Goal: Complete application form: Complete application form

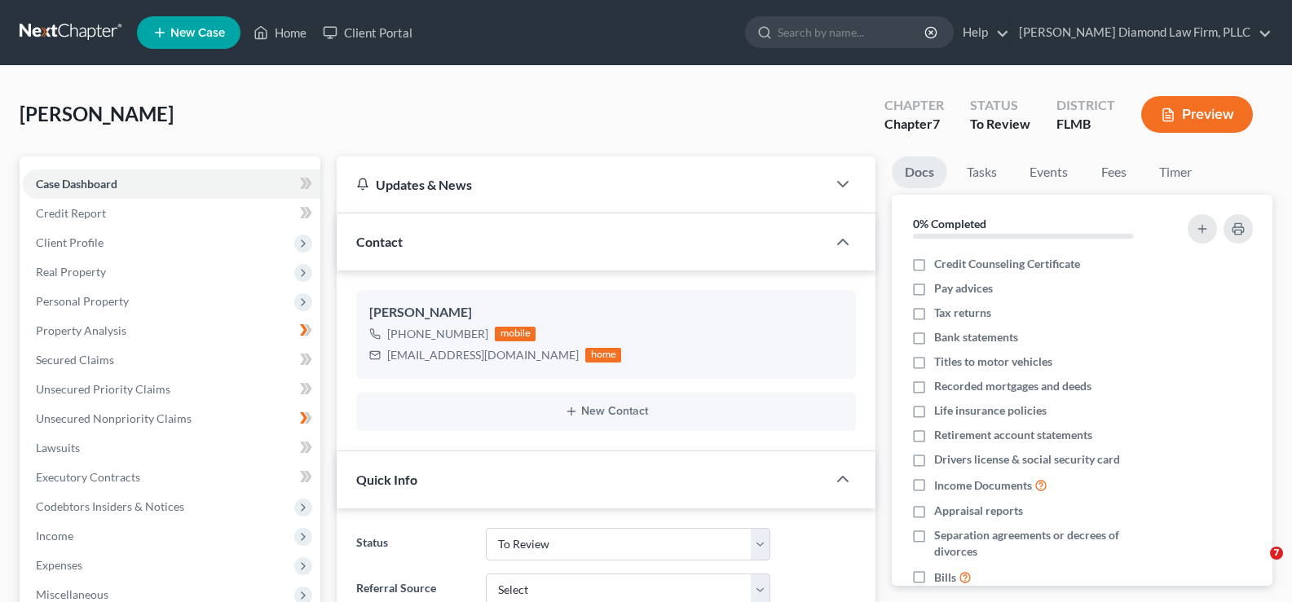
select select "19"
select select "0"
click at [289, 36] on link "Home" at bounding box center [279, 32] width 69 height 29
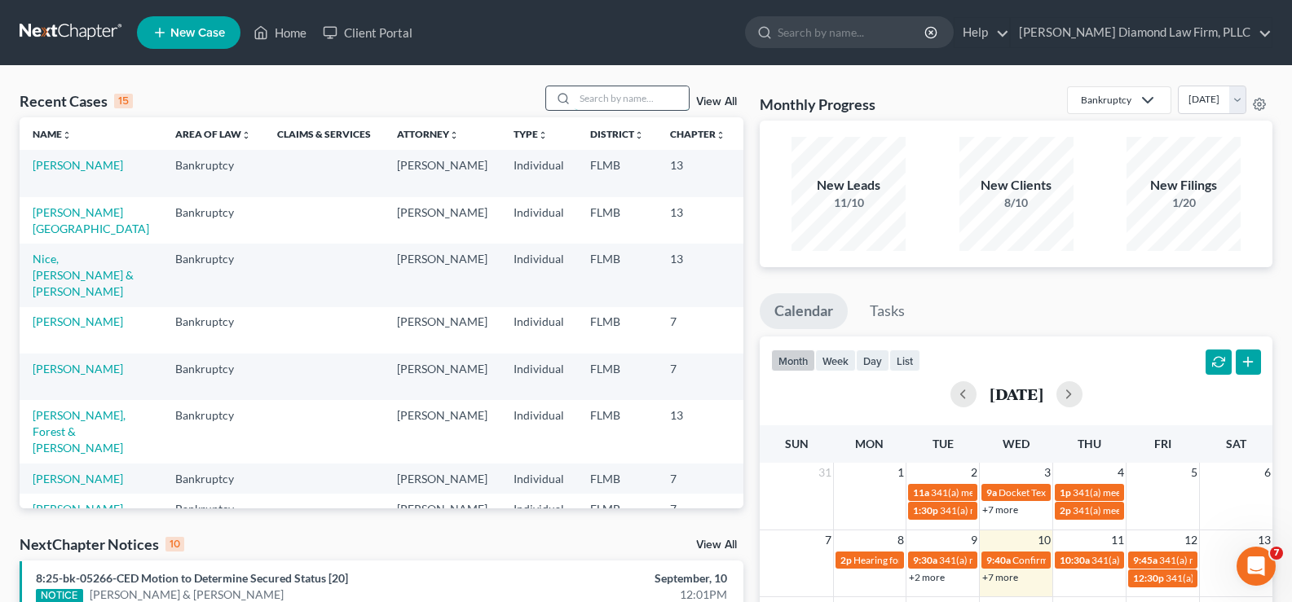
click at [609, 95] on input "search" at bounding box center [632, 98] width 114 height 24
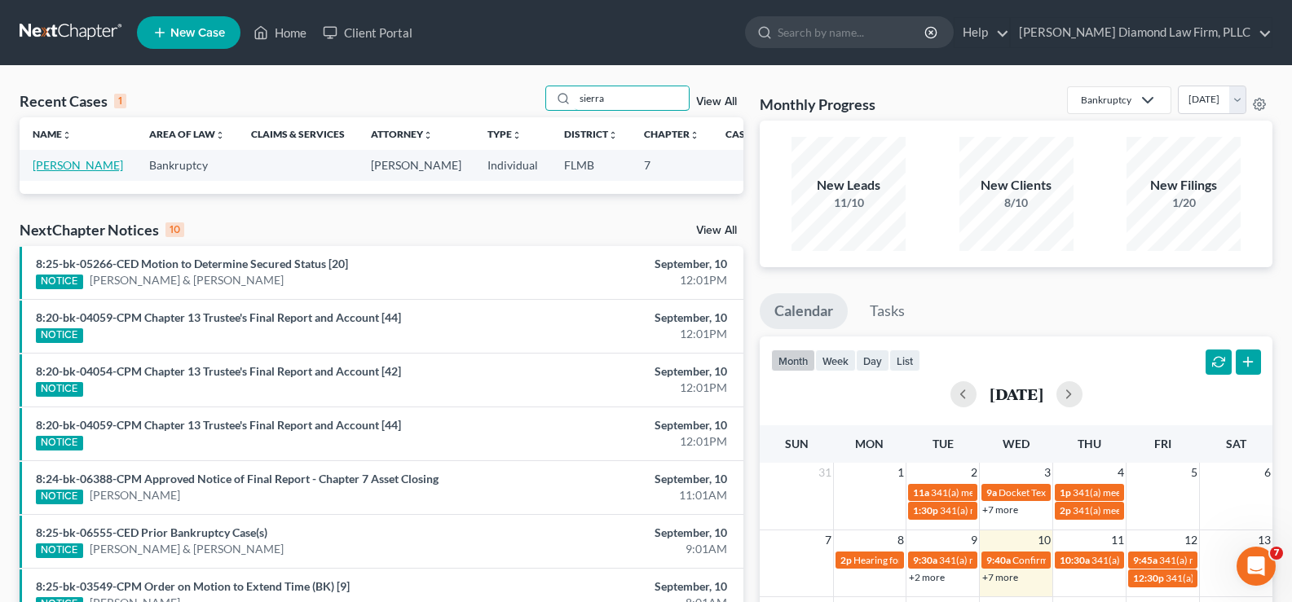
type input "sierra"
click at [46, 172] on link "[PERSON_NAME]" at bounding box center [78, 165] width 90 height 14
select select "7"
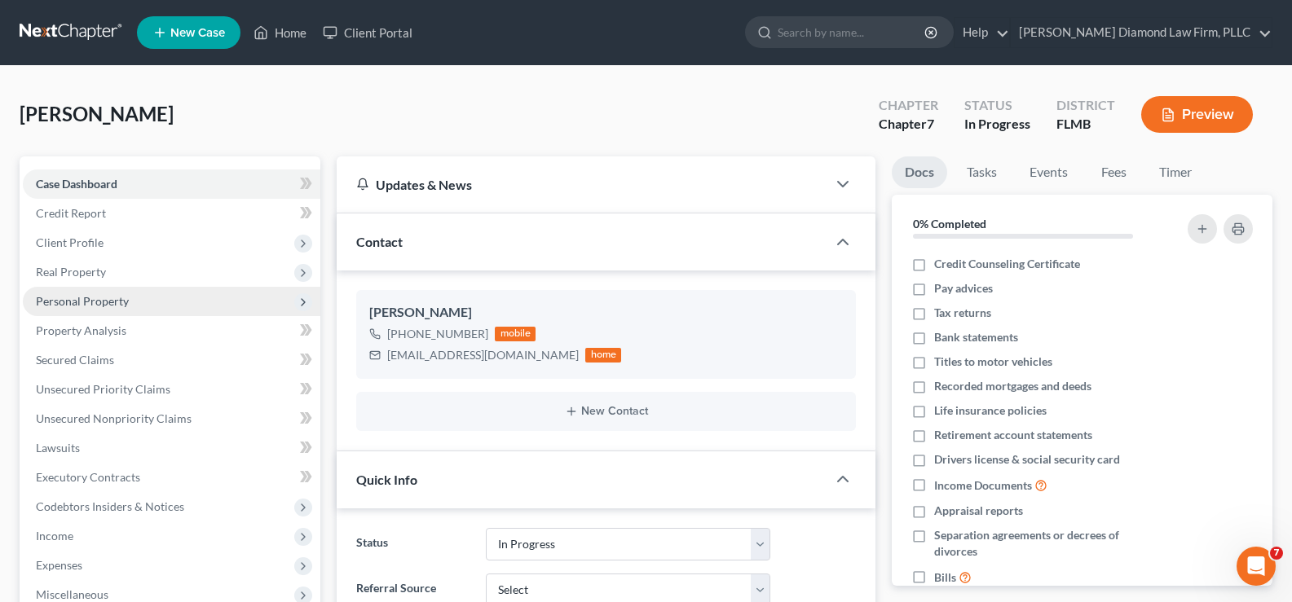
click at [120, 309] on span "Personal Property" at bounding box center [172, 301] width 298 height 29
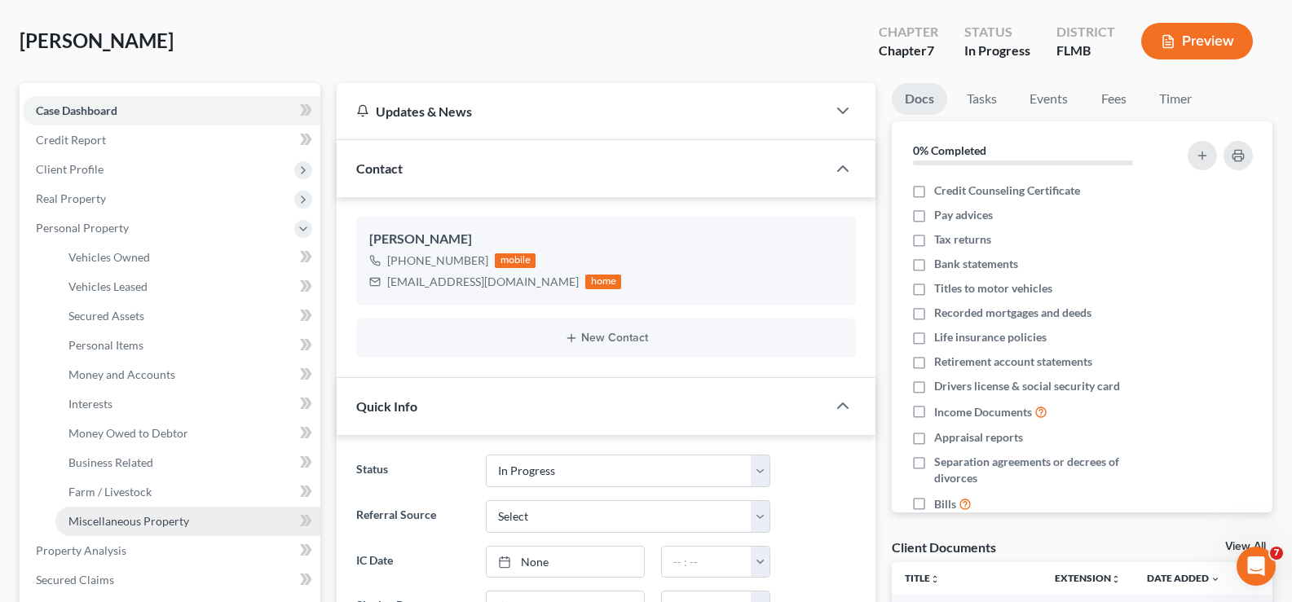
scroll to position [163, 0]
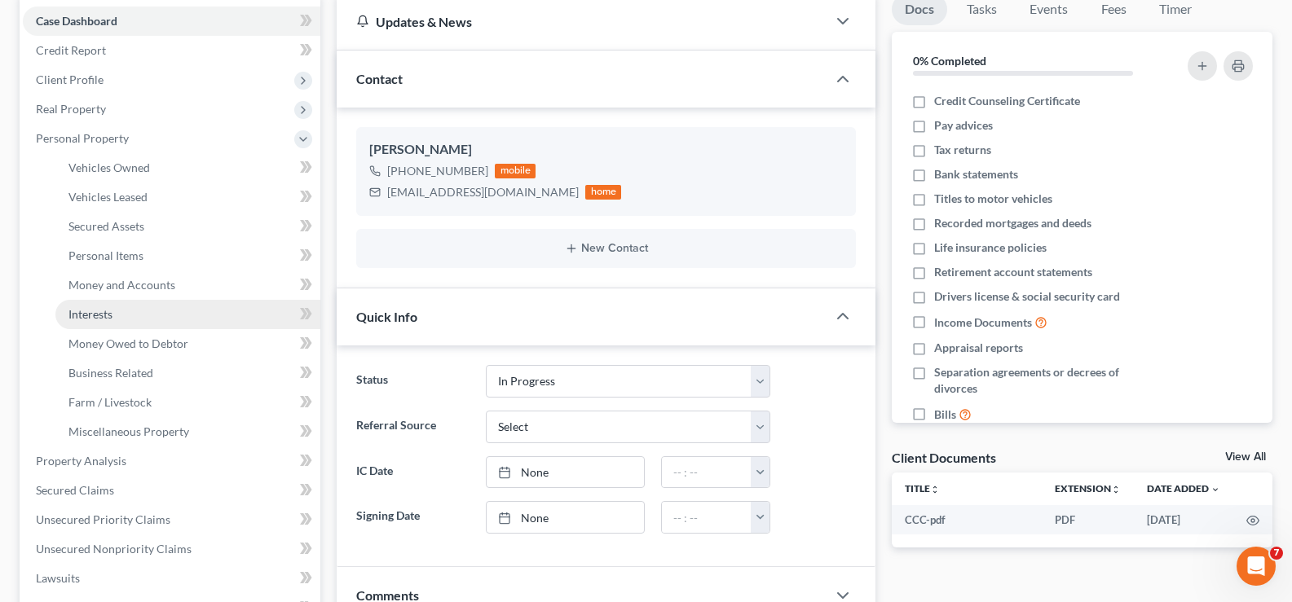
click at [116, 317] on link "Interests" at bounding box center [187, 314] width 265 height 29
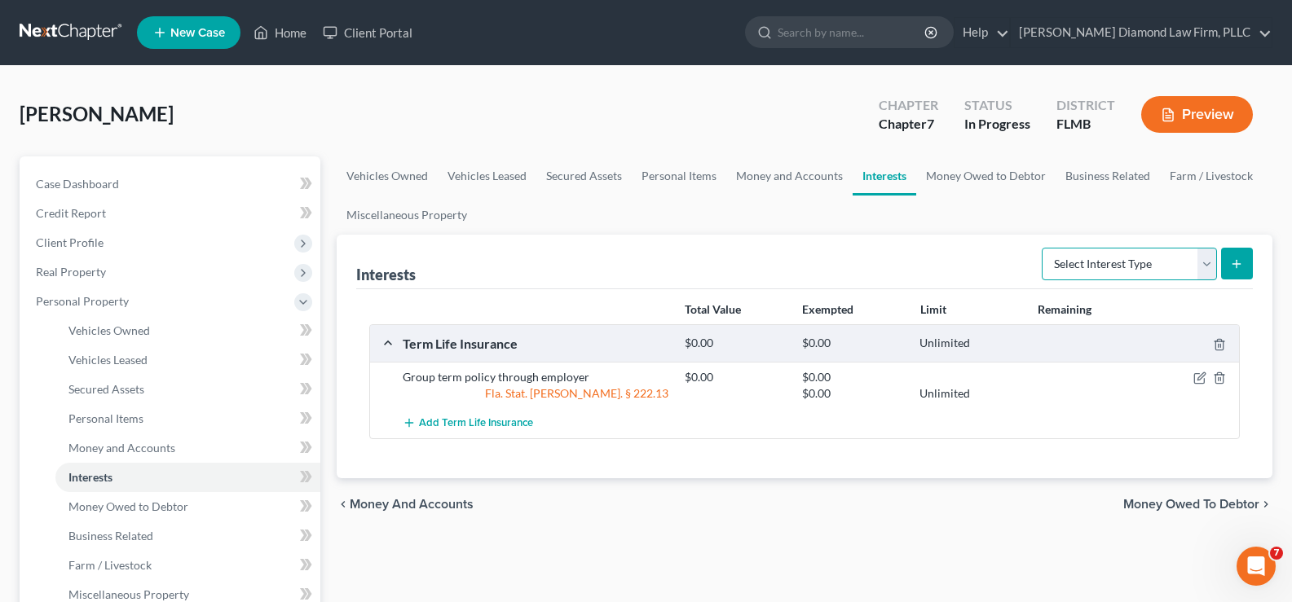
click at [1119, 255] on select "Select Interest Type 401K Annuity Bond Education IRA Government Bond Government…" at bounding box center [1129, 264] width 175 height 33
select select "401k"
click at [1043, 248] on select "Select Interest Type 401K Annuity Bond Education IRA Government Bond Government…" at bounding box center [1129, 264] width 175 height 33
click at [1230, 263] on icon "submit" at bounding box center [1236, 264] width 13 height 13
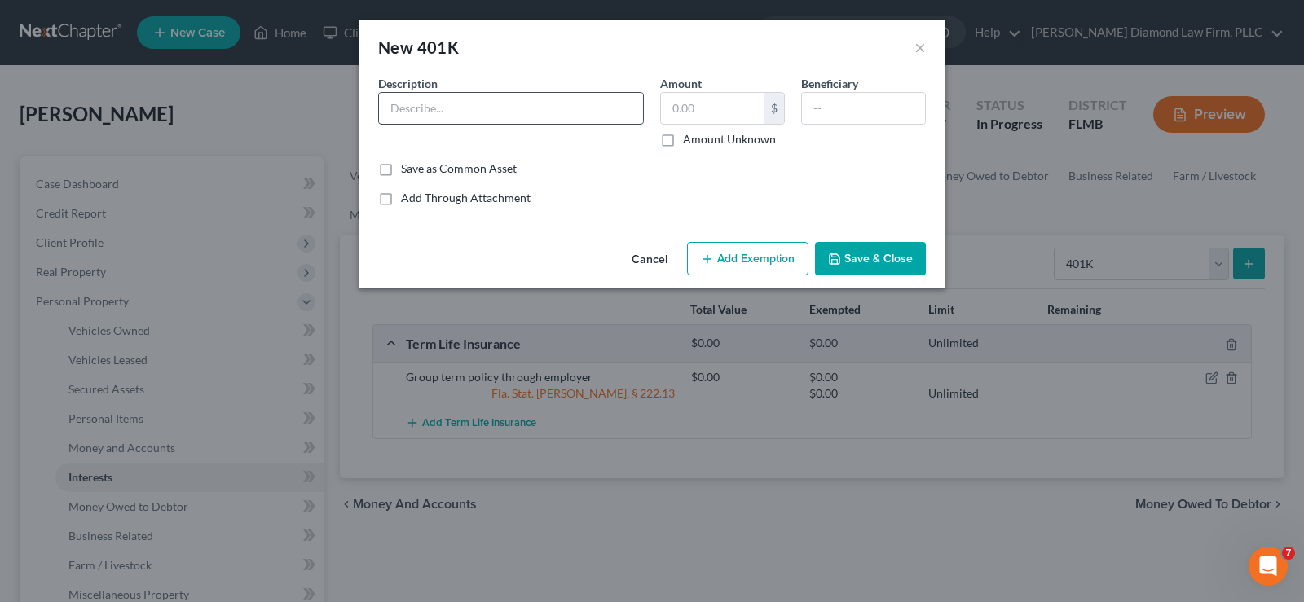
click at [475, 113] on input "text" at bounding box center [511, 108] width 264 height 31
click at [460, 119] on input "Fidelity" at bounding box center [511, 108] width 264 height 31
click at [452, 104] on input "Fidelity" at bounding box center [511, 108] width 264 height 31
type input "Fidelity Centene 401k"
click at [699, 105] on input "text" at bounding box center [713, 108] width 104 height 31
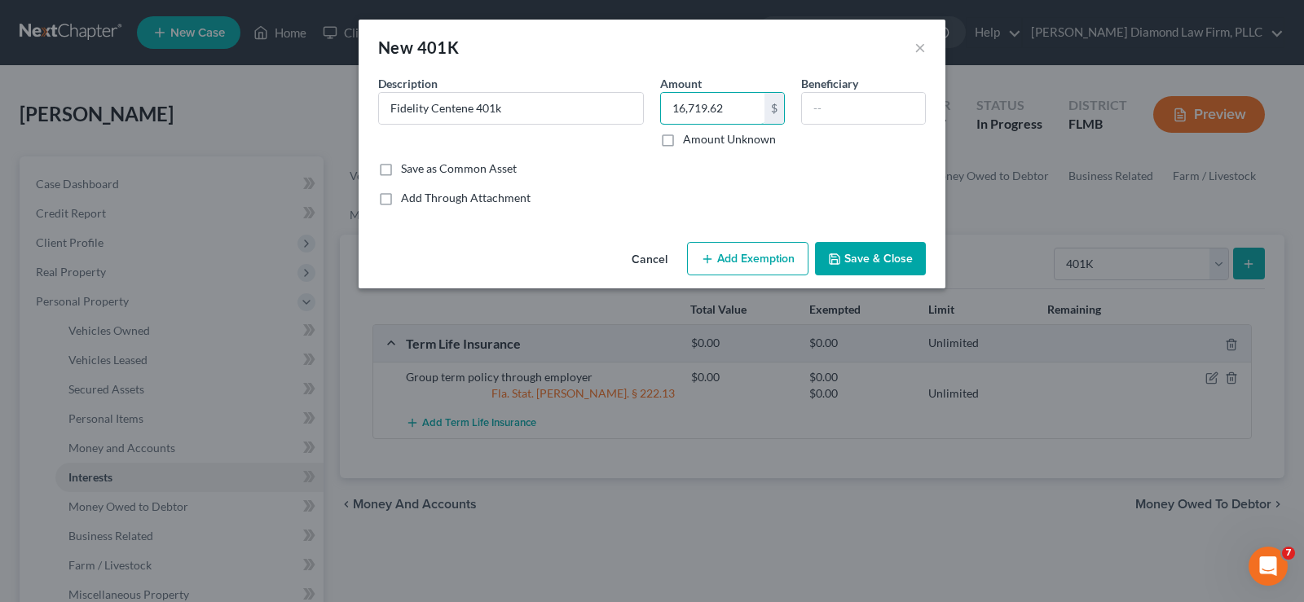
type input "16,719.62"
click at [738, 249] on button "Add Exemption" at bounding box center [747, 259] width 121 height 34
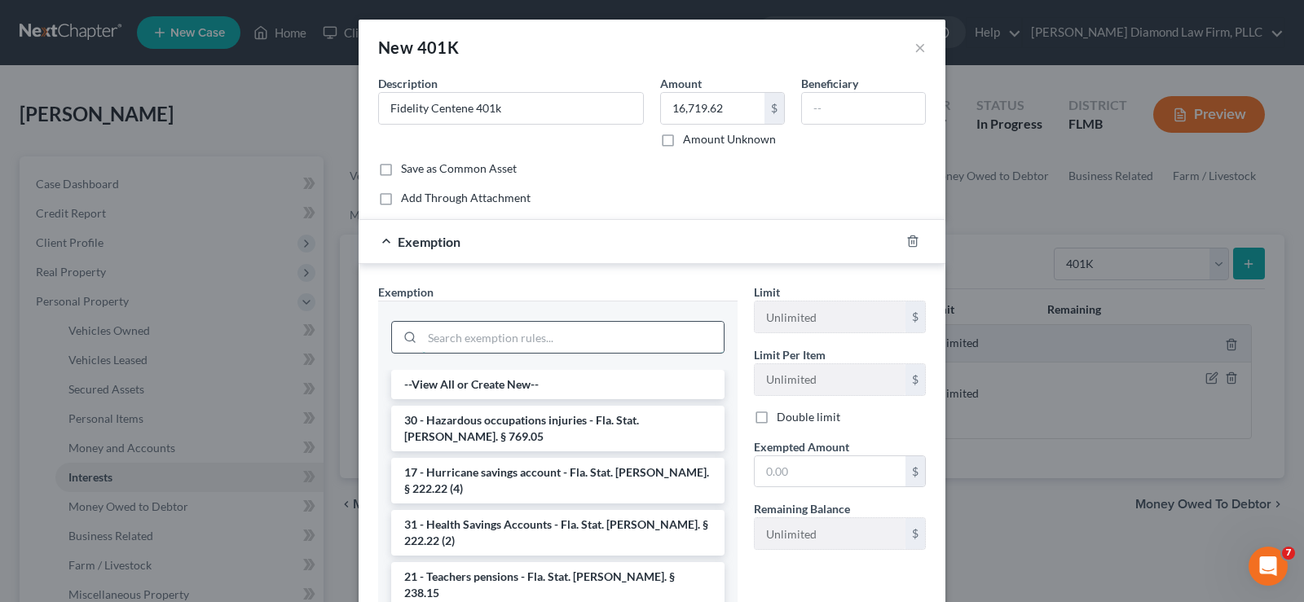
click at [477, 326] on input "search" at bounding box center [573, 337] width 302 height 31
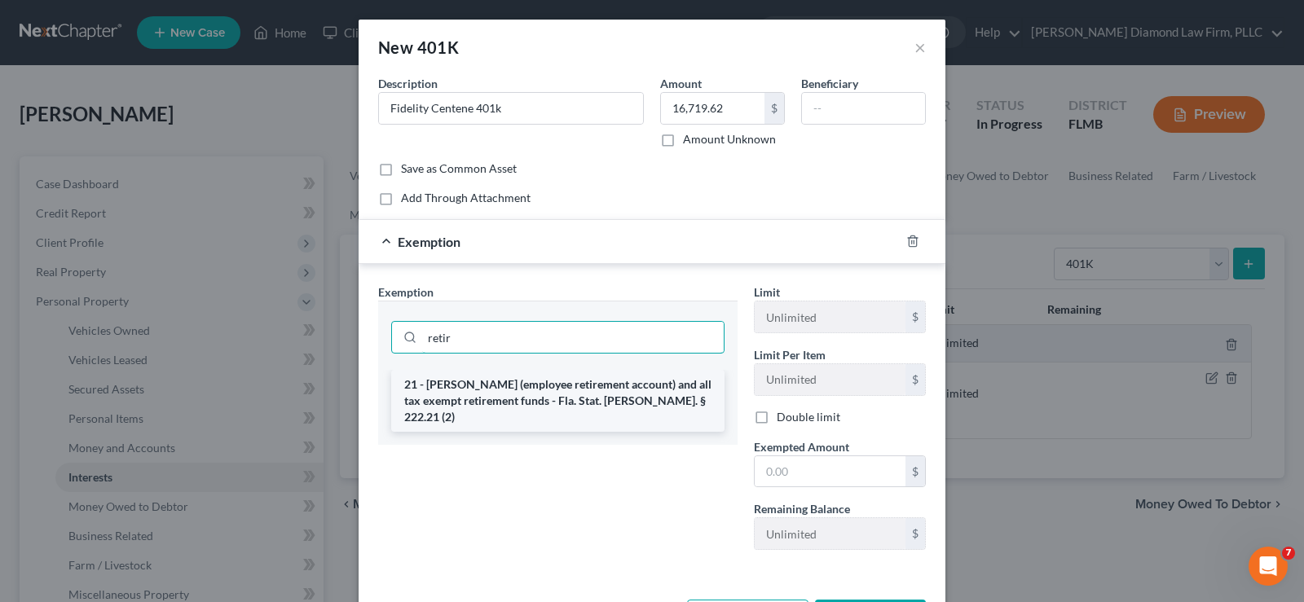
type input "retir"
click at [588, 379] on li "21 - [PERSON_NAME] (employee retirement account) and all tax exempt retirement …" at bounding box center [557, 401] width 333 height 62
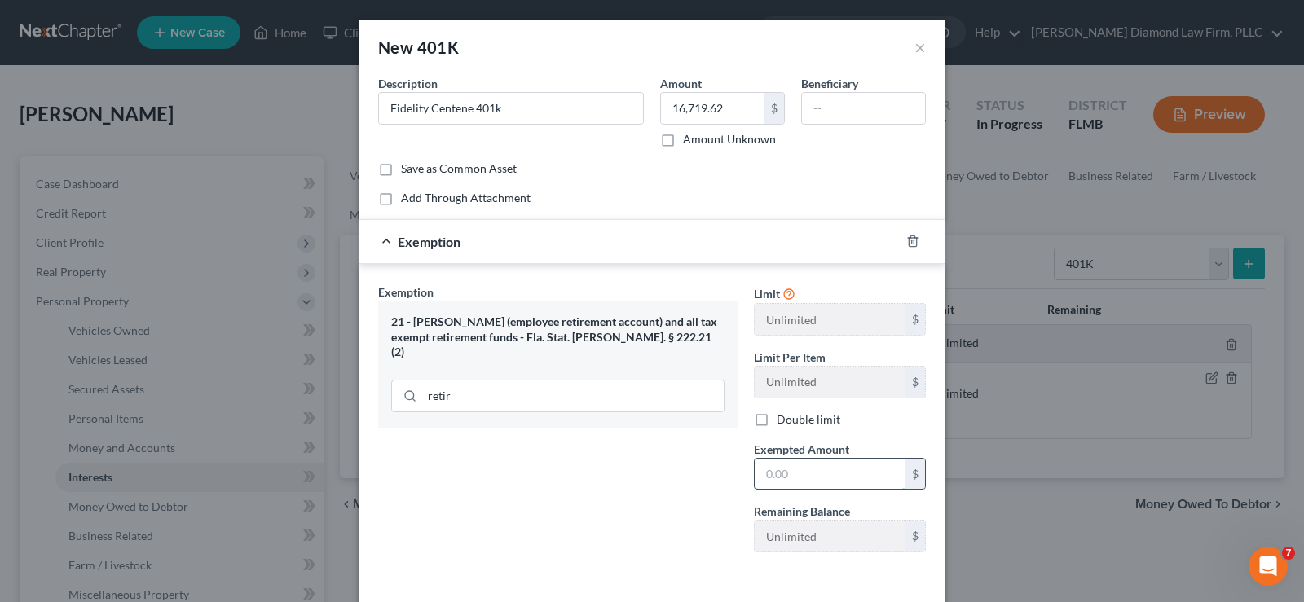
click at [796, 469] on input "text" at bounding box center [830, 474] width 151 height 31
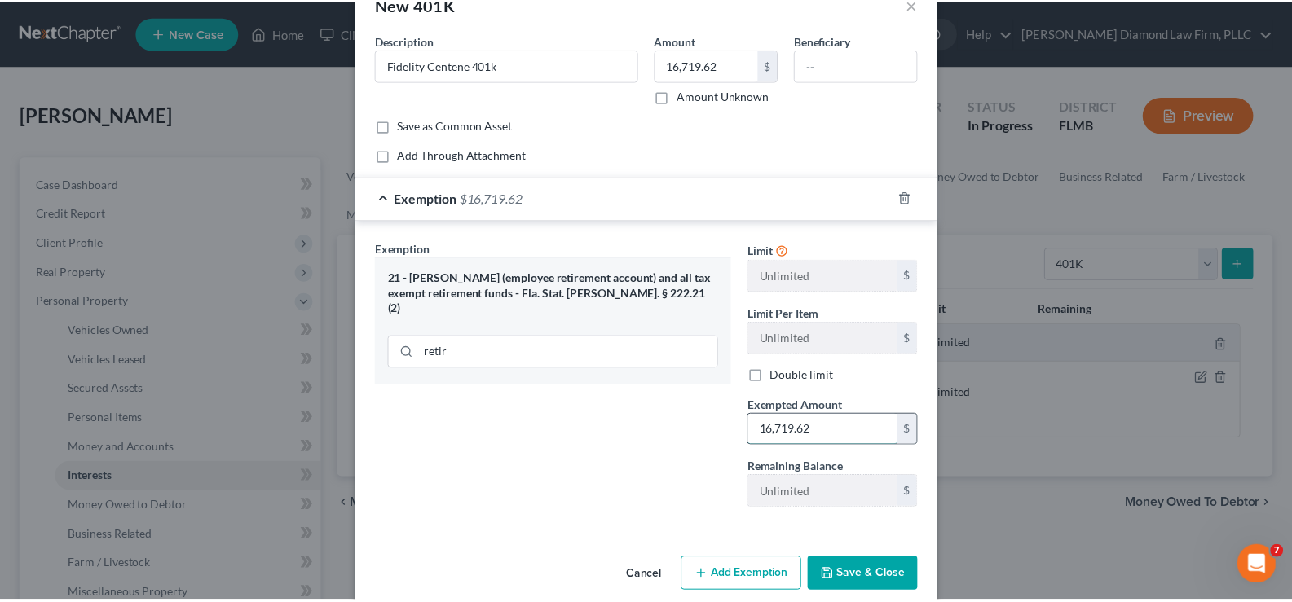
scroll to position [67, 0]
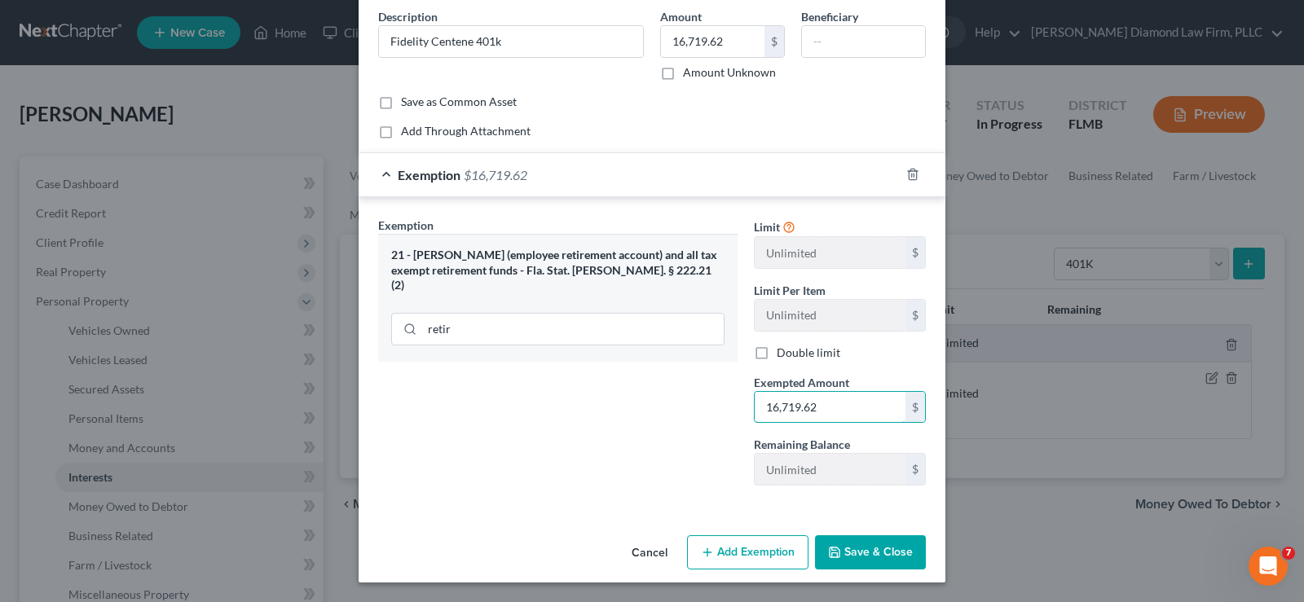
type input "16,719.62"
click at [853, 547] on button "Save & Close" at bounding box center [870, 553] width 111 height 34
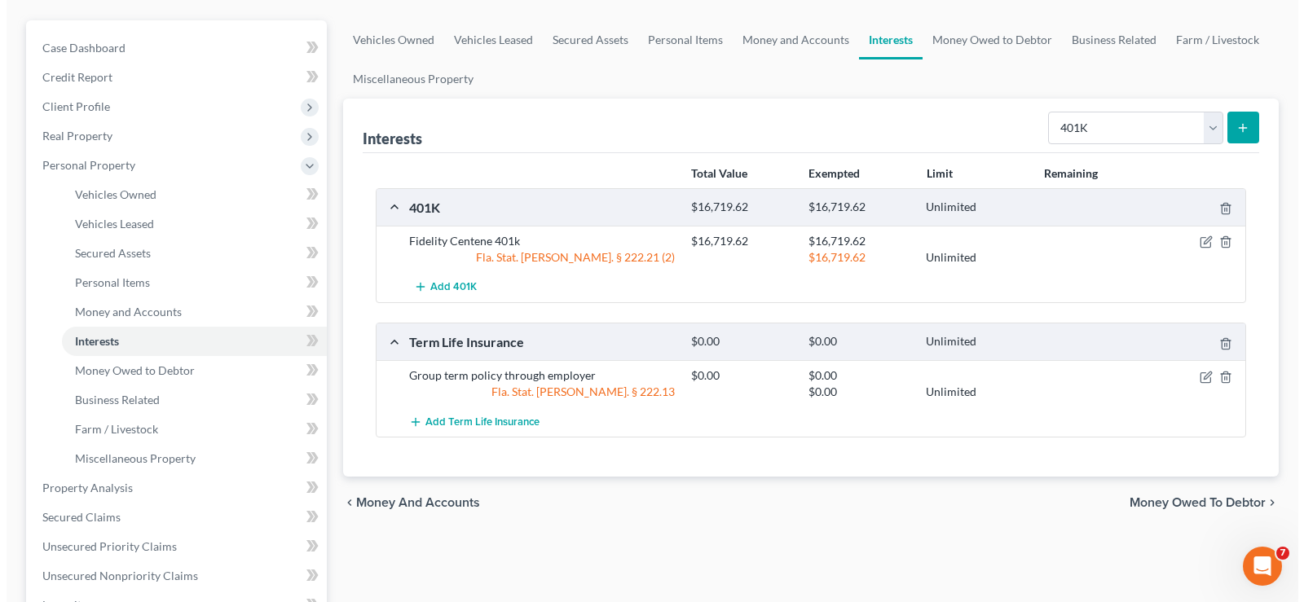
scroll to position [163, 0]
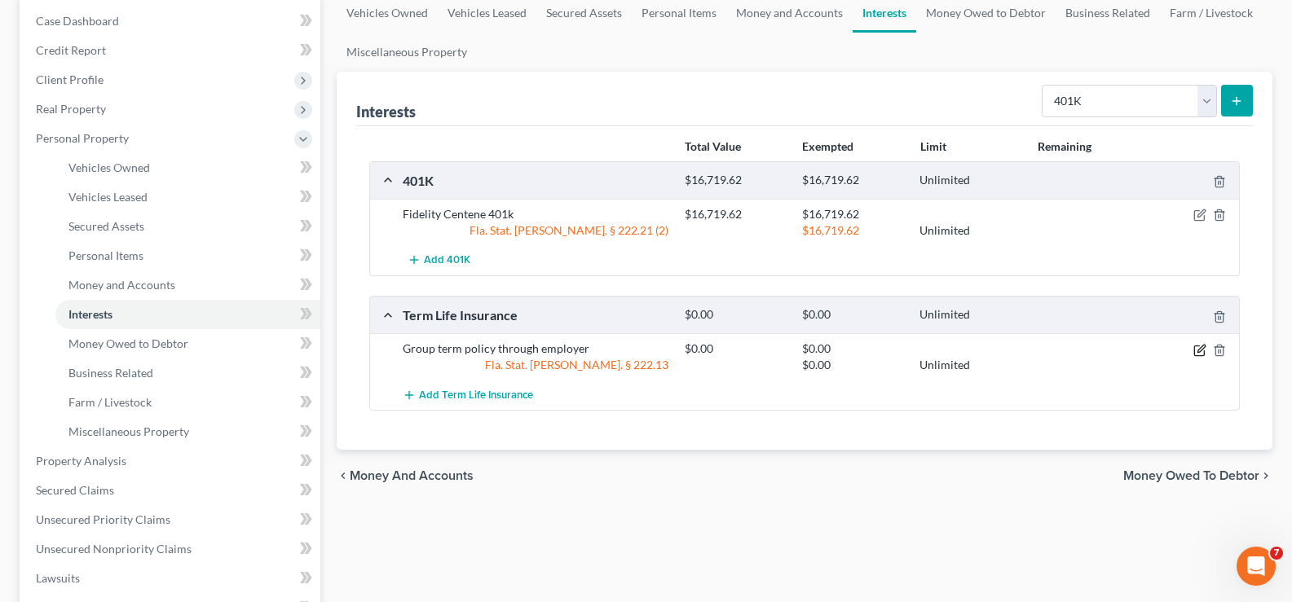
click at [1201, 348] on icon "button" at bounding box center [1199, 350] width 13 height 13
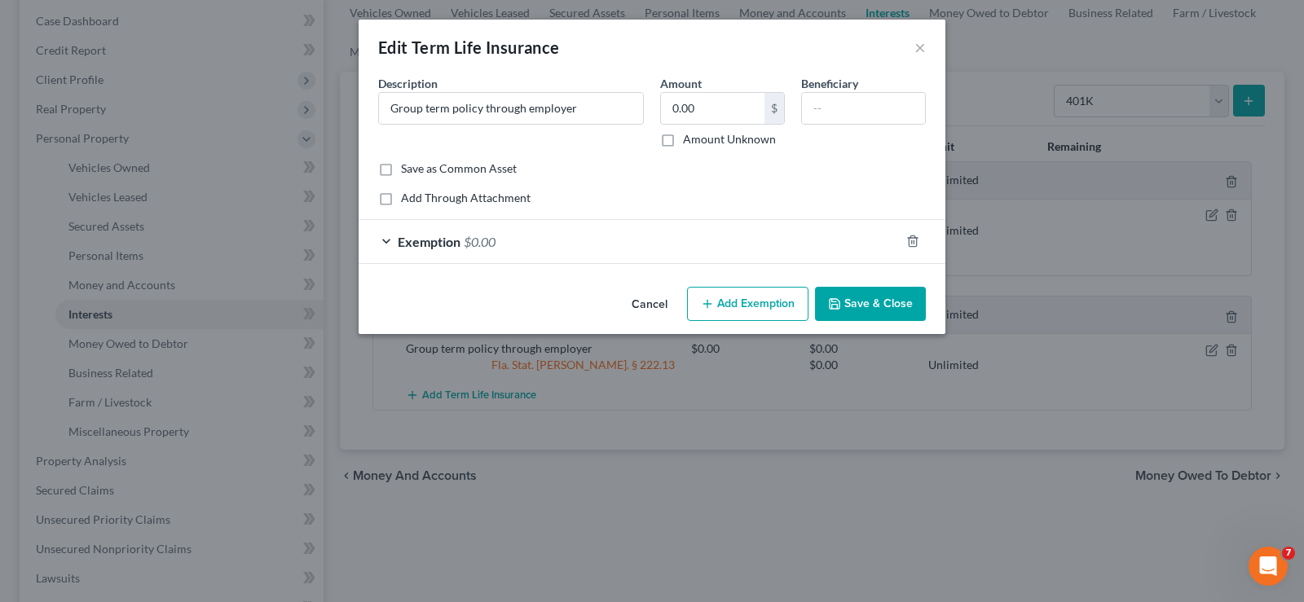
click at [540, 245] on div "Exemption $0.00" at bounding box center [629, 241] width 541 height 43
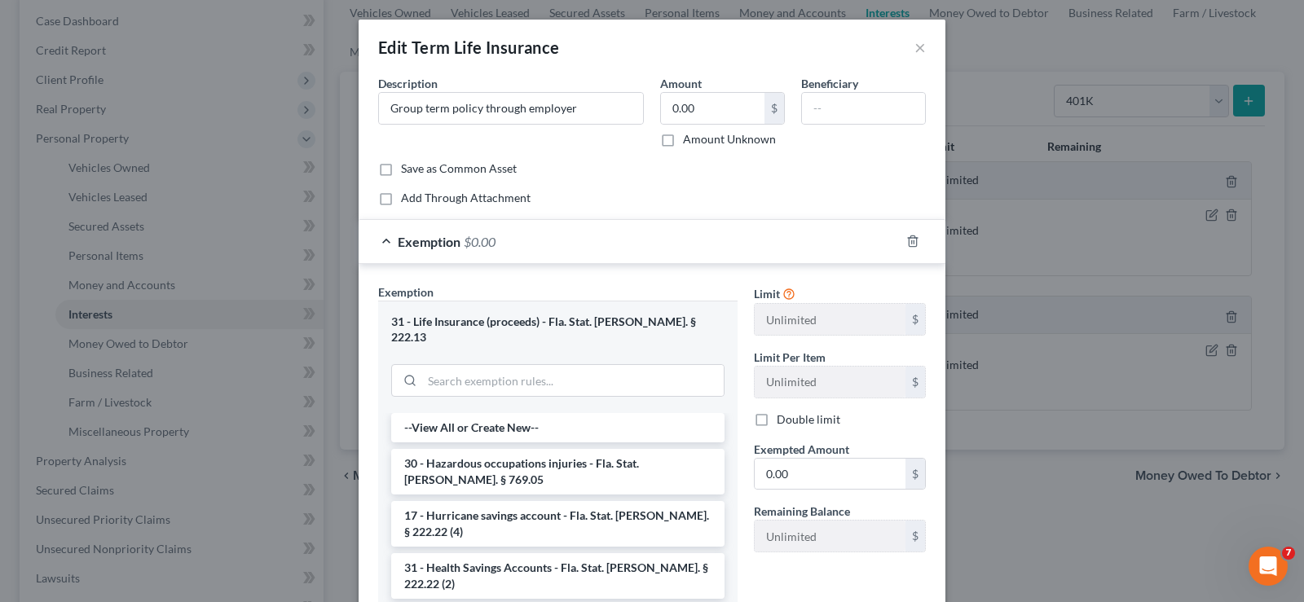
click at [540, 245] on div "Exemption $0.00" at bounding box center [629, 241] width 541 height 43
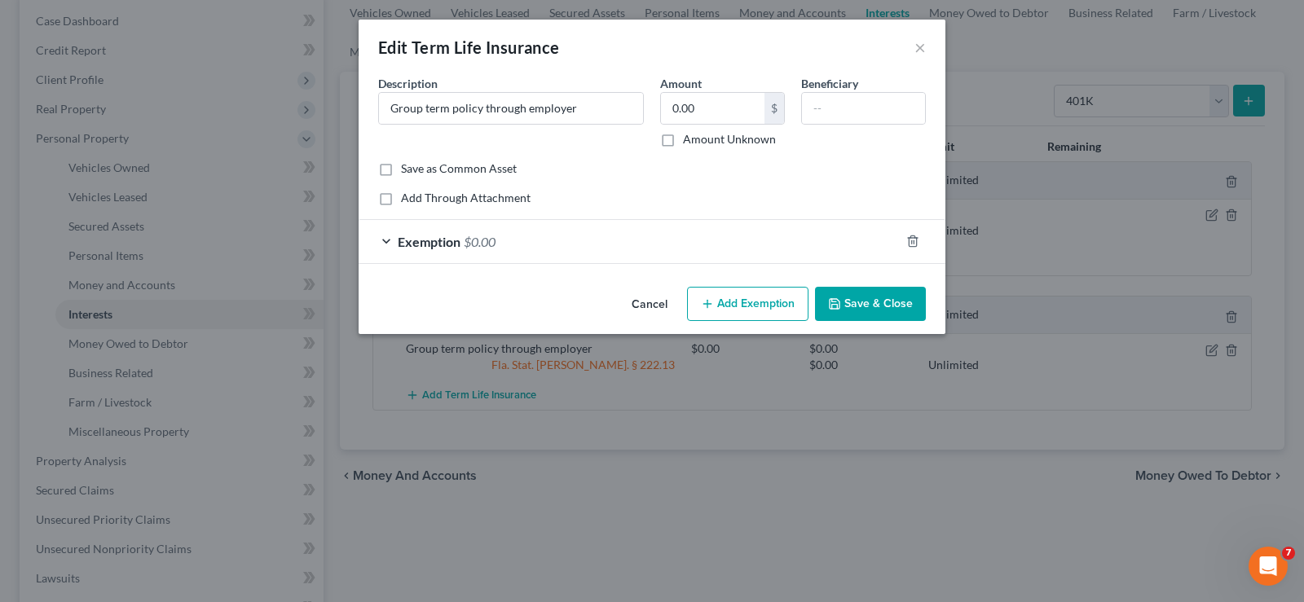
click at [540, 245] on div "Exemption $0.00" at bounding box center [629, 241] width 541 height 43
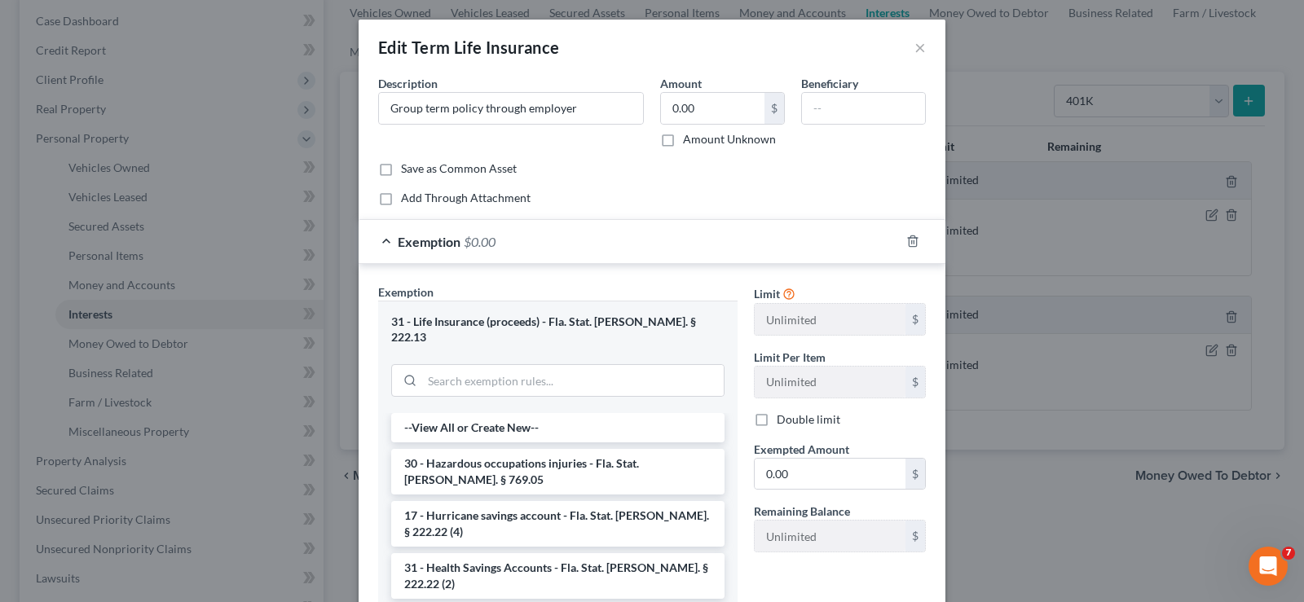
click at [540, 245] on div "Exemption $0.00" at bounding box center [629, 241] width 541 height 43
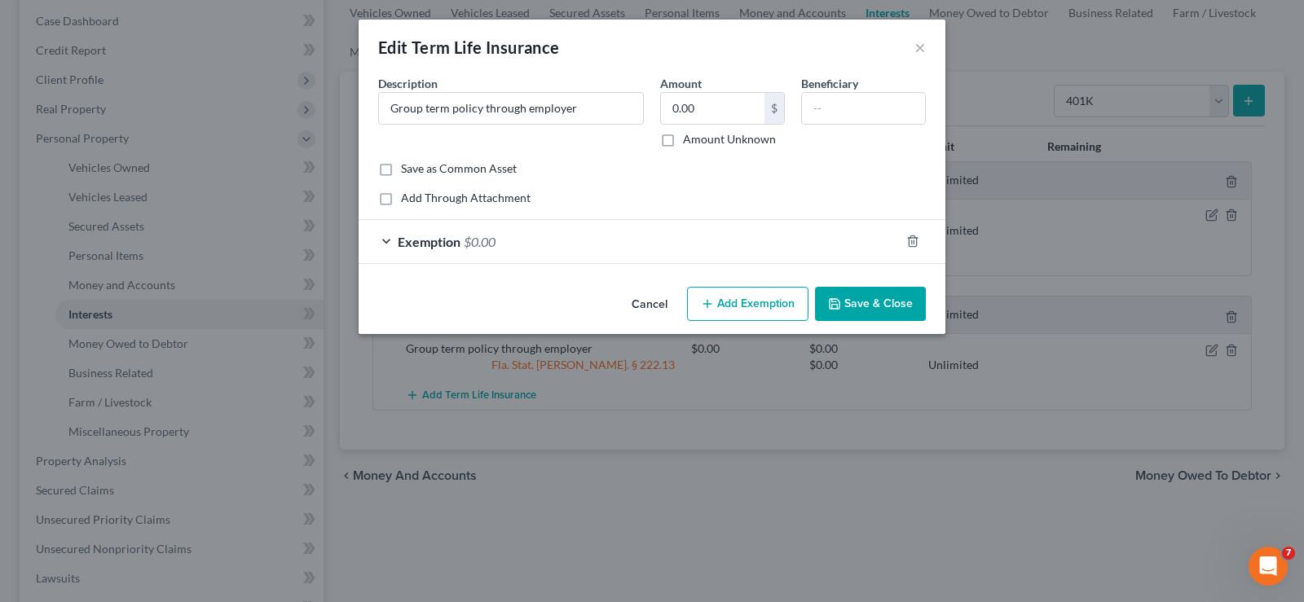
click at [578, 246] on div "Exemption $0.00" at bounding box center [629, 241] width 541 height 43
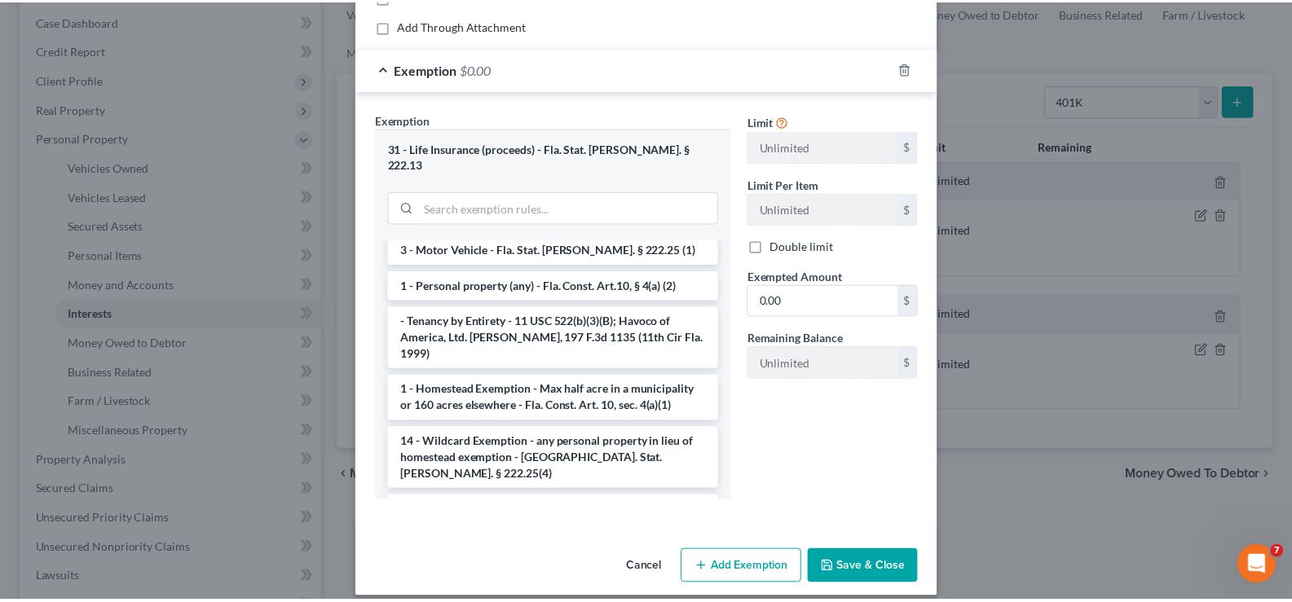
scroll to position [1738, 0]
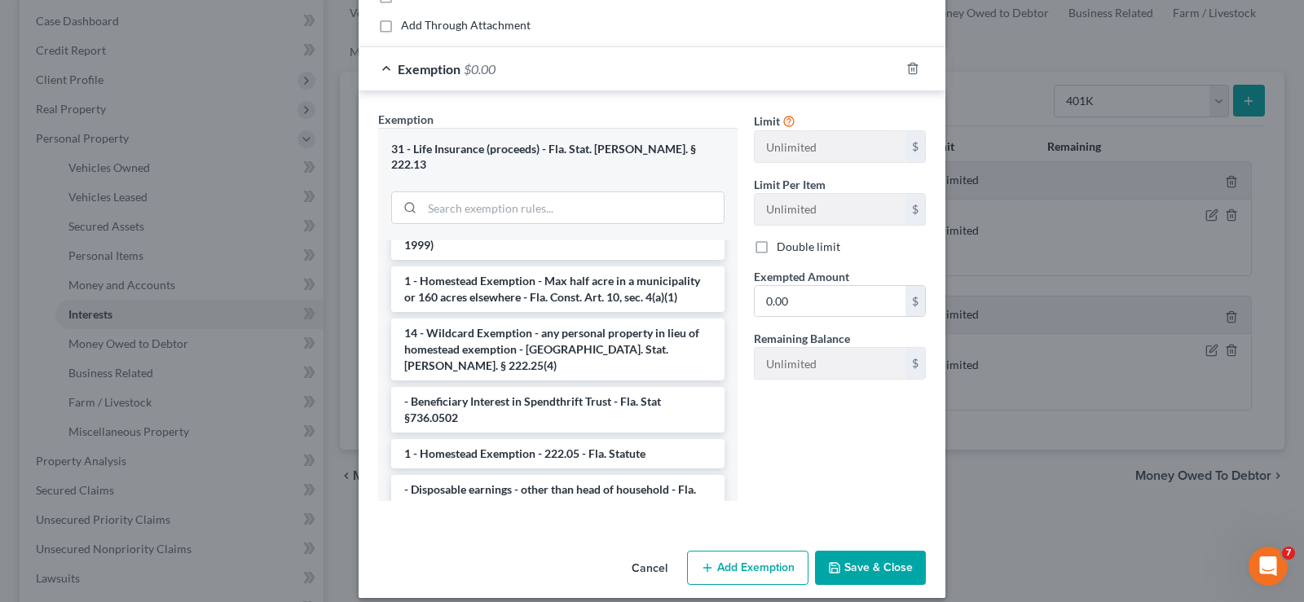
click at [893, 551] on button "Save & Close" at bounding box center [870, 568] width 111 height 34
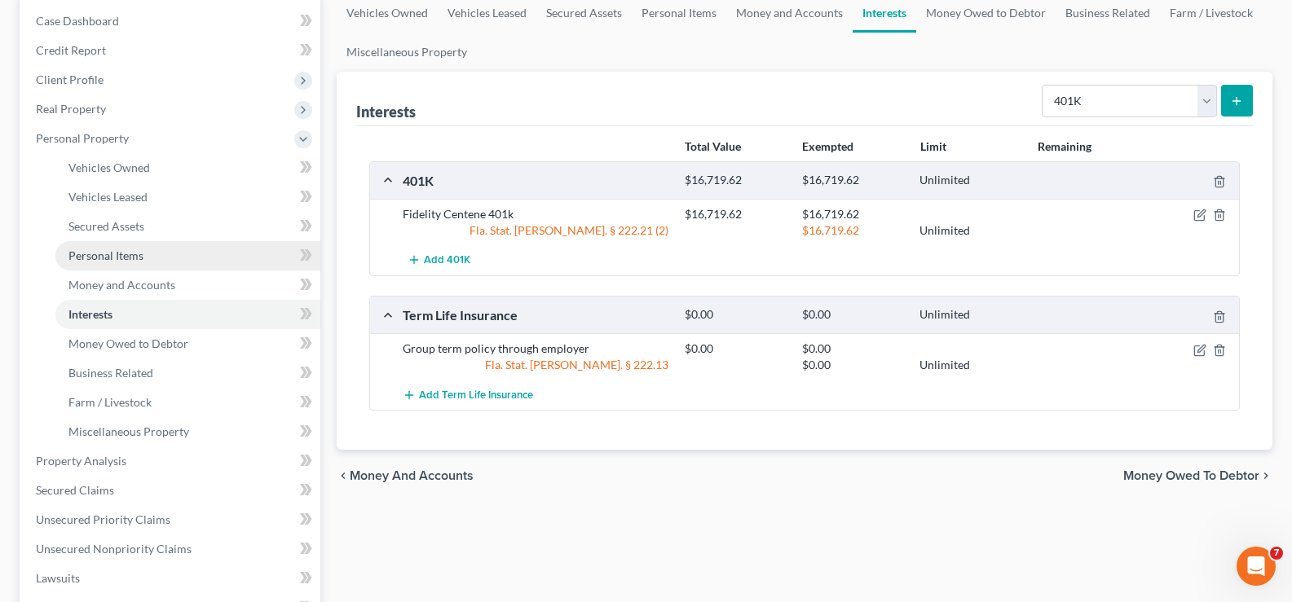
click at [130, 263] on link "Personal Items" at bounding box center [187, 255] width 265 height 29
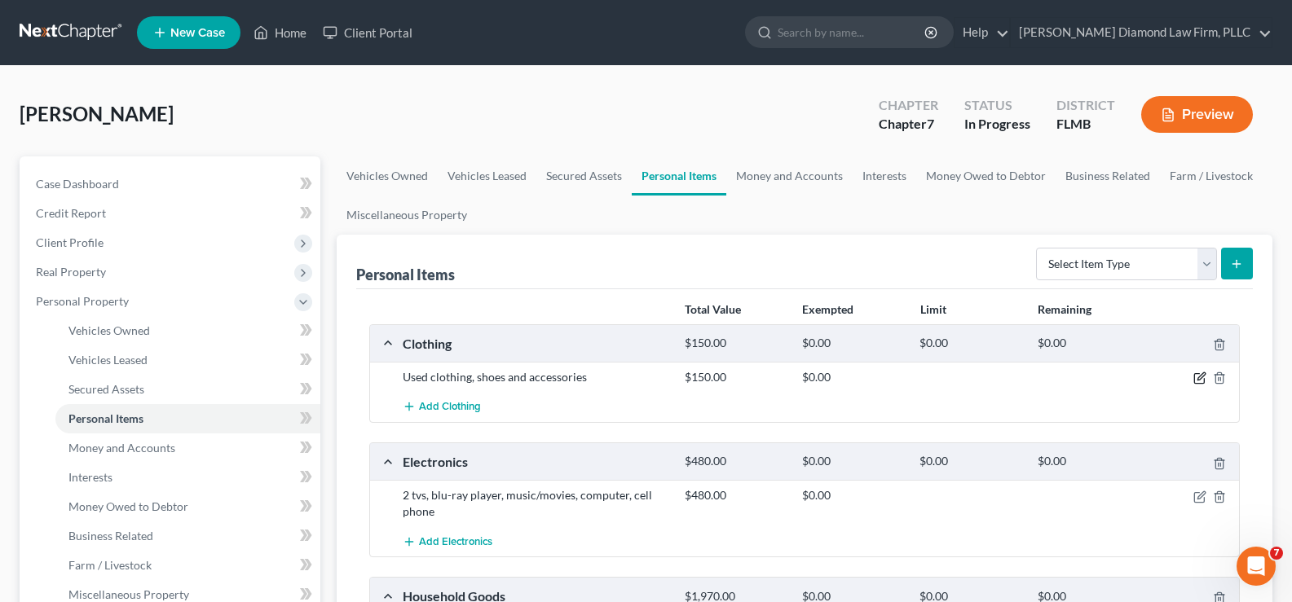
click at [1196, 379] on icon "button" at bounding box center [1199, 378] width 13 height 13
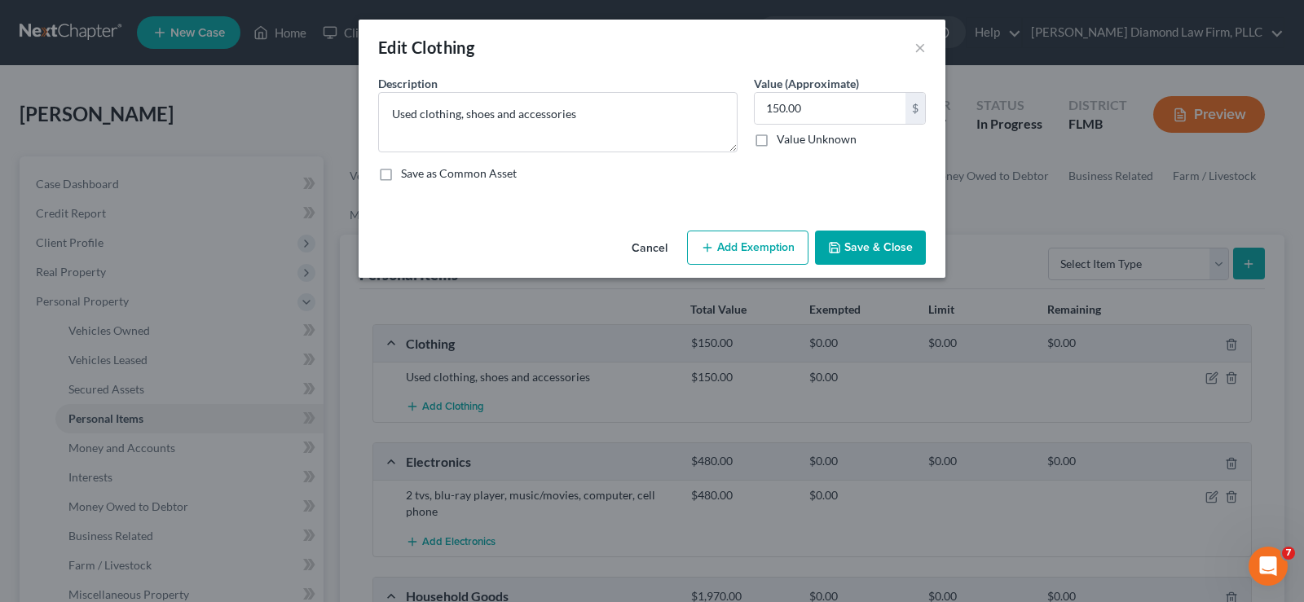
click at [743, 245] on button "Add Exemption" at bounding box center [747, 248] width 121 height 34
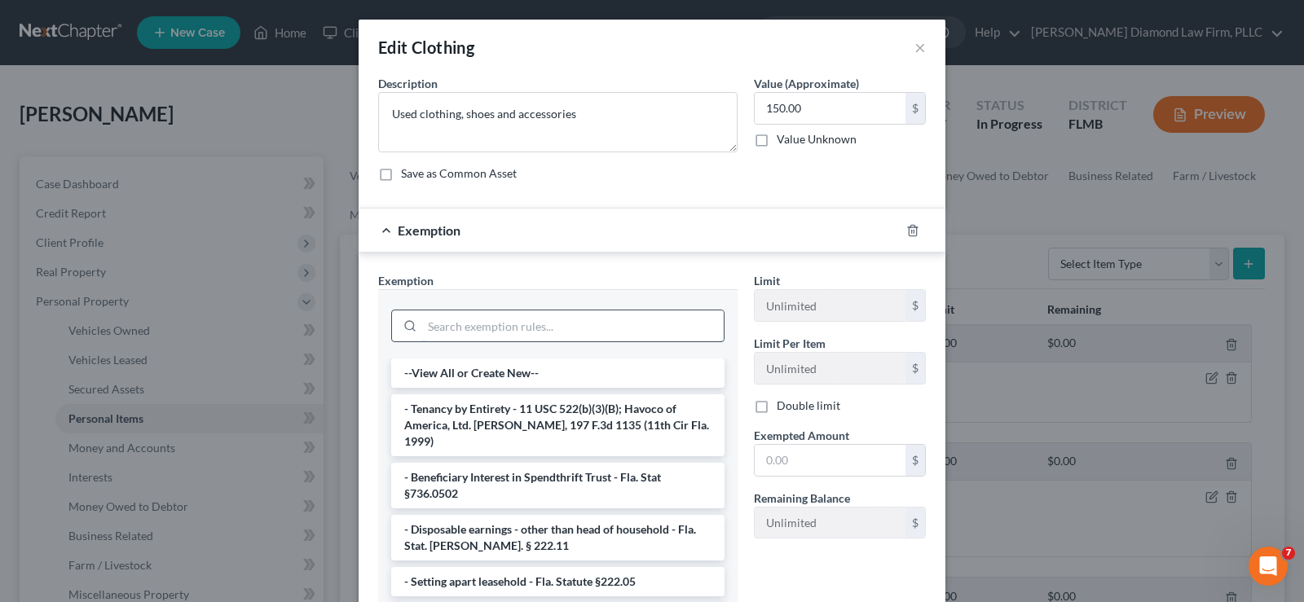
click at [426, 322] on input "search" at bounding box center [573, 326] width 302 height 31
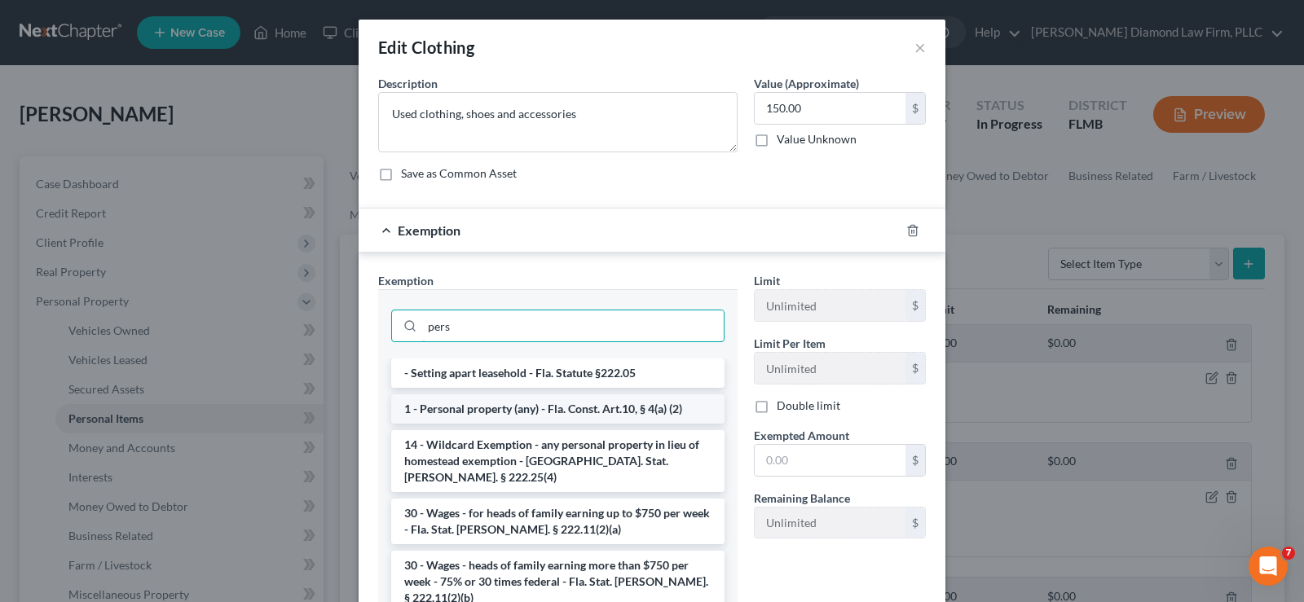
type input "pers"
click at [527, 410] on li "1 - Personal property (any) - Fla. Const. Art.10, § 4(a) (2)" at bounding box center [557, 408] width 333 height 29
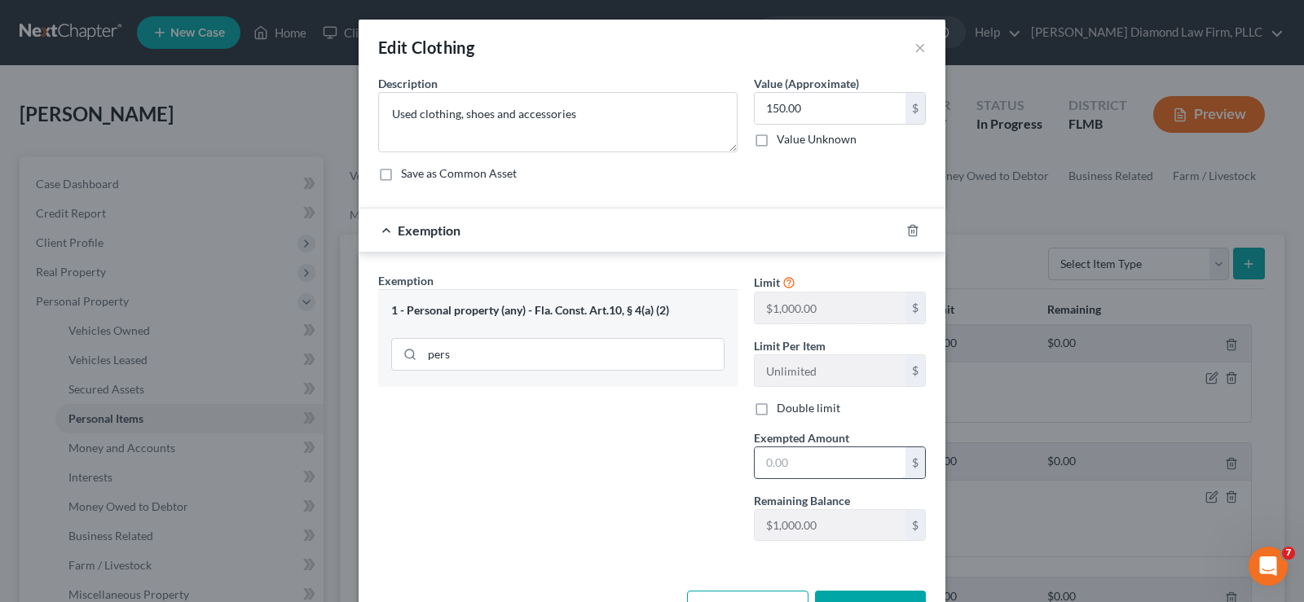
click at [820, 462] on input "text" at bounding box center [830, 462] width 151 height 31
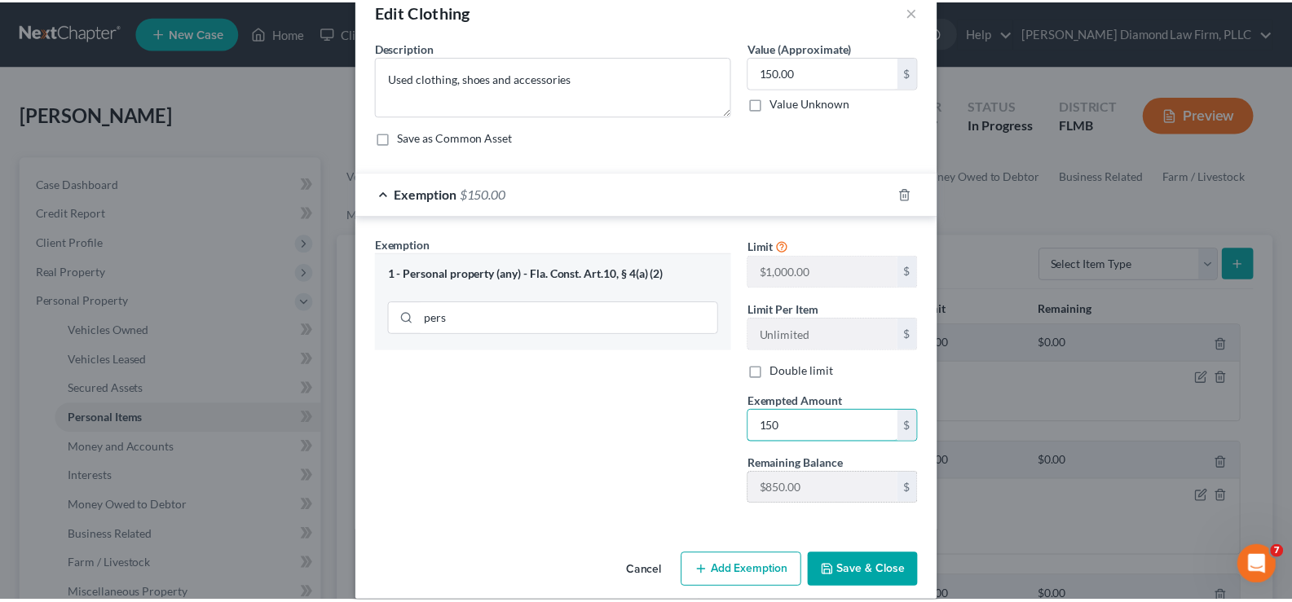
scroll to position [55, 0]
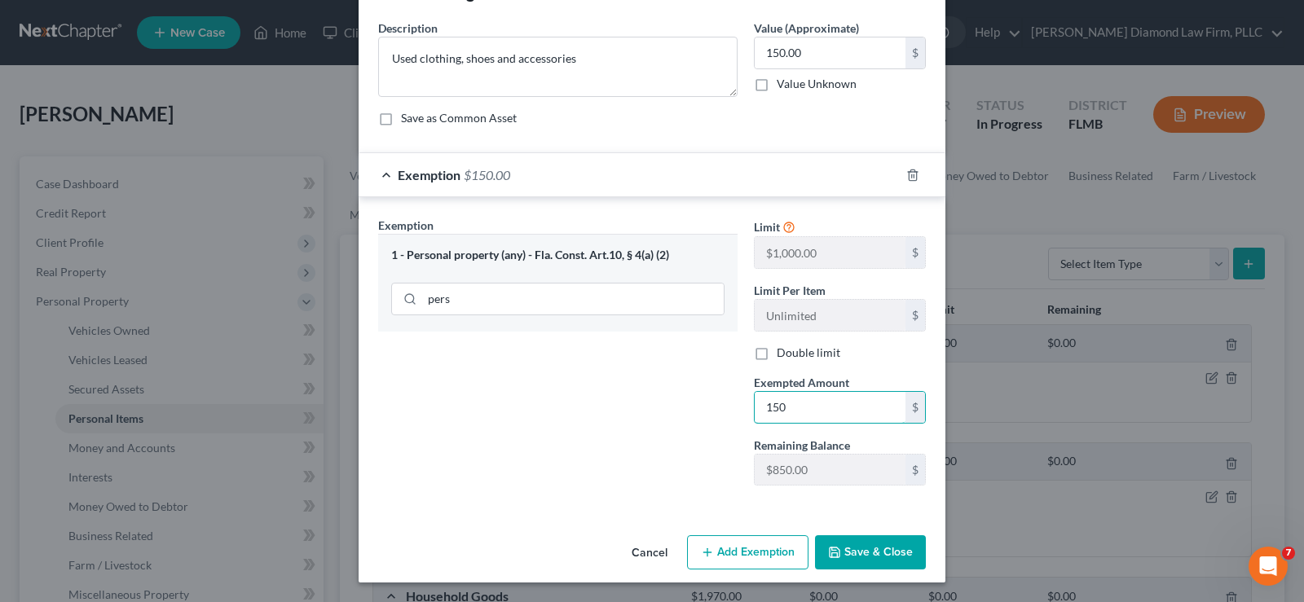
type input "150"
click at [866, 542] on button "Save & Close" at bounding box center [870, 553] width 111 height 34
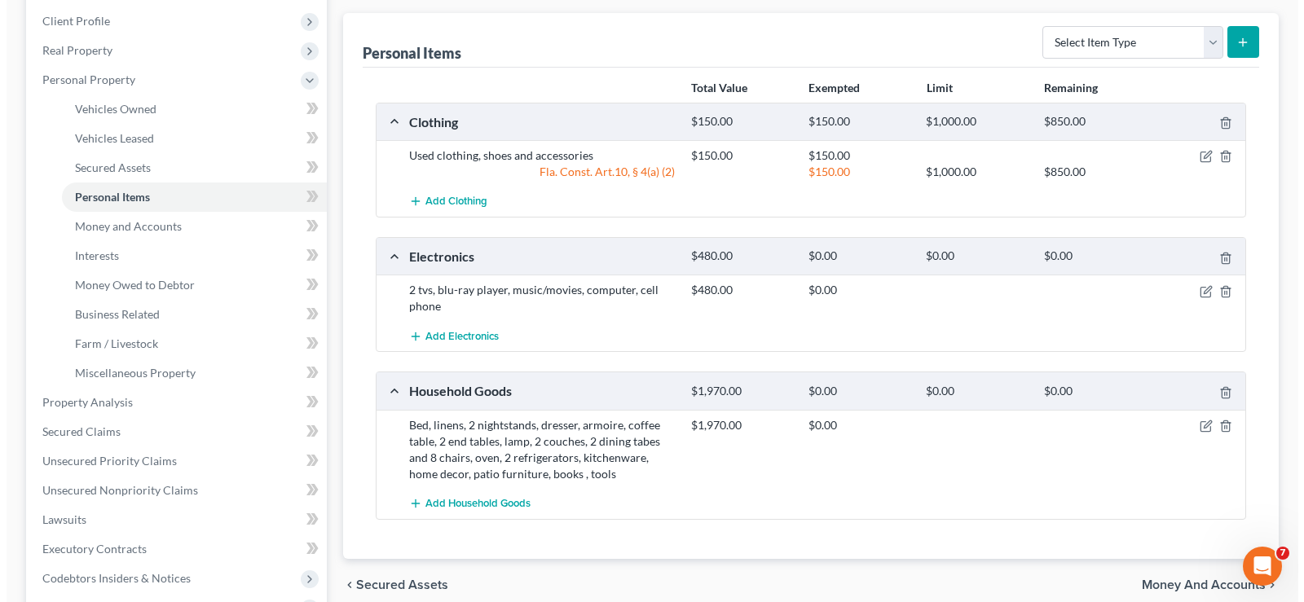
scroll to position [245, 0]
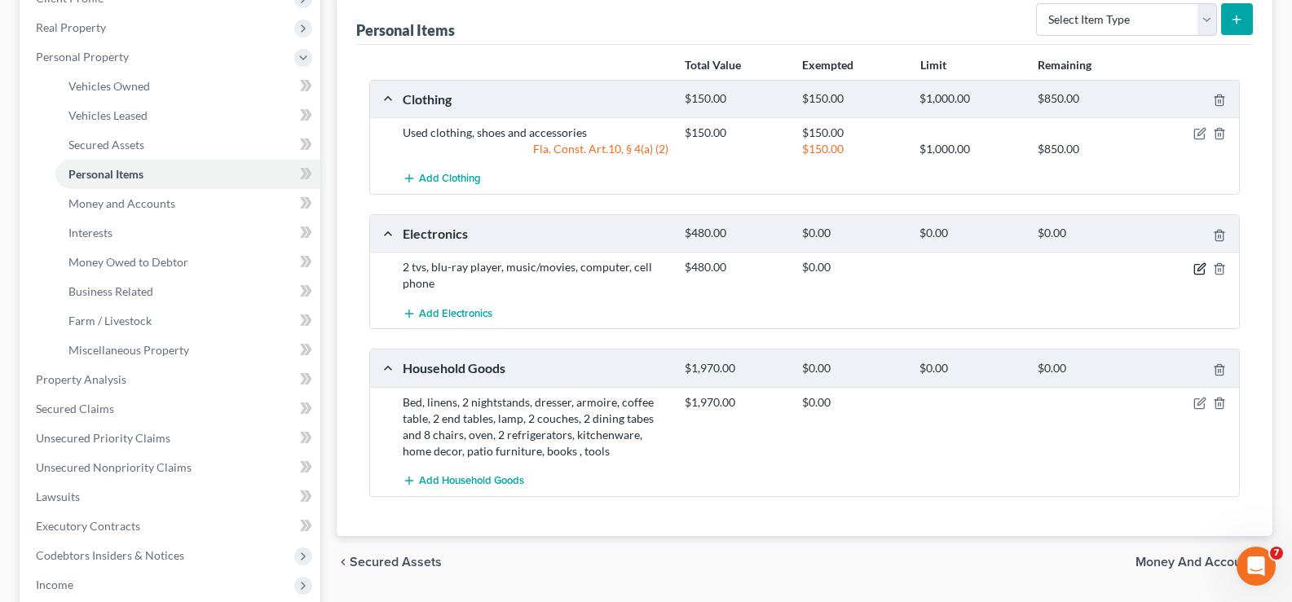
click at [1196, 271] on icon "button" at bounding box center [1199, 268] width 13 height 13
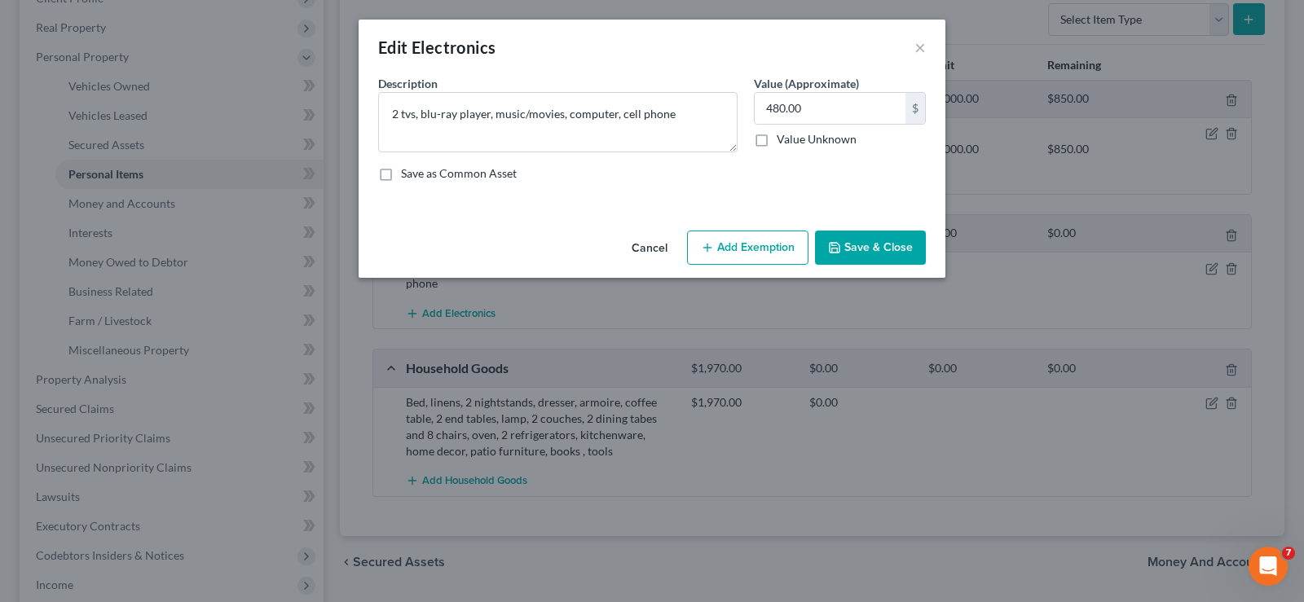
click at [716, 257] on button "Add Exemption" at bounding box center [747, 248] width 121 height 34
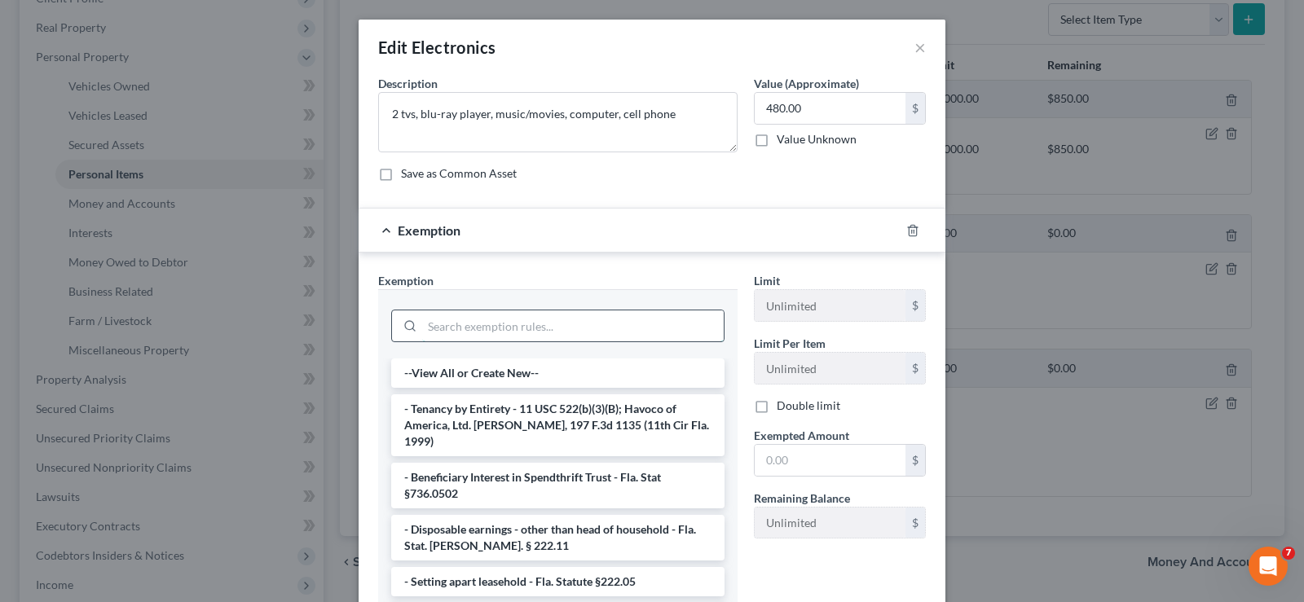
click at [533, 325] on input "search" at bounding box center [573, 326] width 302 height 31
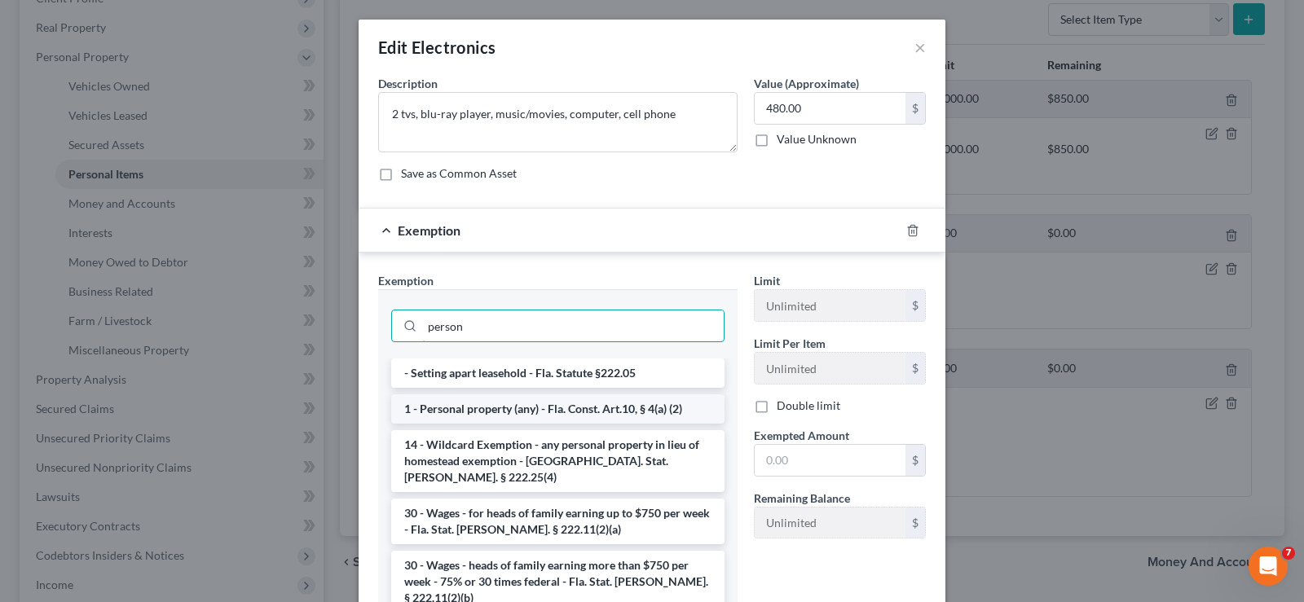
type input "person"
click at [590, 419] on li "1 - Personal property (any) - Fla. Const. Art.10, § 4(a) (2)" at bounding box center [557, 408] width 333 height 29
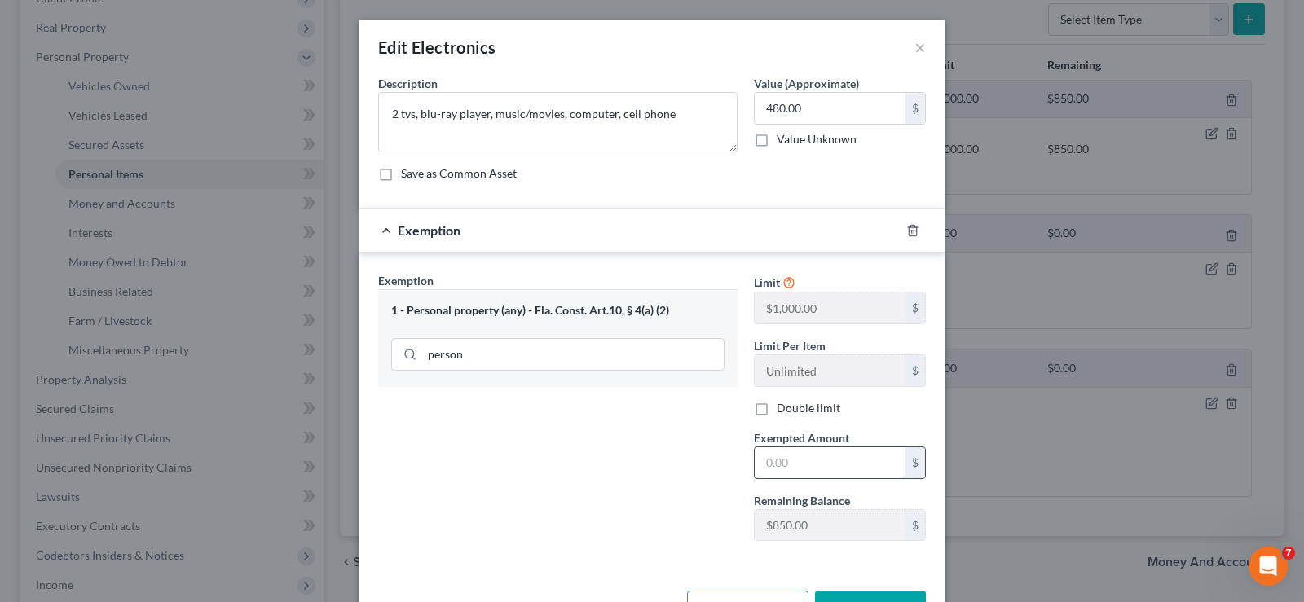
click at [832, 456] on input "text" at bounding box center [830, 462] width 151 height 31
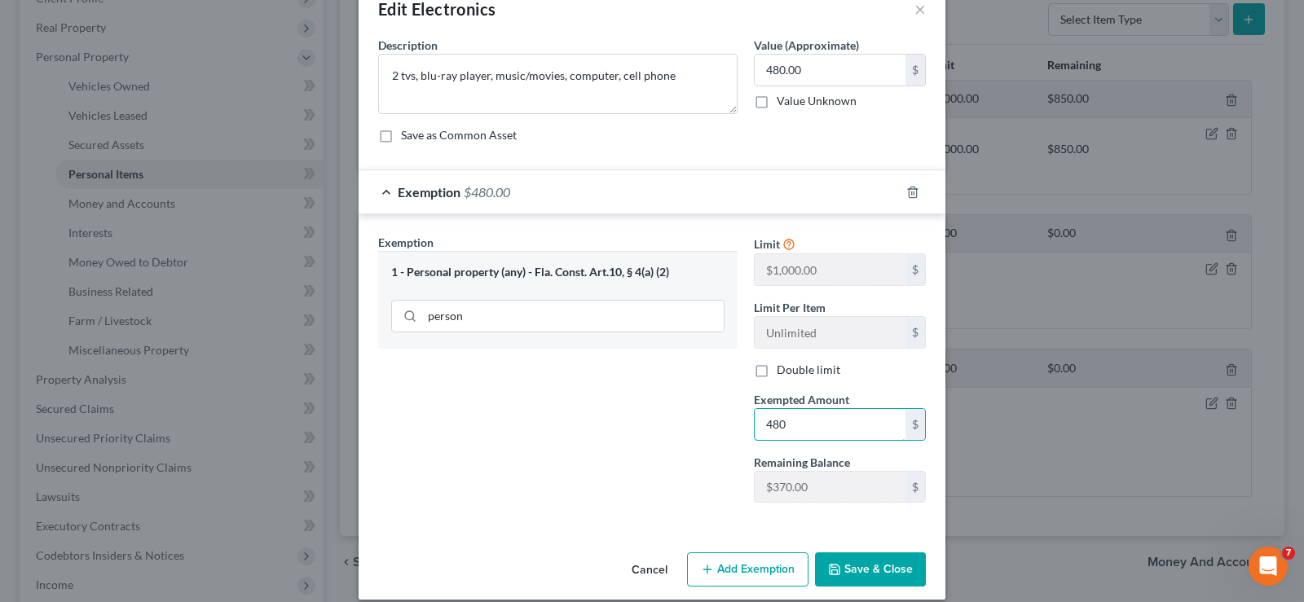
scroll to position [55, 0]
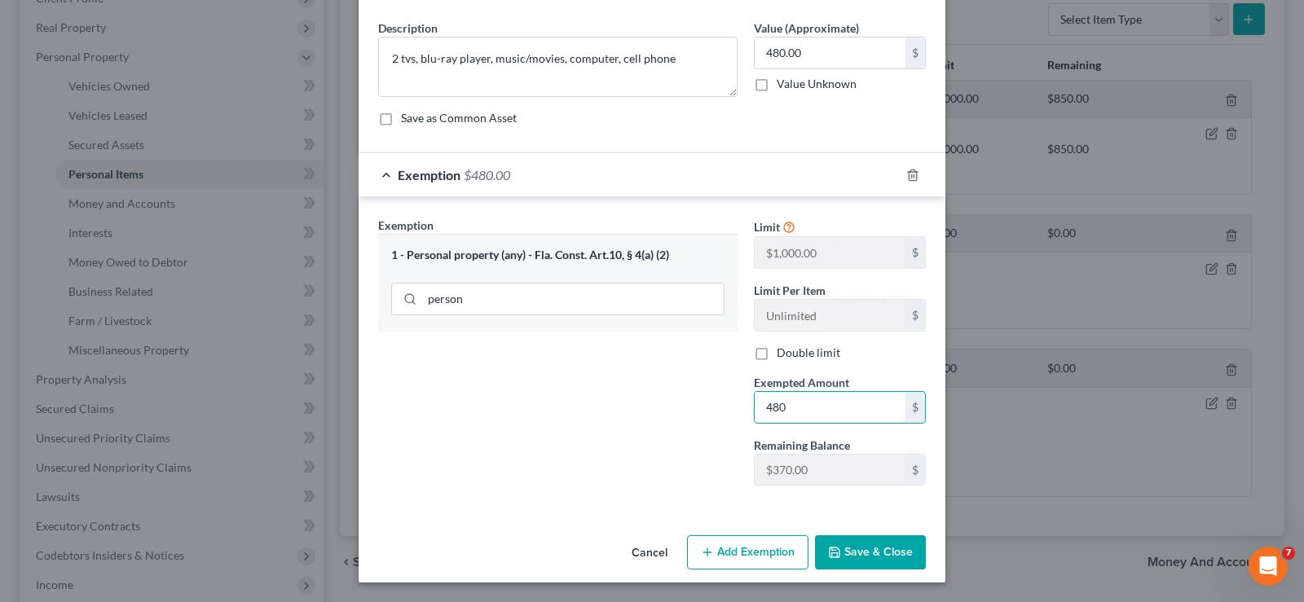
type input "480"
click at [849, 540] on button "Save & Close" at bounding box center [870, 553] width 111 height 34
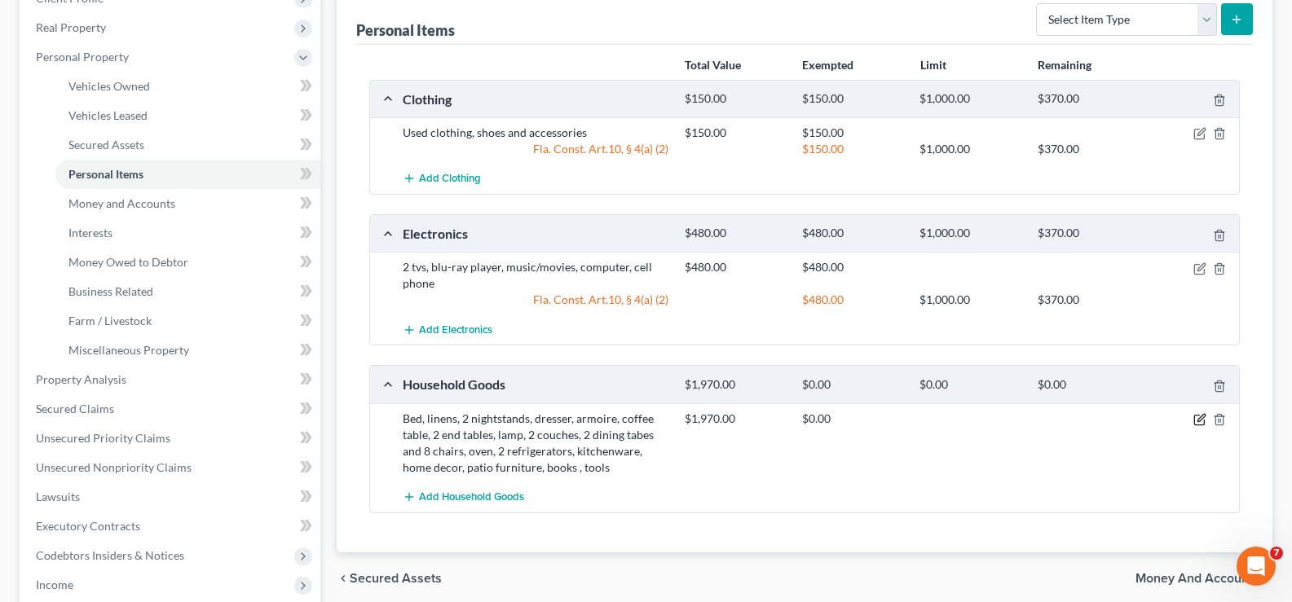
click at [1197, 420] on icon "button" at bounding box center [1199, 419] width 13 height 13
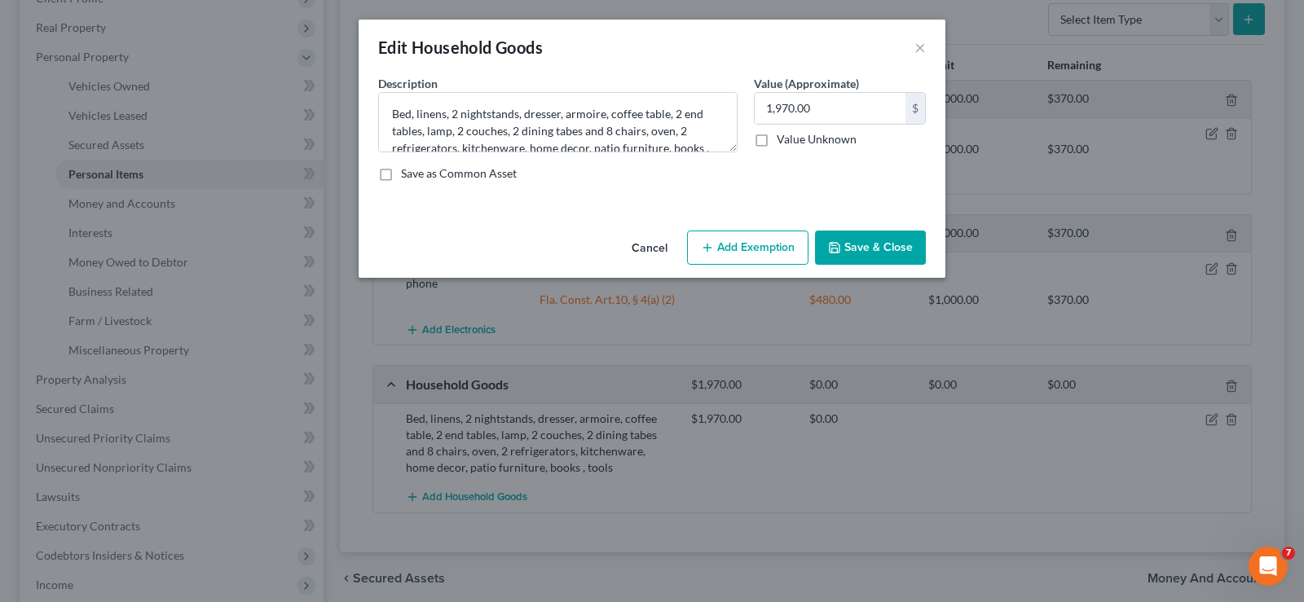
click at [718, 245] on button "Add Exemption" at bounding box center [747, 248] width 121 height 34
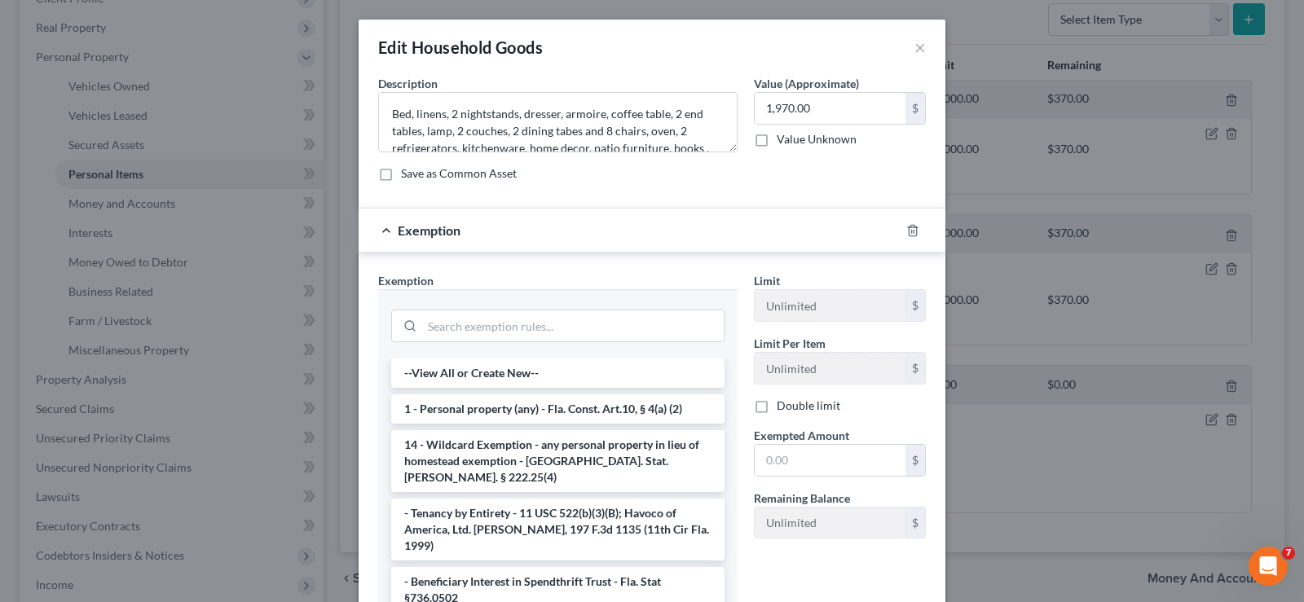
click at [512, 403] on li "1 - Personal property (any) - Fla. Const. Art.10, § 4(a) (2)" at bounding box center [557, 408] width 333 height 29
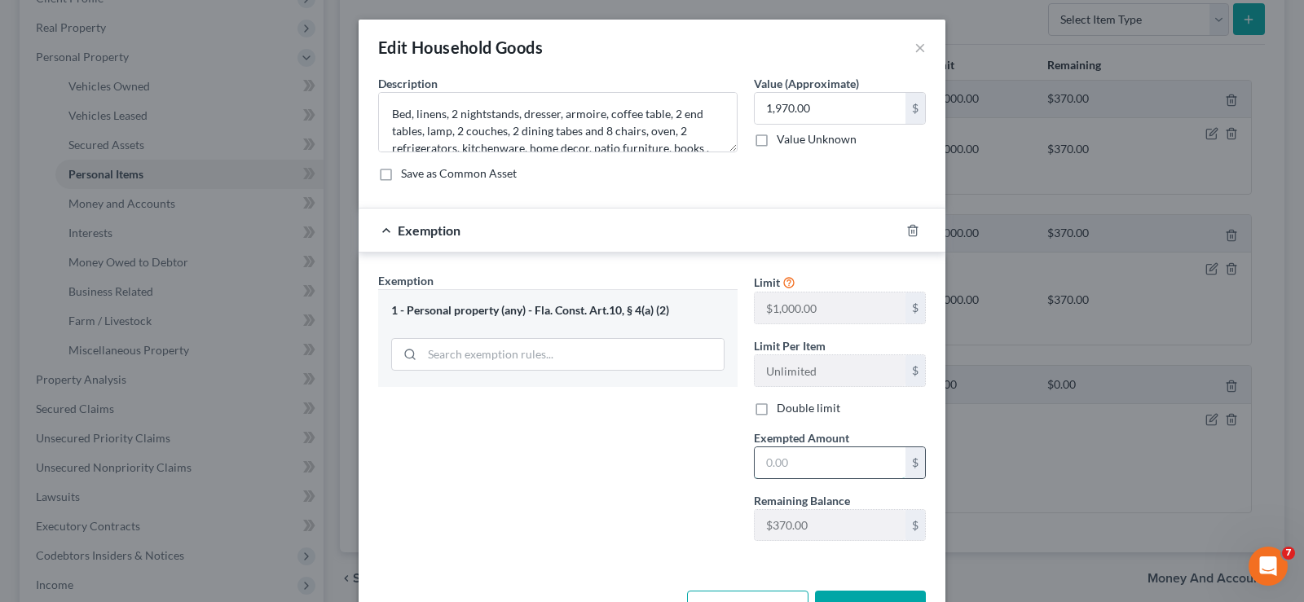
click at [857, 465] on input "text" at bounding box center [830, 462] width 151 height 31
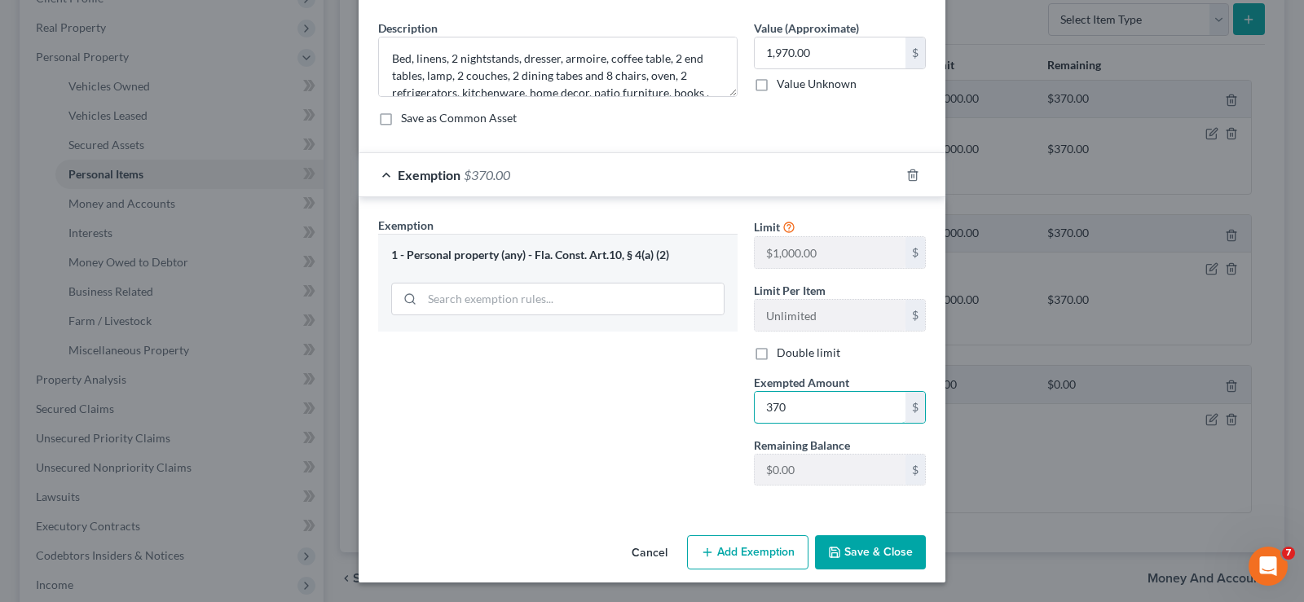
type input "370"
click at [866, 550] on button "Save & Close" at bounding box center [870, 553] width 111 height 34
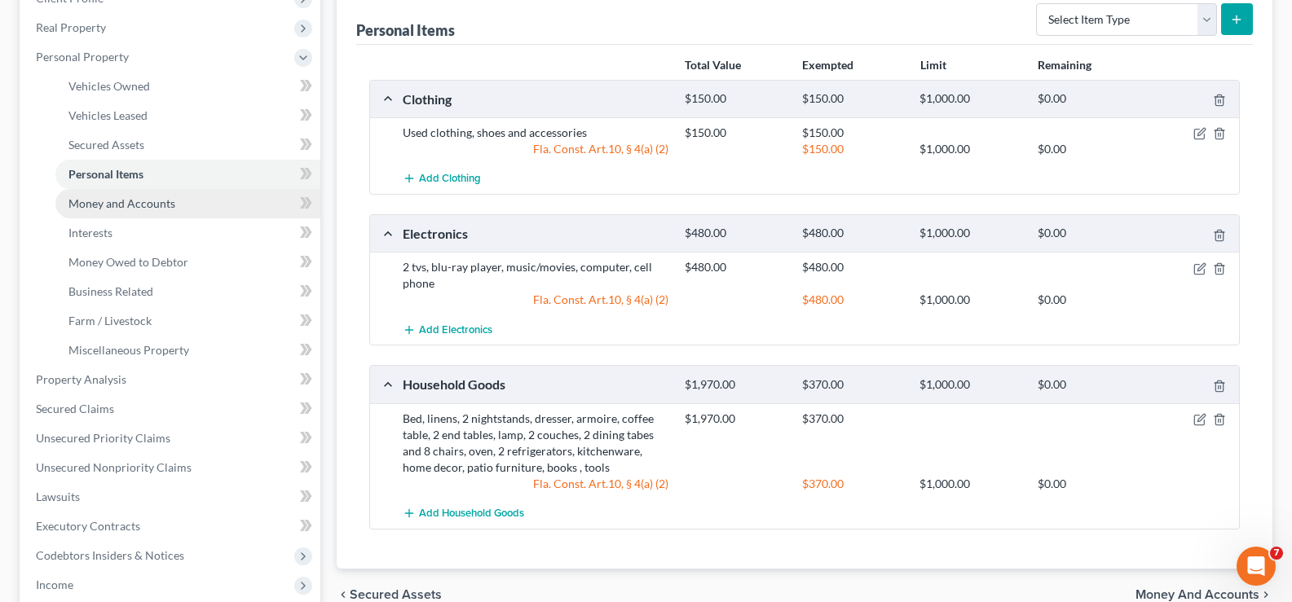
click at [131, 202] on span "Money and Accounts" at bounding box center [121, 203] width 107 height 14
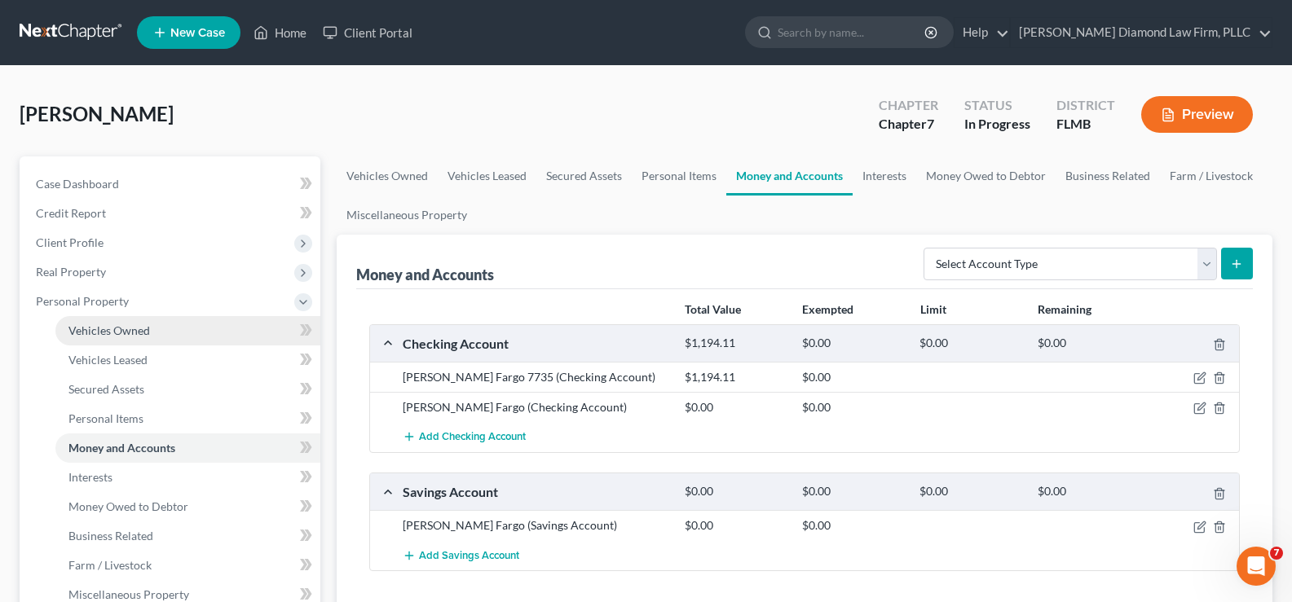
click at [167, 321] on link "Vehicles Owned" at bounding box center [187, 330] width 265 height 29
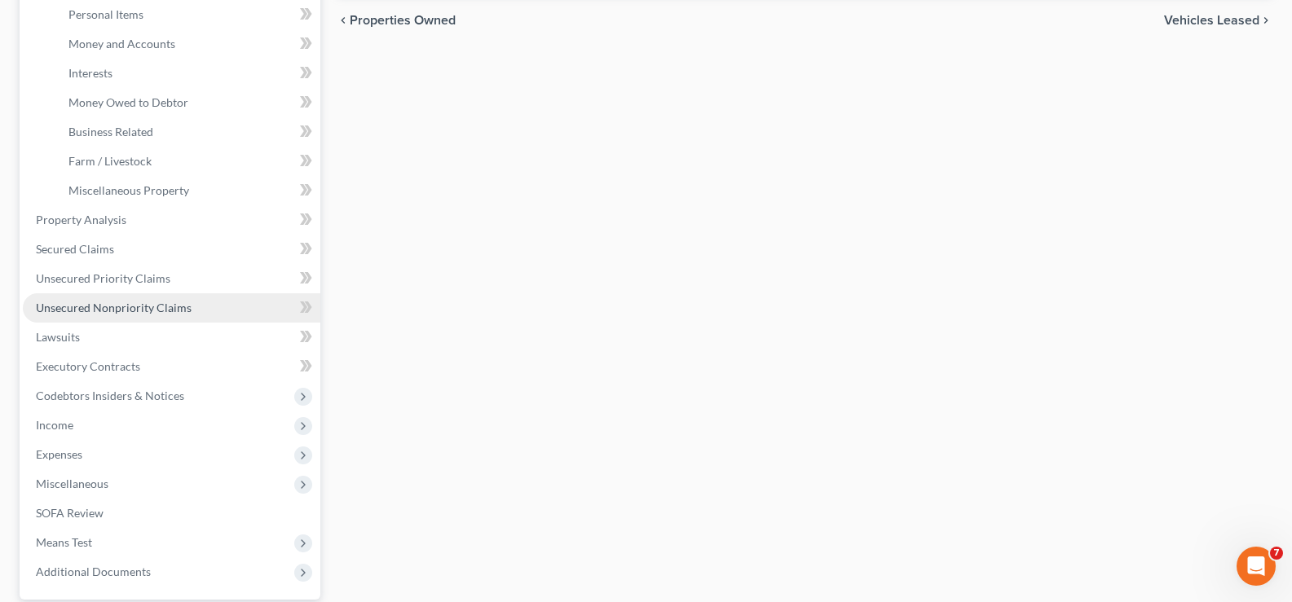
scroll to position [408, 0]
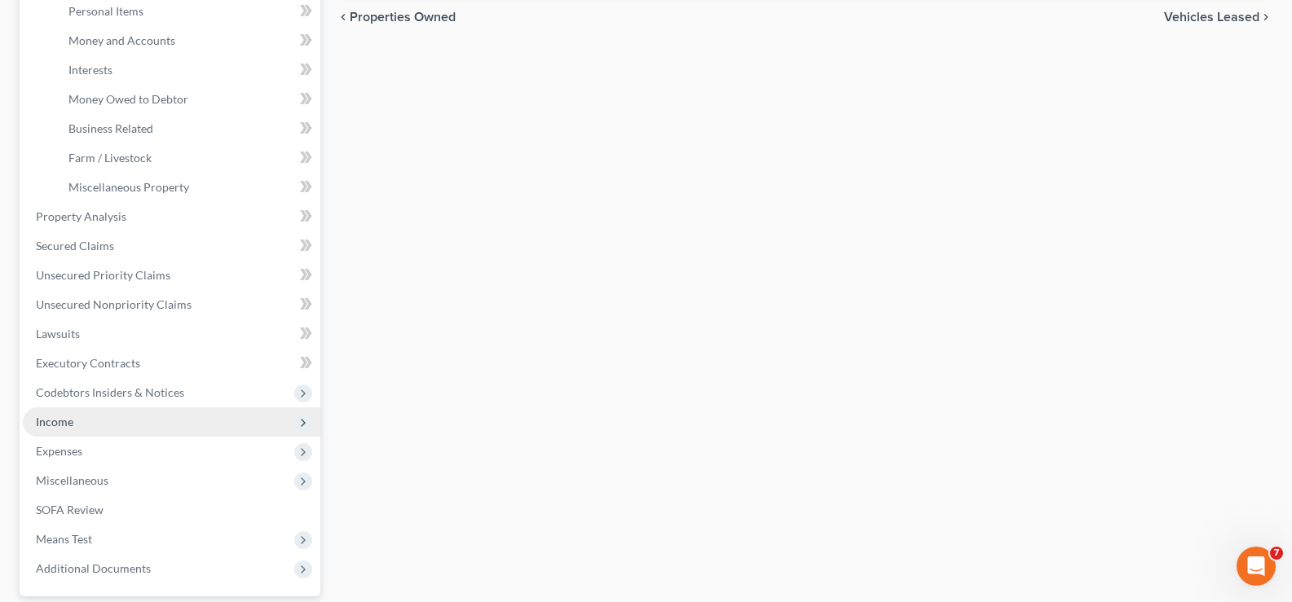
click at [101, 417] on span "Income" at bounding box center [172, 422] width 298 height 29
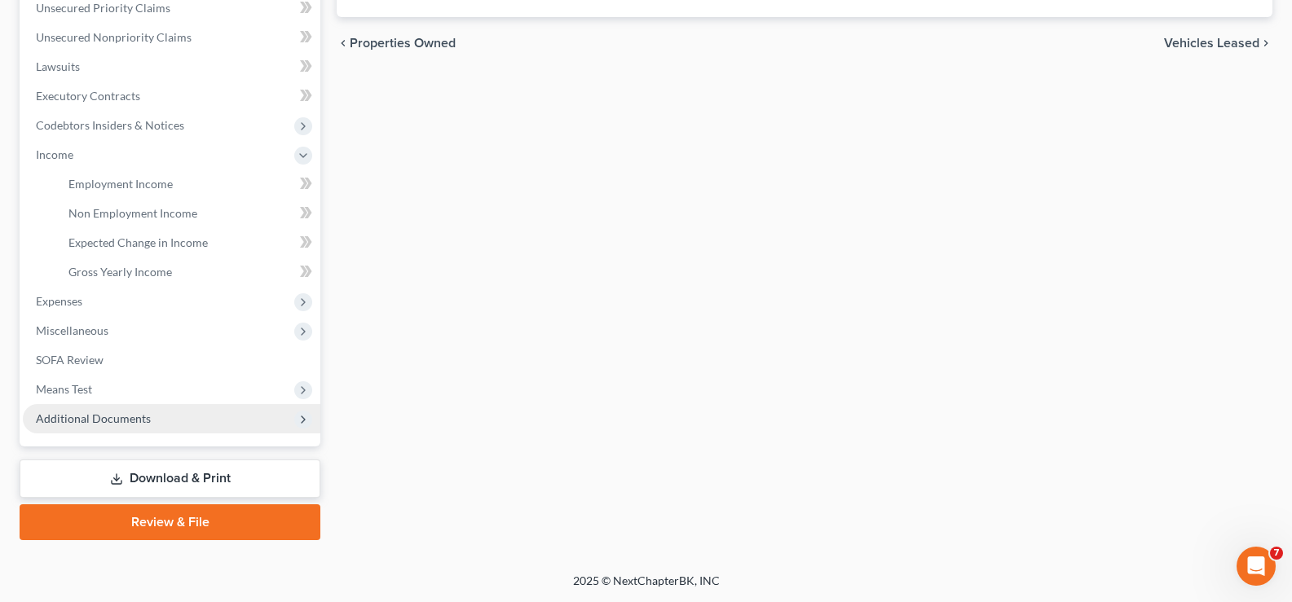
scroll to position [381, 0]
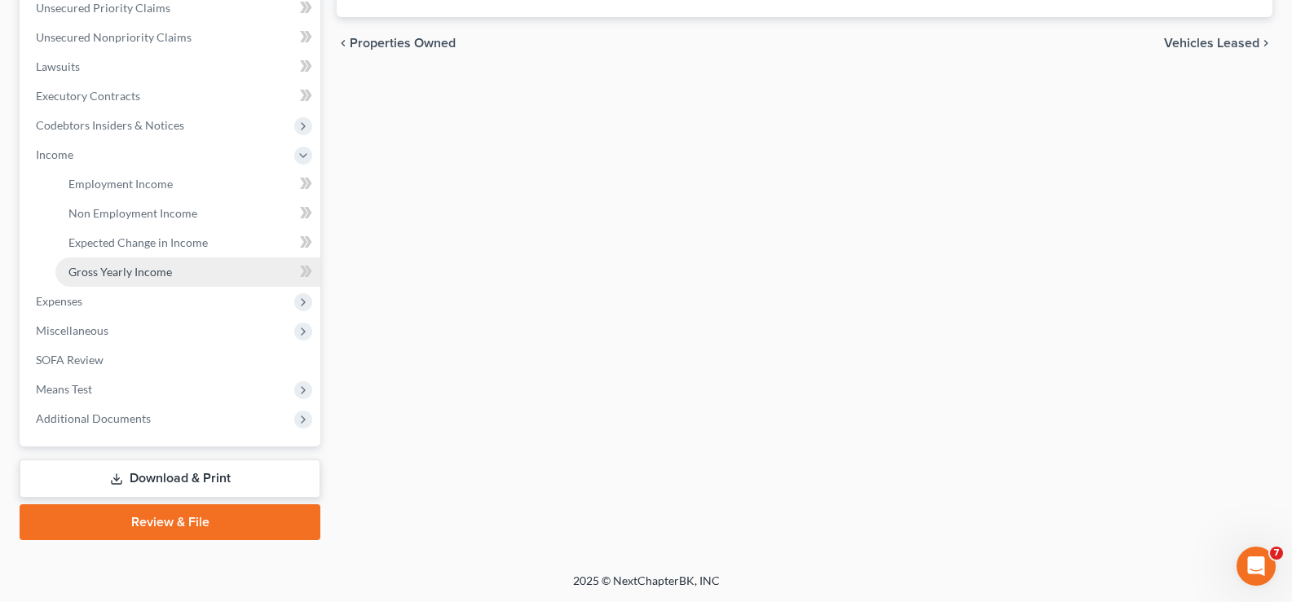
click at [153, 267] on span "Gross Yearly Income" at bounding box center [120, 272] width 104 height 14
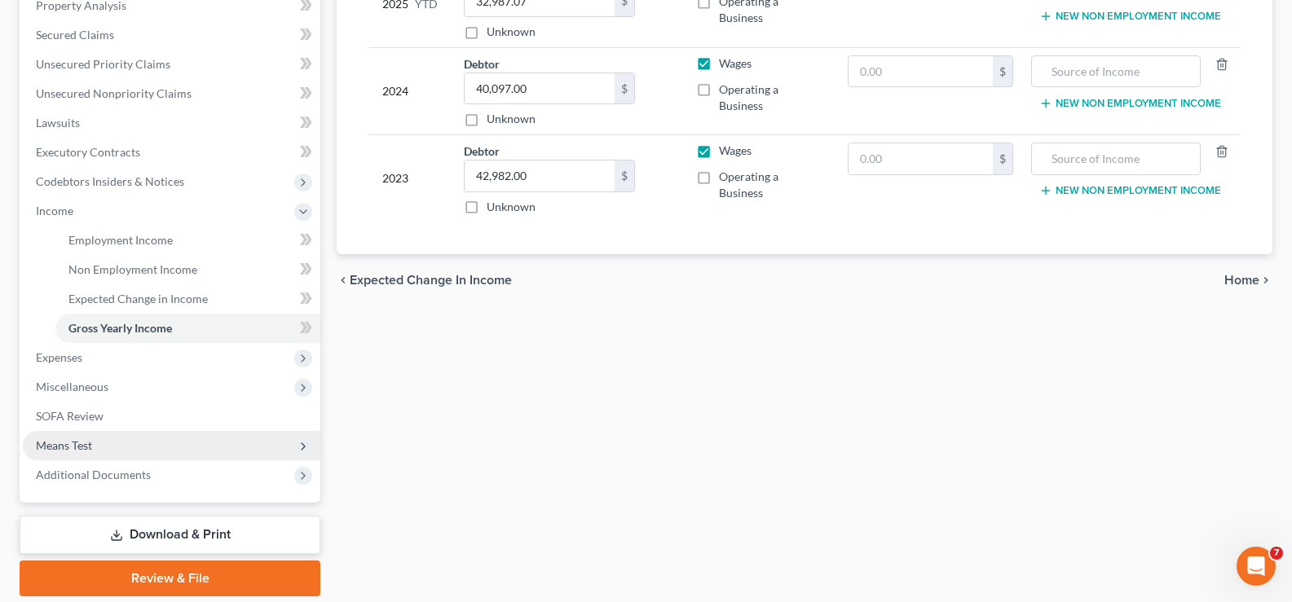
scroll to position [326, 0]
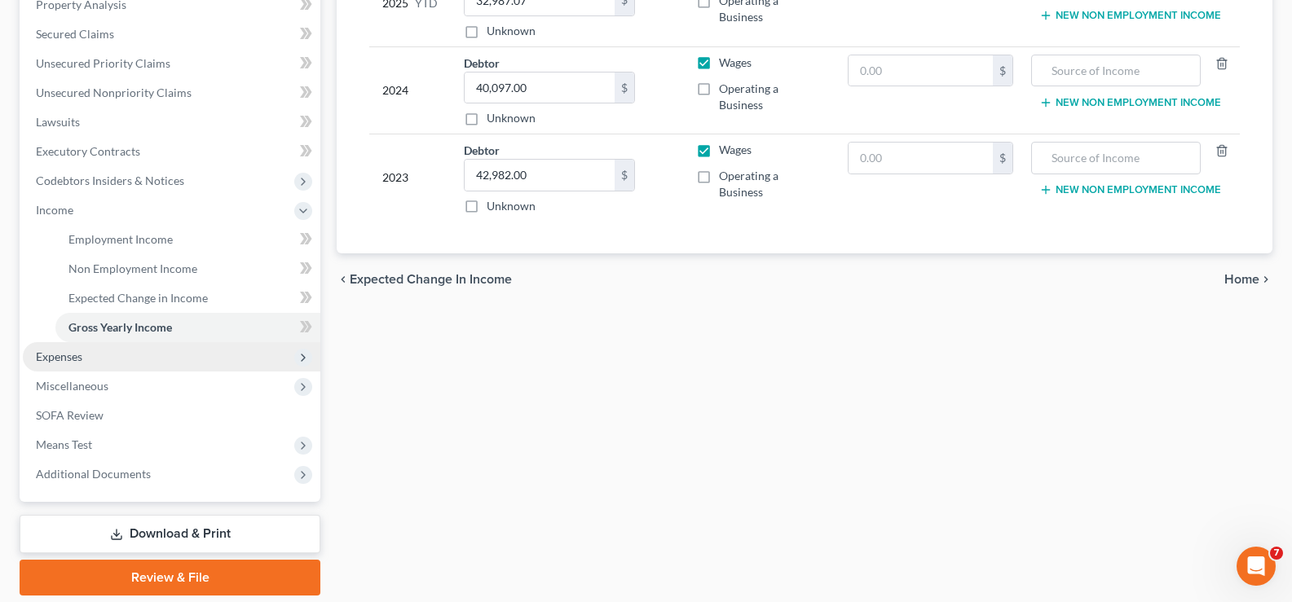
click at [117, 364] on span "Expenses" at bounding box center [172, 356] width 298 height 29
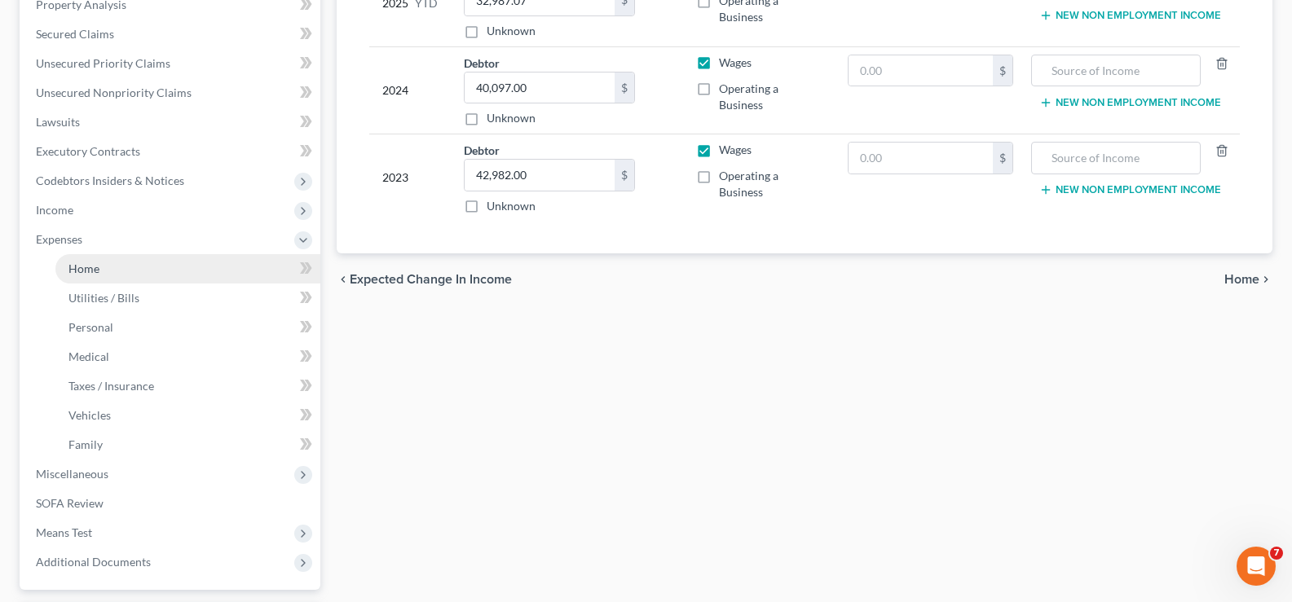
click at [127, 279] on link "Home" at bounding box center [187, 268] width 265 height 29
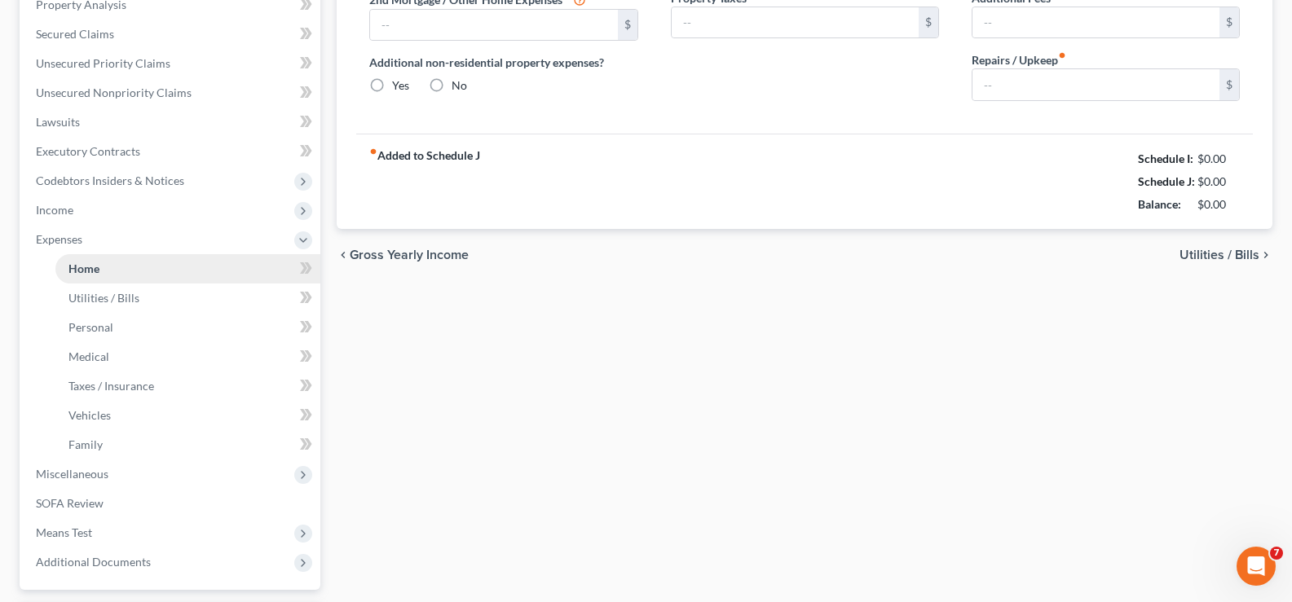
scroll to position [103, 0]
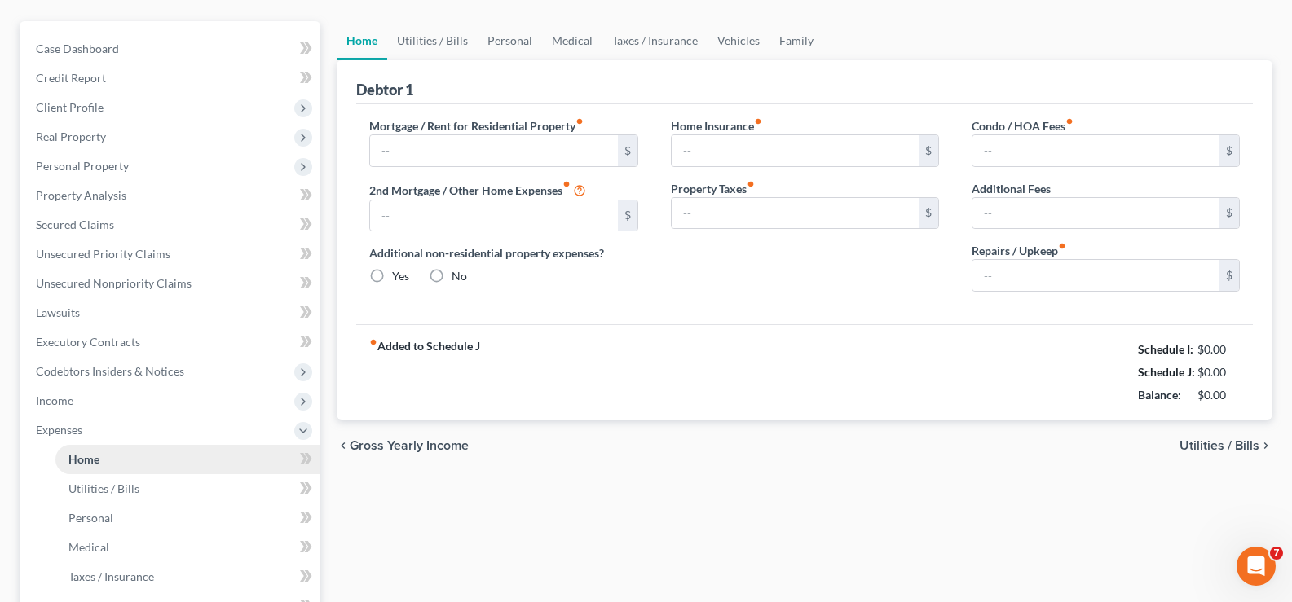
type input "1,915.80"
type input "0.00"
radio input "true"
type input "0.00"
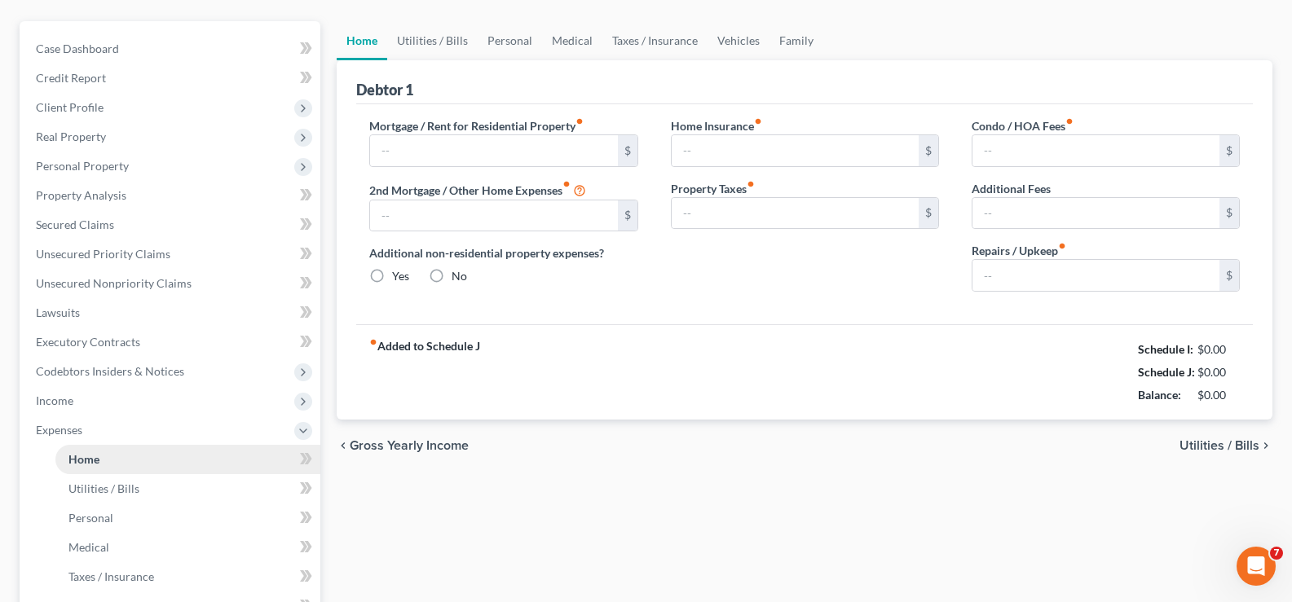
type input "82.00"
type input "0.00"
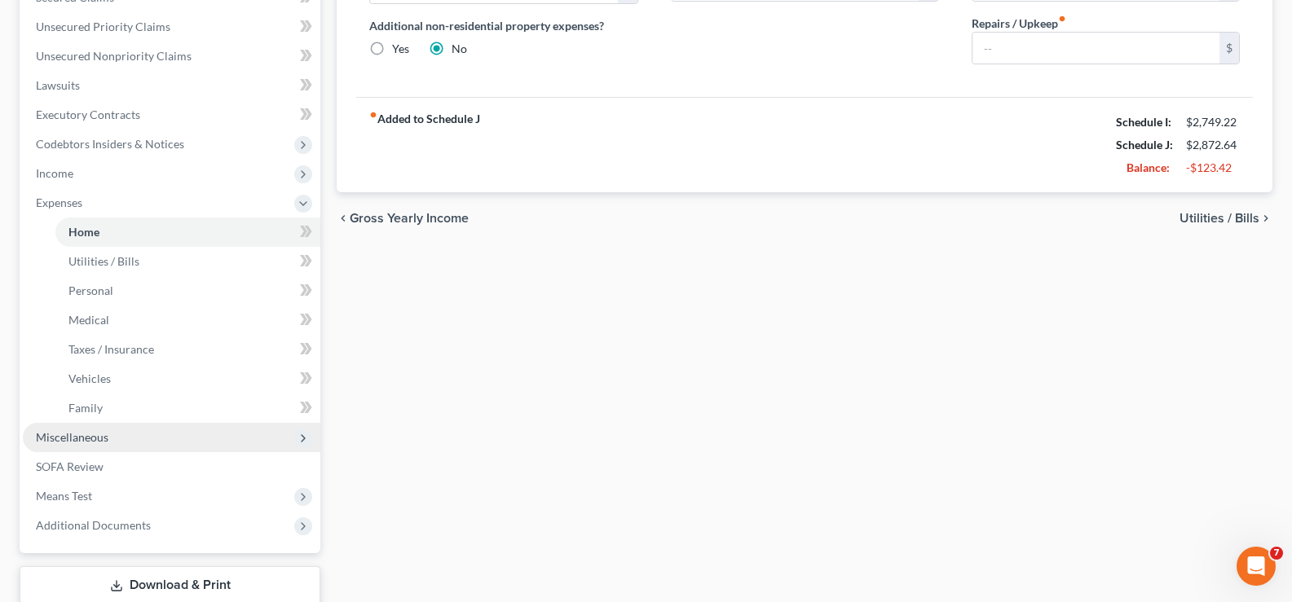
scroll to position [408, 0]
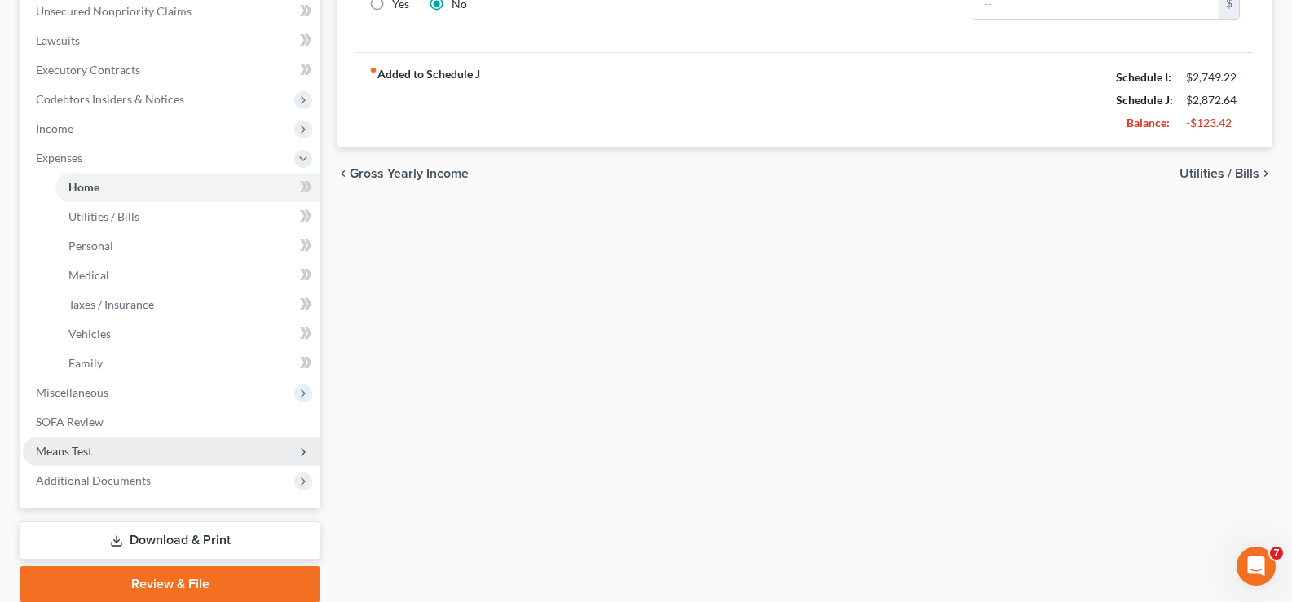
click at [104, 444] on span "Means Test" at bounding box center [172, 451] width 298 height 29
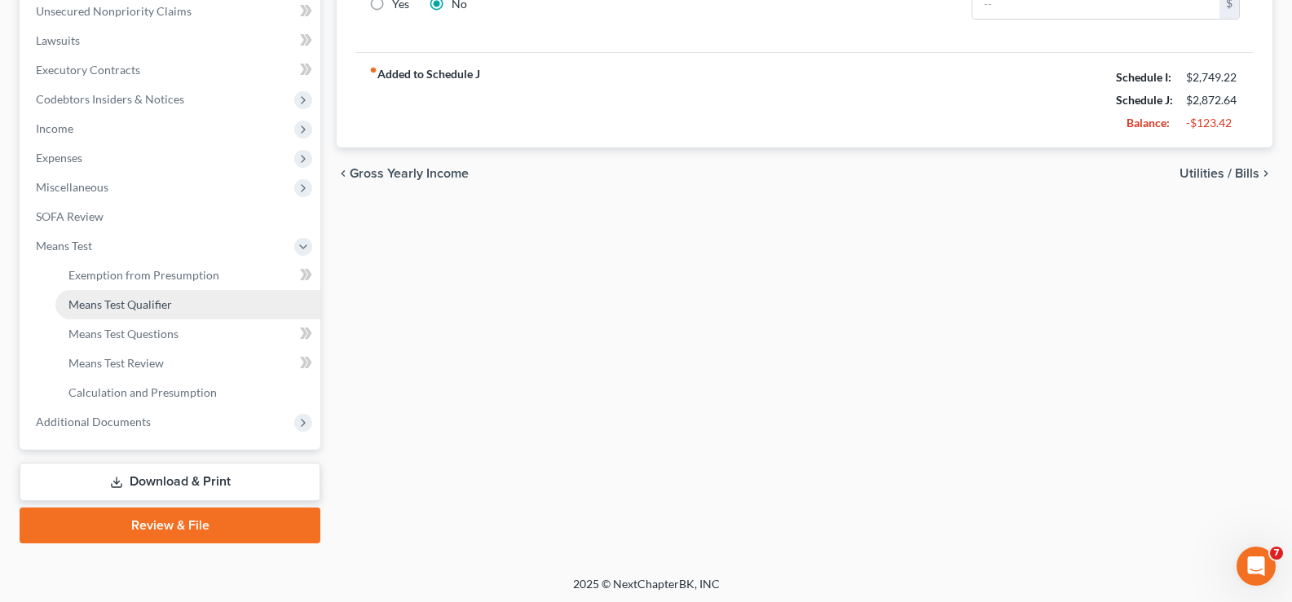
click at [164, 302] on span "Means Test Qualifier" at bounding box center [120, 305] width 104 height 14
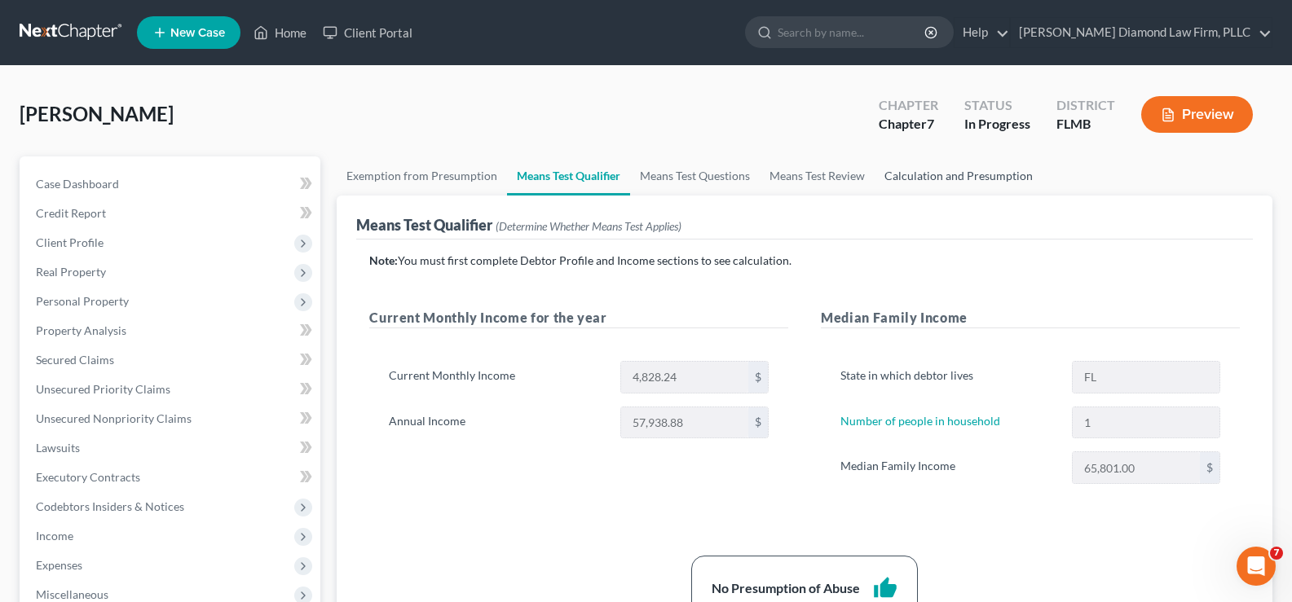
click at [951, 178] on link "Calculation and Presumption" at bounding box center [959, 175] width 168 height 39
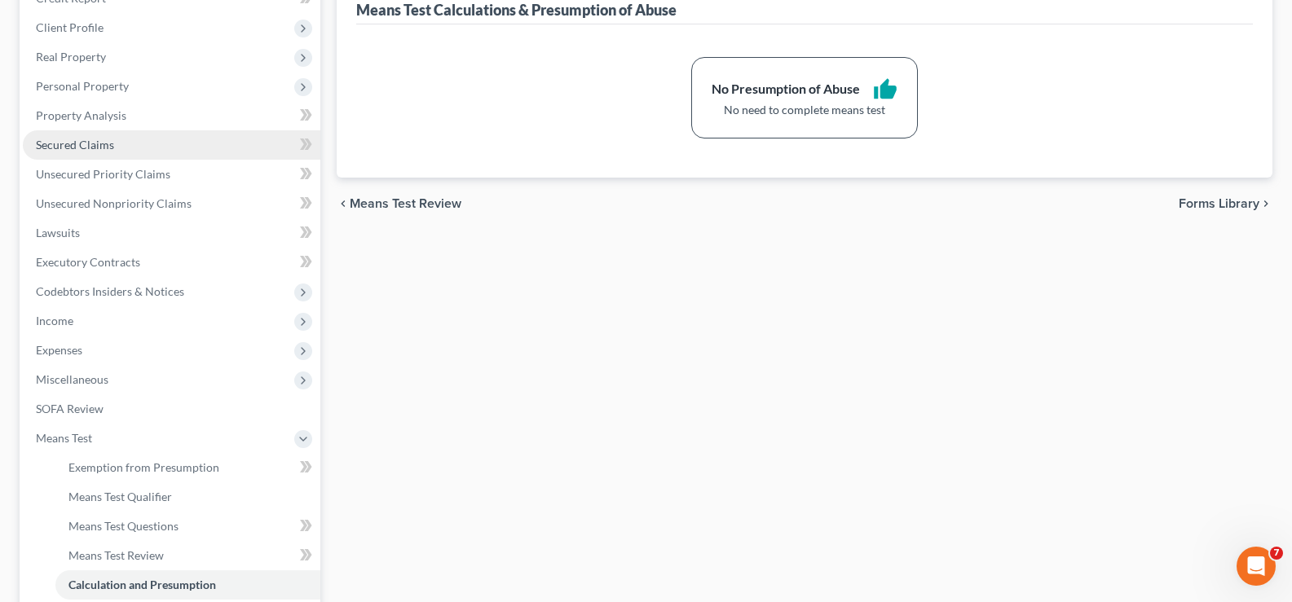
scroll to position [245, 0]
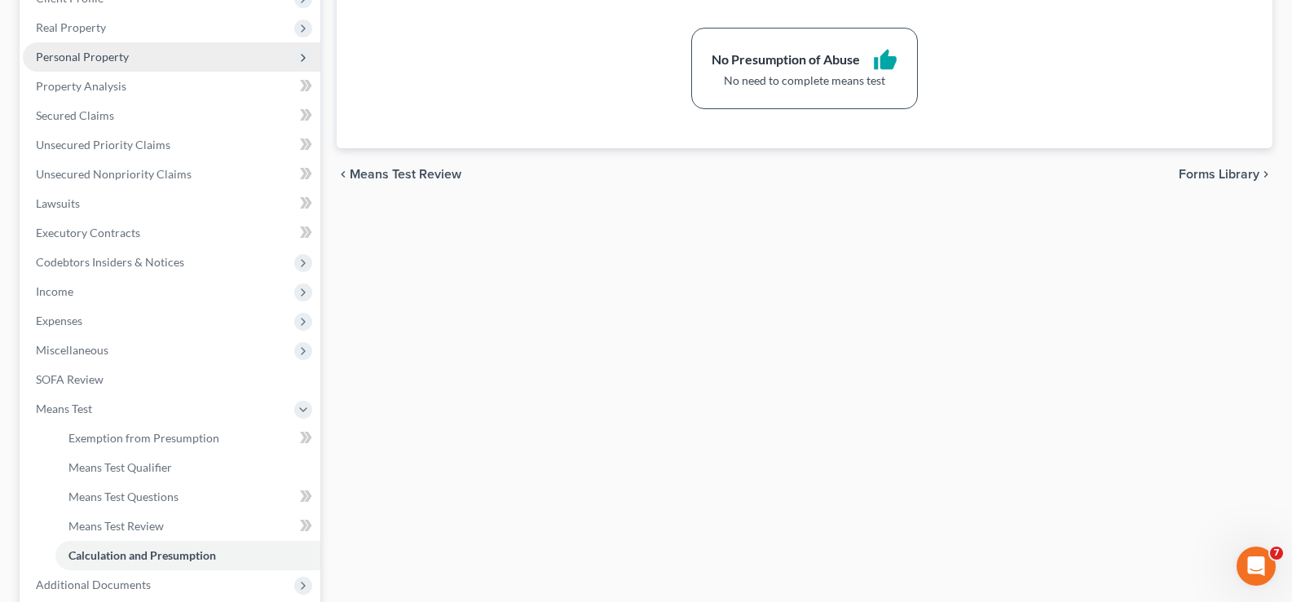
click at [117, 60] on span "Personal Property" at bounding box center [82, 57] width 93 height 14
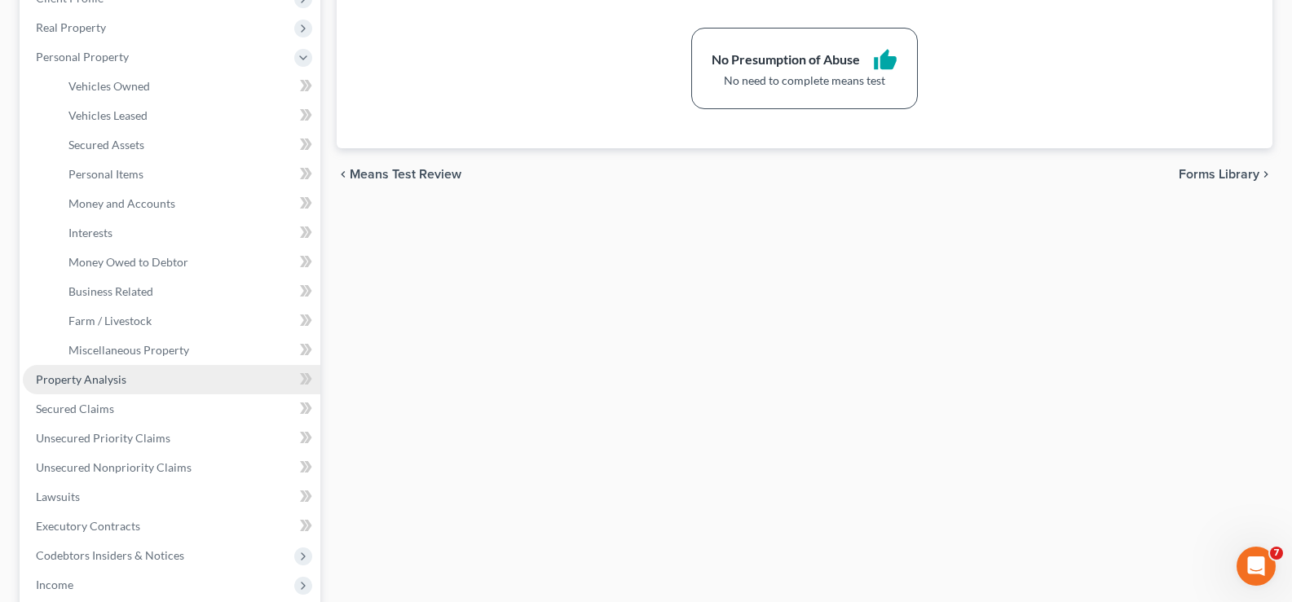
click at [118, 379] on span "Property Analysis" at bounding box center [81, 379] width 90 height 14
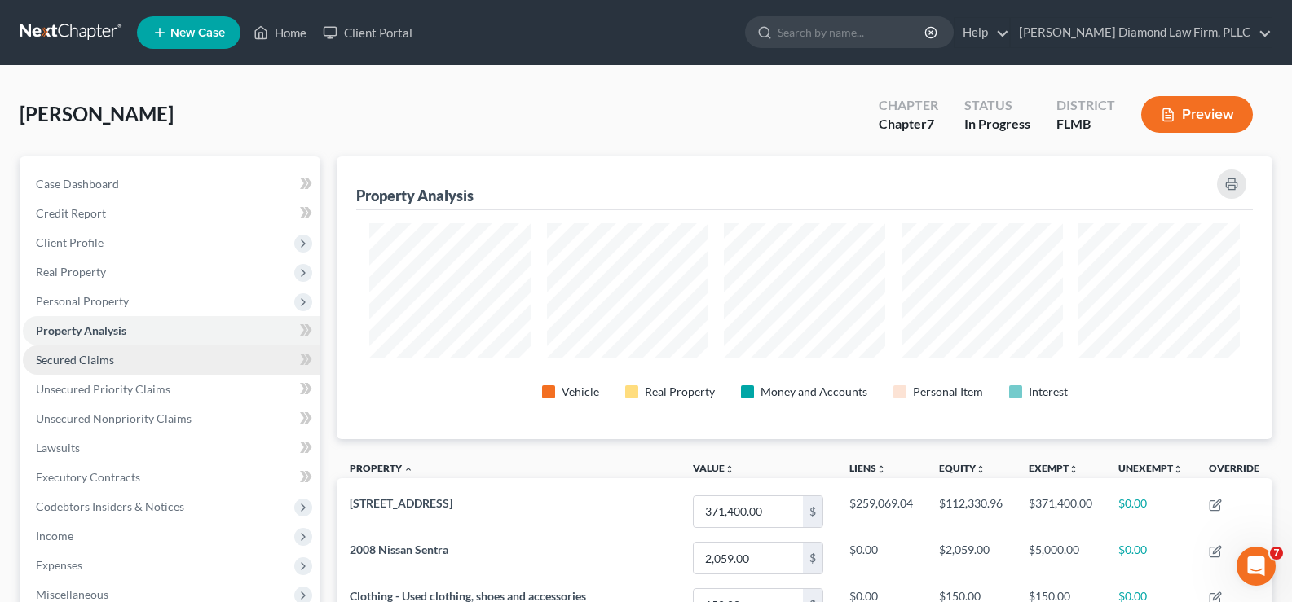
click at [116, 360] on link "Secured Claims" at bounding box center [172, 360] width 298 height 29
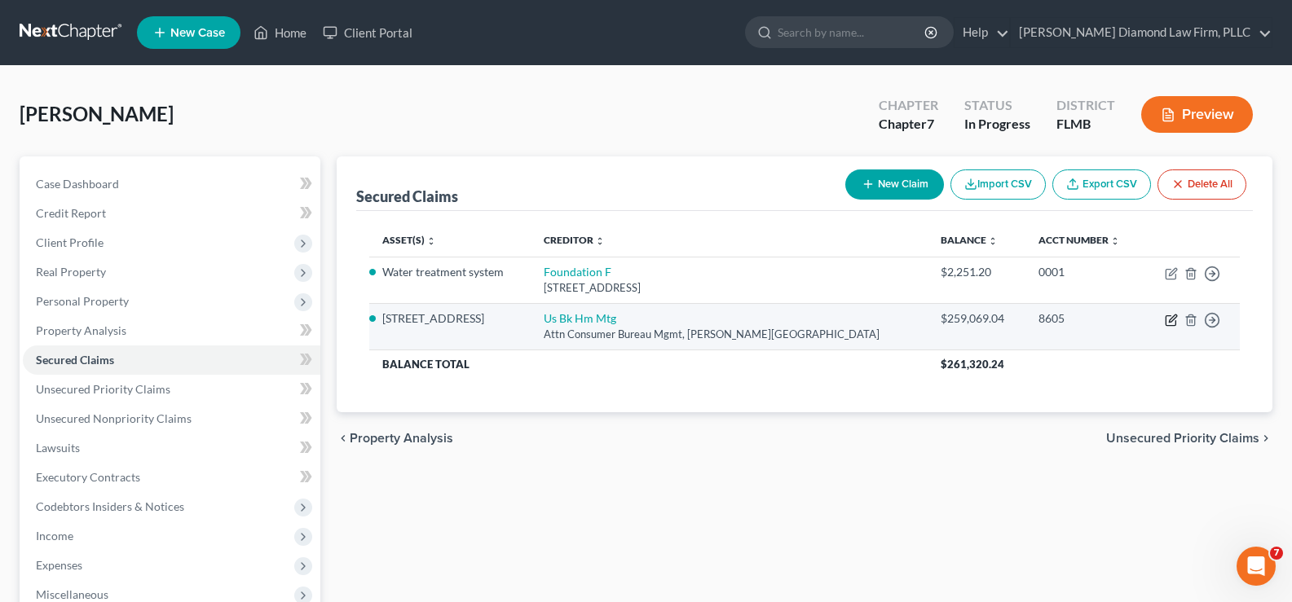
click at [1169, 320] on icon "button" at bounding box center [1171, 320] width 13 height 13
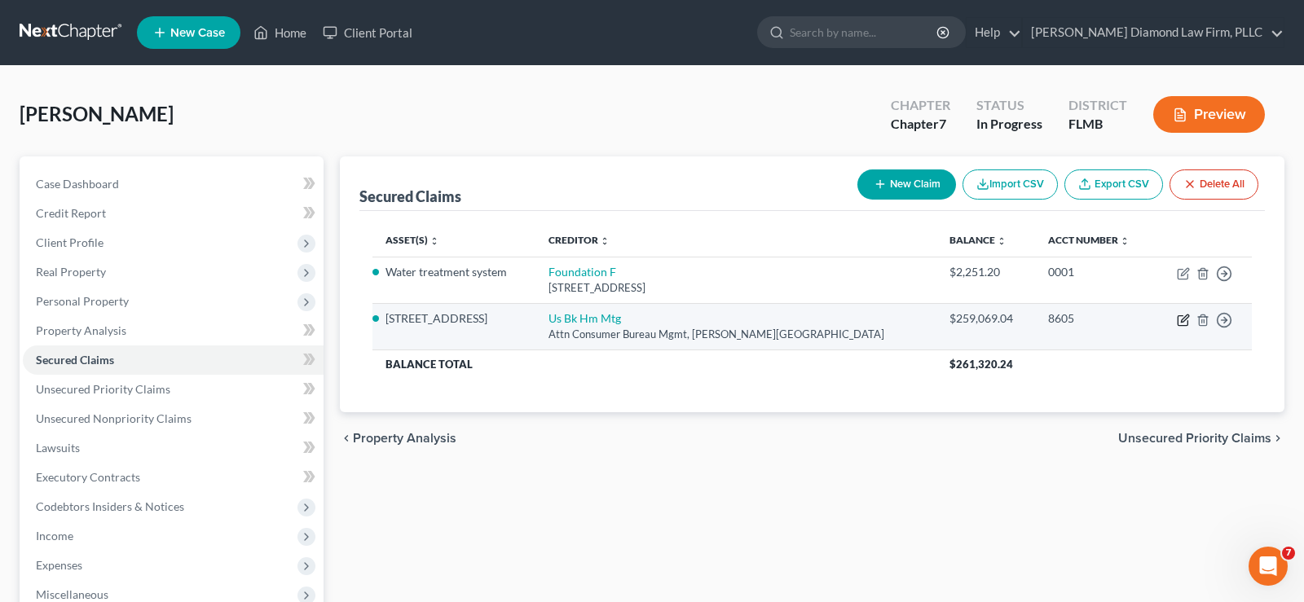
select select "24"
select select "3"
select select "2"
select select "3"
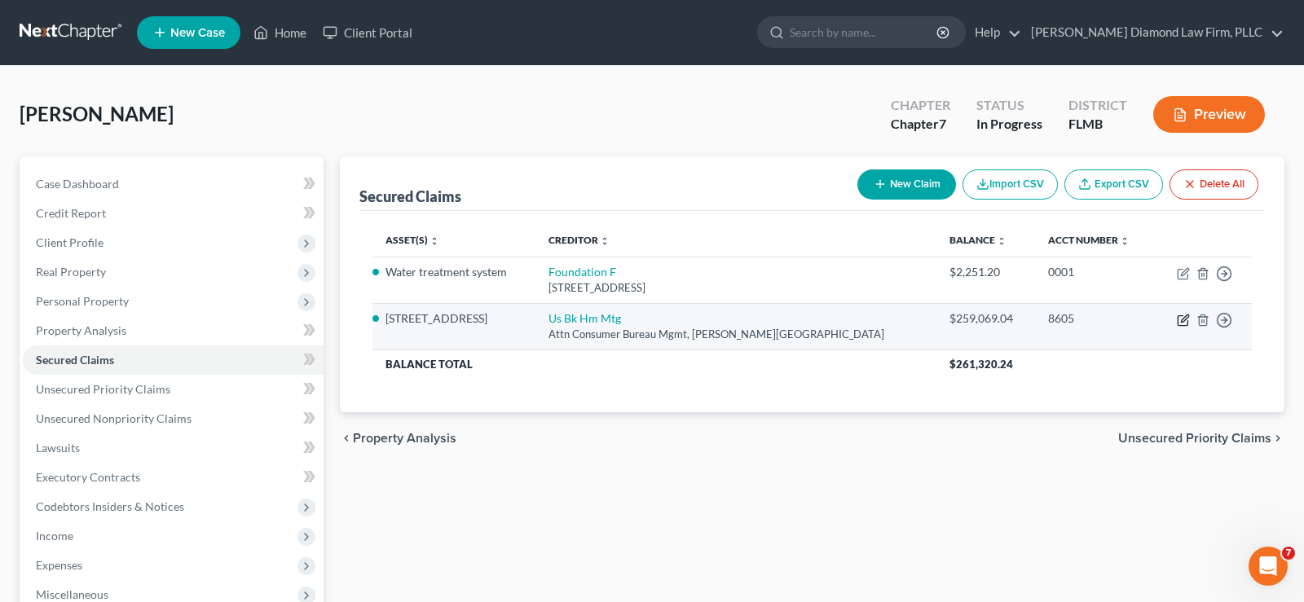
select select "0"
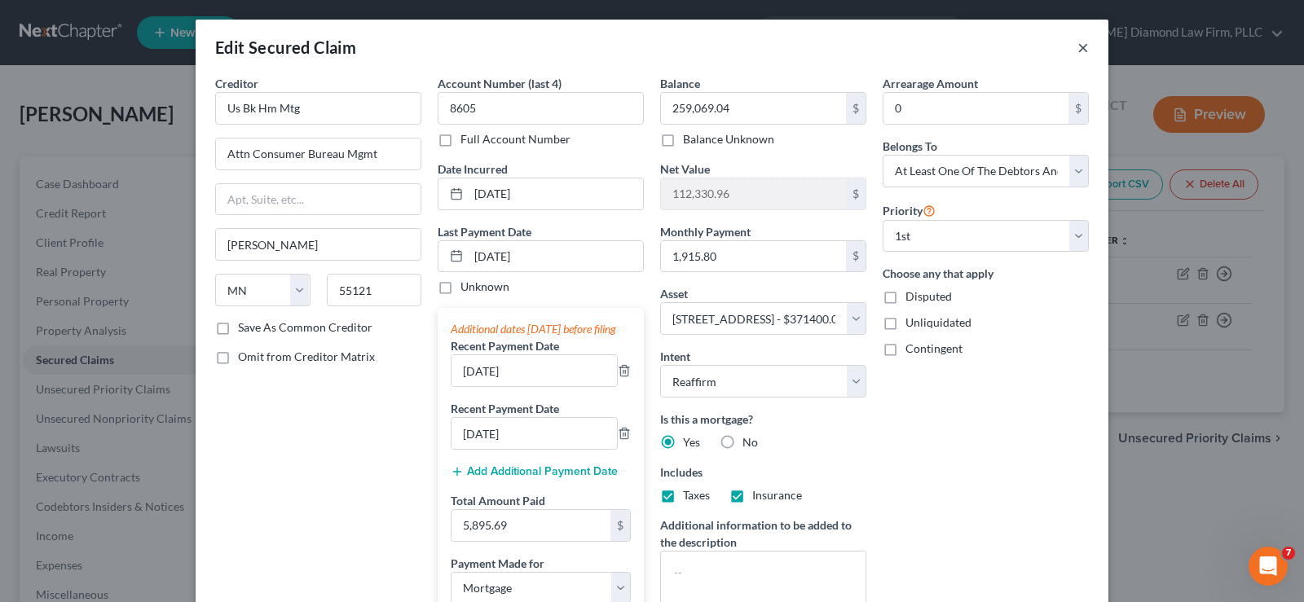
click at [1078, 48] on button "×" at bounding box center [1083, 47] width 11 height 20
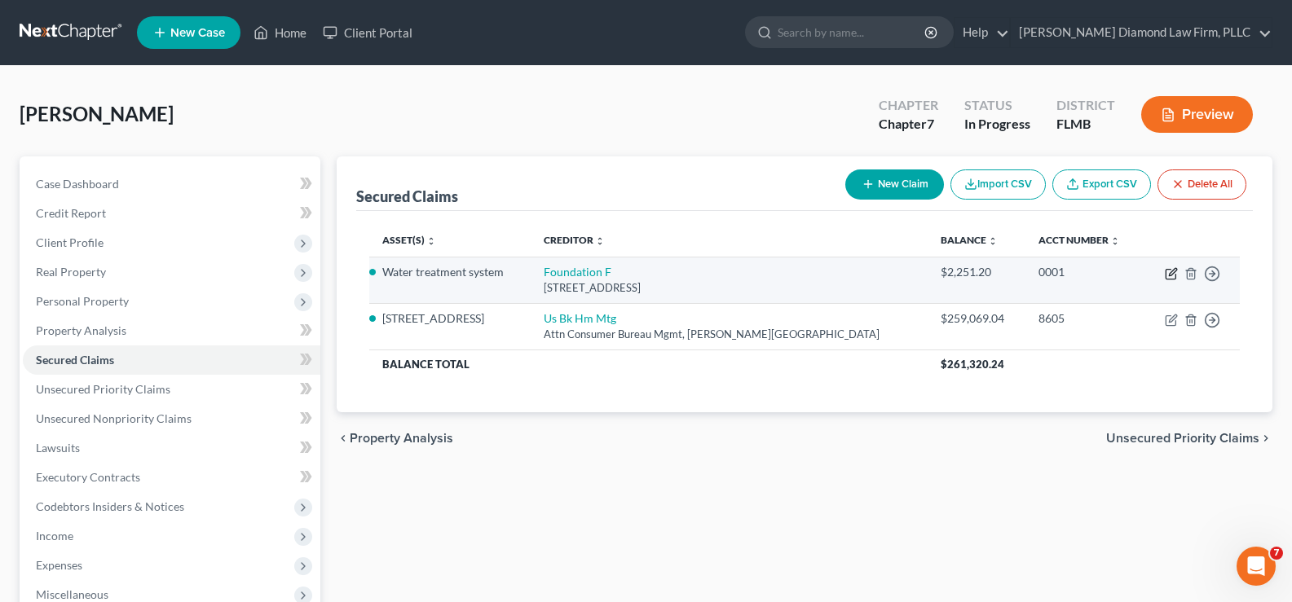
click at [1170, 271] on icon "button" at bounding box center [1171, 273] width 13 height 13
select select "52"
select select "0"
select select "2"
select select "3"
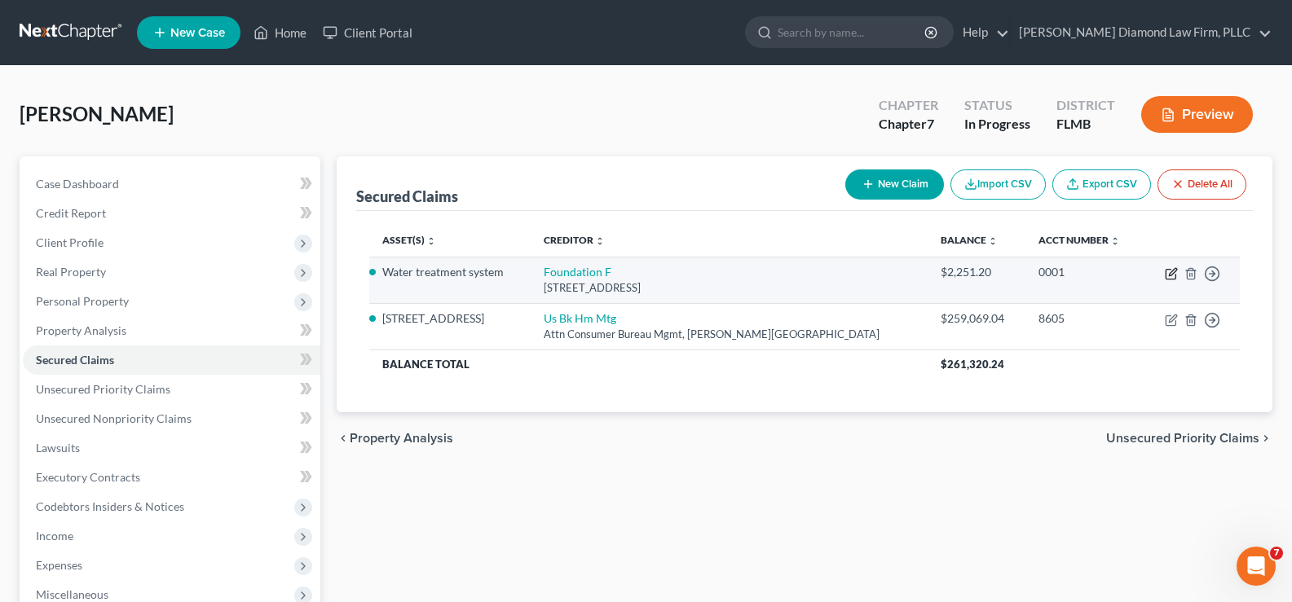
select select "0"
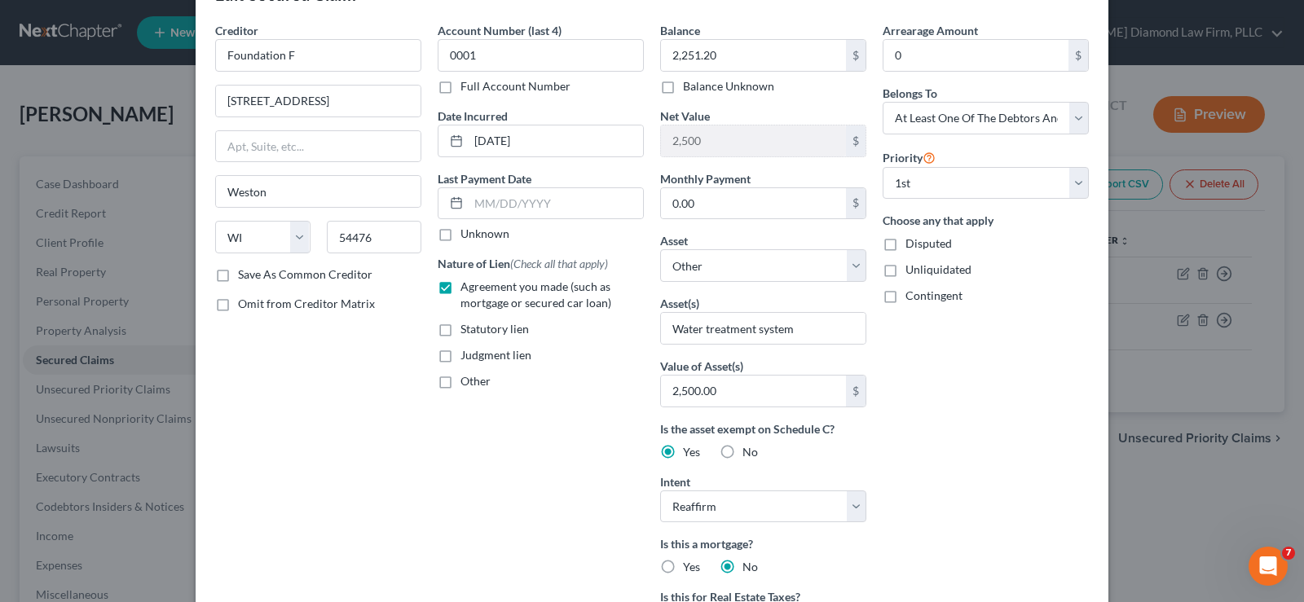
scroll to position [82, 0]
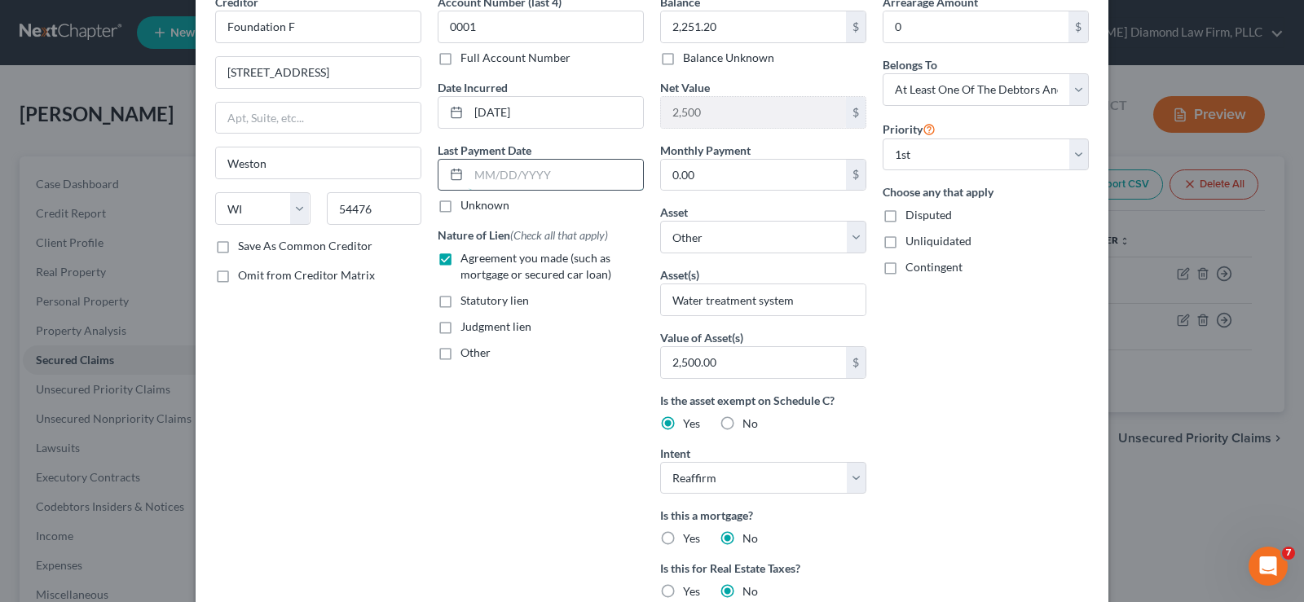
click at [566, 189] on input "text" at bounding box center [556, 175] width 174 height 31
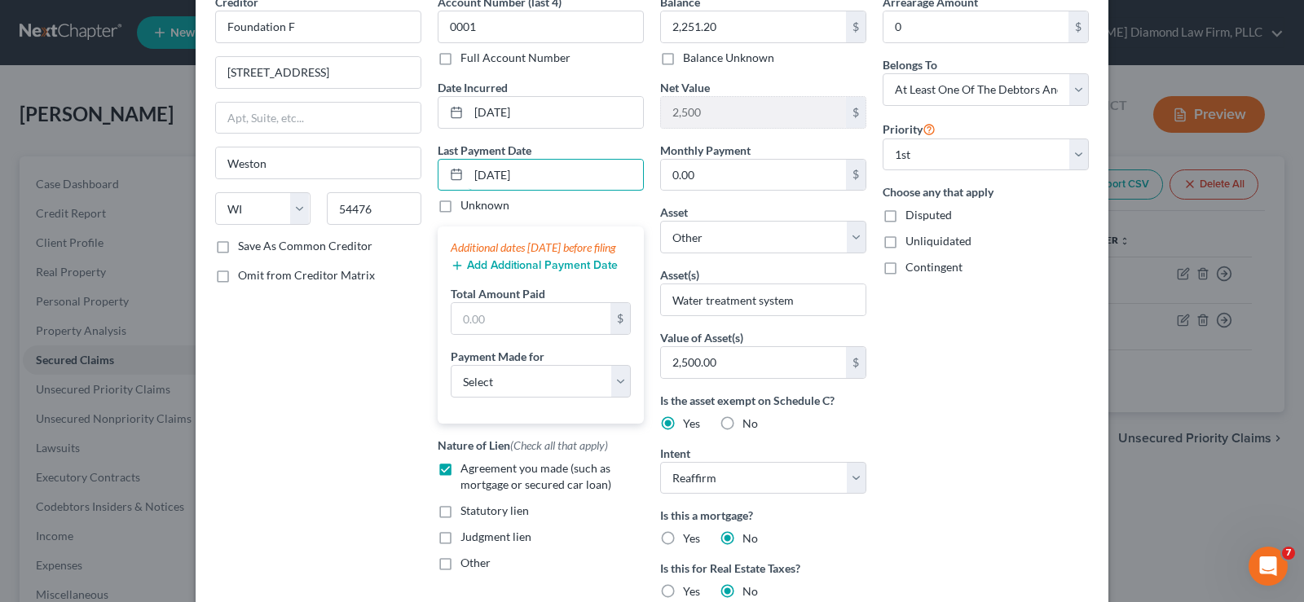
type input "[DATE]"
click at [530, 272] on button "Add Additional Payment Date" at bounding box center [534, 265] width 167 height 13
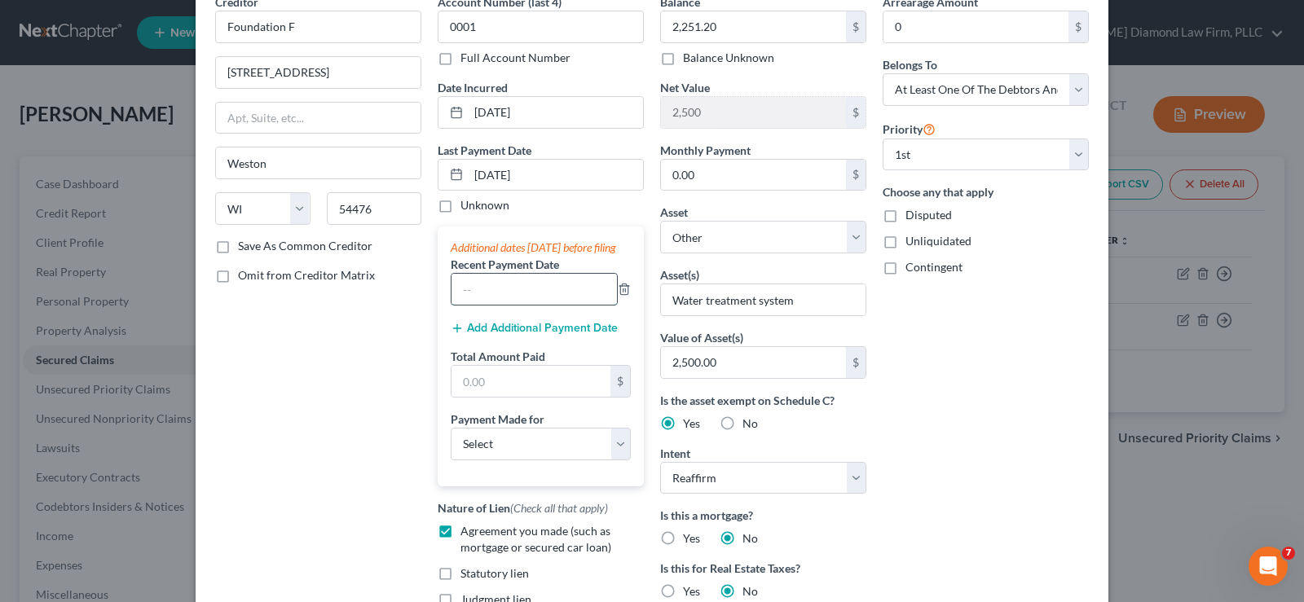
click at [487, 297] on input "text" at bounding box center [534, 289] width 165 height 31
click at [485, 305] on input "text" at bounding box center [534, 289] width 165 height 31
type input "[DATE]"
click at [528, 389] on input "text" at bounding box center [531, 381] width 159 height 31
type input "200"
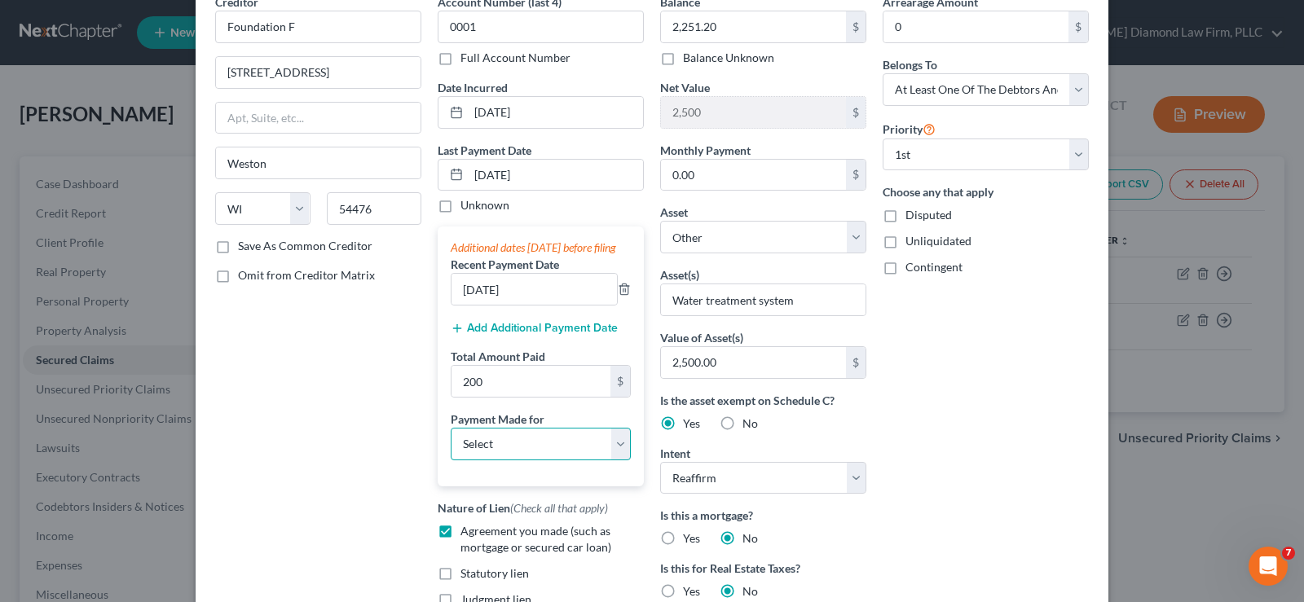
click at [506, 461] on select "Select Car Credit Card Loan Repayment Mortgage Other Suppliers Or Vendors" at bounding box center [541, 444] width 180 height 33
select select "4"
click at [451, 443] on select "Select Car Credit Card Loan Repayment Mortgage Other Suppliers Or Vendors" at bounding box center [541, 444] width 180 height 33
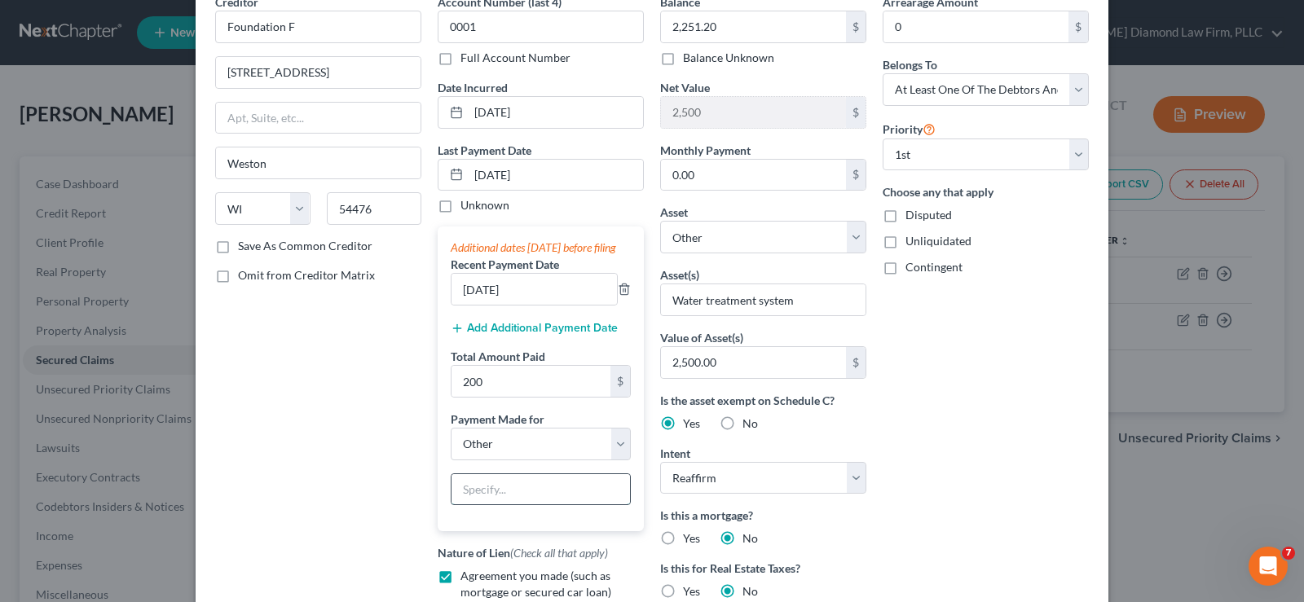
click at [496, 505] on input "text" at bounding box center [541, 489] width 179 height 31
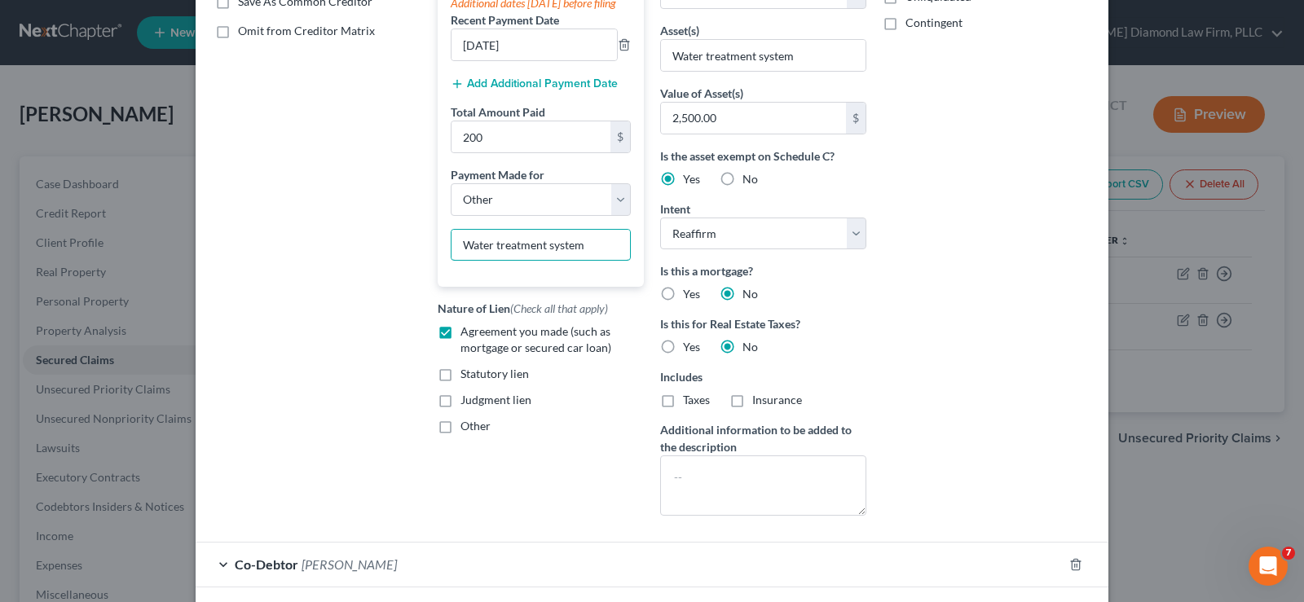
scroll to position [447, 0]
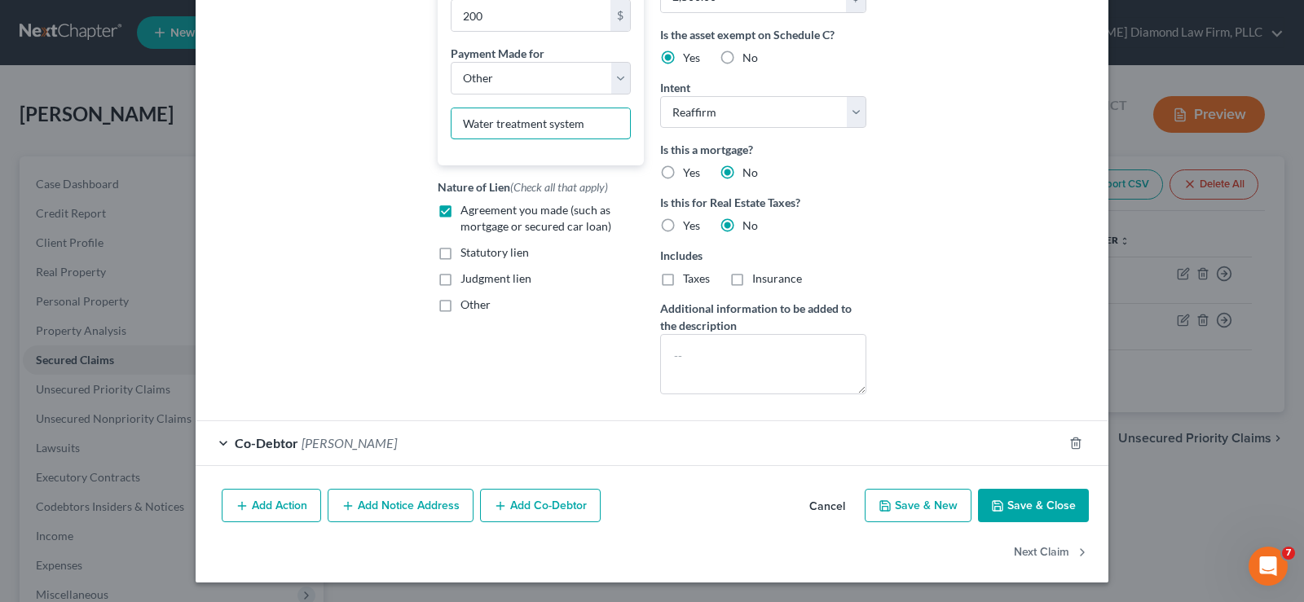
type input "Water treatment system"
click at [1034, 499] on button "Save & Close" at bounding box center [1033, 506] width 111 height 34
select select
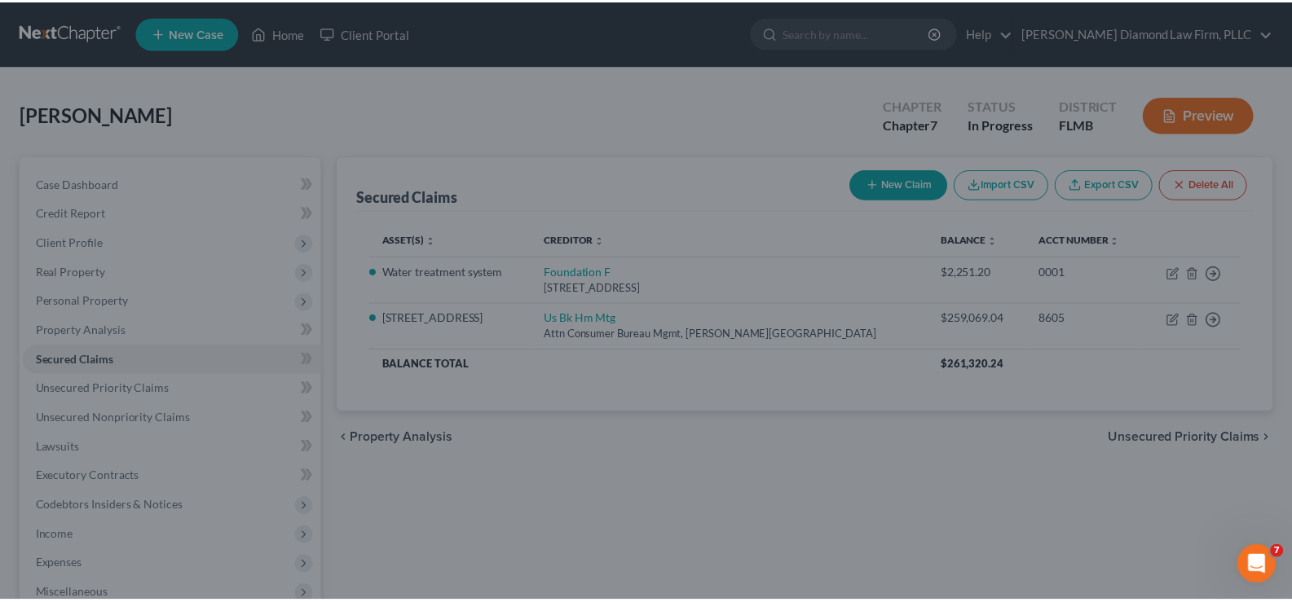
scroll to position [337, 0]
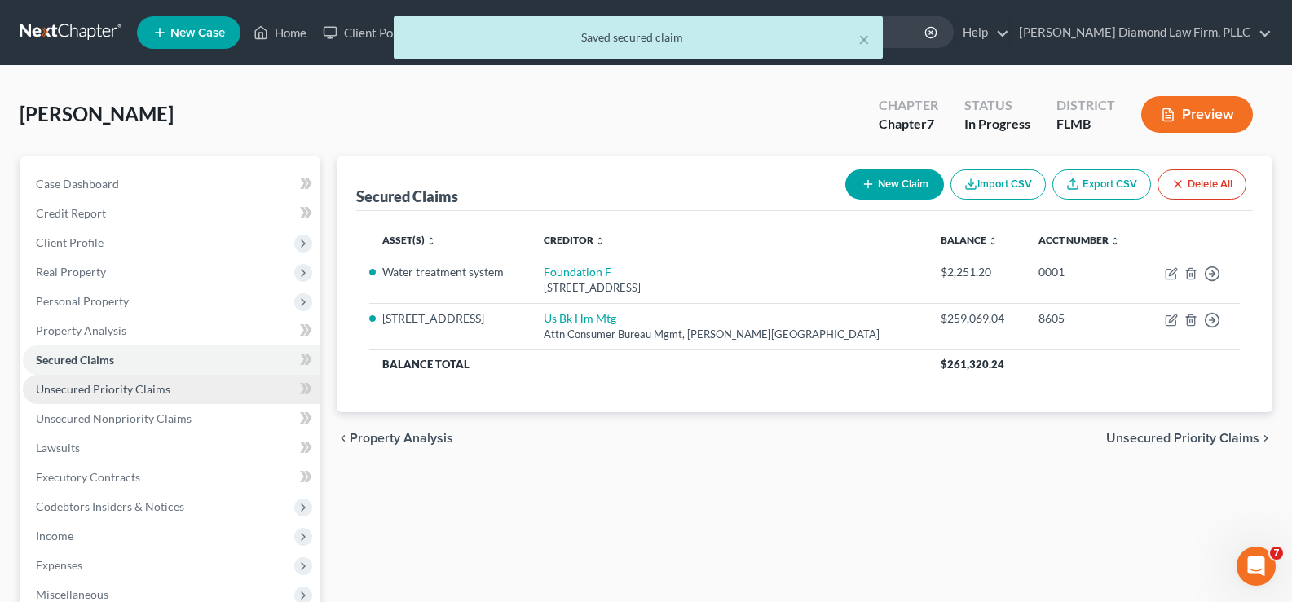
click at [154, 389] on span "Unsecured Priority Claims" at bounding box center [103, 389] width 134 height 14
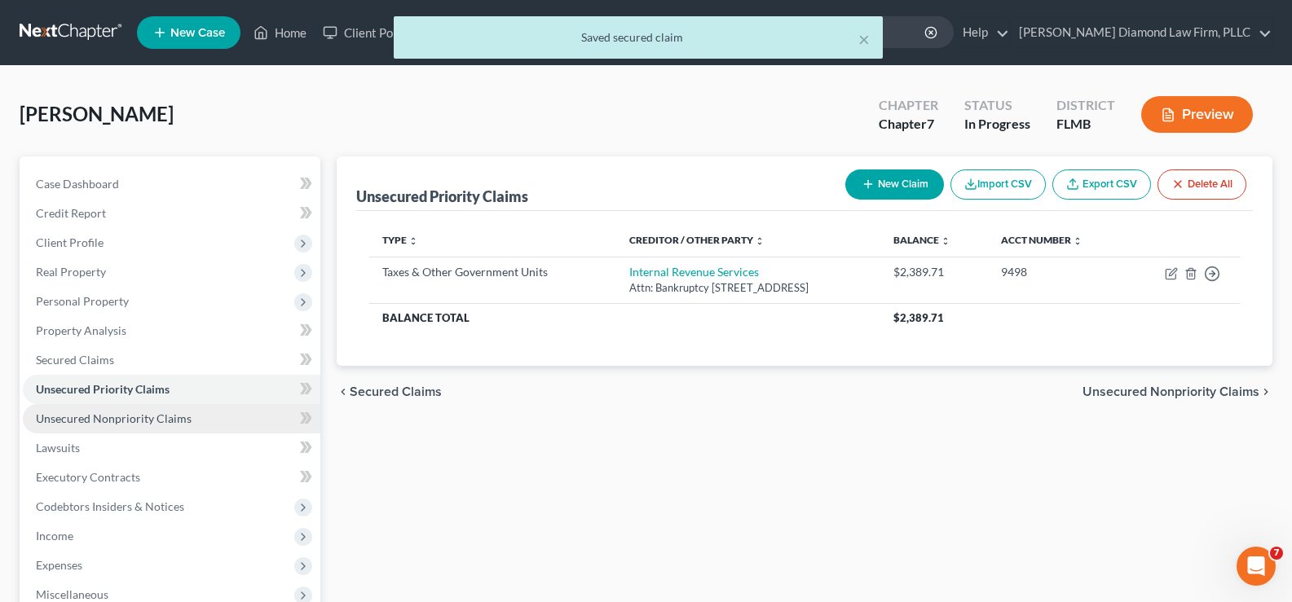
click at [152, 424] on span "Unsecured Nonpriority Claims" at bounding box center [114, 419] width 156 height 14
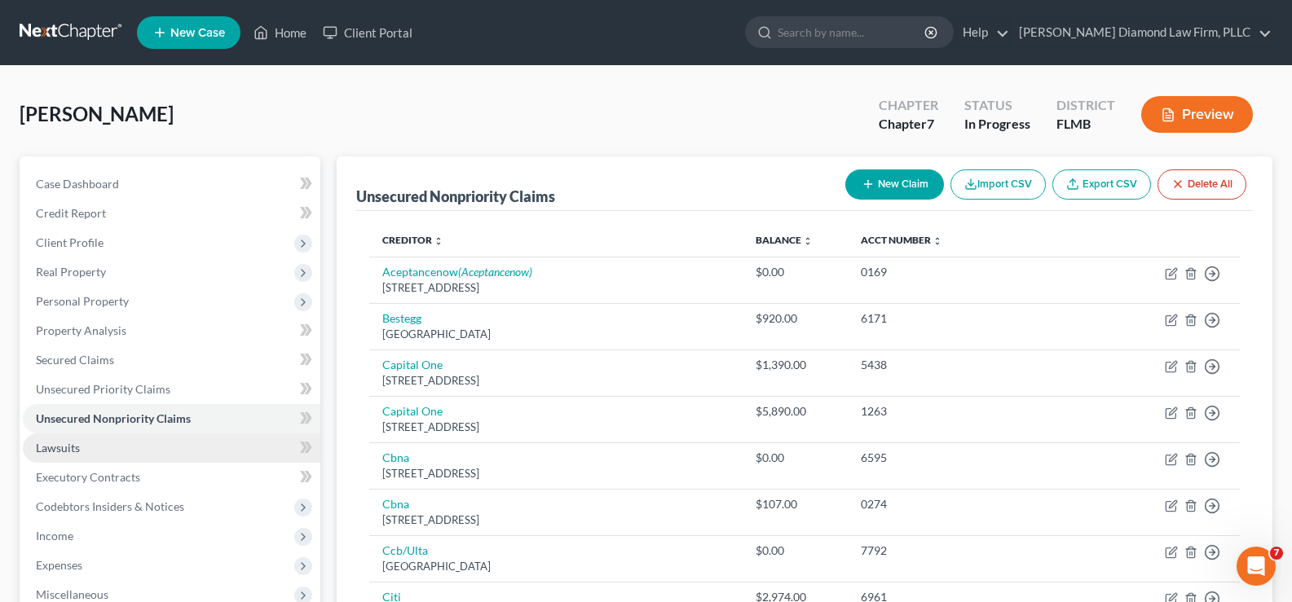
click at [99, 445] on link "Lawsuits" at bounding box center [172, 448] width 298 height 29
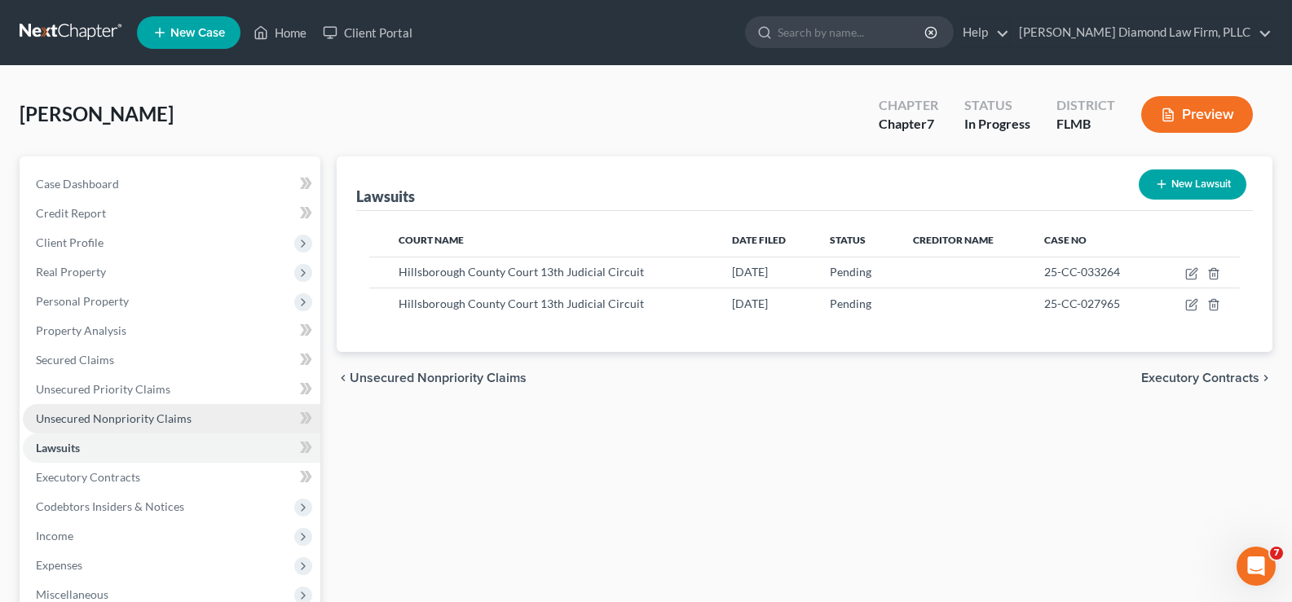
click at [112, 425] on span "Unsecured Nonpriority Claims" at bounding box center [114, 419] width 156 height 14
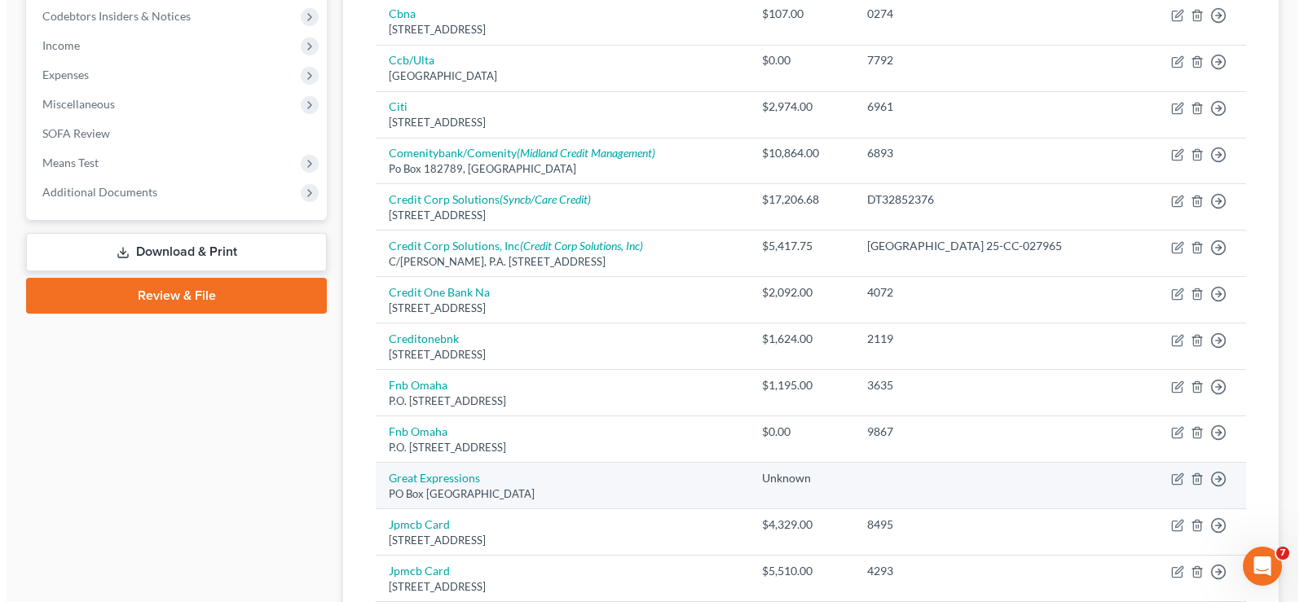
scroll to position [489, 0]
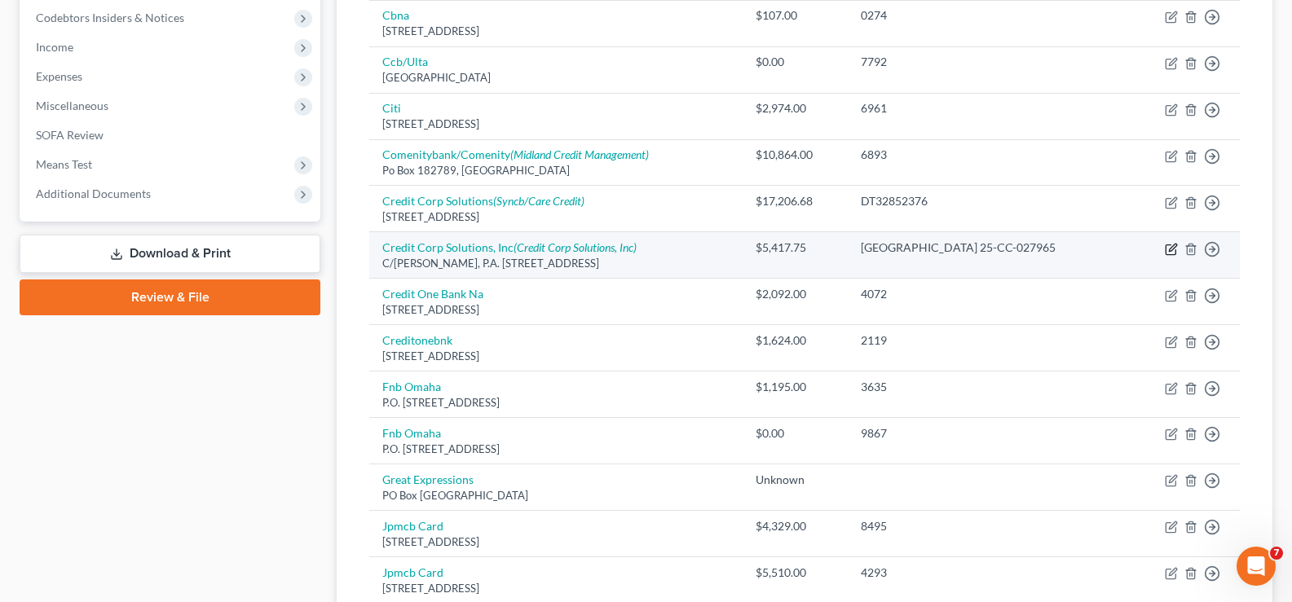
click at [1174, 250] on icon "button" at bounding box center [1171, 249] width 13 height 13
select select "9"
select select "1"
select select "0"
select select "46"
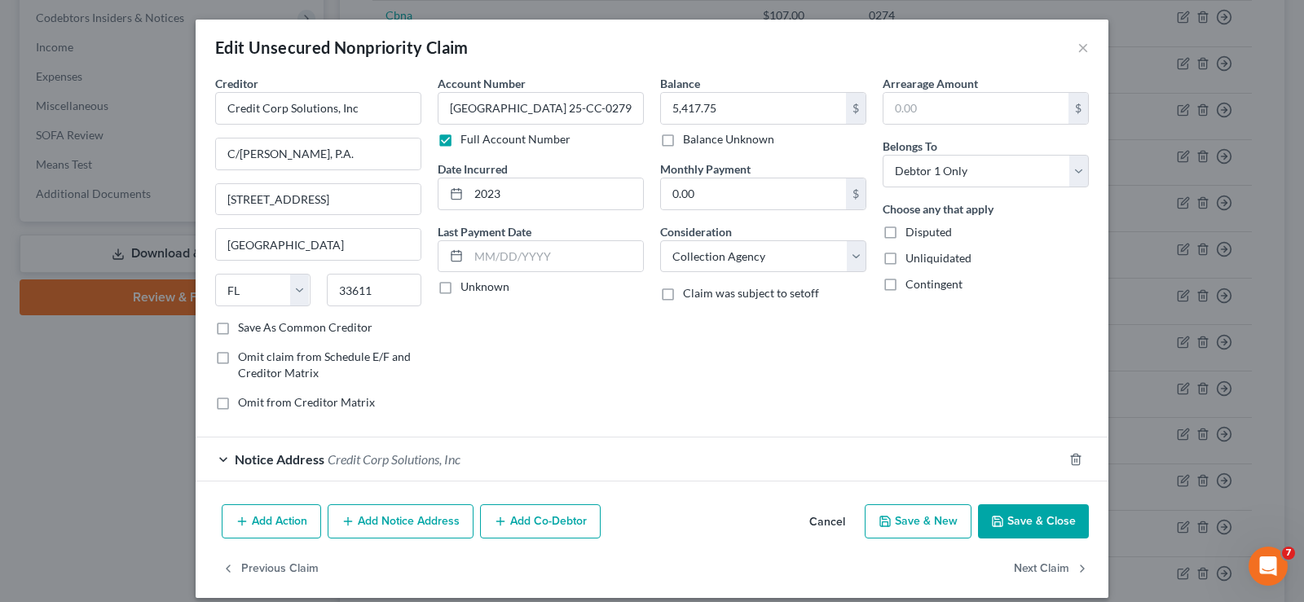
click at [438, 464] on span "Credit Corp Solutions, Inc" at bounding box center [394, 459] width 133 height 15
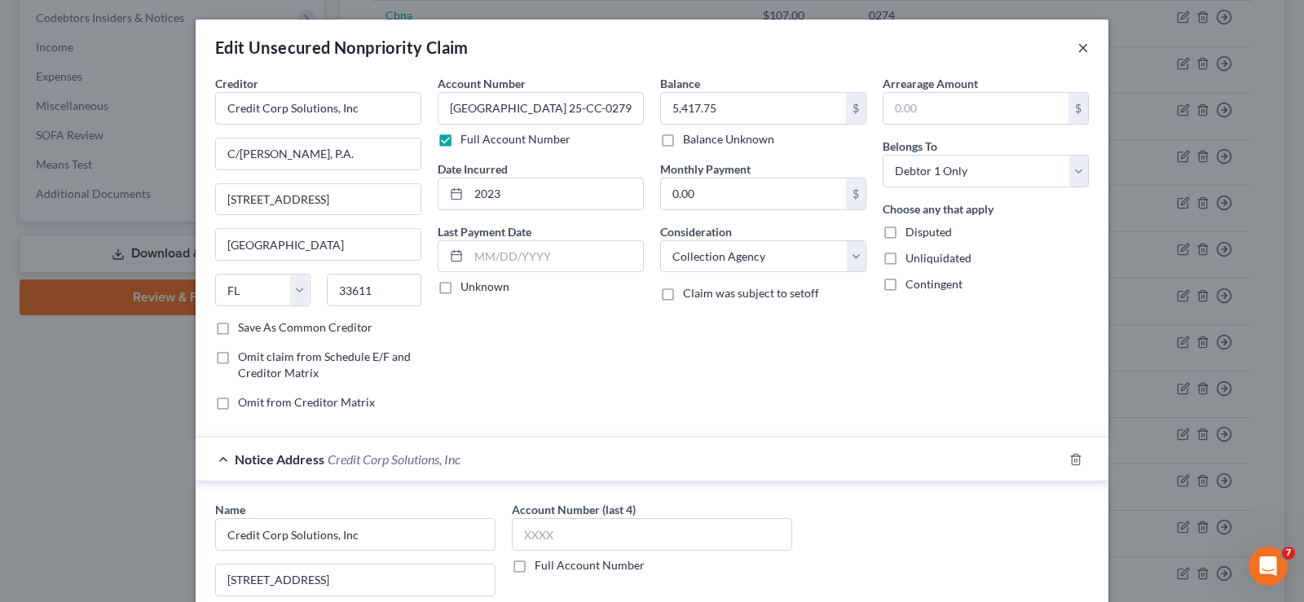
click at [1078, 47] on button "×" at bounding box center [1083, 47] width 11 height 20
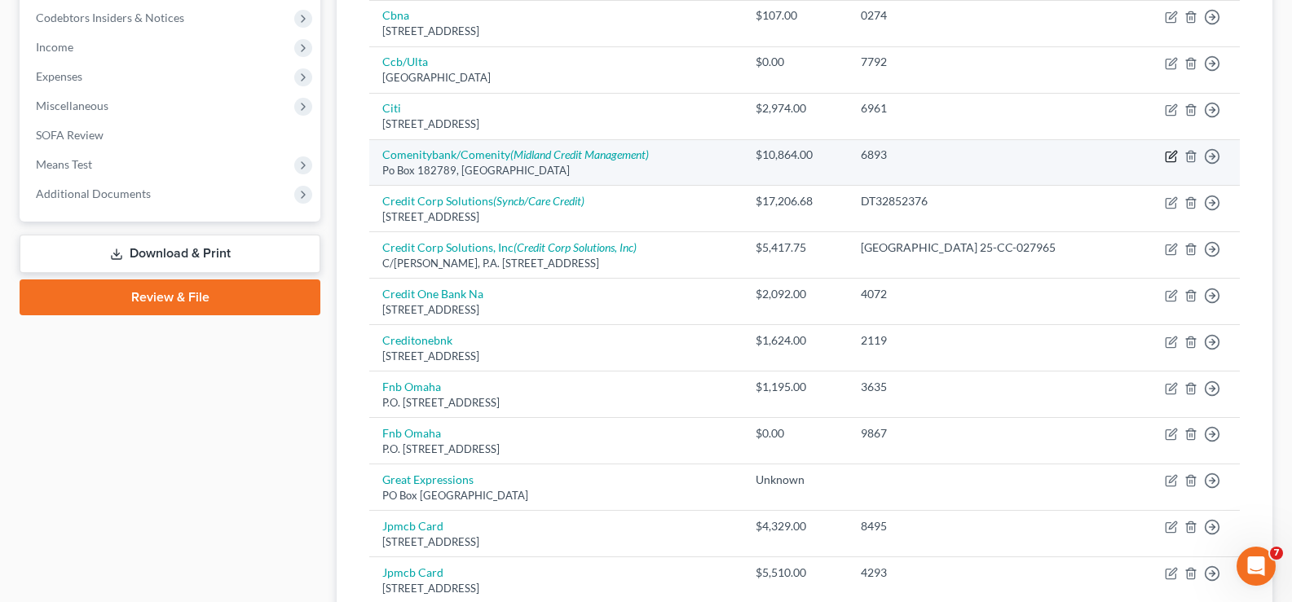
click at [1170, 154] on icon "button" at bounding box center [1171, 156] width 13 height 13
select select "36"
select select "2"
select select "0"
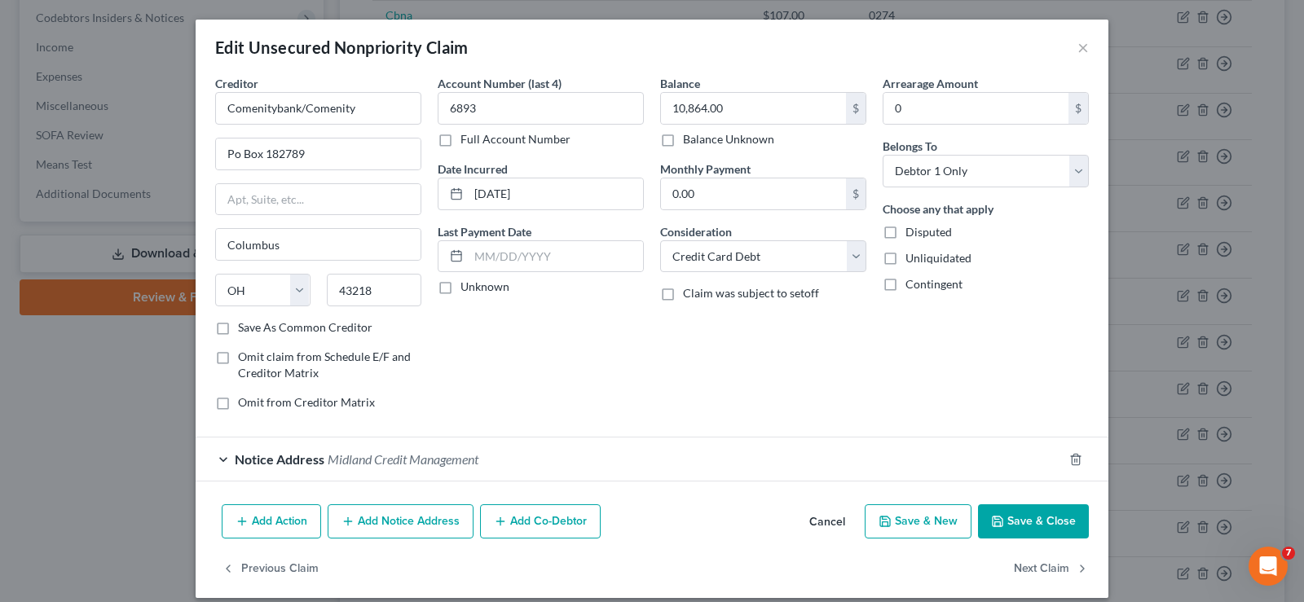
click at [392, 523] on button "Add Notice Address" at bounding box center [401, 522] width 146 height 34
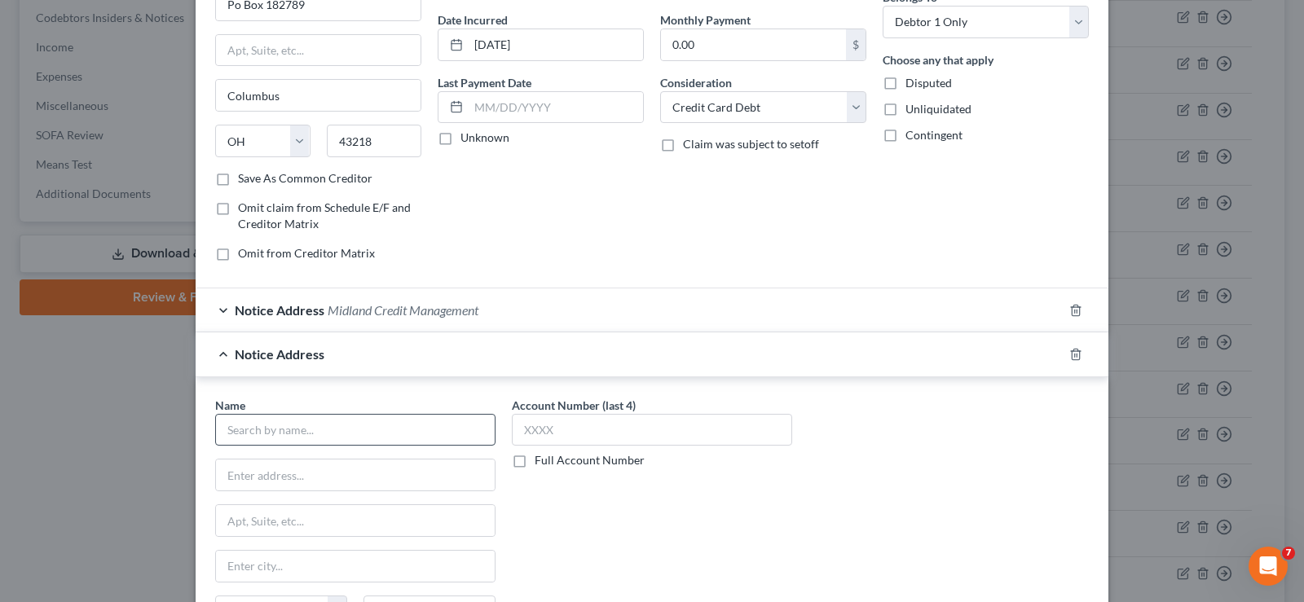
scroll to position [163, 0]
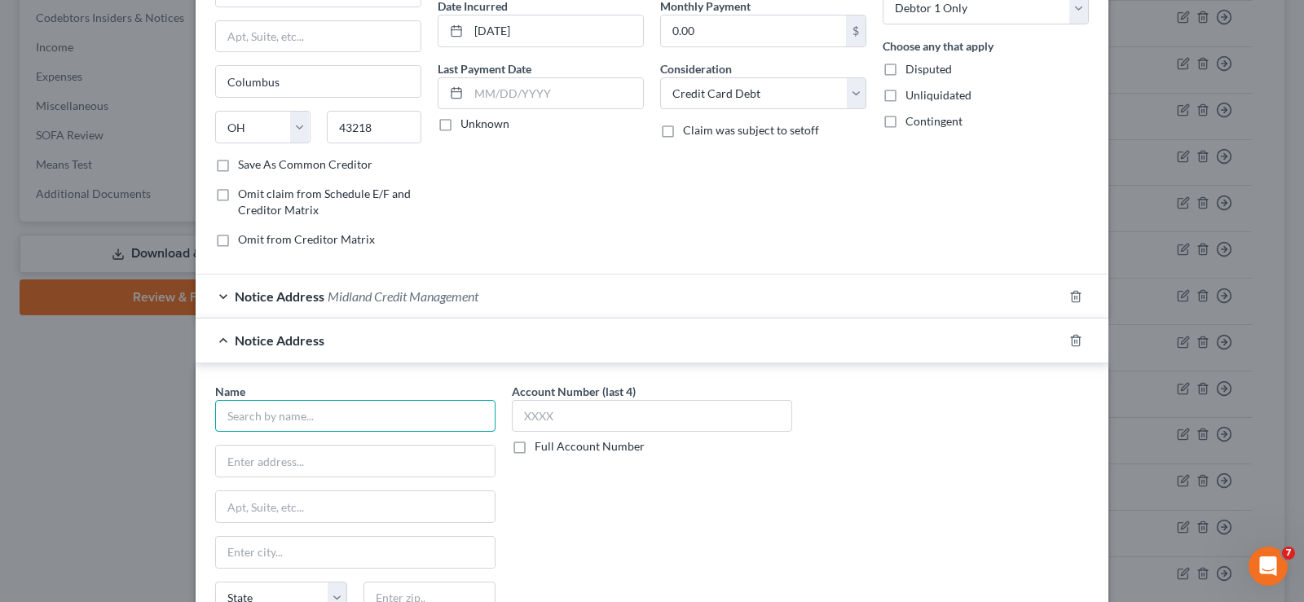
click at [318, 412] on input "text" at bounding box center [355, 416] width 280 height 33
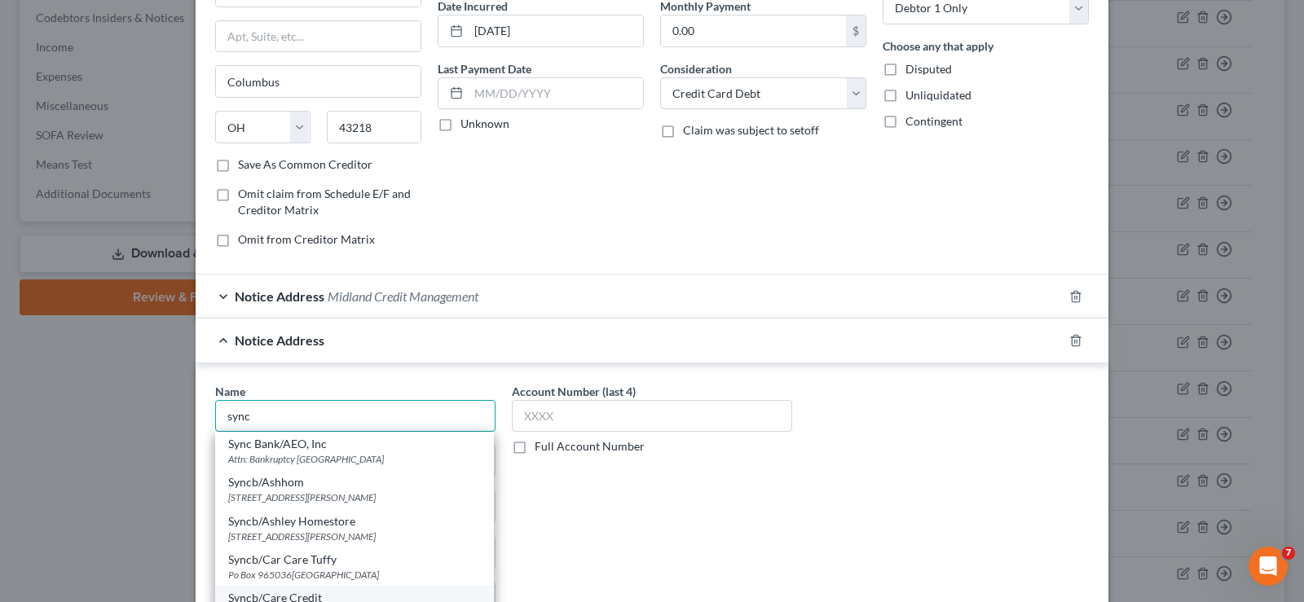
scroll to position [82, 0]
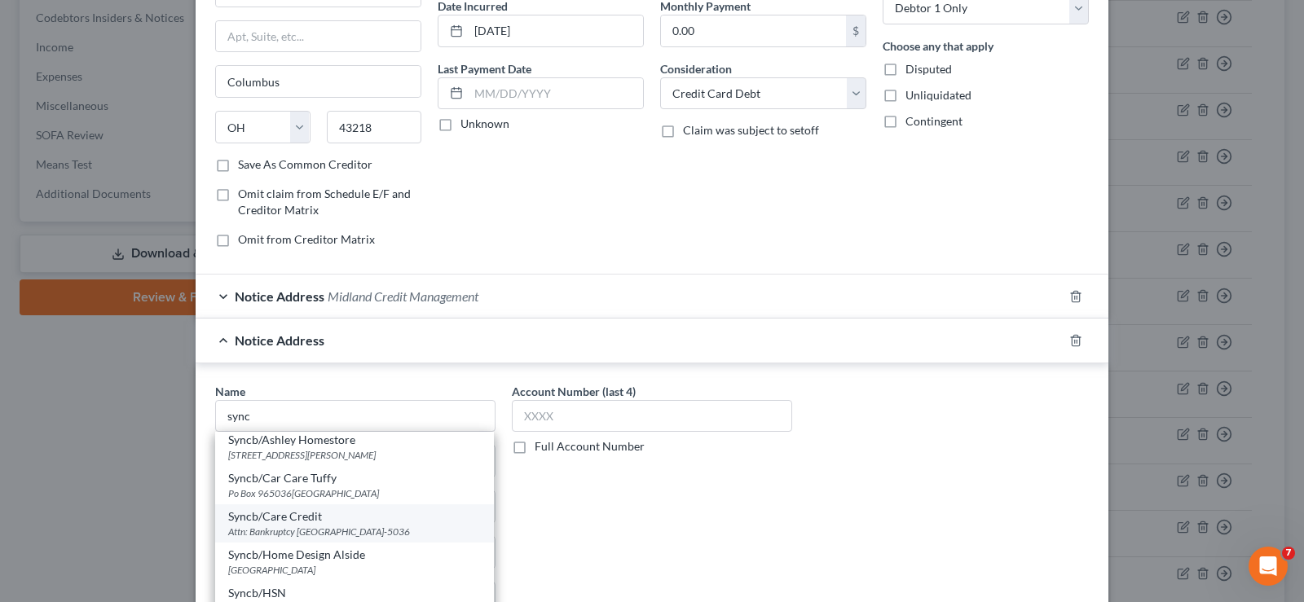
click at [317, 522] on div "Syncb/Care Credit" at bounding box center [354, 517] width 253 height 16
type input "Syncb/Care Credit"
type input "Attn: Bankruptcy"
type input "PO Box 965036"
type input "Orlando"
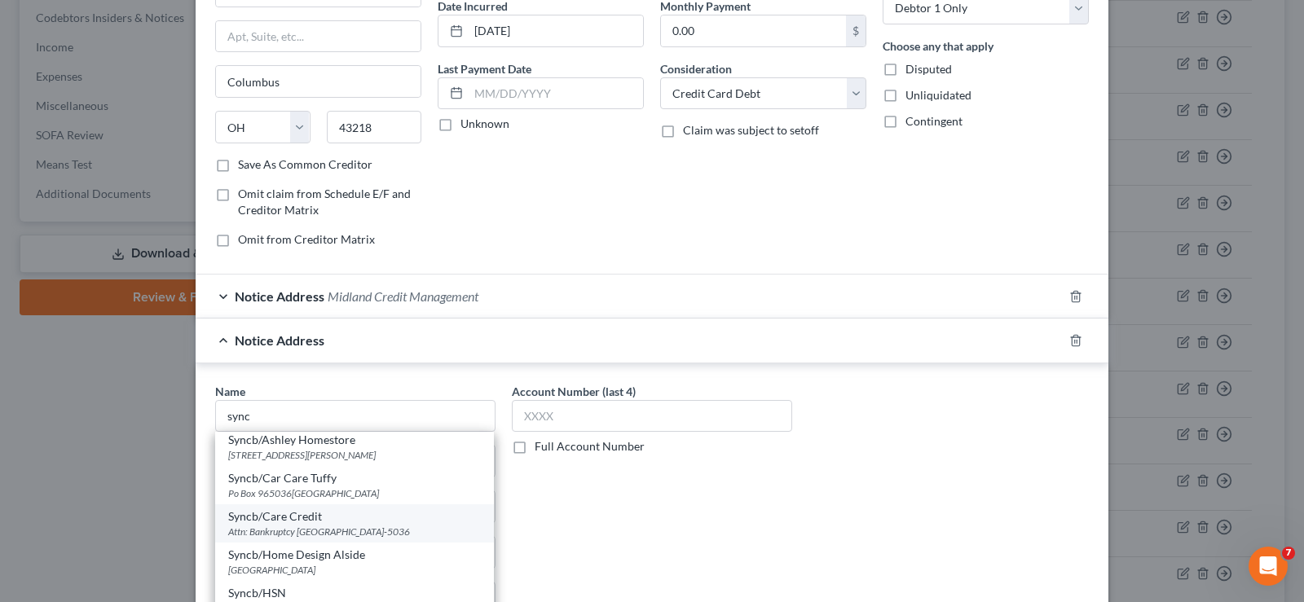
select select "9"
type input "32896-5036"
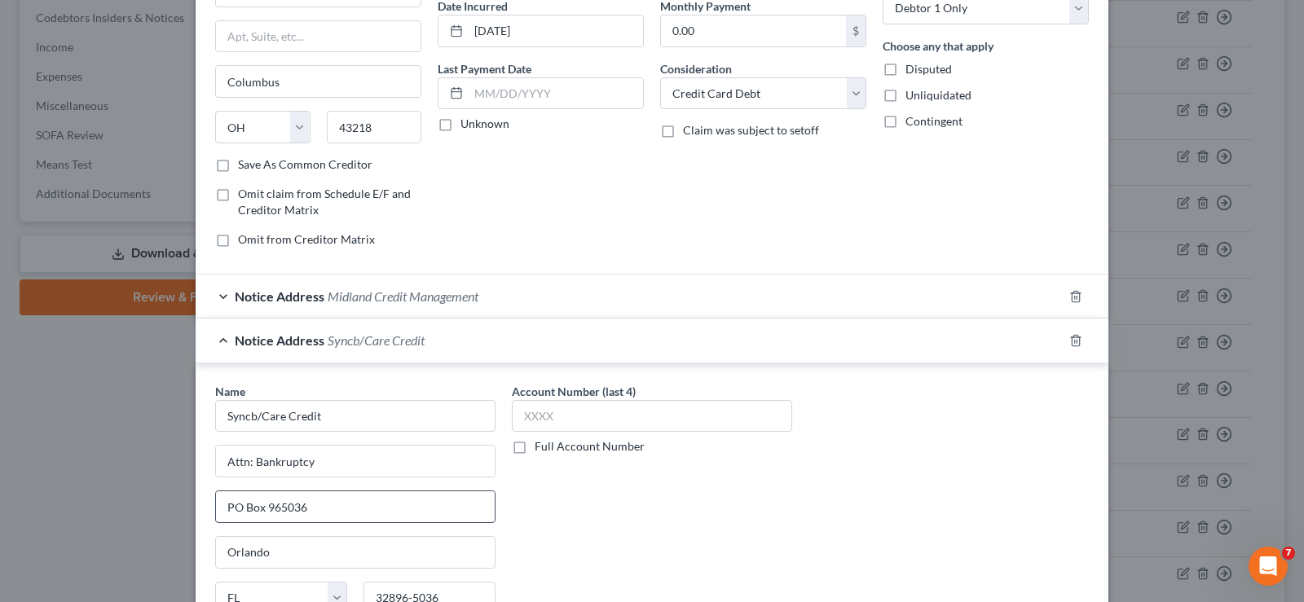
scroll to position [0, 0]
click at [574, 417] on input "text" at bounding box center [652, 416] width 280 height 33
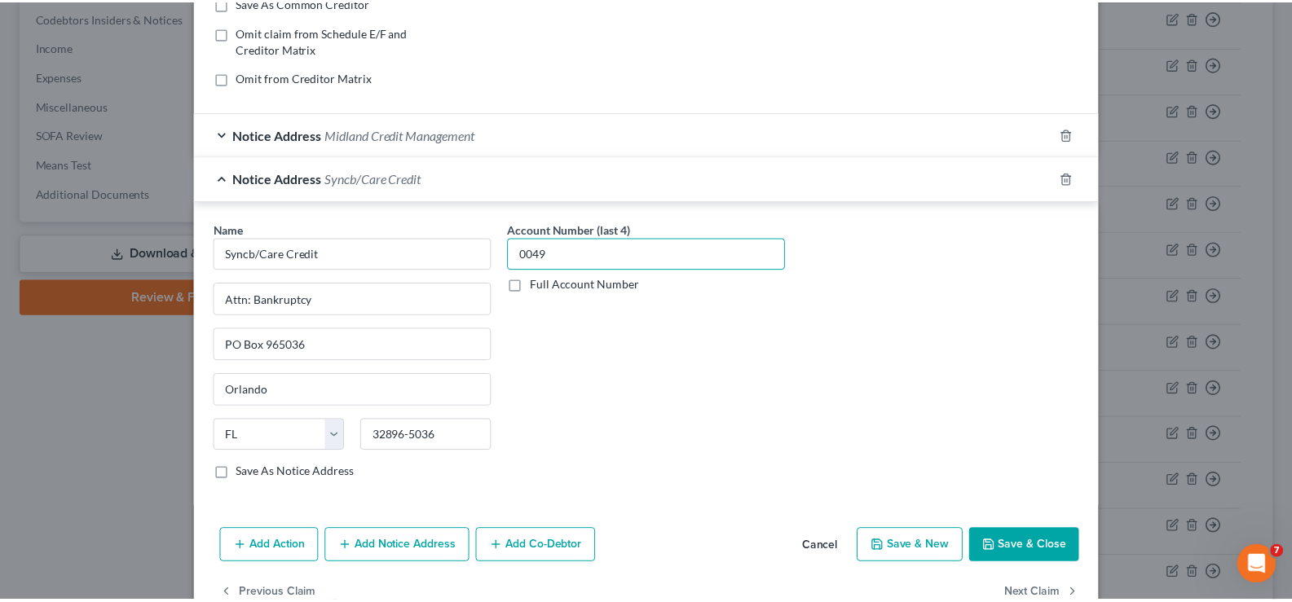
scroll to position [326, 0]
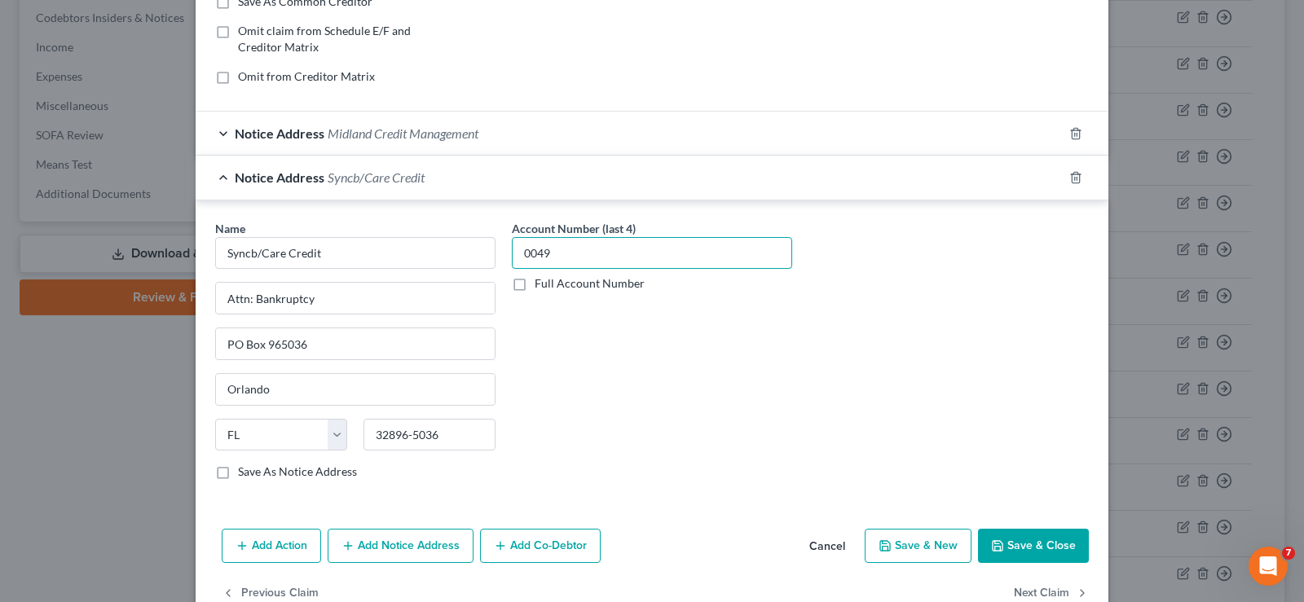
type input "0049"
click at [1057, 536] on button "Save & Close" at bounding box center [1033, 546] width 111 height 34
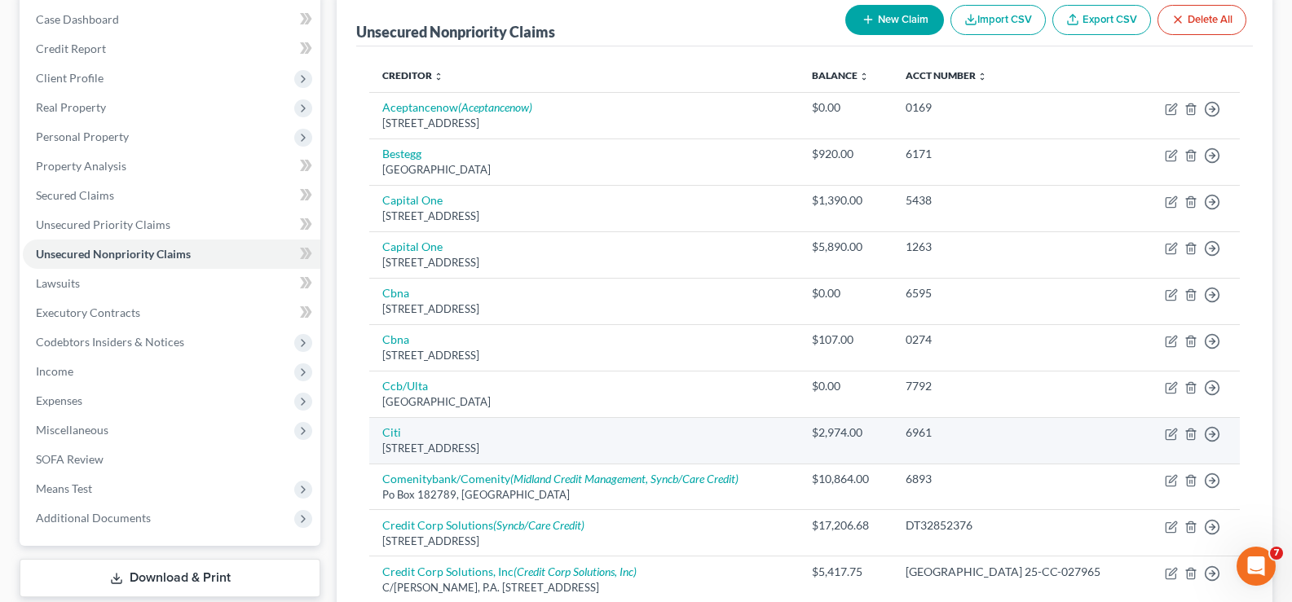
scroll to position [82, 0]
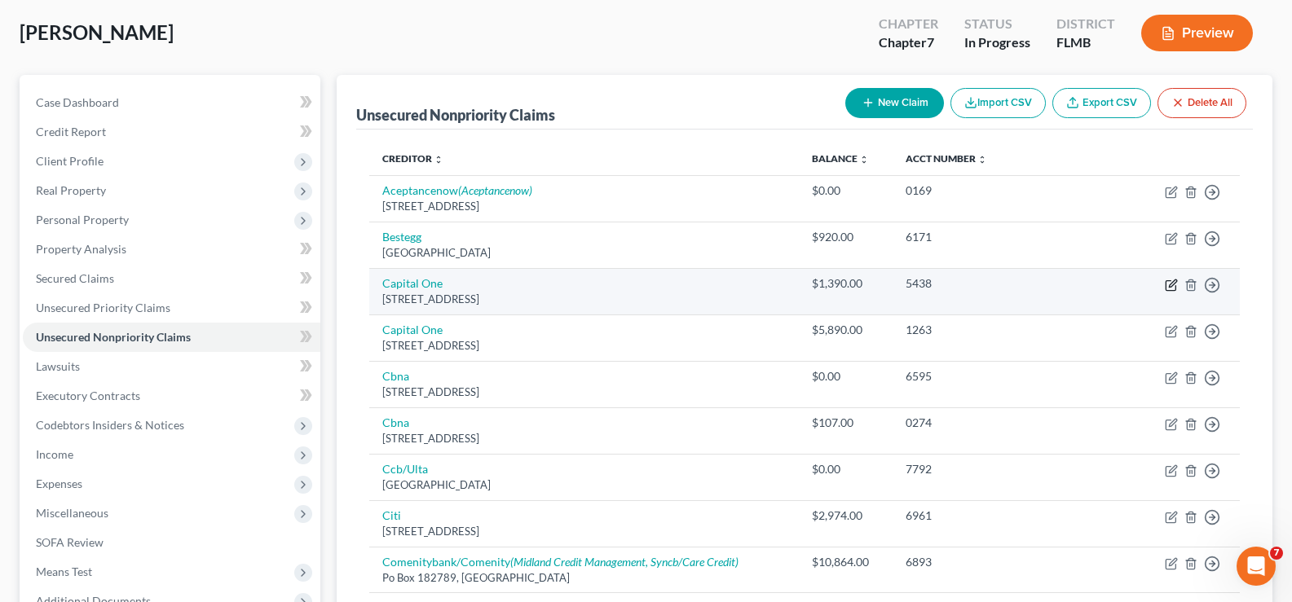
click at [1174, 283] on icon "button" at bounding box center [1171, 285] width 13 height 13
select select "46"
select select "2"
select select "0"
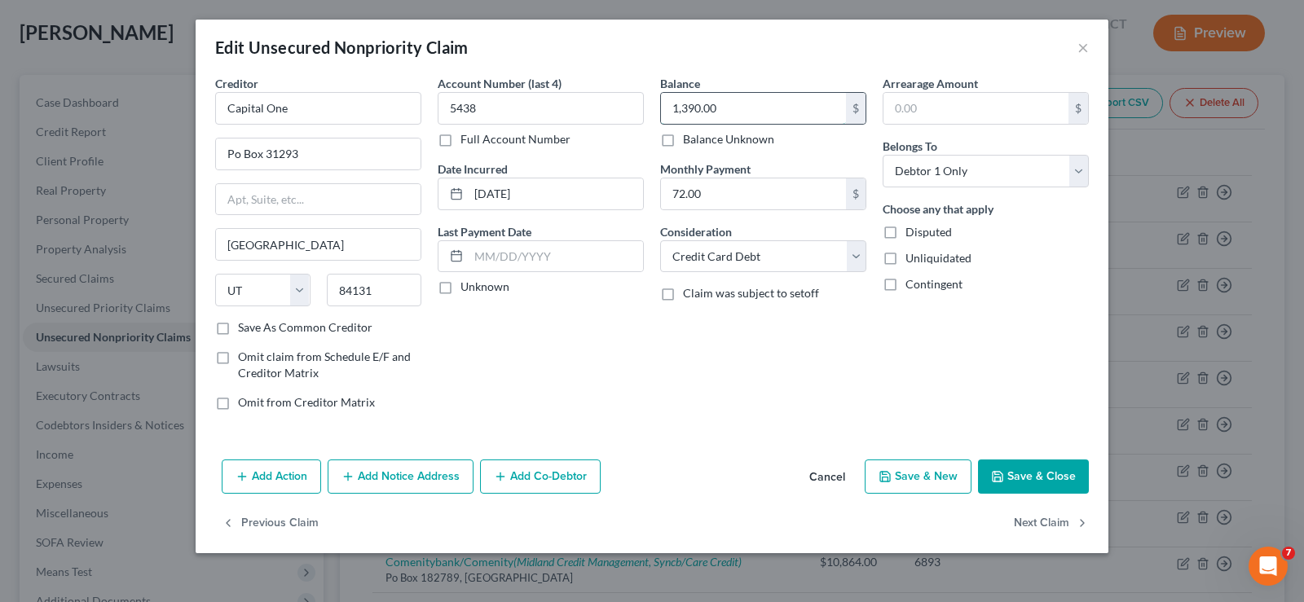
click at [752, 114] on input "1,390.00" at bounding box center [753, 108] width 185 height 31
type input "1,390.28"
click at [1007, 476] on button "Save & Close" at bounding box center [1033, 477] width 111 height 34
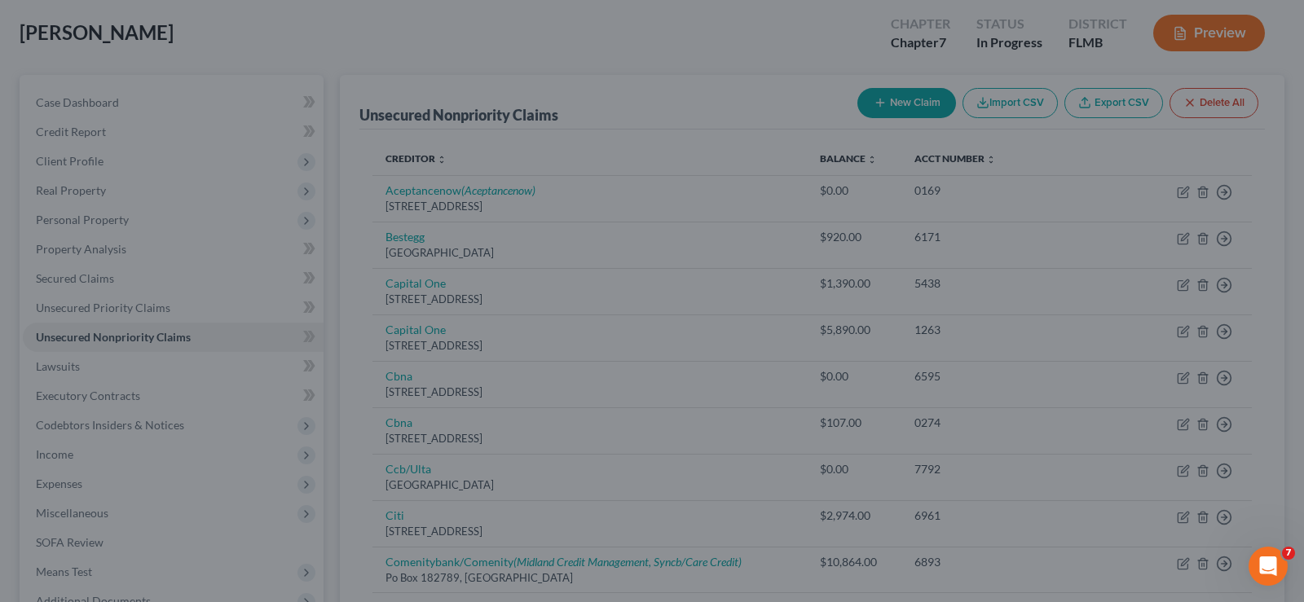
type input "0"
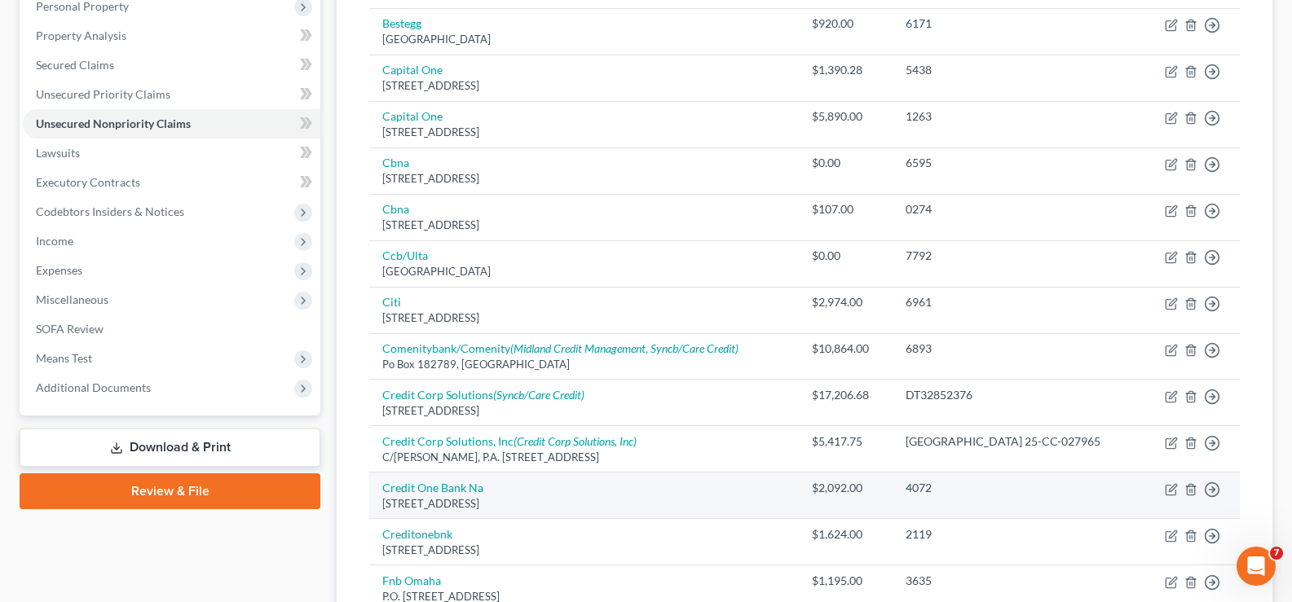
scroll to position [163, 0]
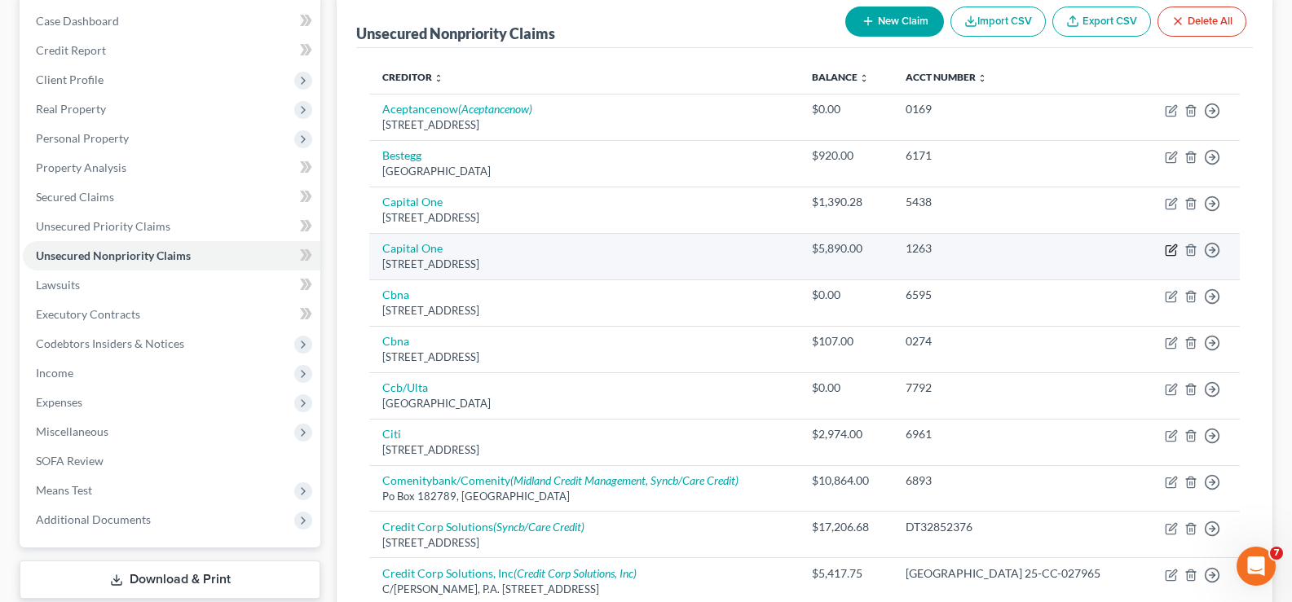
click at [1169, 249] on icon "button" at bounding box center [1171, 250] width 13 height 13
select select "46"
select select "0"
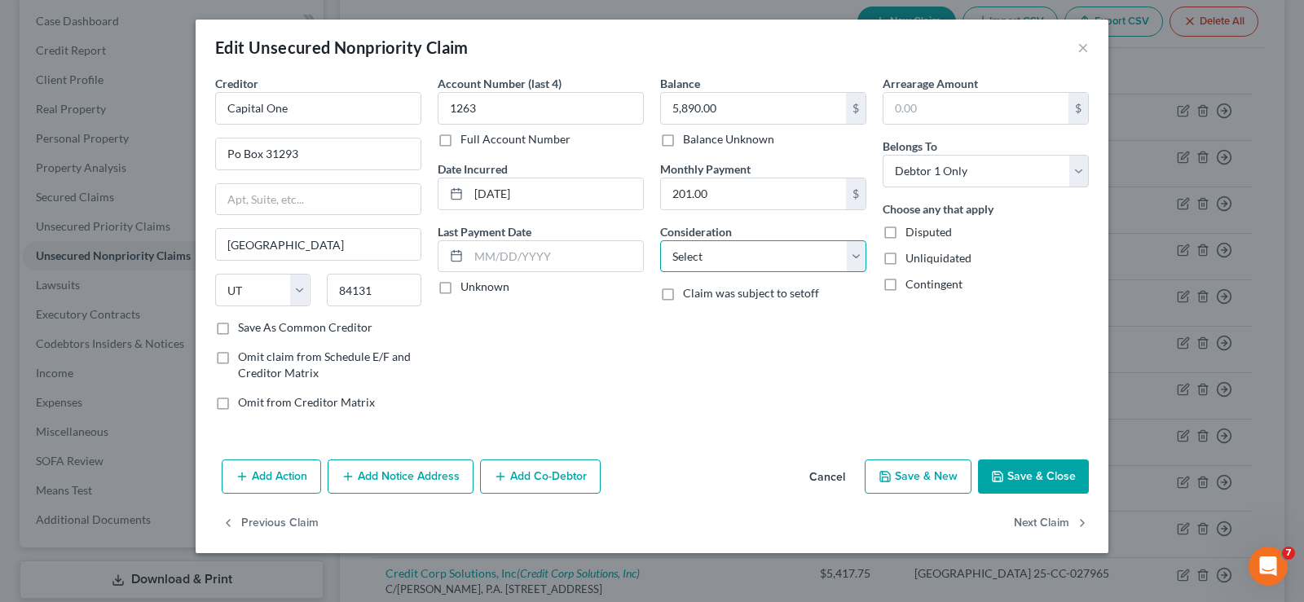
click at [763, 256] on select "Select Cable / Satellite Services Collection Agency Credit Card Debt Debt Couns…" at bounding box center [763, 256] width 206 height 33
select select "2"
click at [660, 240] on select "Select Cable / Satellite Services Collection Agency Credit Card Debt Debt Couns…" at bounding box center [763, 256] width 206 height 33
click at [1055, 476] on button "Save & Close" at bounding box center [1033, 477] width 111 height 34
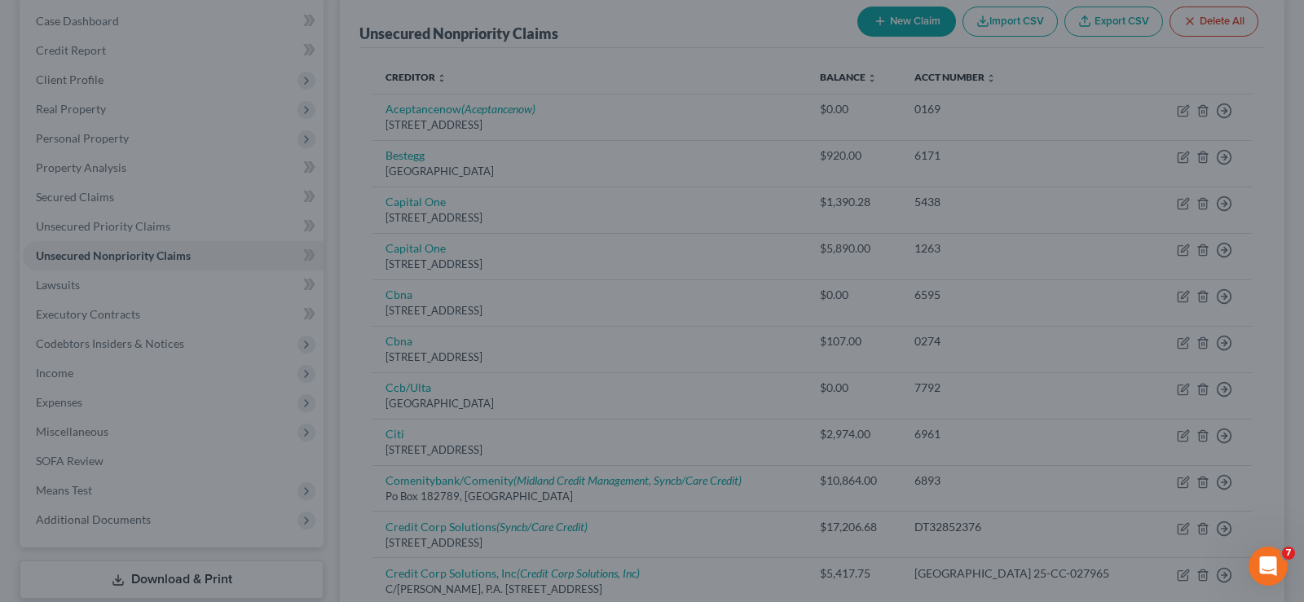
type input "0"
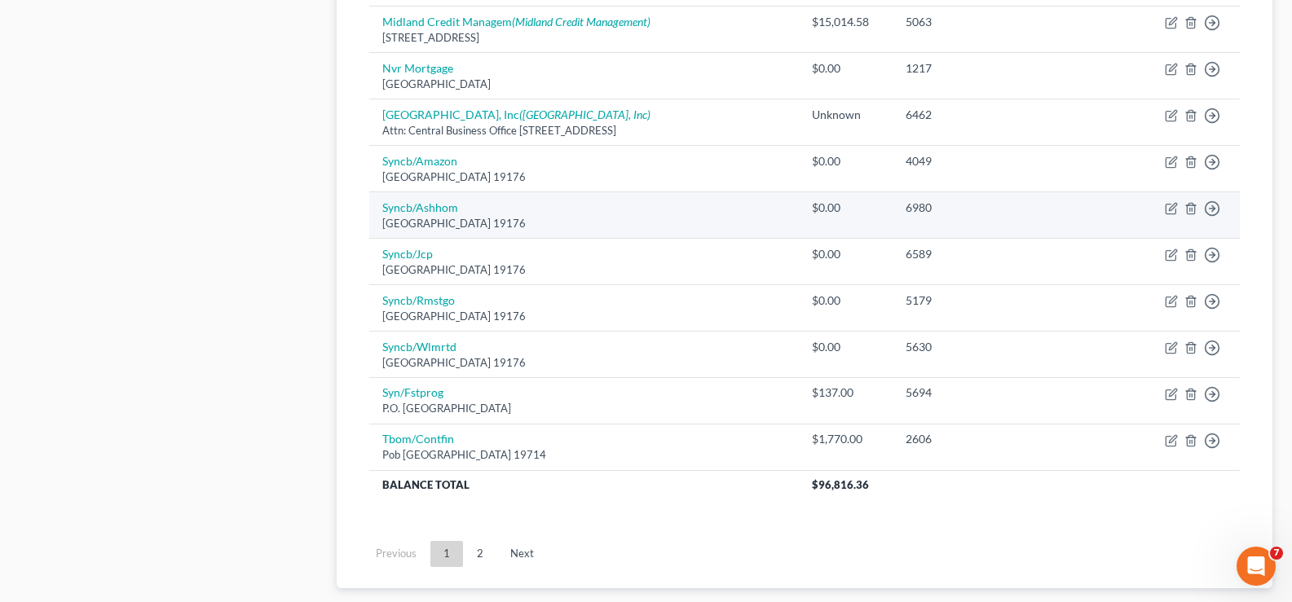
scroll to position [1266, 0]
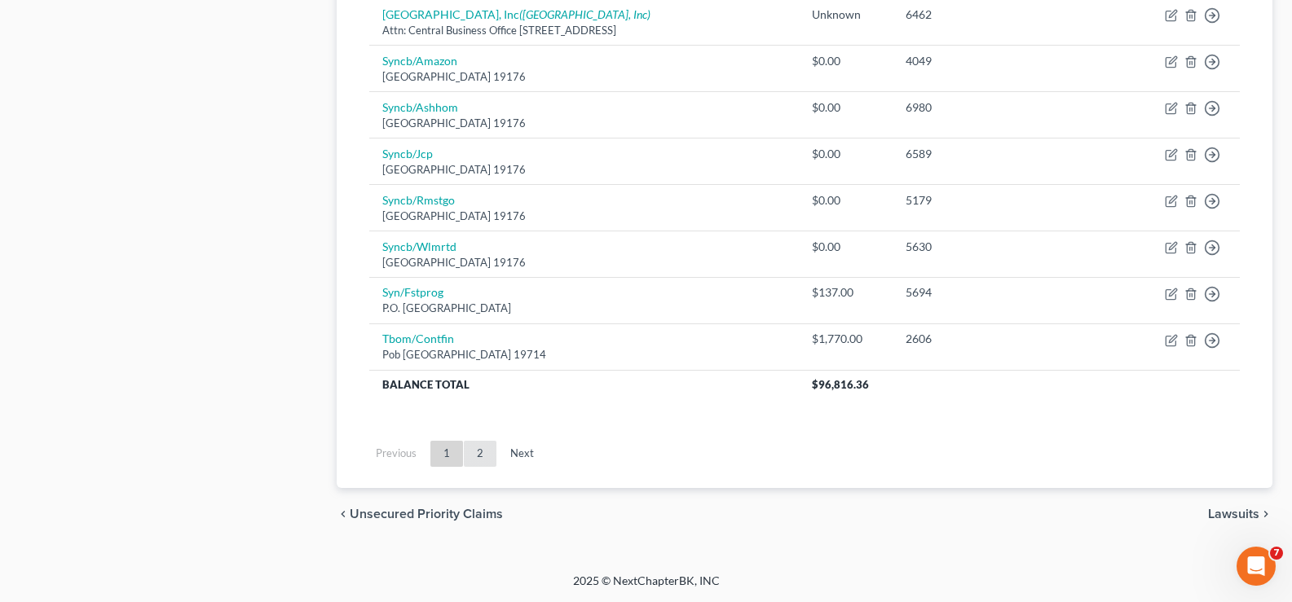
click at [476, 456] on link "2" at bounding box center [480, 454] width 33 height 26
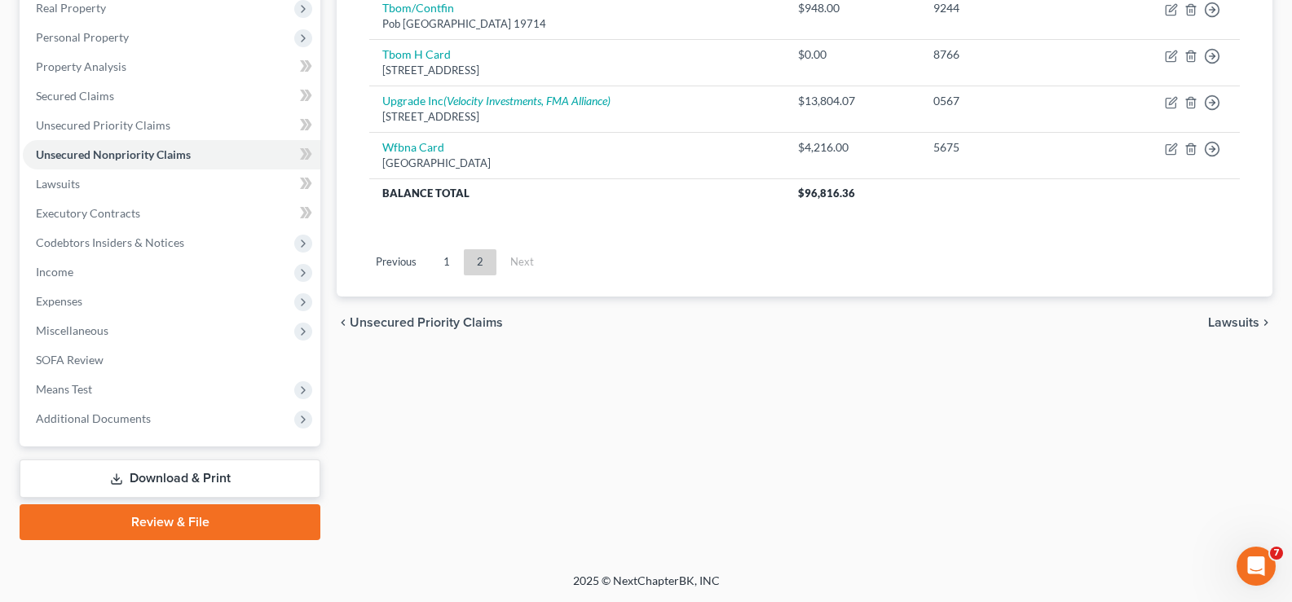
scroll to position [183, 0]
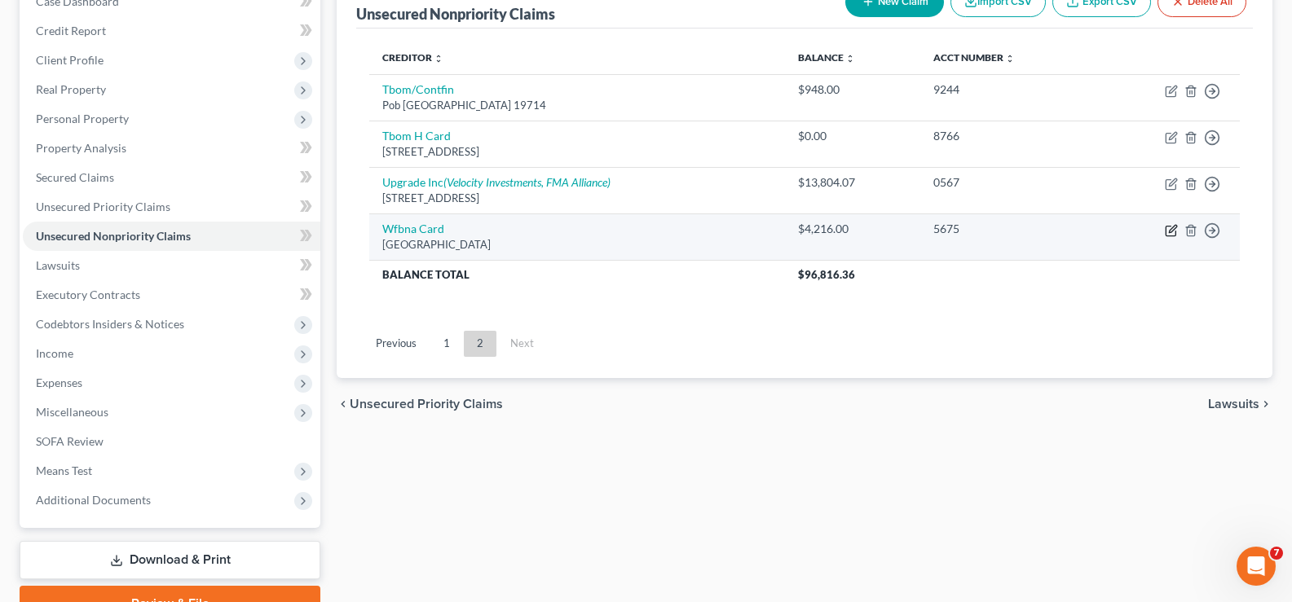
click at [1169, 235] on icon "button" at bounding box center [1171, 230] width 13 height 13
select select "24"
select select "2"
select select "0"
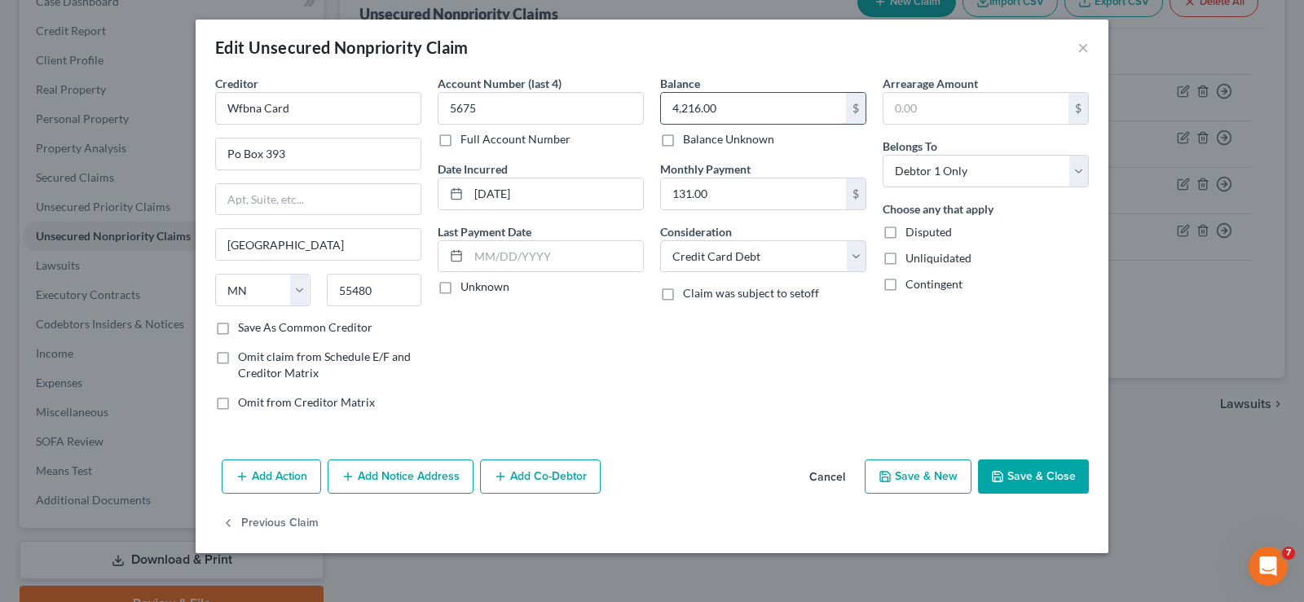
click at [785, 104] on input "4,216.00" at bounding box center [753, 108] width 185 height 31
type input "4,216.22"
click at [1052, 474] on button "Save & Close" at bounding box center [1033, 477] width 111 height 34
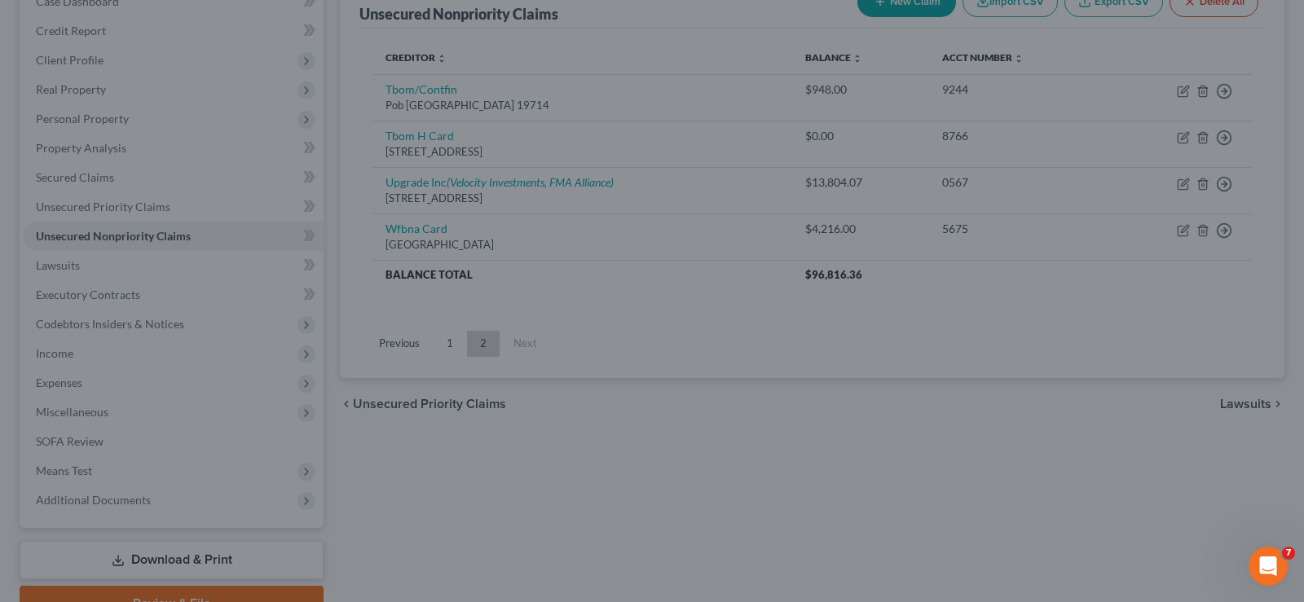
type input "0"
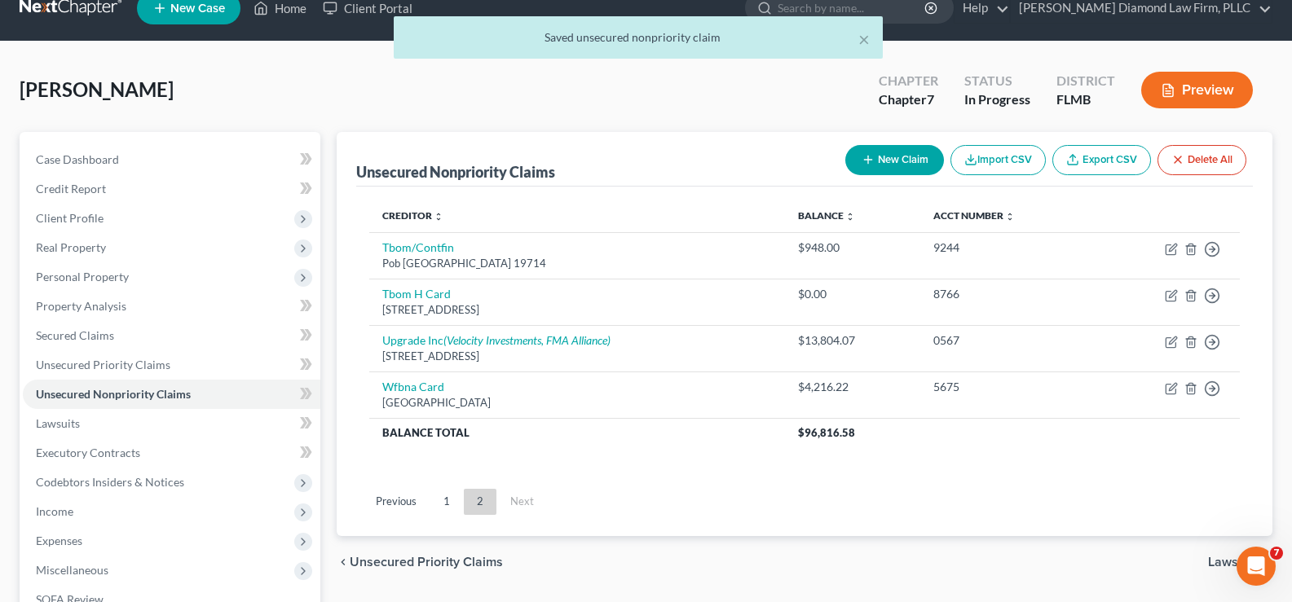
scroll to position [20, 0]
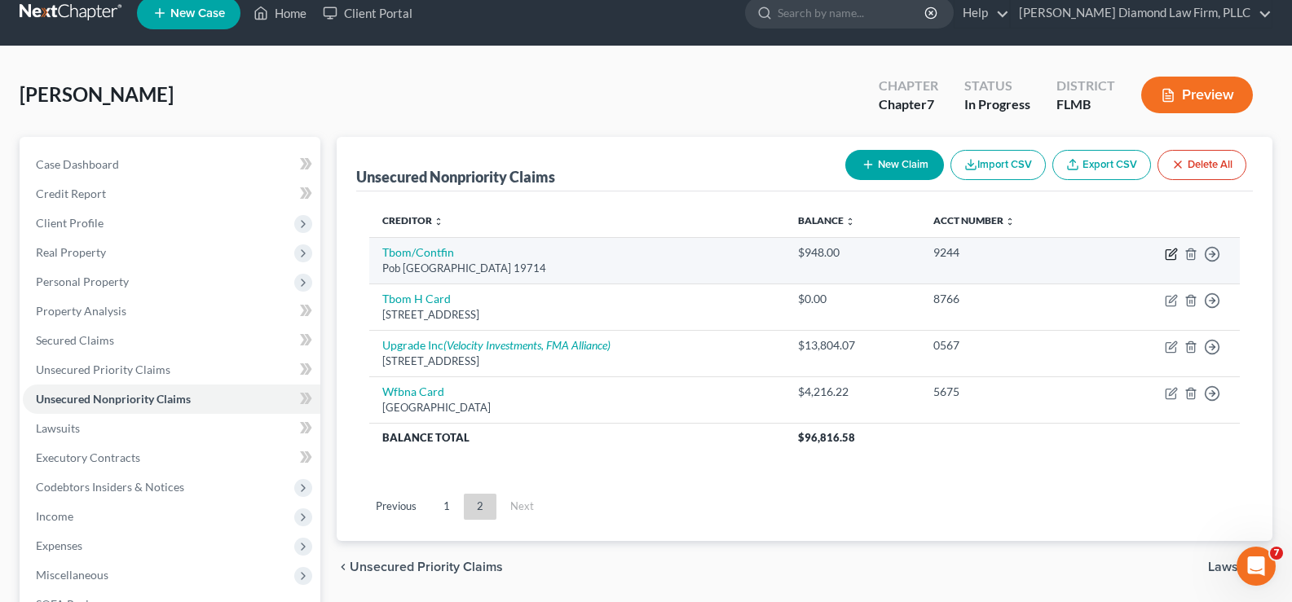
click at [1175, 256] on icon "button" at bounding box center [1171, 254] width 13 height 13
select select "7"
select select "2"
select select "0"
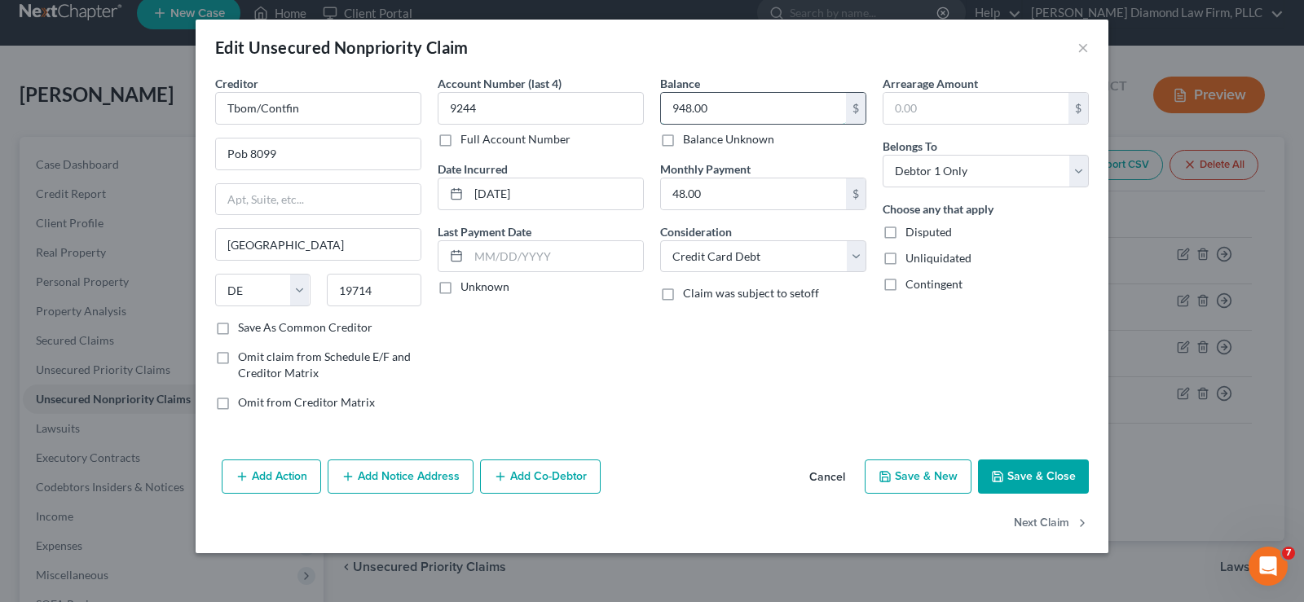
click at [747, 102] on input "948.00" at bounding box center [753, 108] width 185 height 31
type input "948.25"
click at [1037, 479] on button "Save & Close" at bounding box center [1033, 477] width 111 height 34
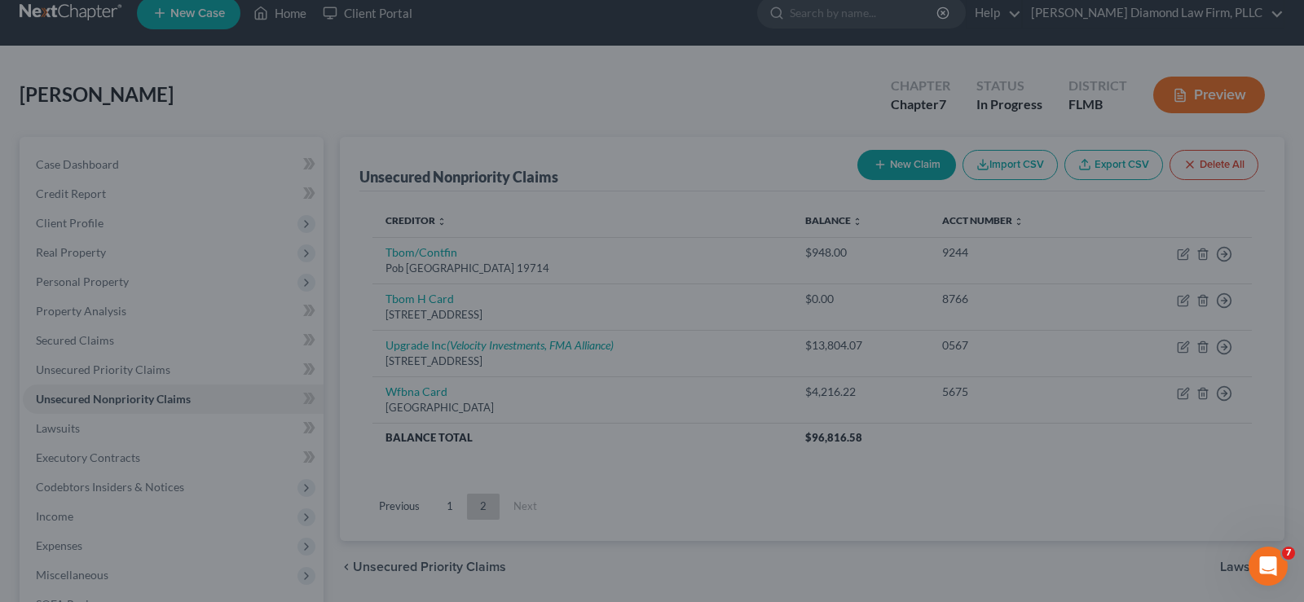
type input "0"
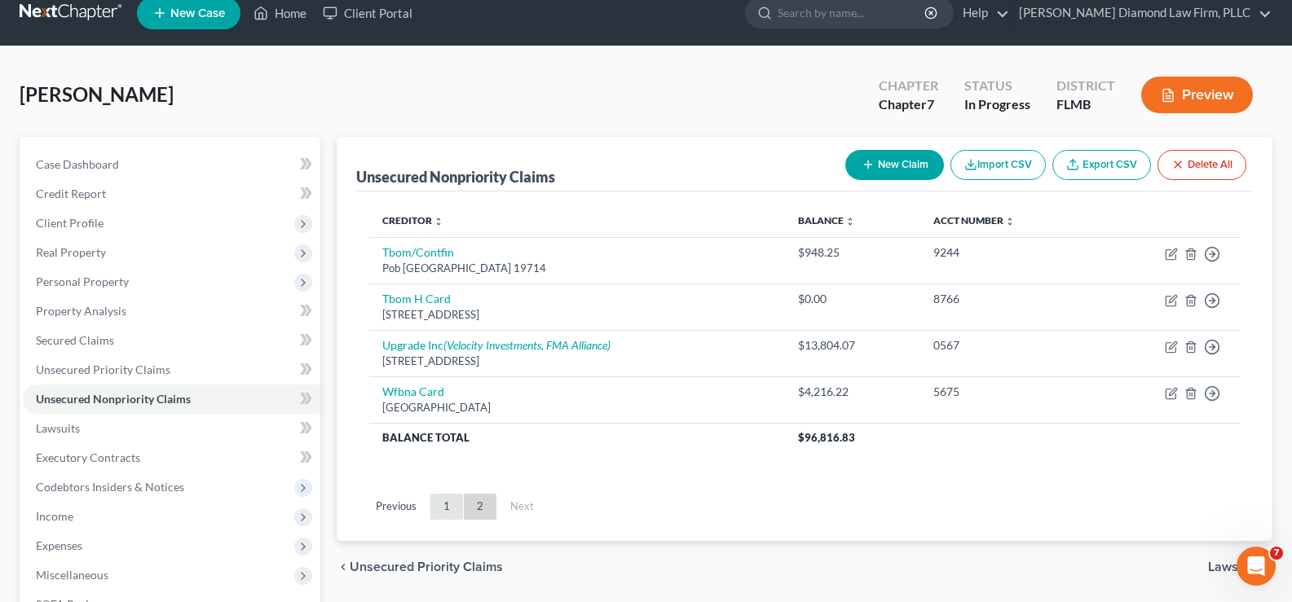
click at [444, 506] on link "1" at bounding box center [446, 507] width 33 height 26
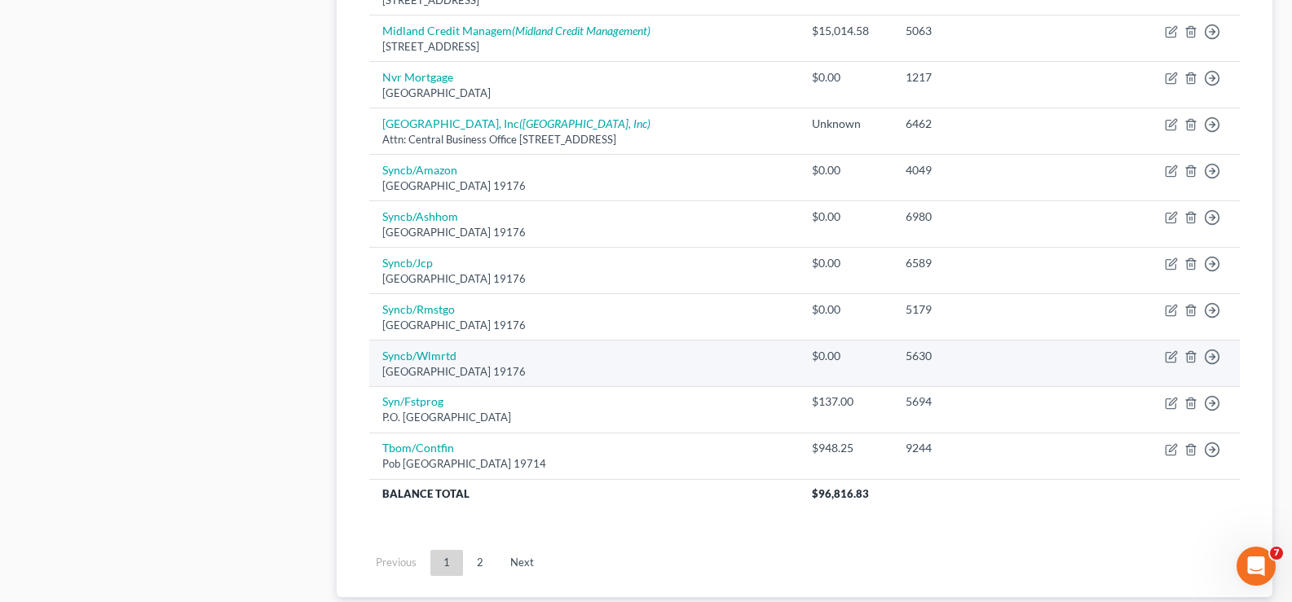
scroll to position [1161, 0]
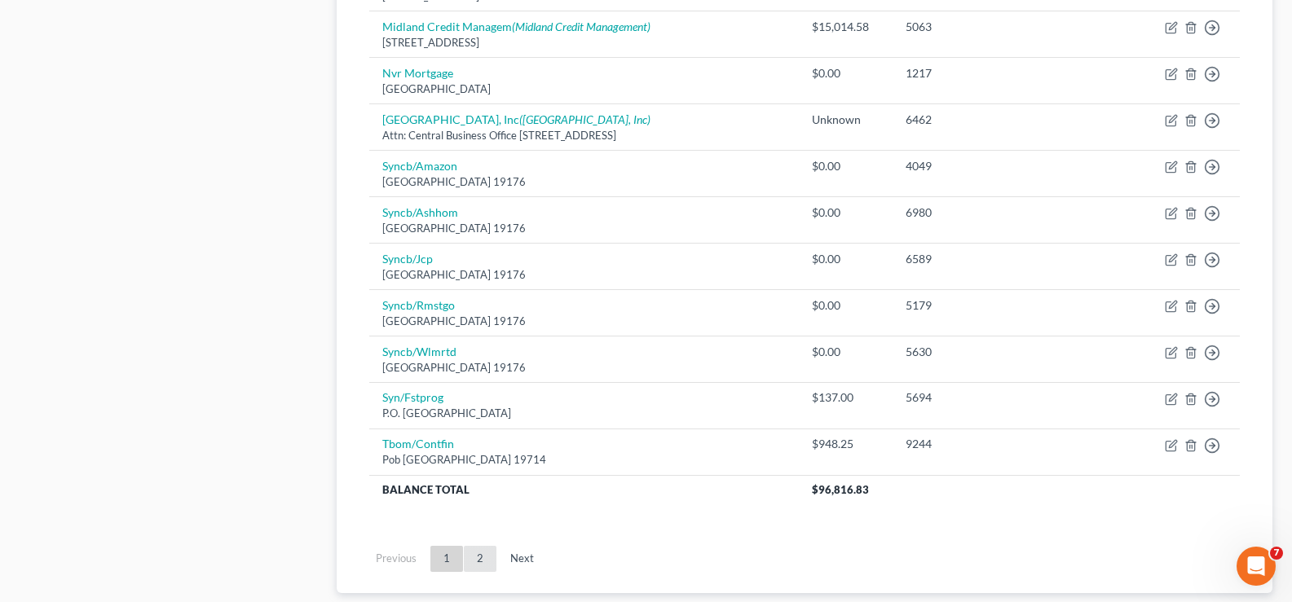
click at [478, 560] on link "2" at bounding box center [480, 559] width 33 height 26
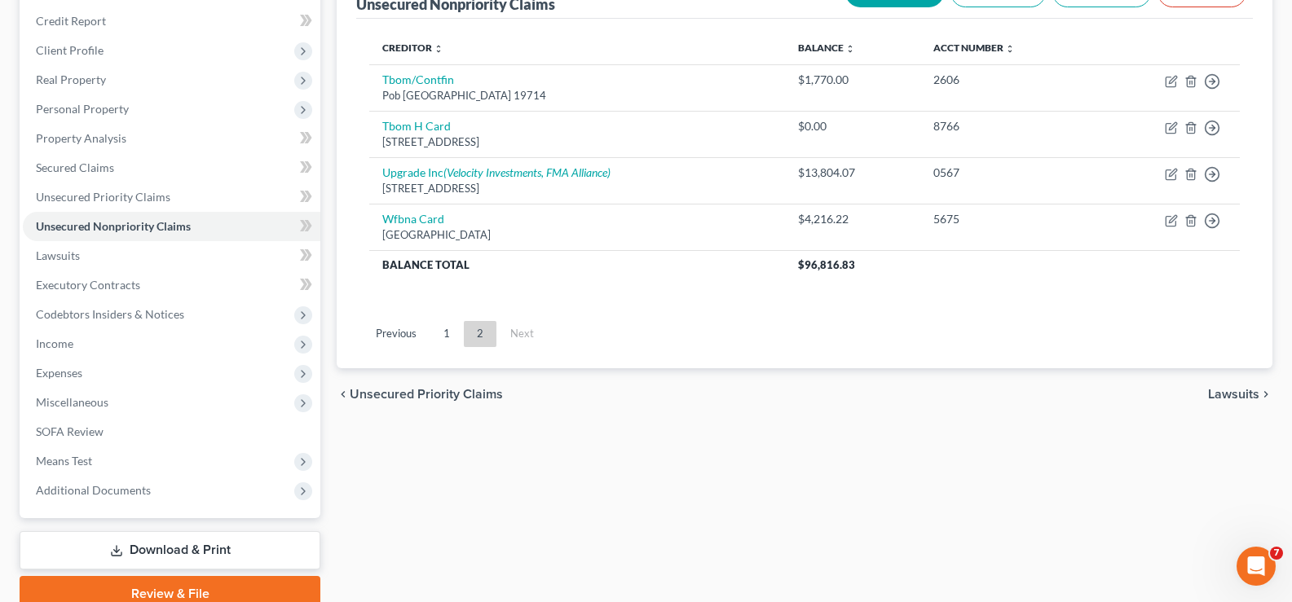
scroll to position [101, 0]
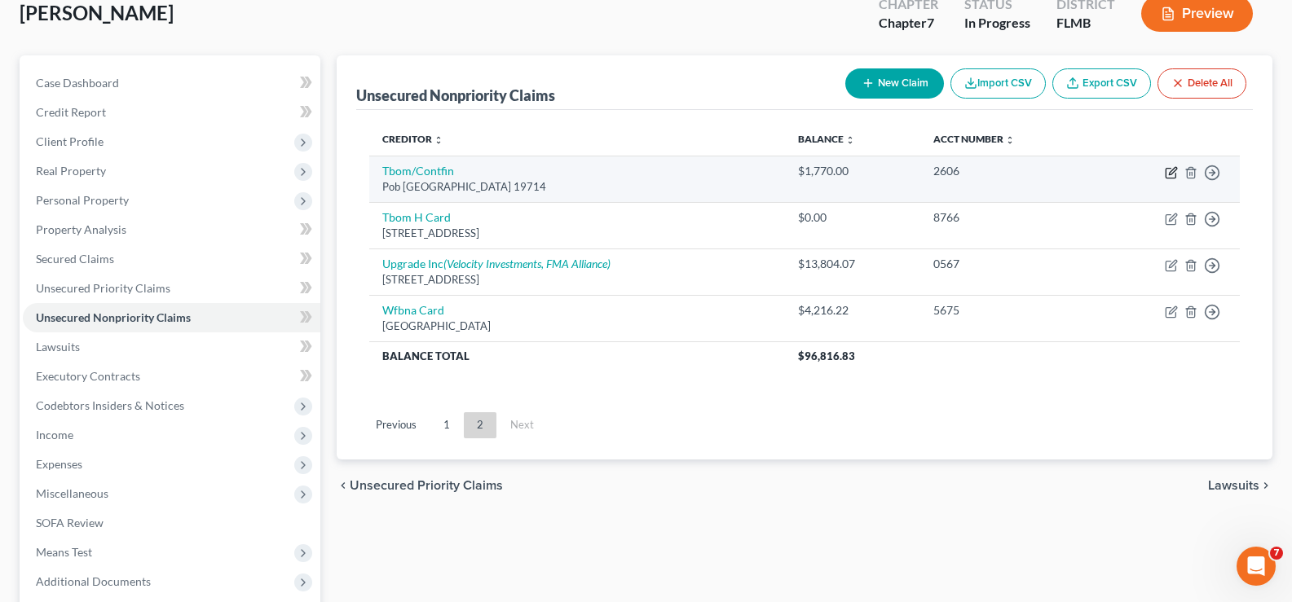
click at [1176, 171] on icon "button" at bounding box center [1171, 172] width 13 height 13
select select "7"
select select "2"
select select "0"
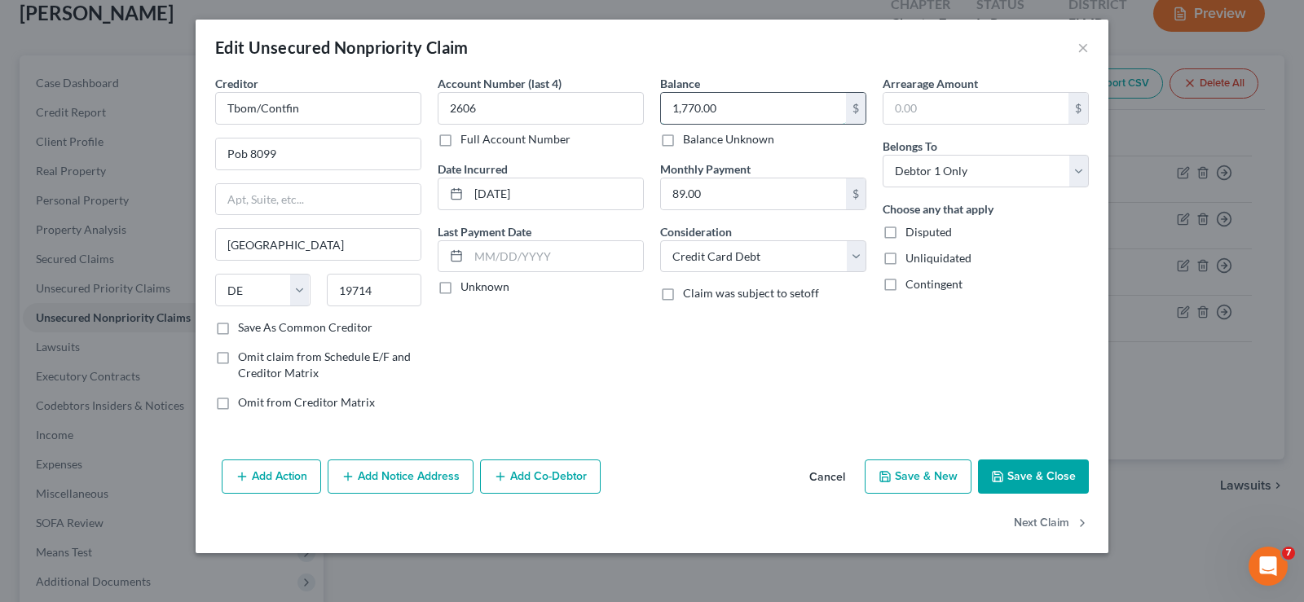
click at [809, 103] on input "1,770.00" at bounding box center [753, 108] width 185 height 31
type input "1,770.18"
click at [1041, 469] on button "Save & Close" at bounding box center [1033, 477] width 111 height 34
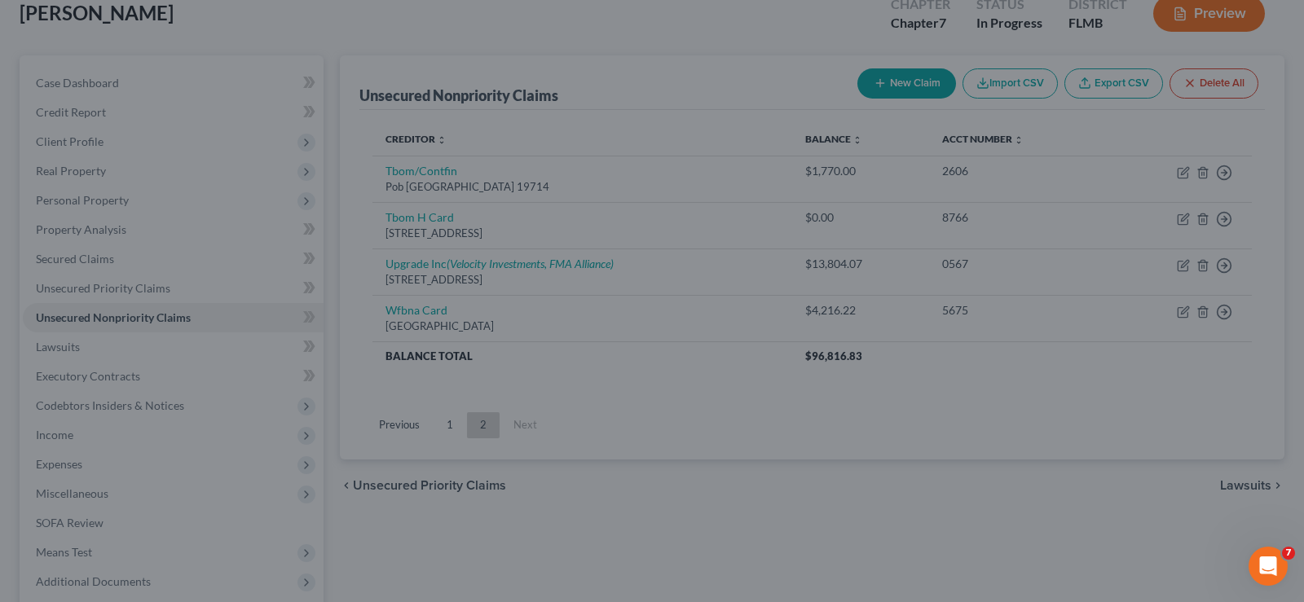
type input "0"
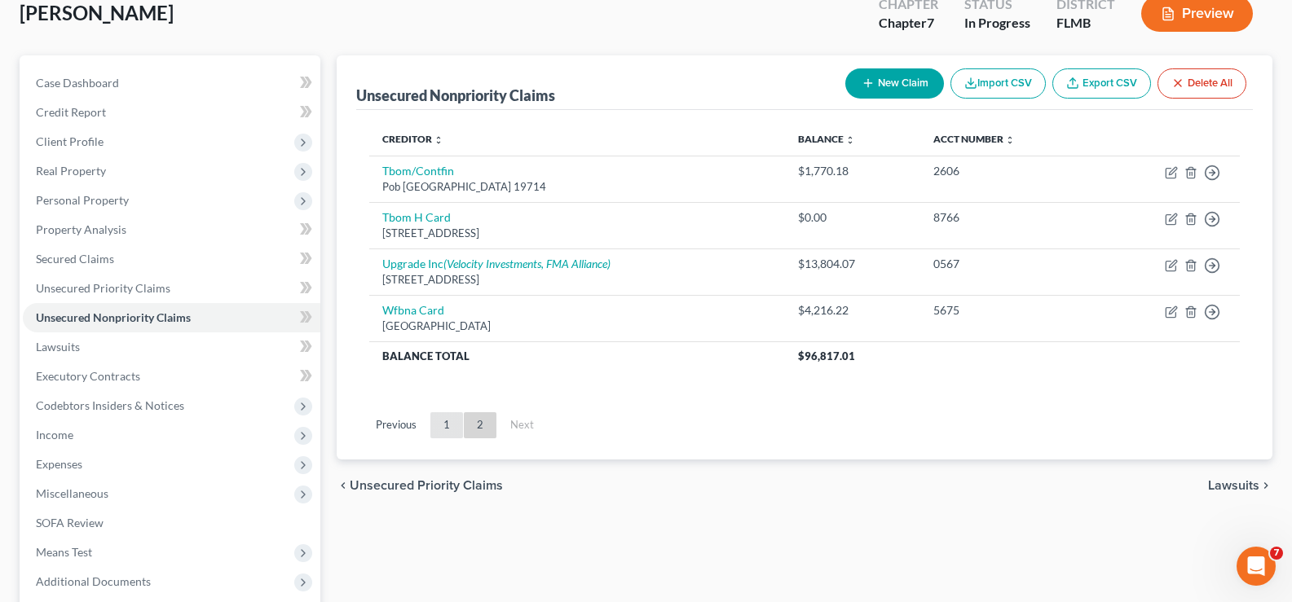
click at [452, 422] on link "1" at bounding box center [446, 425] width 33 height 26
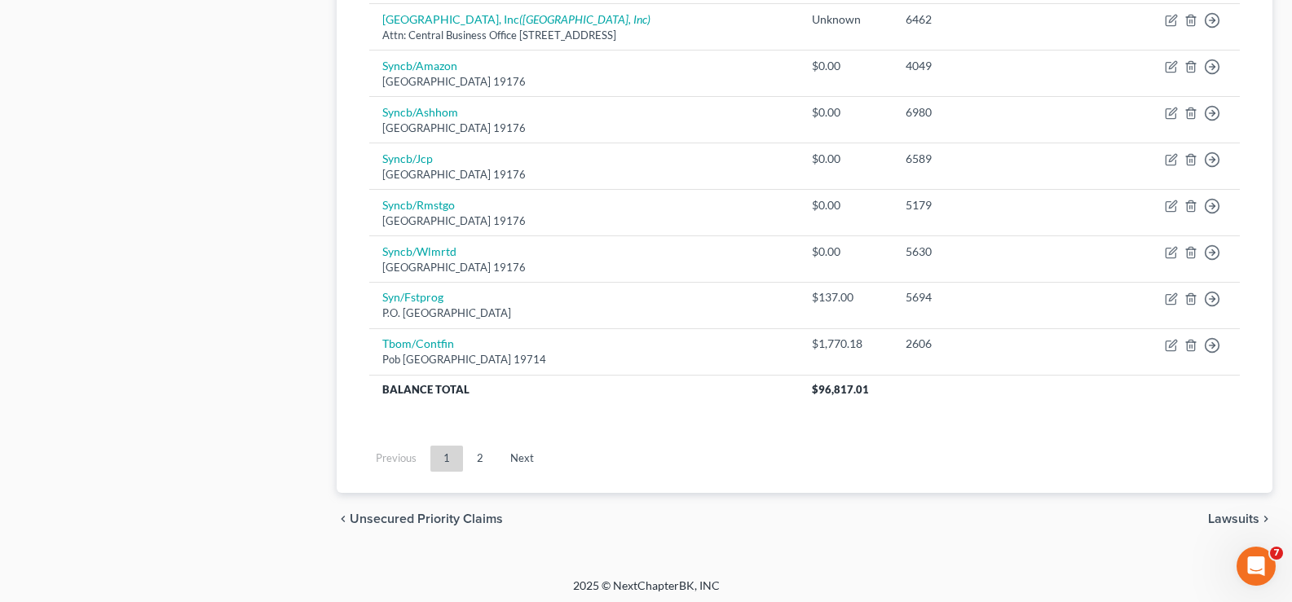
scroll to position [1266, 0]
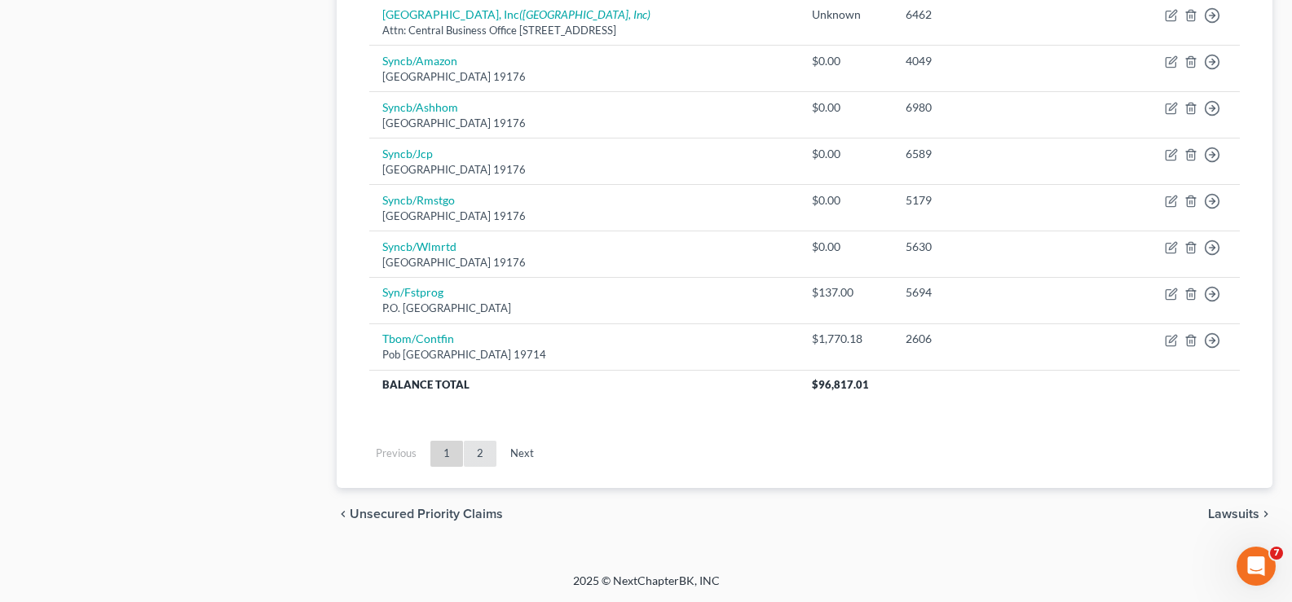
click at [479, 450] on link "2" at bounding box center [480, 454] width 33 height 26
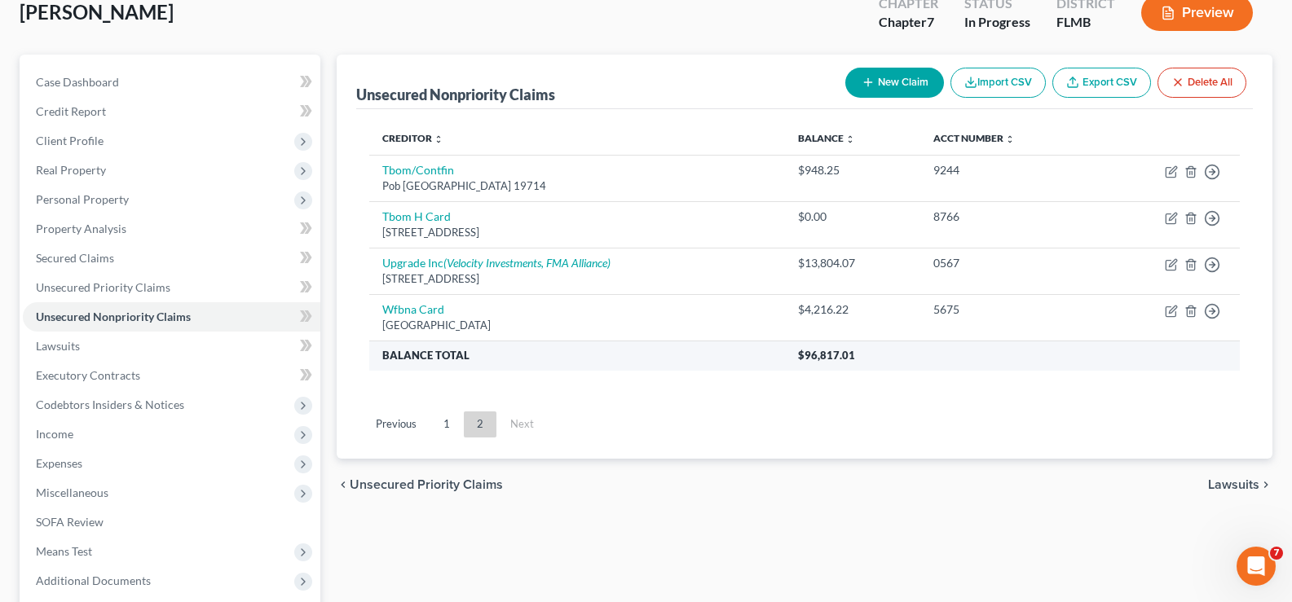
scroll to position [101, 0]
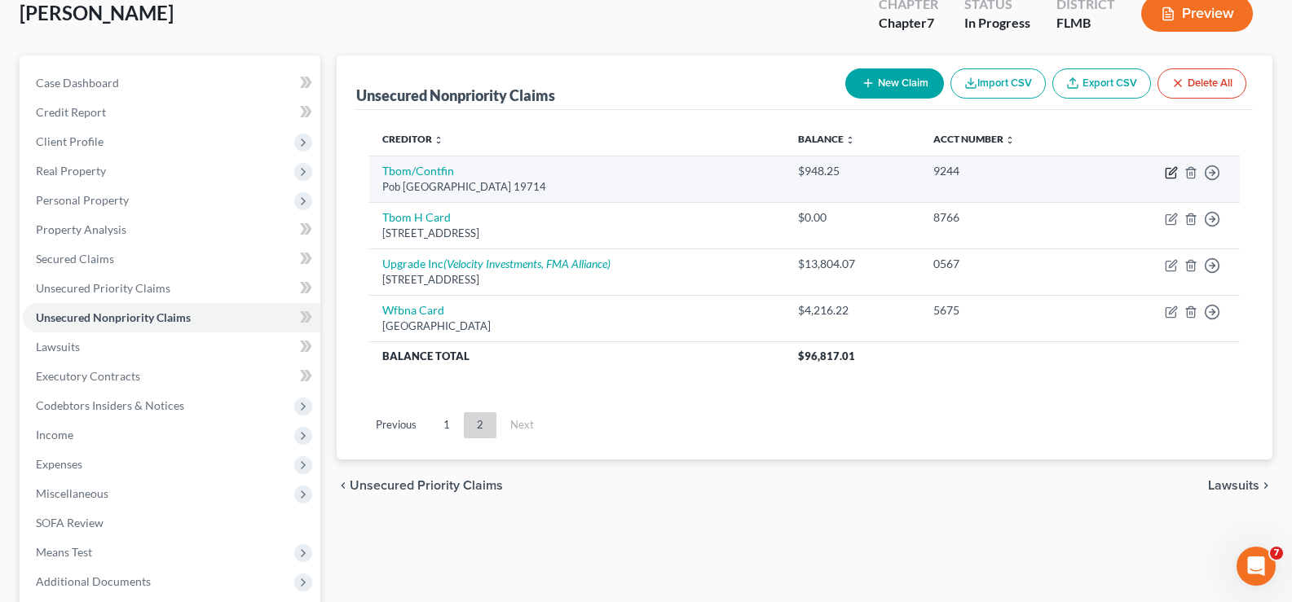
click at [1170, 175] on icon "button" at bounding box center [1171, 172] width 13 height 13
select select "7"
select select "2"
select select "0"
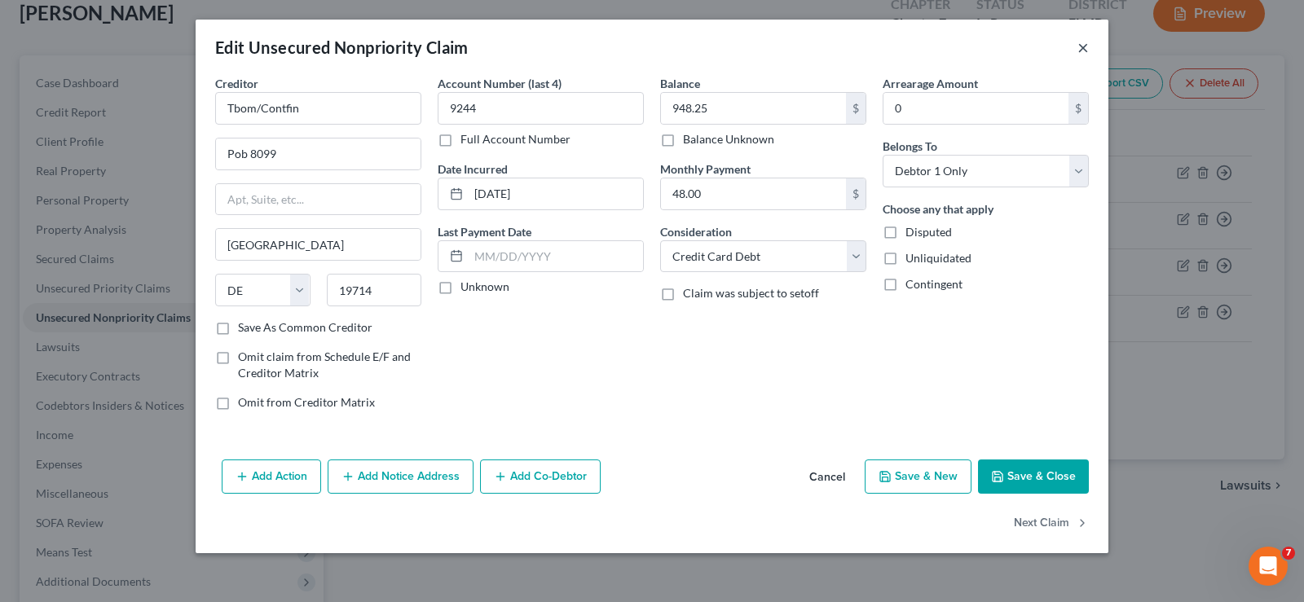
click at [1082, 42] on button "×" at bounding box center [1083, 47] width 11 height 20
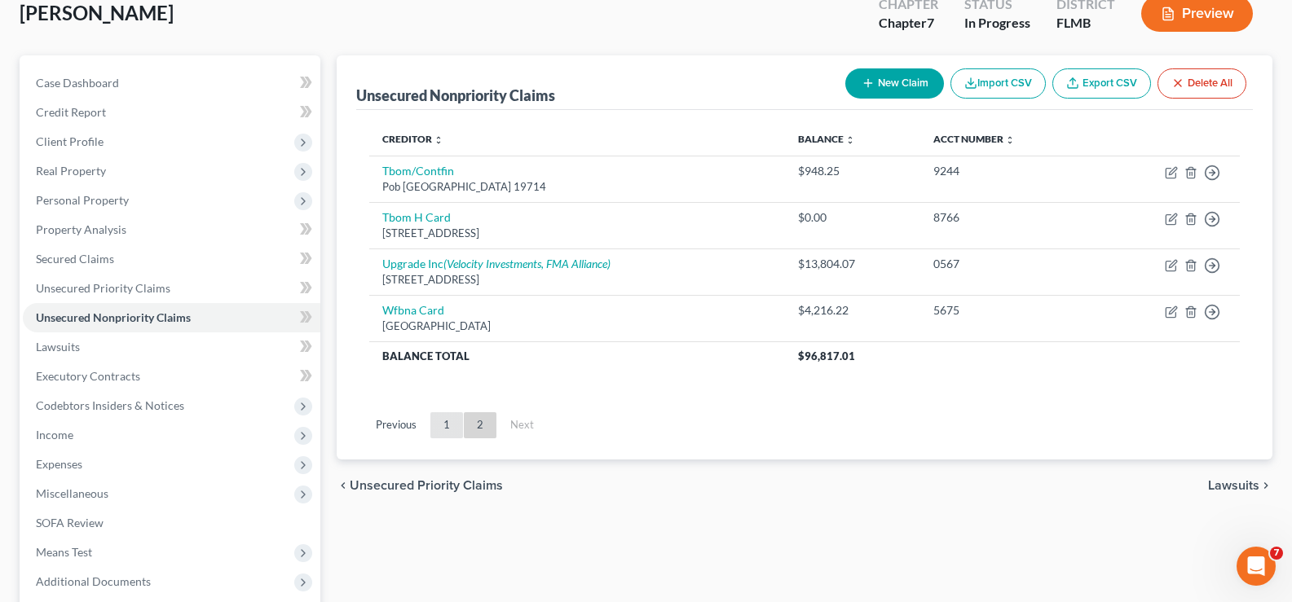
click at [443, 431] on link "1" at bounding box center [446, 425] width 33 height 26
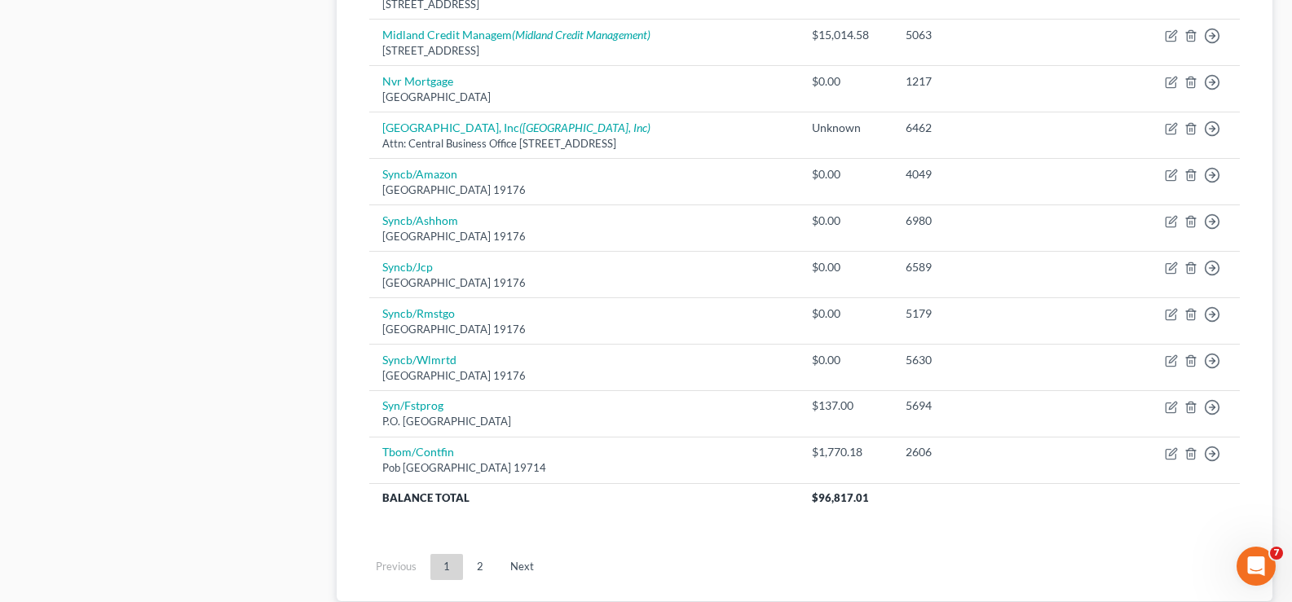
scroll to position [1161, 0]
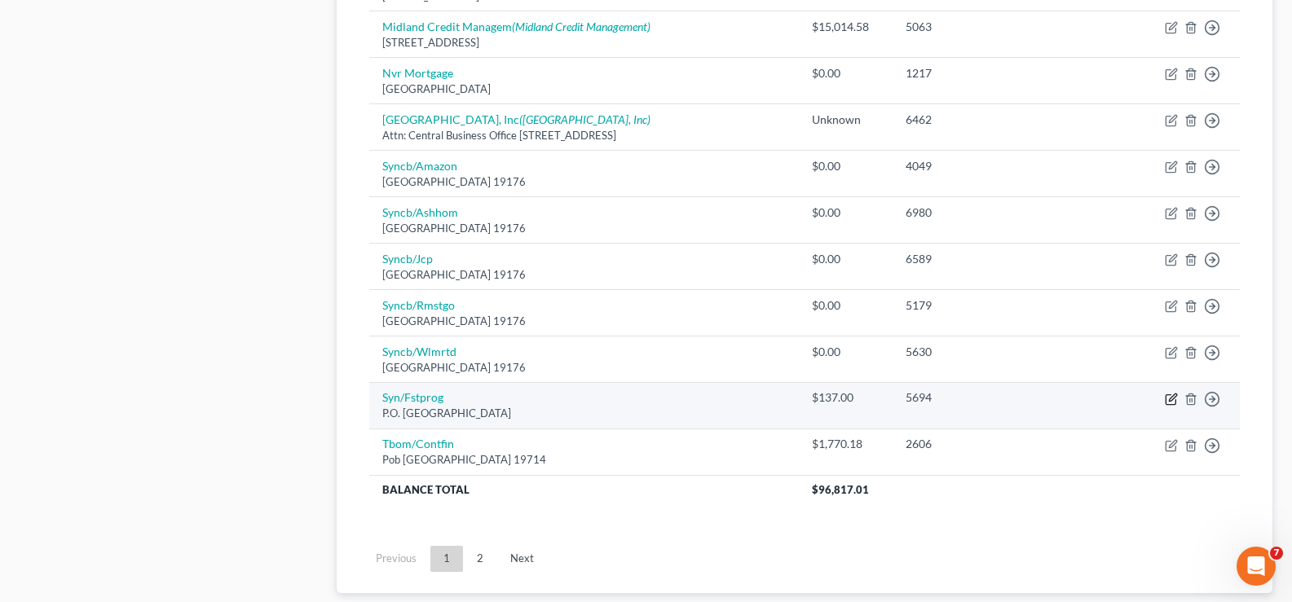
click at [1168, 400] on icon "button" at bounding box center [1171, 399] width 13 height 13
select select "10"
select select "2"
select select "0"
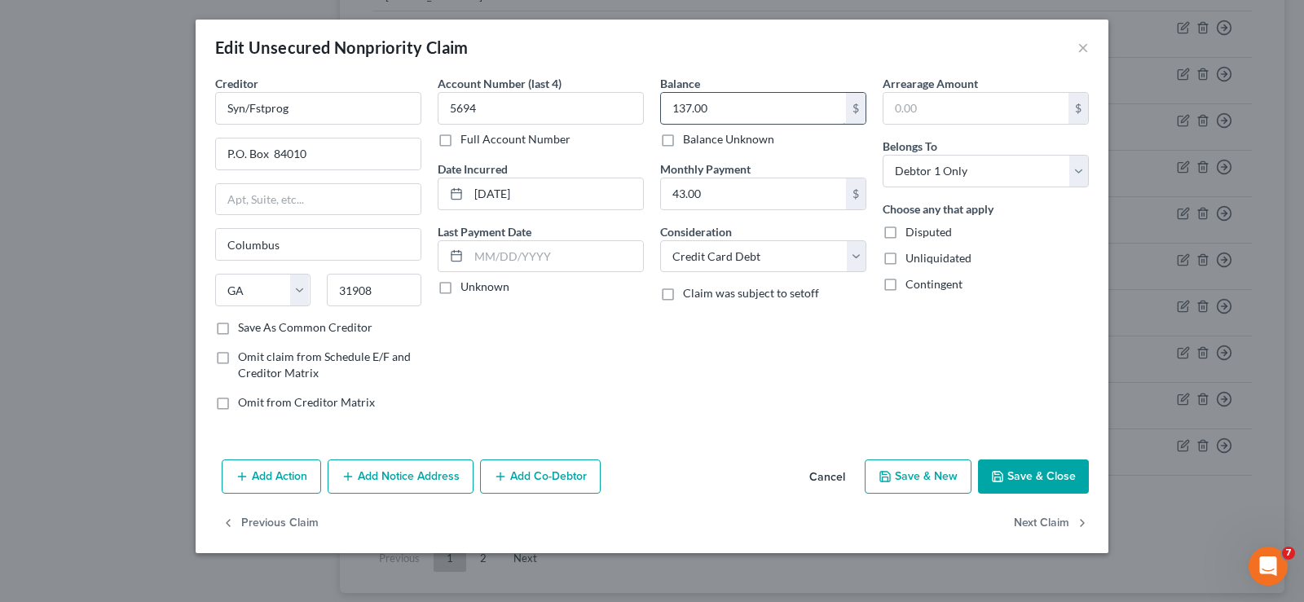
click at [735, 117] on input "137.00" at bounding box center [753, 108] width 185 height 31
click at [752, 121] on input "232" at bounding box center [753, 108] width 185 height 31
type input "232.02"
click at [1055, 473] on button "Save & Close" at bounding box center [1033, 477] width 111 height 34
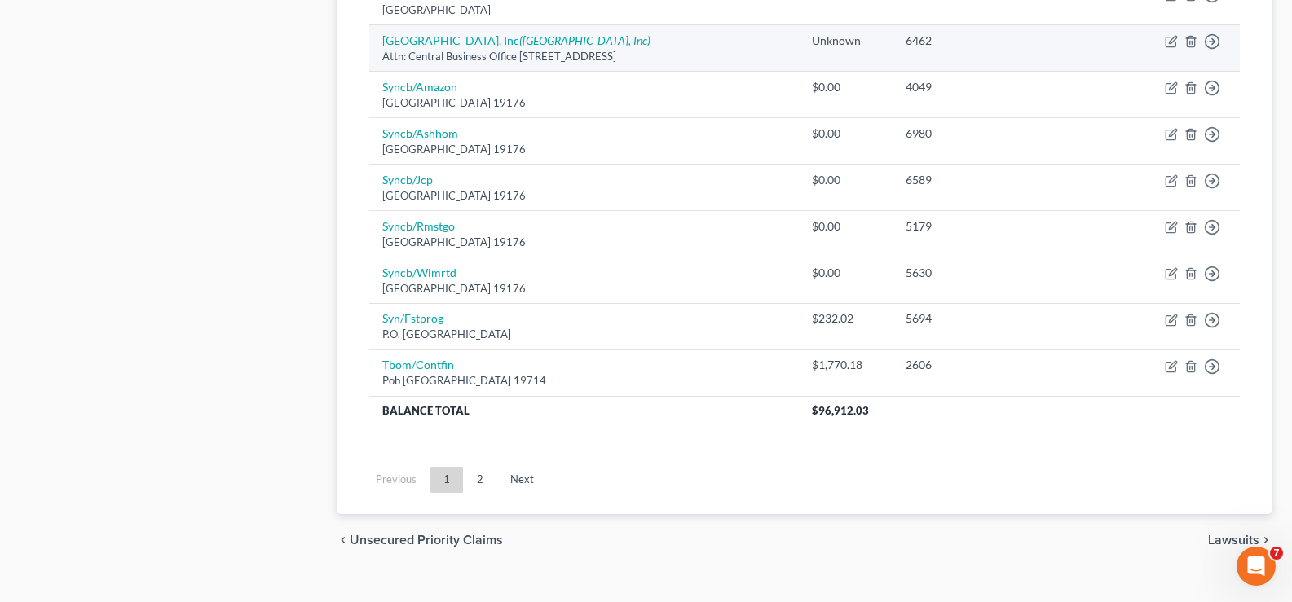
scroll to position [1266, 0]
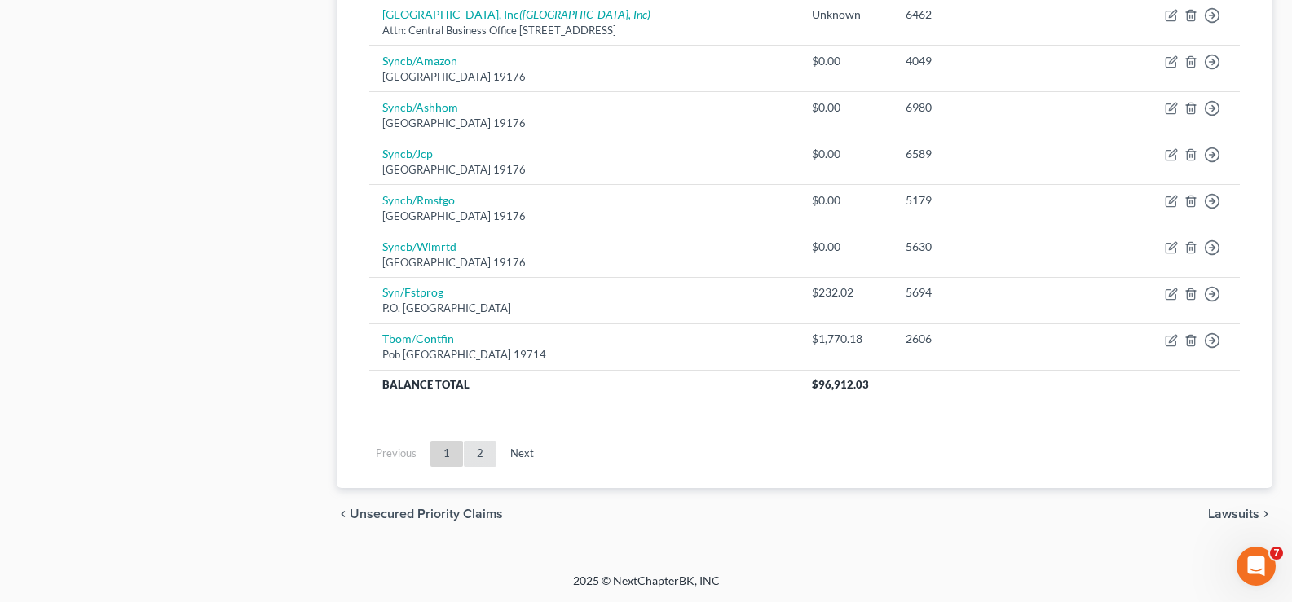
click at [483, 456] on link "2" at bounding box center [480, 454] width 33 height 26
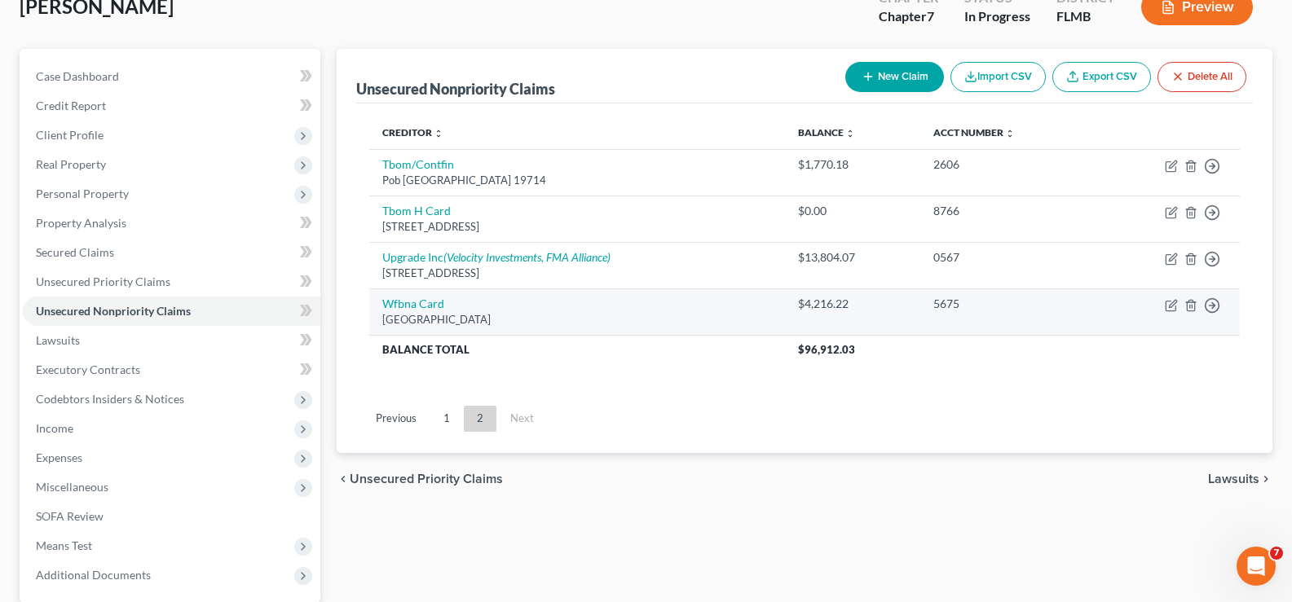
scroll to position [101, 0]
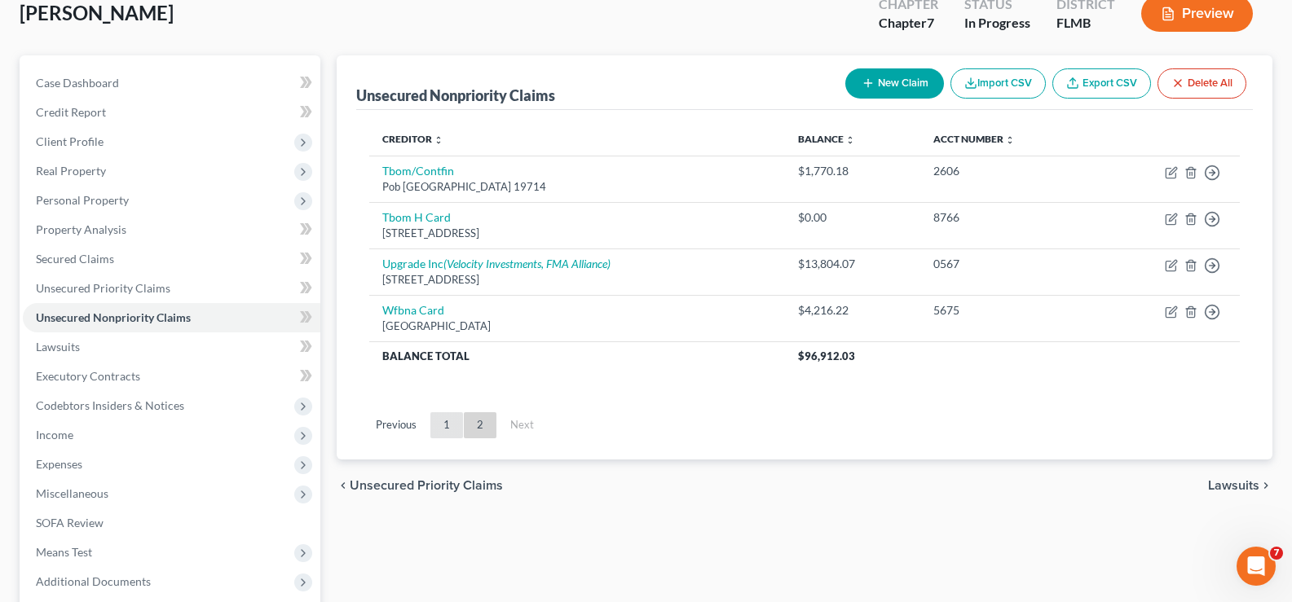
click at [451, 427] on link "1" at bounding box center [446, 425] width 33 height 26
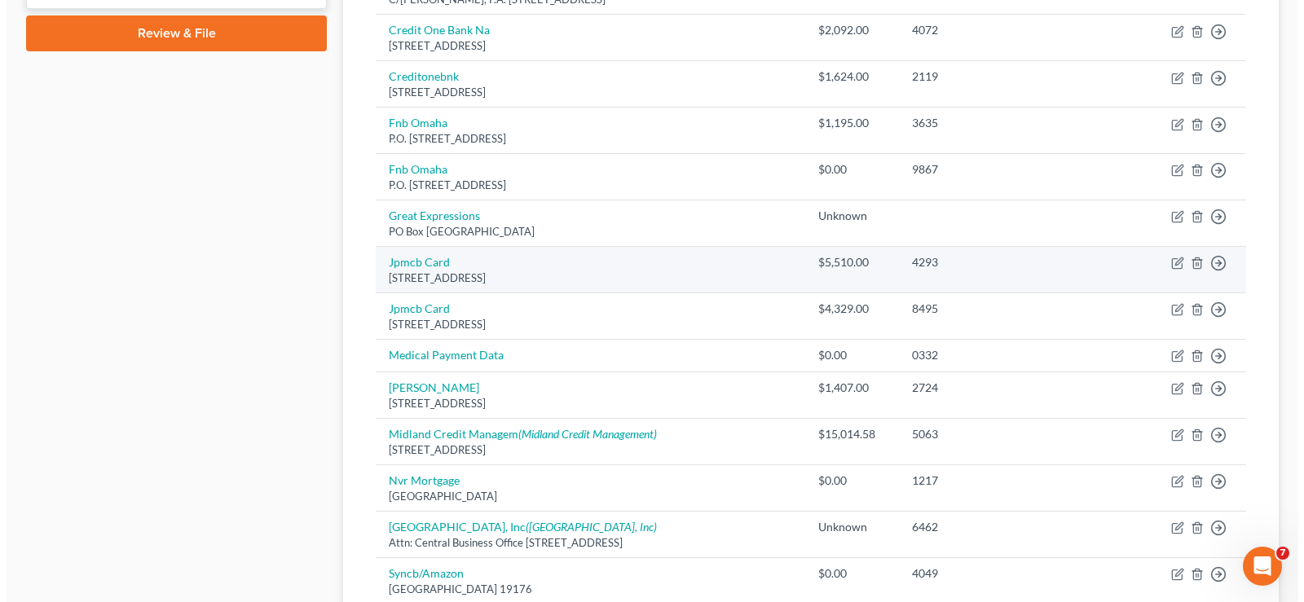
scroll to position [835, 0]
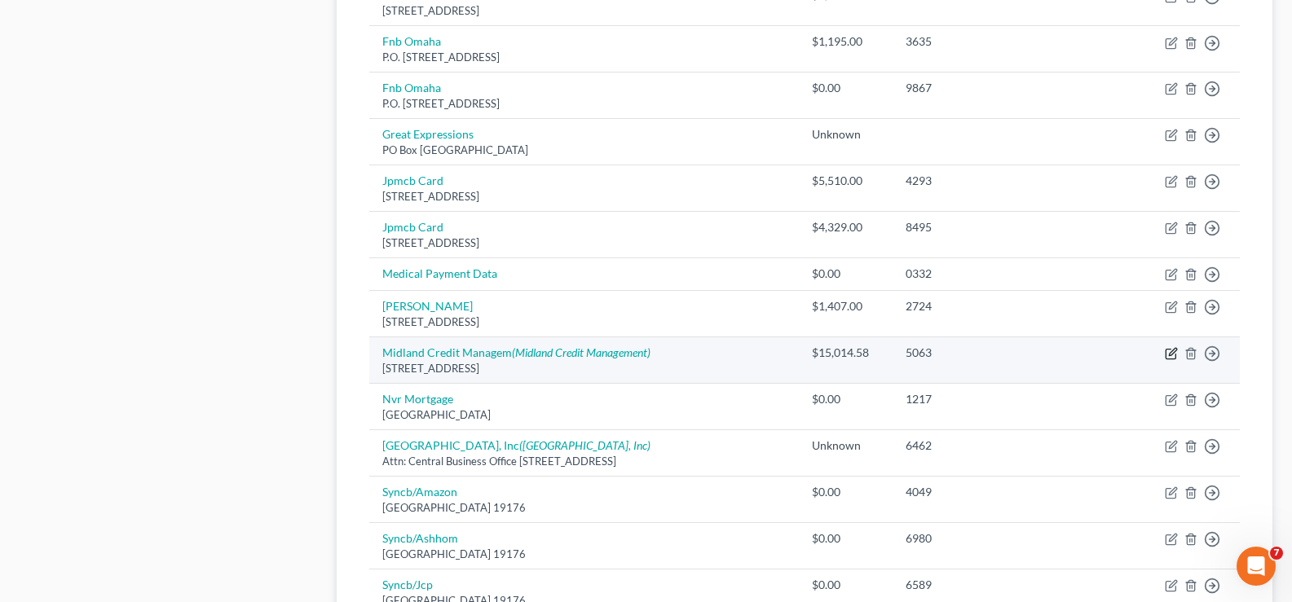
click at [1174, 355] on icon "button" at bounding box center [1171, 353] width 13 height 13
select select "23"
select select "1"
select select "0"
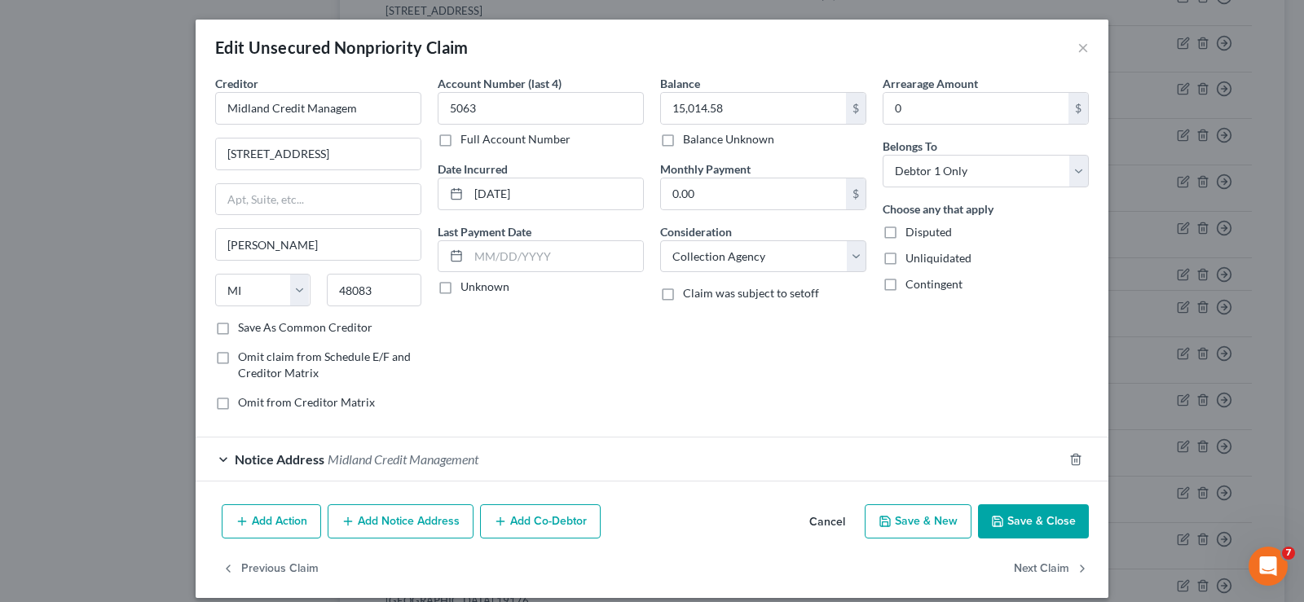
drag, startPoint x: 448, startPoint y: 453, endPoint x: 534, endPoint y: 420, distance: 91.9
click at [448, 453] on span "Midland Credit Management" at bounding box center [403, 459] width 151 height 15
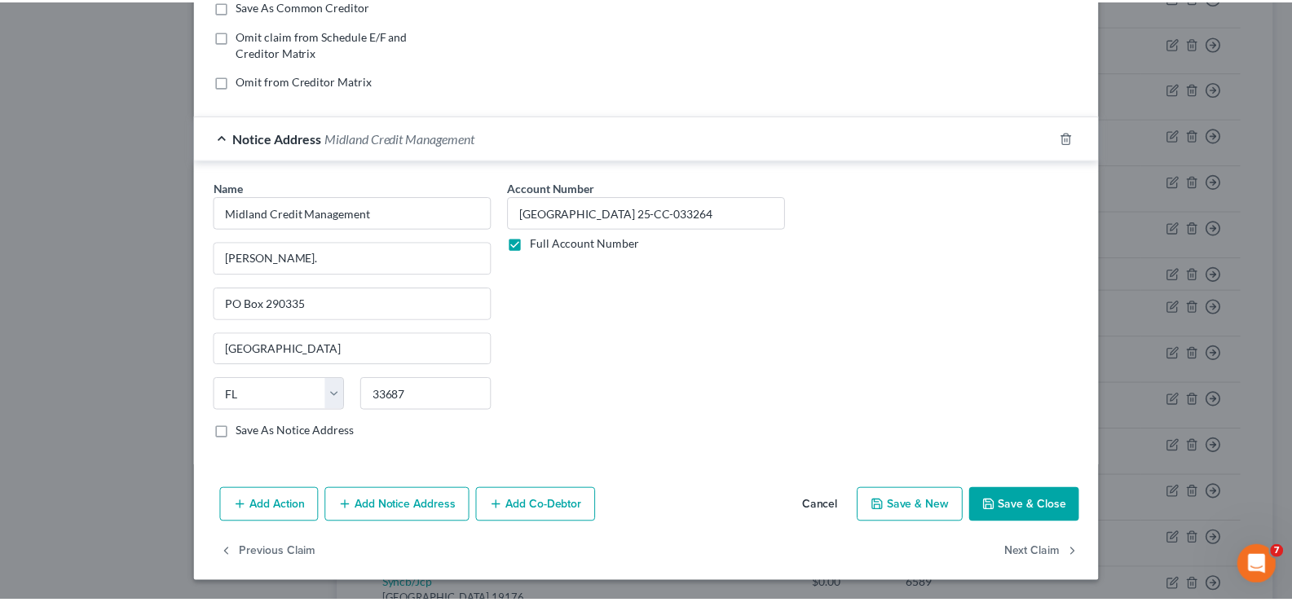
scroll to position [0, 0]
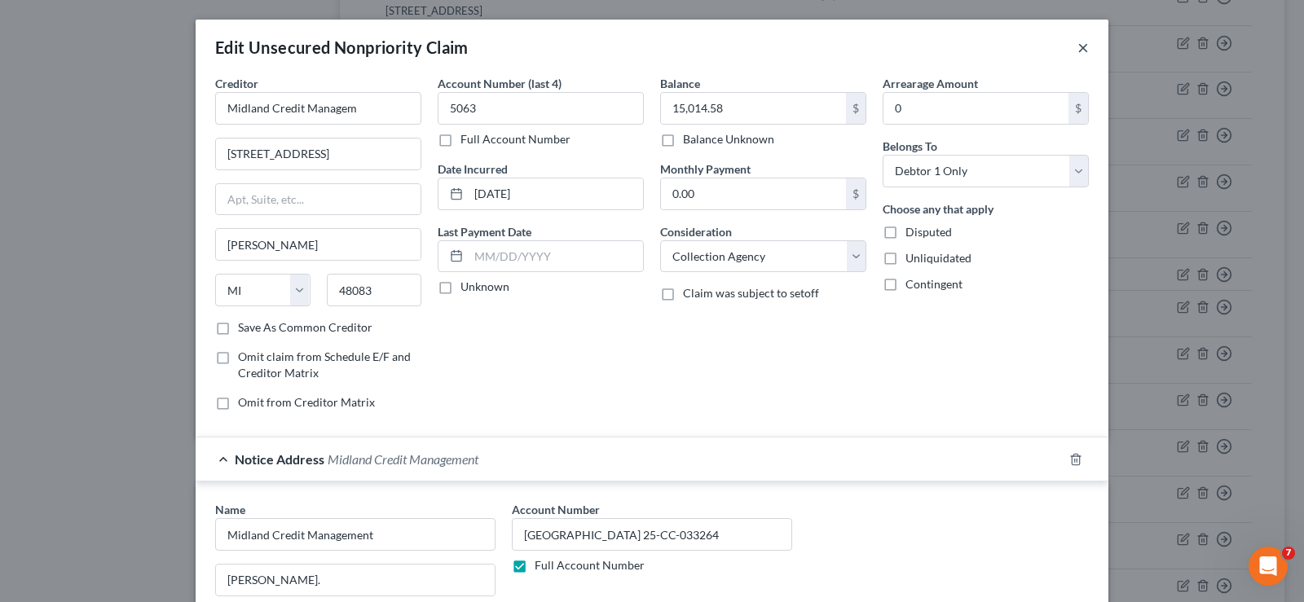
click at [1078, 51] on button "×" at bounding box center [1083, 47] width 11 height 20
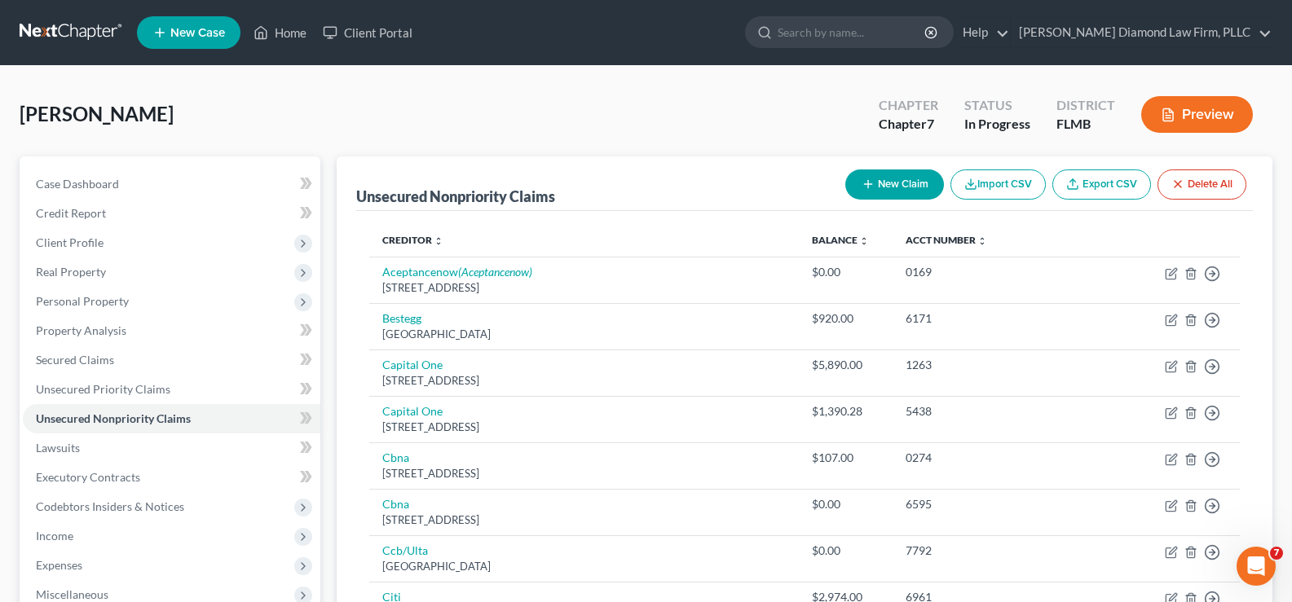
click at [909, 180] on button "New Claim" at bounding box center [894, 185] width 99 height 30
select select "0"
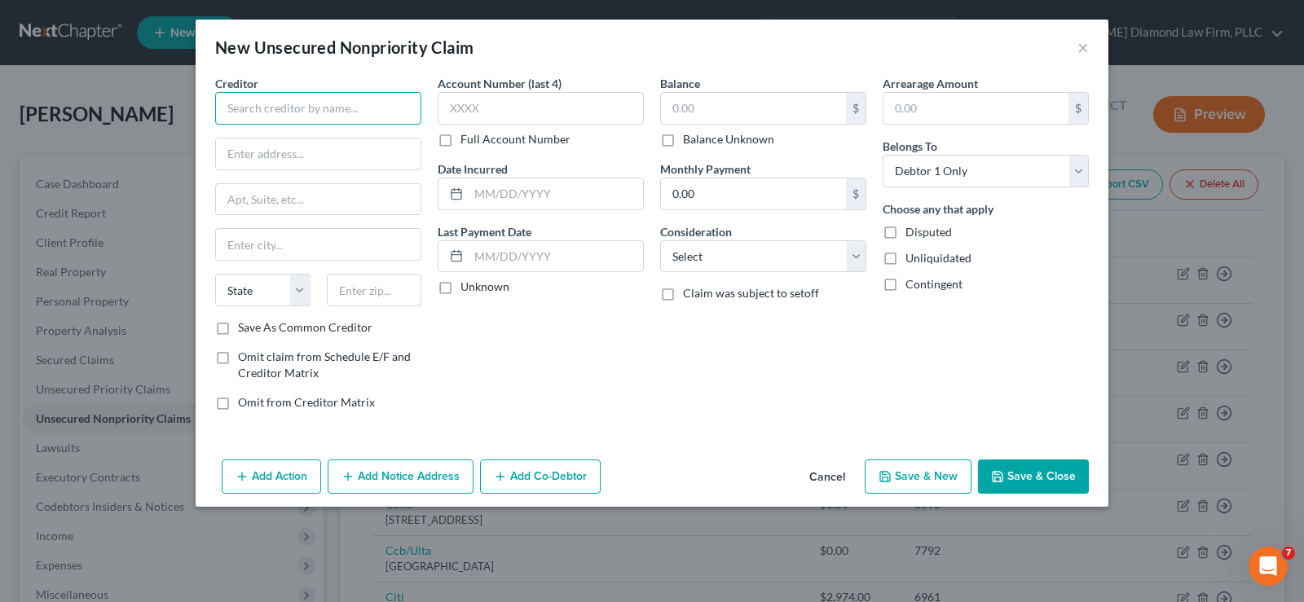
click at [286, 112] on input "text" at bounding box center [318, 108] width 206 height 33
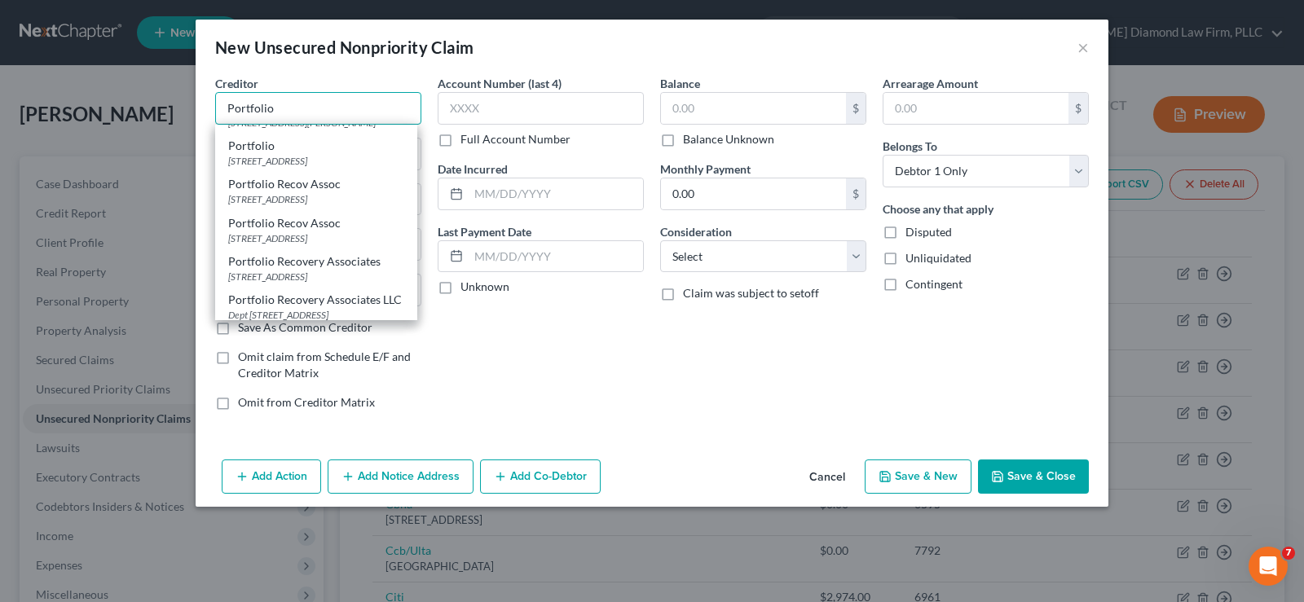
scroll to position [163, 0]
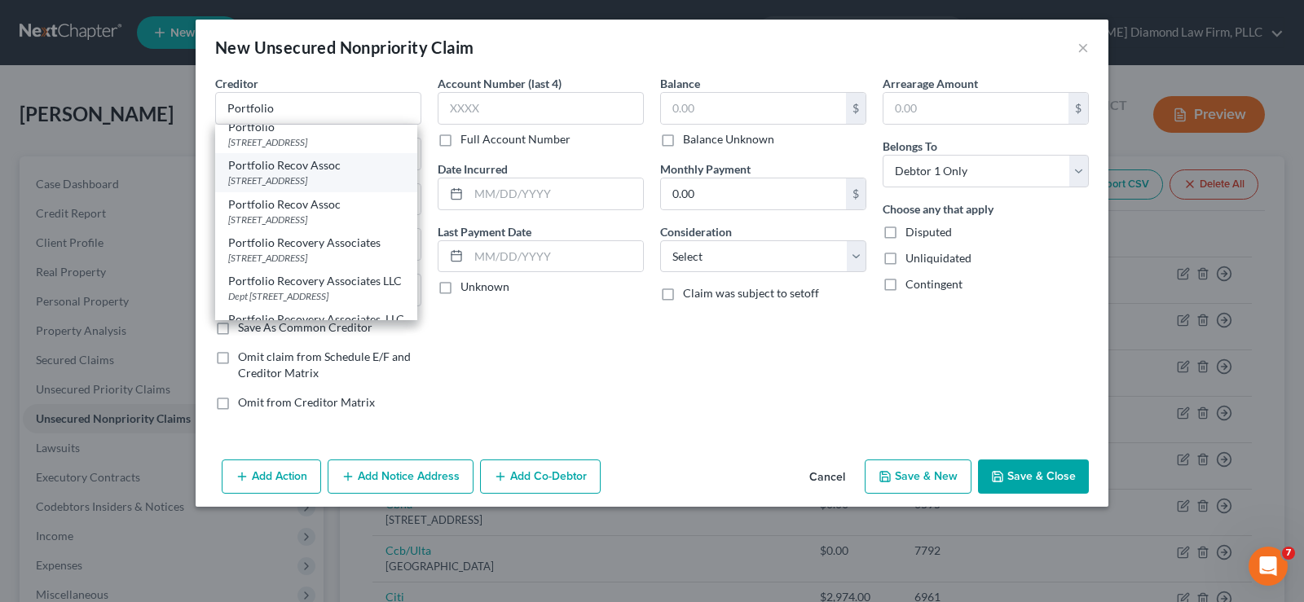
click at [292, 187] on div "[STREET_ADDRESS]" at bounding box center [316, 181] width 176 height 14
type input "Portfolio Recov Assoc"
type input "PO Box 12914"
type input "[GEOGRAPHIC_DATA]"
select select "48"
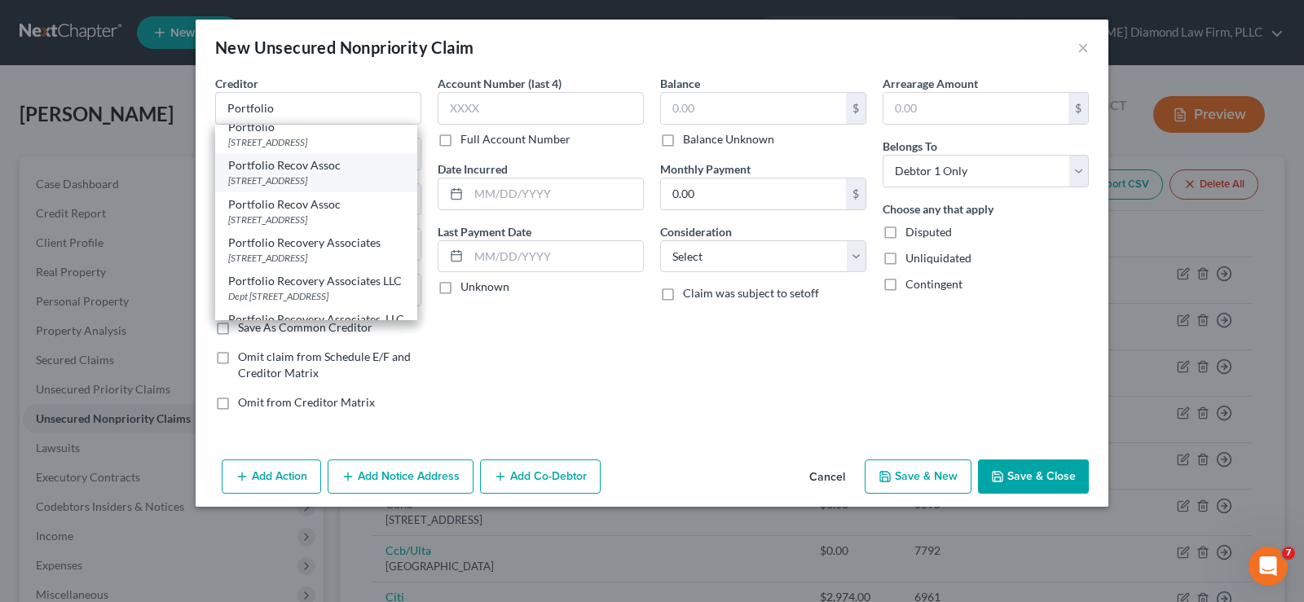
type input "23541"
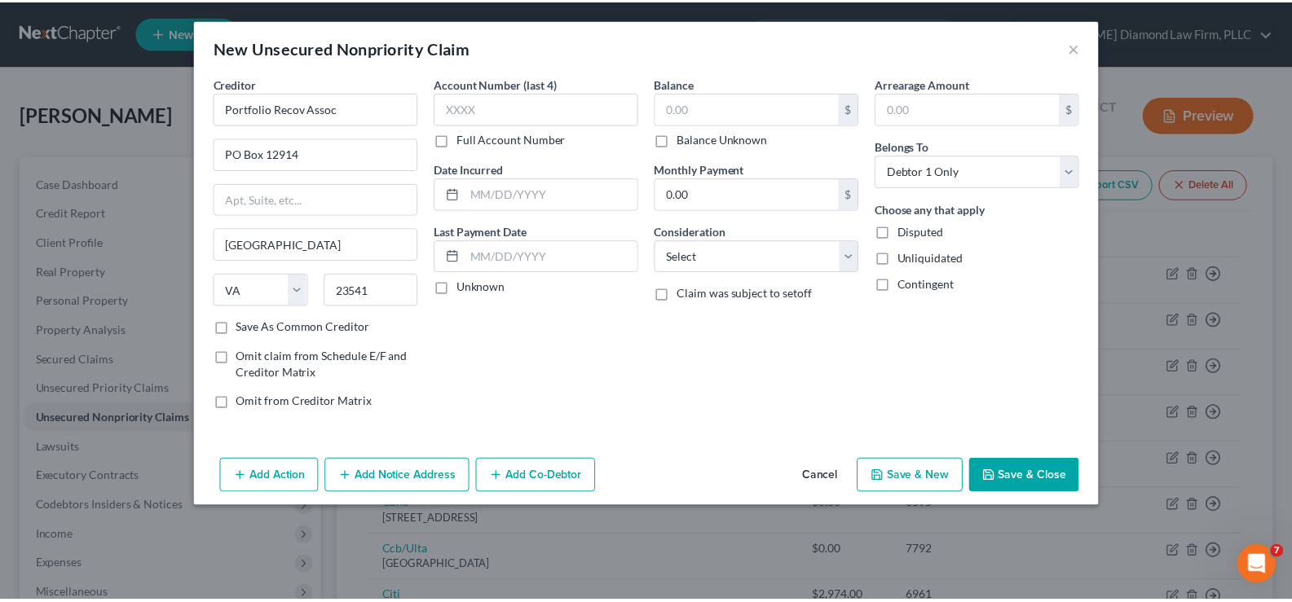
scroll to position [0, 0]
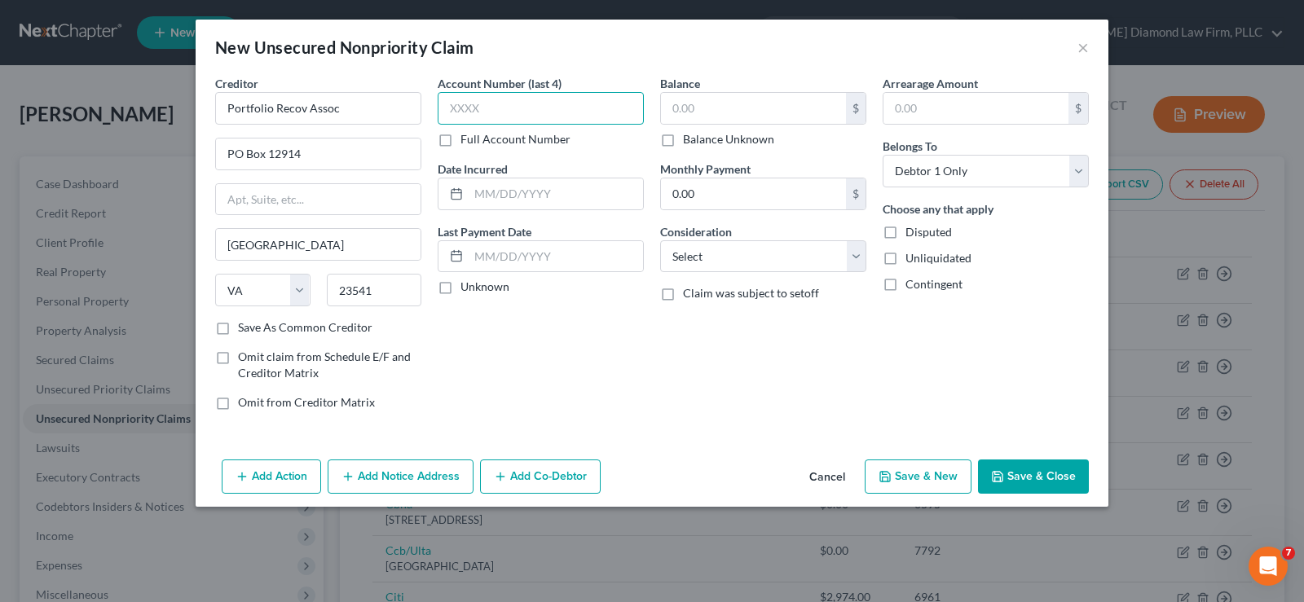
click at [496, 100] on input "text" at bounding box center [541, 108] width 206 height 33
type input "1081"
type input "2023"
type input "15,380.16"
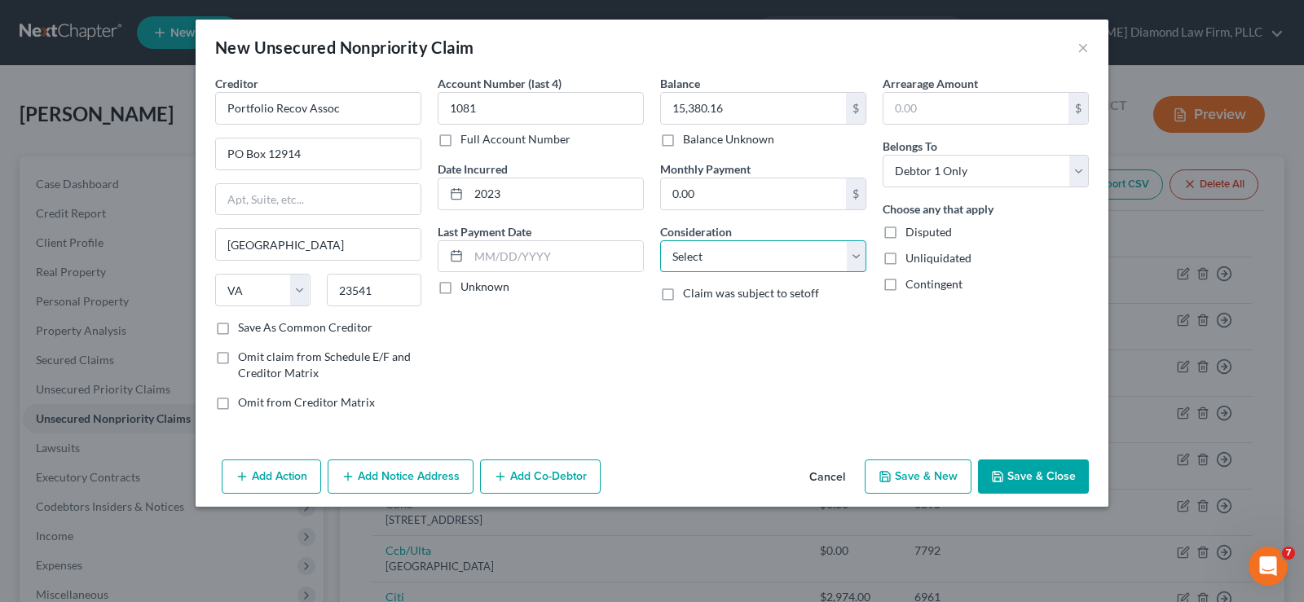
click at [770, 255] on select "Select Cable / Satellite Services Collection Agency Credit Card Debt Debt Couns…" at bounding box center [763, 256] width 206 height 33
select select "2"
click at [660, 240] on select "Select Cable / Satellite Services Collection Agency Credit Card Debt Debt Couns…" at bounding box center [763, 256] width 206 height 33
click at [1043, 471] on button "Save & Close" at bounding box center [1033, 477] width 111 height 34
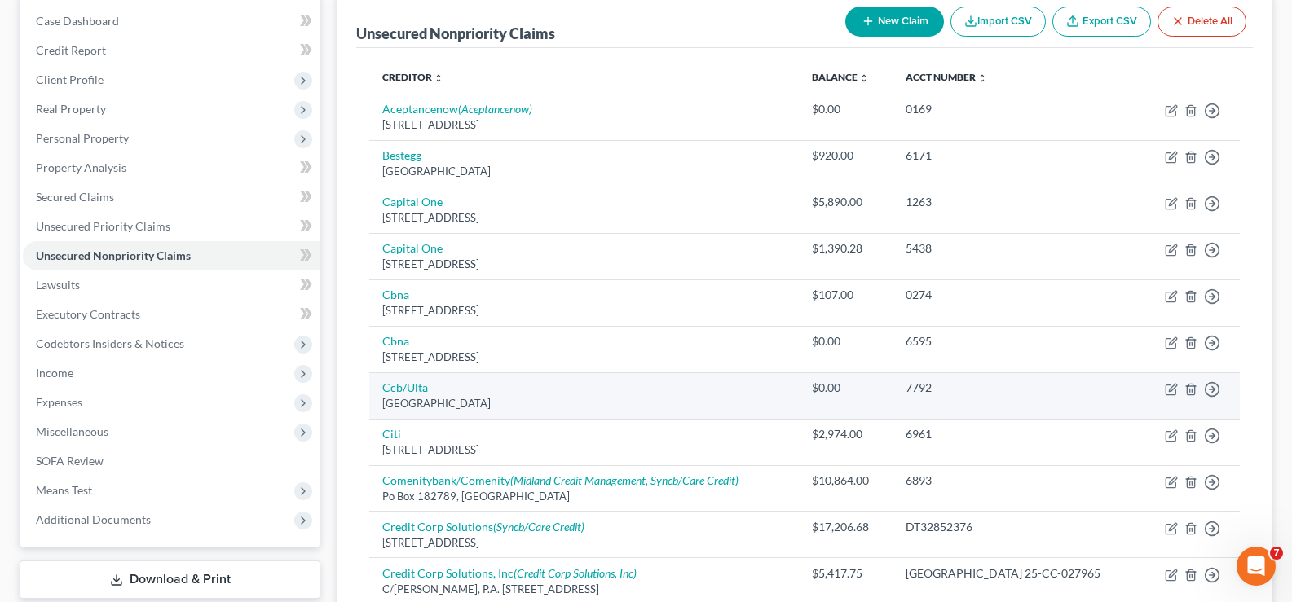
scroll to position [245, 0]
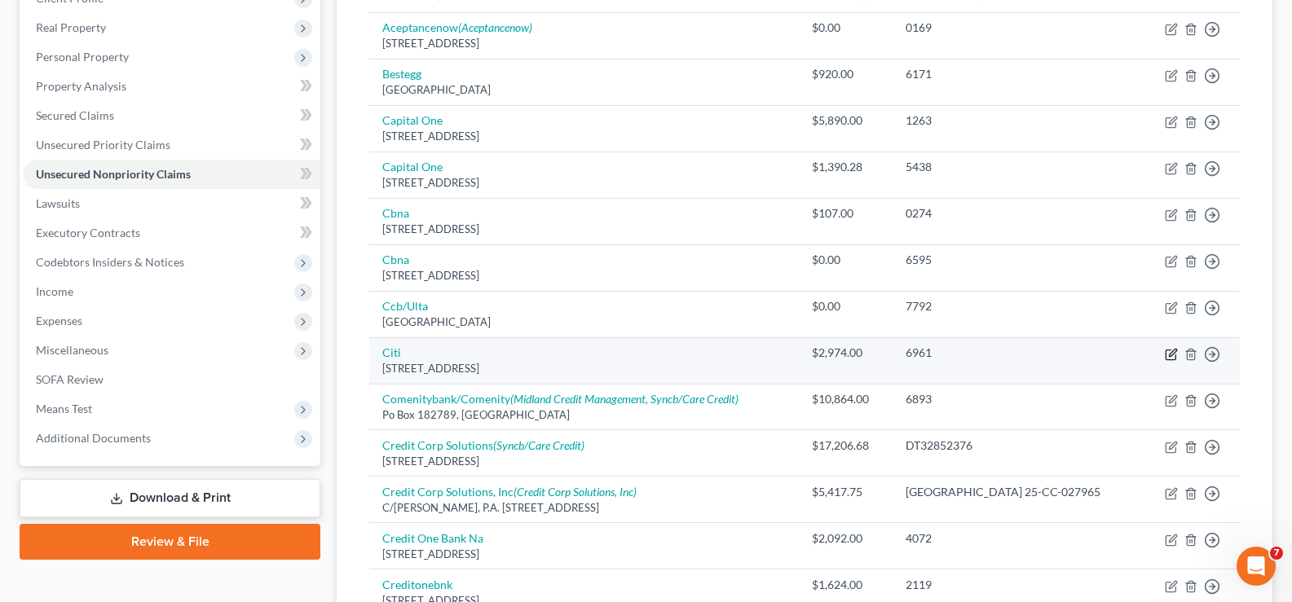
click at [1175, 350] on icon "button" at bounding box center [1172, 352] width 7 height 7
select select "43"
select select "0"
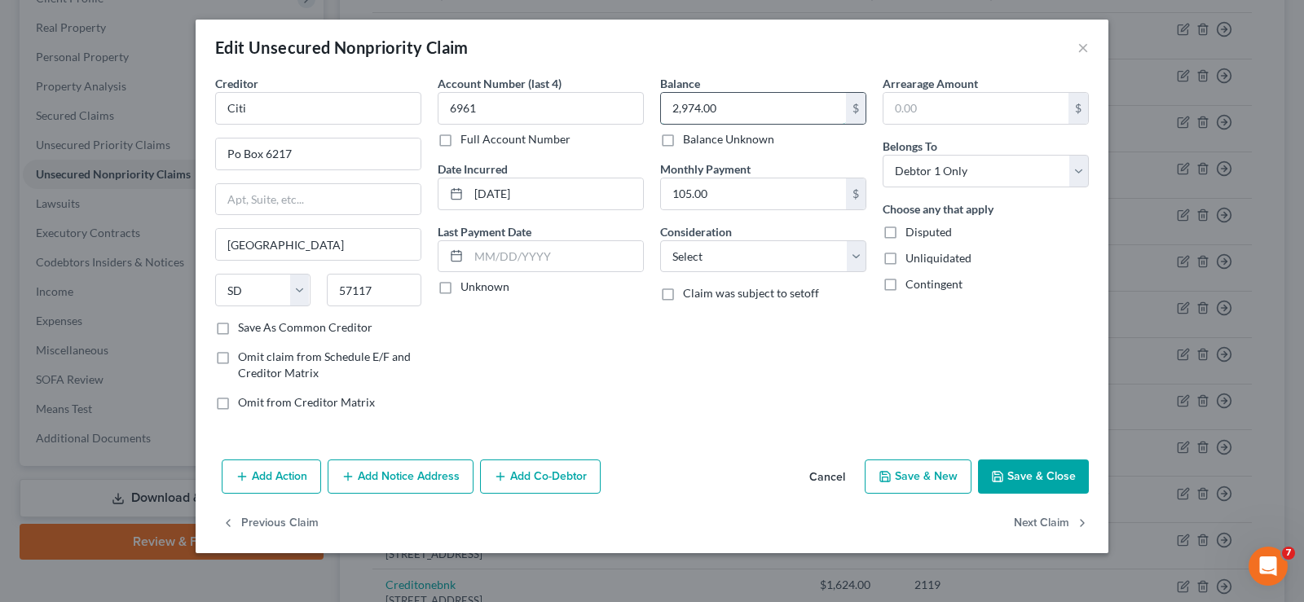
click at [789, 98] on input "2,974.00" at bounding box center [753, 108] width 185 height 31
type input "2,974.25"
click at [765, 256] on select "Select Cable / Satellite Services Collection Agency Credit Card Debt Debt Couns…" at bounding box center [763, 256] width 206 height 33
select select "2"
click at [660, 240] on select "Select Cable / Satellite Services Collection Agency Credit Card Debt Debt Couns…" at bounding box center [763, 256] width 206 height 33
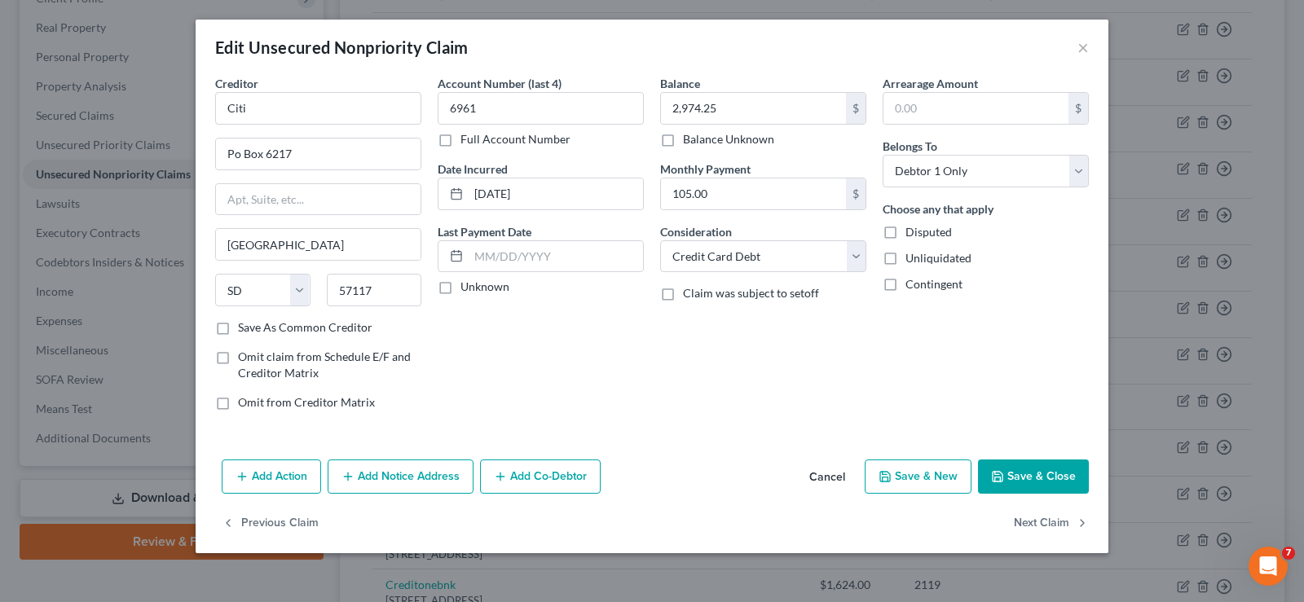
click at [1052, 473] on button "Save & Close" at bounding box center [1033, 477] width 111 height 34
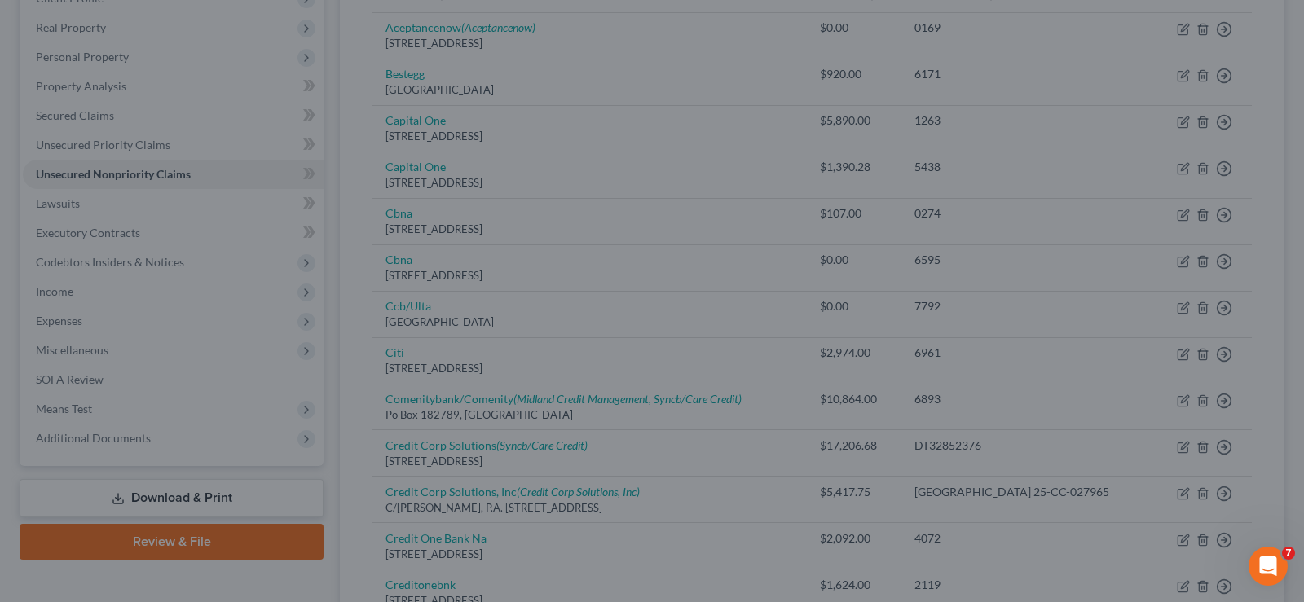
type input "0"
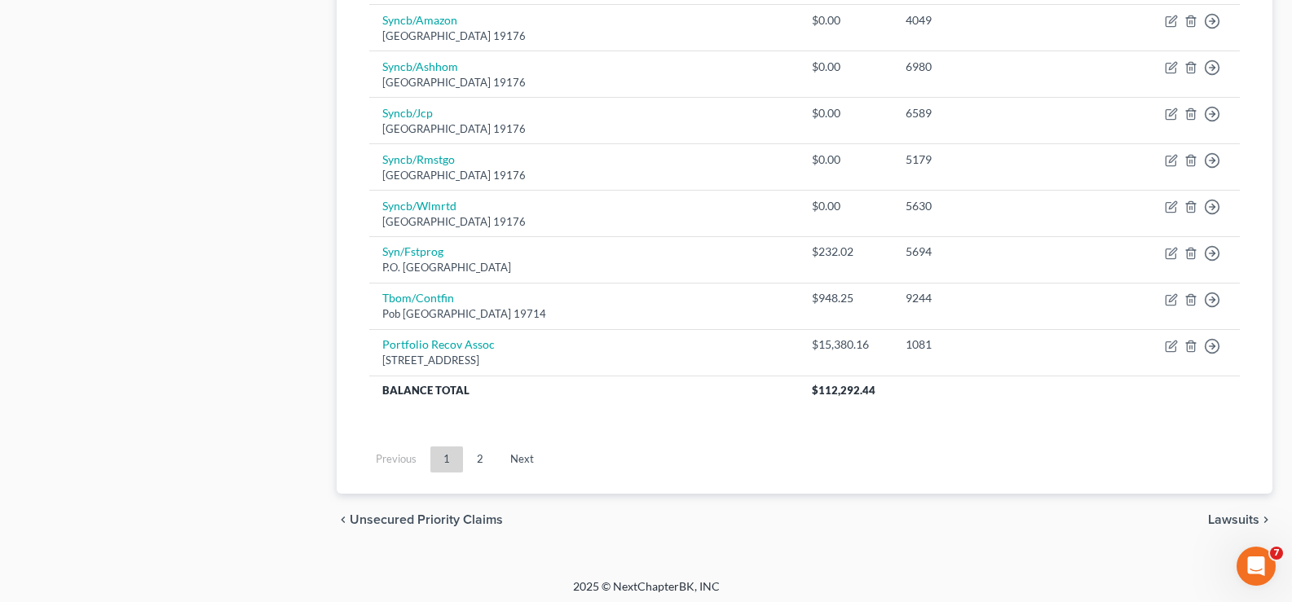
scroll to position [1312, 0]
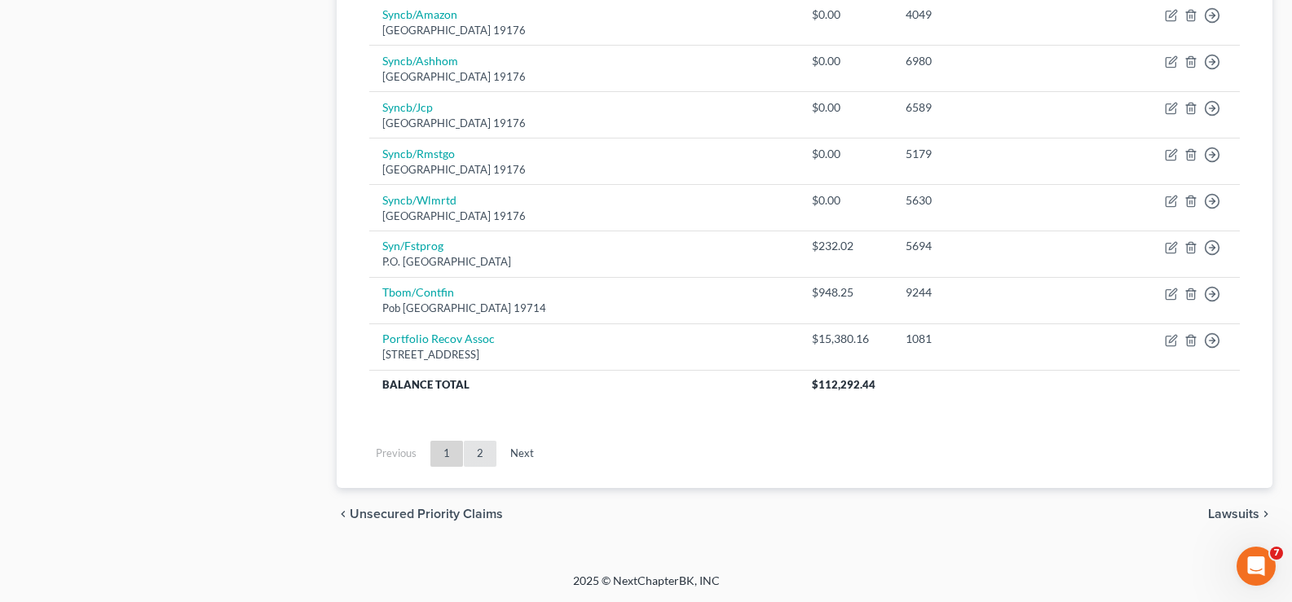
click at [478, 453] on link "2" at bounding box center [480, 454] width 33 height 26
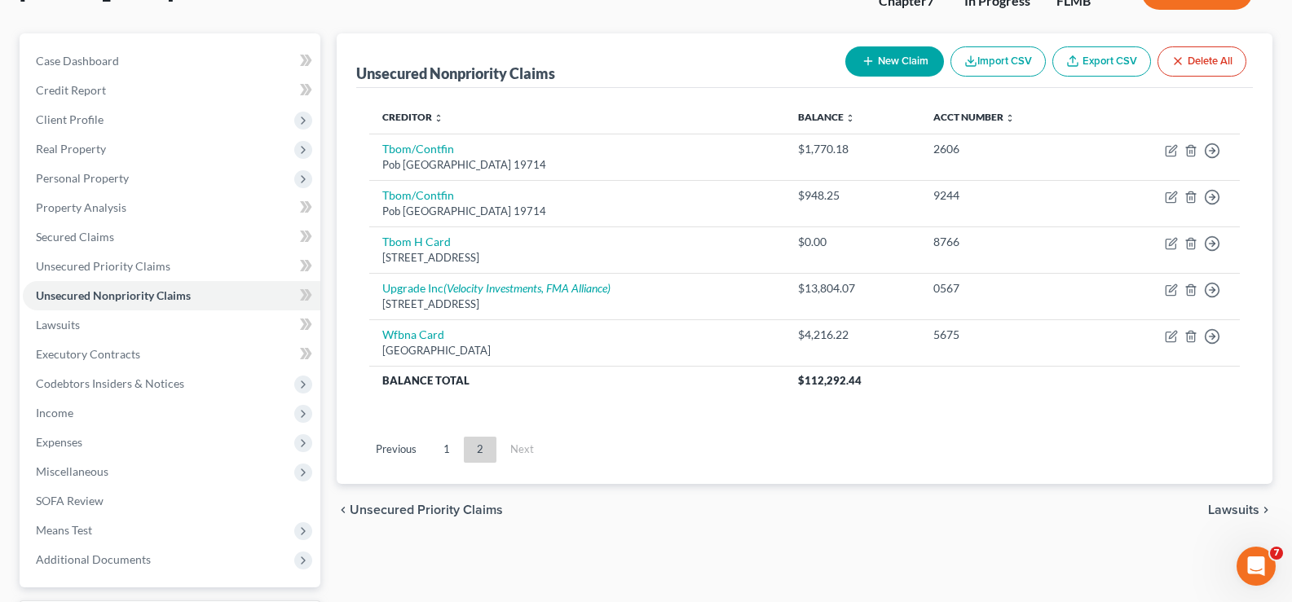
scroll to position [101, 0]
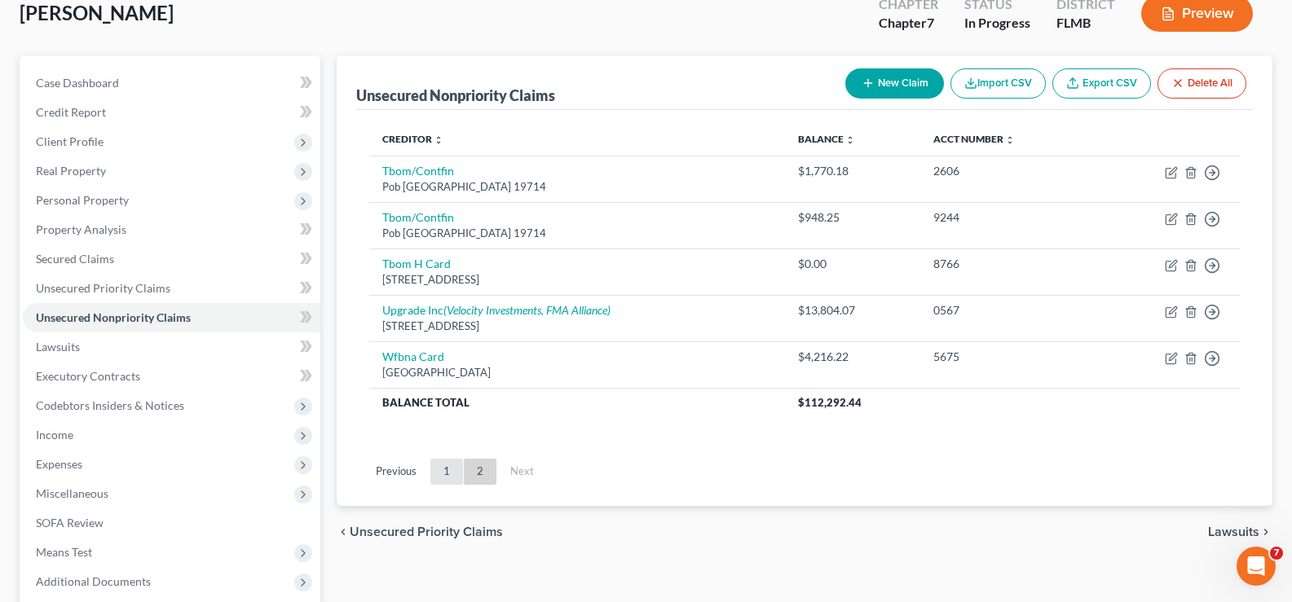
click at [447, 473] on link "1" at bounding box center [446, 472] width 33 height 26
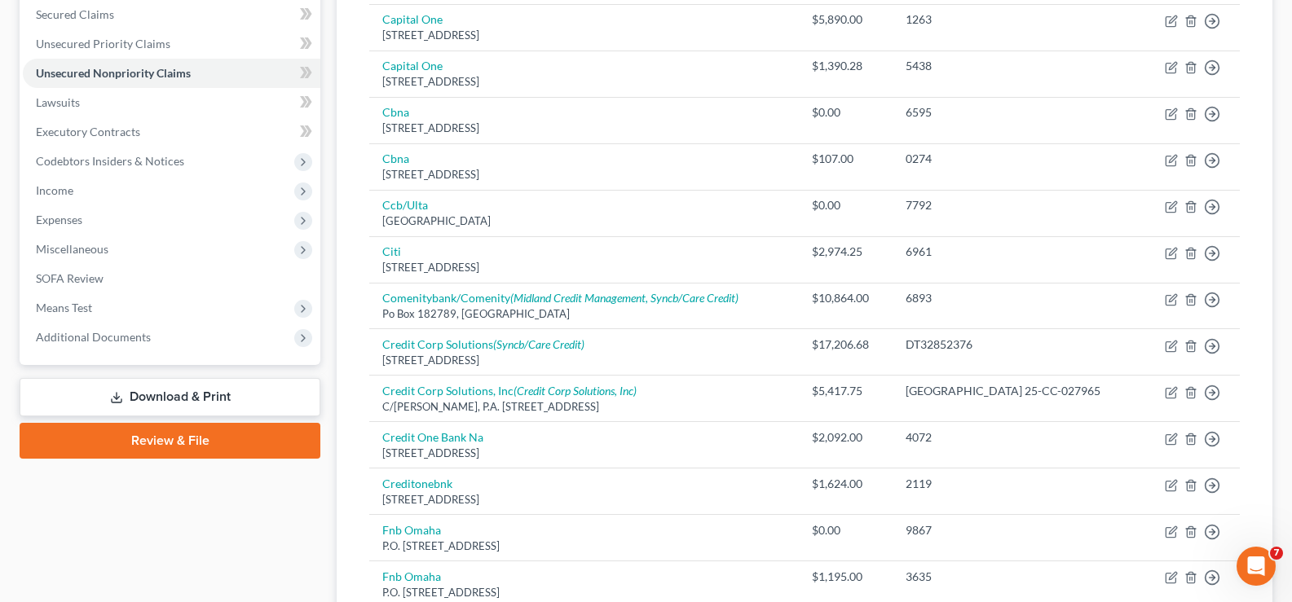
scroll to position [0, 0]
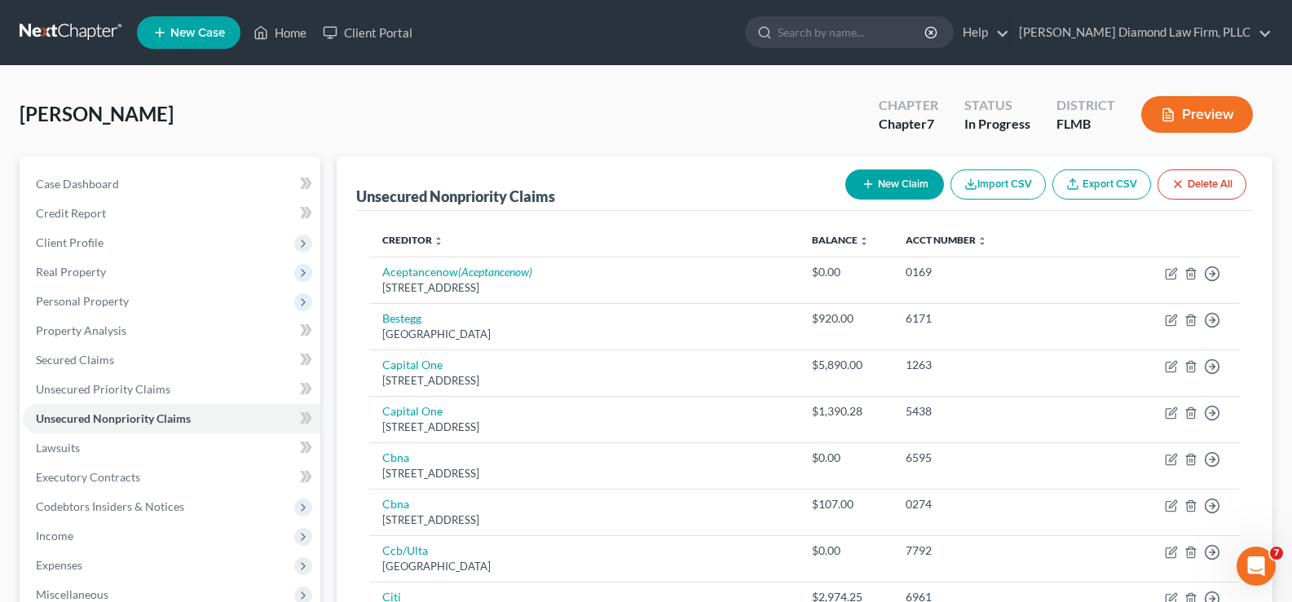
click at [862, 183] on icon "button" at bounding box center [868, 184] width 13 height 13
select select "0"
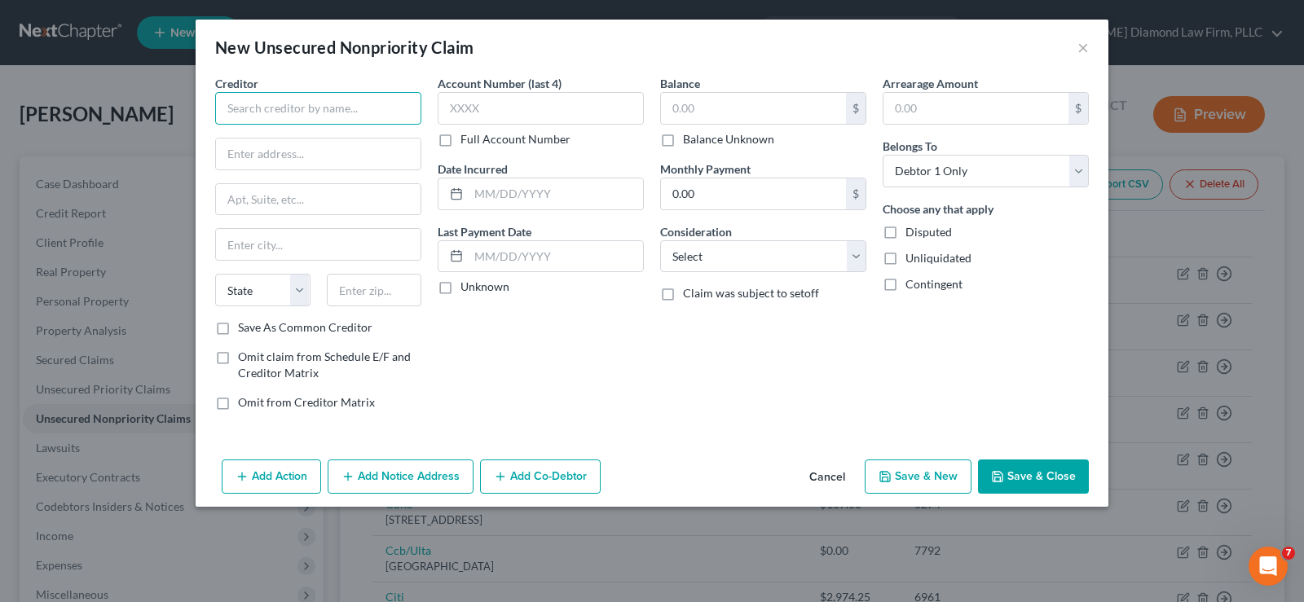
click at [244, 104] on input "text" at bounding box center [318, 108] width 206 height 33
type input "FNBO"
type input "PO Box 2557"
type input "68103"
type input "[GEOGRAPHIC_DATA]"
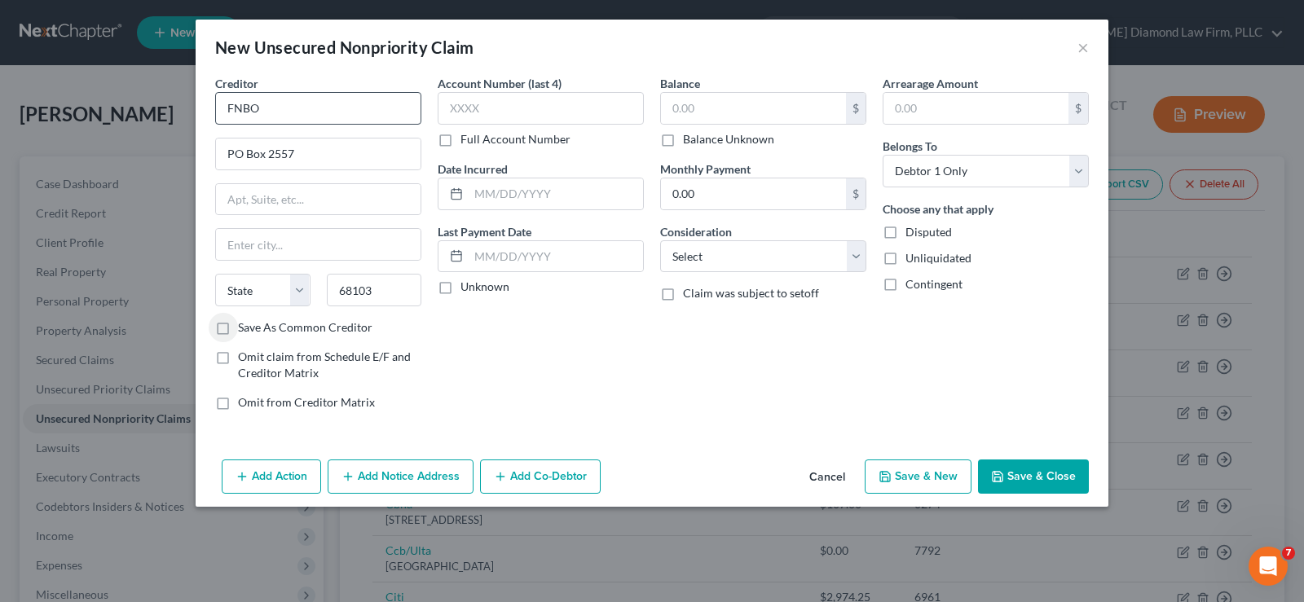
select select "30"
click at [575, 109] on input "text" at bounding box center [541, 108] width 206 height 33
type input "4567"
click at [590, 184] on input "text" at bounding box center [556, 194] width 174 height 31
type input "2023"
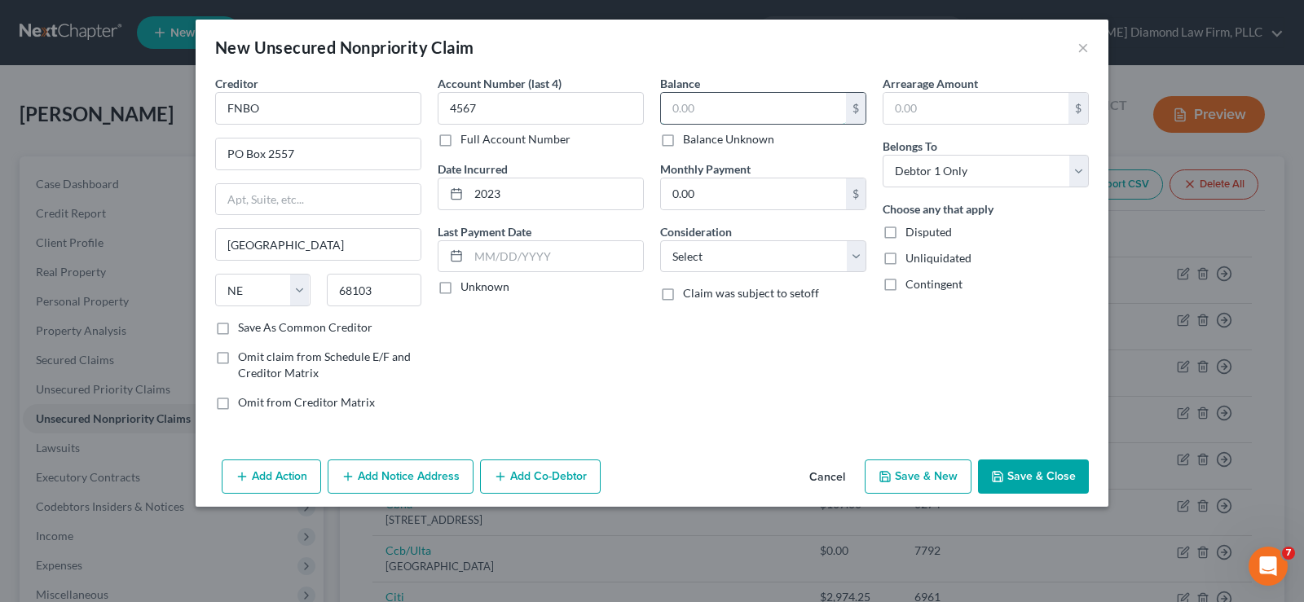
click at [763, 105] on input "text" at bounding box center [753, 108] width 185 height 31
type input "1,366.34"
click at [778, 259] on select "Select Cable / Satellite Services Collection Agency Credit Card Debt Debt Couns…" at bounding box center [763, 256] width 206 height 33
select select "2"
click at [660, 240] on select "Select Cable / Satellite Services Collection Agency Credit Card Debt Debt Couns…" at bounding box center [763, 256] width 206 height 33
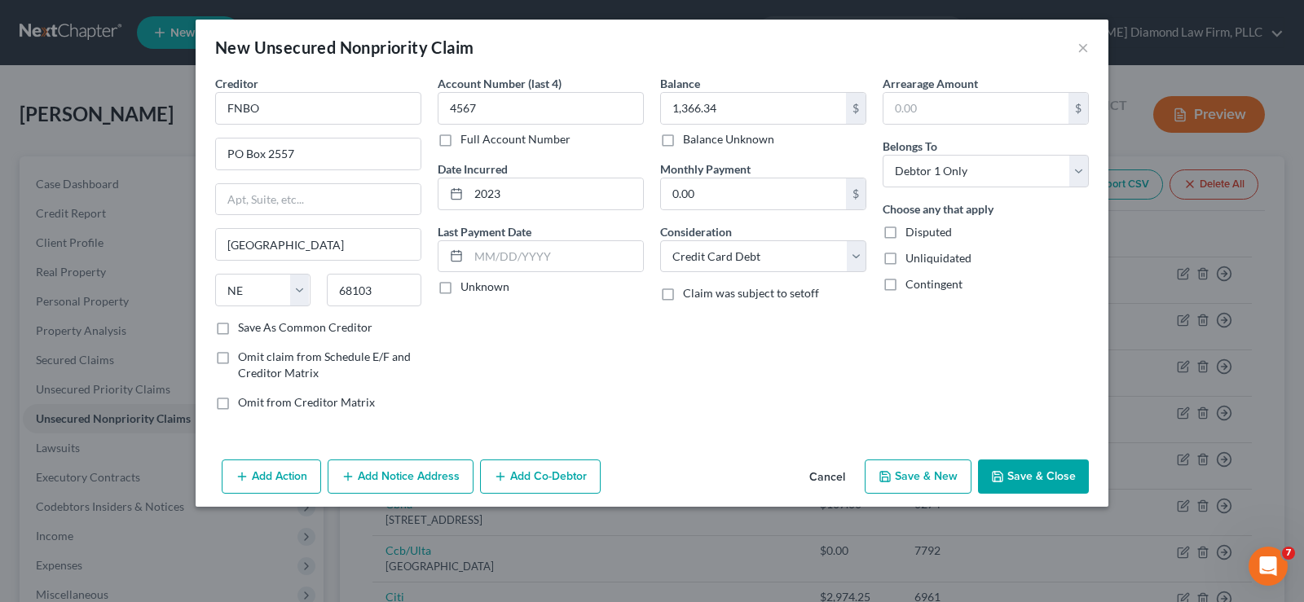
click at [1043, 462] on button "Save & Close" at bounding box center [1033, 477] width 111 height 34
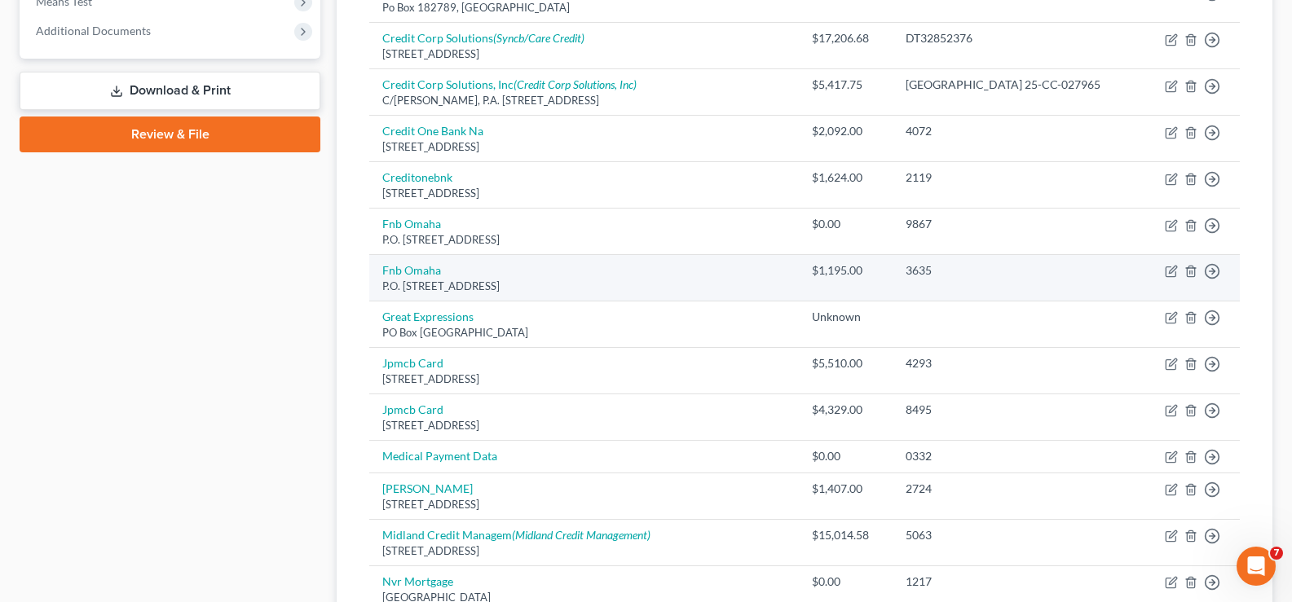
scroll to position [1060, 0]
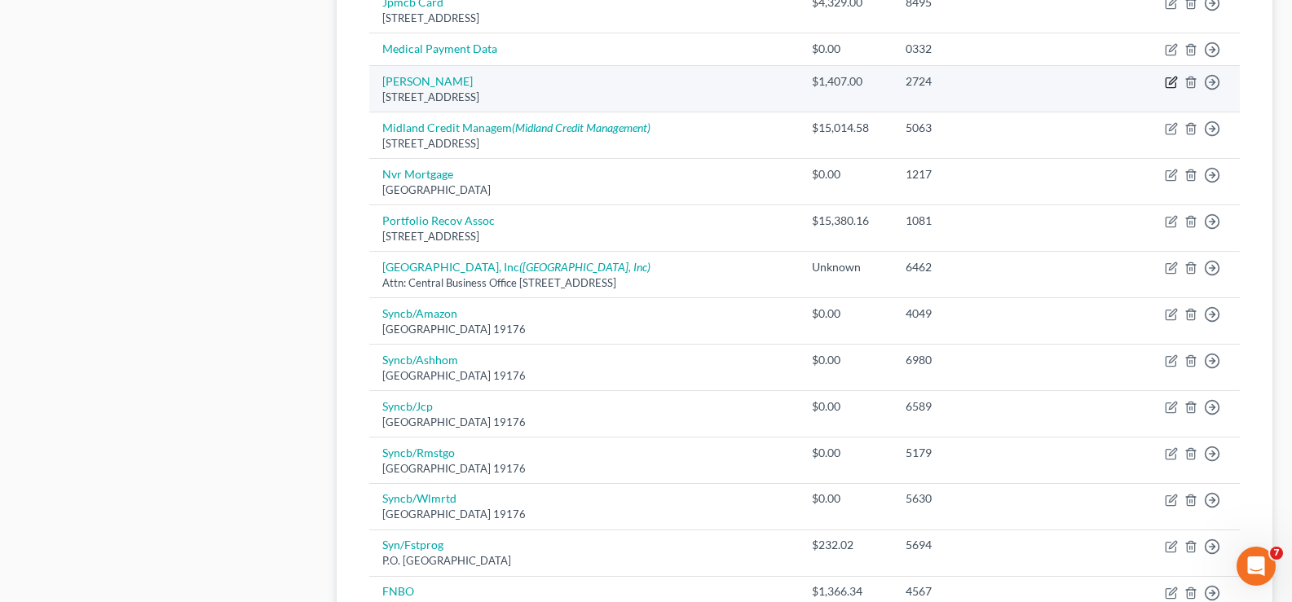
click at [1174, 84] on icon "button" at bounding box center [1171, 82] width 13 height 13
select select "35"
select select "2"
select select "0"
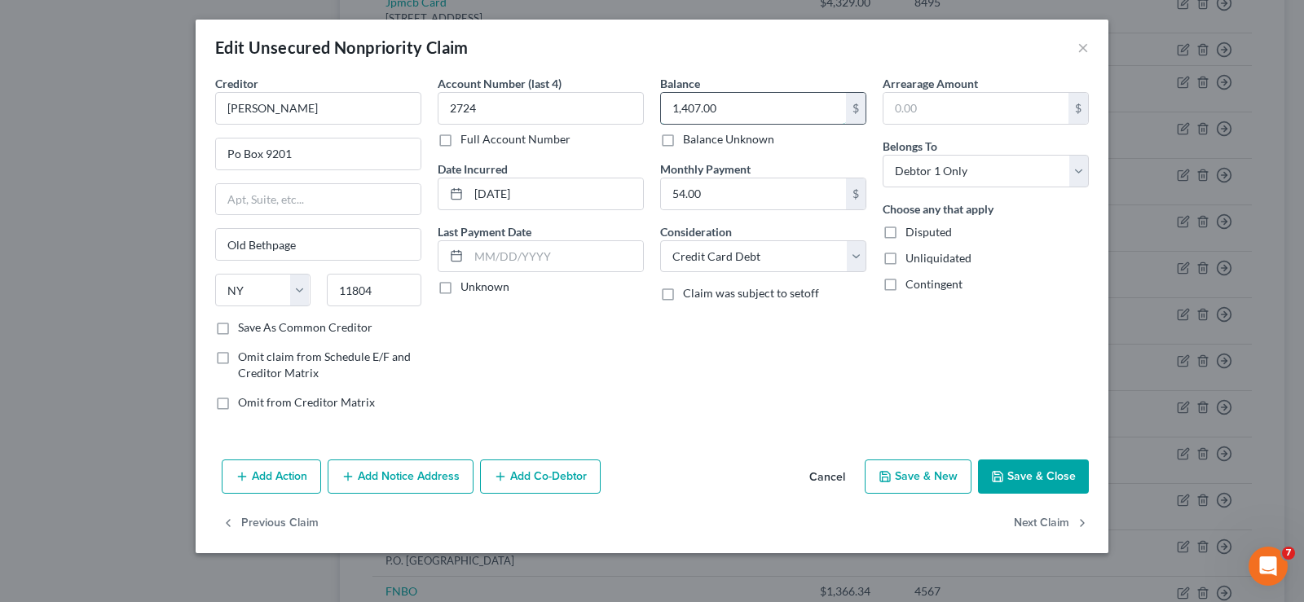
click at [774, 113] on input "1,407.00" at bounding box center [753, 108] width 185 height 31
type input "1,407.77"
click at [1027, 470] on button "Save & Close" at bounding box center [1033, 477] width 111 height 34
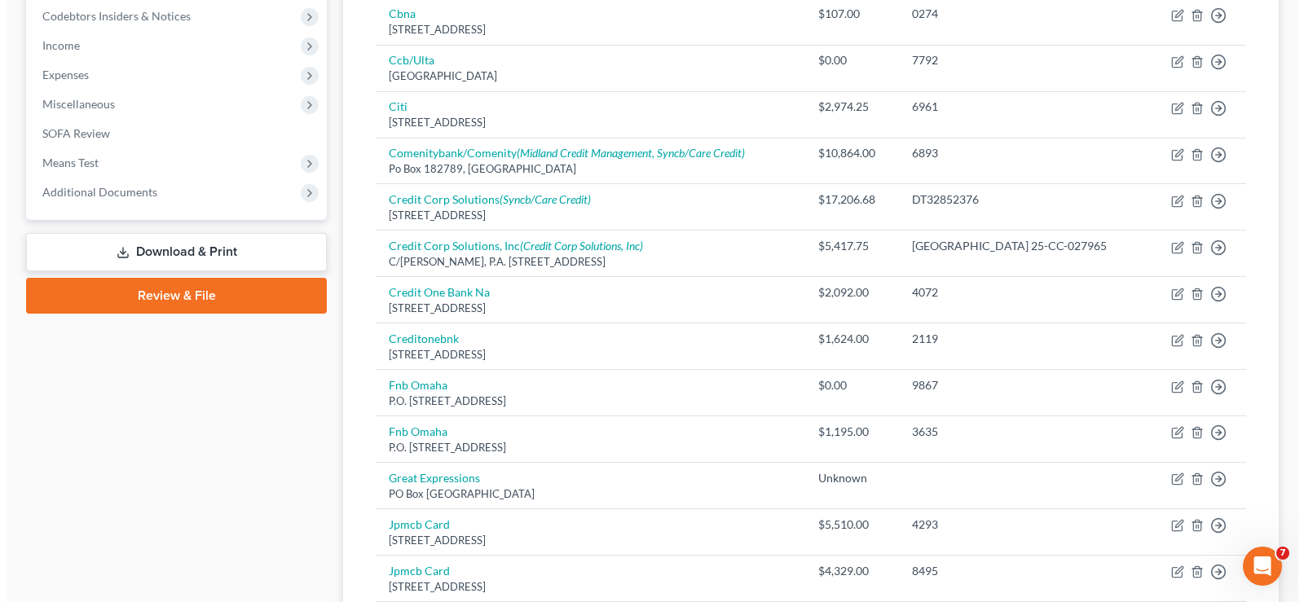
scroll to position [489, 0]
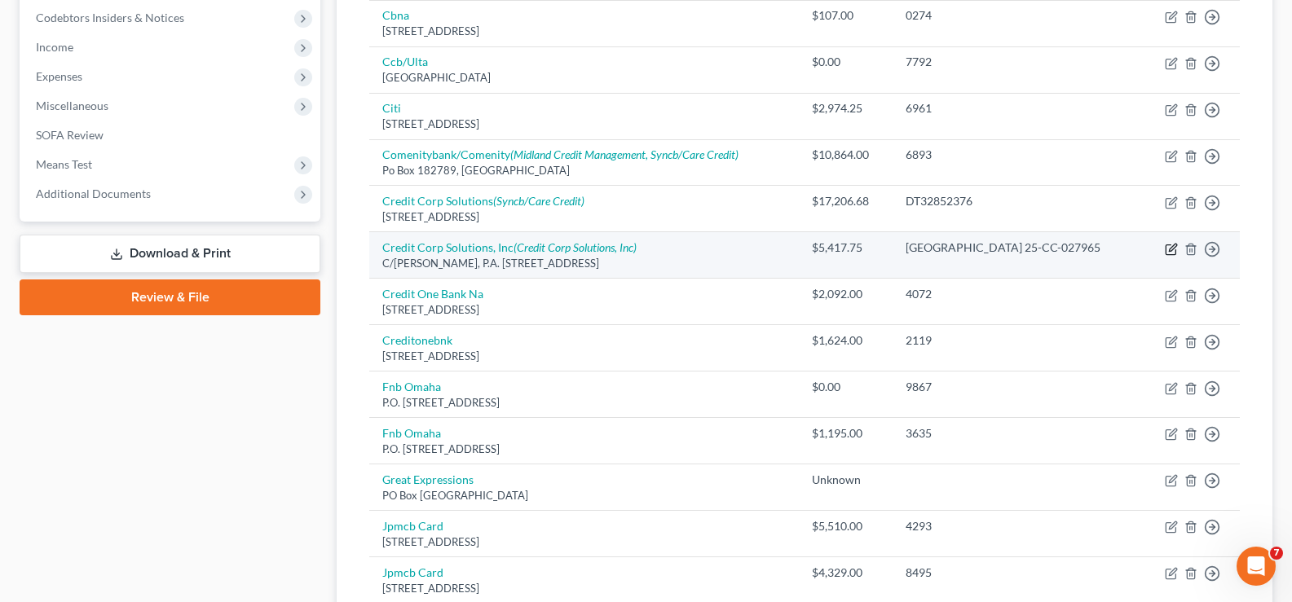
click at [1171, 249] on icon "button" at bounding box center [1171, 249] width 13 height 13
select select "9"
select select "1"
select select "0"
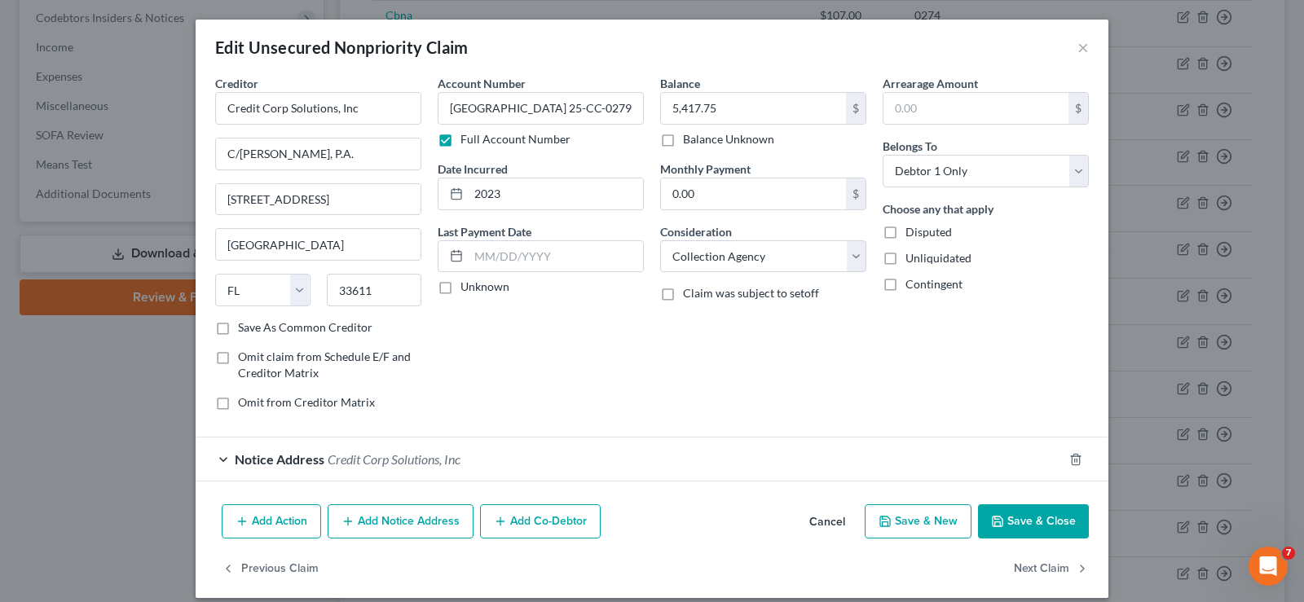
click at [459, 465] on div "Notice Address Credit Corp Solutions, Inc" at bounding box center [629, 459] width 867 height 43
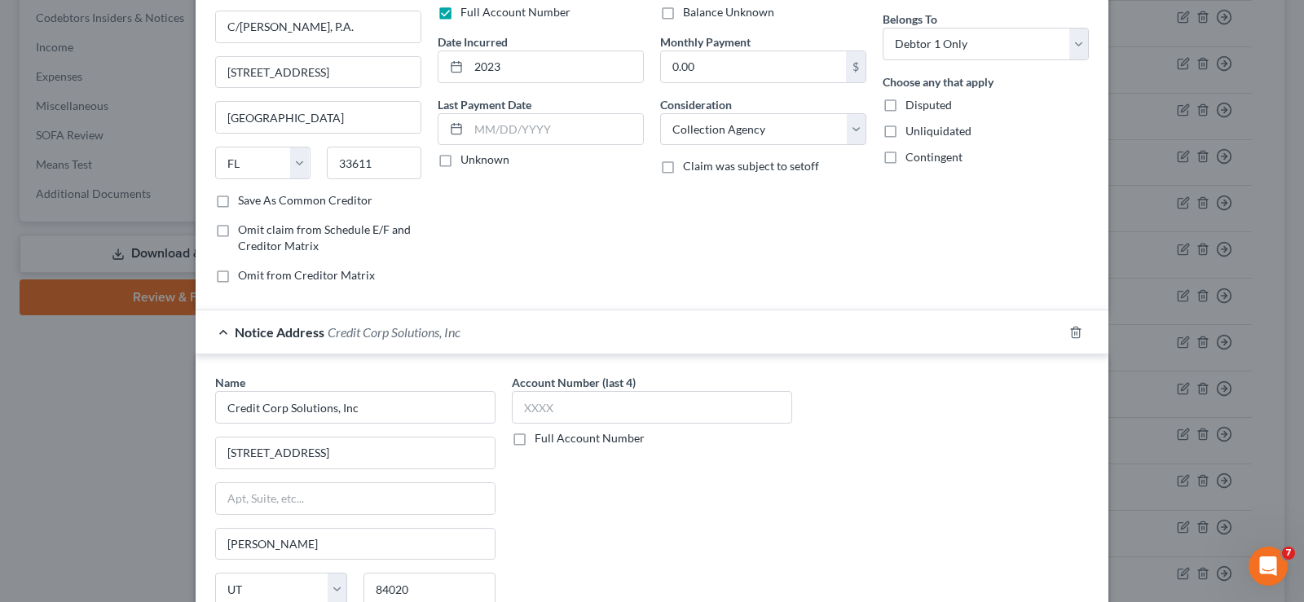
scroll to position [163, 0]
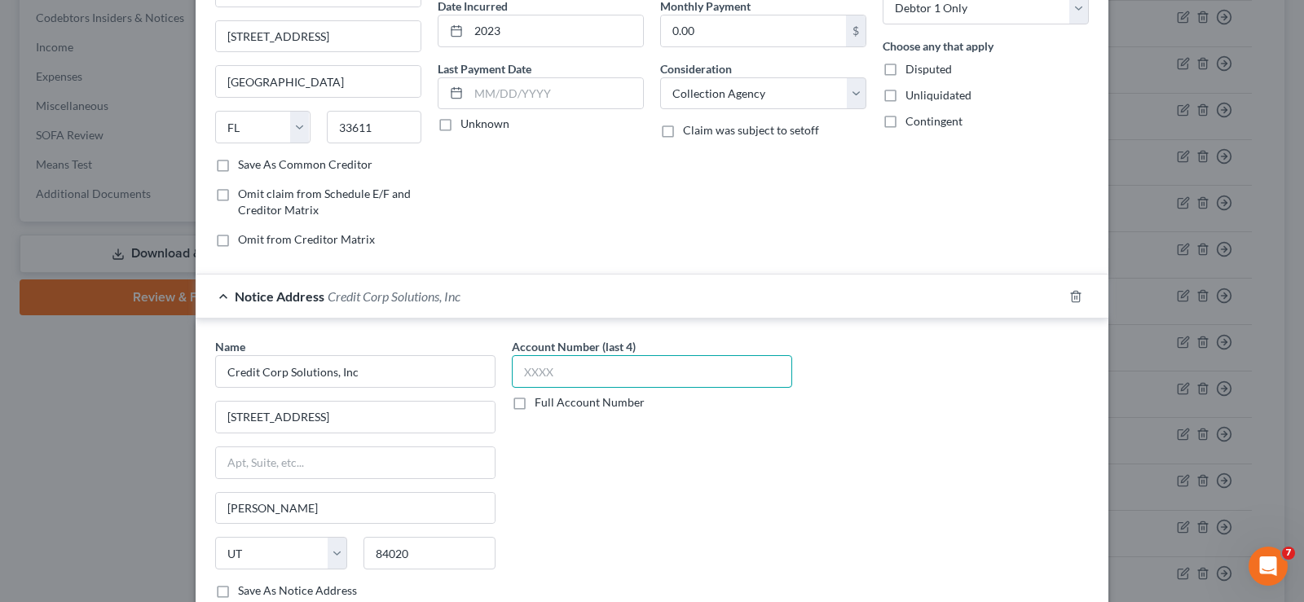
click at [660, 375] on input "text" at bounding box center [652, 371] width 280 height 33
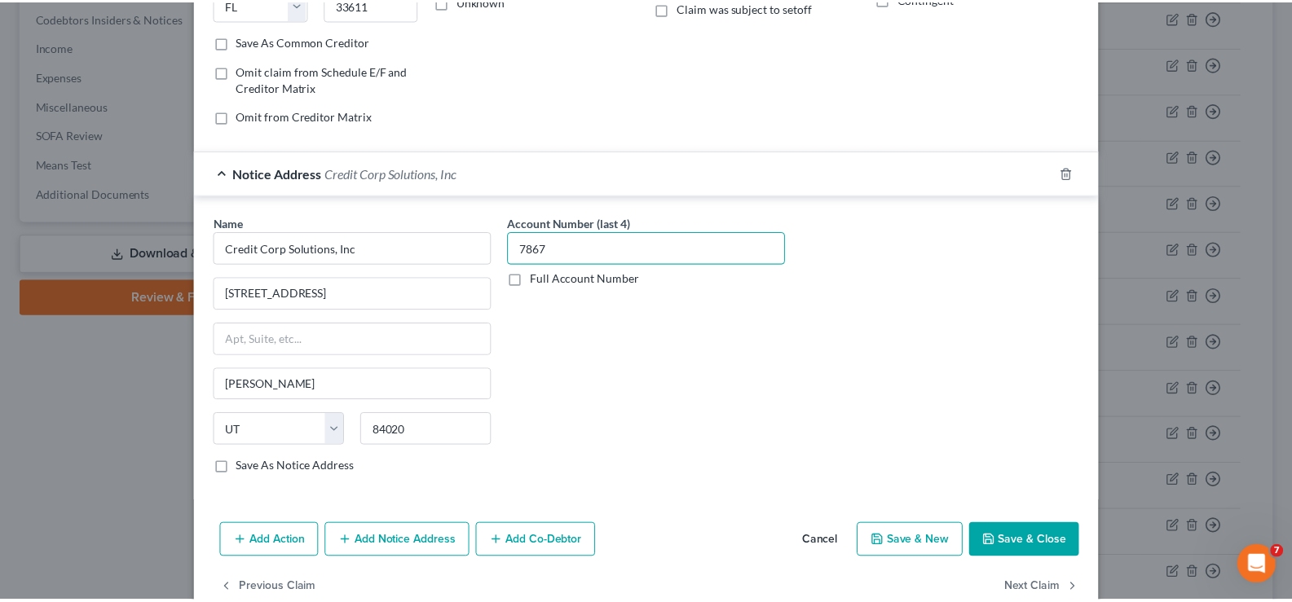
scroll to position [322, 0]
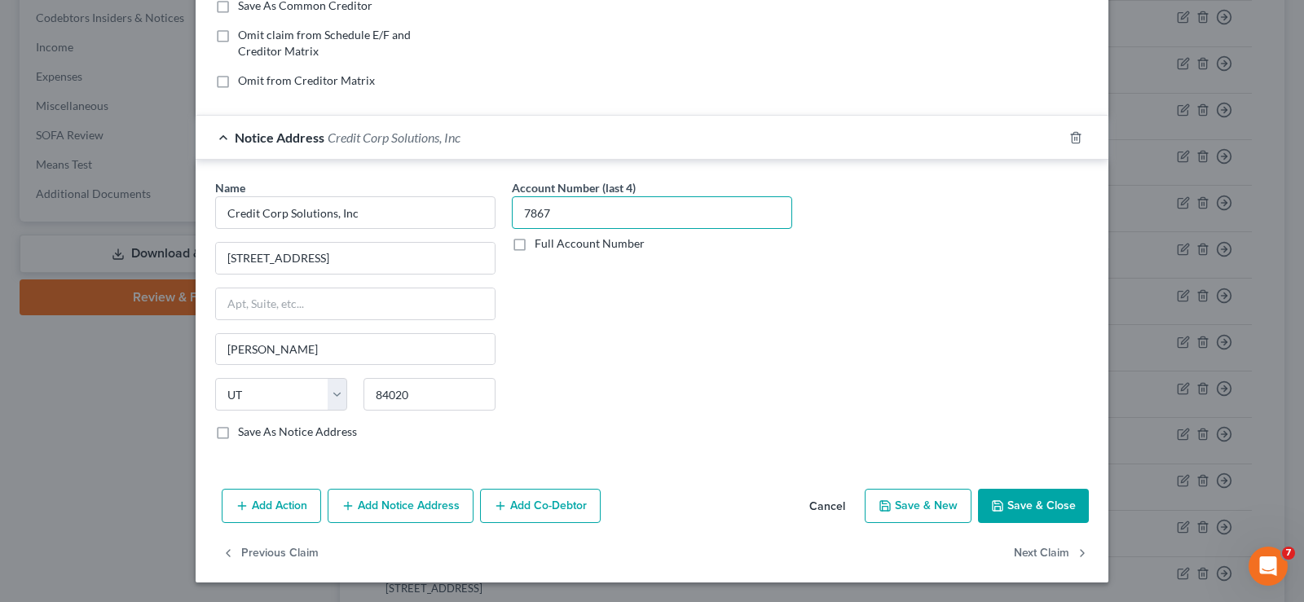
type input "7867"
click at [1039, 505] on button "Save & Close" at bounding box center [1033, 506] width 111 height 34
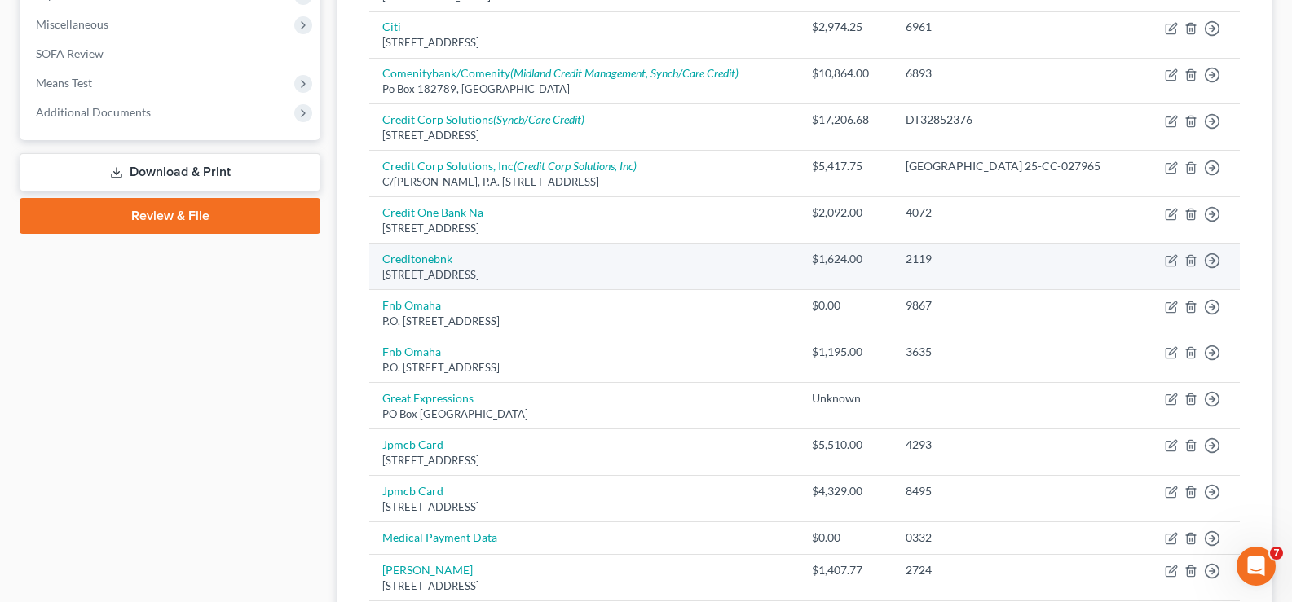
scroll to position [652, 0]
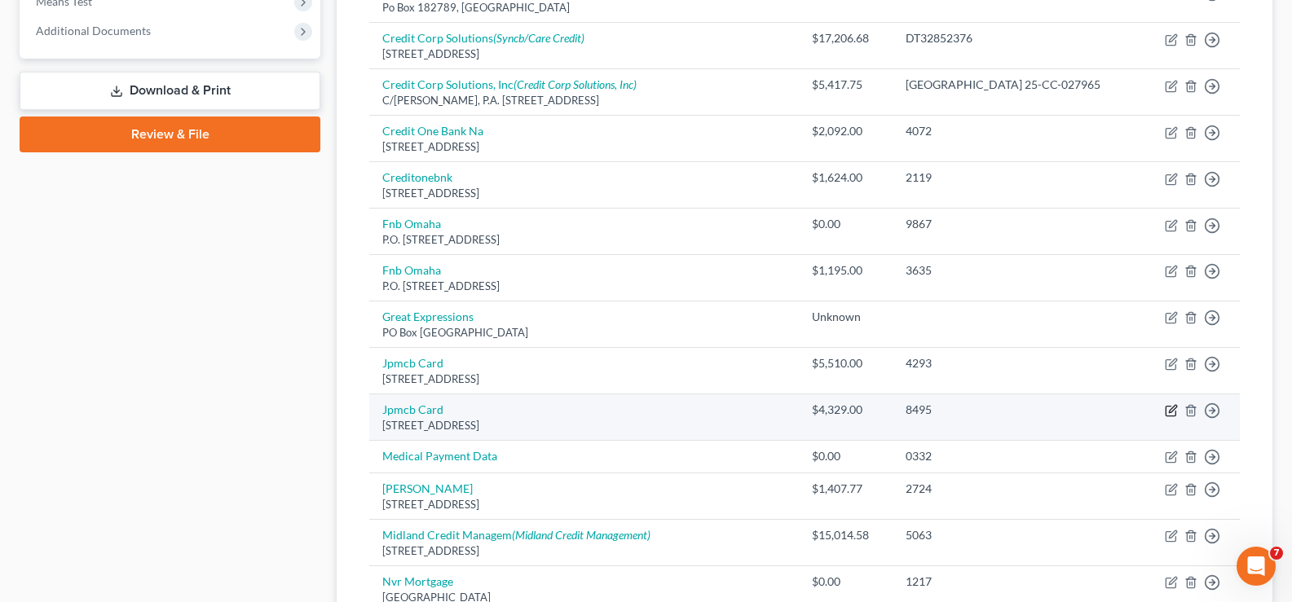
click at [1174, 413] on icon "button" at bounding box center [1171, 410] width 13 height 13
select select "7"
select select "0"
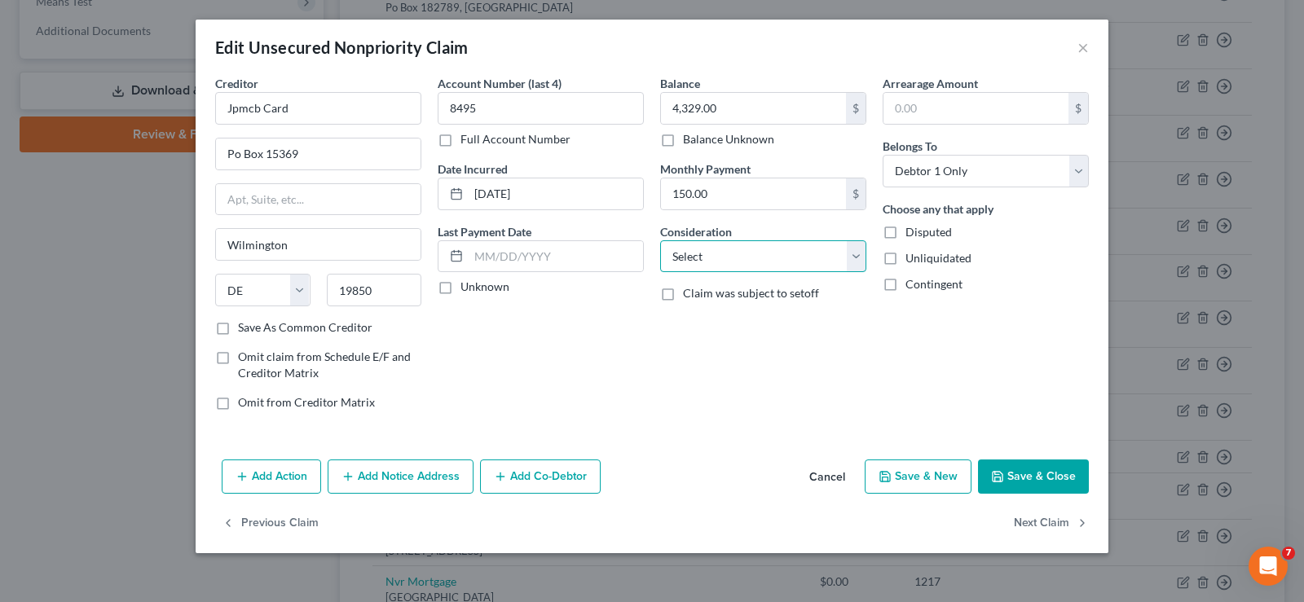
click at [786, 258] on select "Select Cable / Satellite Services Collection Agency Credit Card Debt Debt Couns…" at bounding box center [763, 256] width 206 height 33
select select "2"
click at [660, 240] on select "Select Cable / Satellite Services Collection Agency Credit Card Debt Debt Couns…" at bounding box center [763, 256] width 206 height 33
click at [752, 121] on input "4,329.00" at bounding box center [753, 108] width 185 height 31
type input "5,397.37"
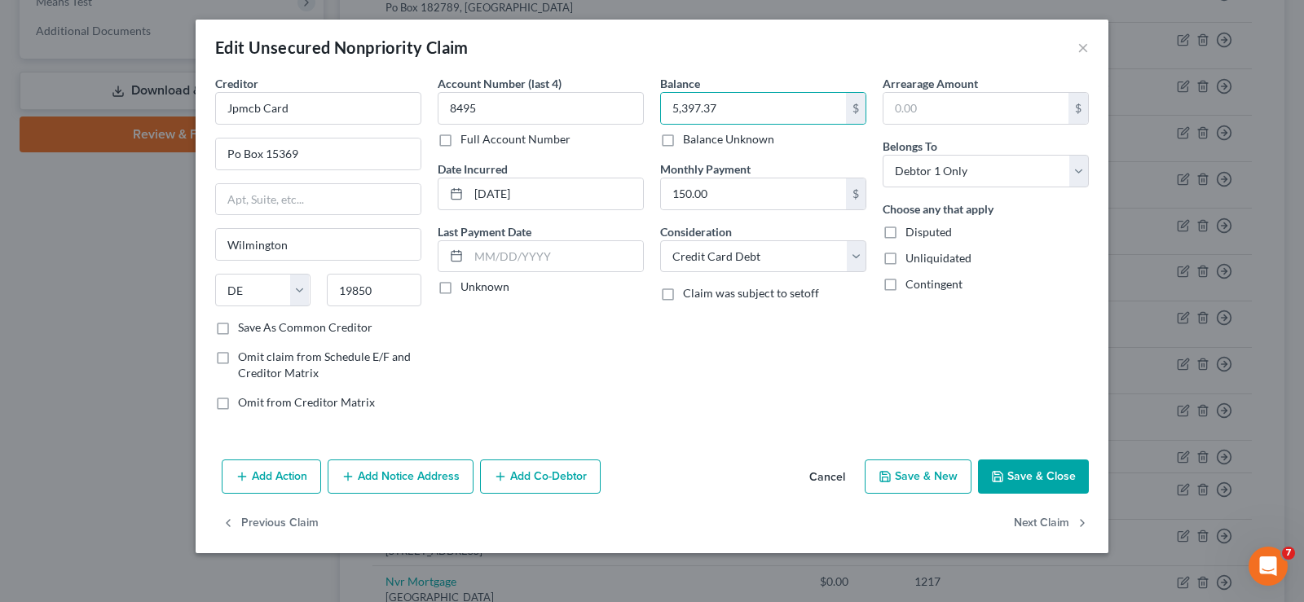
click at [1034, 481] on button "Save & Close" at bounding box center [1033, 477] width 111 height 34
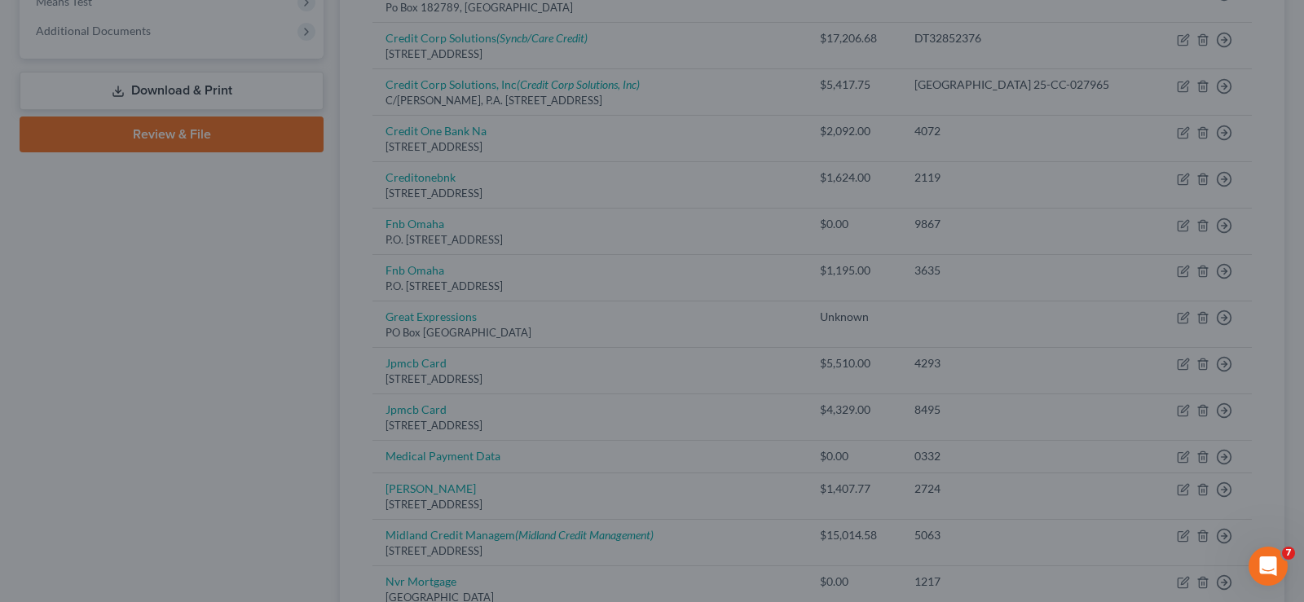
type input "0"
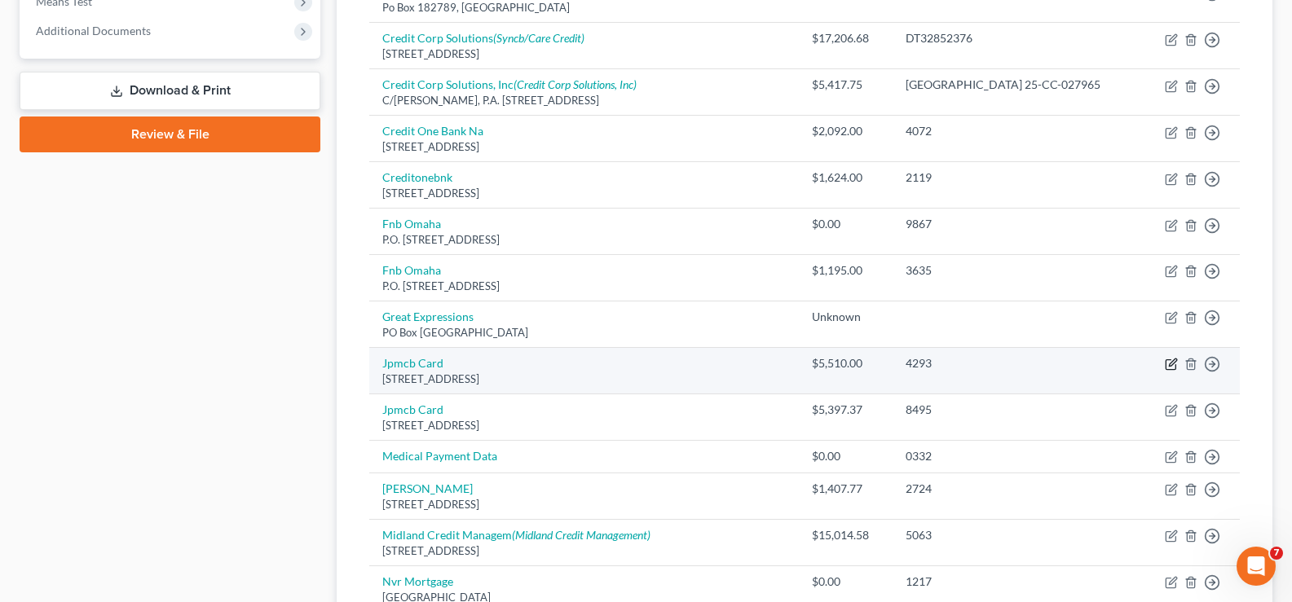
click at [1173, 368] on icon "button" at bounding box center [1171, 364] width 13 height 13
select select "7"
select select "0"
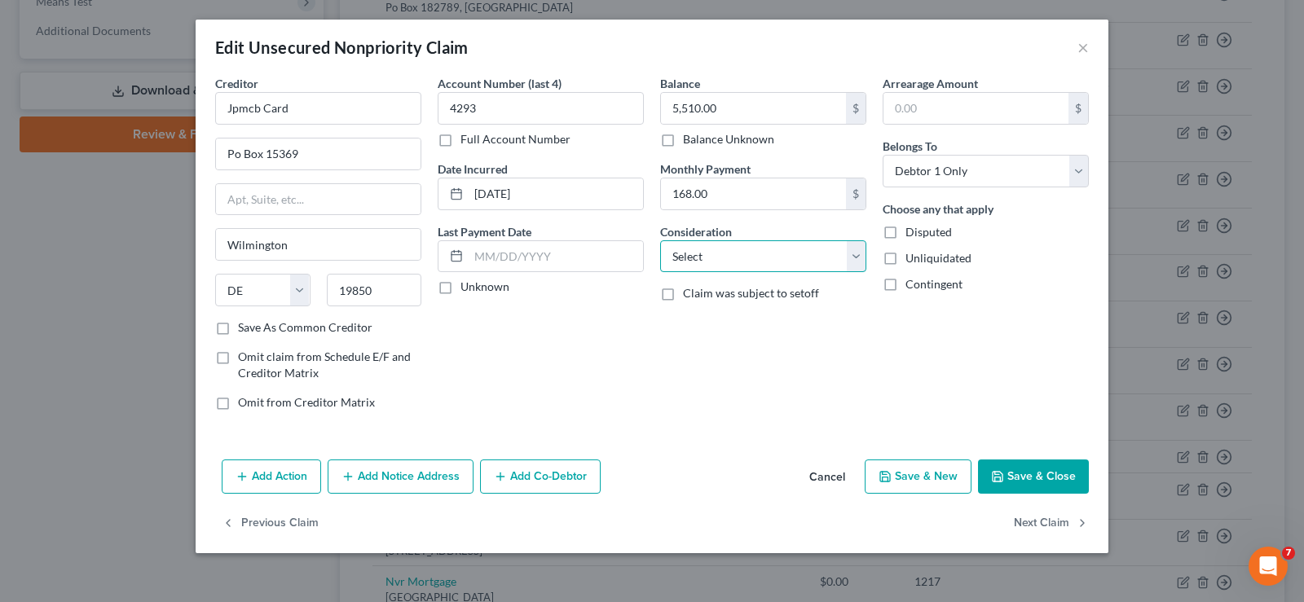
click at [762, 266] on select "Select Cable / Satellite Services Collection Agency Credit Card Debt Debt Couns…" at bounding box center [763, 256] width 206 height 33
select select "2"
click at [660, 240] on select "Select Cable / Satellite Services Collection Agency Credit Card Debt Debt Couns…" at bounding box center [763, 256] width 206 height 33
click at [760, 101] on input "5,510.00" at bounding box center [753, 108] width 185 height 31
type input "5,397.37"
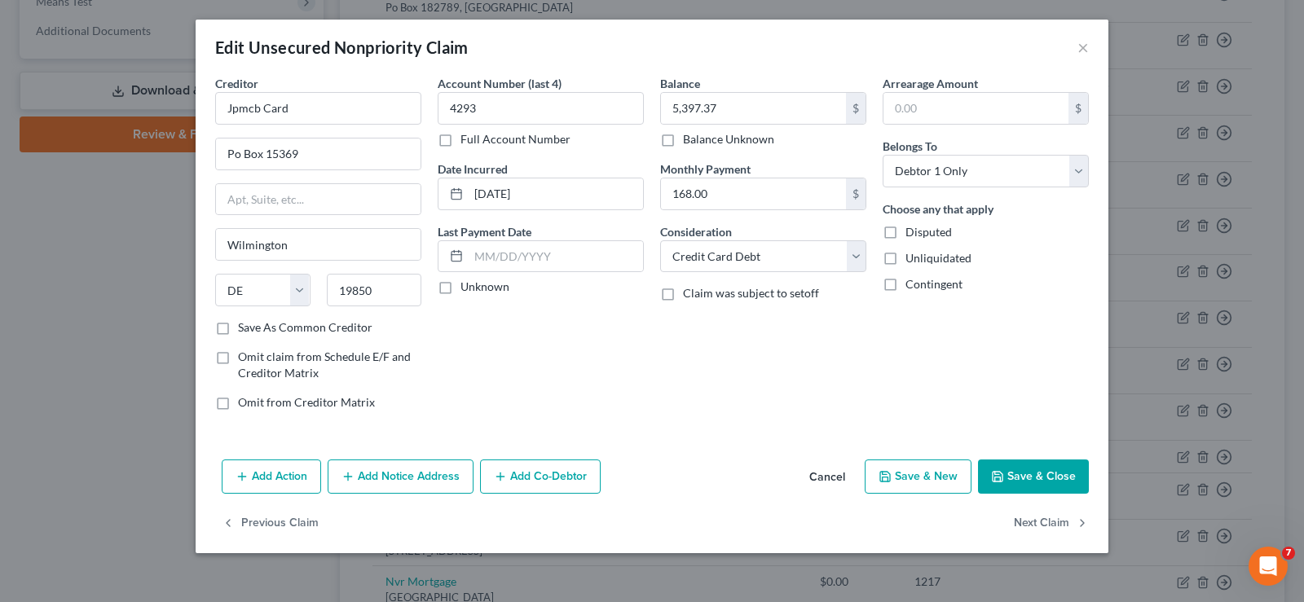
click at [1017, 478] on button "Save & Close" at bounding box center [1033, 477] width 111 height 34
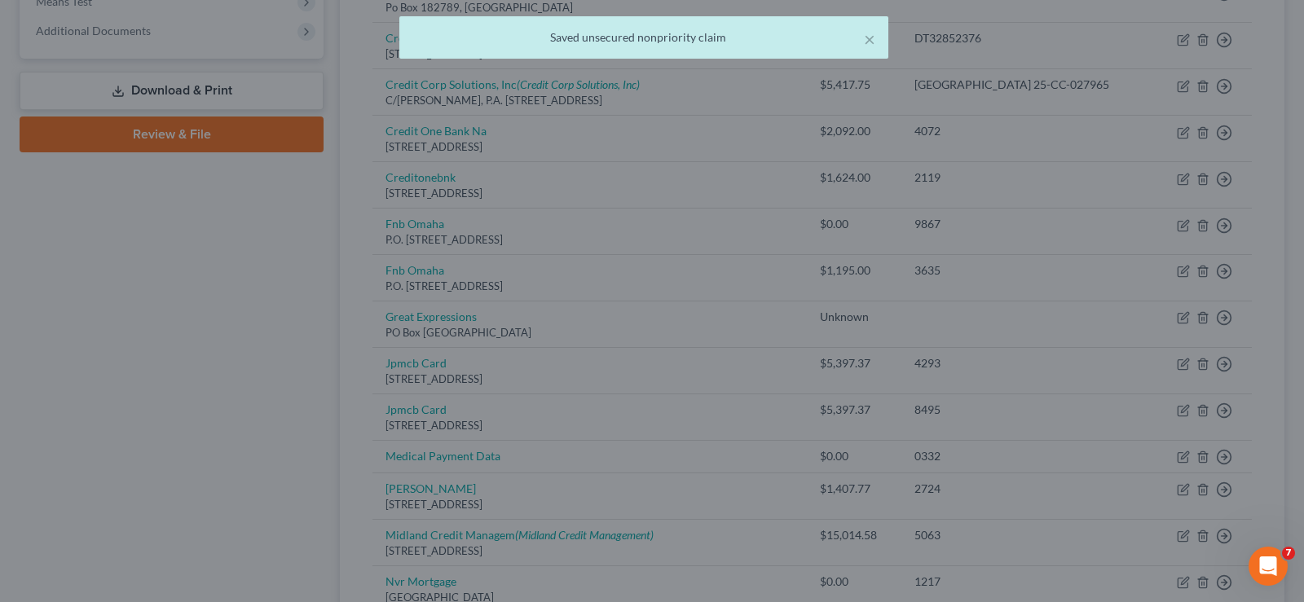
type input "0"
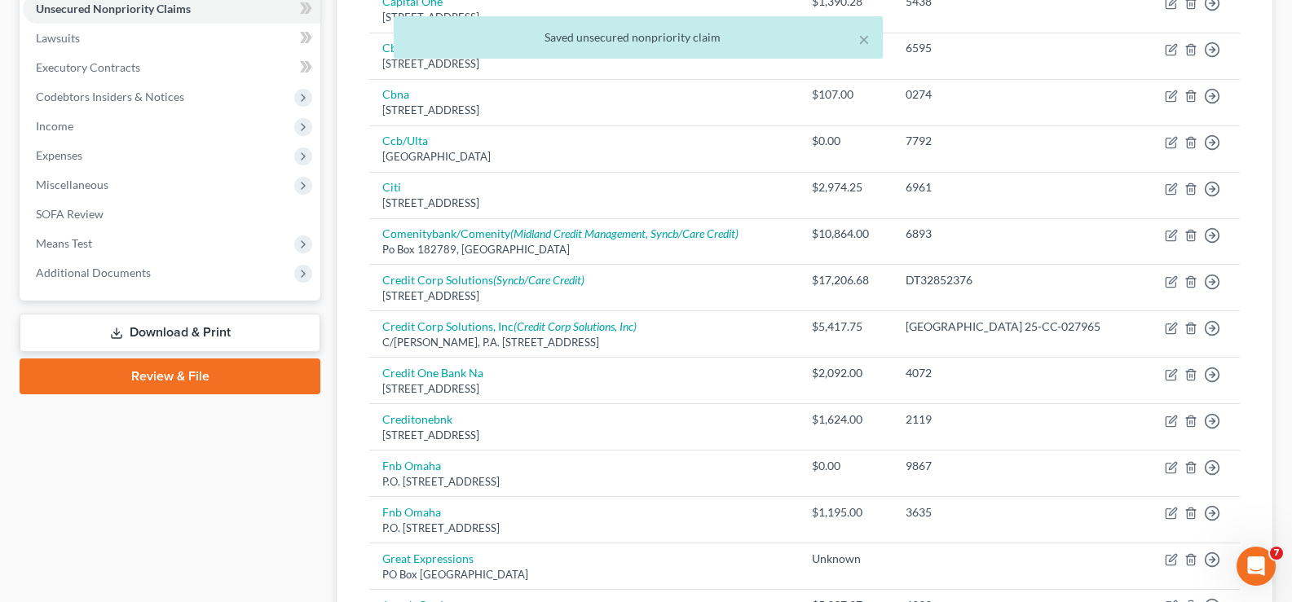
scroll to position [408, 0]
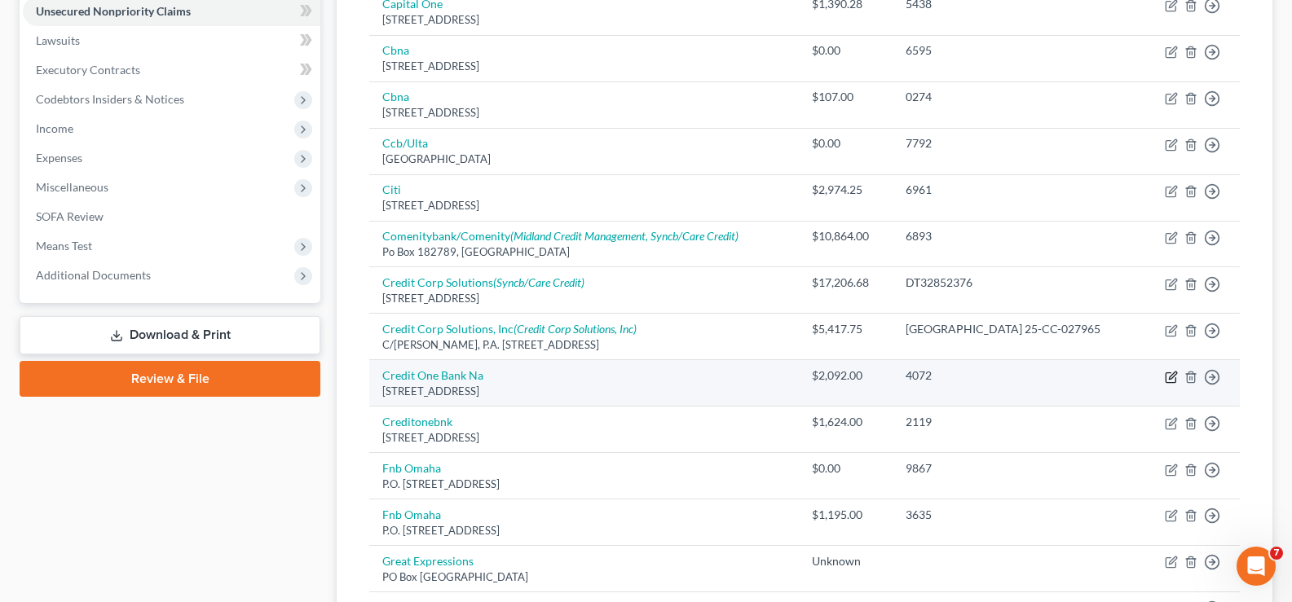
click at [1170, 377] on icon "button" at bounding box center [1172, 375] width 7 height 7
select select "31"
select select "2"
select select "0"
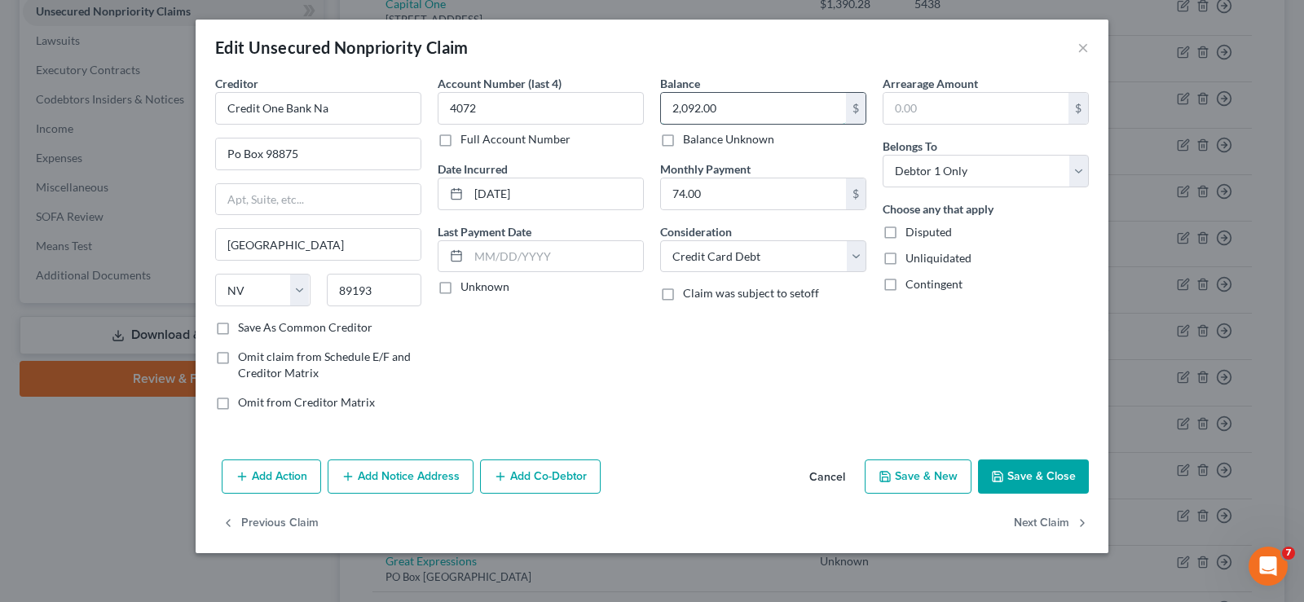
click at [803, 121] on input "2,092.00" at bounding box center [753, 108] width 185 height 31
type input "2,020.08"
click at [1013, 474] on button "Save & Close" at bounding box center [1033, 477] width 111 height 34
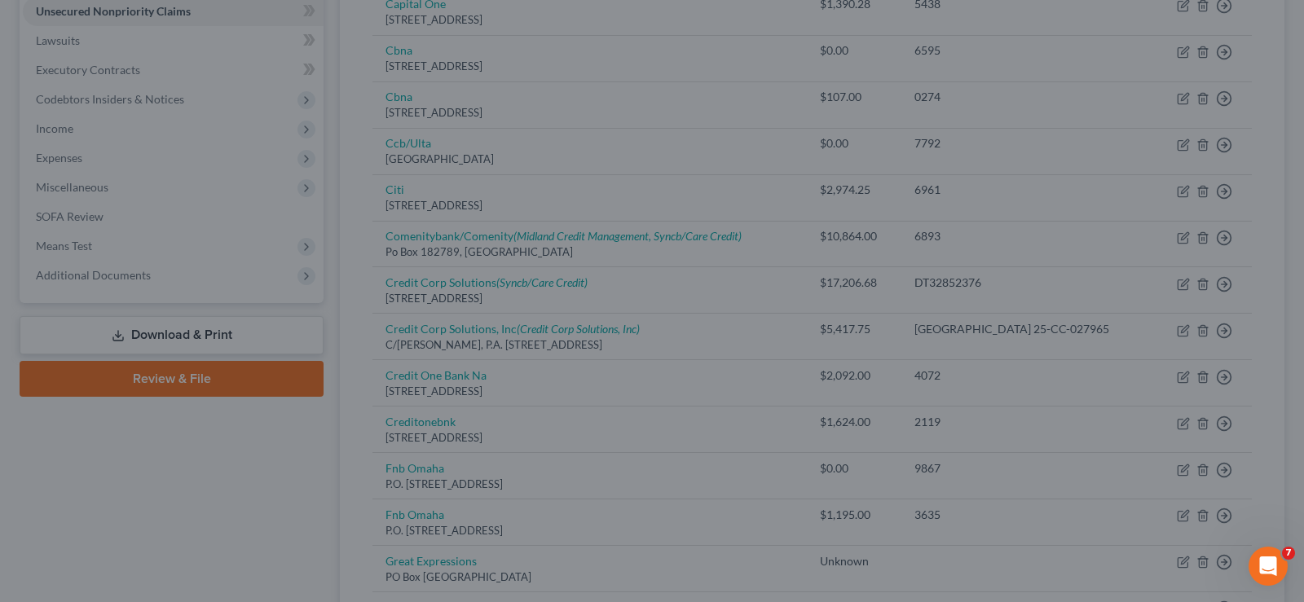
type input "0"
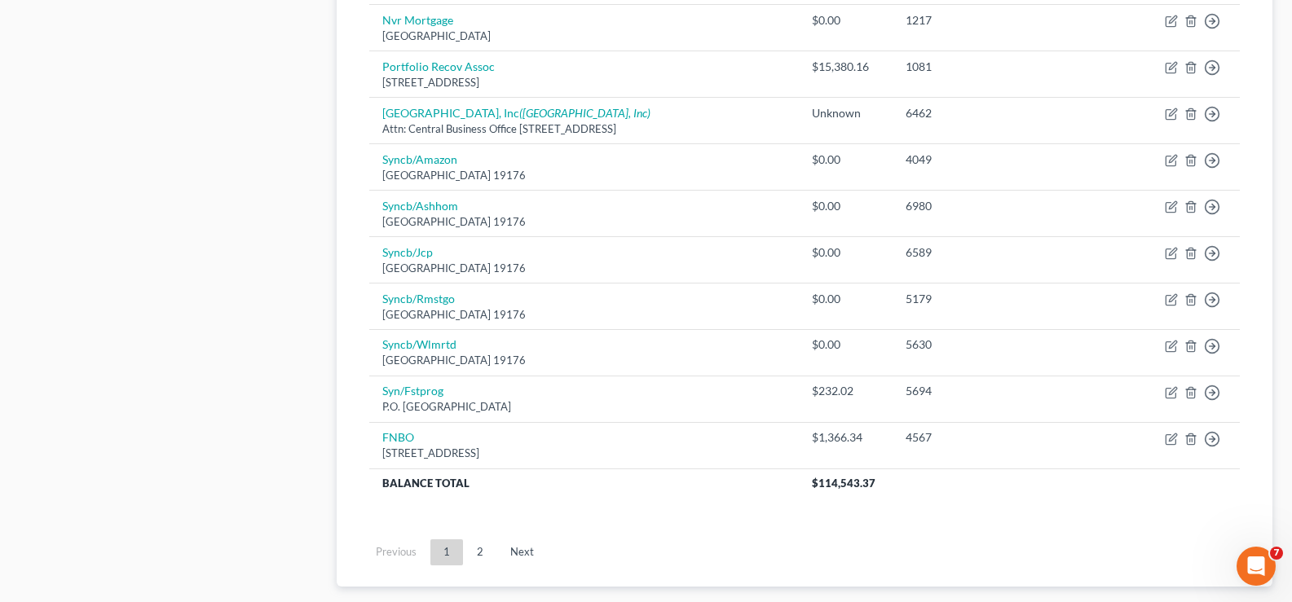
scroll to position [1223, 0]
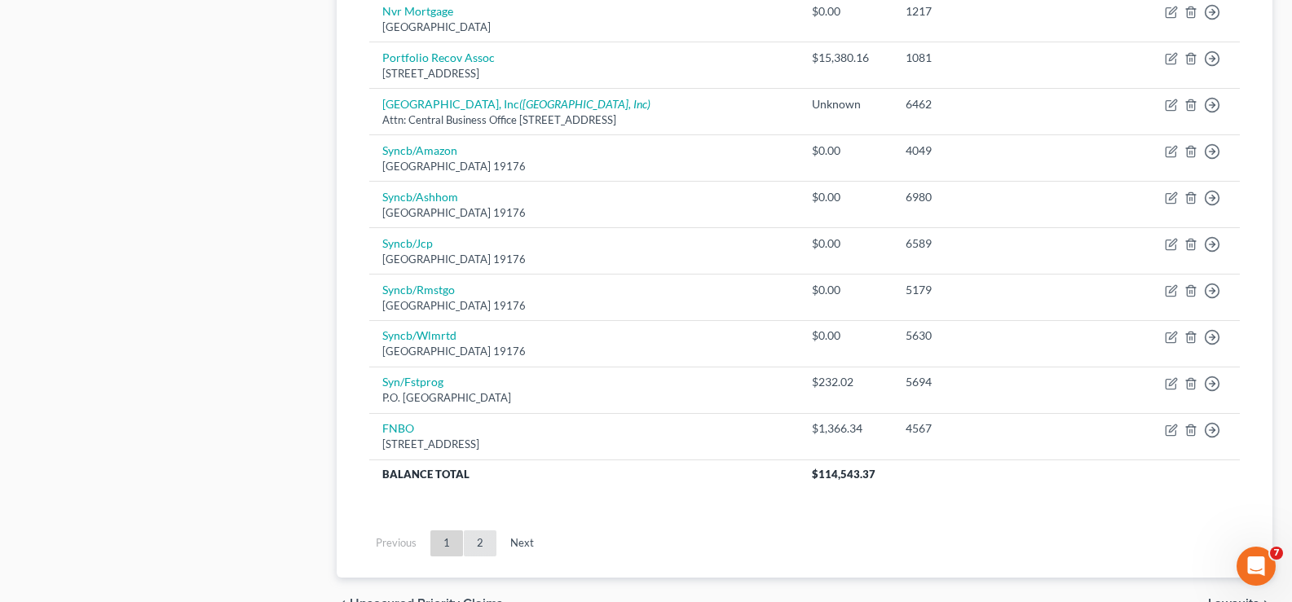
click at [487, 548] on link "2" at bounding box center [480, 544] width 33 height 26
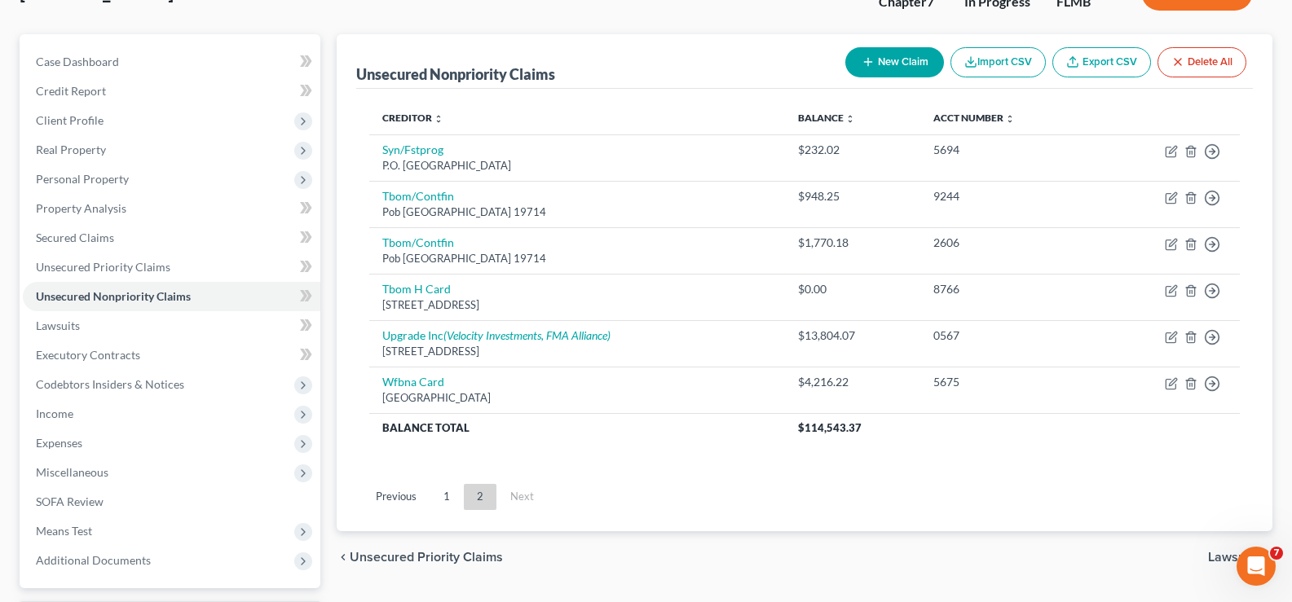
scroll to position [101, 0]
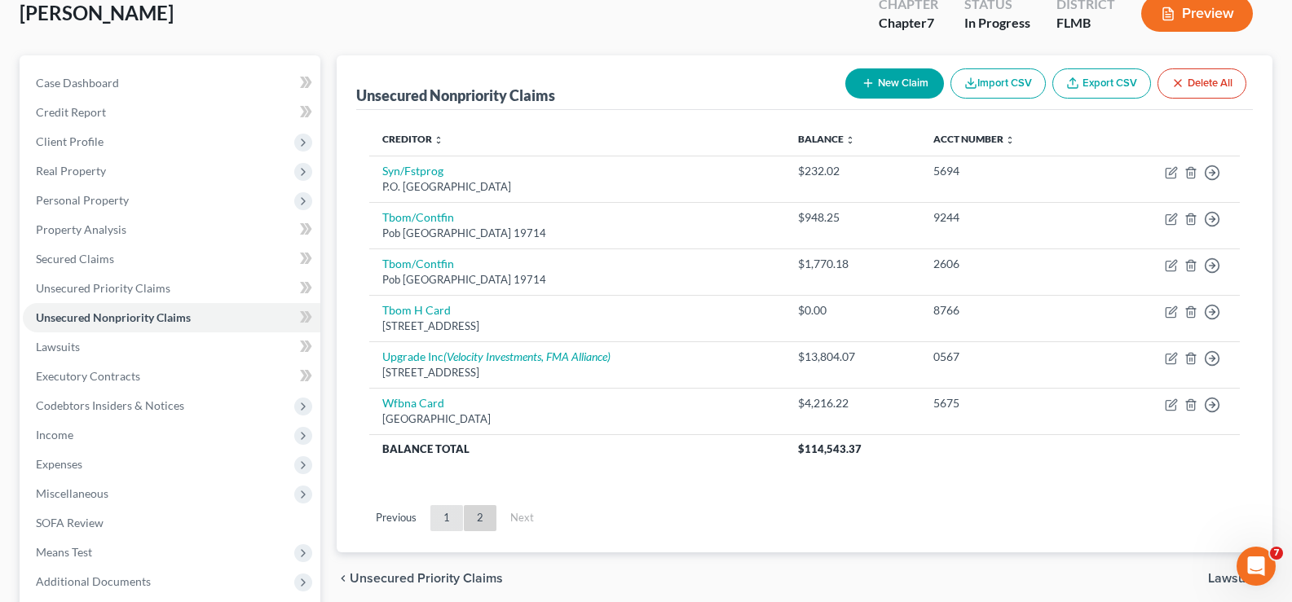
click at [445, 523] on link "1" at bounding box center [446, 518] width 33 height 26
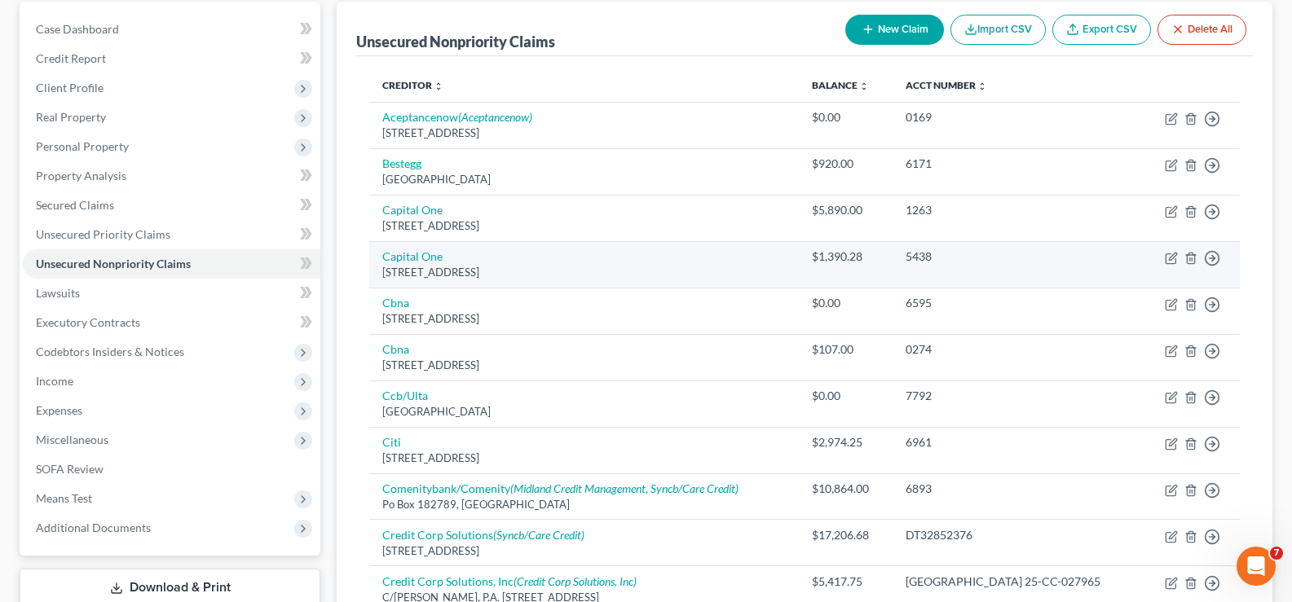
scroll to position [183, 0]
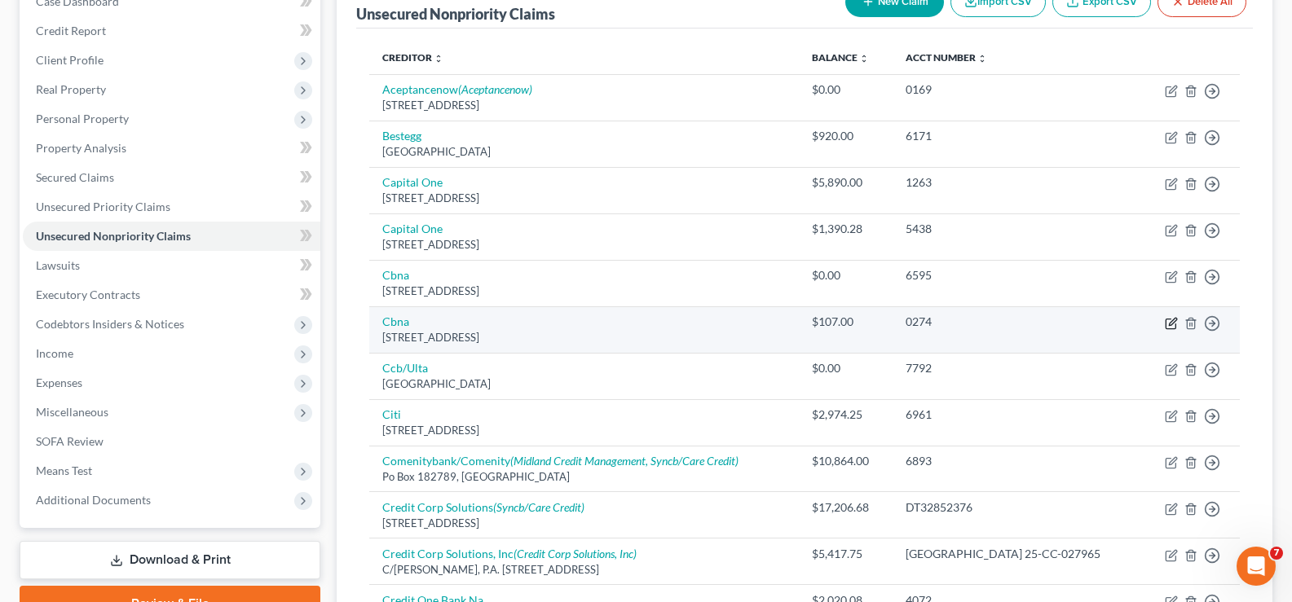
click at [1171, 317] on icon "button" at bounding box center [1171, 323] width 13 height 13
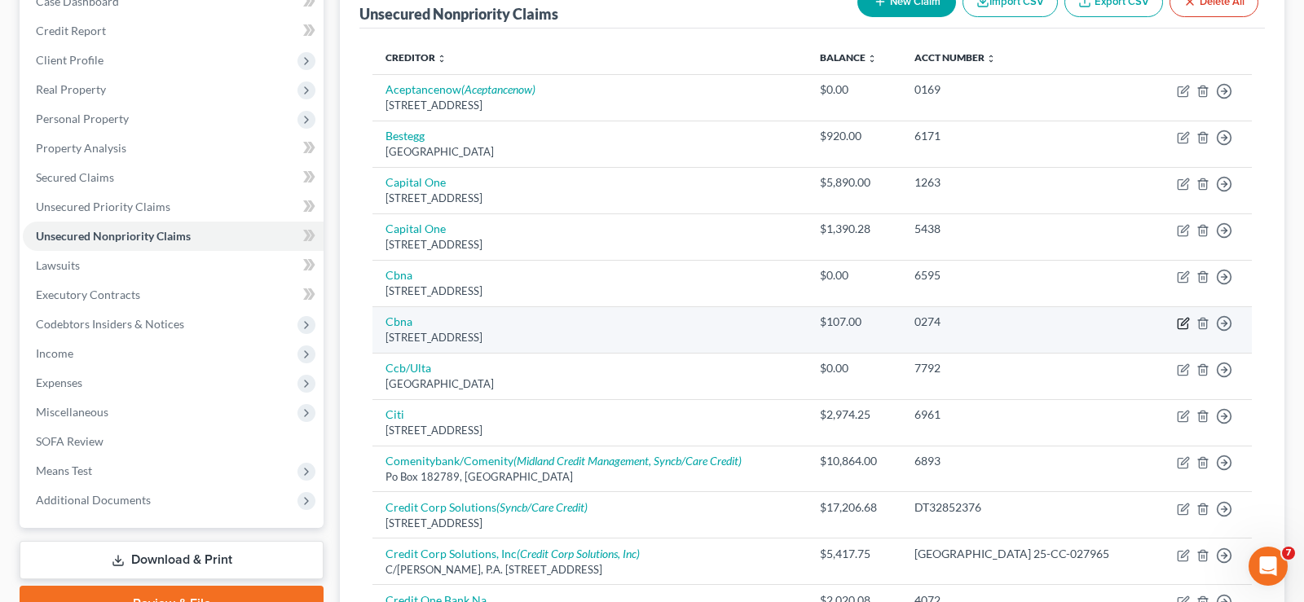
select select "43"
select select "2"
select select "0"
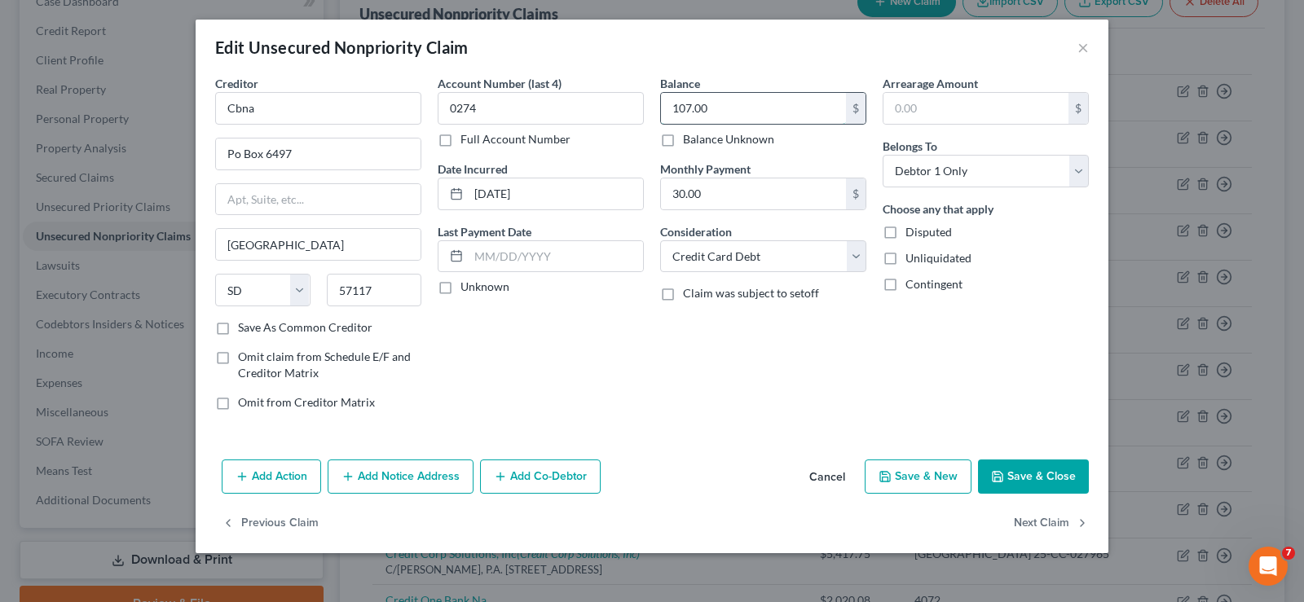
click at [756, 113] on input "107.00" at bounding box center [753, 108] width 185 height 31
type input "107.33"
click at [1049, 474] on button "Save & Close" at bounding box center [1033, 477] width 111 height 34
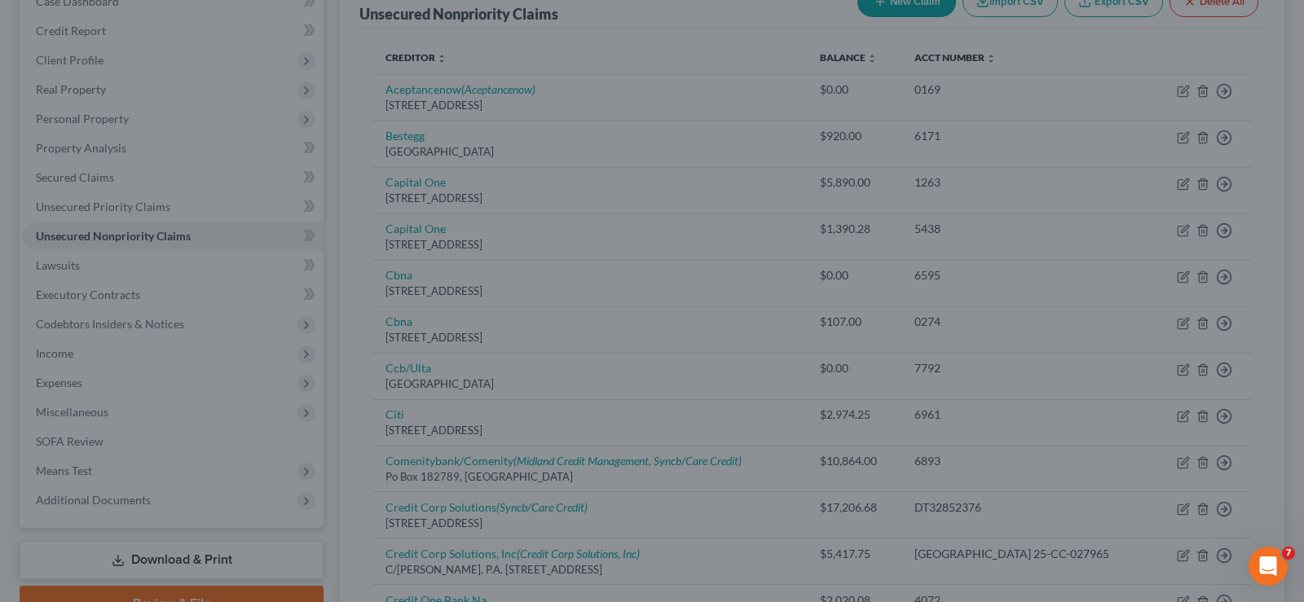
type input "0"
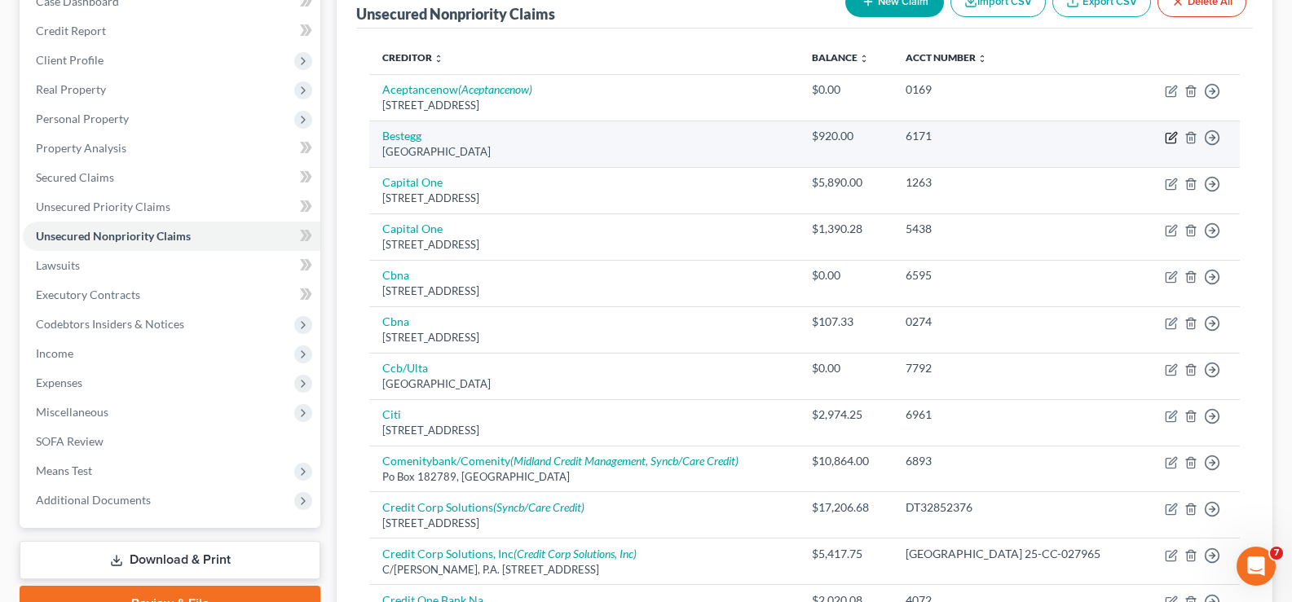
click at [1173, 139] on icon "button" at bounding box center [1171, 137] width 13 height 13
select select "39"
select select "2"
select select "0"
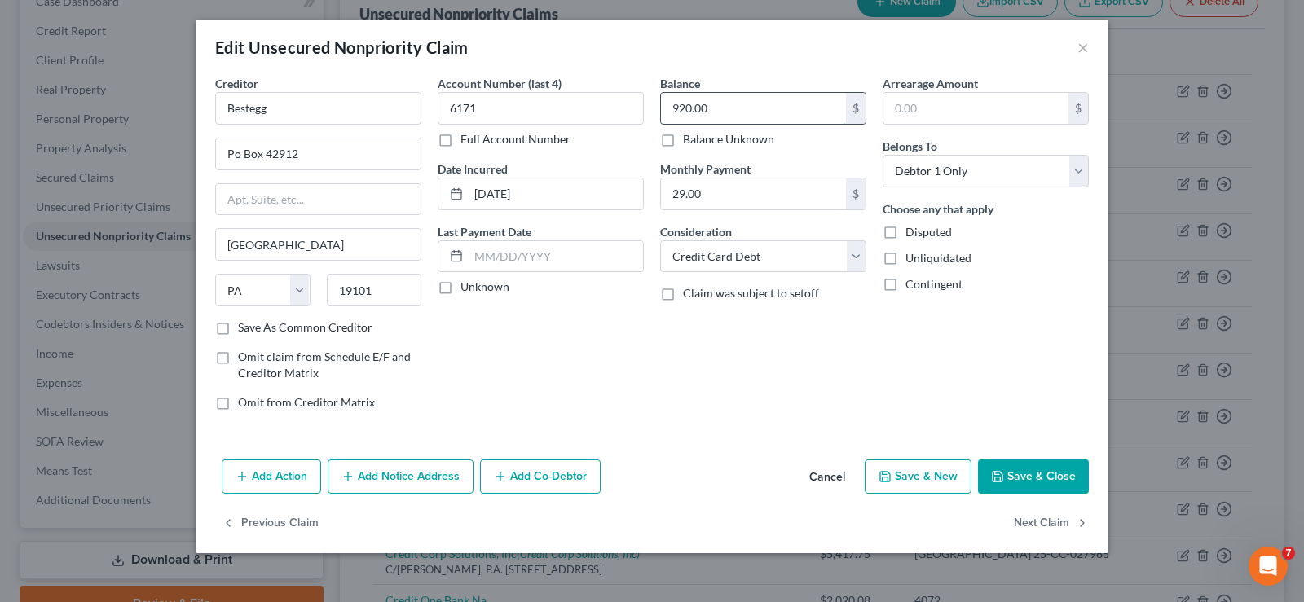
click at [741, 112] on input "920.00" at bounding box center [753, 108] width 185 height 31
type input "920.63"
click at [1034, 482] on button "Save & Close" at bounding box center [1033, 477] width 111 height 34
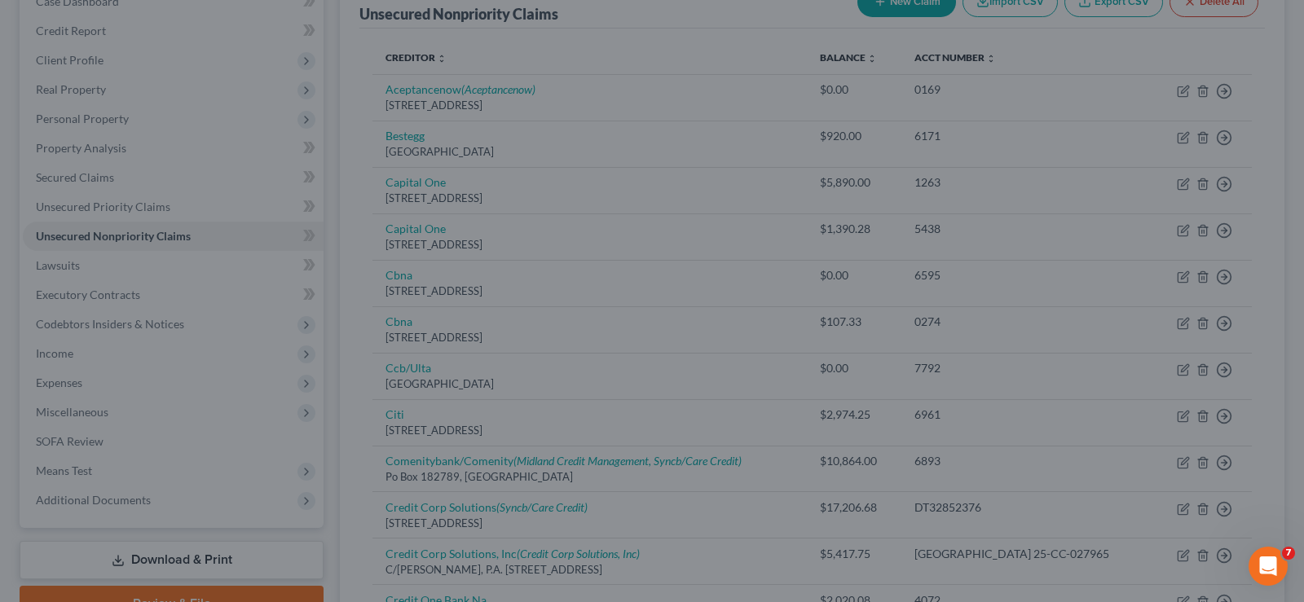
type input "0"
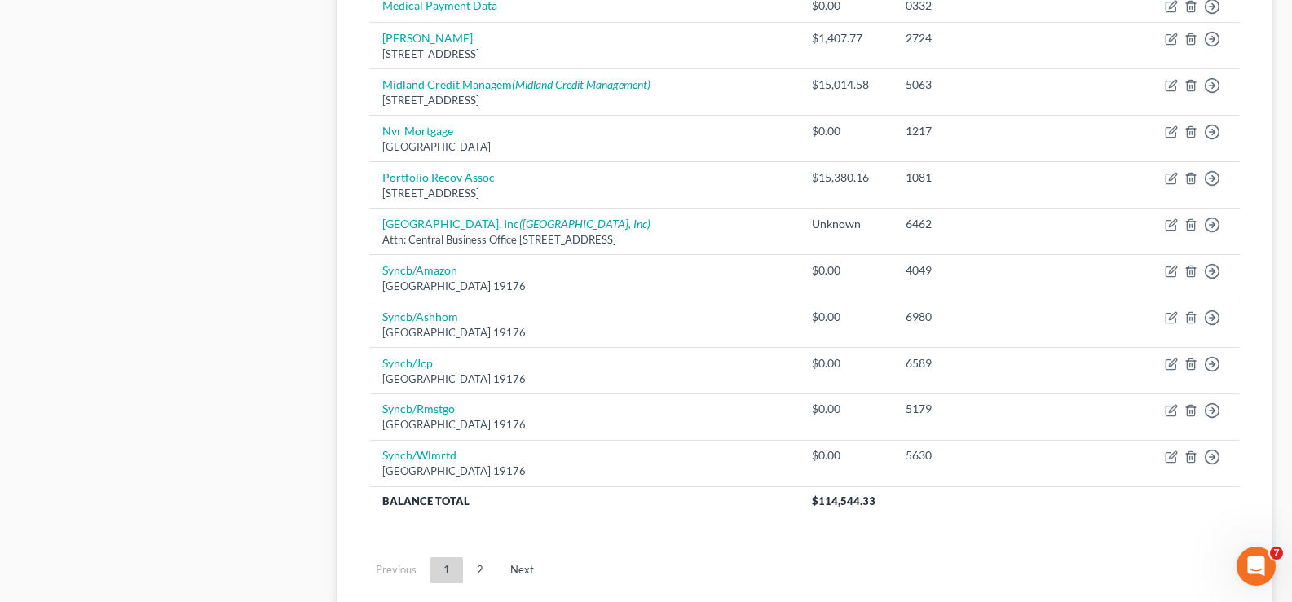
scroll to position [1266, 0]
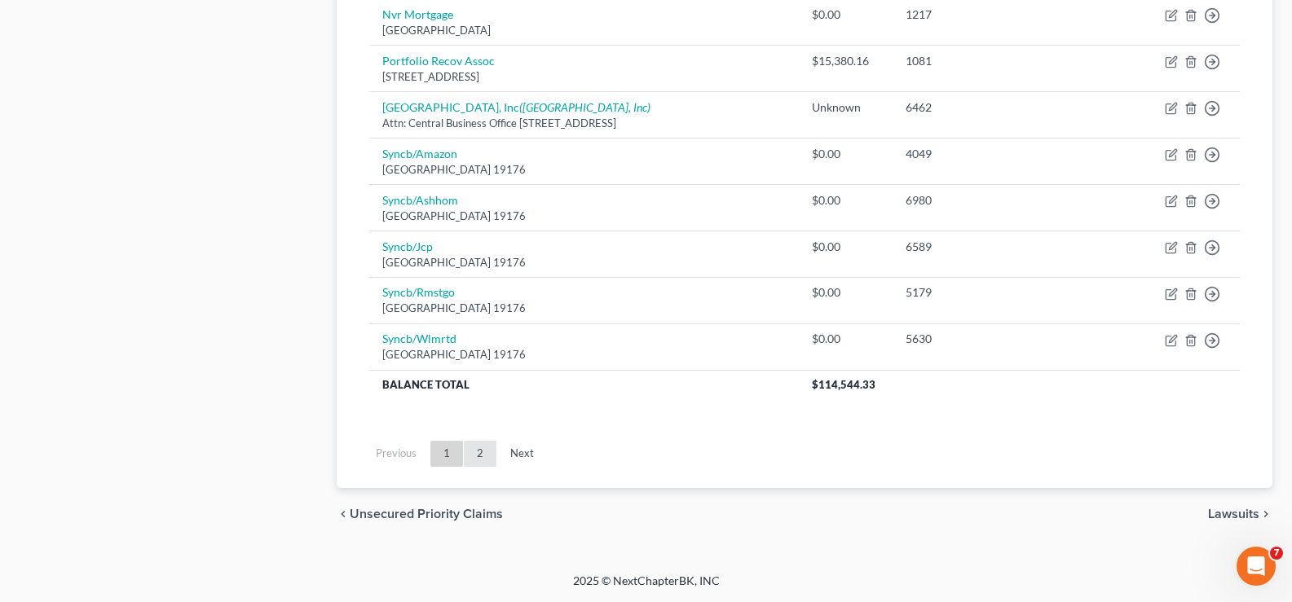
click at [479, 446] on link "2" at bounding box center [480, 454] width 33 height 26
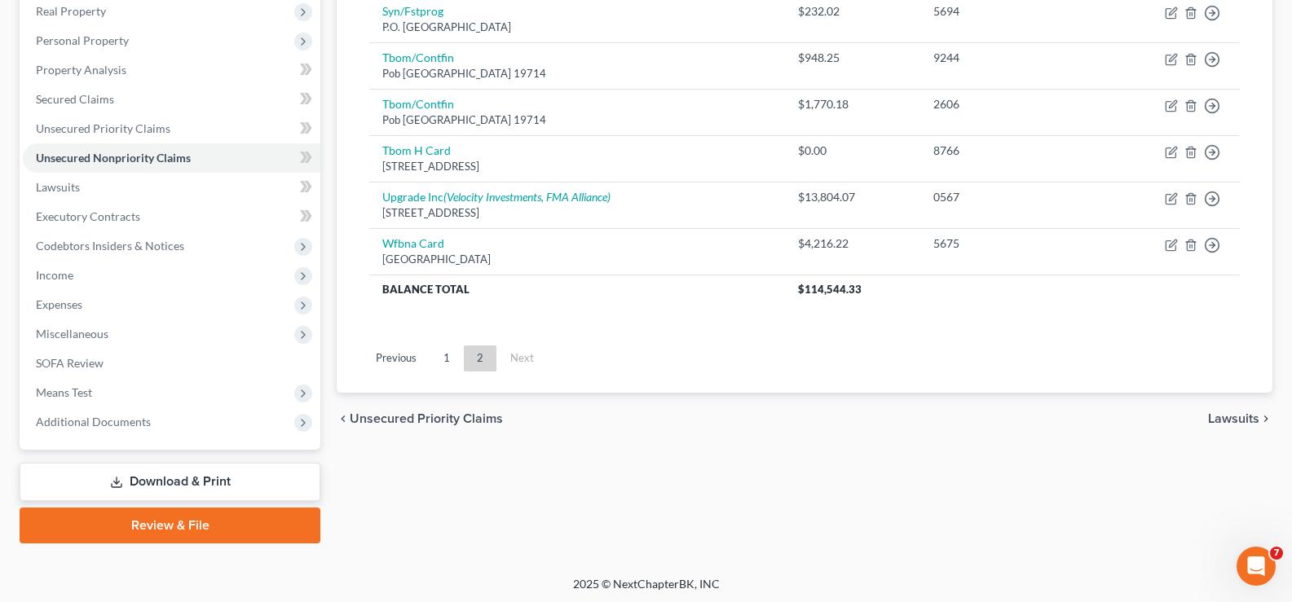
scroll to position [264, 0]
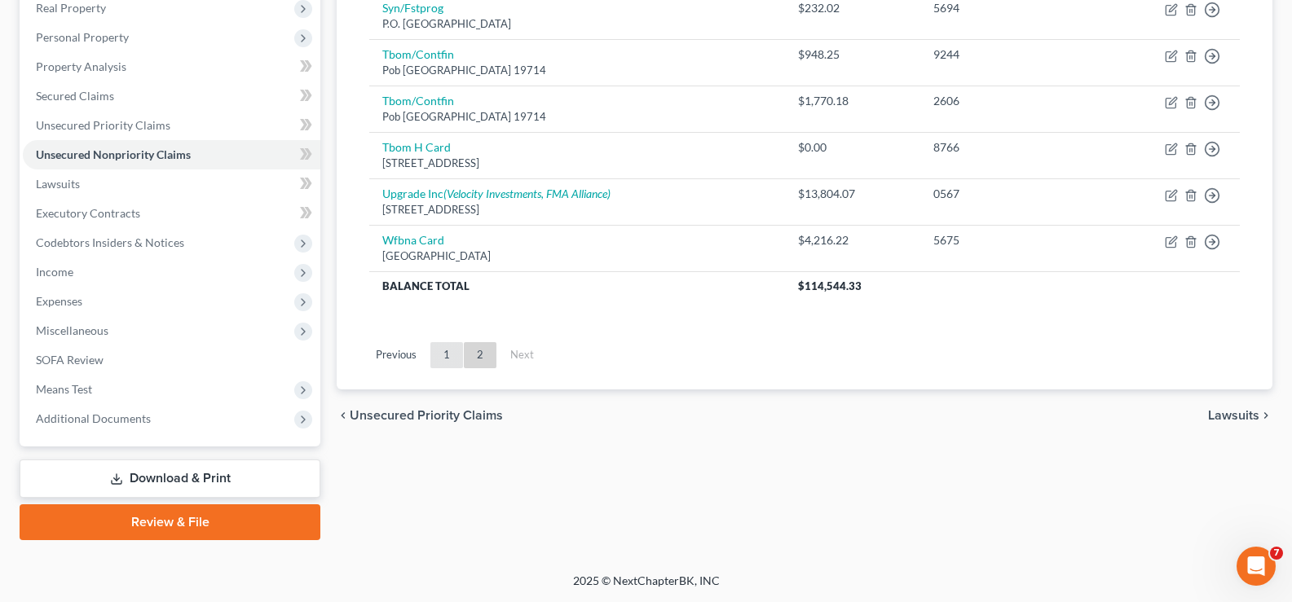
click at [452, 358] on link "1" at bounding box center [446, 355] width 33 height 26
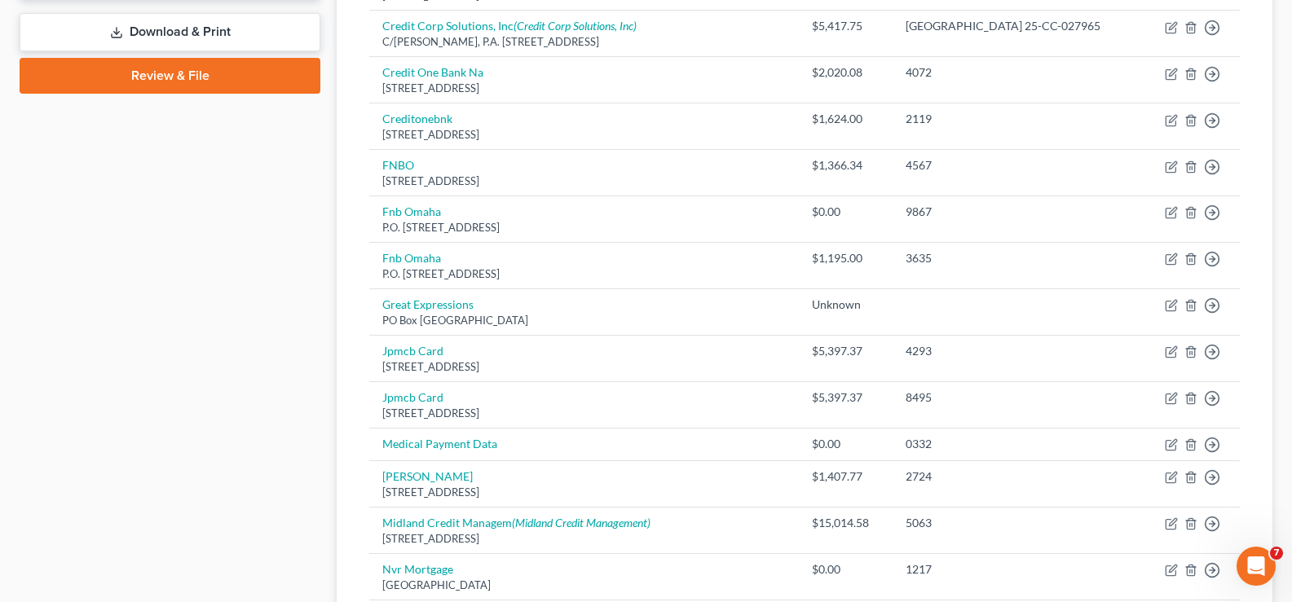
scroll to position [753, 0]
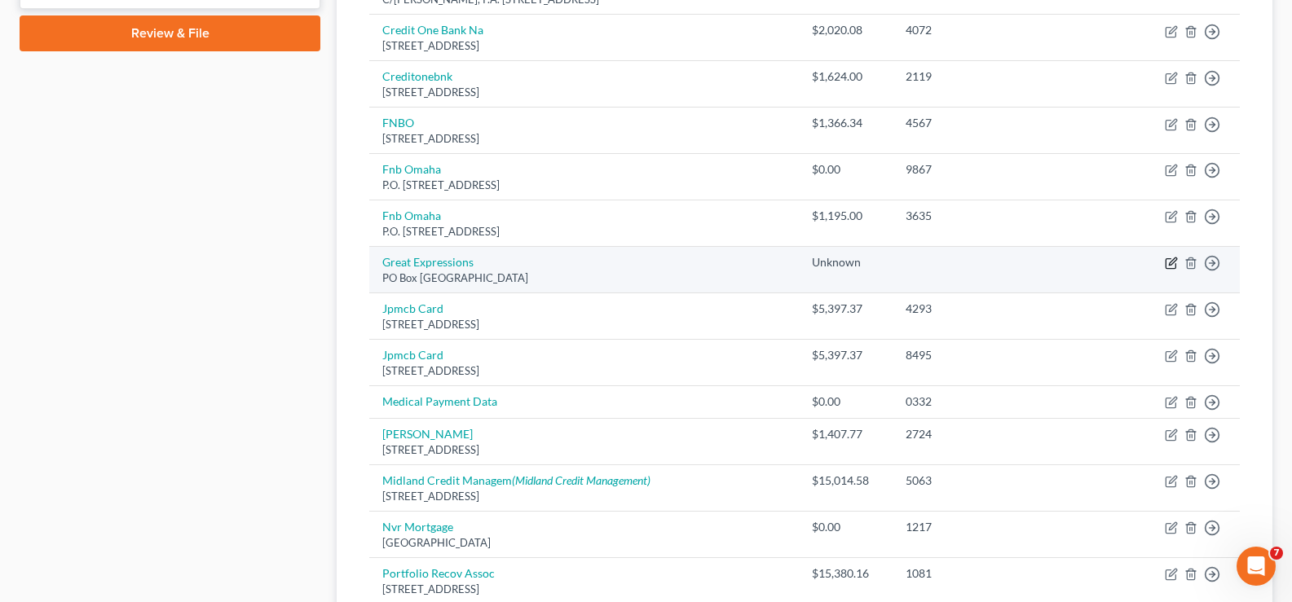
click at [1167, 263] on icon "button" at bounding box center [1171, 263] width 13 height 13
select select "23"
select select "14"
select select "0"
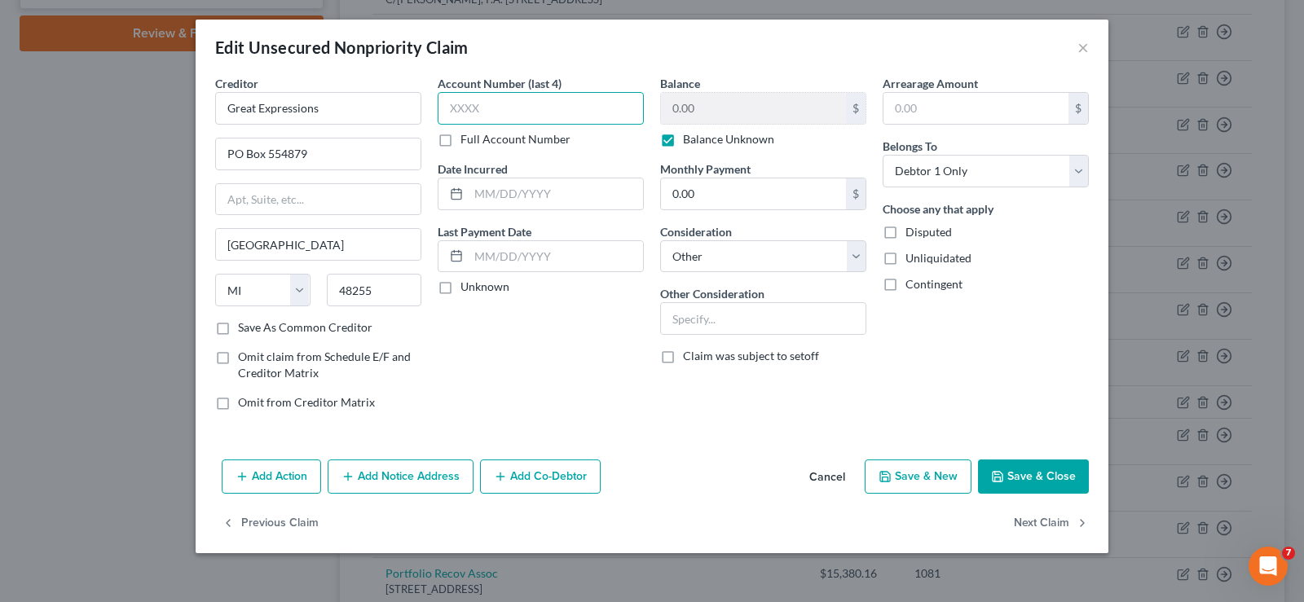
click at [515, 123] on input "text" at bounding box center [541, 108] width 206 height 33
type input "0030"
click at [521, 190] on input "text" at bounding box center [556, 194] width 174 height 31
type input "2024"
click at [683, 138] on label "Balance Unknown" at bounding box center [728, 139] width 91 height 16
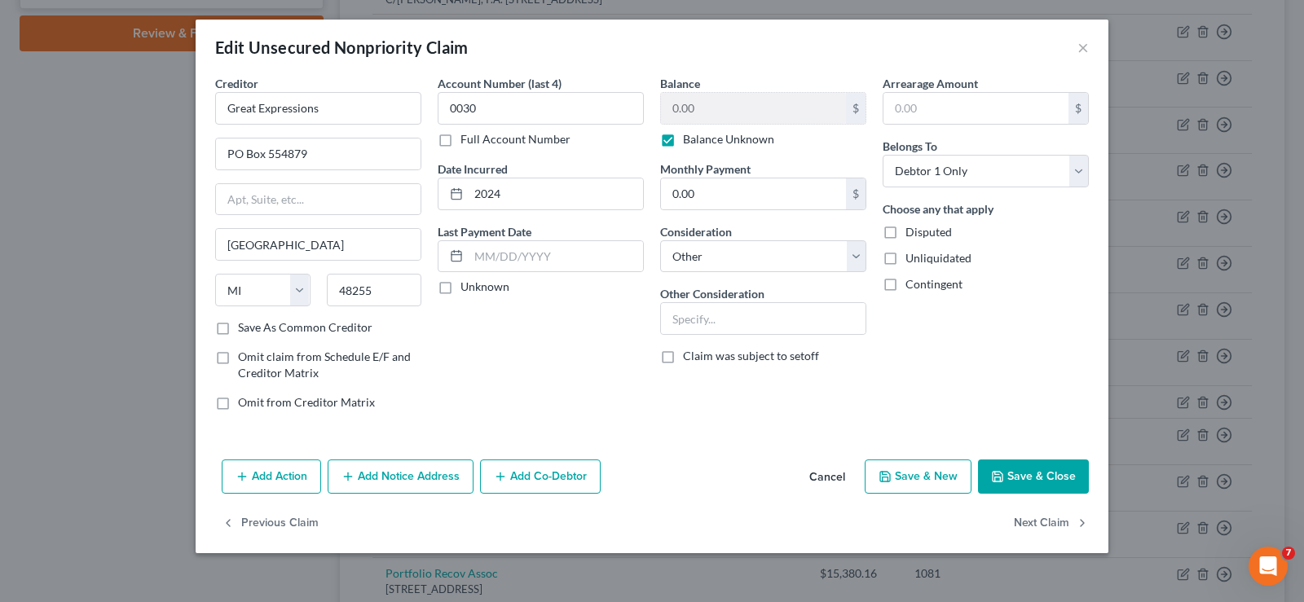
click at [690, 138] on input "Balance Unknown" at bounding box center [695, 136] width 11 height 11
checkbox input "false"
click at [701, 108] on input "0.00" at bounding box center [753, 108] width 185 height 31
type input "80"
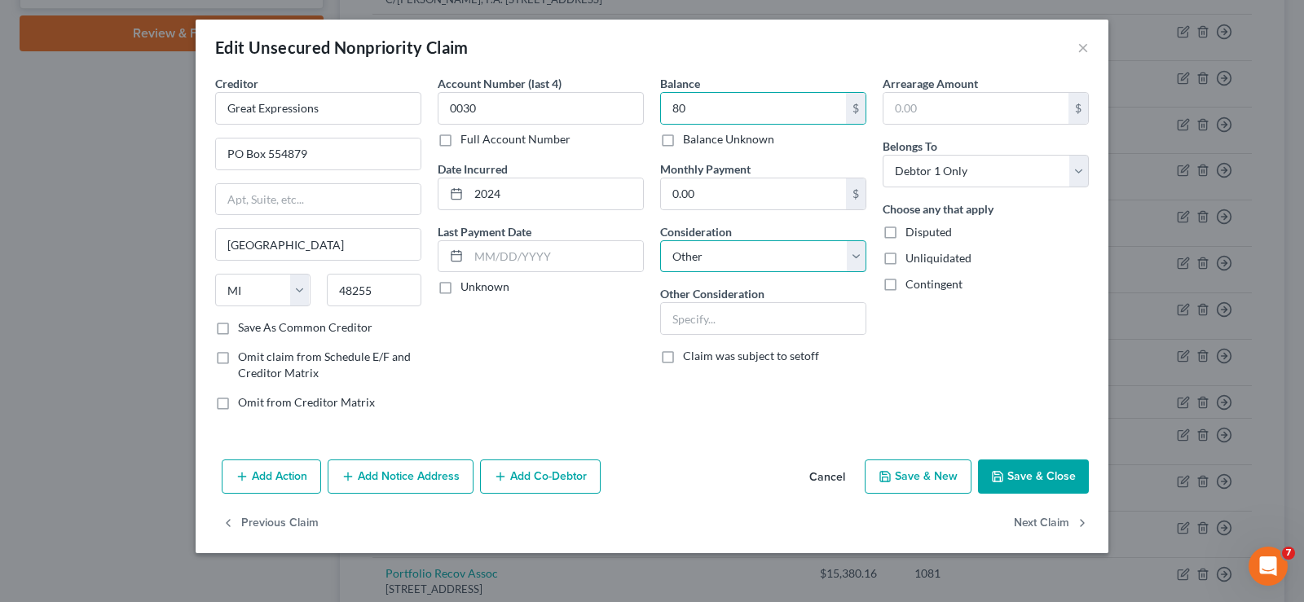
click at [728, 264] on select "Select Cable / Satellite Services Collection Agency Credit Card Debt Debt Couns…" at bounding box center [763, 256] width 206 height 33
select select "9"
click at [660, 240] on select "Select Cable / Satellite Services Collection Agency Credit Card Debt Debt Couns…" at bounding box center [763, 256] width 206 height 33
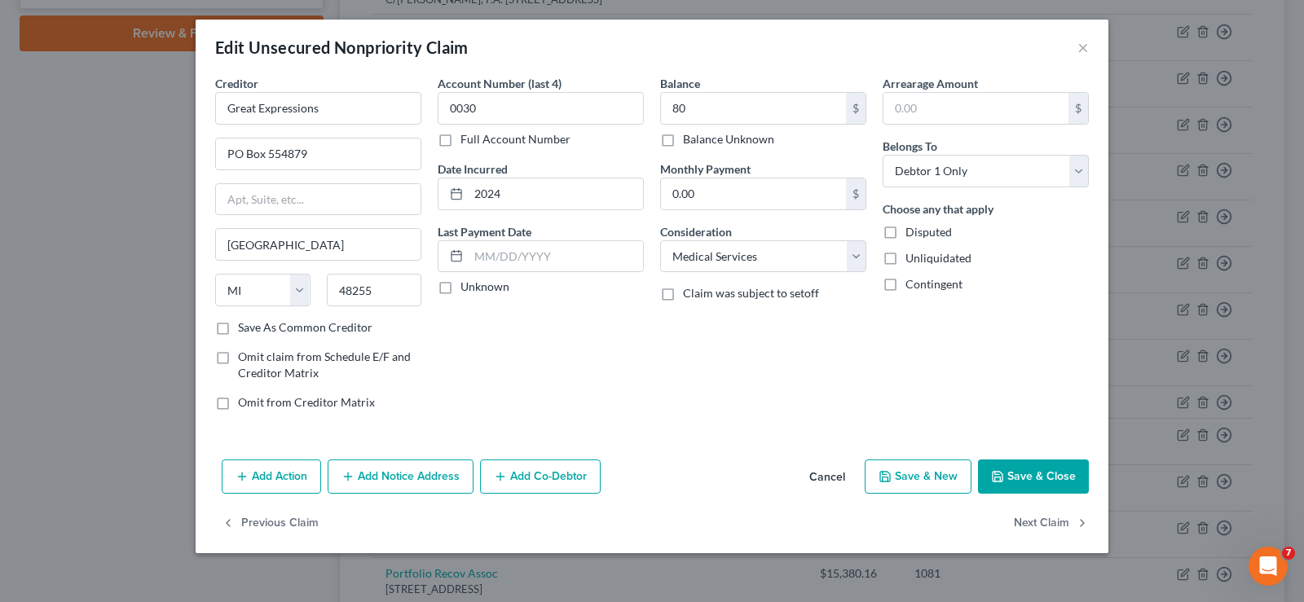
click at [1045, 476] on button "Save & Close" at bounding box center [1033, 477] width 111 height 34
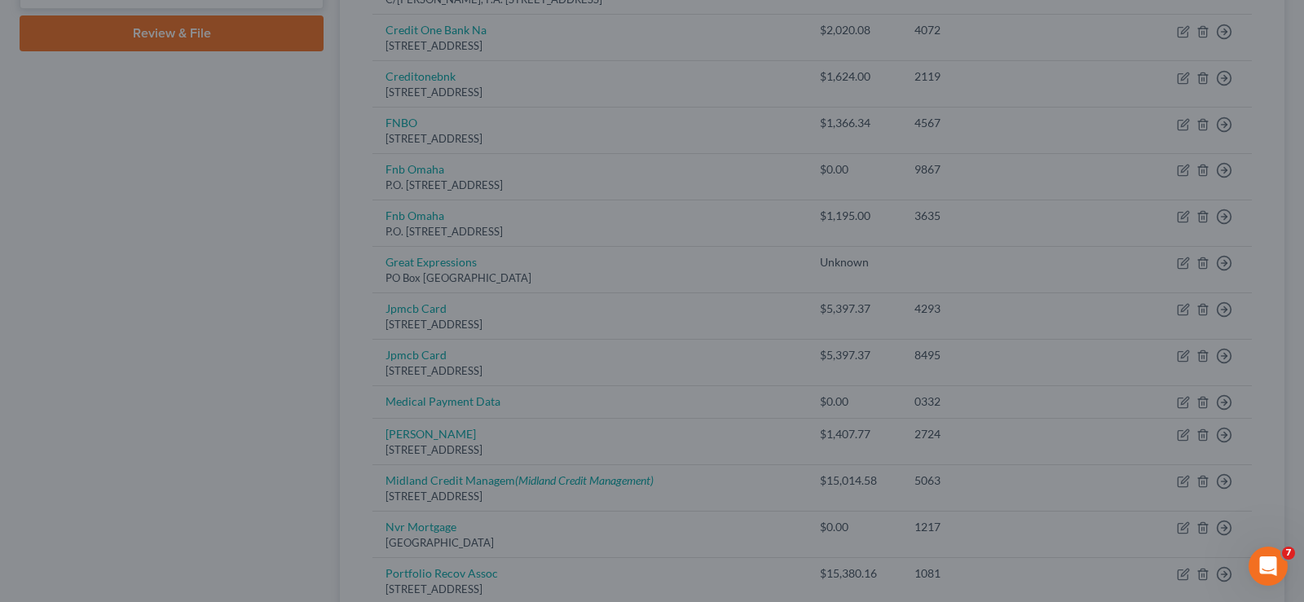
type input "80.00"
type input "0"
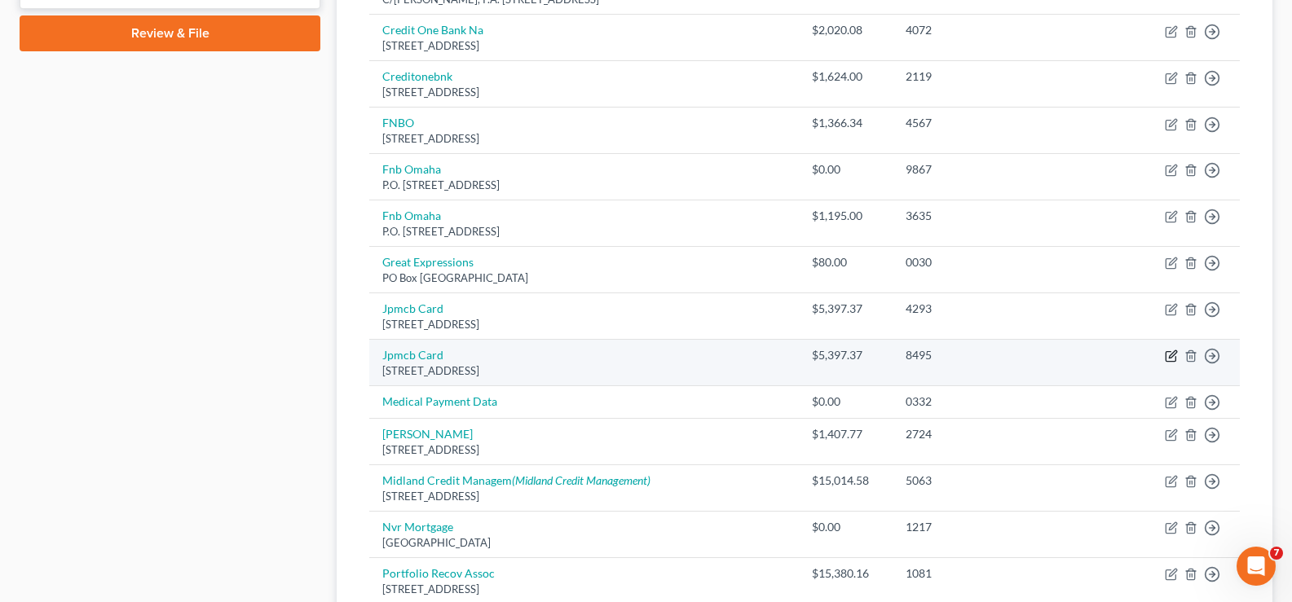
click at [1171, 357] on icon "button" at bounding box center [1171, 356] width 13 height 13
select select "7"
select select "2"
select select "0"
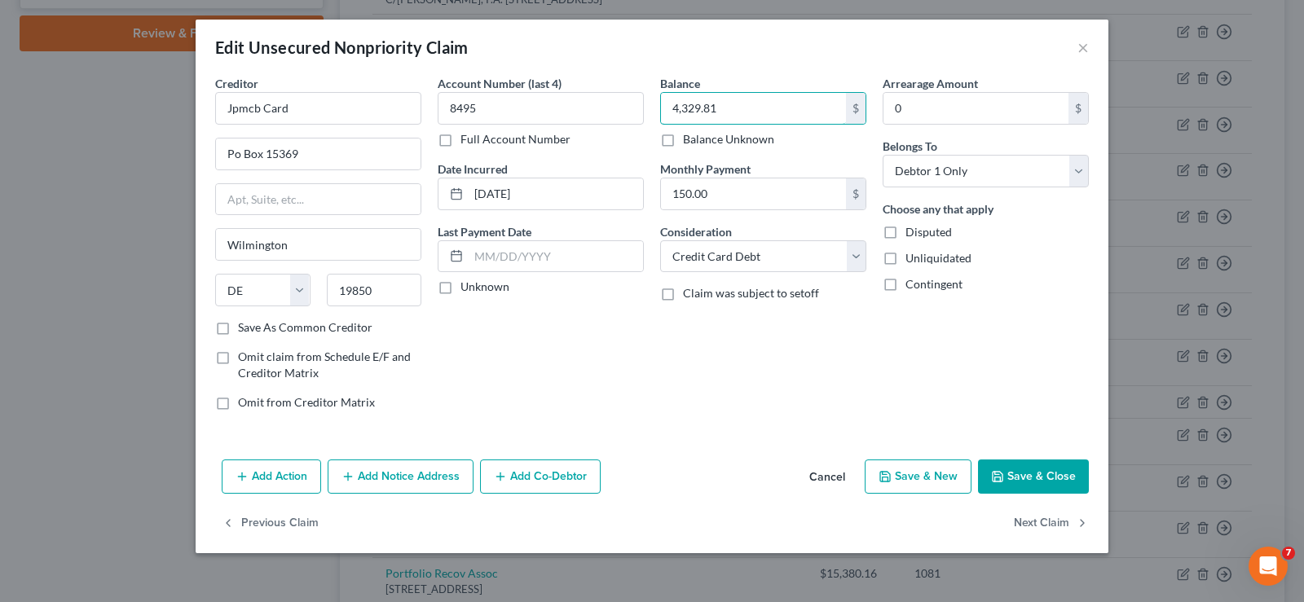
type input "4,329.81"
click at [1025, 471] on button "Save & Close" at bounding box center [1033, 477] width 111 height 34
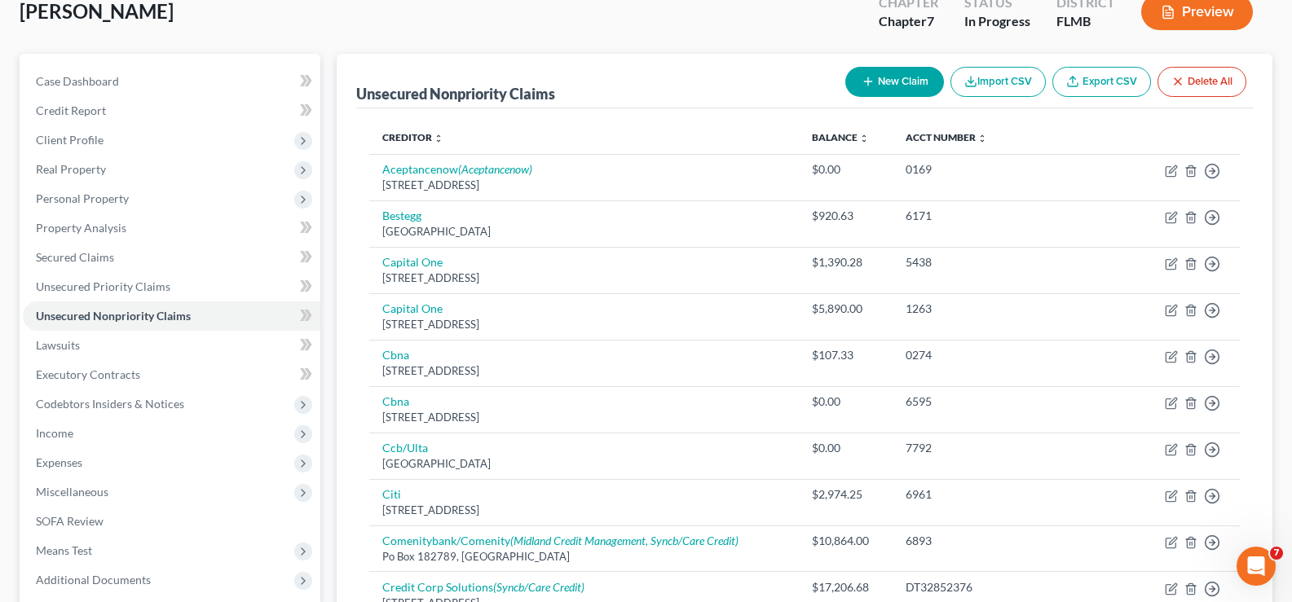
scroll to position [101, 0]
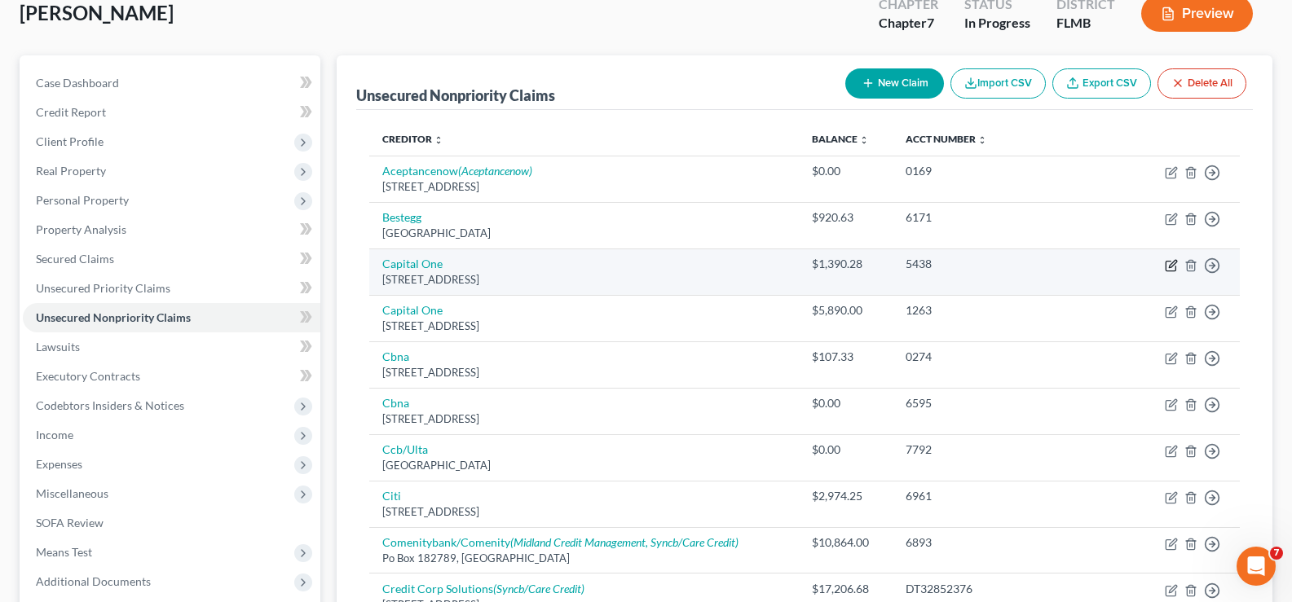
click at [1171, 267] on icon "button" at bounding box center [1172, 263] width 7 height 7
select select "46"
select select "2"
select select "0"
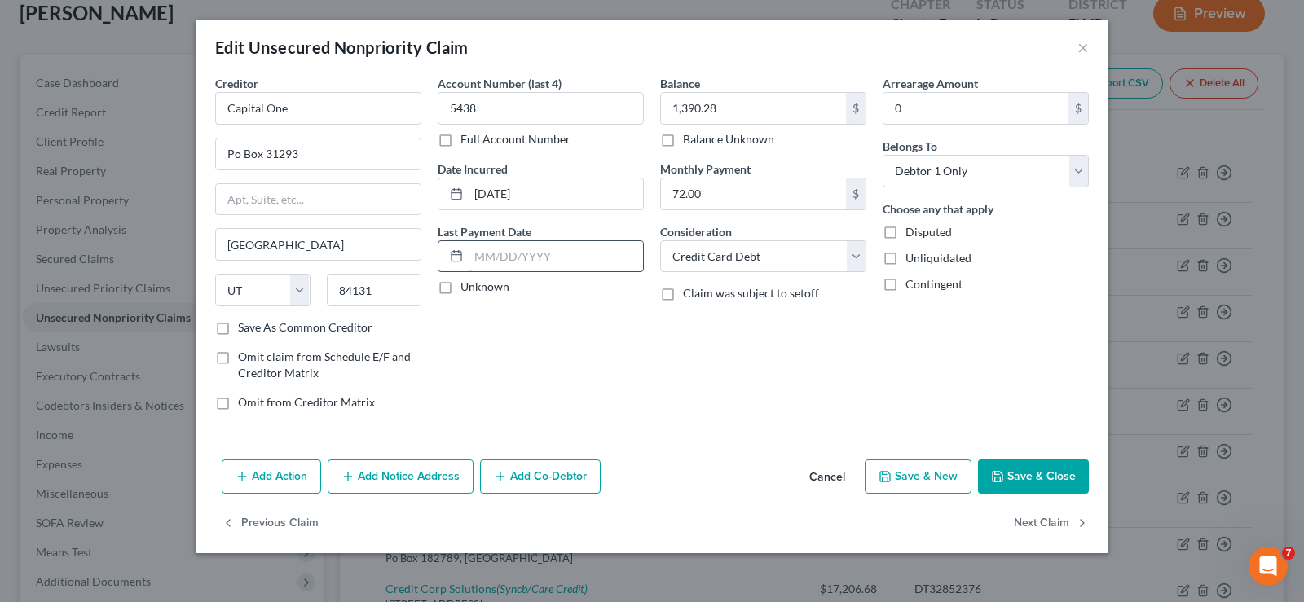
click at [490, 257] on input "text" at bounding box center [556, 256] width 174 height 31
click at [1082, 53] on button "×" at bounding box center [1083, 47] width 11 height 20
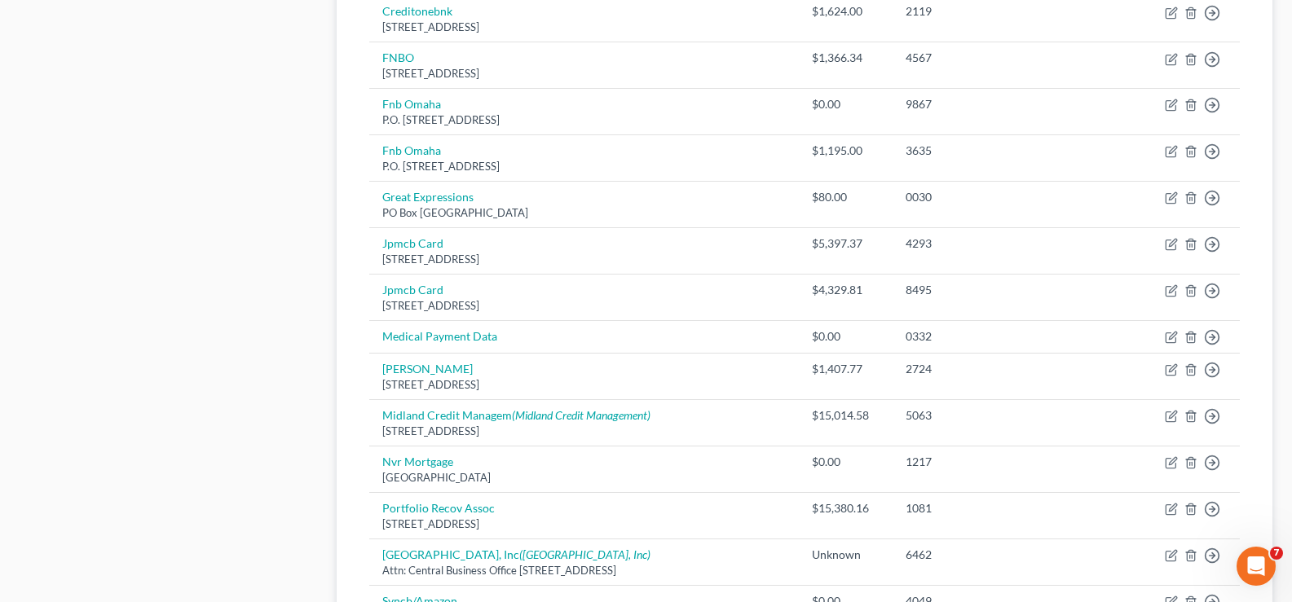
scroll to position [835, 0]
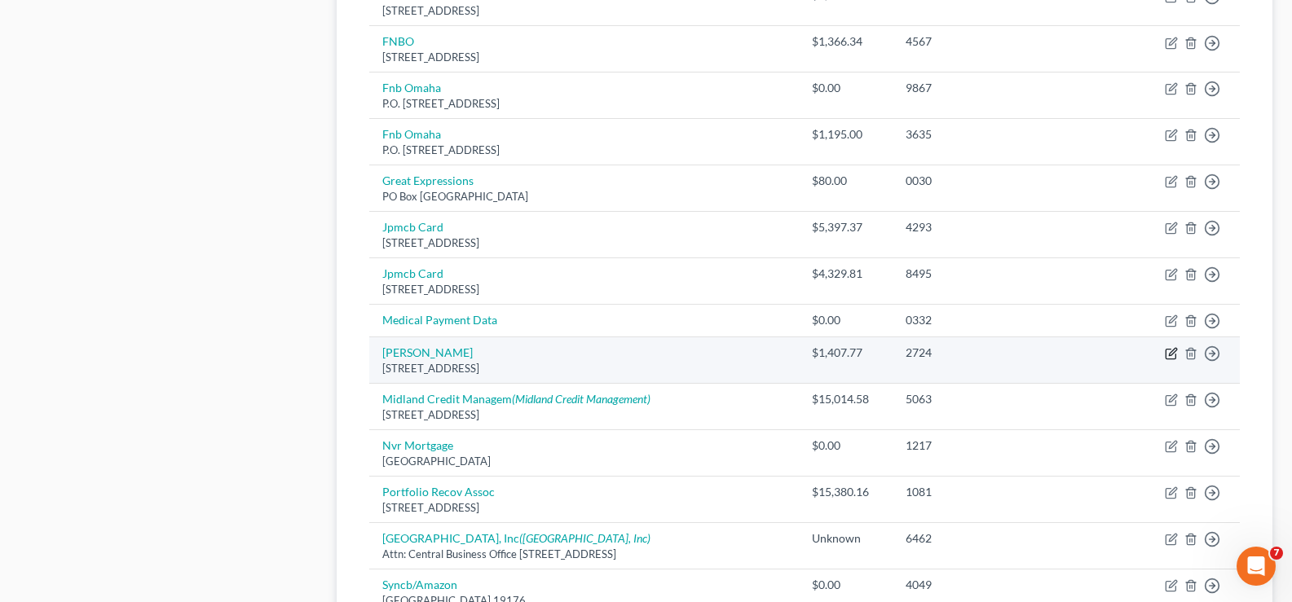
click at [1170, 348] on icon "button" at bounding box center [1171, 353] width 13 height 13
select select "35"
select select "2"
select select "0"
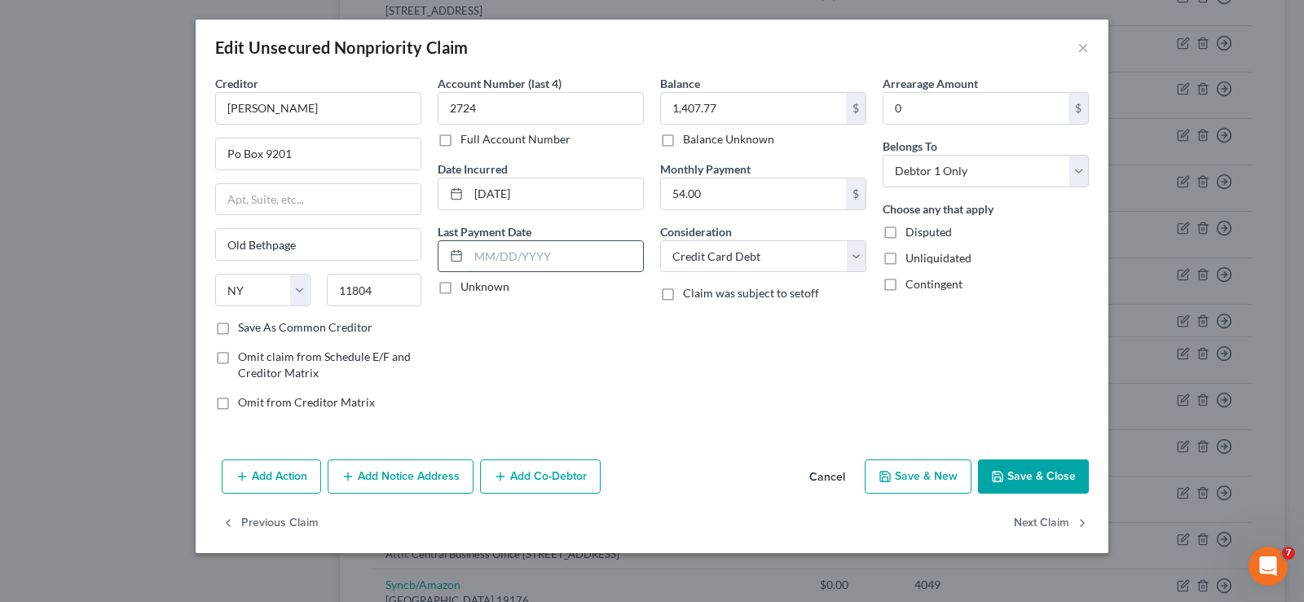
click at [519, 265] on input "text" at bounding box center [556, 256] width 174 height 31
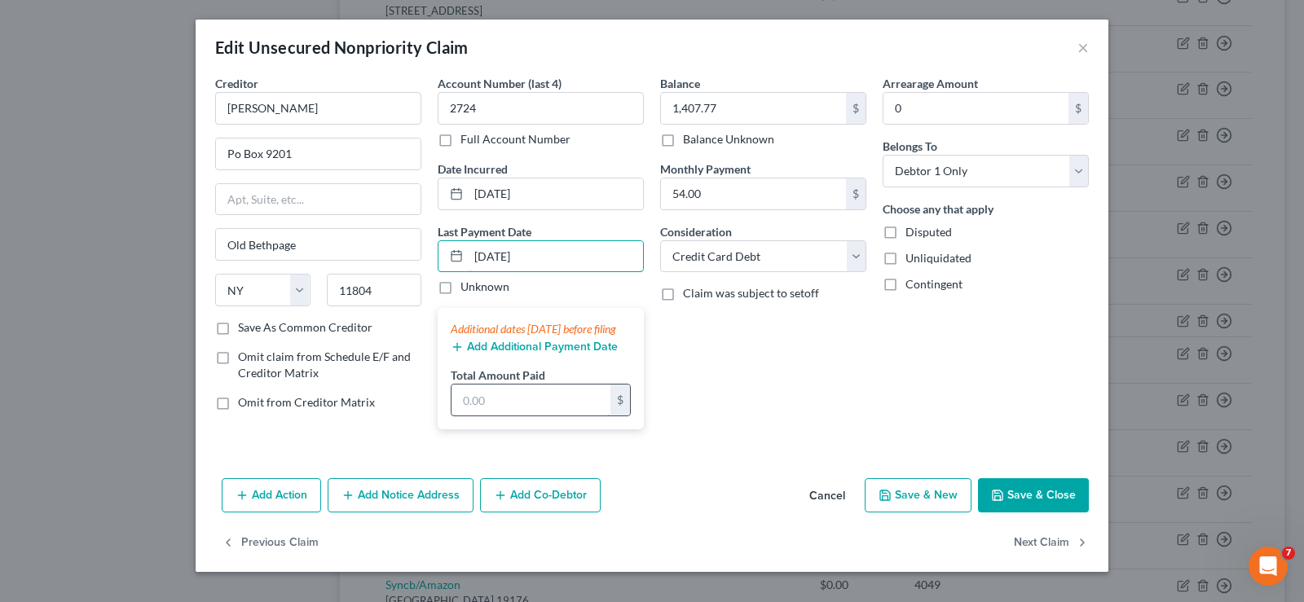
type input "[DATE]"
click at [506, 414] on input "text" at bounding box center [531, 400] width 159 height 31
type input "65"
click at [1029, 513] on button "Save & Close" at bounding box center [1033, 495] width 111 height 34
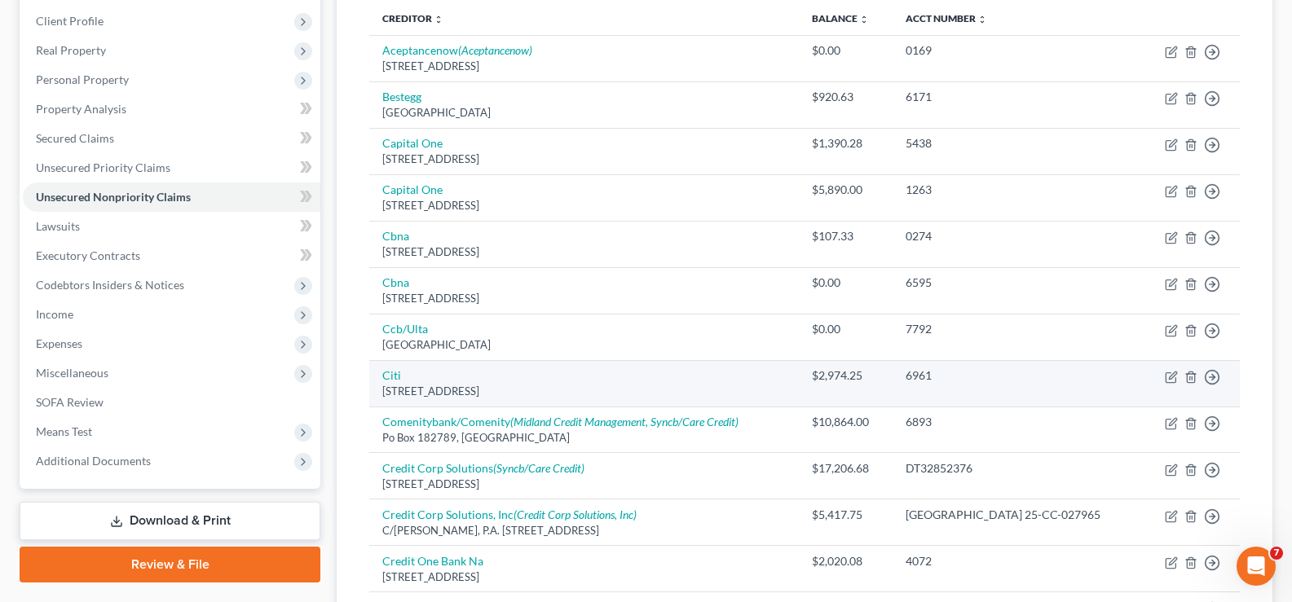
scroll to position [183, 0]
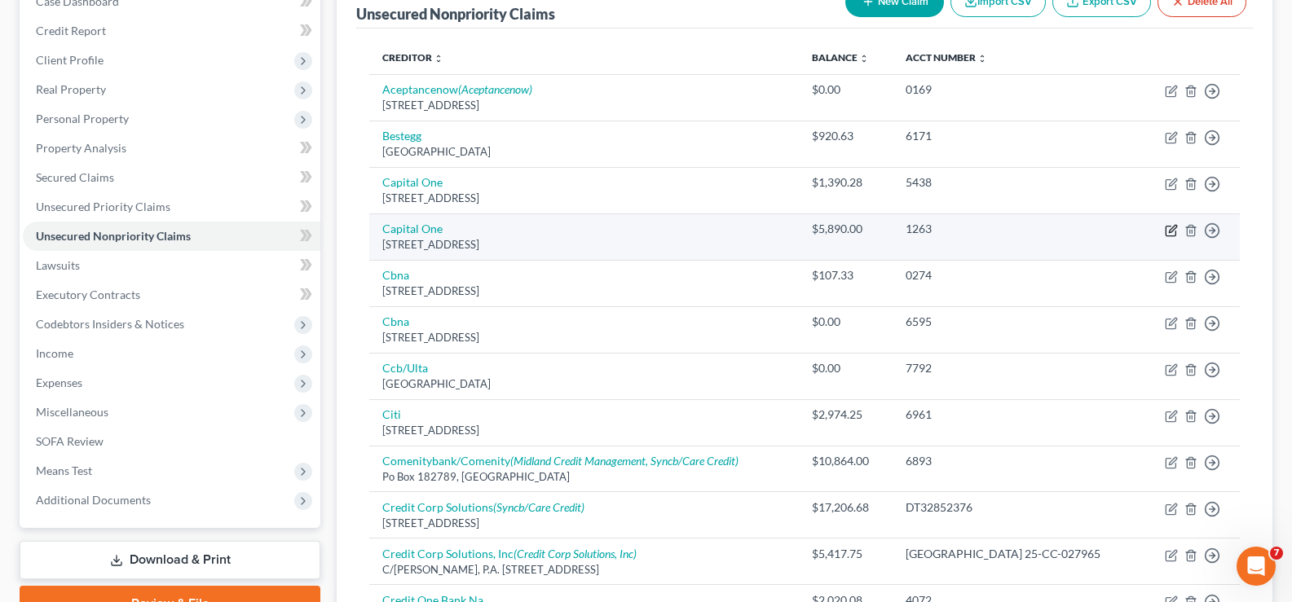
click at [1174, 228] on icon "button" at bounding box center [1171, 230] width 13 height 13
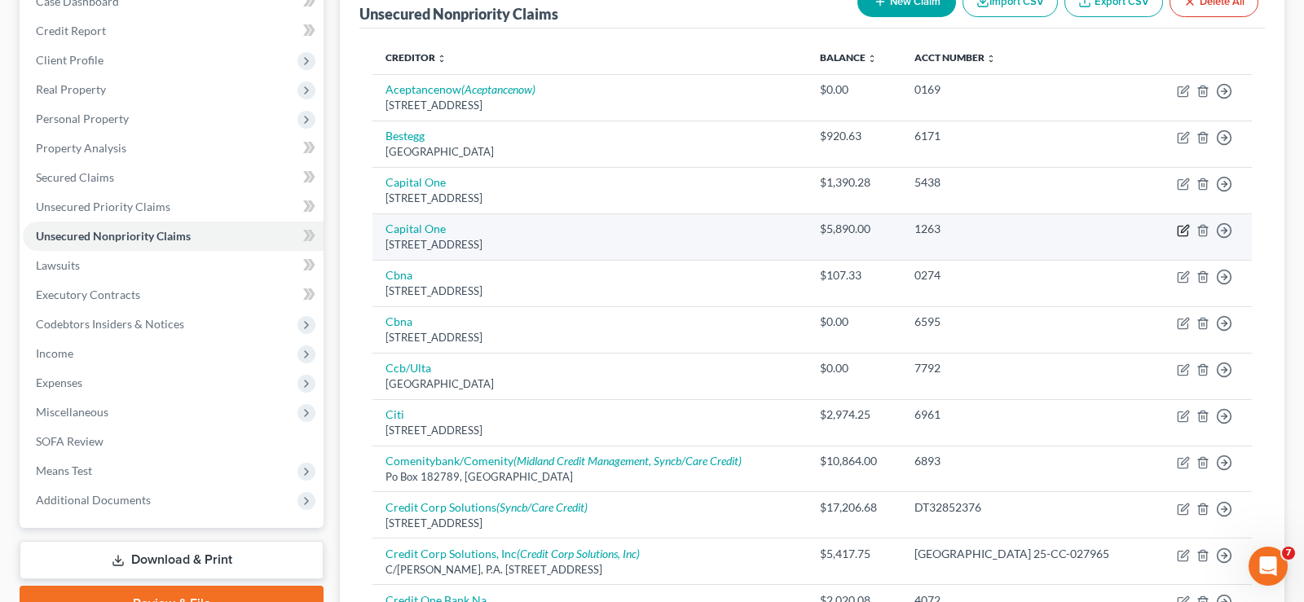
select select "46"
select select "2"
select select "0"
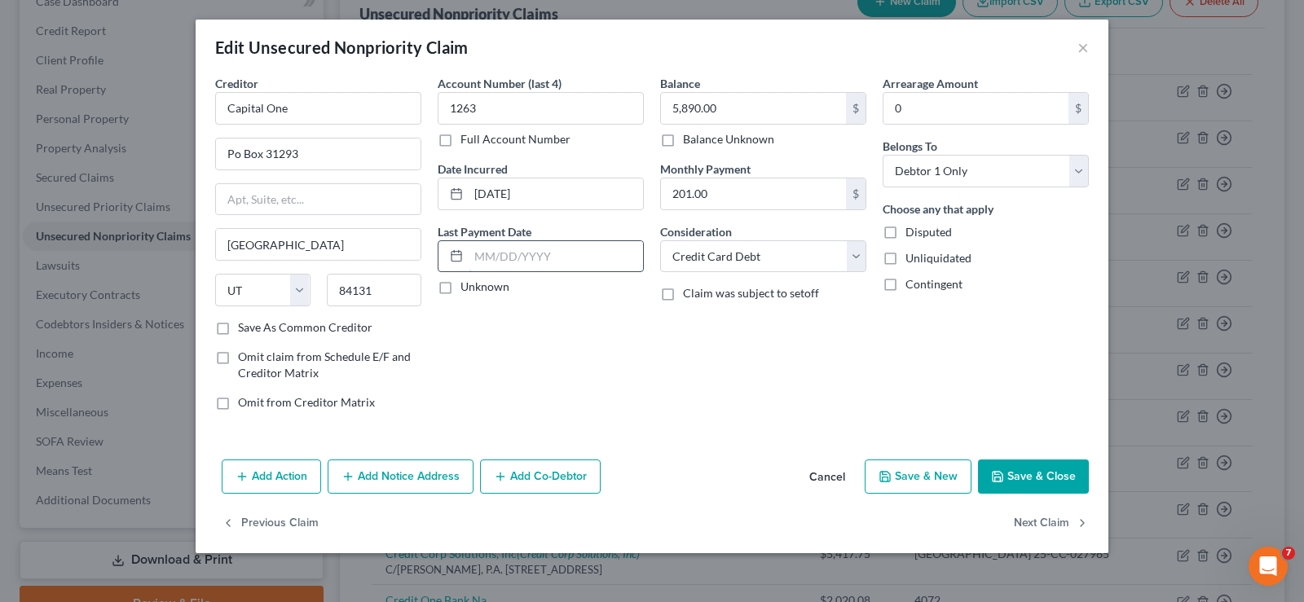
click at [516, 254] on input "text" at bounding box center [556, 256] width 174 height 31
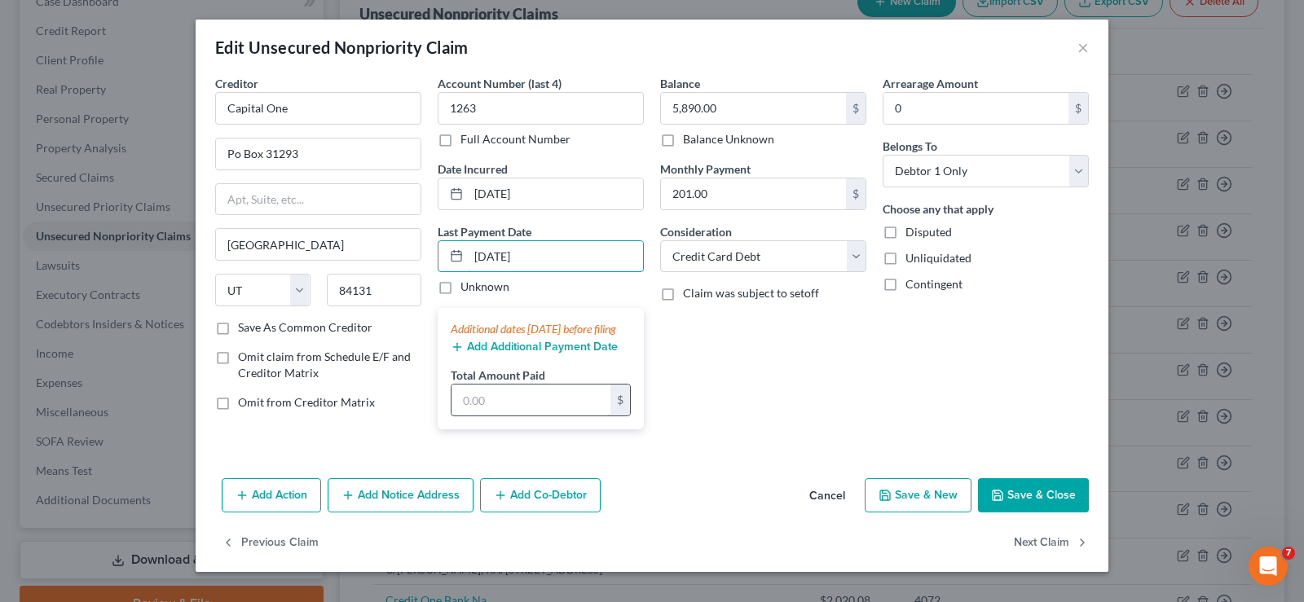
type input "[DATE]"
click at [493, 408] on input "text" at bounding box center [531, 400] width 159 height 31
click at [1048, 510] on button "Save & Close" at bounding box center [1033, 495] width 111 height 34
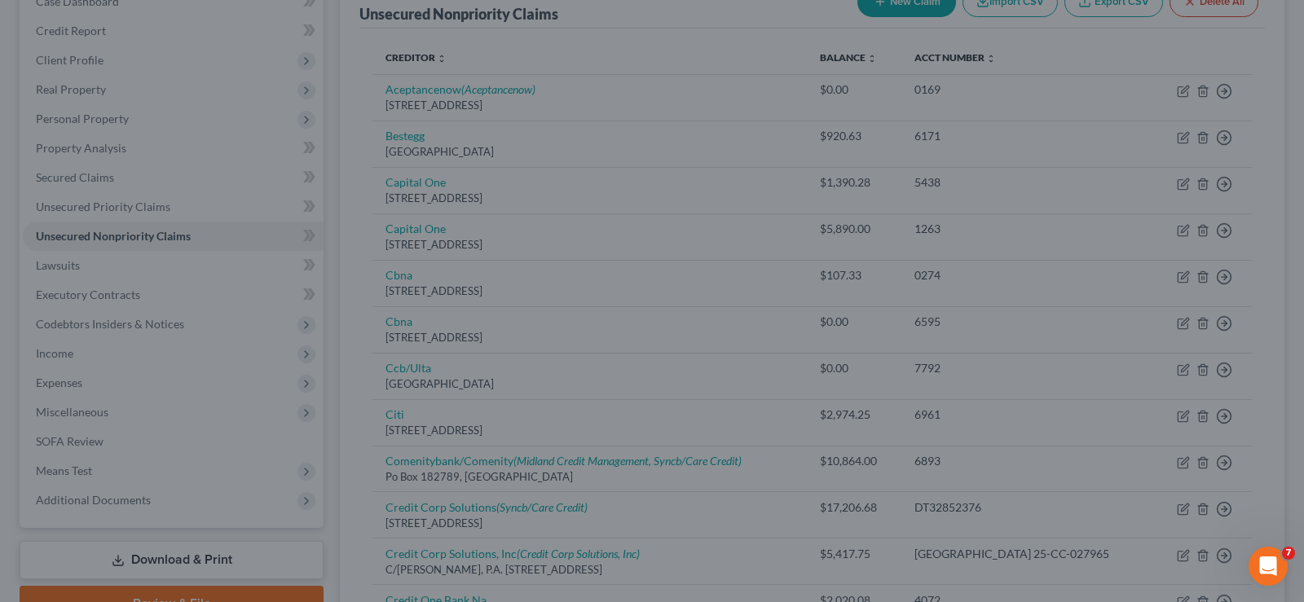
type input "200.00"
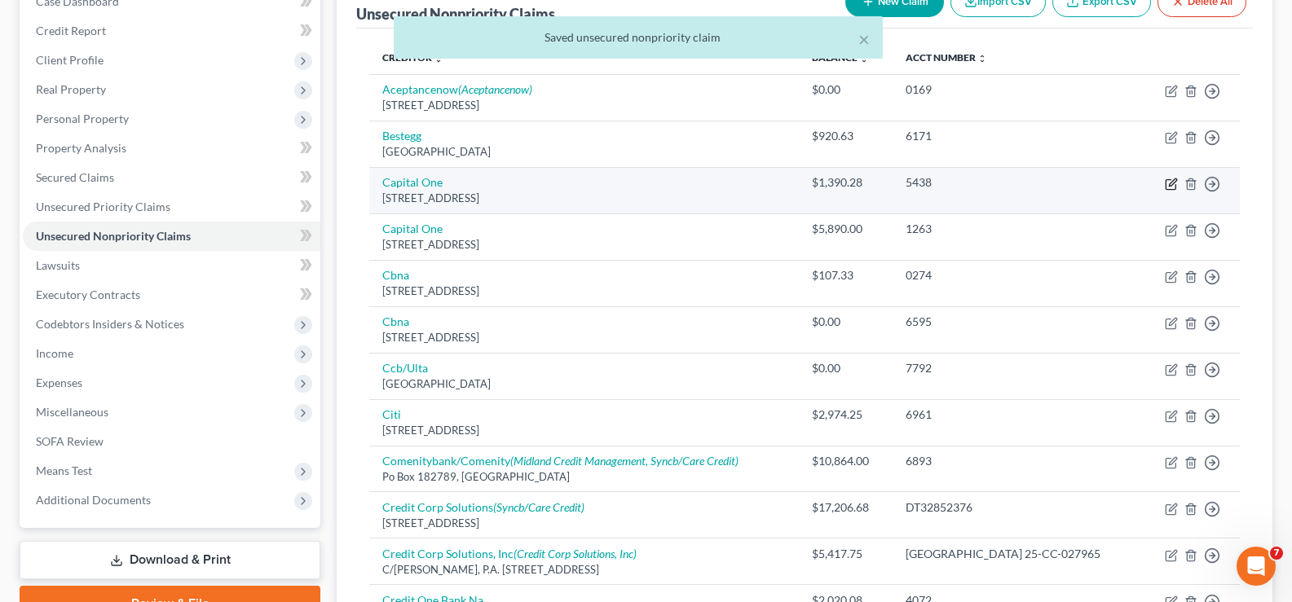
click at [1170, 185] on icon "button" at bounding box center [1171, 184] width 13 height 13
select select "46"
select select "2"
select select "0"
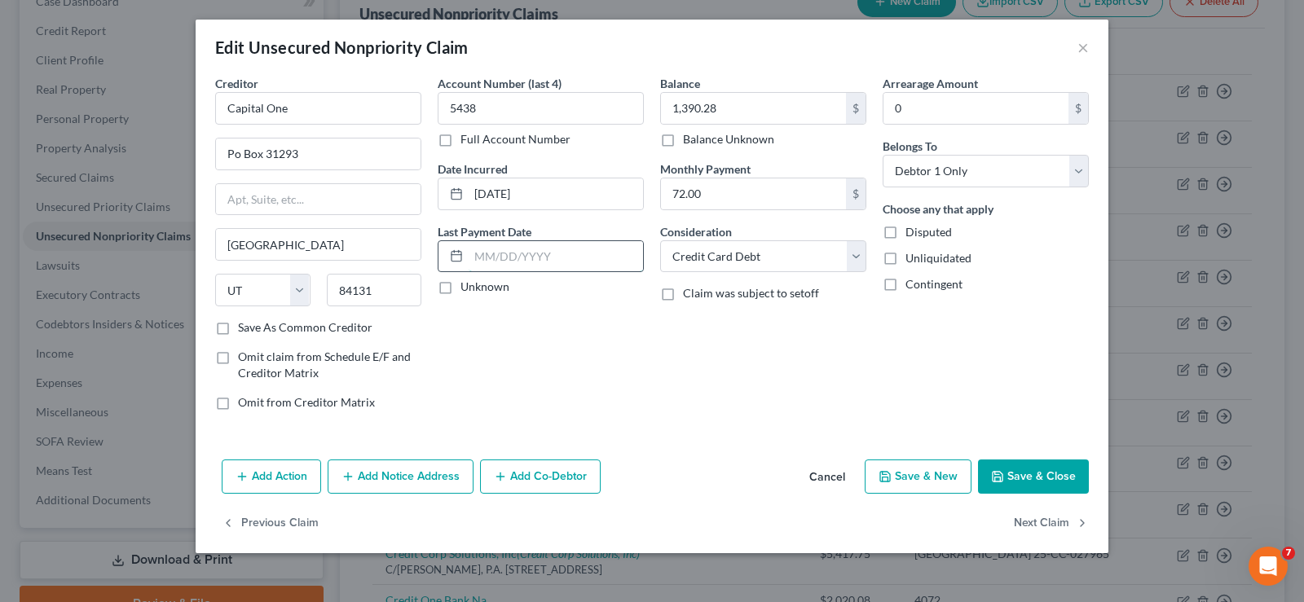
click at [549, 253] on input "text" at bounding box center [556, 256] width 174 height 31
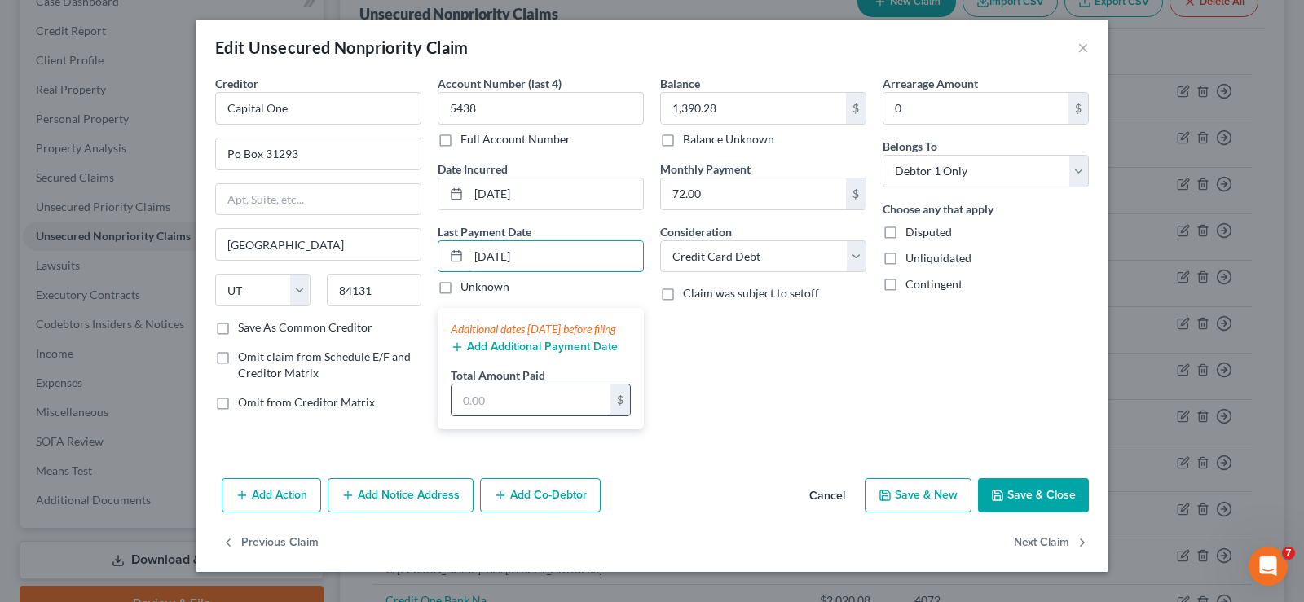
type input "[DATE]"
click at [520, 411] on input "text" at bounding box center [531, 400] width 159 height 31
type input "80"
click at [1020, 511] on button "Save & Close" at bounding box center [1033, 495] width 111 height 34
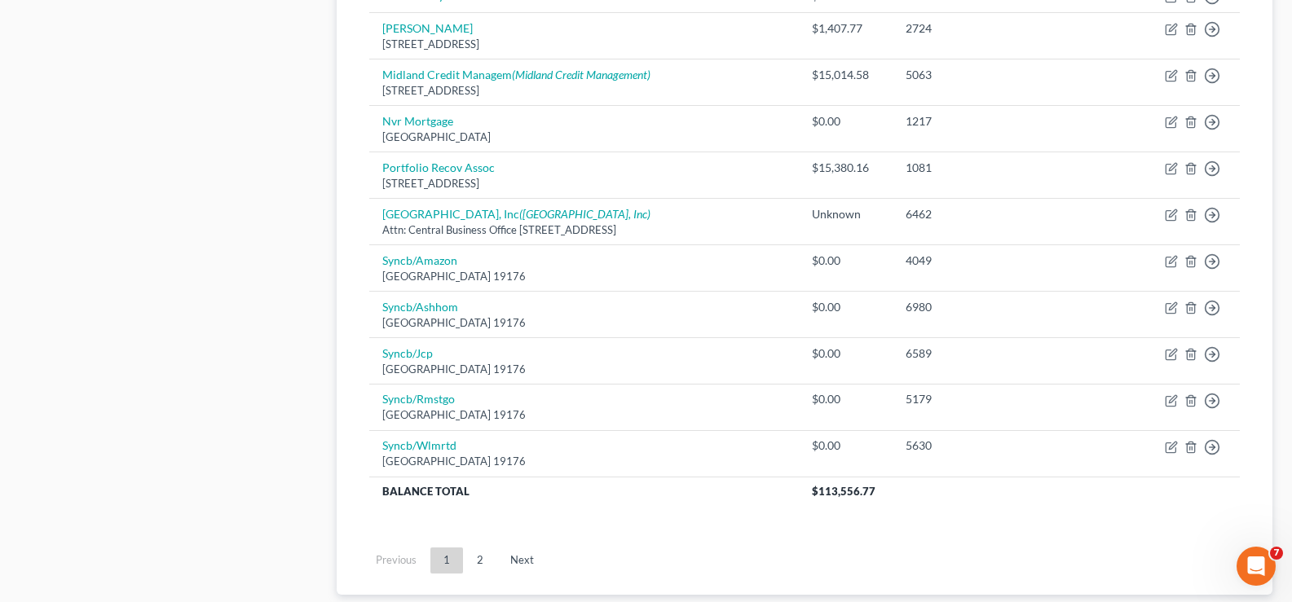
scroll to position [1161, 0]
click at [474, 556] on link "2" at bounding box center [480, 559] width 33 height 26
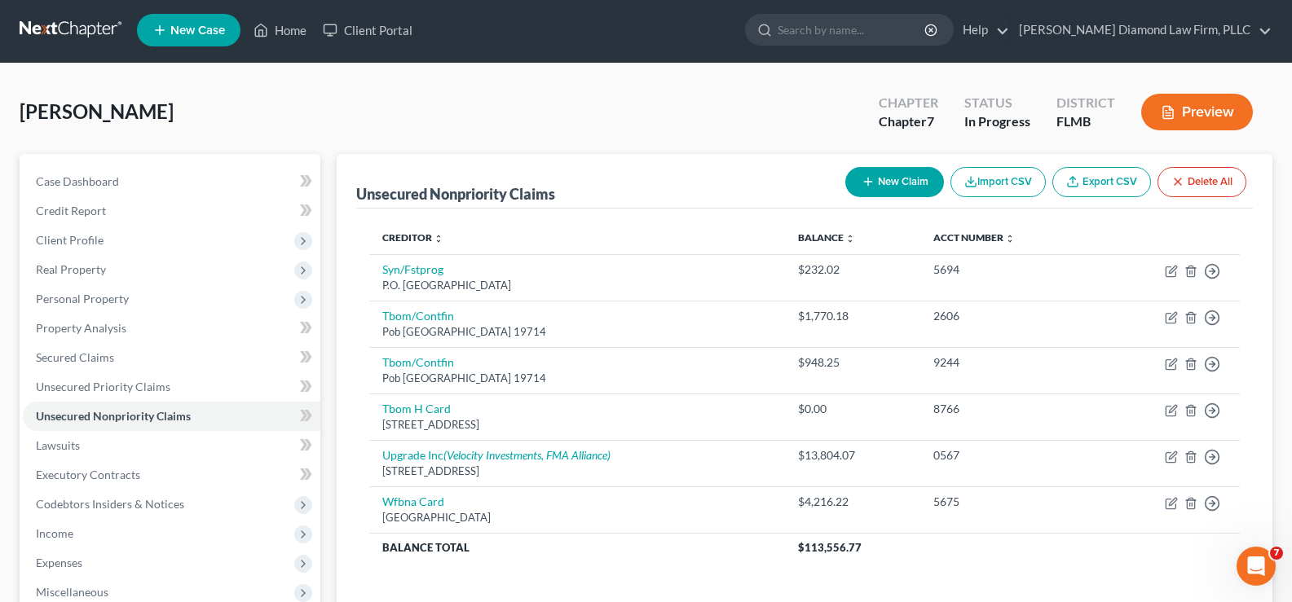
scroll to position [0, 0]
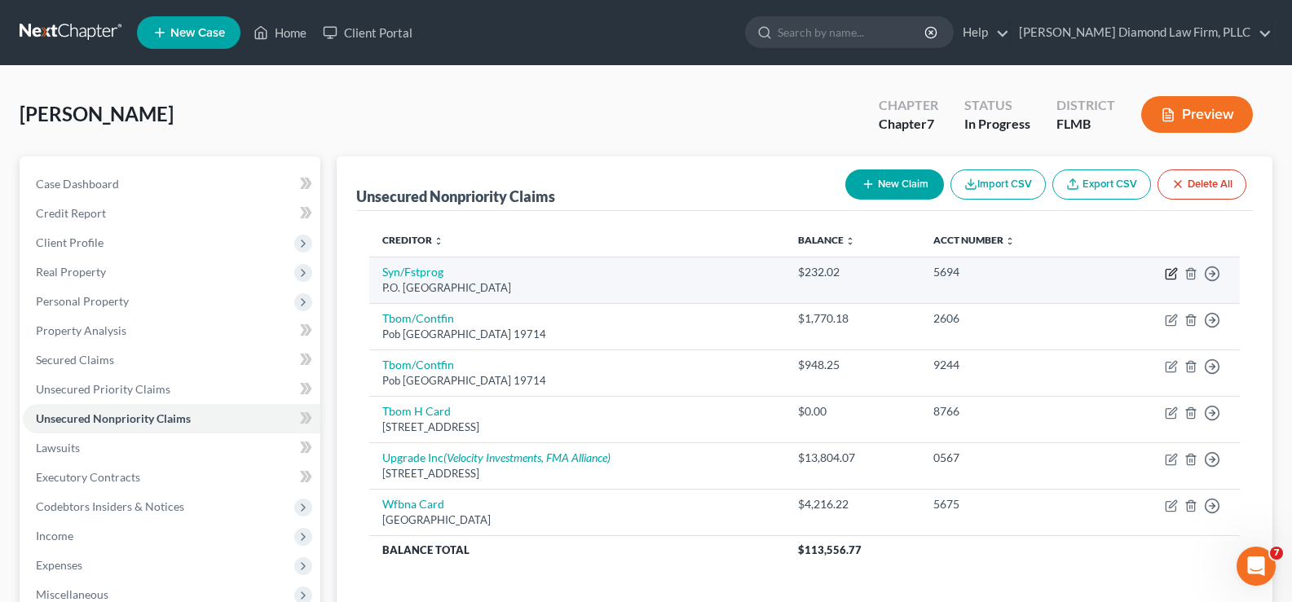
click at [1173, 272] on icon "button" at bounding box center [1171, 273] width 13 height 13
select select "10"
select select "2"
select select "0"
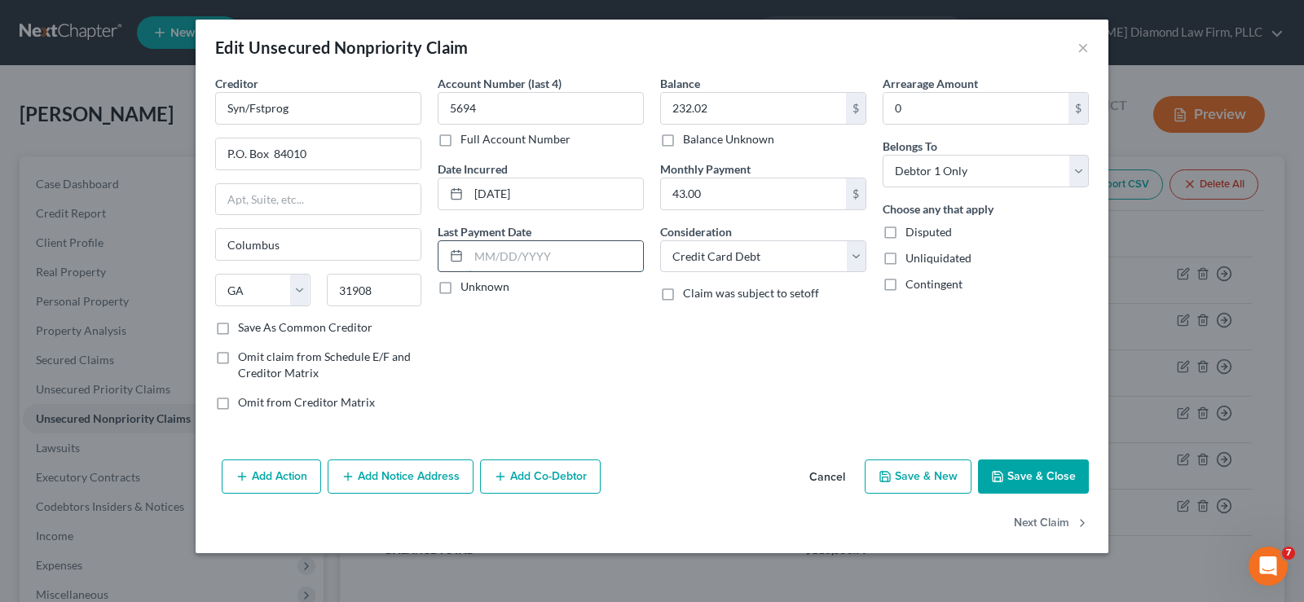
click at [597, 262] on input "text" at bounding box center [556, 256] width 174 height 31
click at [528, 259] on input "text" at bounding box center [556, 256] width 174 height 31
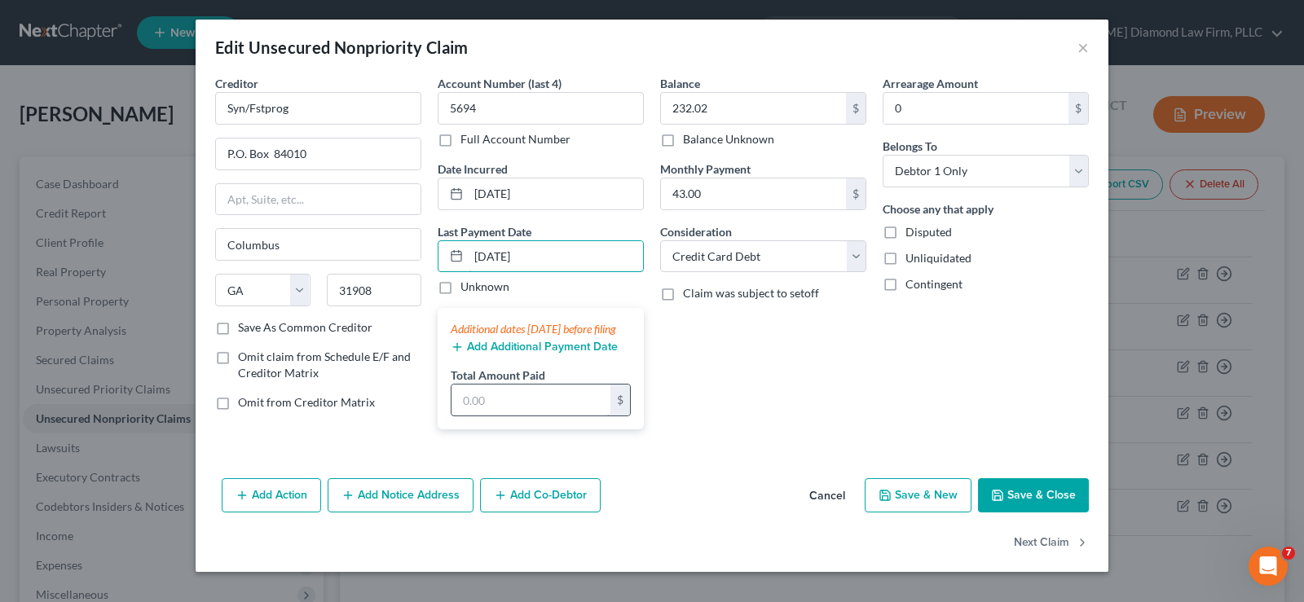
type input "[DATE]"
click at [518, 416] on input "text" at bounding box center [531, 400] width 159 height 31
click at [1021, 504] on button "Save & Close" at bounding box center [1033, 495] width 111 height 34
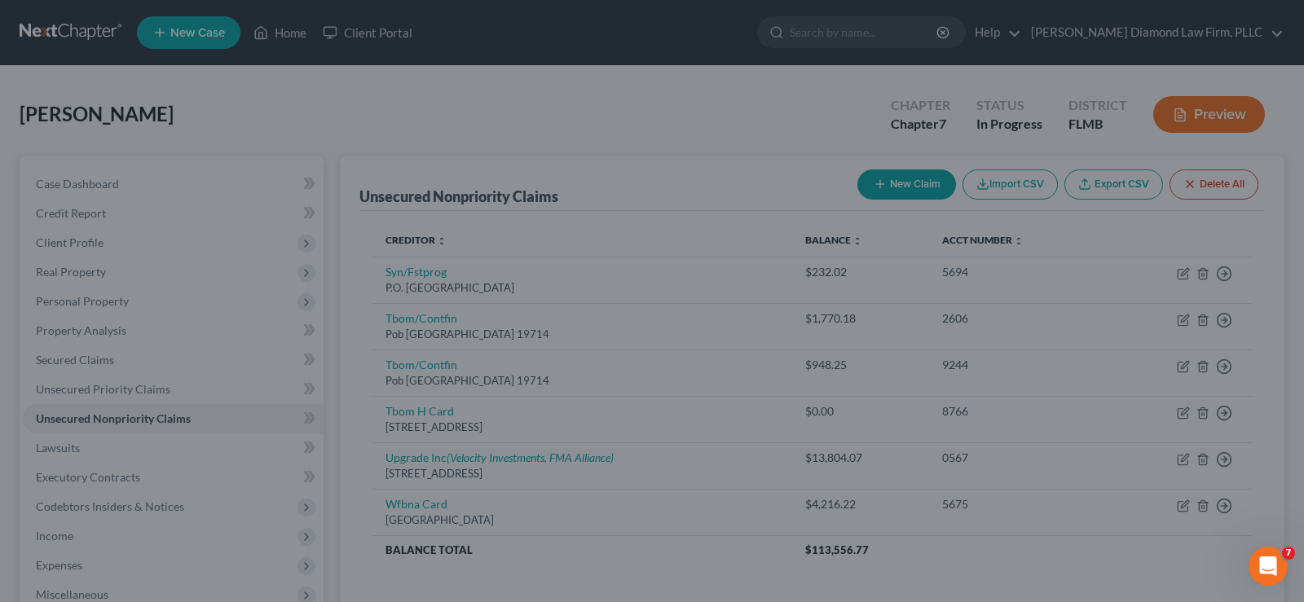
type input "50.00"
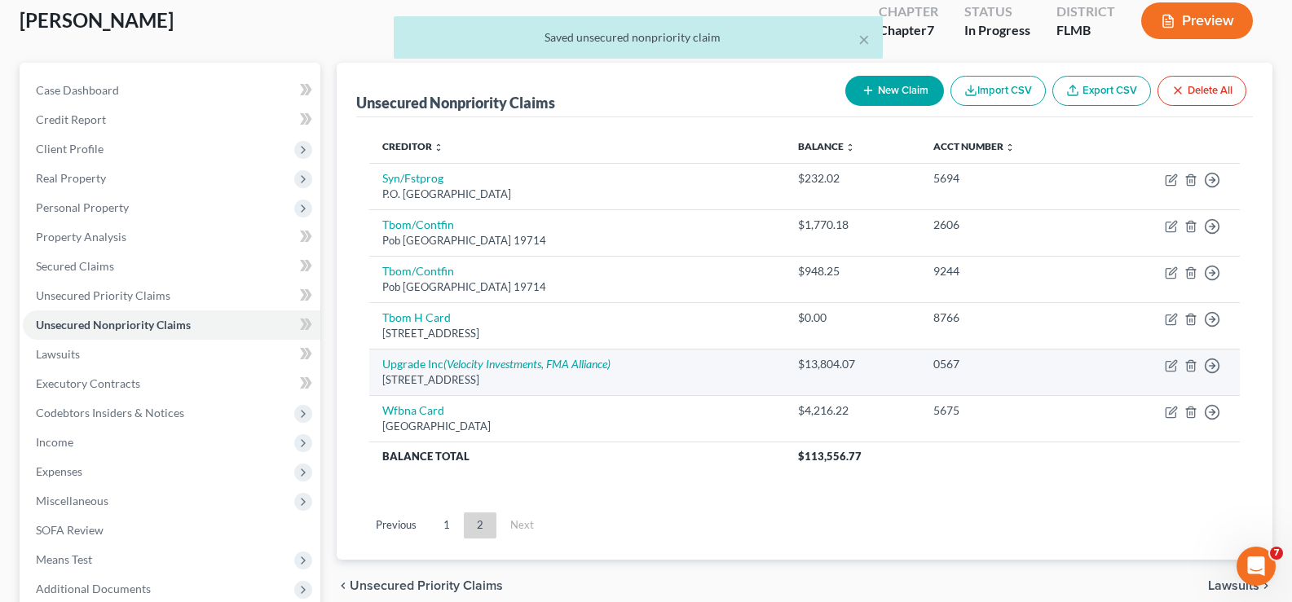
scroll to position [245, 0]
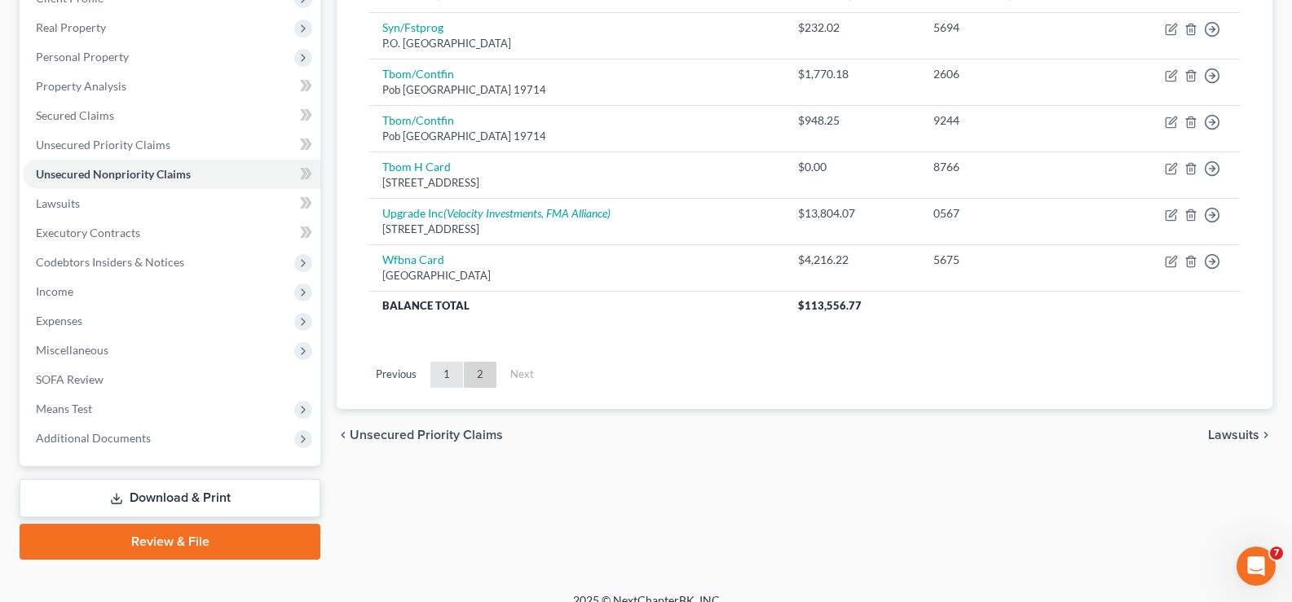
click at [448, 371] on link "1" at bounding box center [446, 375] width 33 height 26
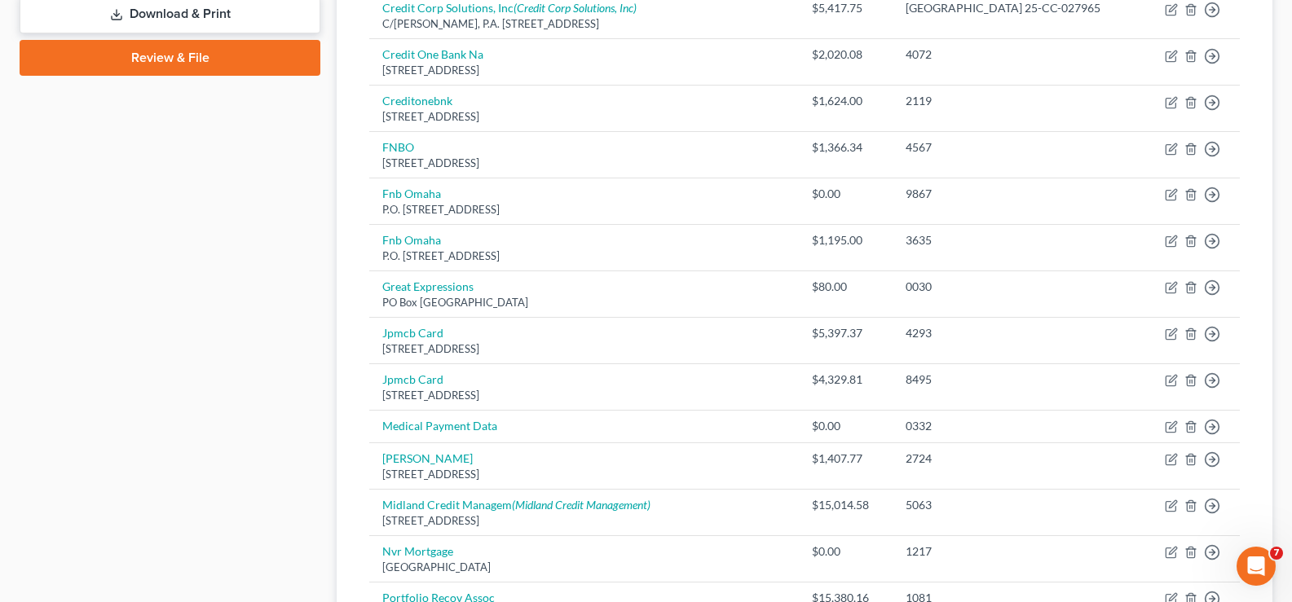
scroll to position [815, 0]
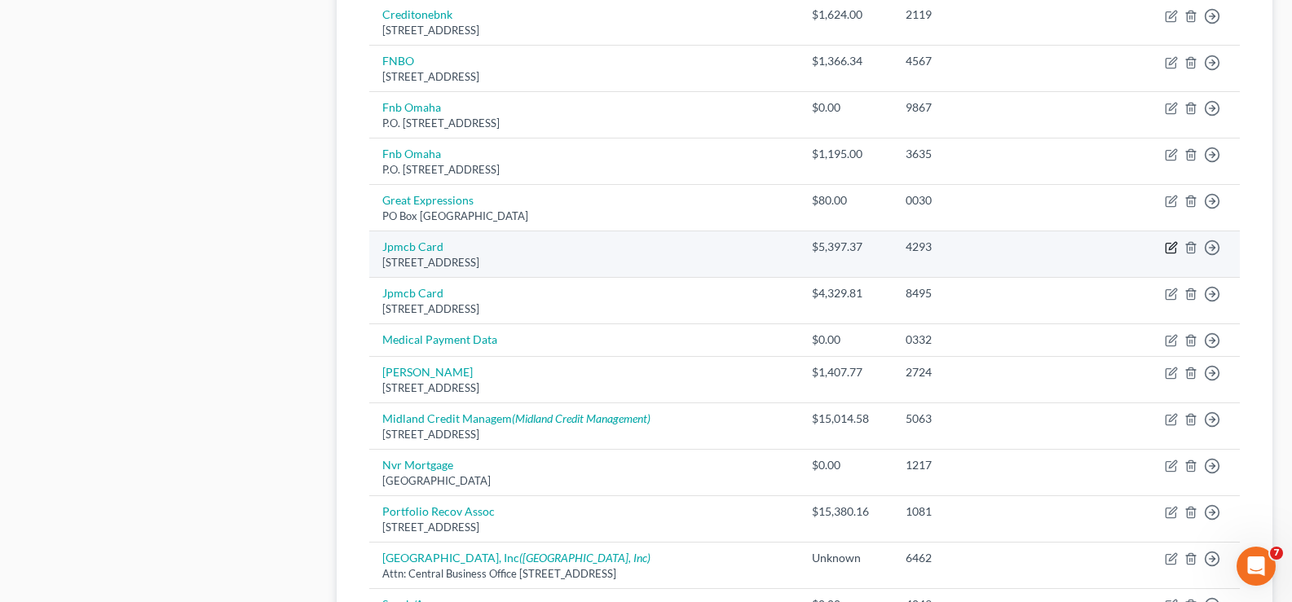
click at [1170, 249] on icon "button" at bounding box center [1172, 246] width 7 height 7
select select "7"
select select "2"
select select "0"
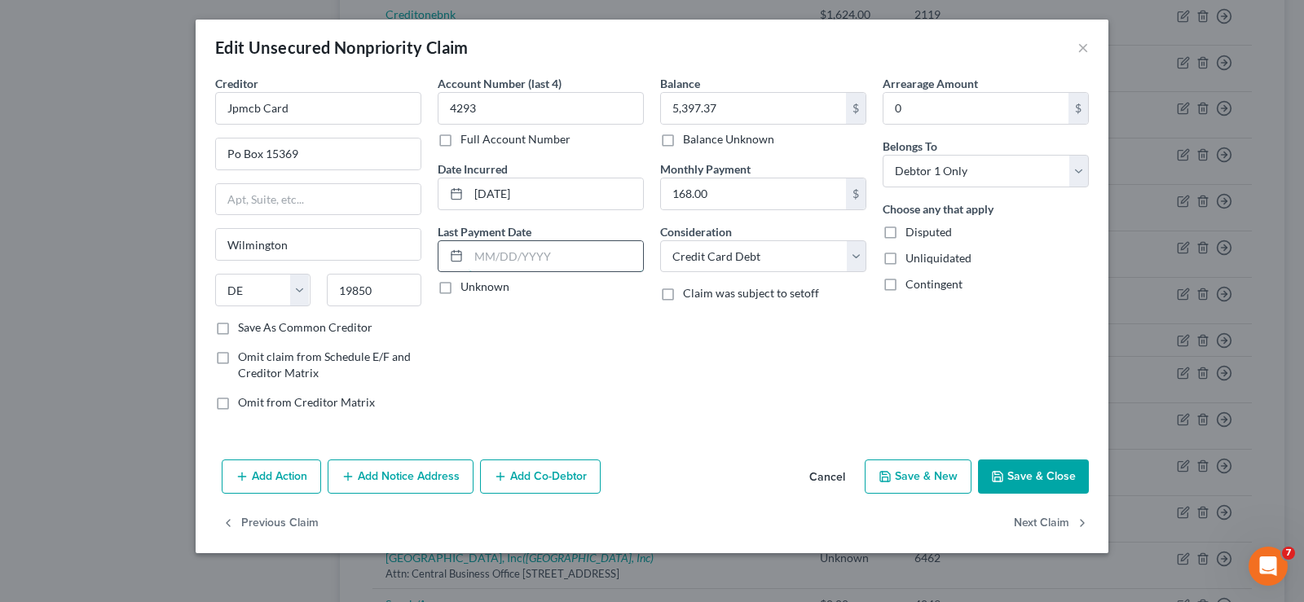
click at [549, 267] on input "text" at bounding box center [556, 256] width 174 height 31
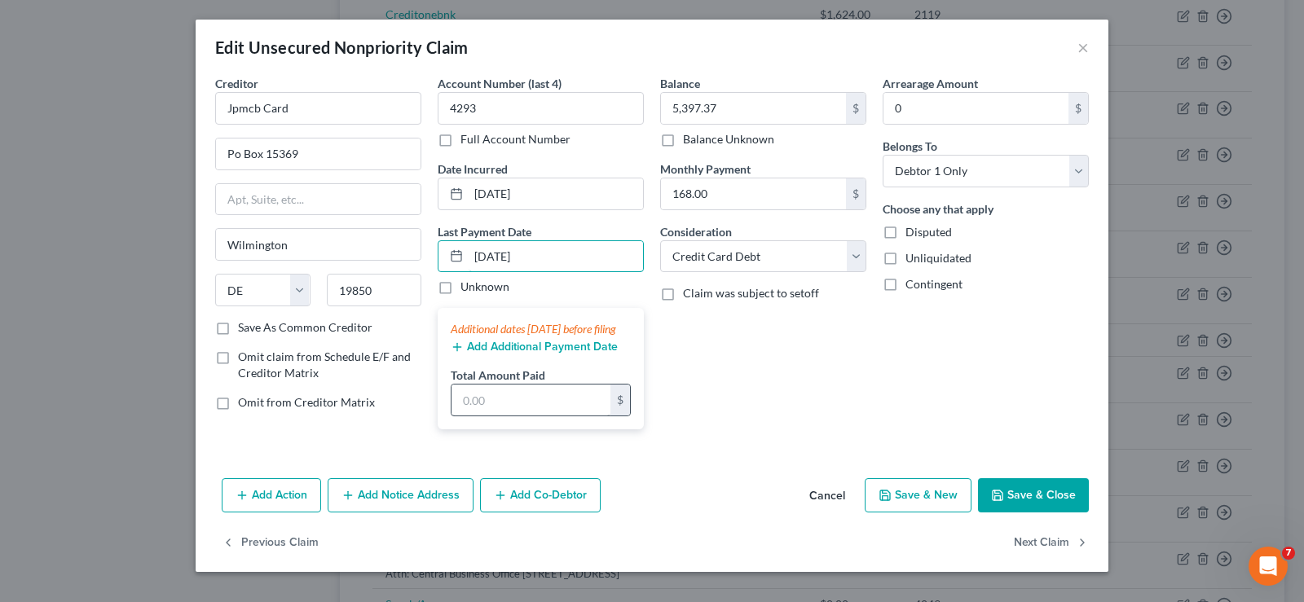
type input "[DATE]"
click at [520, 409] on input "text" at bounding box center [531, 400] width 159 height 31
click at [1056, 513] on button "Save & Close" at bounding box center [1033, 495] width 111 height 34
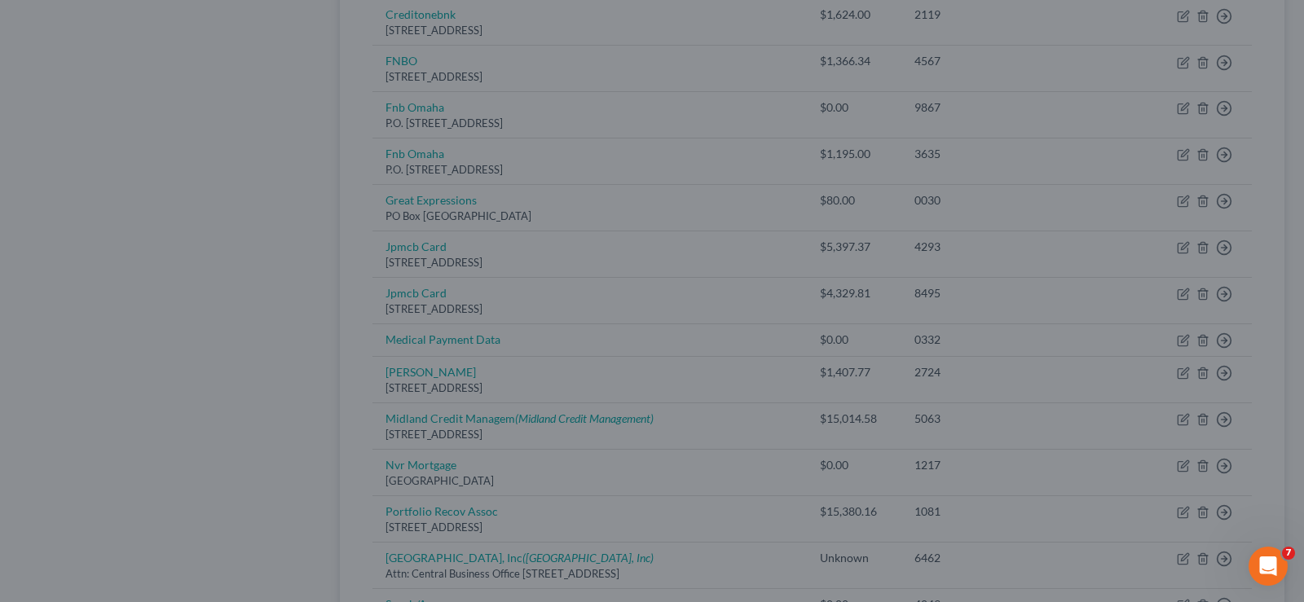
type input "165.00"
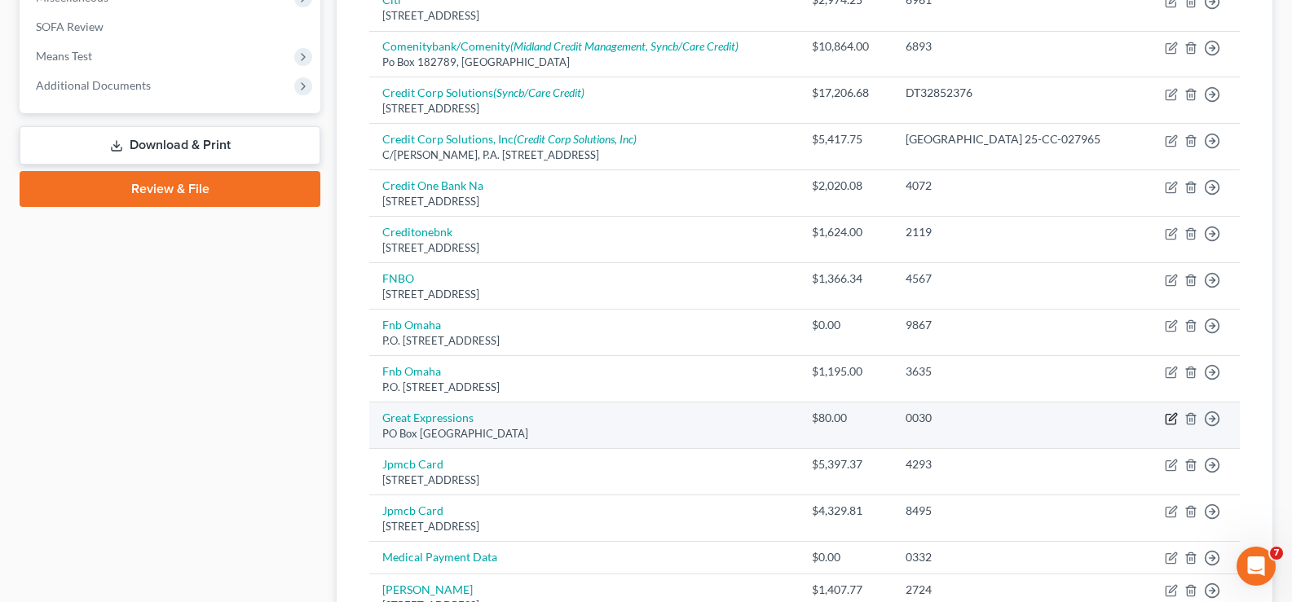
scroll to position [369, 0]
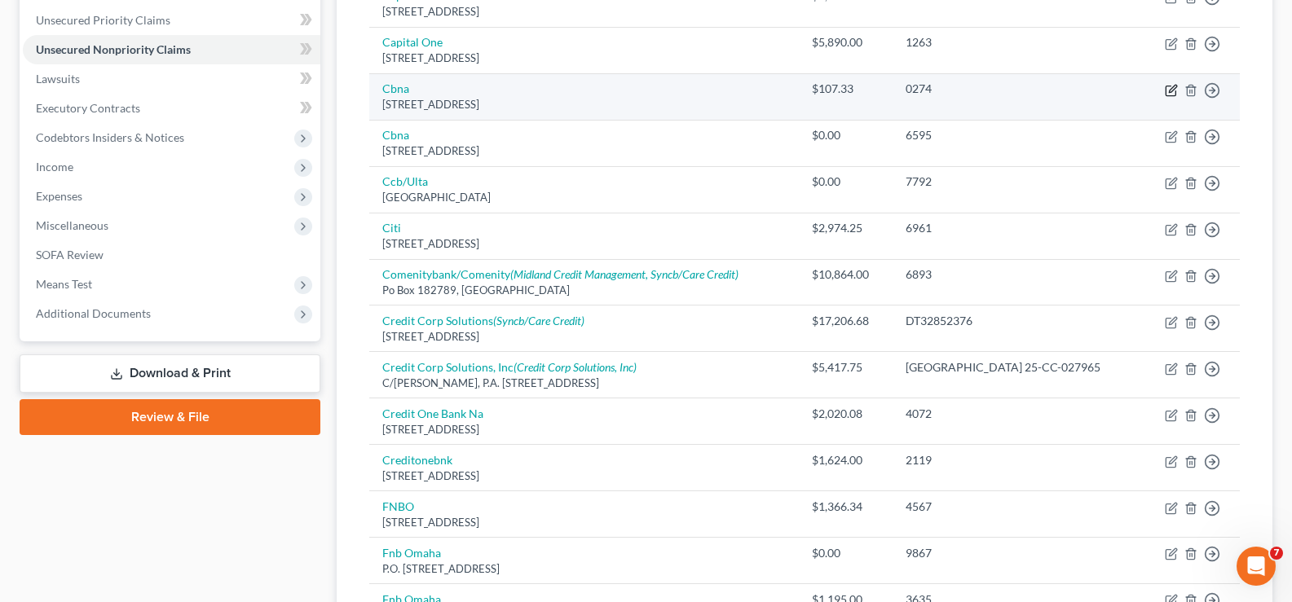
click at [1174, 87] on icon "button" at bounding box center [1171, 90] width 13 height 13
select select "43"
select select "2"
select select "0"
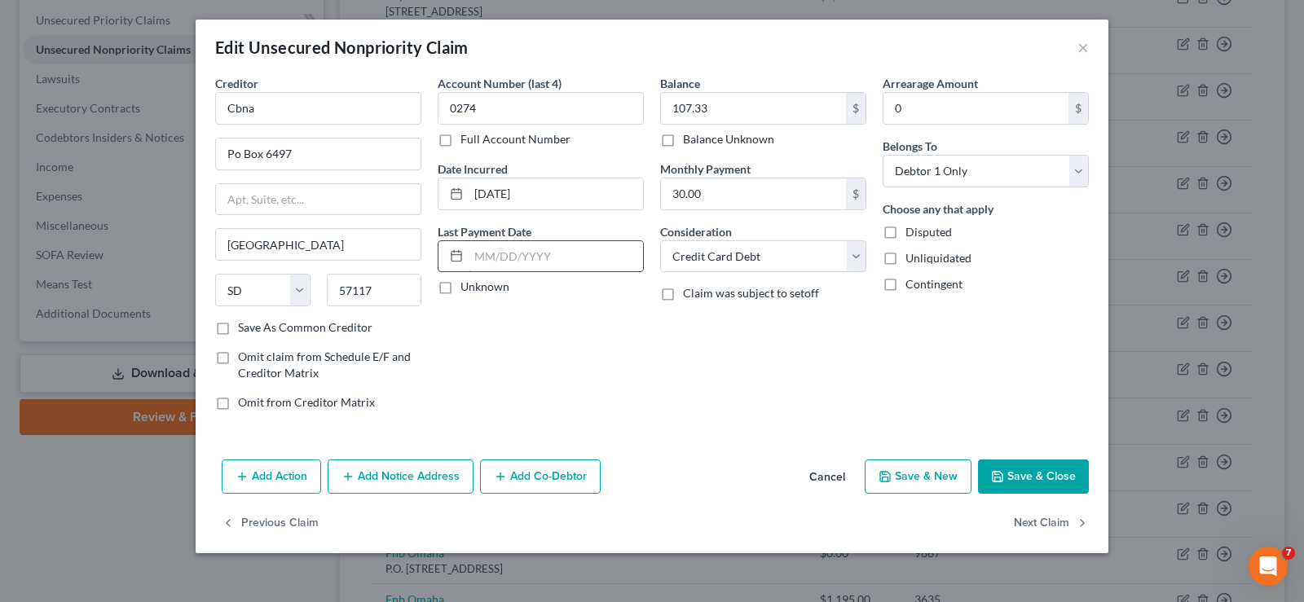
click at [547, 263] on input "text" at bounding box center [556, 256] width 174 height 31
click at [577, 249] on input "text" at bounding box center [556, 256] width 174 height 31
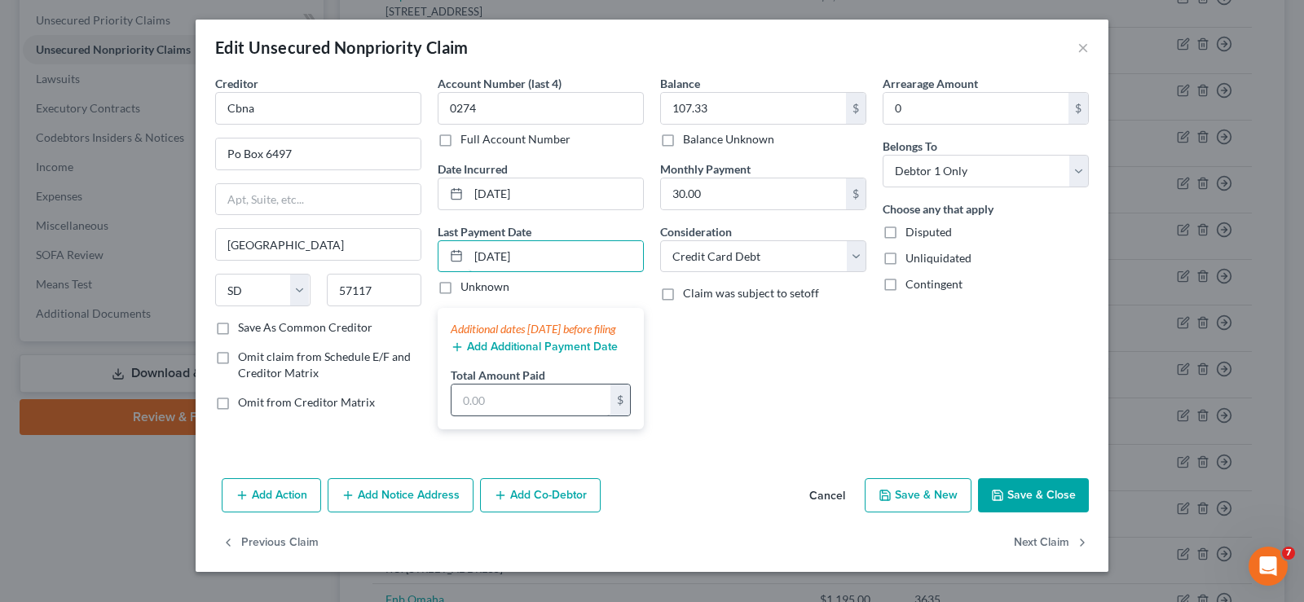
type input "[DATE]"
click at [519, 416] on input "text" at bounding box center [531, 400] width 159 height 31
click at [1040, 513] on button "Save & Close" at bounding box center [1033, 495] width 111 height 34
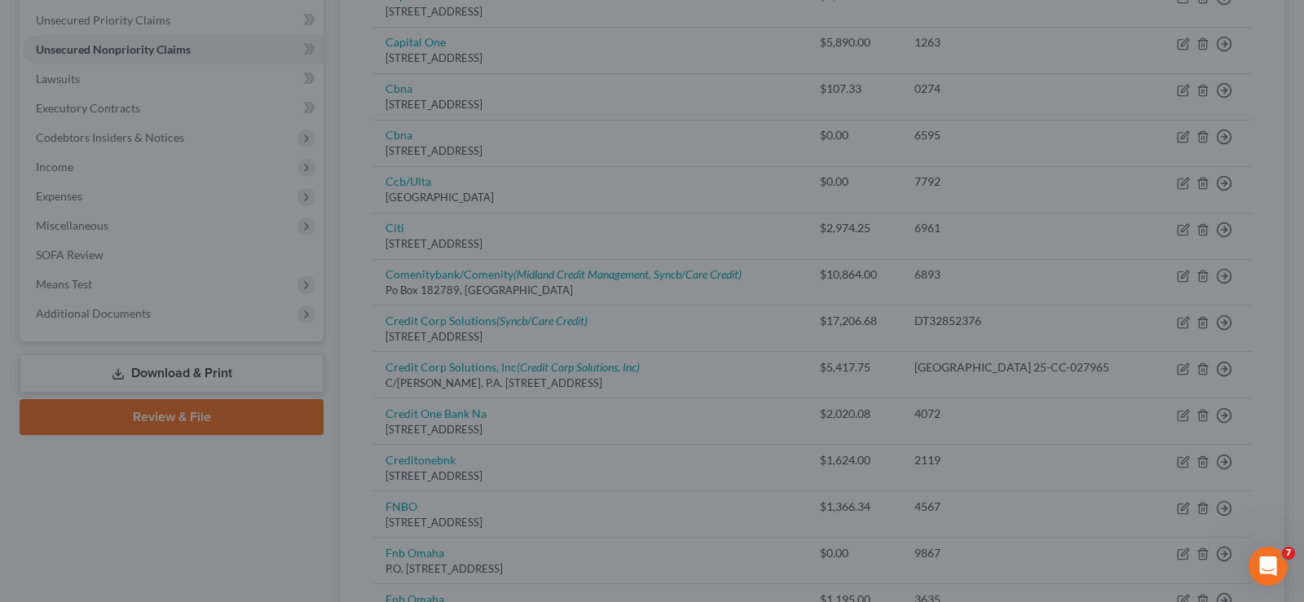
type input "92.00"
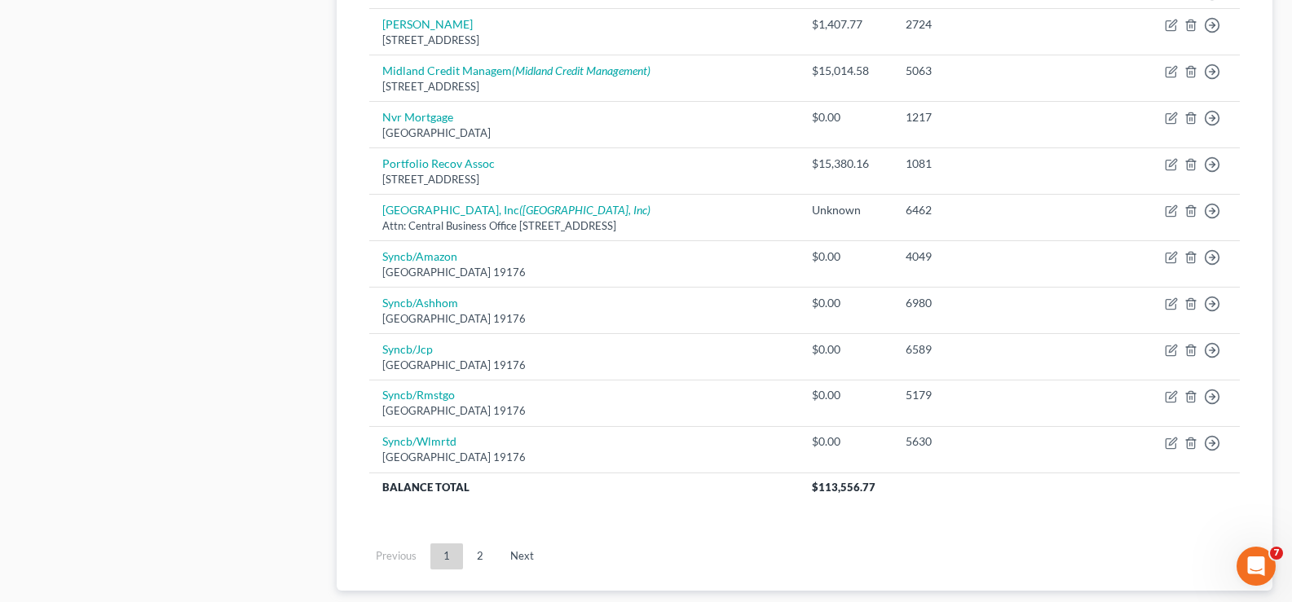
scroll to position [1266, 0]
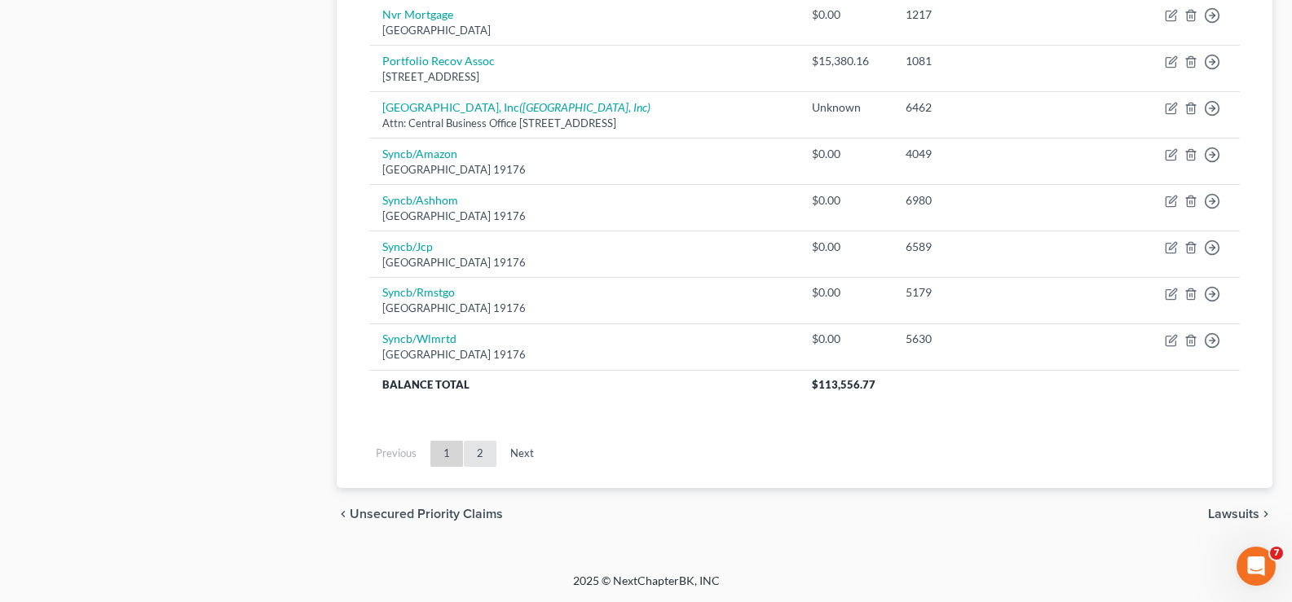
click at [478, 461] on link "2" at bounding box center [480, 454] width 33 height 26
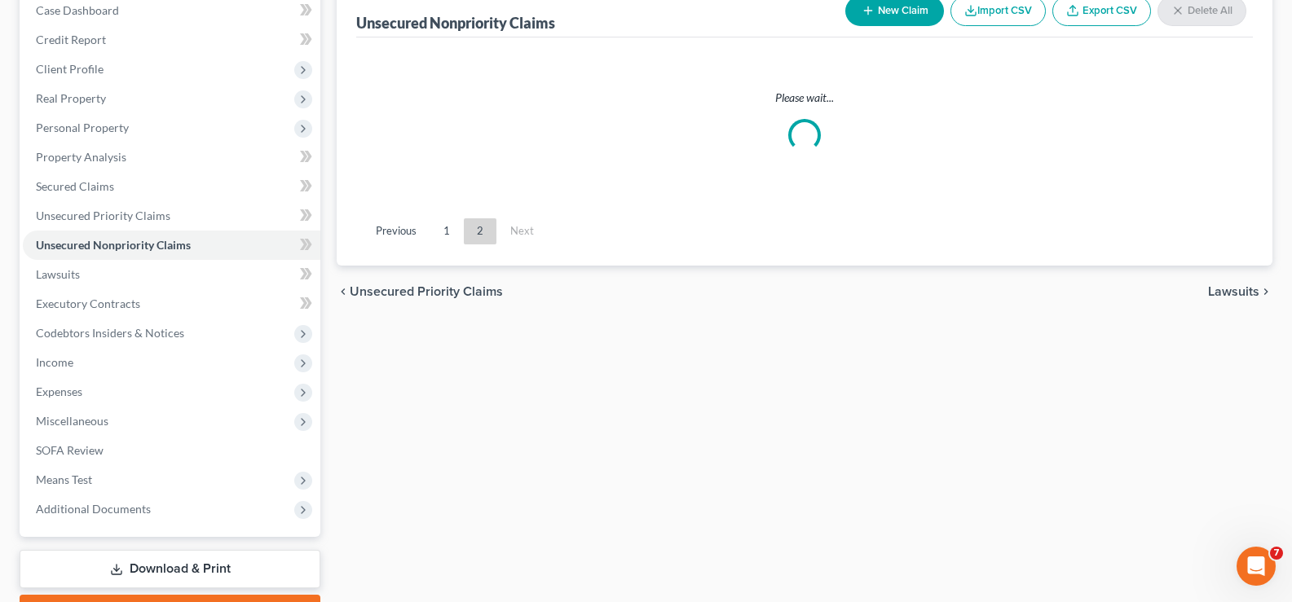
scroll to position [0, 0]
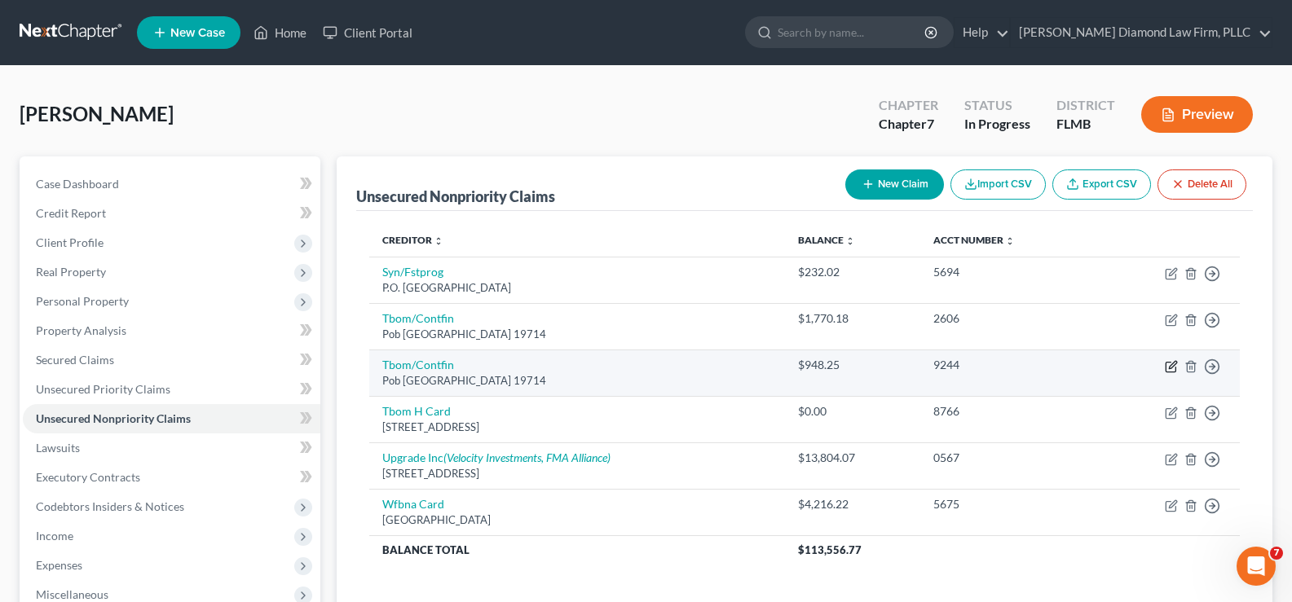
click at [1172, 367] on icon "button" at bounding box center [1172, 364] width 7 height 7
select select "7"
select select "2"
select select "0"
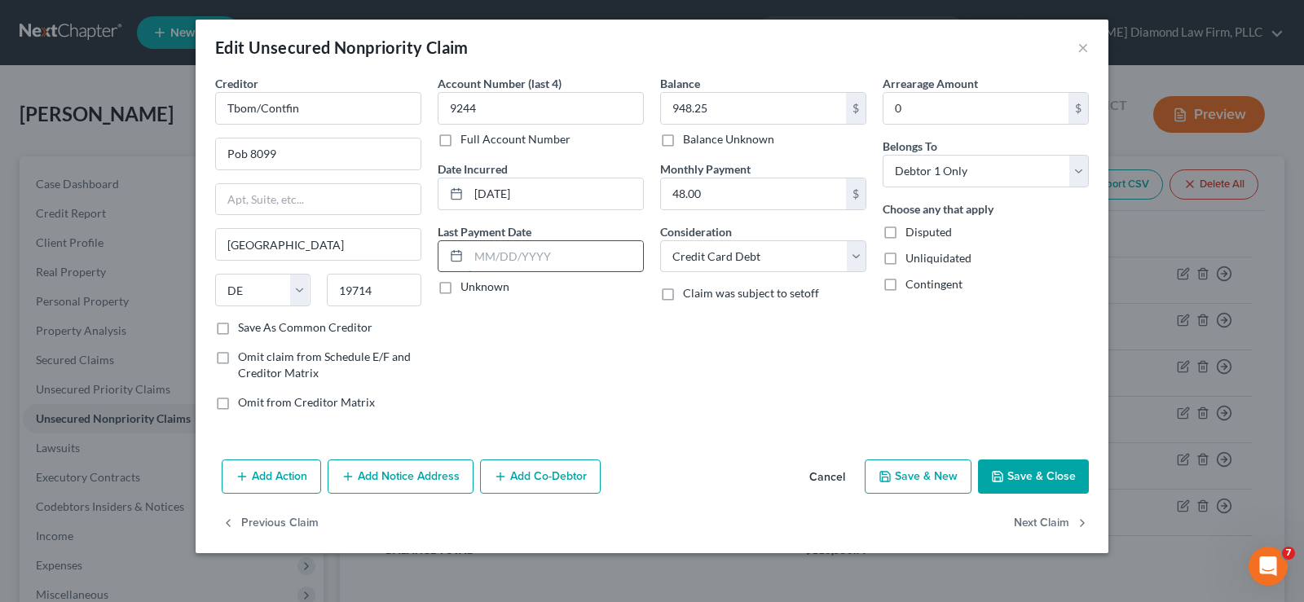
click at [531, 258] on input "text" at bounding box center [556, 256] width 174 height 31
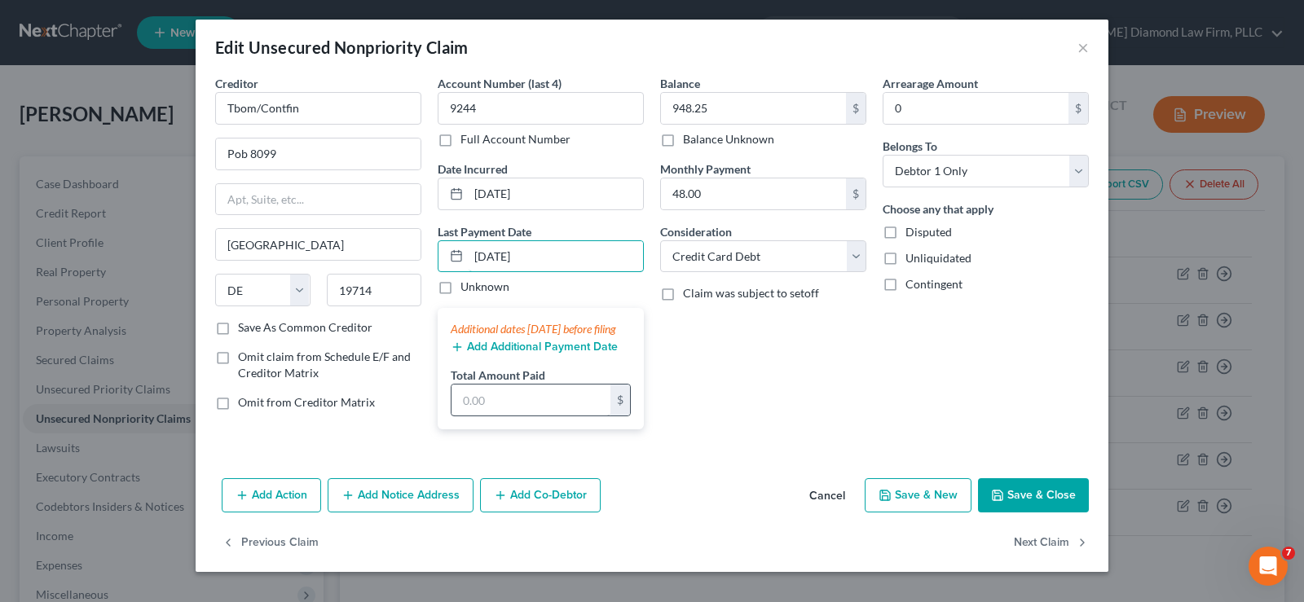
type input "[DATE]"
click at [521, 416] on input "text" at bounding box center [531, 400] width 159 height 31
click at [1025, 506] on button "Save & Close" at bounding box center [1033, 495] width 111 height 34
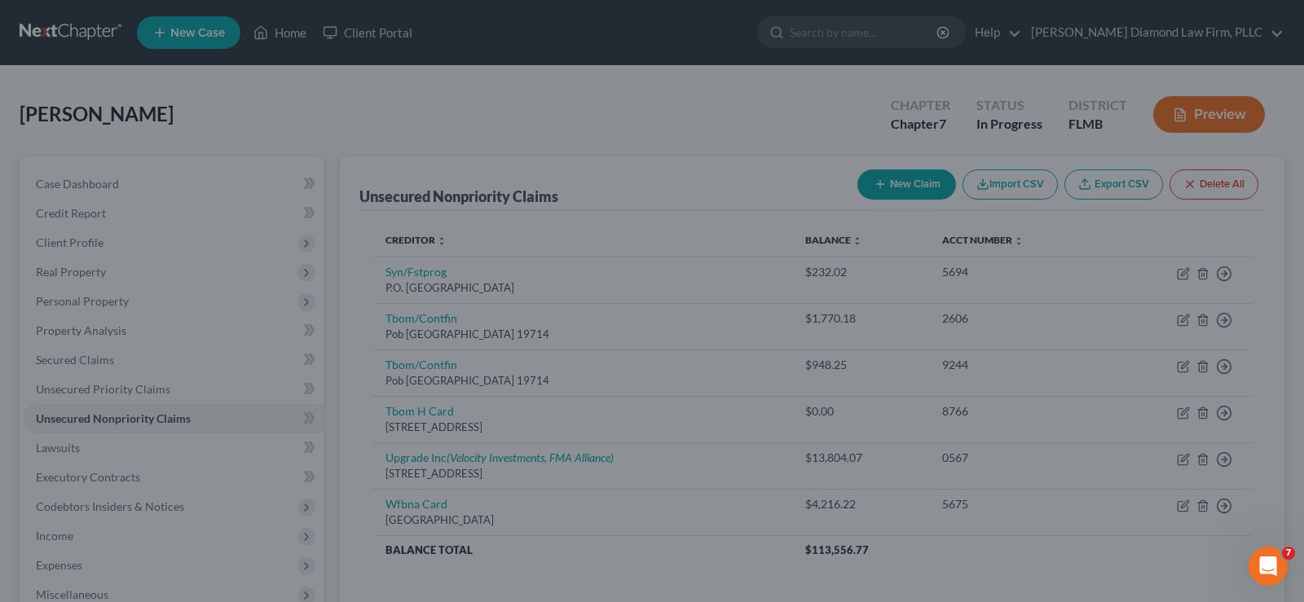
type input "83.00"
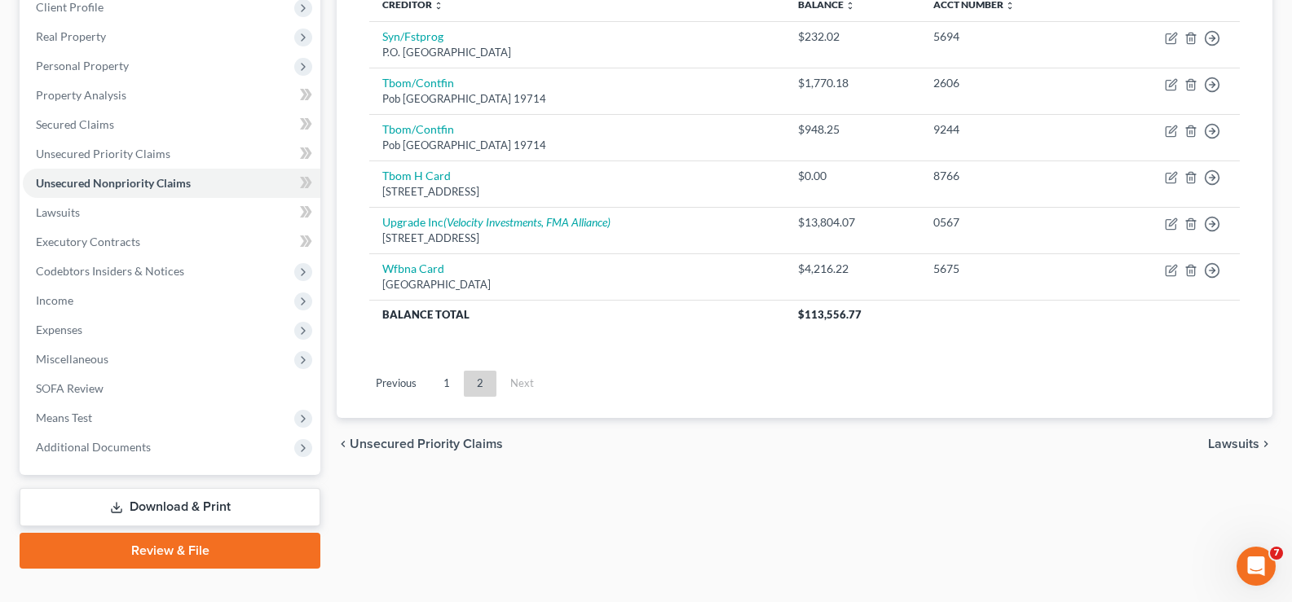
scroll to position [245, 0]
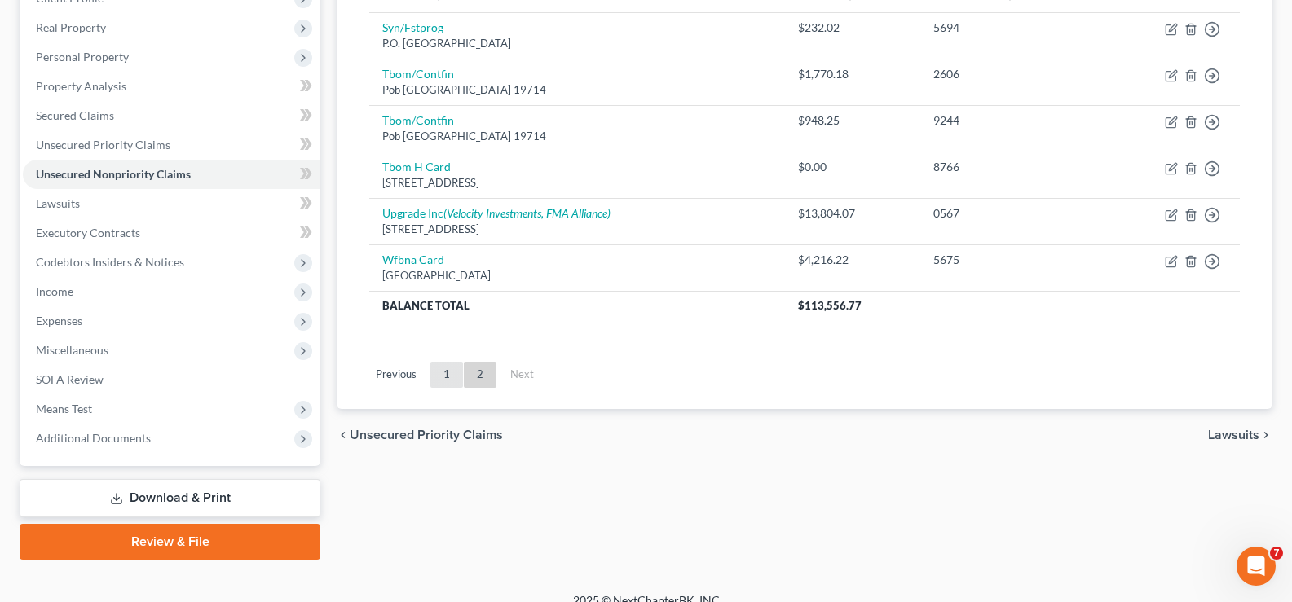
click at [442, 378] on link "1" at bounding box center [446, 375] width 33 height 26
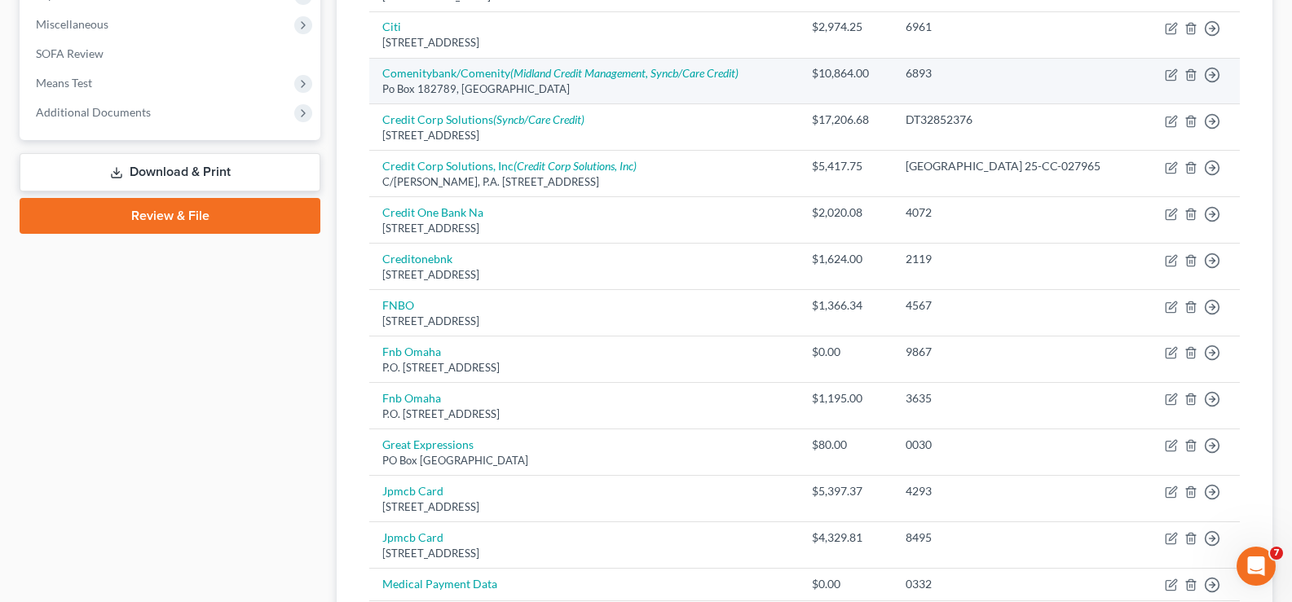
scroll to position [734, 0]
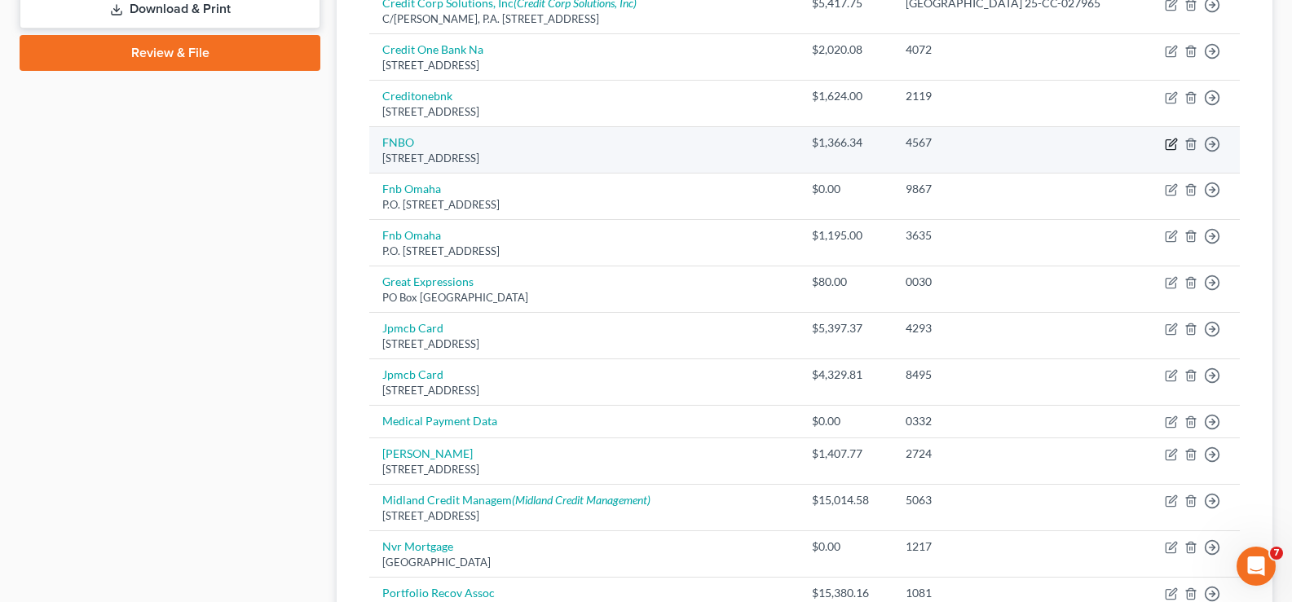
click at [1172, 139] on icon "button" at bounding box center [1171, 144] width 13 height 13
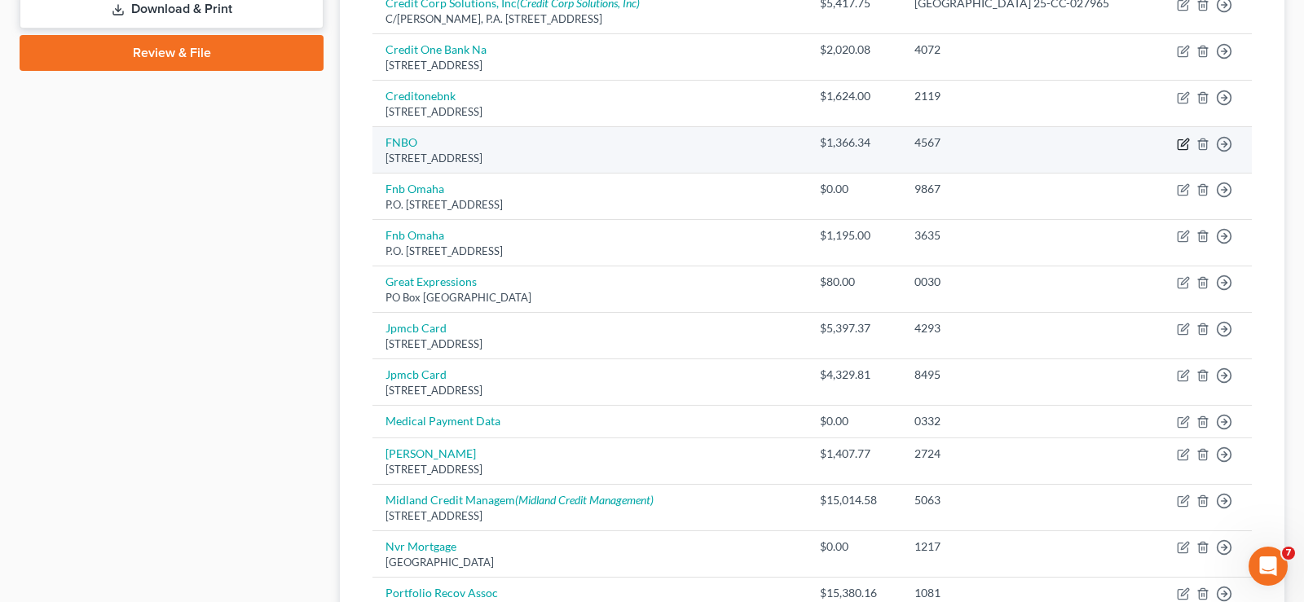
select select "30"
select select "2"
select select "0"
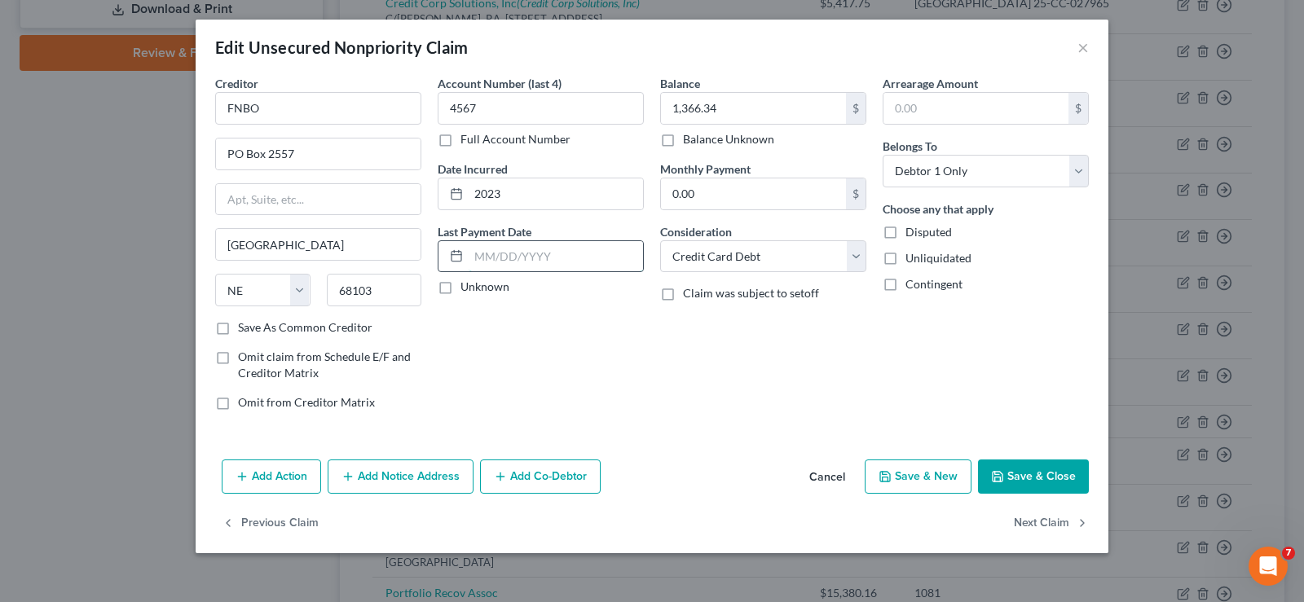
click at [527, 261] on input "text" at bounding box center [556, 256] width 174 height 31
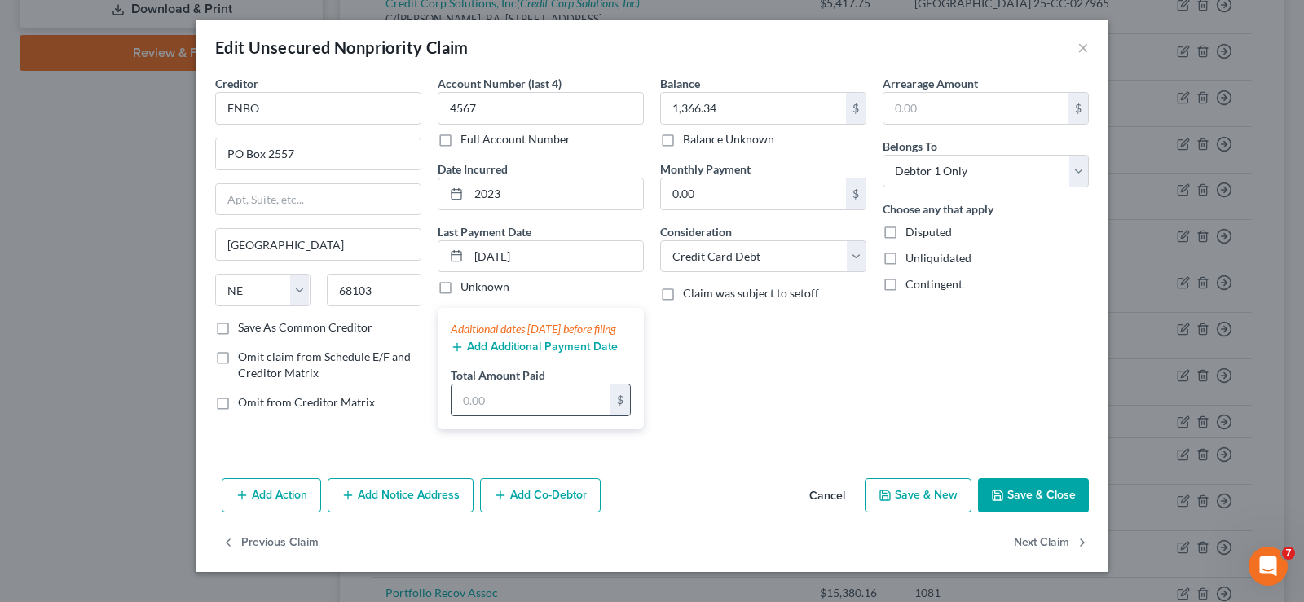
click at [497, 416] on input "text" at bounding box center [531, 400] width 159 height 31
click at [1008, 513] on button "Save & Close" at bounding box center [1033, 495] width 111 height 34
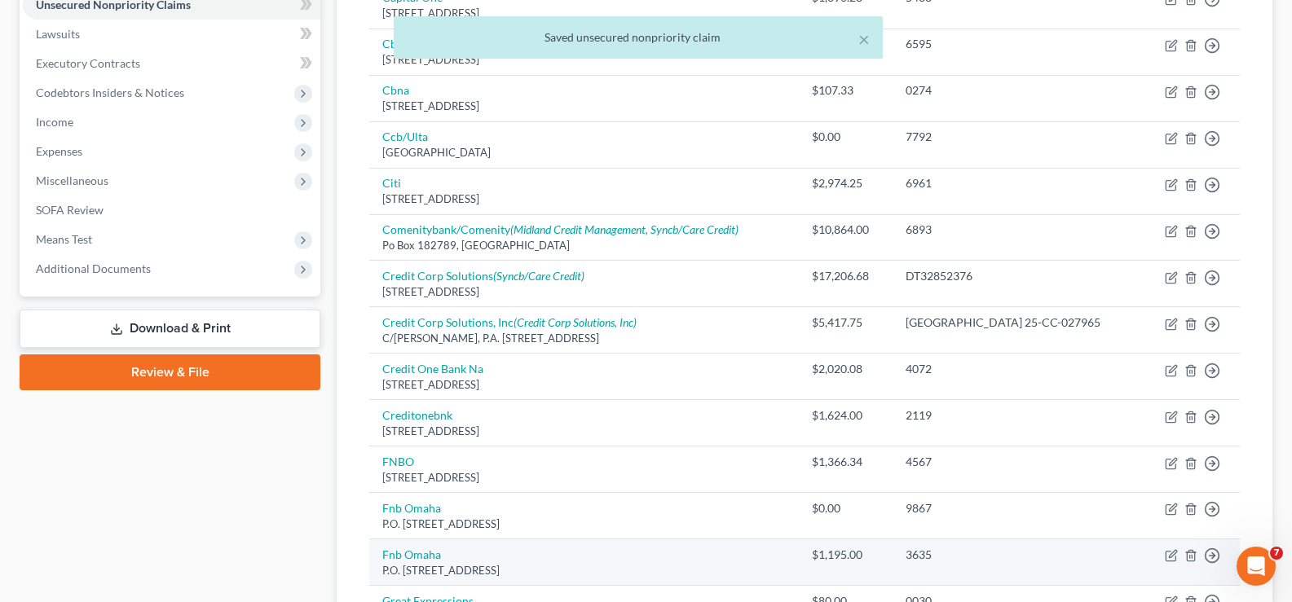
scroll to position [408, 0]
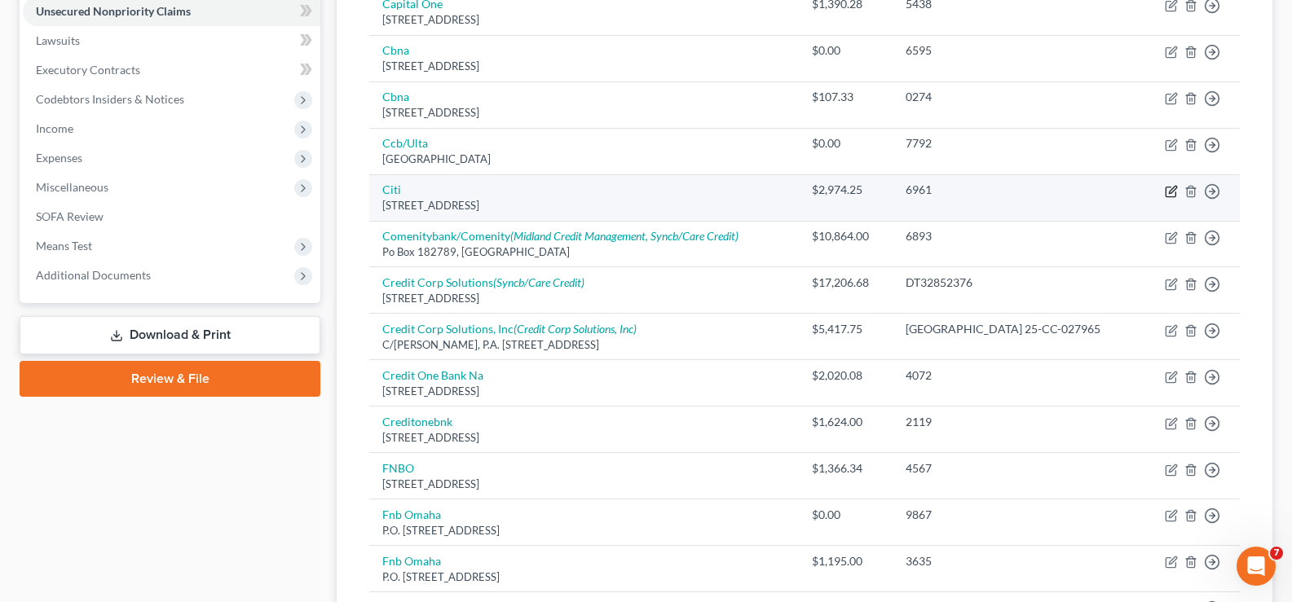
click at [1170, 189] on icon "button" at bounding box center [1171, 191] width 13 height 13
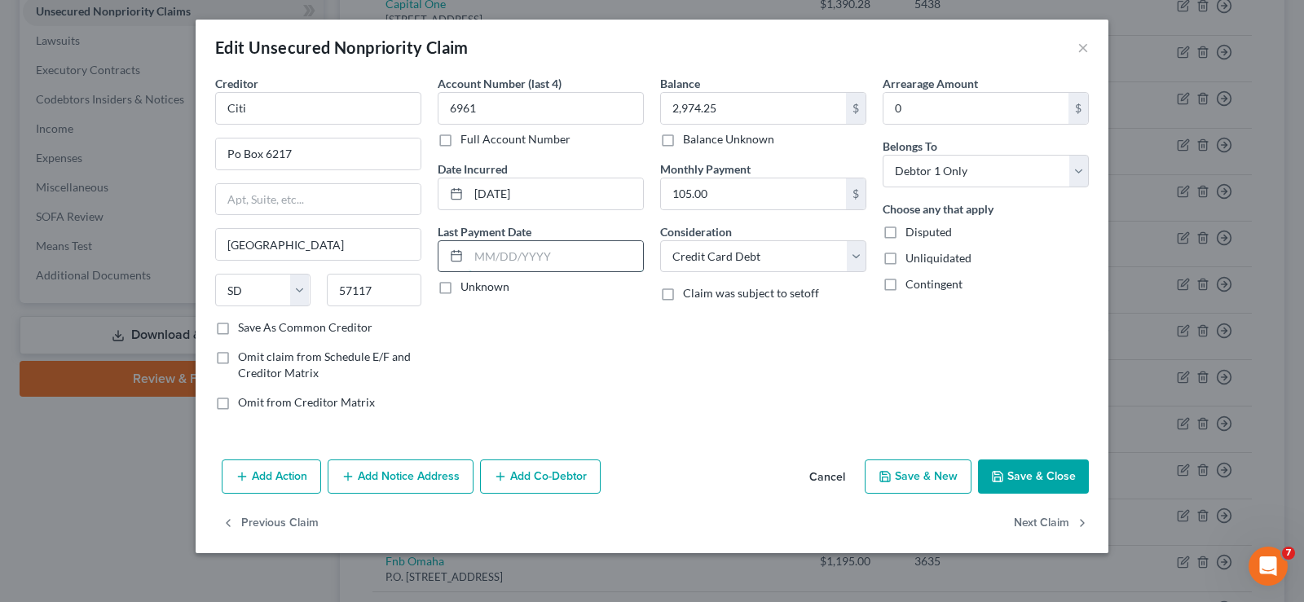
click at [544, 260] on input "text" at bounding box center [556, 256] width 174 height 31
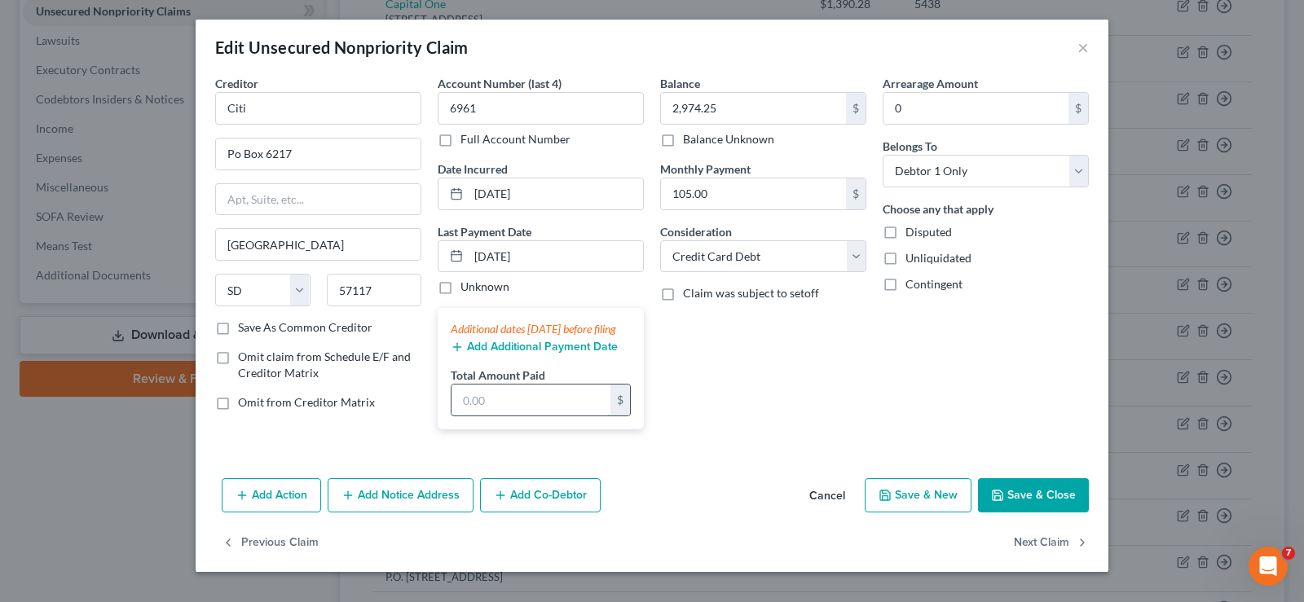
click at [546, 413] on input "text" at bounding box center [531, 400] width 159 height 31
click at [1025, 513] on button "Save & Close" at bounding box center [1033, 495] width 111 height 34
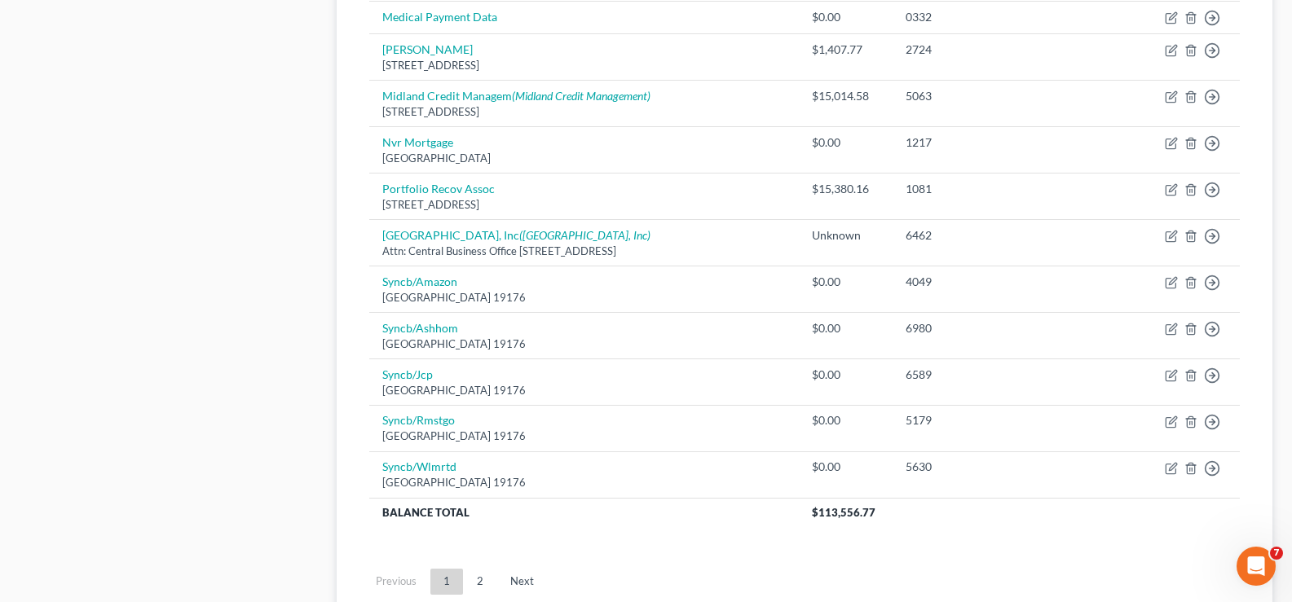
scroll to position [1266, 0]
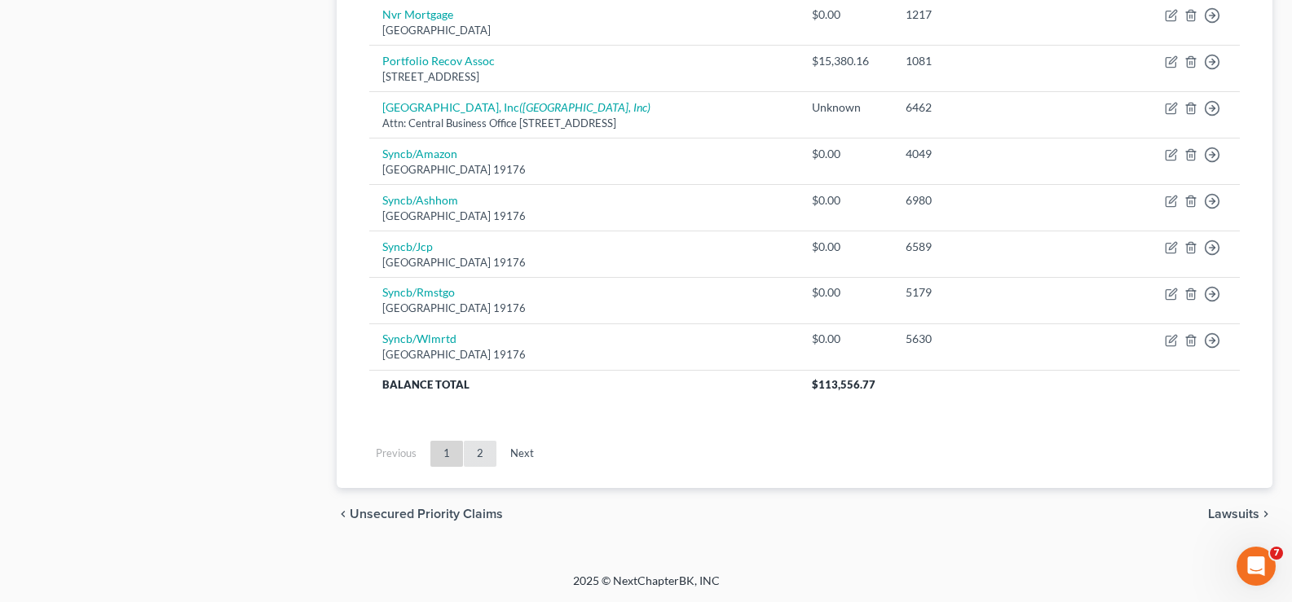
click at [479, 453] on link "2" at bounding box center [480, 454] width 33 height 26
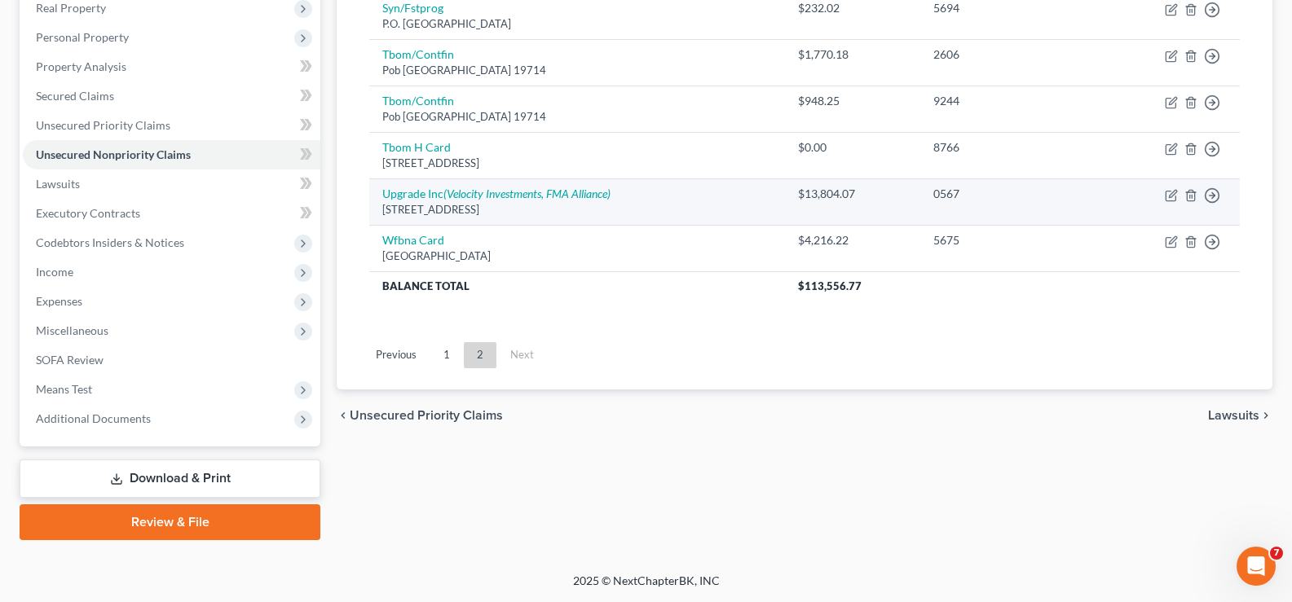
scroll to position [0, 0]
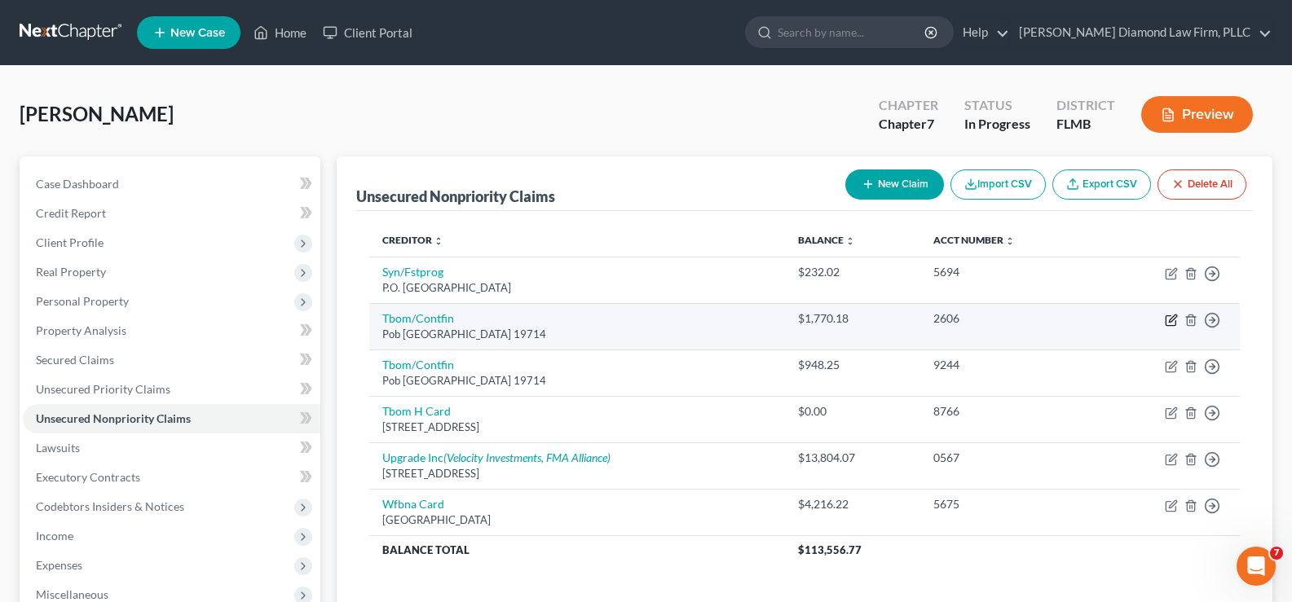
click at [1172, 322] on icon "button" at bounding box center [1171, 320] width 13 height 13
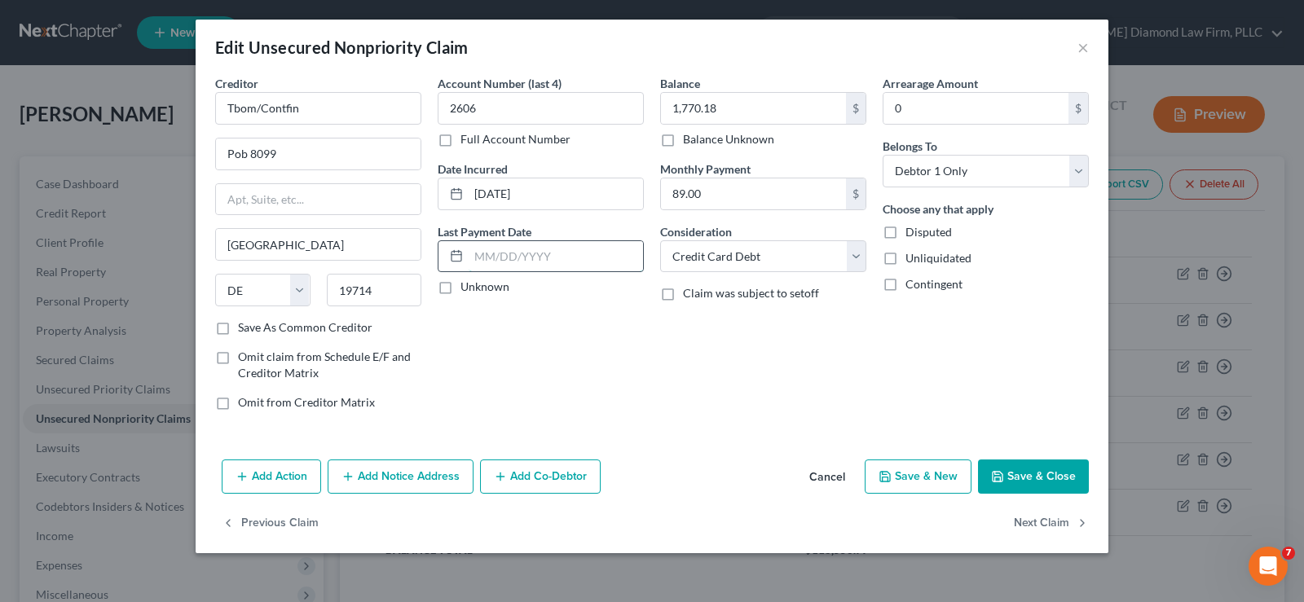
click at [545, 257] on input "text" at bounding box center [556, 256] width 174 height 31
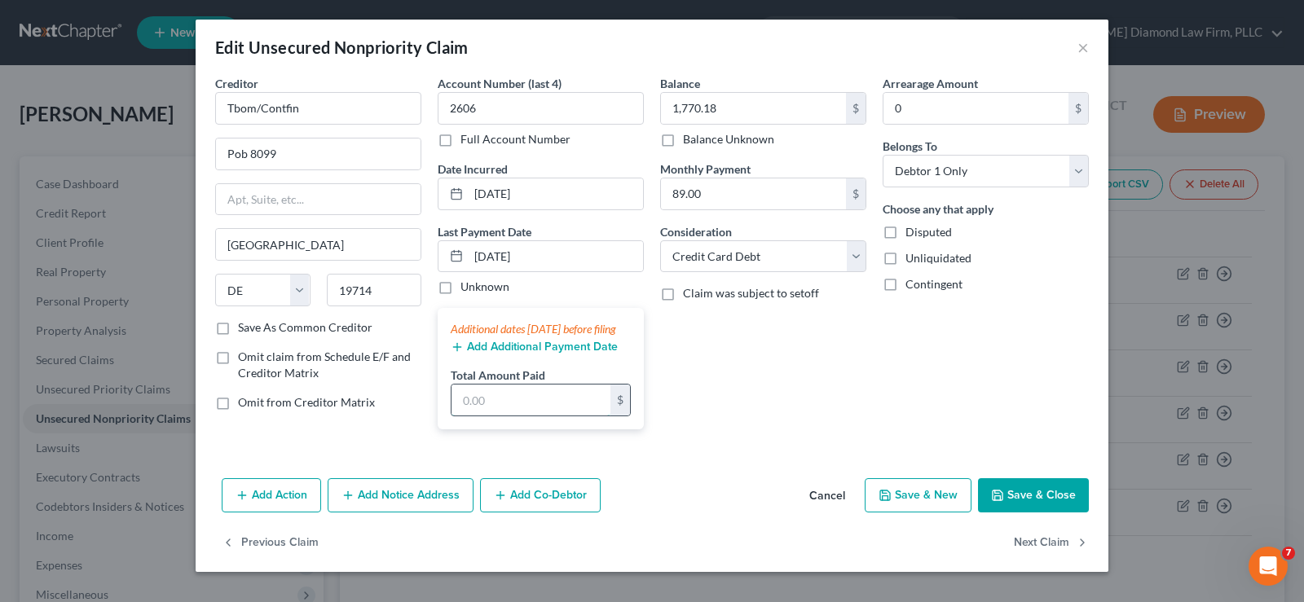
click at [560, 411] on input "text" at bounding box center [531, 400] width 159 height 31
click at [1047, 513] on button "Save & Close" at bounding box center [1033, 495] width 111 height 34
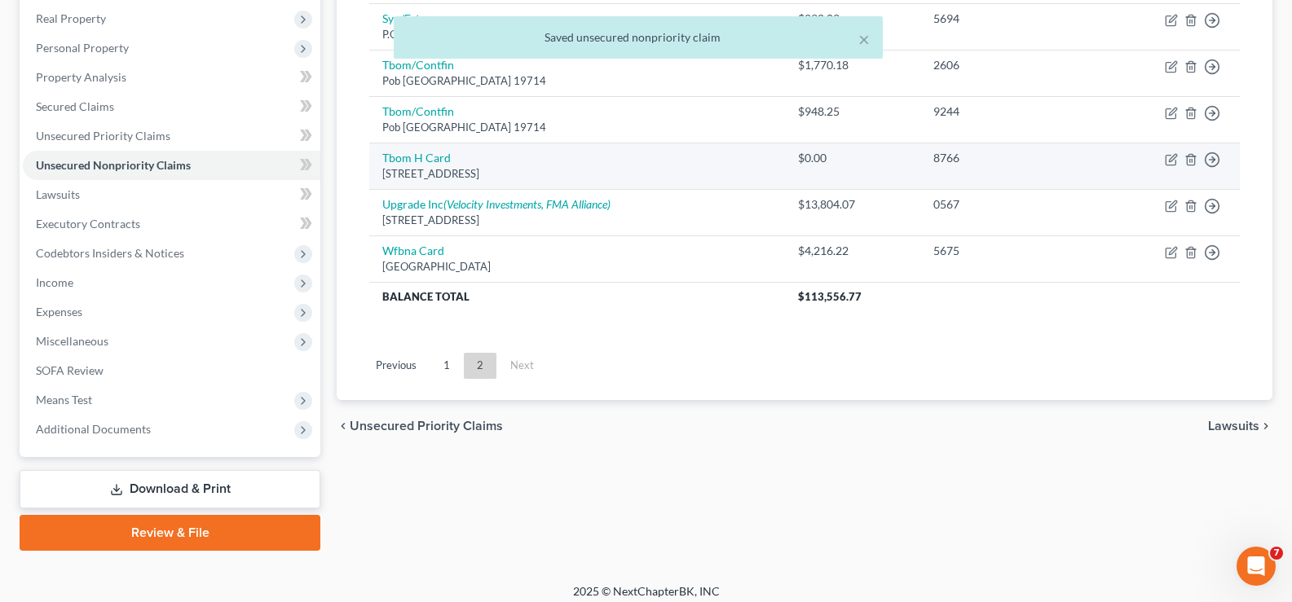
scroll to position [264, 0]
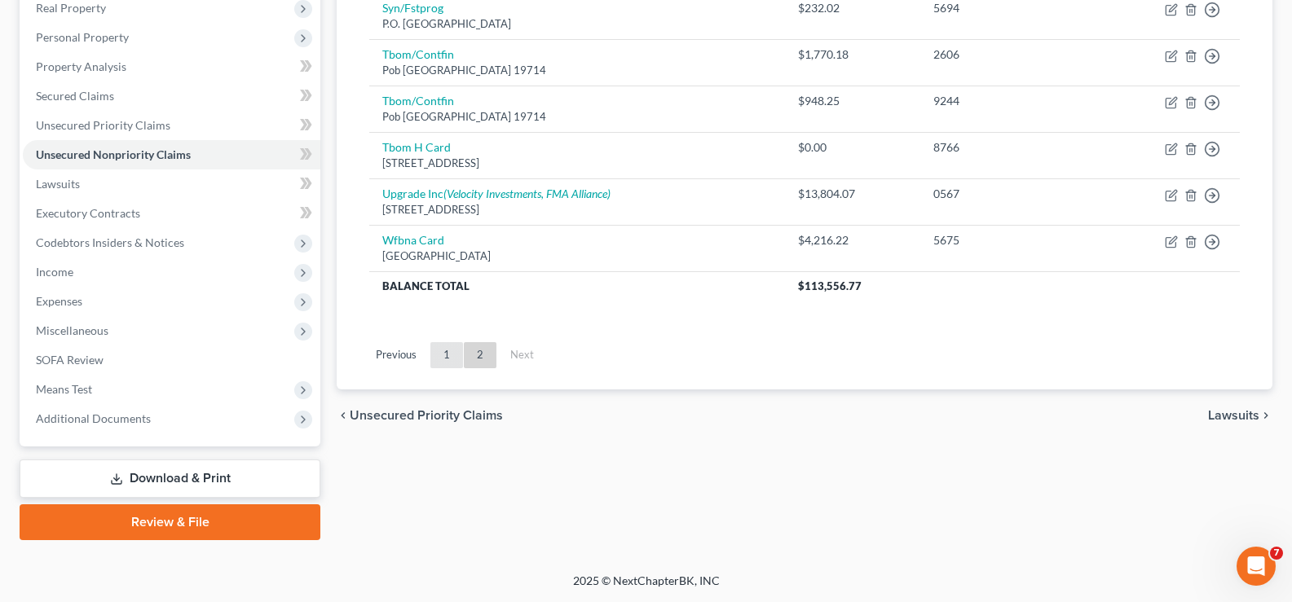
click at [444, 356] on link "1" at bounding box center [446, 355] width 33 height 26
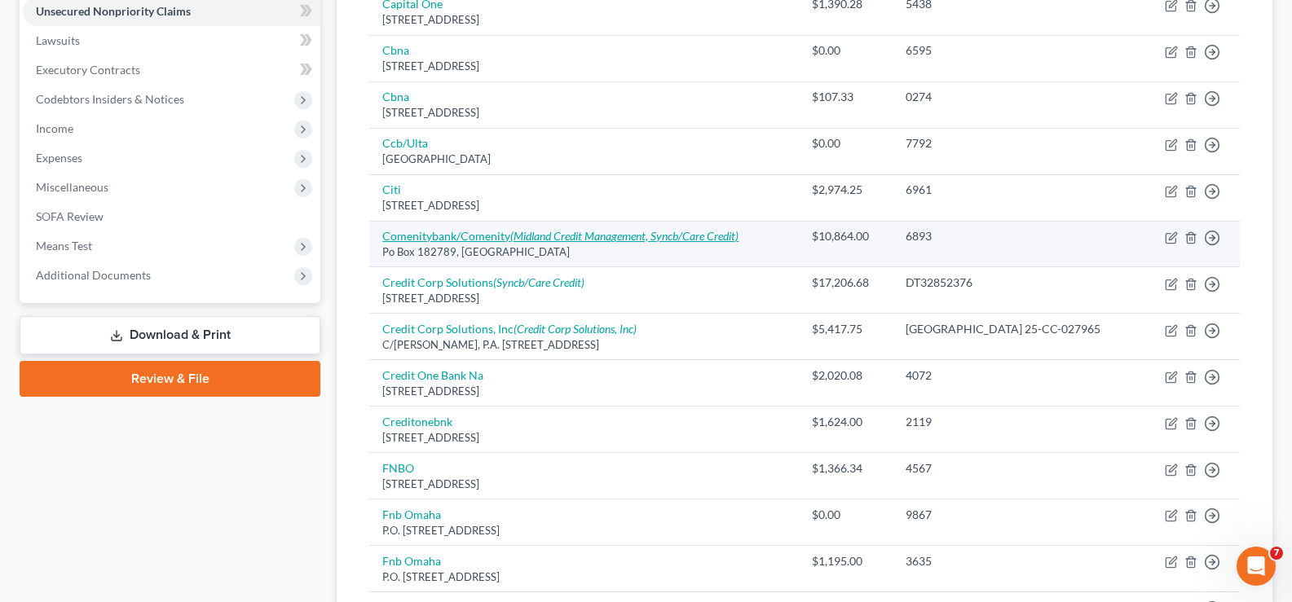
scroll to position [427, 0]
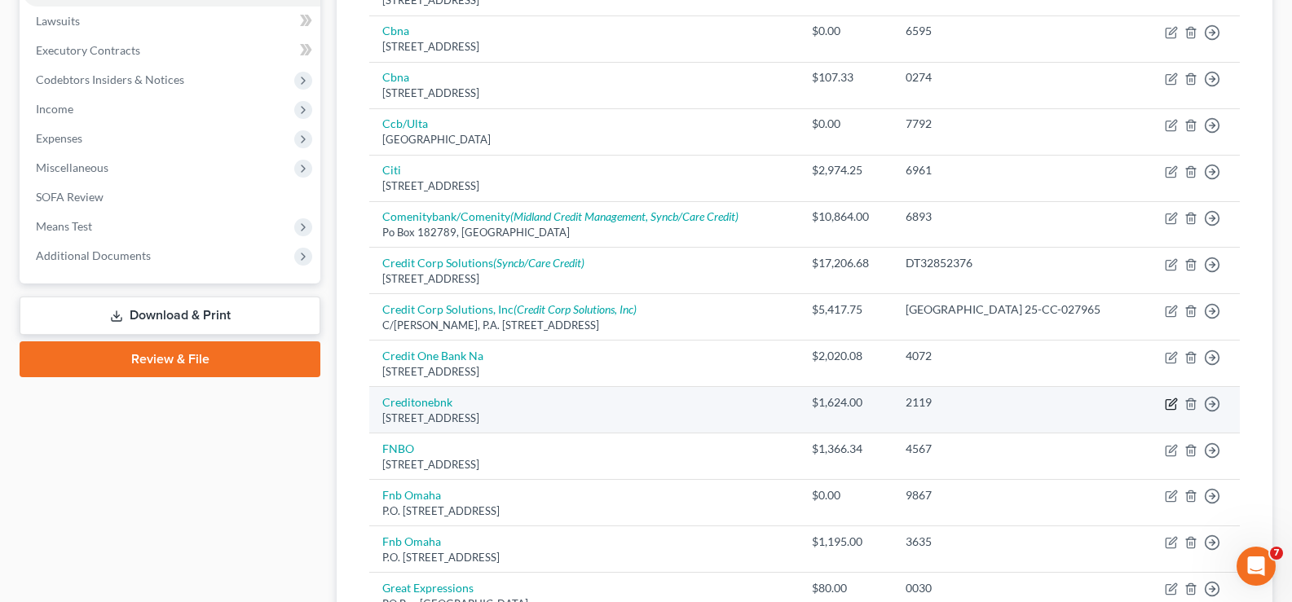
click at [1173, 405] on icon "button" at bounding box center [1171, 404] width 13 height 13
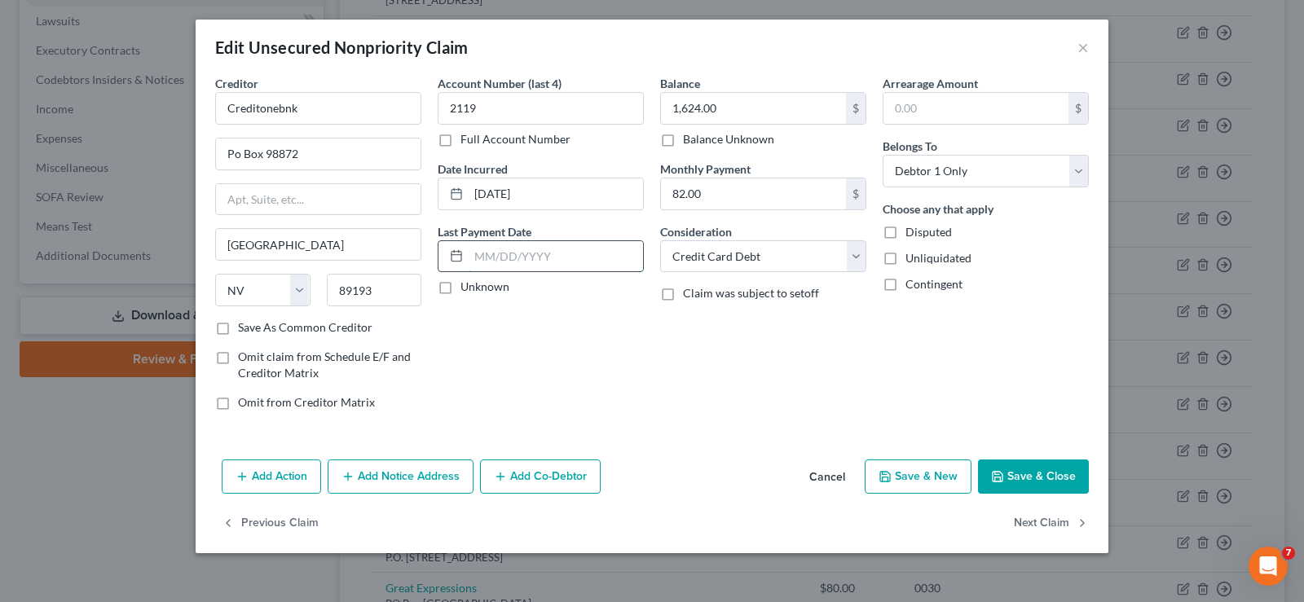
click at [519, 253] on input "text" at bounding box center [556, 256] width 174 height 31
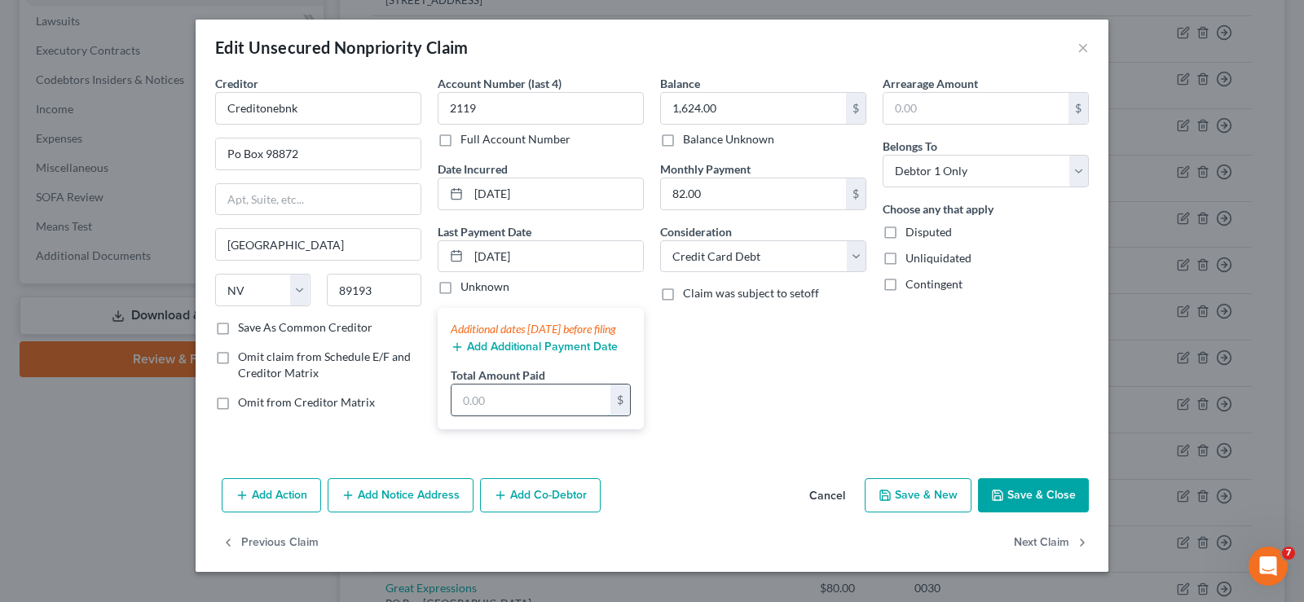
click at [492, 408] on input "text" at bounding box center [531, 400] width 159 height 31
click at [1016, 513] on button "Save & Close" at bounding box center [1033, 495] width 111 height 34
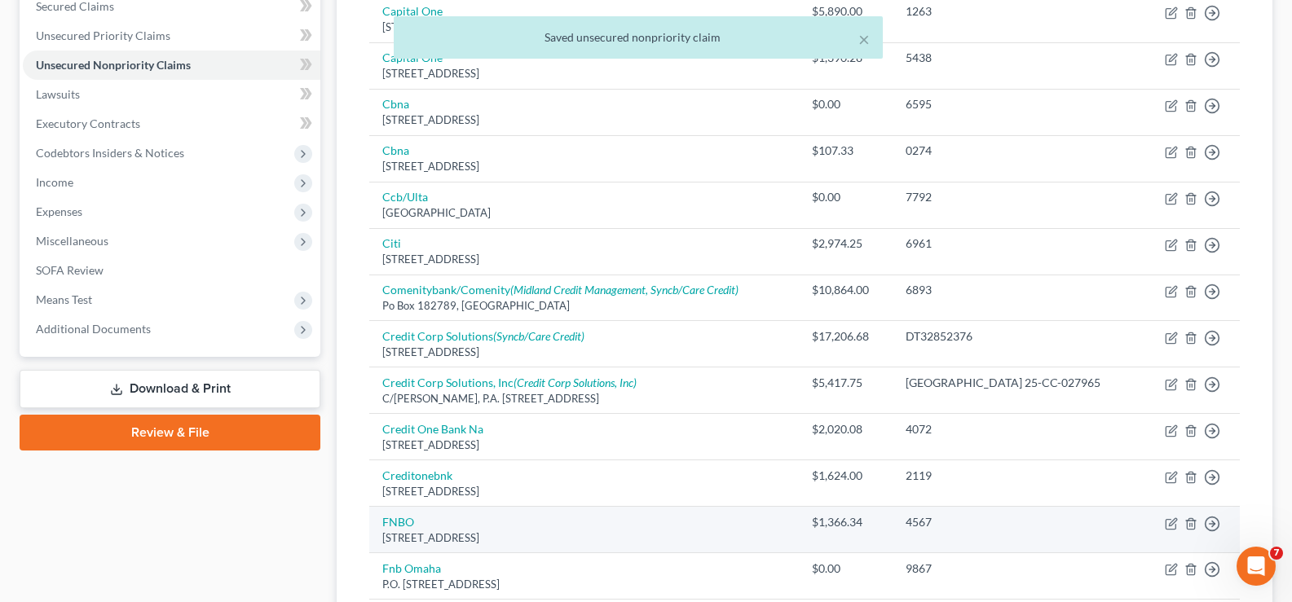
scroll to position [183, 0]
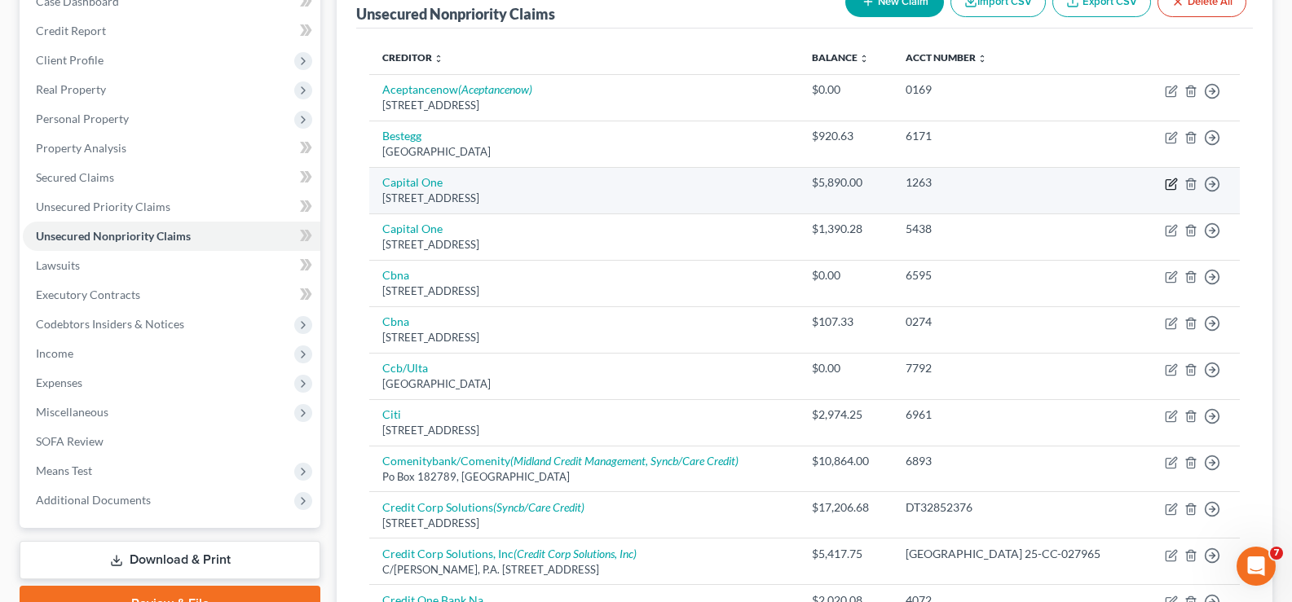
click at [1171, 187] on icon "button" at bounding box center [1171, 184] width 13 height 13
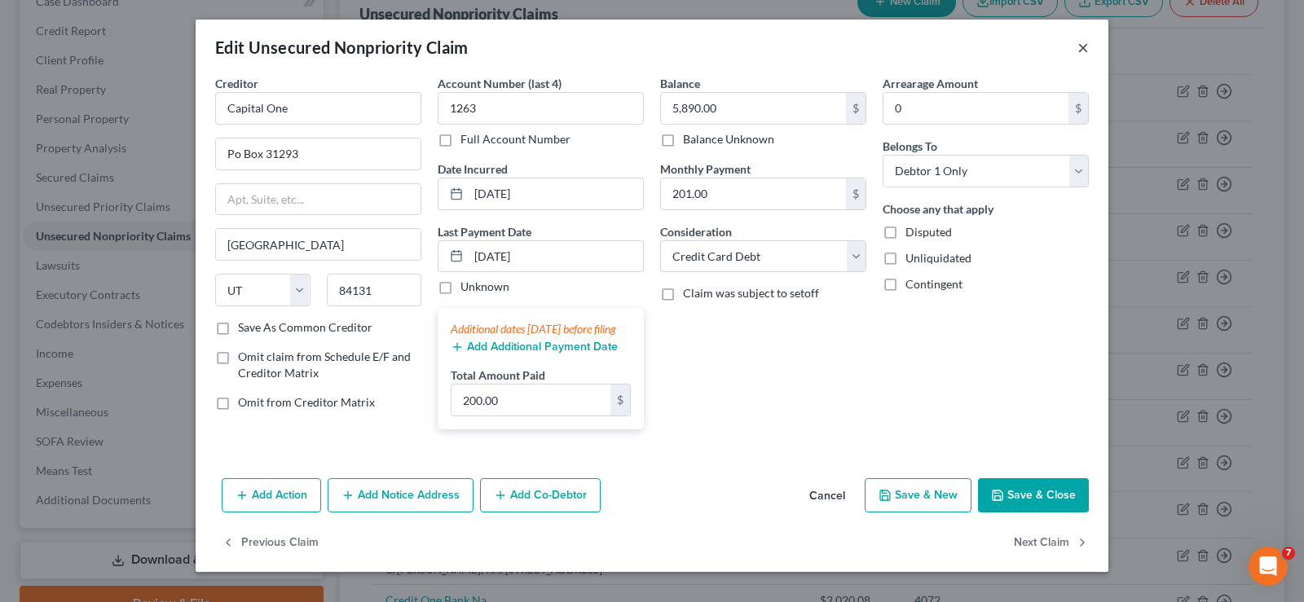
click at [1080, 49] on button "×" at bounding box center [1083, 47] width 11 height 20
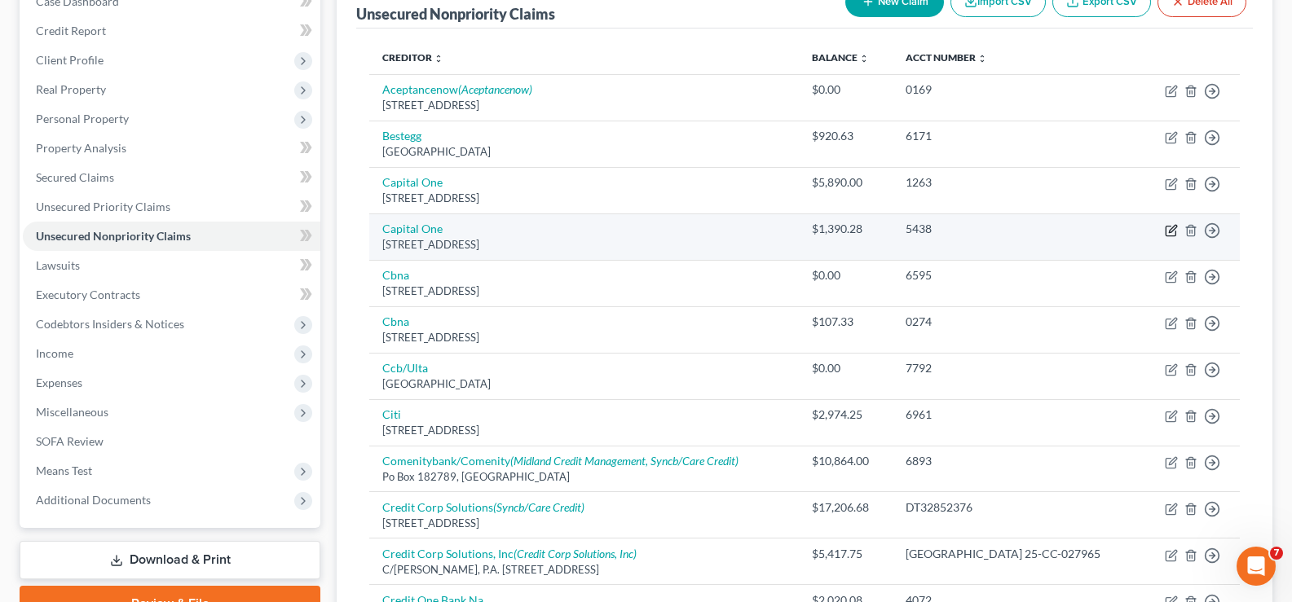
click at [1169, 231] on icon "button" at bounding box center [1171, 230] width 13 height 13
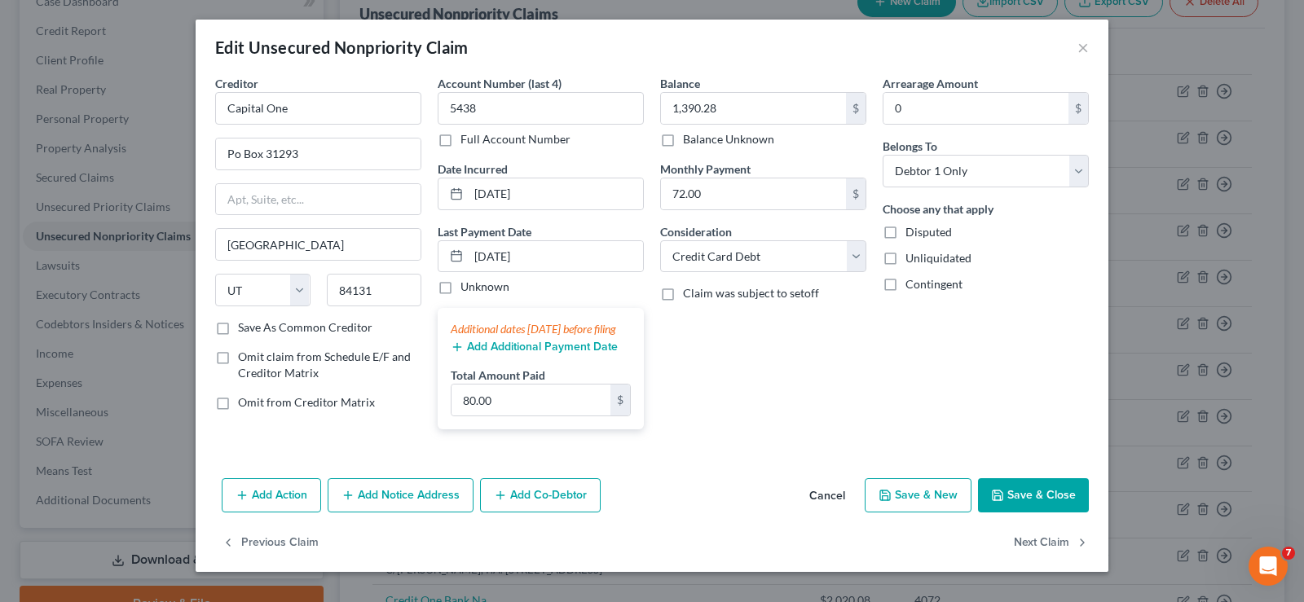
click at [509, 354] on button "Add Additional Payment Date" at bounding box center [534, 347] width 167 height 13
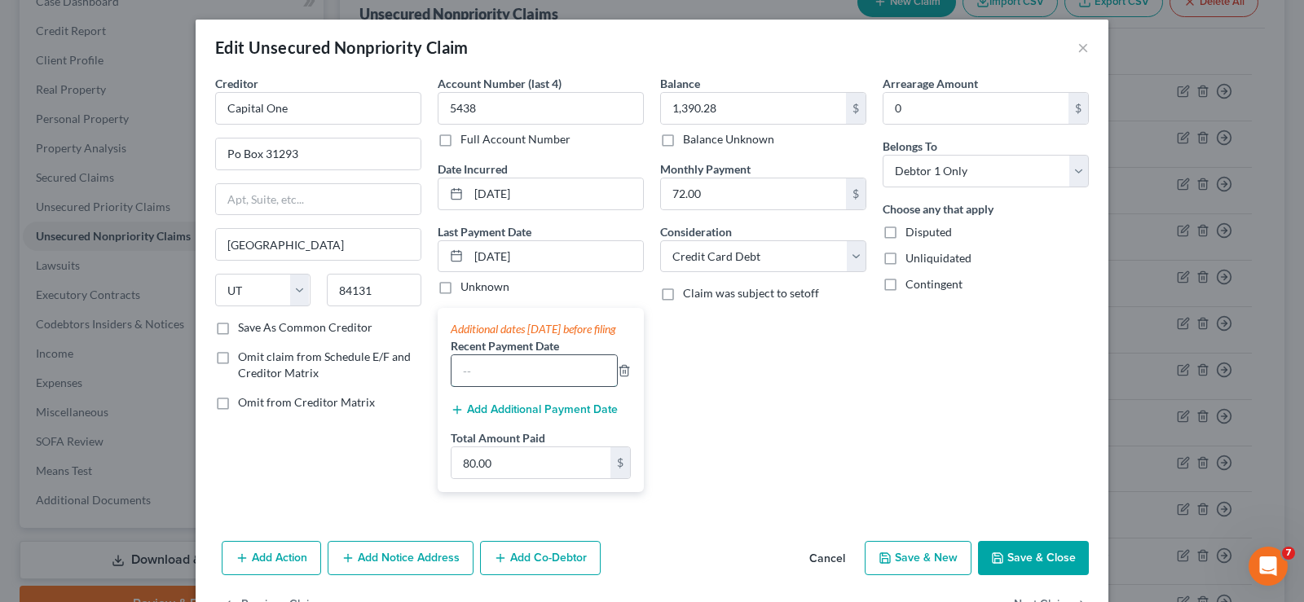
click at [485, 378] on input "text" at bounding box center [534, 370] width 165 height 31
click at [505, 478] on input "80.00" at bounding box center [531, 462] width 159 height 31
click at [1036, 566] on button "Save & Close" at bounding box center [1033, 558] width 111 height 34
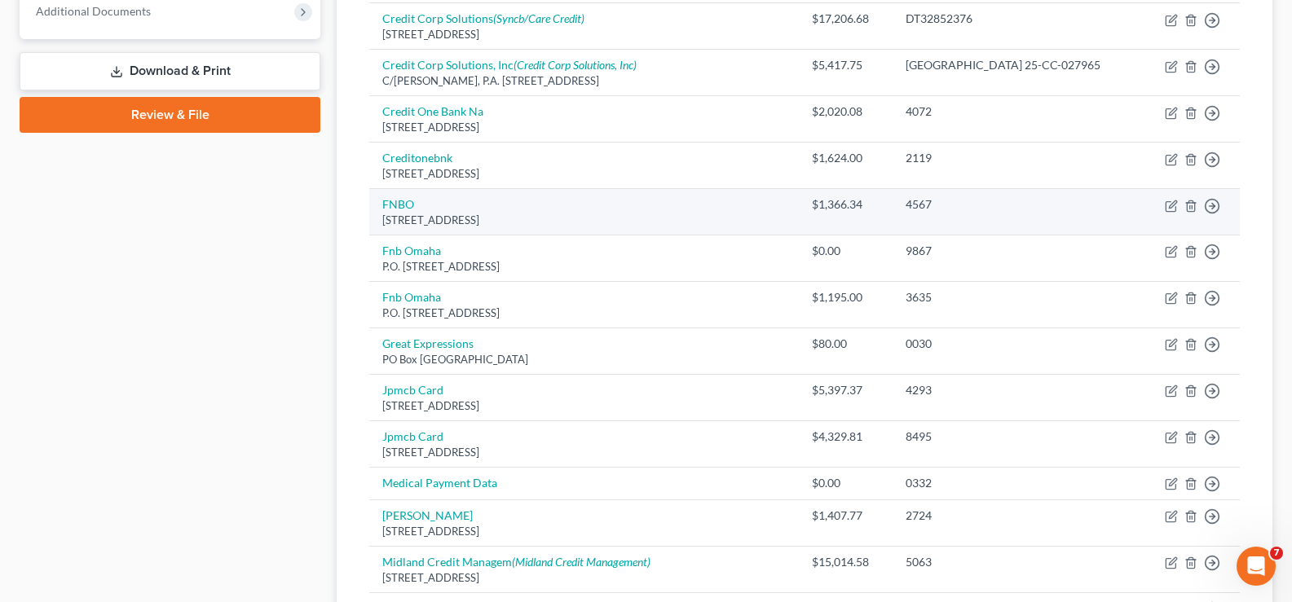
scroll to position [835, 0]
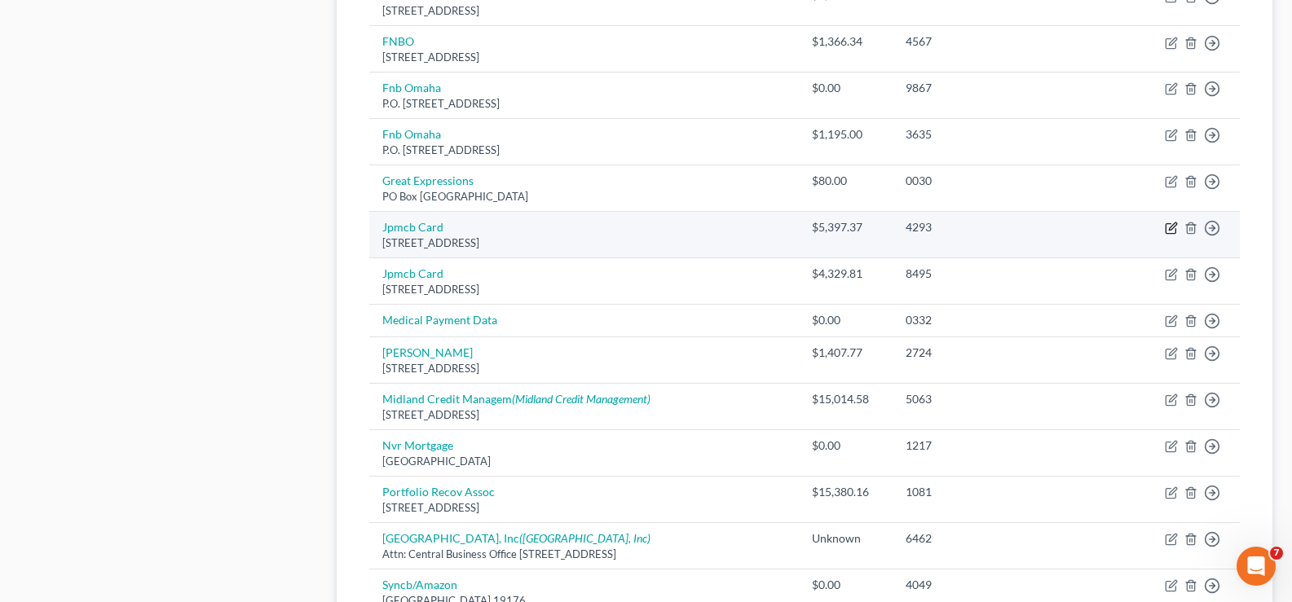
click at [1171, 227] on icon "button" at bounding box center [1172, 226] width 7 height 7
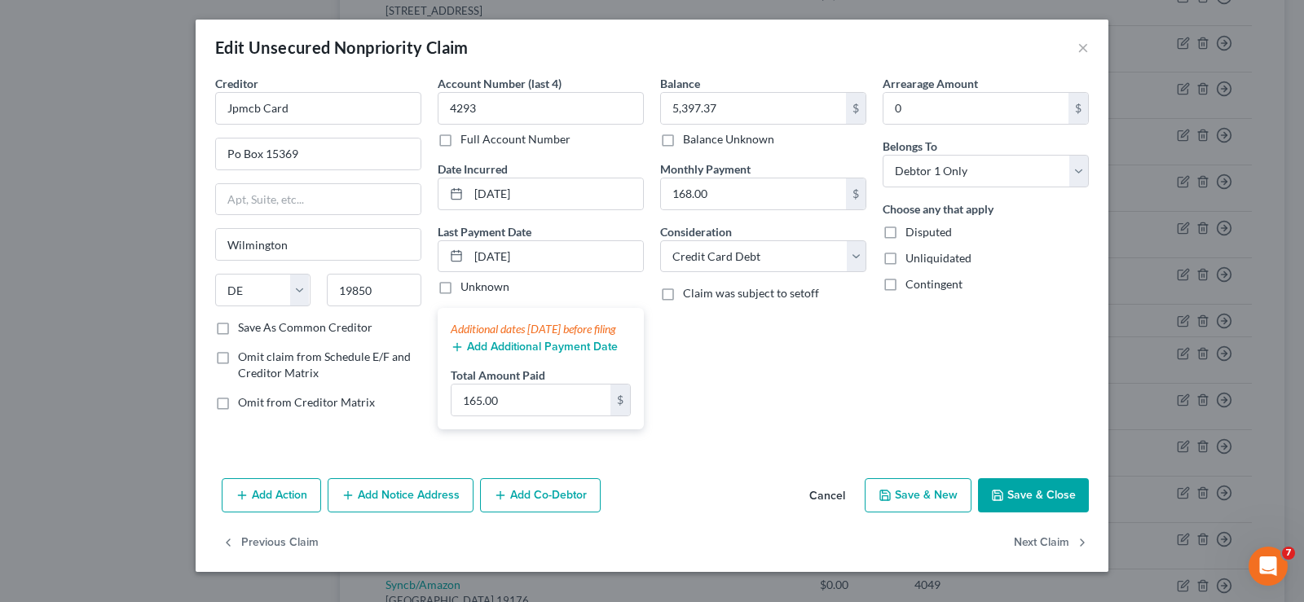
click at [526, 354] on button "Add Additional Payment Date" at bounding box center [534, 347] width 167 height 13
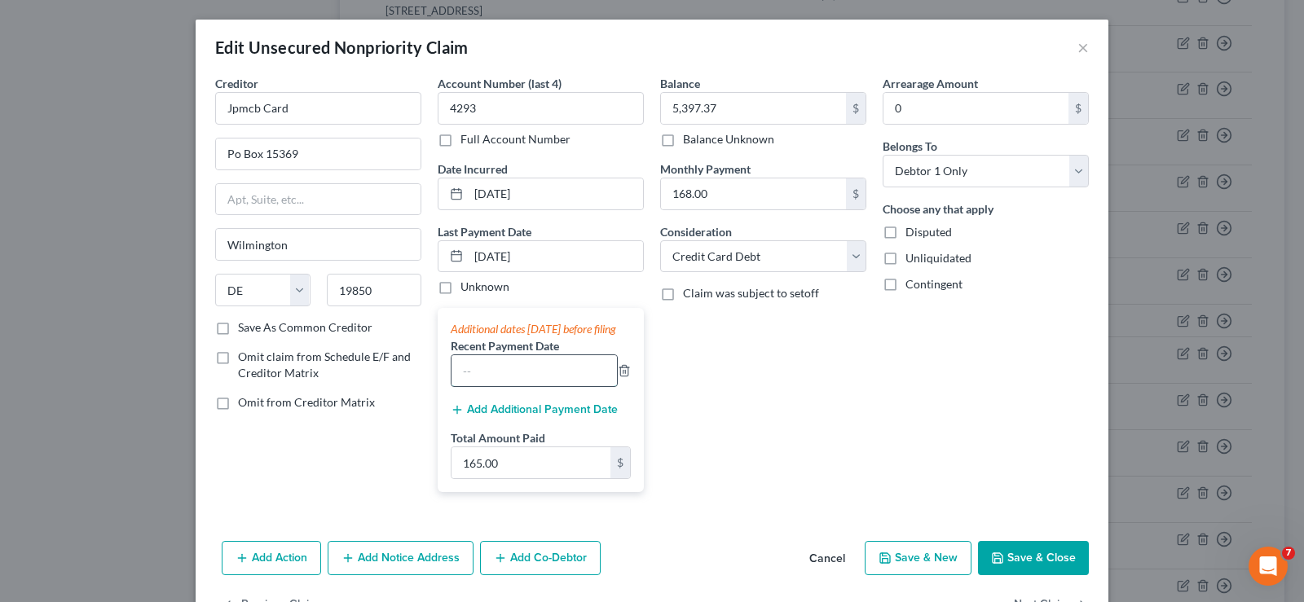
click at [493, 379] on input "text" at bounding box center [534, 370] width 165 height 31
drag, startPoint x: 516, startPoint y: 487, endPoint x: 537, endPoint y: 488, distance: 21.2
click at [516, 478] on input "165.00" at bounding box center [531, 462] width 159 height 31
click at [1044, 566] on button "Save & Close" at bounding box center [1033, 558] width 111 height 34
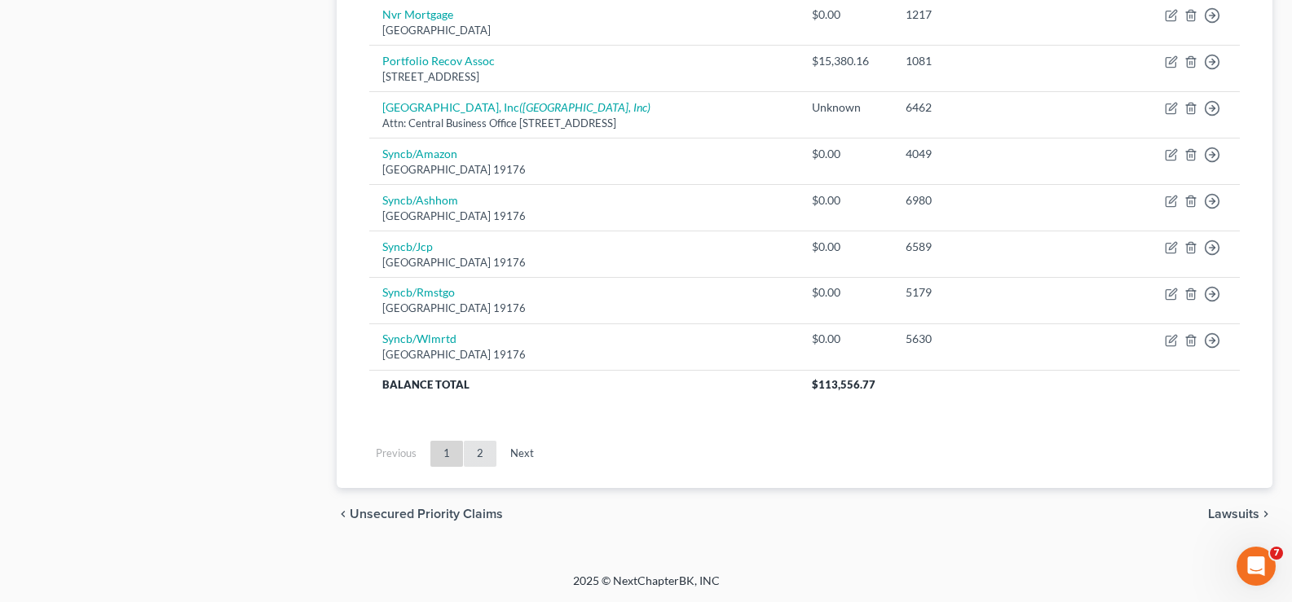
click at [476, 456] on link "2" at bounding box center [480, 454] width 33 height 26
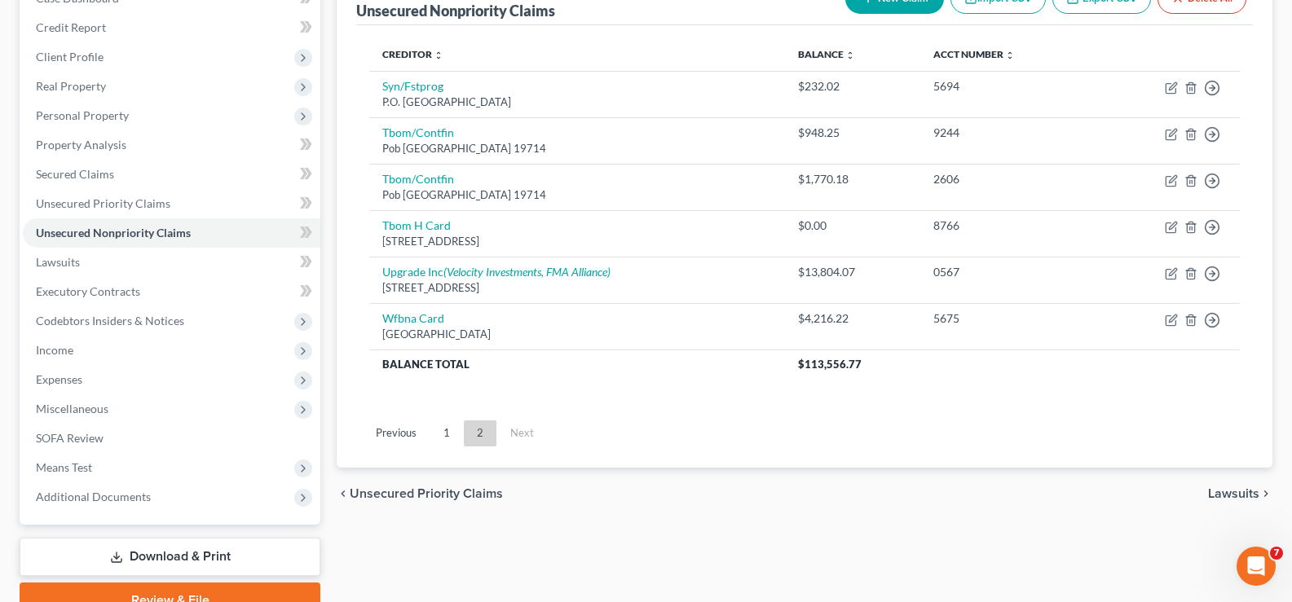
scroll to position [0, 0]
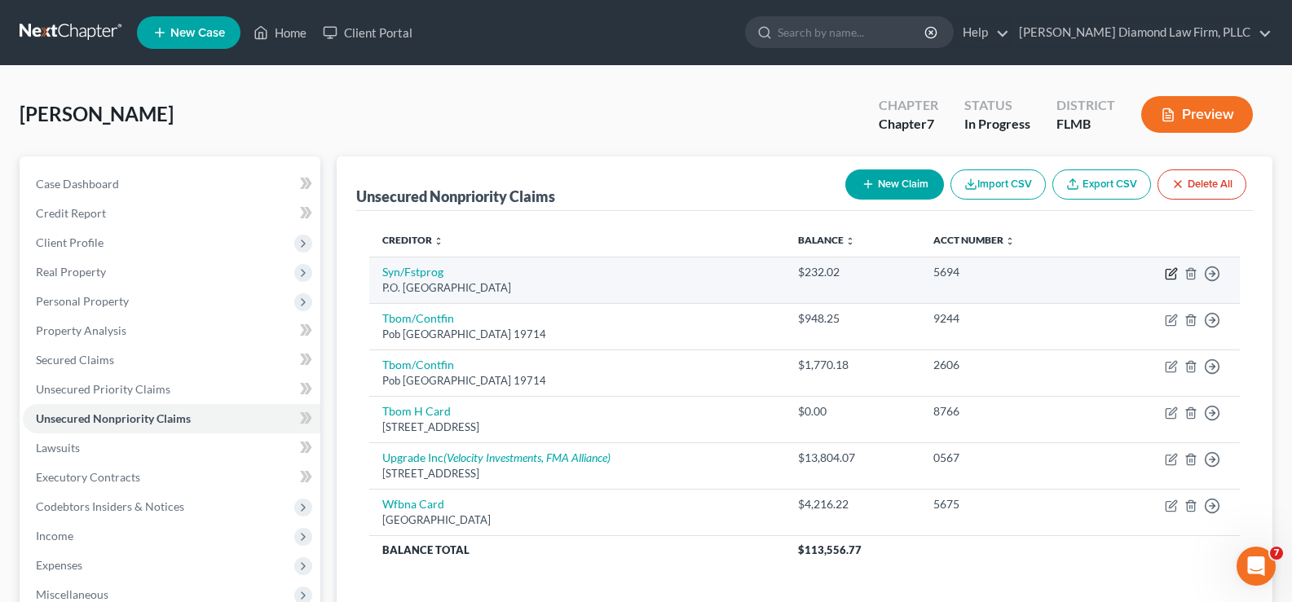
click at [1175, 270] on icon "button" at bounding box center [1171, 273] width 13 height 13
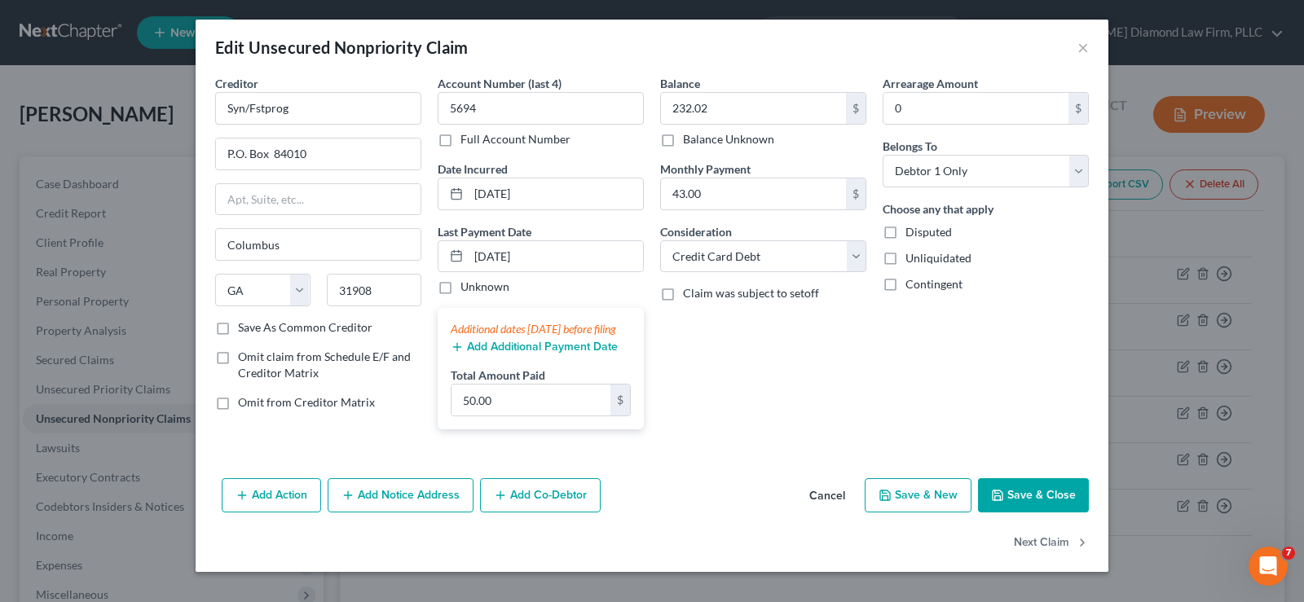
click at [518, 354] on button "Add Additional Payment Date" at bounding box center [534, 347] width 167 height 13
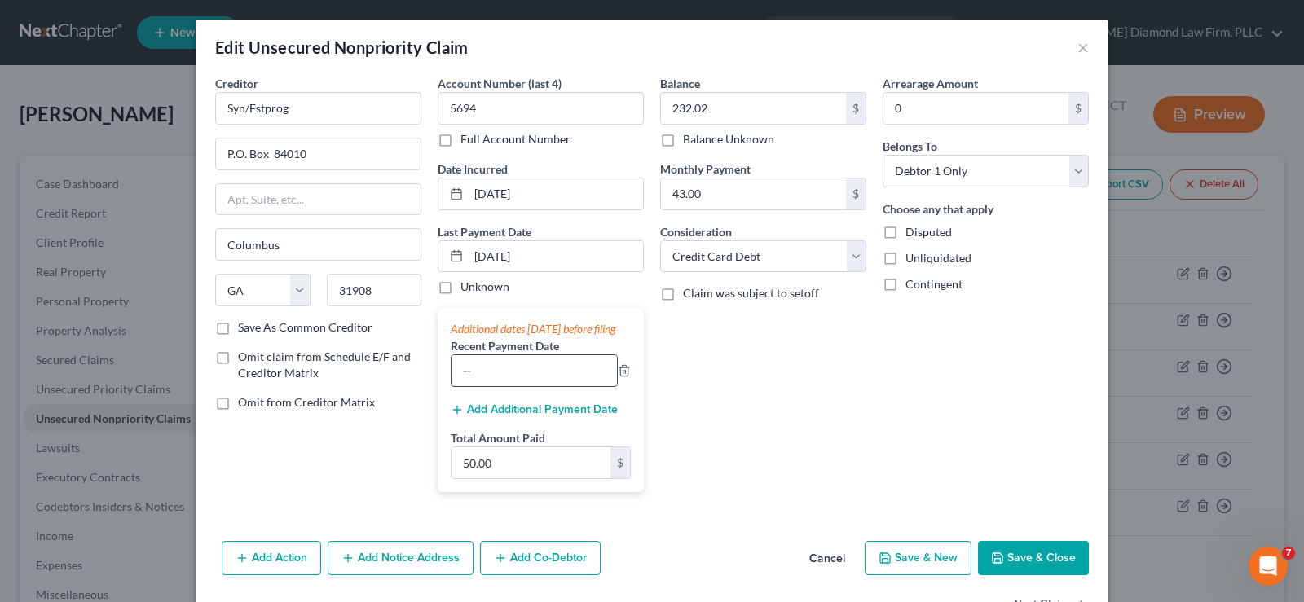
click at [503, 381] on input "text" at bounding box center [534, 370] width 165 height 31
click at [515, 478] on input "50.00" at bounding box center [531, 462] width 159 height 31
click at [1051, 566] on button "Save & Close" at bounding box center [1033, 558] width 111 height 34
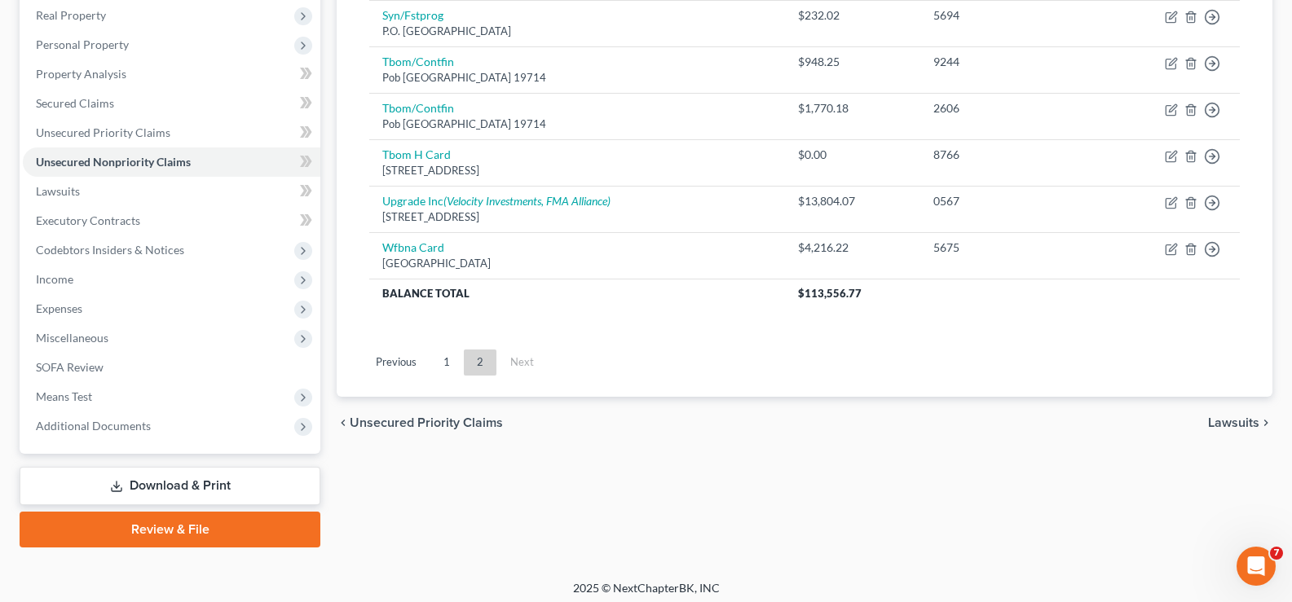
scroll to position [264, 0]
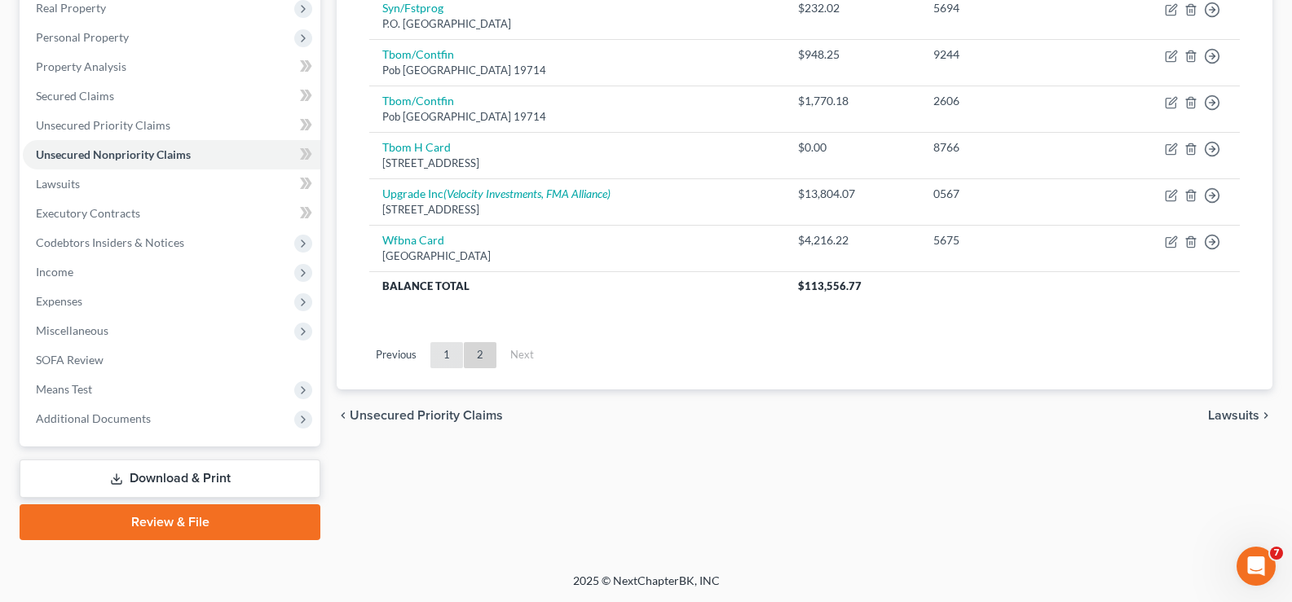
click at [445, 359] on link "1" at bounding box center [446, 355] width 33 height 26
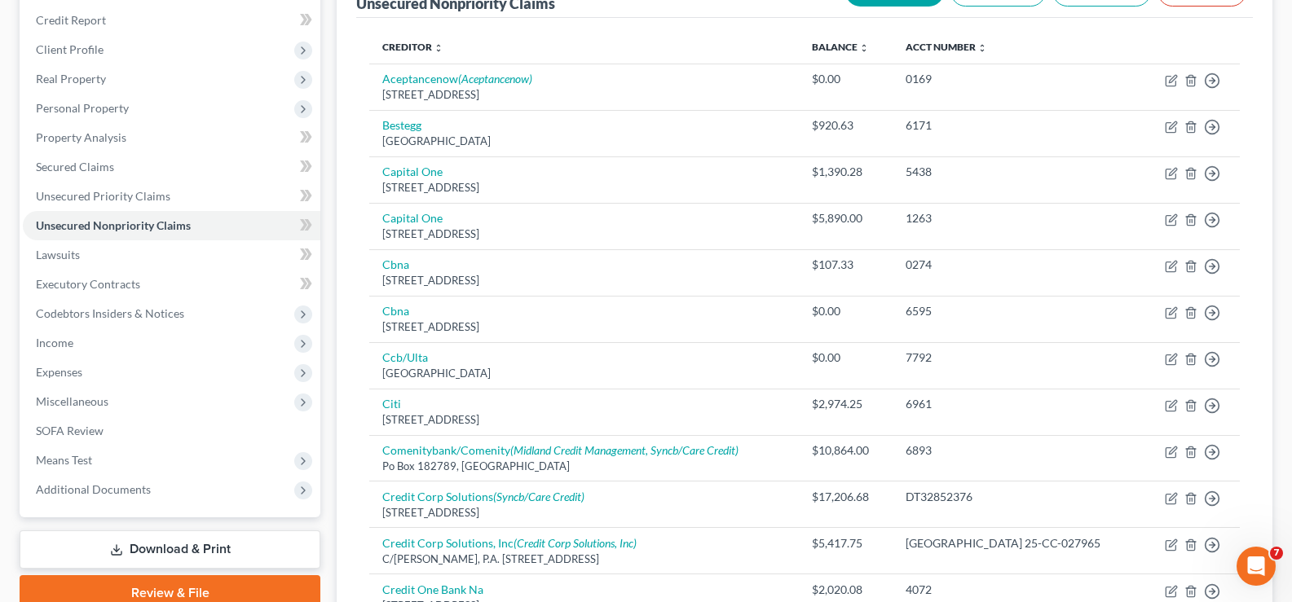
scroll to position [183, 0]
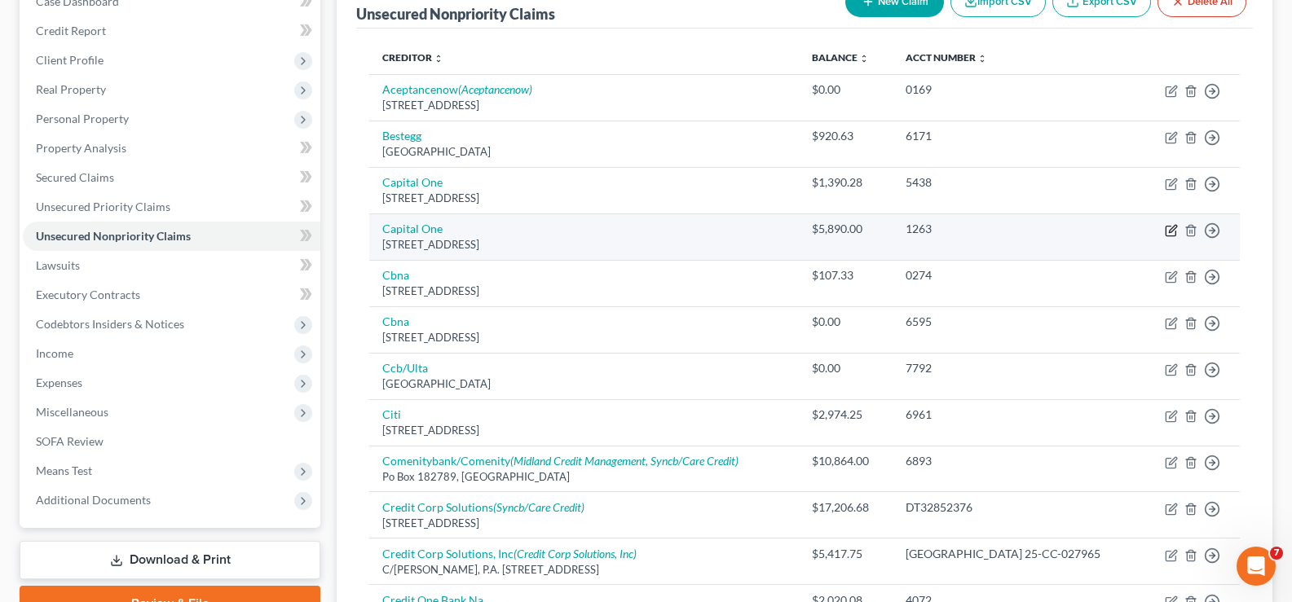
click at [1175, 229] on icon "button" at bounding box center [1172, 228] width 7 height 7
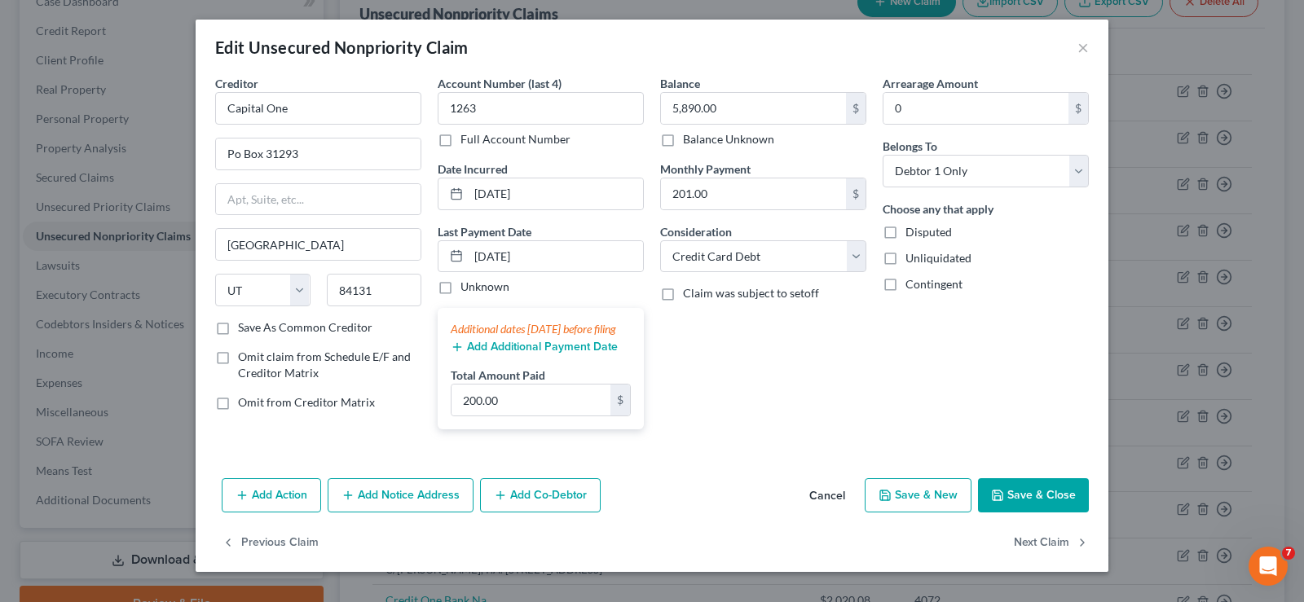
click at [514, 354] on button "Add Additional Payment Date" at bounding box center [534, 347] width 167 height 13
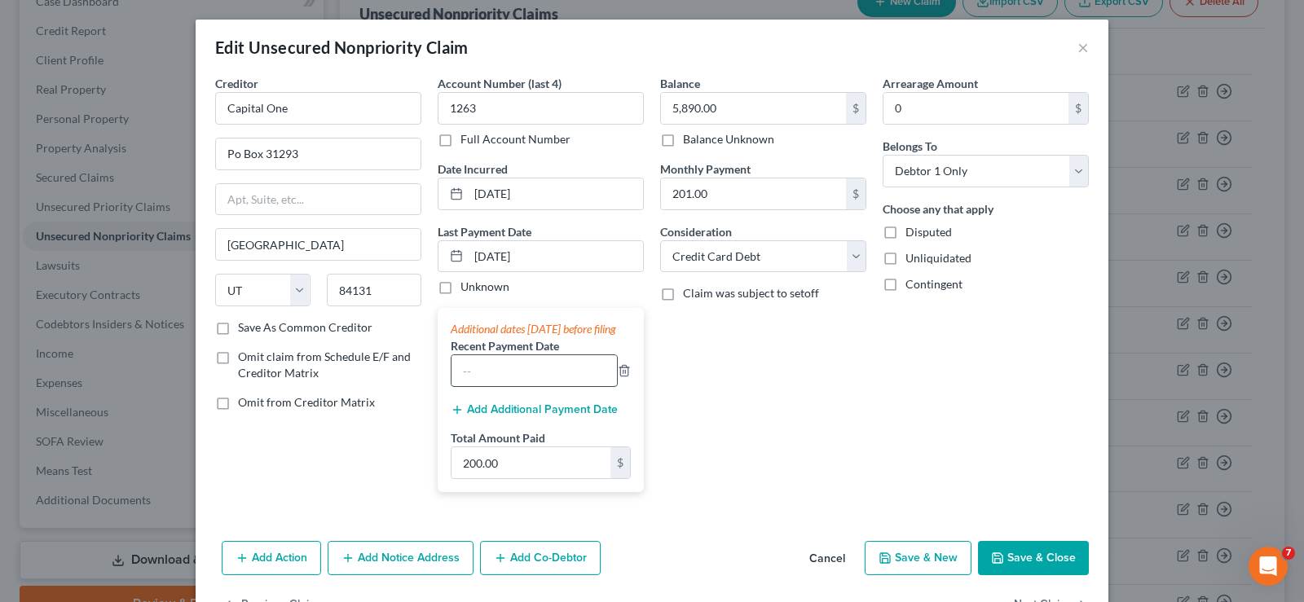
click at [496, 386] on input "text" at bounding box center [534, 370] width 165 height 31
click at [511, 478] on input "200.00" at bounding box center [531, 462] width 159 height 31
click at [1012, 572] on button "Save & Close" at bounding box center [1033, 558] width 111 height 34
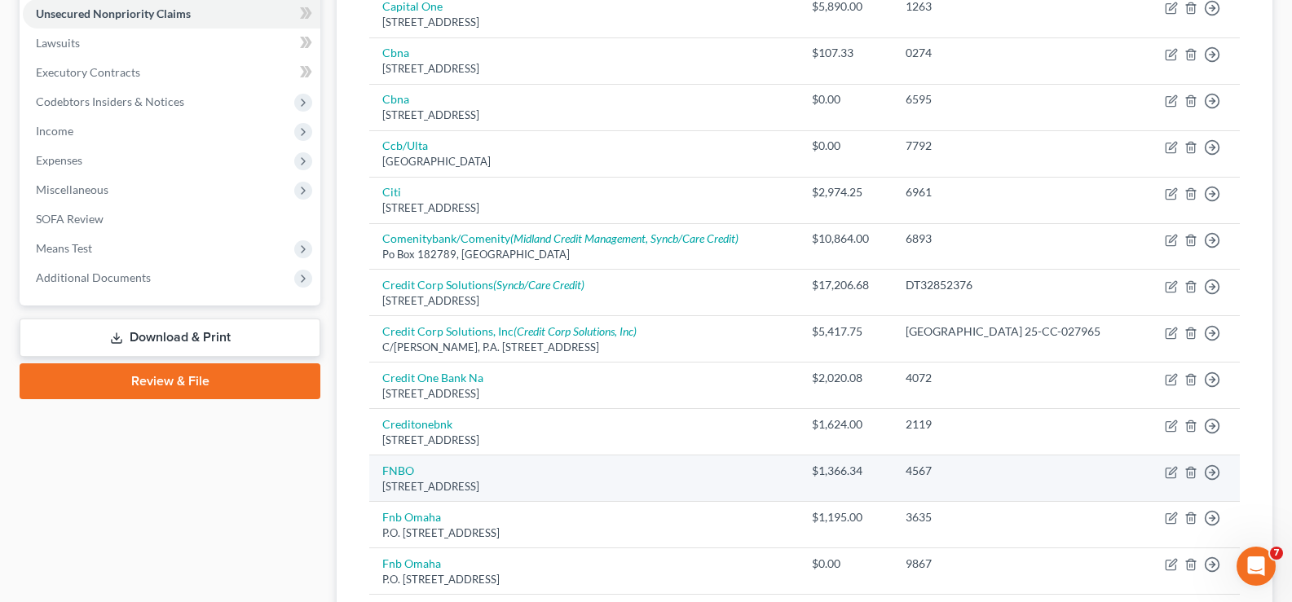
scroll to position [509, 0]
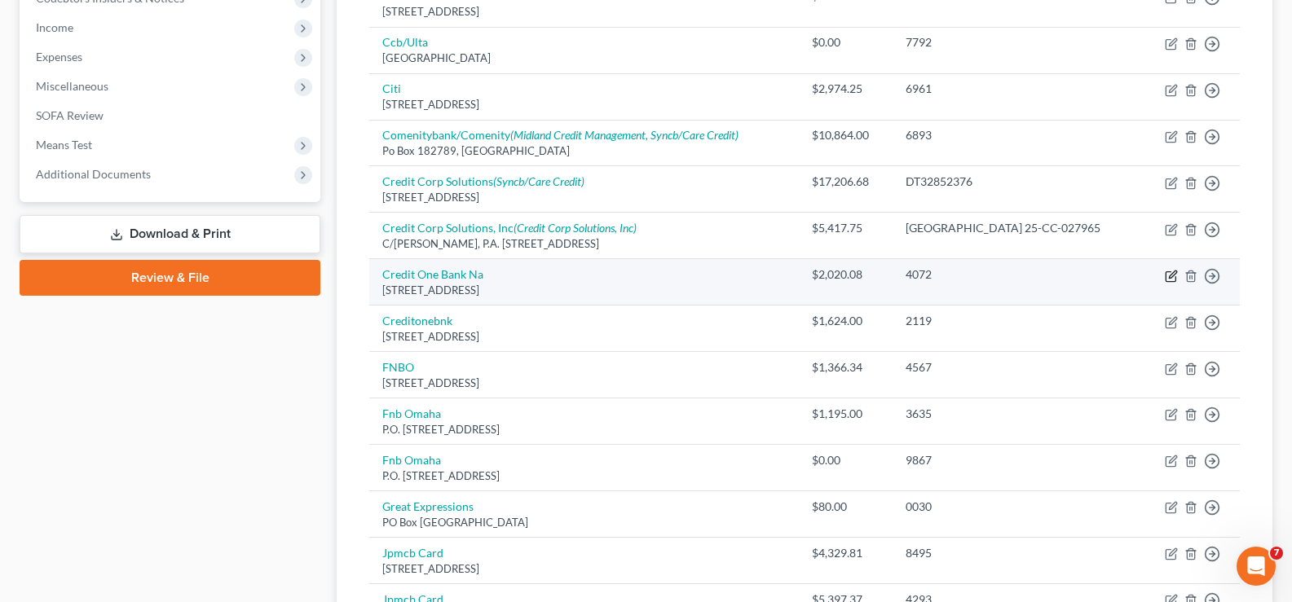
click at [1174, 272] on icon "button" at bounding box center [1172, 274] width 7 height 7
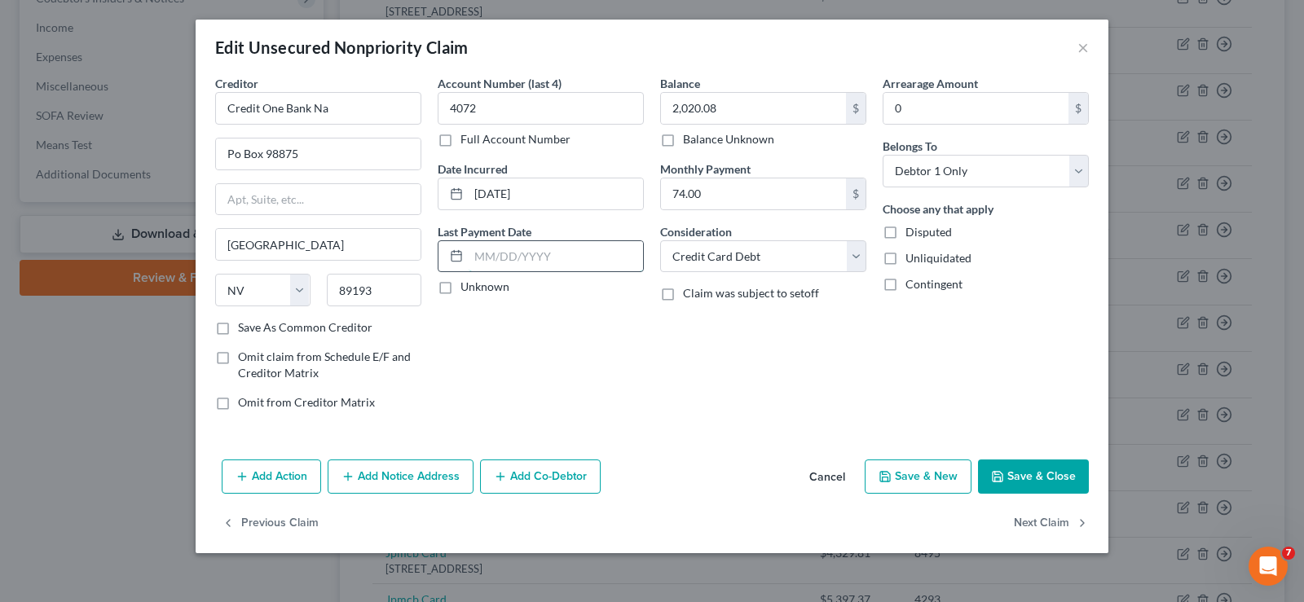
click at [500, 253] on input "text" at bounding box center [556, 256] width 174 height 31
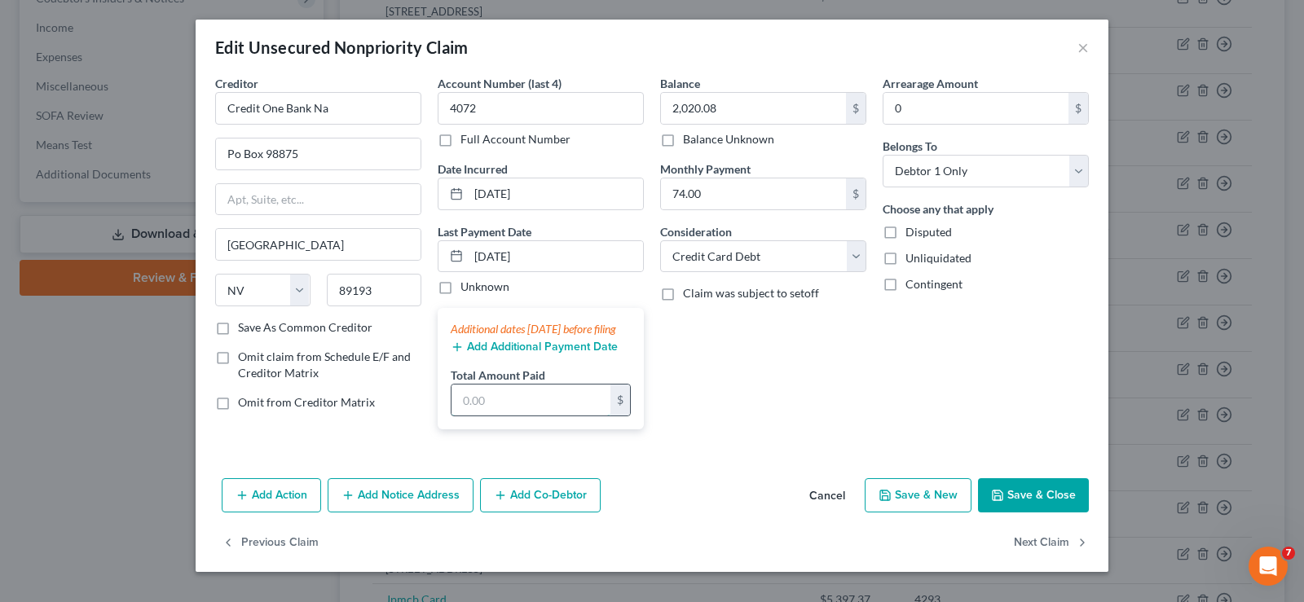
click at [468, 408] on input "text" at bounding box center [531, 400] width 159 height 31
click at [1030, 513] on button "Save & Close" at bounding box center [1033, 495] width 111 height 34
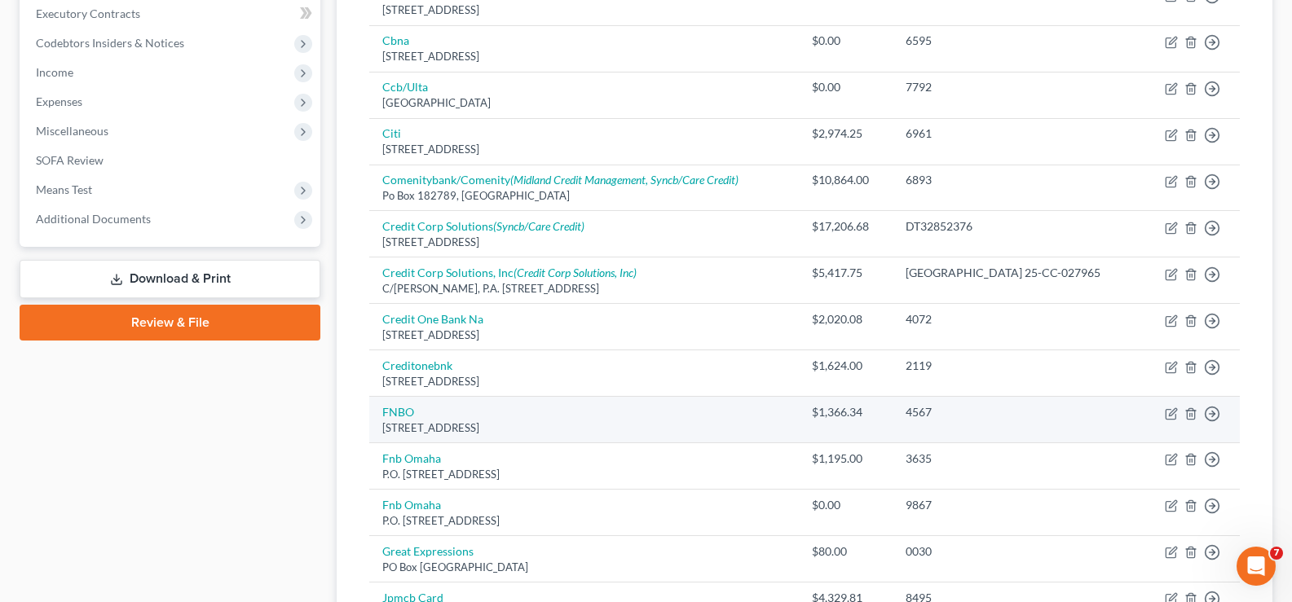
scroll to position [427, 0]
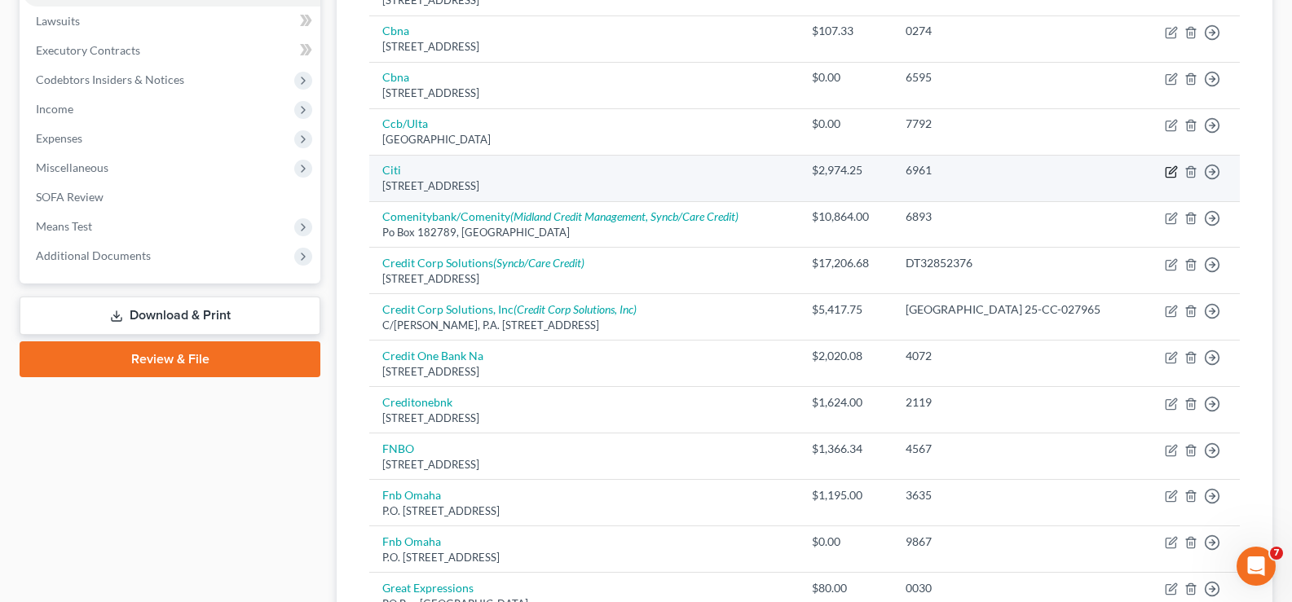
click at [1175, 173] on icon "button" at bounding box center [1171, 171] width 13 height 13
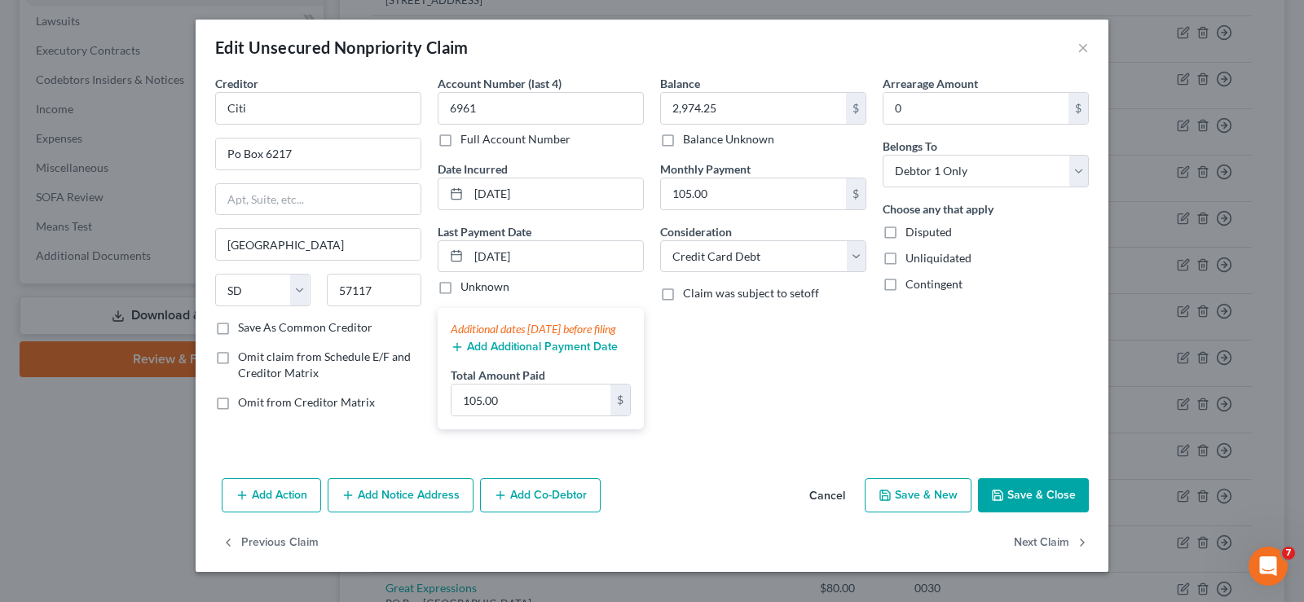
click at [528, 354] on button "Add Additional Payment Date" at bounding box center [534, 347] width 167 height 13
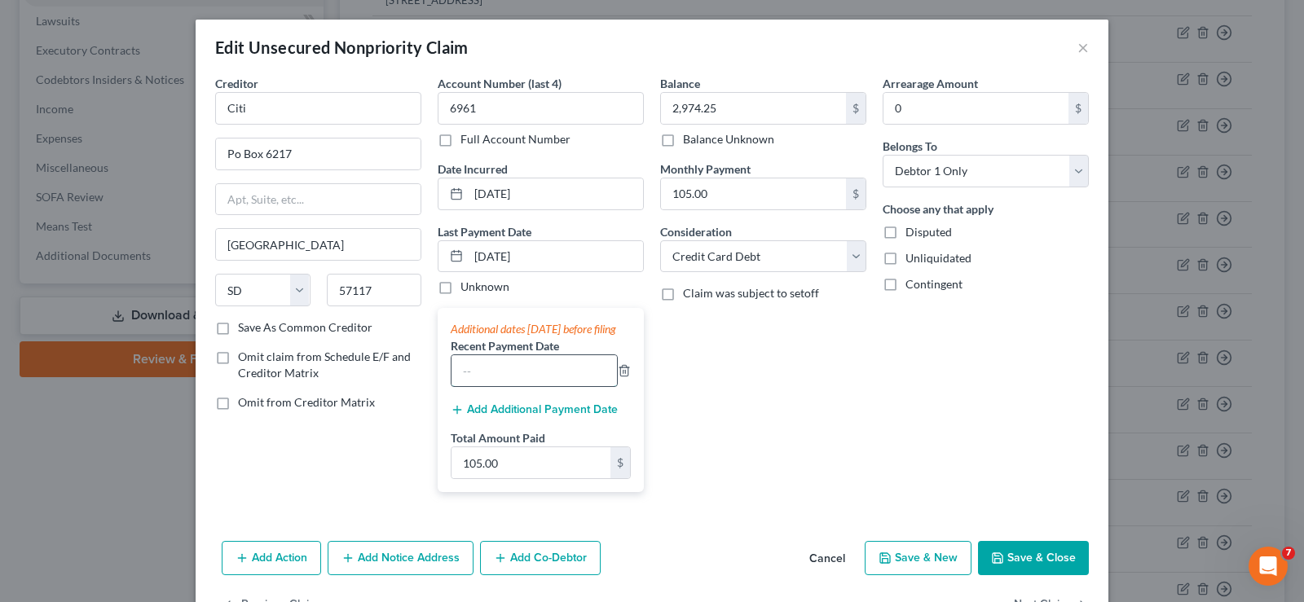
click at [513, 378] on input "text" at bounding box center [534, 370] width 165 height 31
click at [502, 478] on input "105.00" at bounding box center [531, 462] width 159 height 31
click at [1042, 575] on button "Save & Close" at bounding box center [1033, 558] width 111 height 34
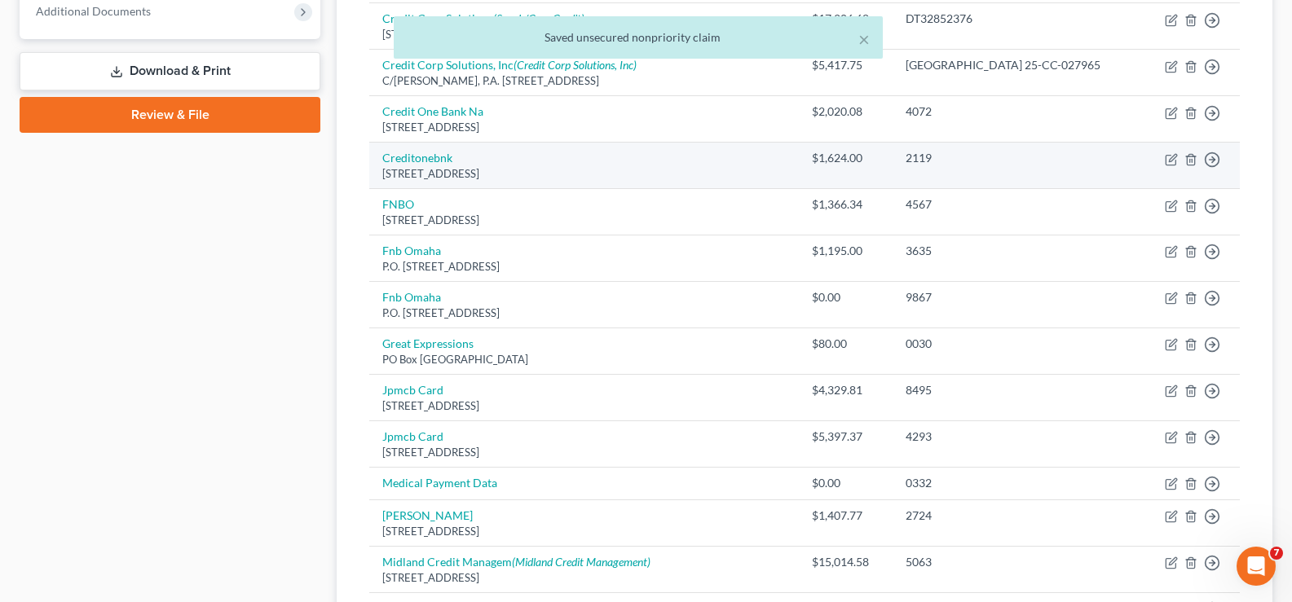
scroll to position [835, 0]
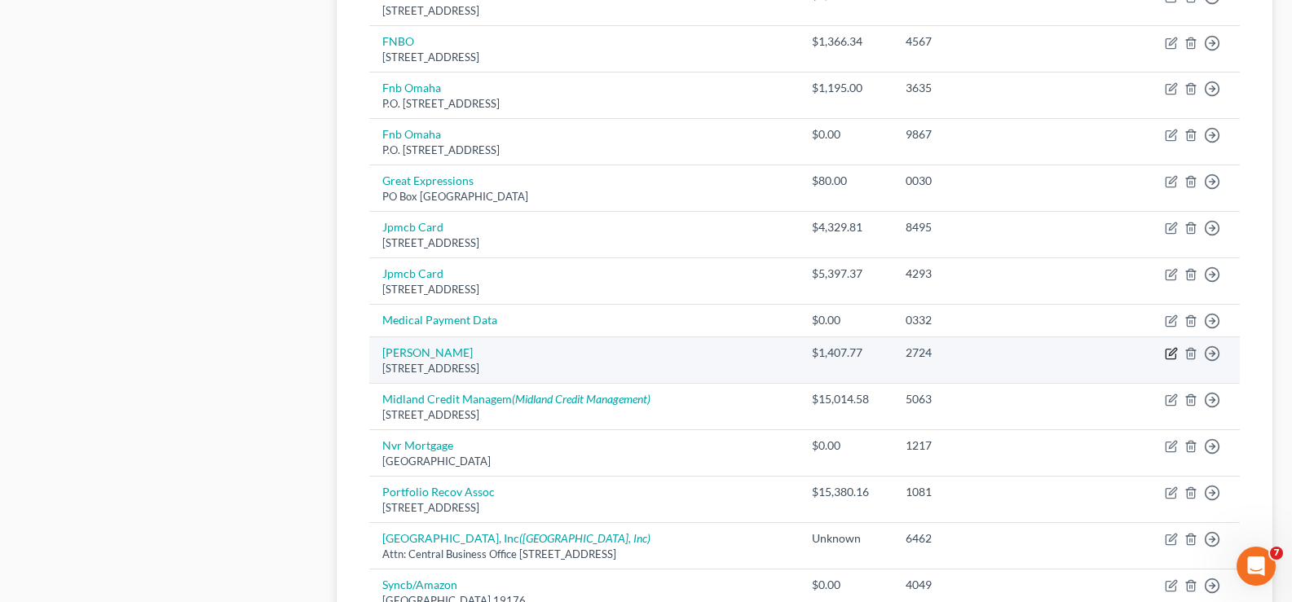
click at [1175, 355] on icon "button" at bounding box center [1171, 353] width 13 height 13
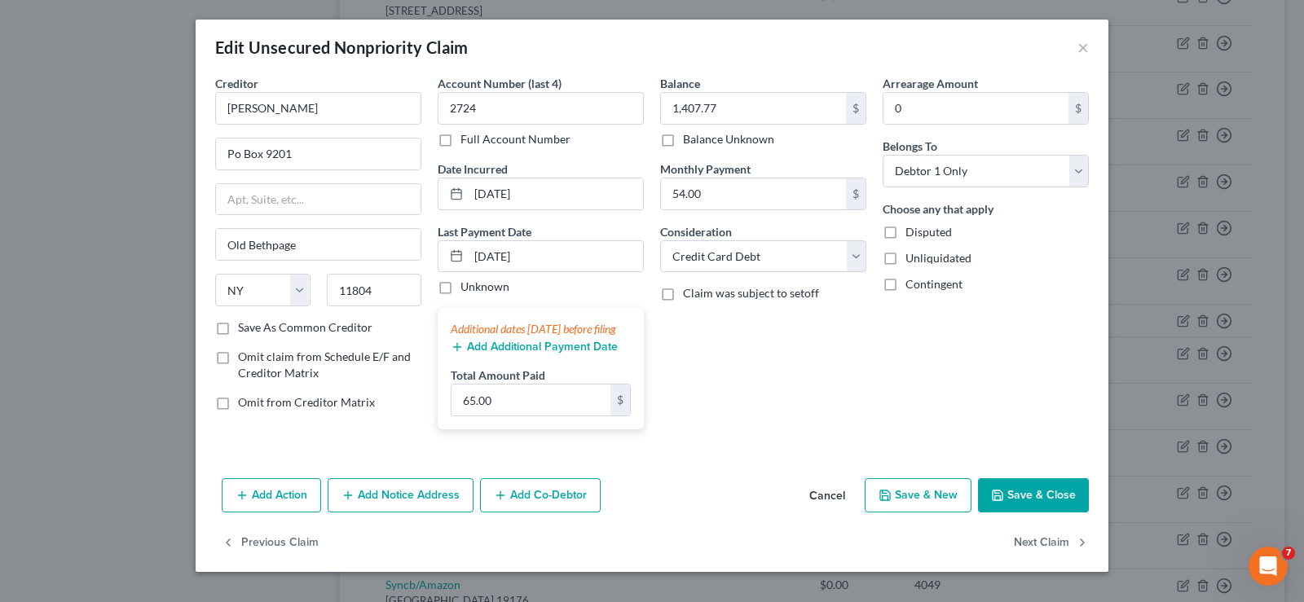
click at [524, 354] on button "Add Additional Payment Date" at bounding box center [534, 347] width 167 height 13
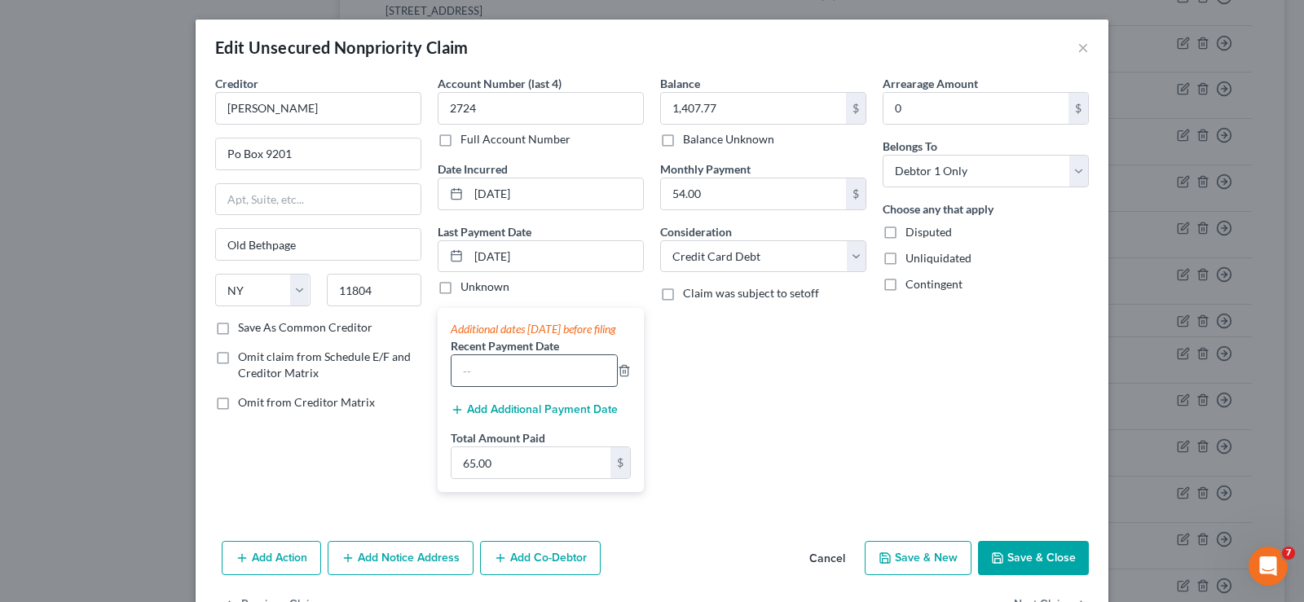
click at [500, 380] on input "text" at bounding box center [534, 370] width 165 height 31
click at [496, 474] on input "65.00" at bounding box center [531, 462] width 159 height 31
click at [1041, 575] on button "Save & Close" at bounding box center [1033, 558] width 111 height 34
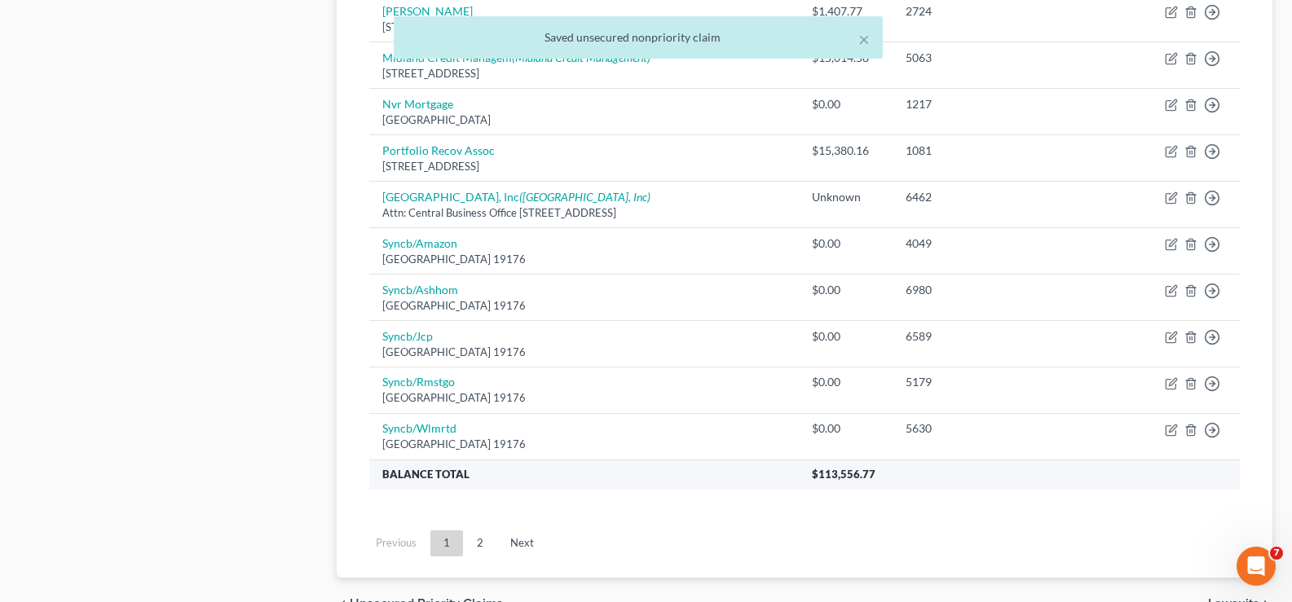
scroll to position [1242, 0]
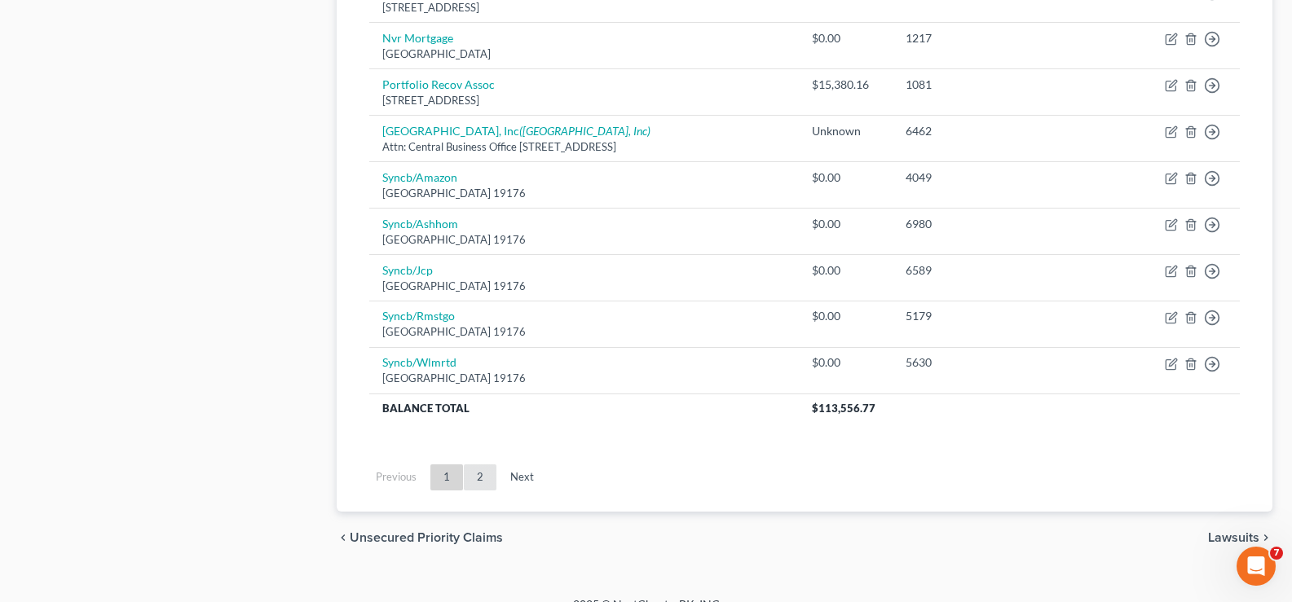
click at [480, 478] on link "2" at bounding box center [480, 478] width 33 height 26
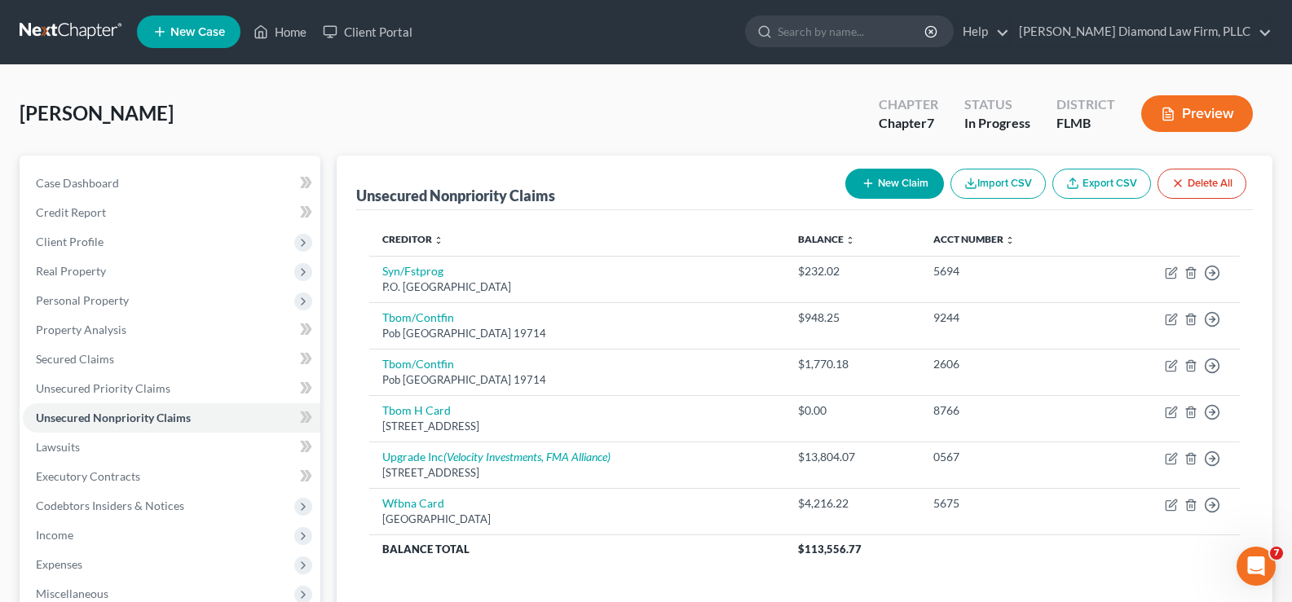
scroll to position [0, 0]
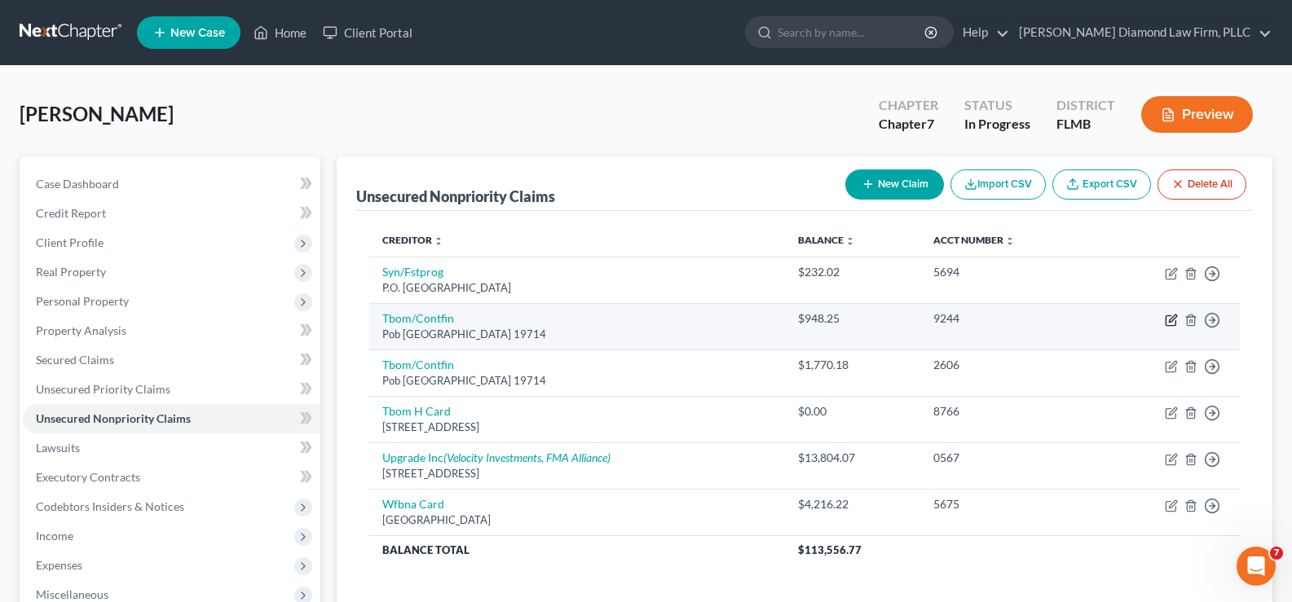
click at [1170, 320] on icon "button" at bounding box center [1171, 320] width 13 height 13
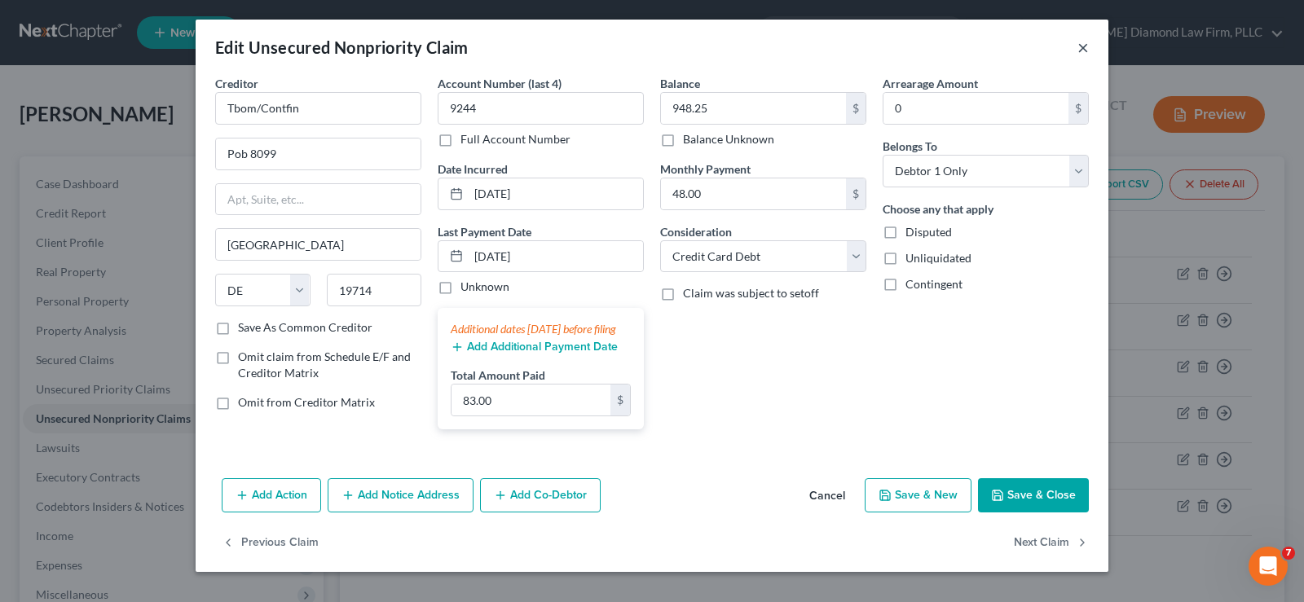
click at [1078, 50] on button "×" at bounding box center [1083, 47] width 11 height 20
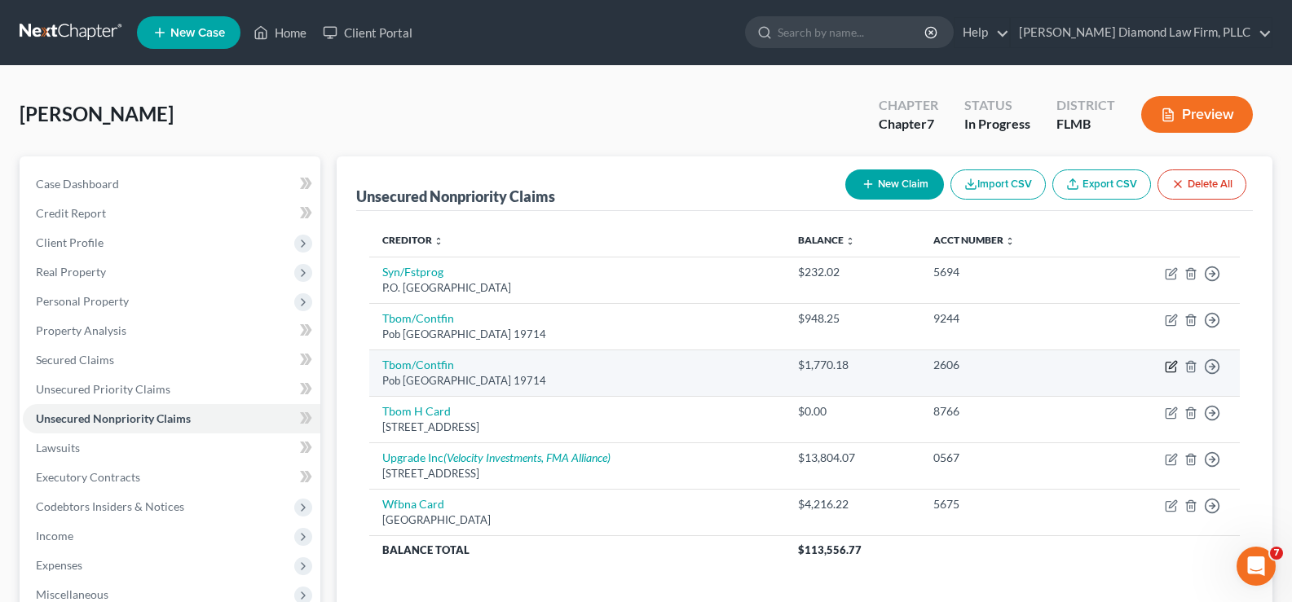
click at [1172, 366] on icon "button" at bounding box center [1171, 366] width 13 height 13
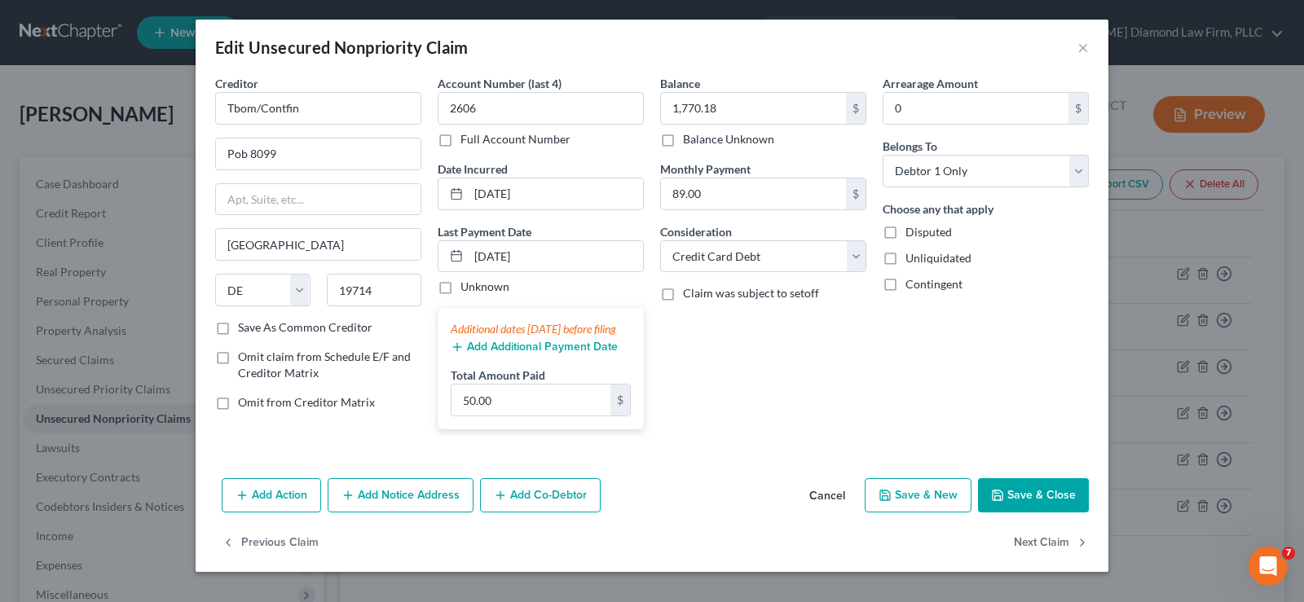
click at [540, 354] on button "Add Additional Payment Date" at bounding box center [534, 347] width 167 height 13
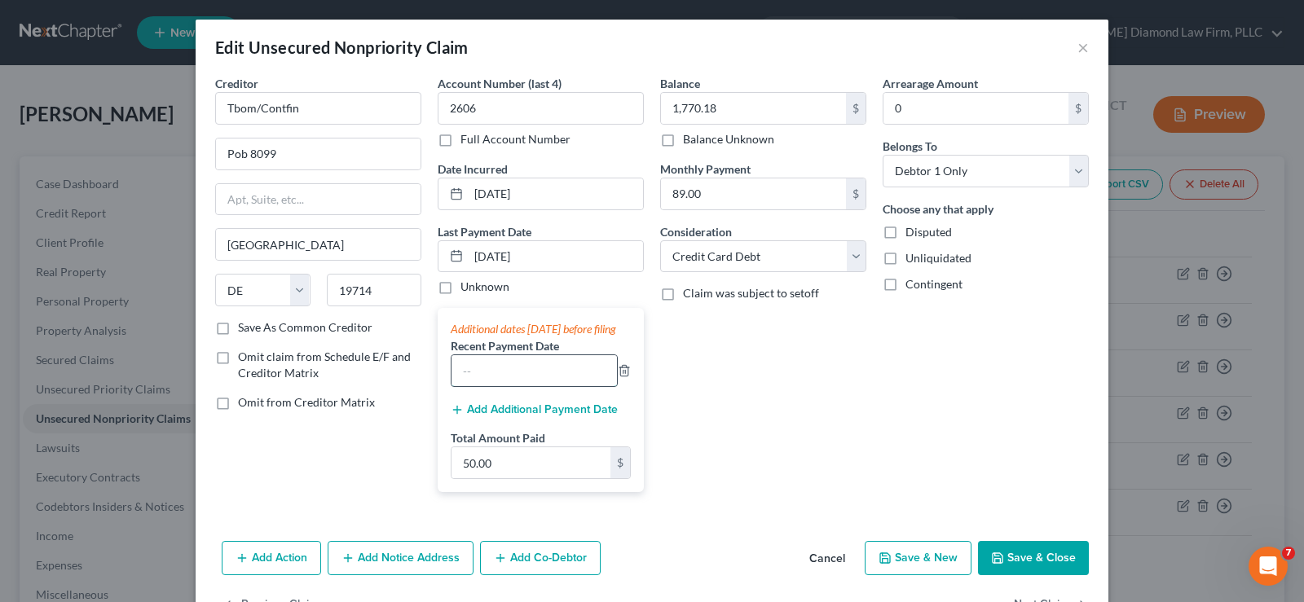
click at [514, 385] on input "text" at bounding box center [534, 370] width 165 height 31
click at [509, 478] on input "50.00" at bounding box center [531, 462] width 159 height 31
click at [1020, 575] on button "Save & Close" at bounding box center [1033, 558] width 111 height 34
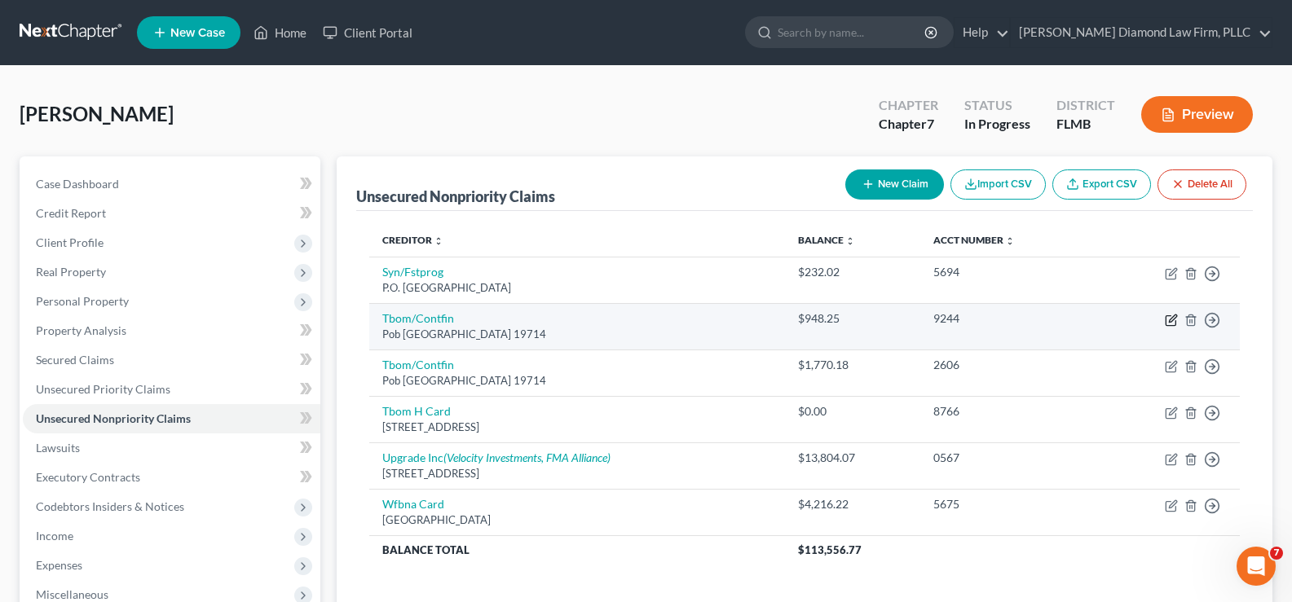
click at [1171, 319] on icon "button" at bounding box center [1172, 318] width 7 height 7
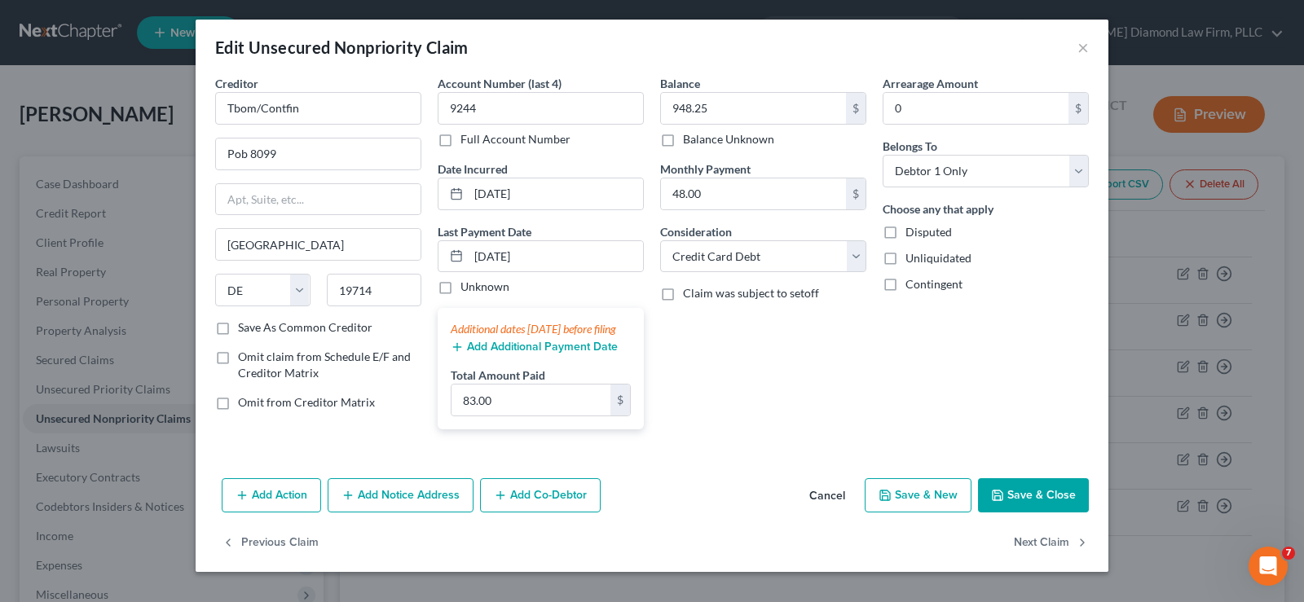
click at [540, 354] on button "Add Additional Payment Date" at bounding box center [534, 347] width 167 height 13
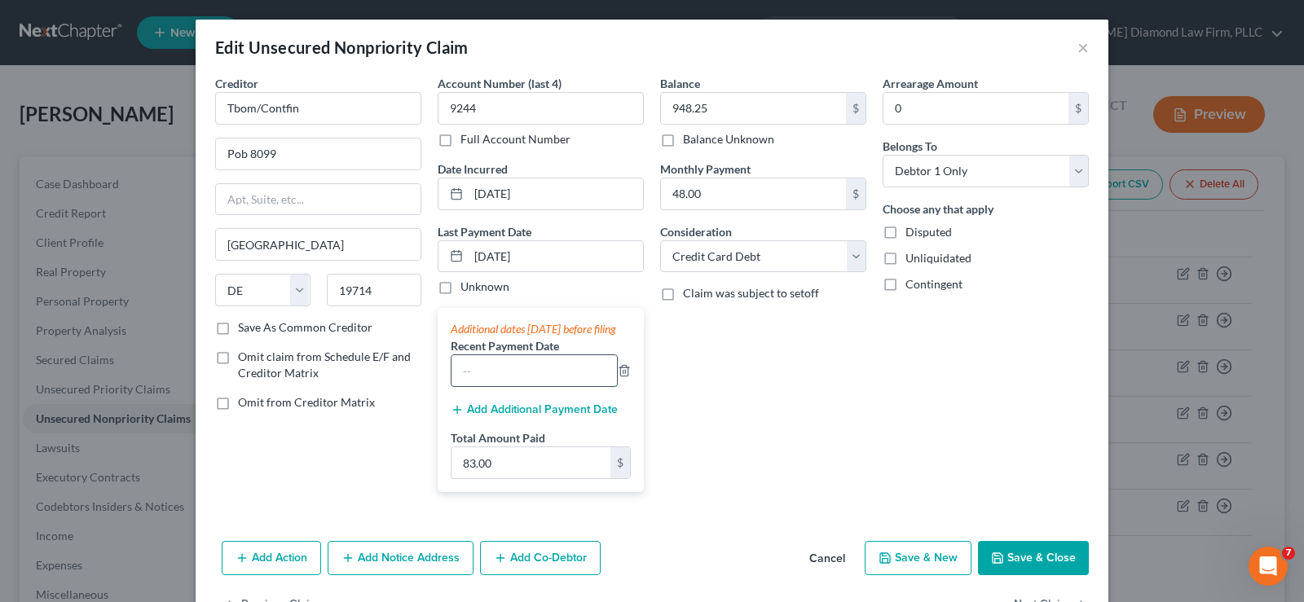
click at [496, 386] on input "text" at bounding box center [534, 370] width 165 height 31
click at [498, 478] on input "83.00" at bounding box center [531, 462] width 159 height 31
click at [1021, 574] on button "Save & Close" at bounding box center [1033, 558] width 111 height 34
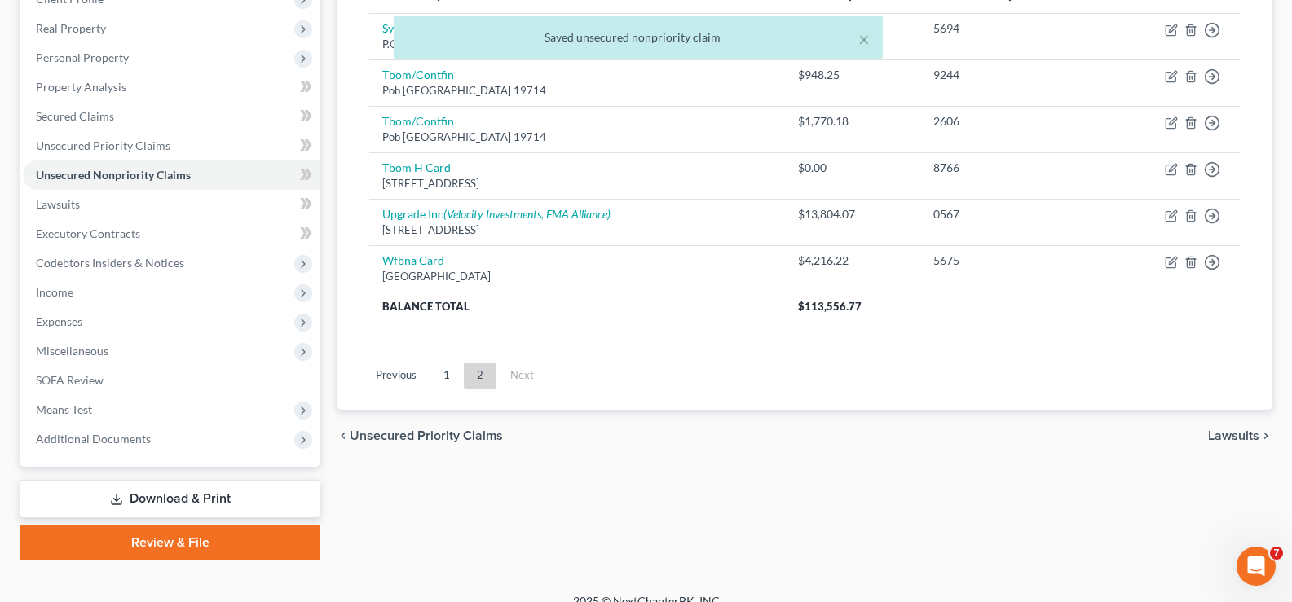
scroll to position [245, 0]
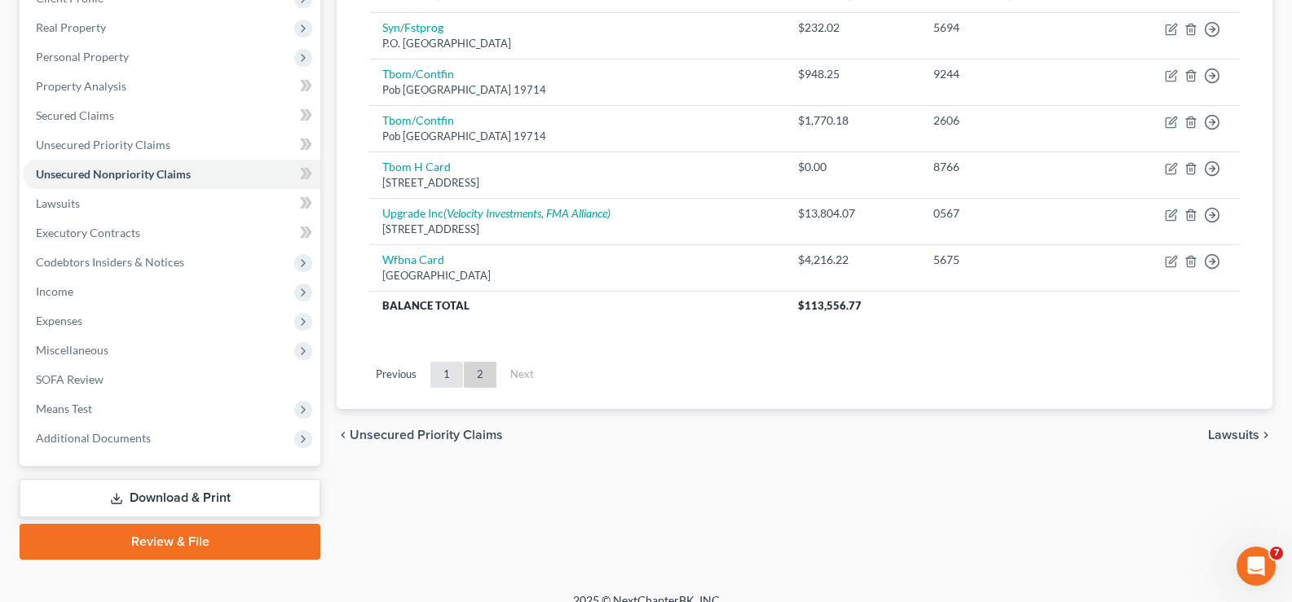
click at [451, 375] on link "1" at bounding box center [446, 375] width 33 height 26
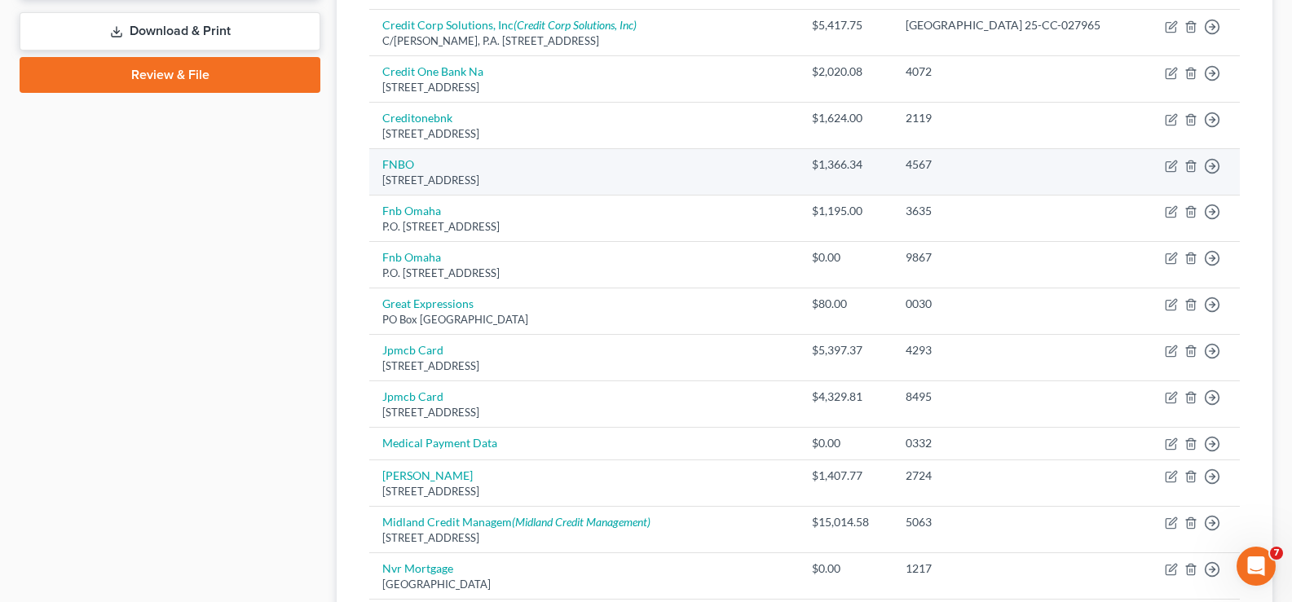
scroll to position [734, 0]
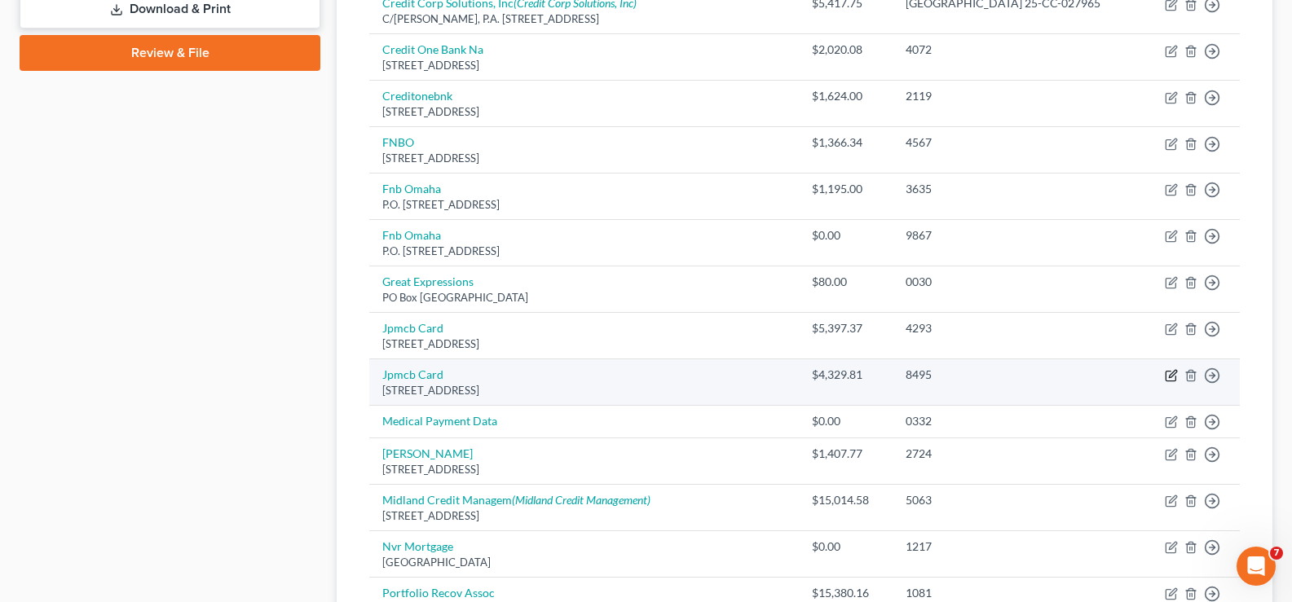
click at [1173, 375] on icon "button" at bounding box center [1171, 375] width 13 height 13
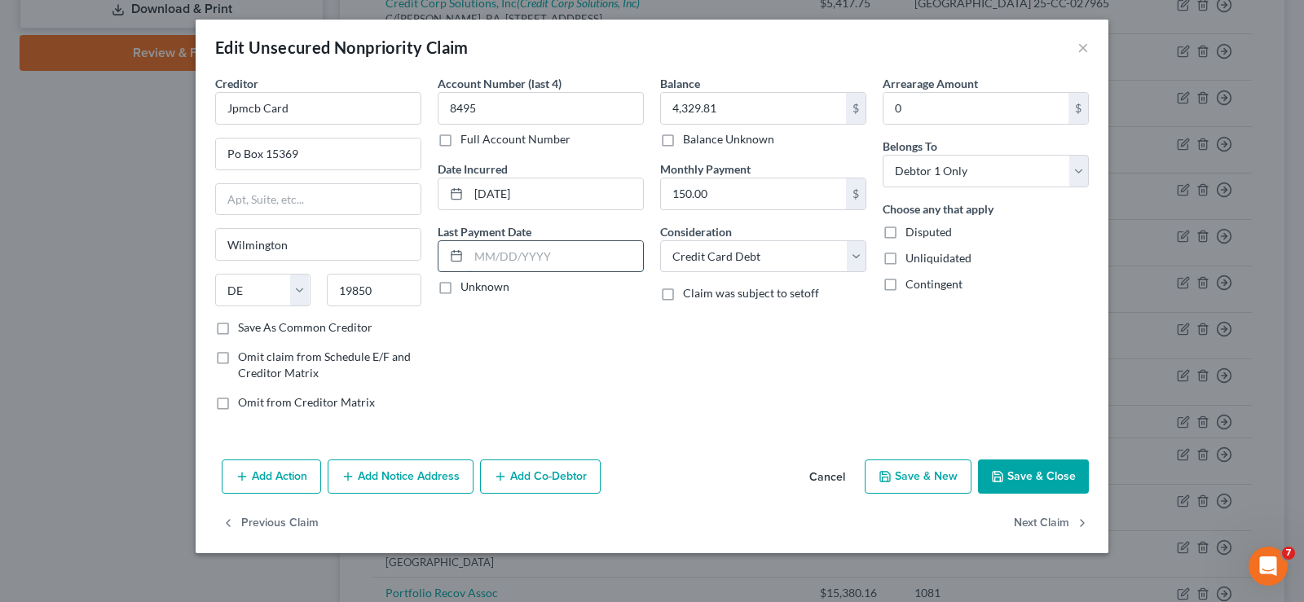
click at [561, 259] on input "text" at bounding box center [556, 256] width 174 height 31
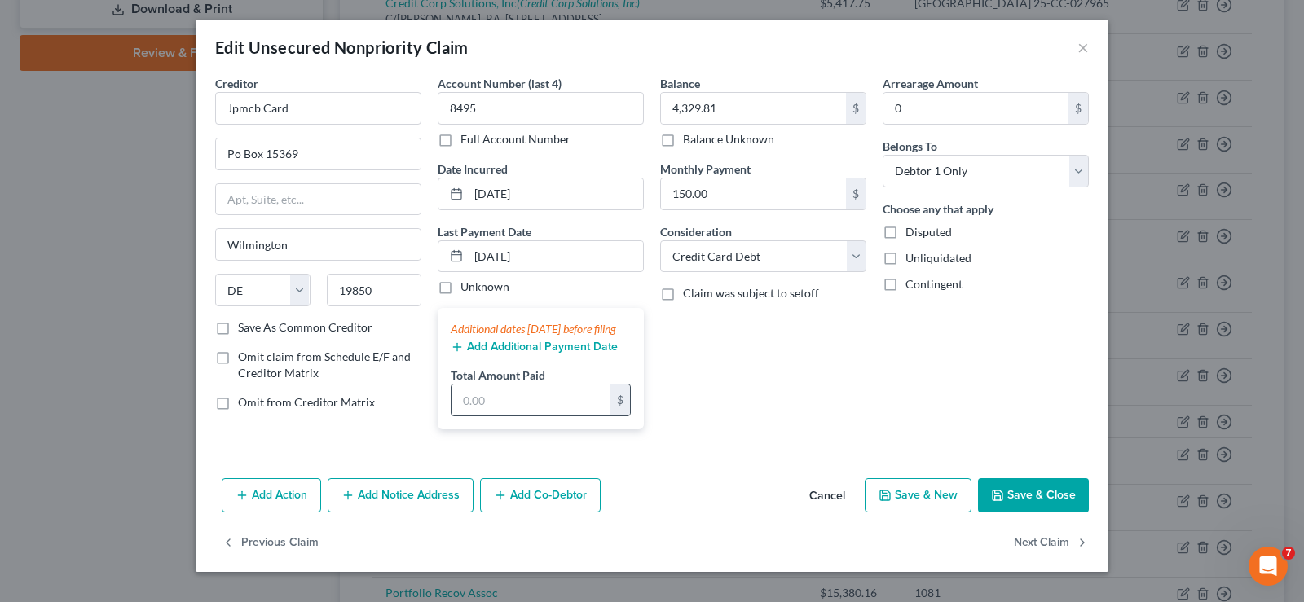
click at [554, 409] on input "text" at bounding box center [531, 400] width 159 height 31
click at [1043, 513] on button "Save & Close" at bounding box center [1033, 495] width 111 height 34
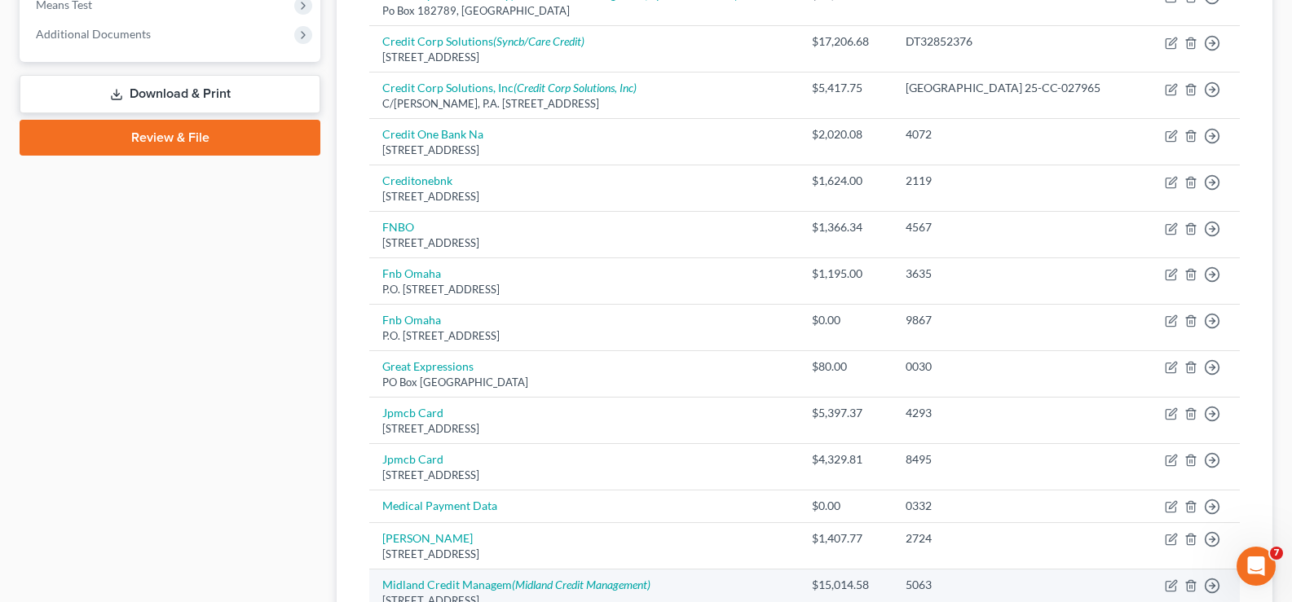
scroll to position [489, 0]
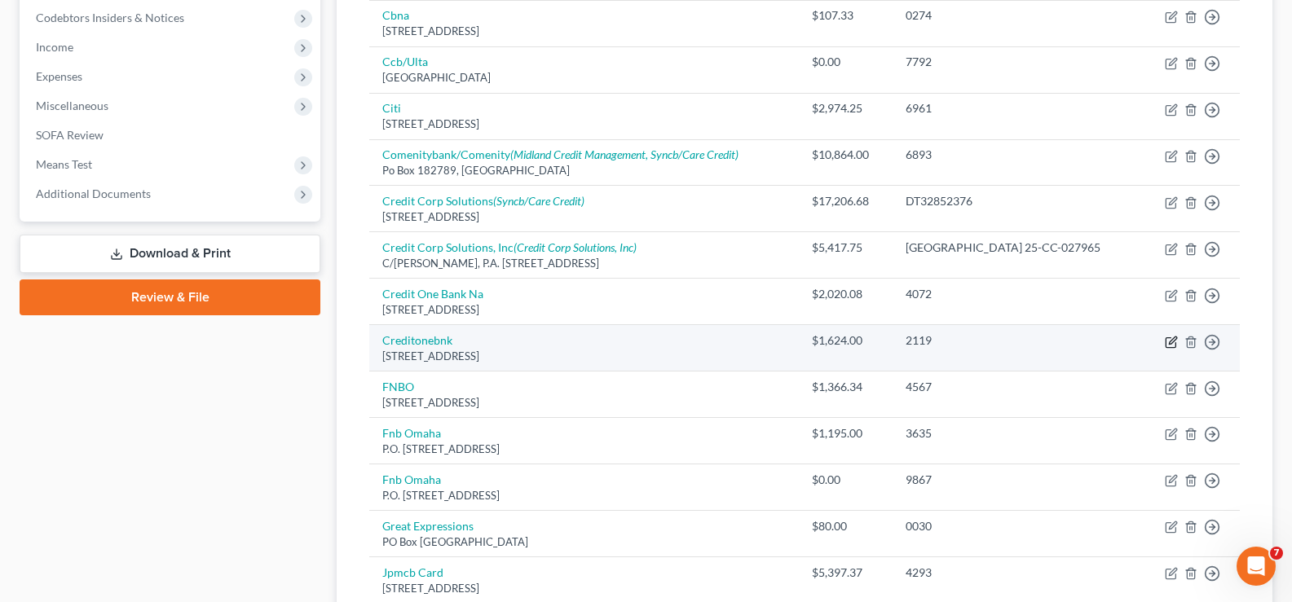
click at [1171, 342] on icon "button" at bounding box center [1171, 342] width 13 height 13
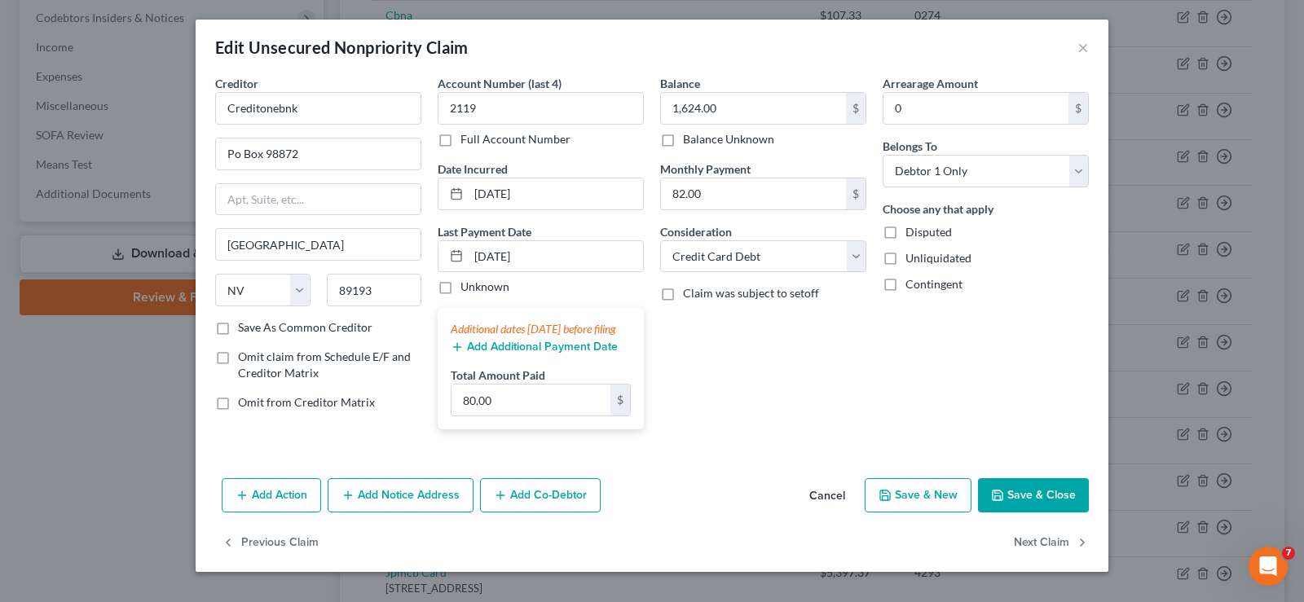
click at [526, 354] on button "Add Additional Payment Date" at bounding box center [534, 347] width 167 height 13
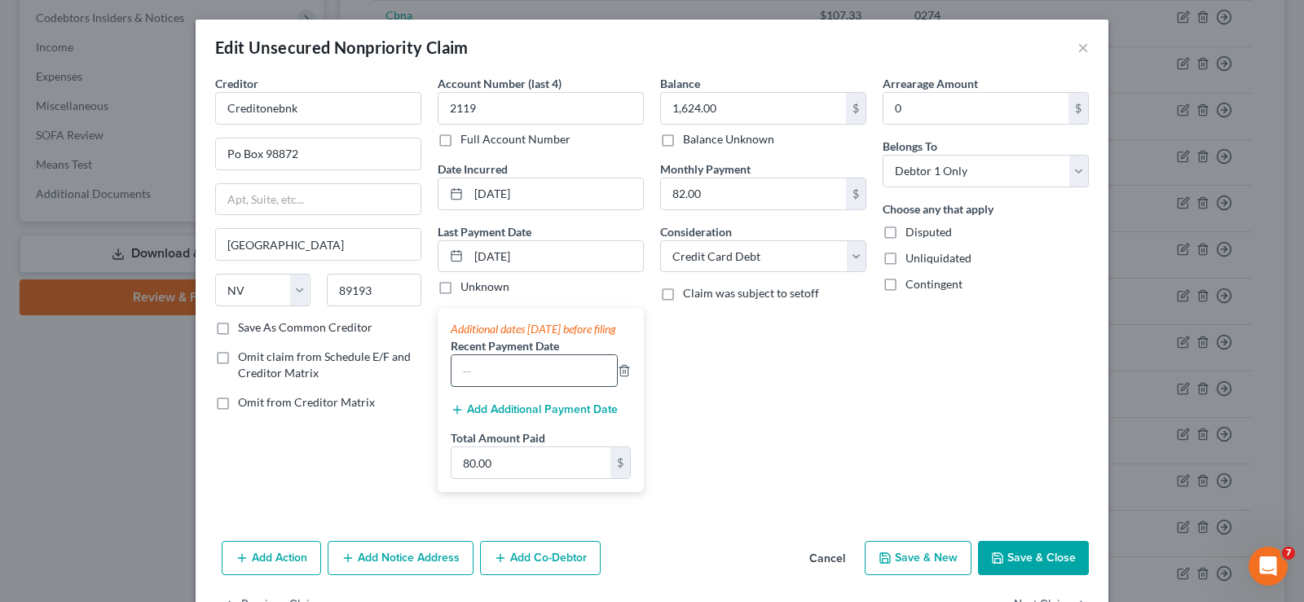
click at [515, 385] on input "text" at bounding box center [534, 370] width 165 height 31
click at [504, 478] on input "80.00" at bounding box center [531, 462] width 159 height 31
click at [1041, 575] on button "Save & Close" at bounding box center [1033, 558] width 111 height 34
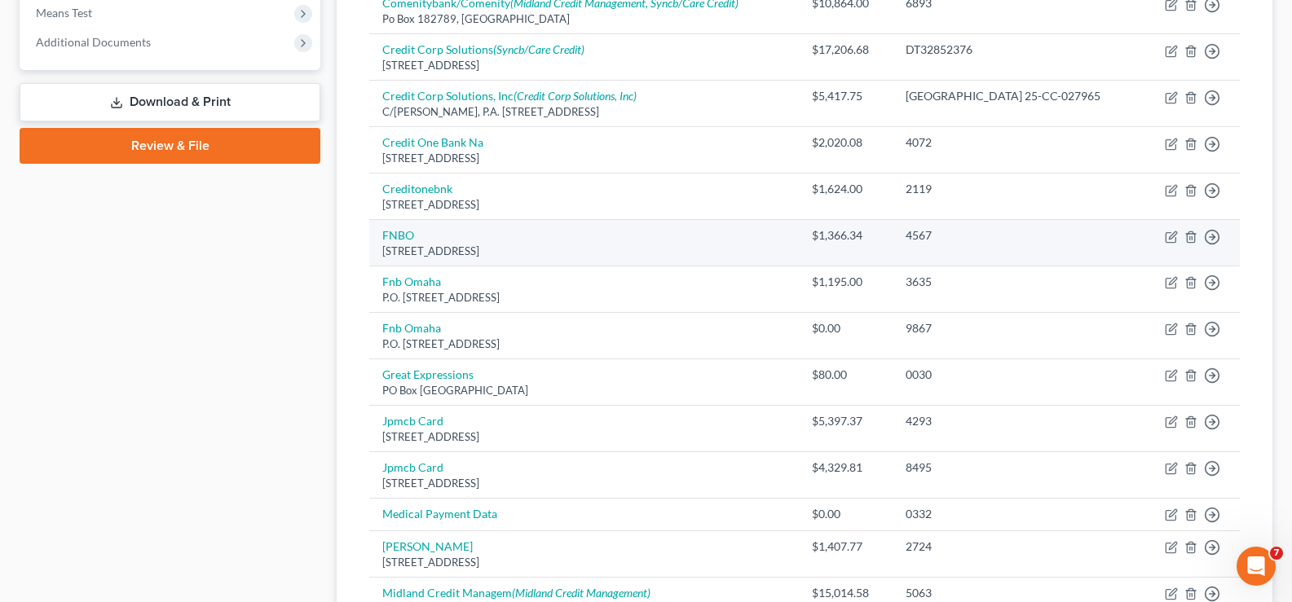
scroll to position [652, 0]
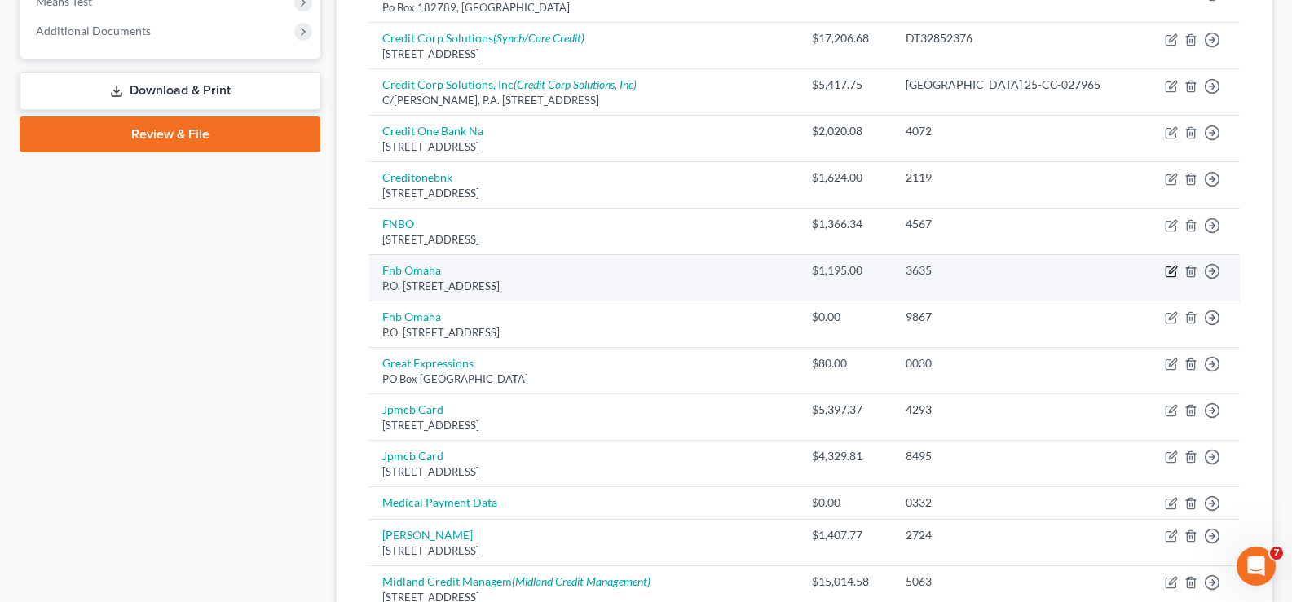
click at [1174, 267] on icon "button" at bounding box center [1172, 270] width 7 height 7
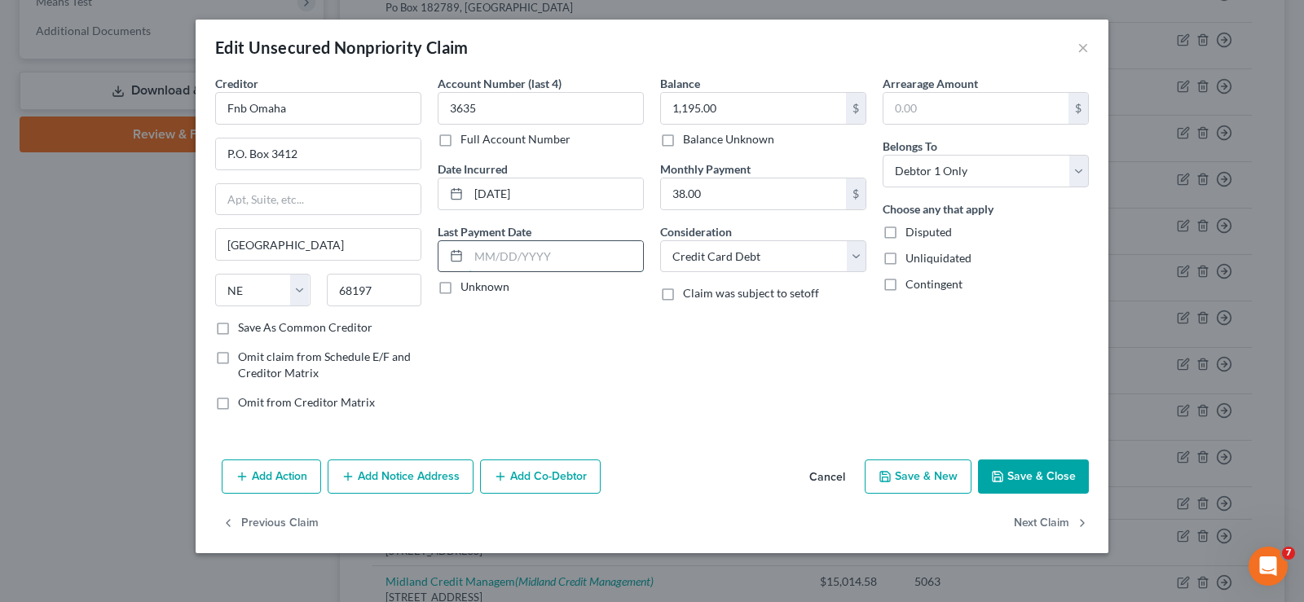
click at [579, 250] on input "text" at bounding box center [556, 256] width 174 height 31
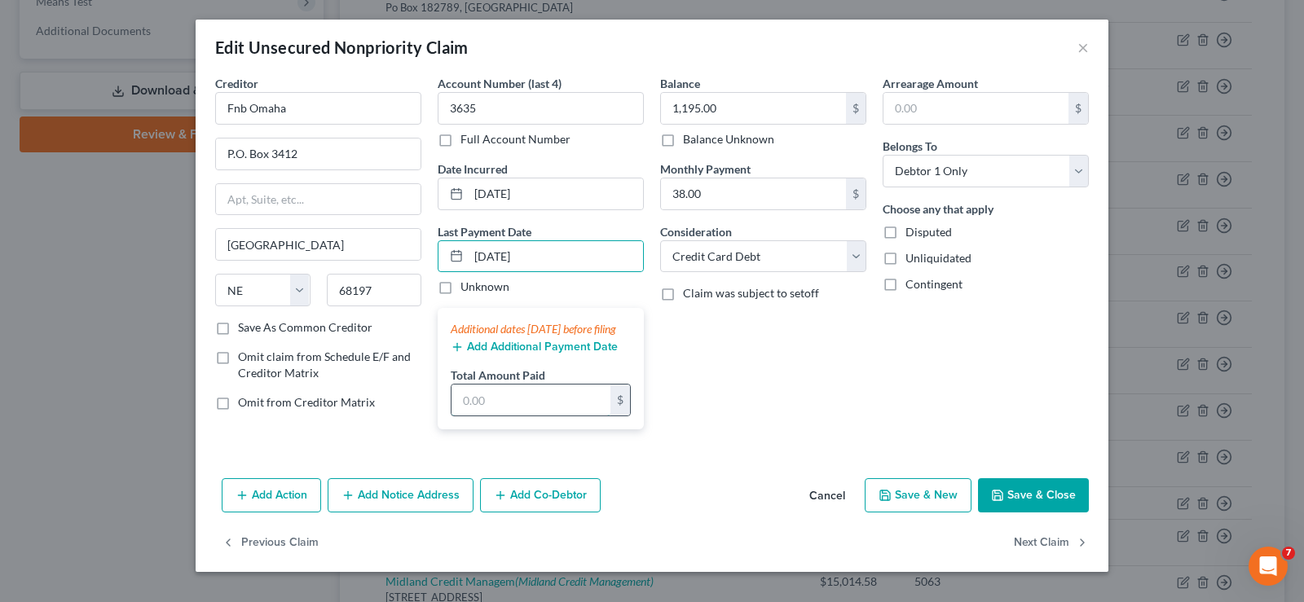
click at [551, 415] on input "text" at bounding box center [531, 400] width 159 height 31
click at [1060, 506] on button "Save & Close" at bounding box center [1033, 495] width 111 height 34
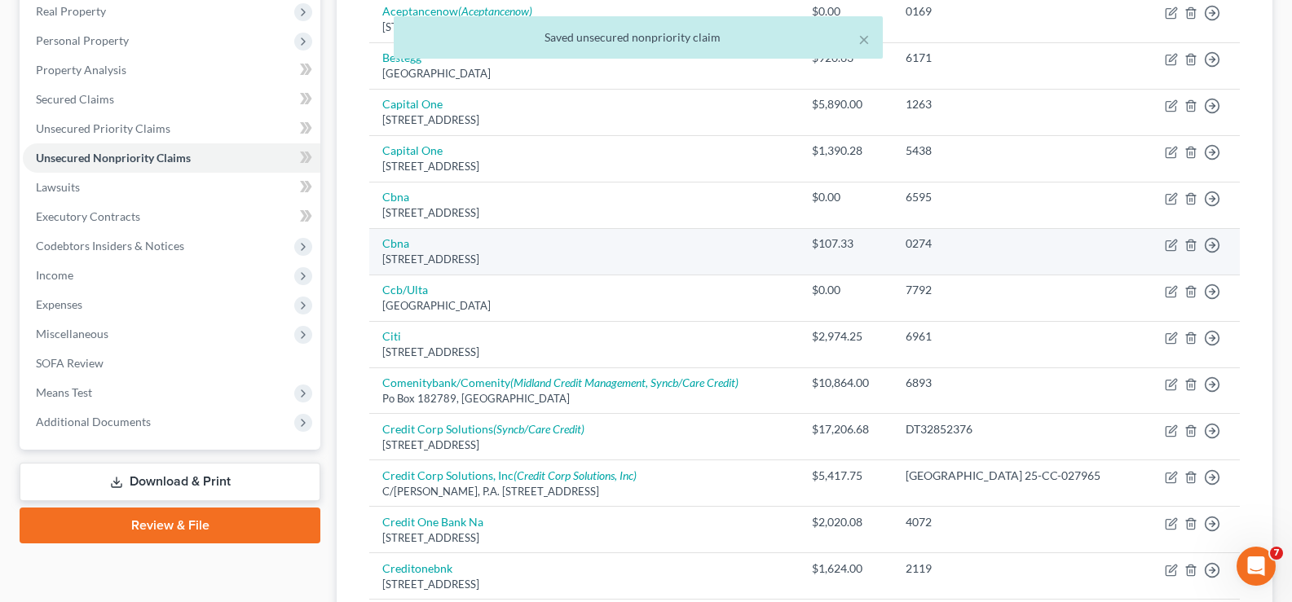
scroll to position [245, 0]
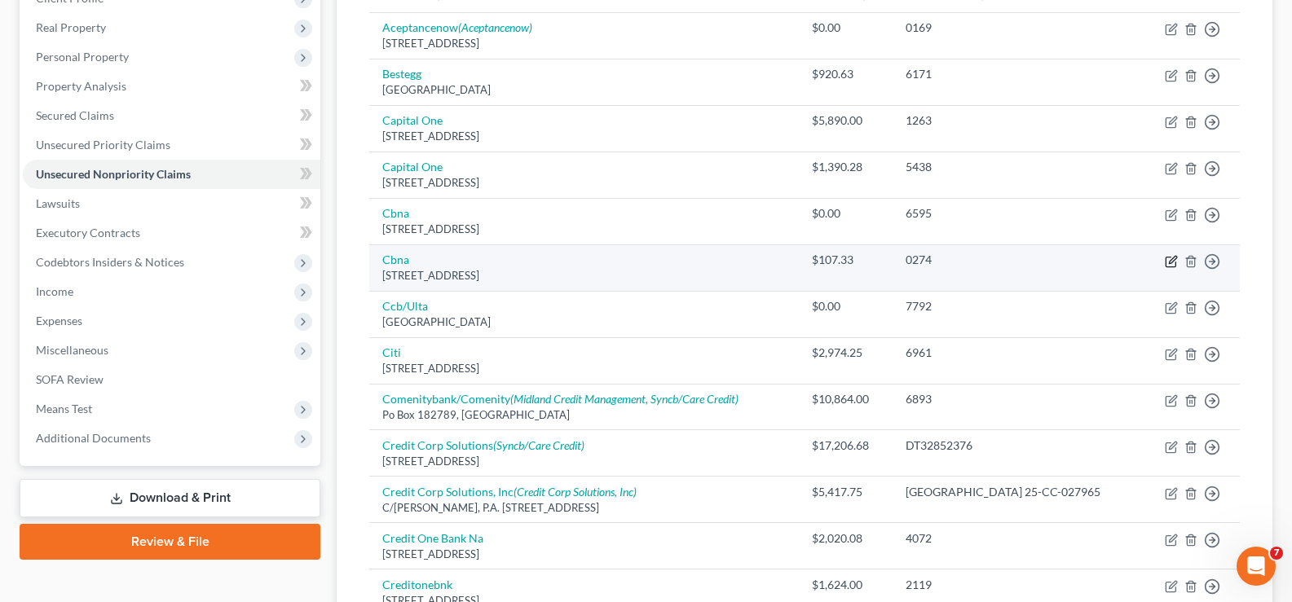
click at [1173, 261] on icon "button" at bounding box center [1172, 259] width 7 height 7
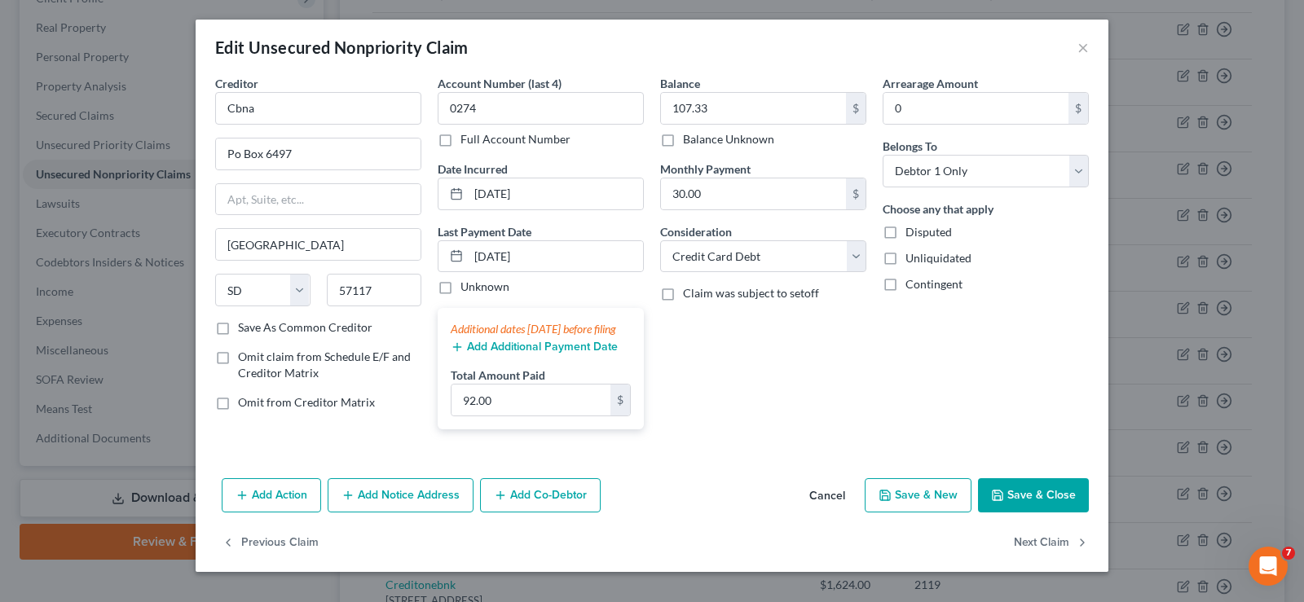
click at [526, 354] on button "Add Additional Payment Date" at bounding box center [534, 347] width 167 height 13
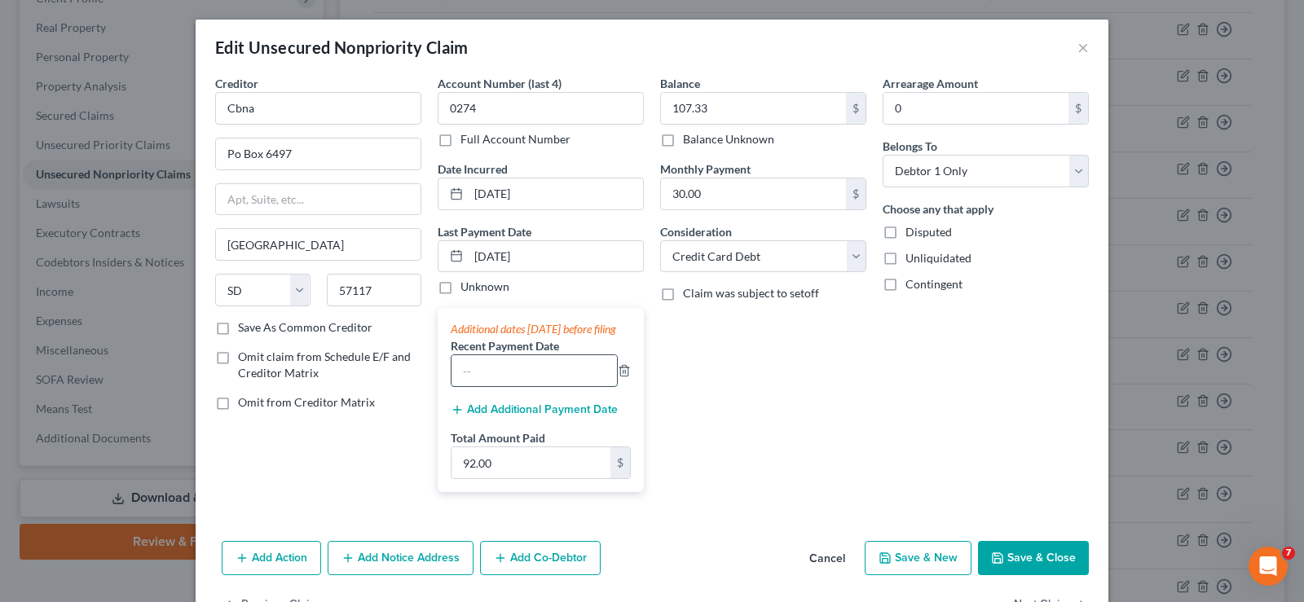
click at [507, 386] on input "text" at bounding box center [534, 370] width 165 height 31
click at [507, 478] on input "92.00" at bounding box center [531, 462] width 159 height 31
click at [1033, 566] on button "Save & Close" at bounding box center [1033, 558] width 111 height 34
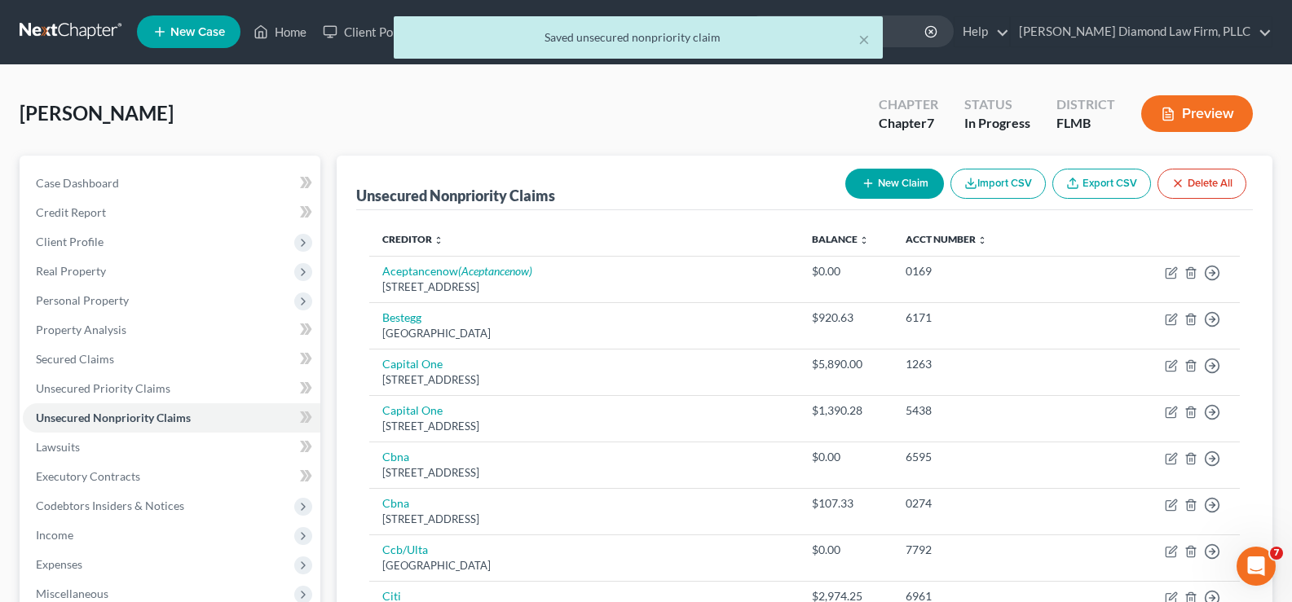
scroll to position [0, 0]
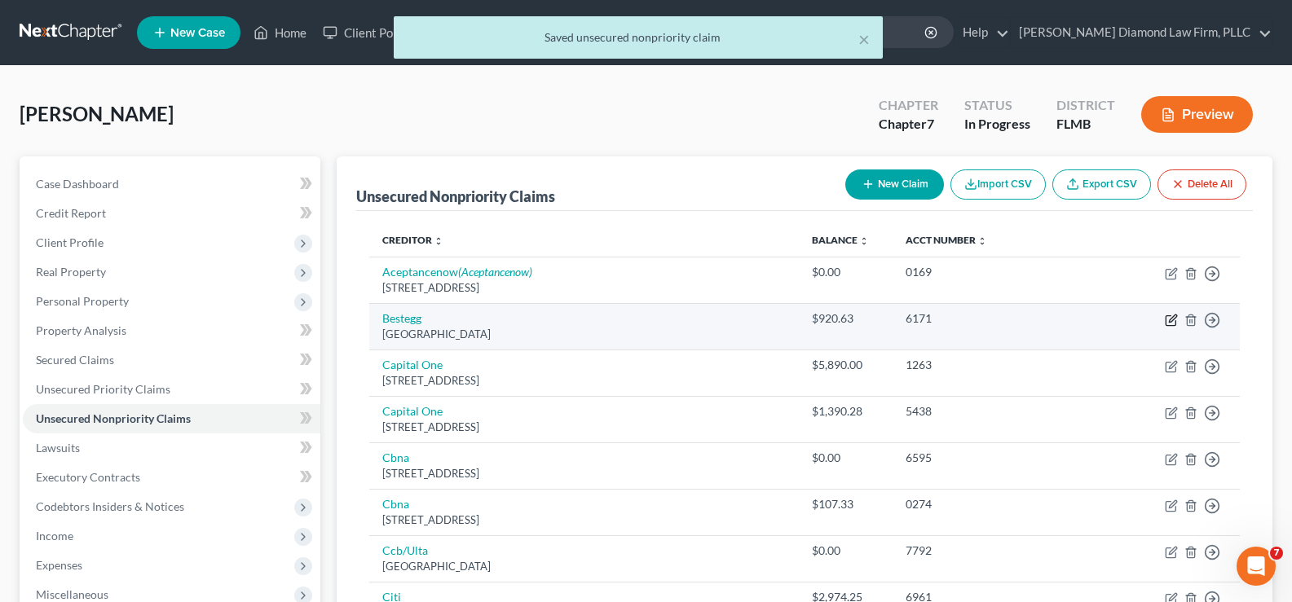
click at [1173, 322] on icon "button" at bounding box center [1171, 320] width 13 height 13
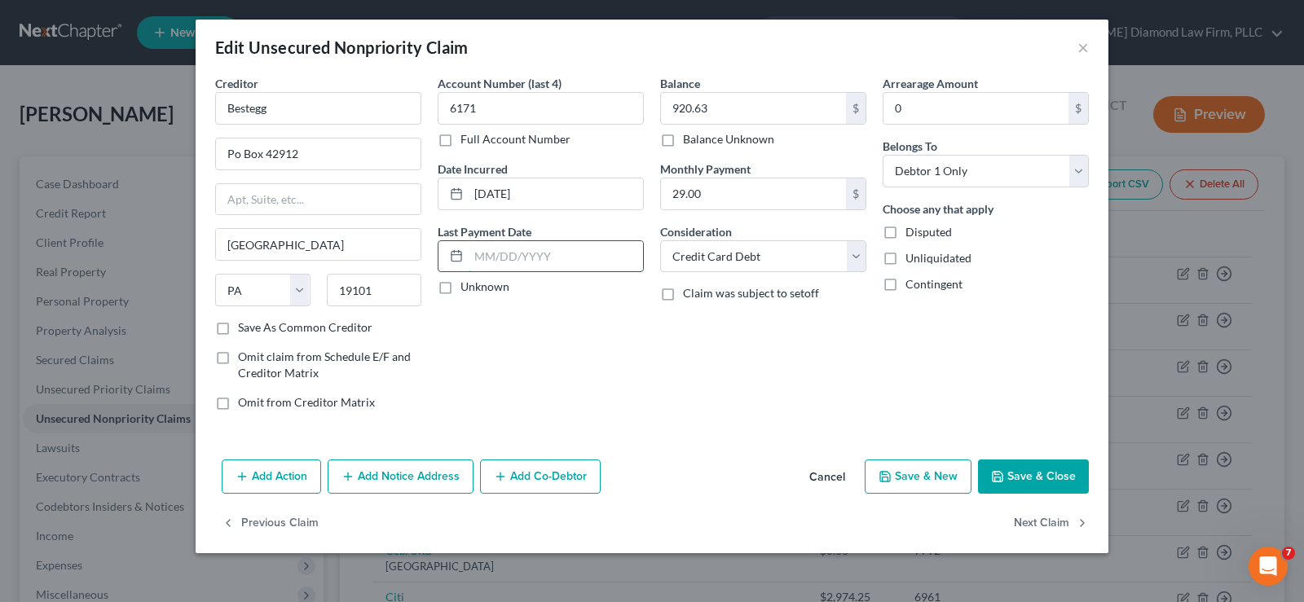
click at [532, 253] on input "text" at bounding box center [556, 256] width 174 height 31
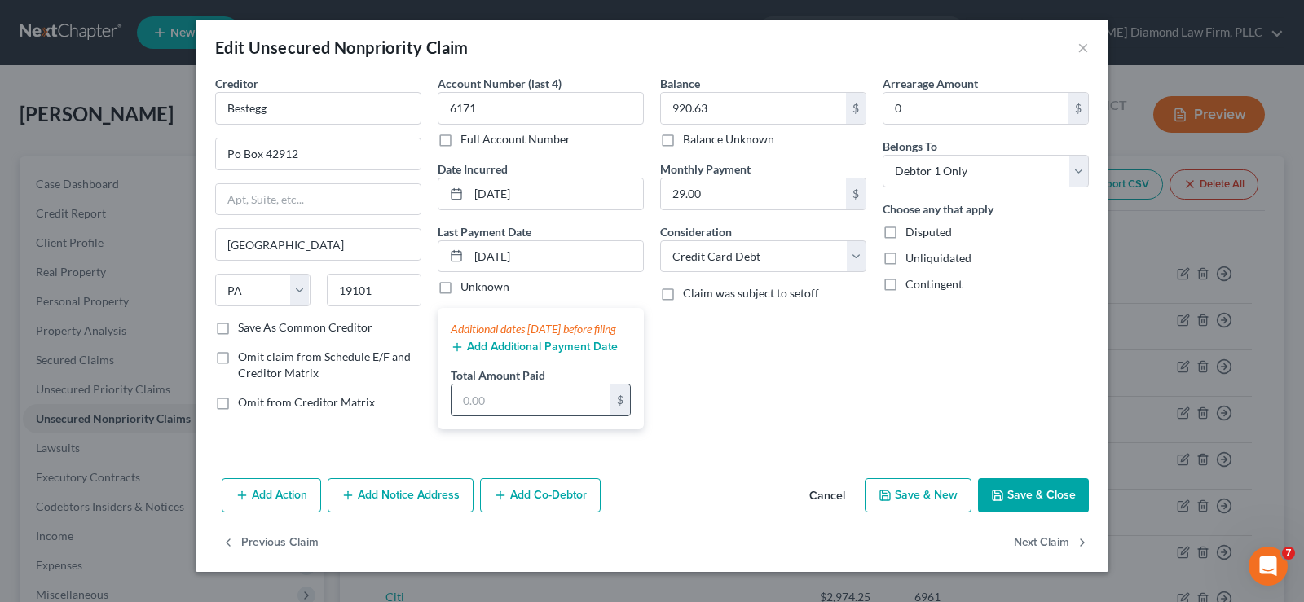
click at [478, 416] on input "text" at bounding box center [531, 400] width 159 height 31
click at [547, 256] on input "[DATE]" at bounding box center [556, 256] width 174 height 31
drag, startPoint x: 547, startPoint y: 256, endPoint x: 460, endPoint y: 247, distance: 87.7
click at [460, 247] on div "[DATE]" at bounding box center [541, 256] width 206 height 33
click at [521, 354] on button "Add Additional Payment Date" at bounding box center [534, 347] width 167 height 13
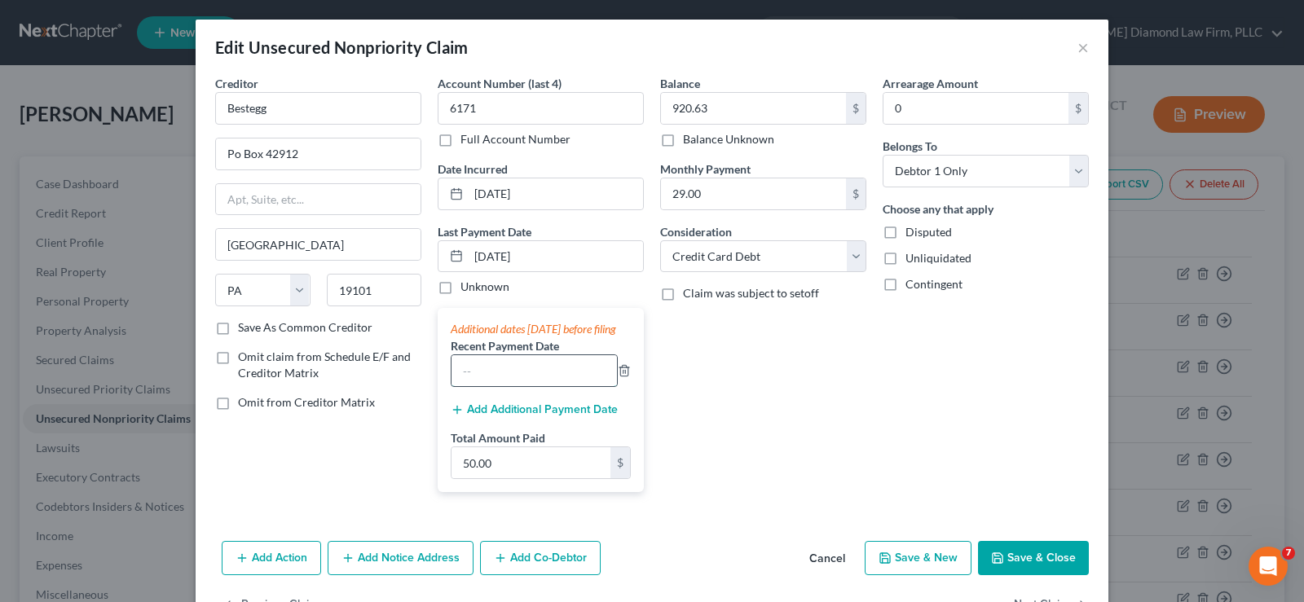
click at [486, 381] on input "text" at bounding box center [534, 370] width 165 height 31
click at [491, 474] on input "50.00" at bounding box center [531, 462] width 159 height 31
click at [1017, 575] on button "Save & Close" at bounding box center [1033, 558] width 111 height 34
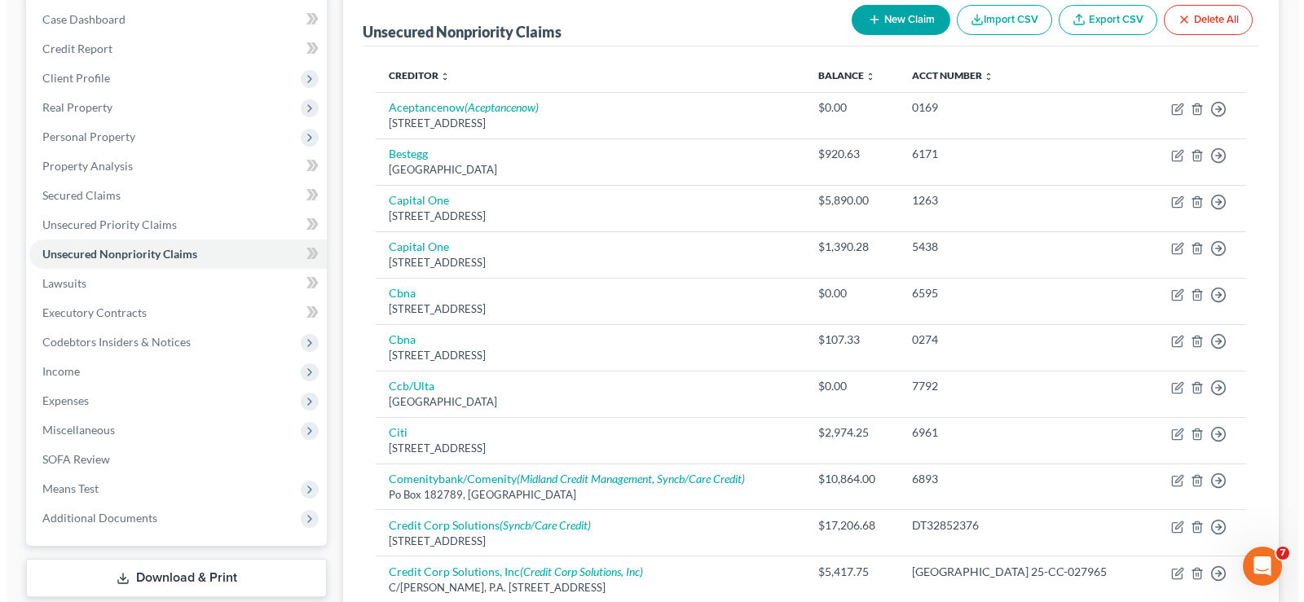
scroll to position [163, 0]
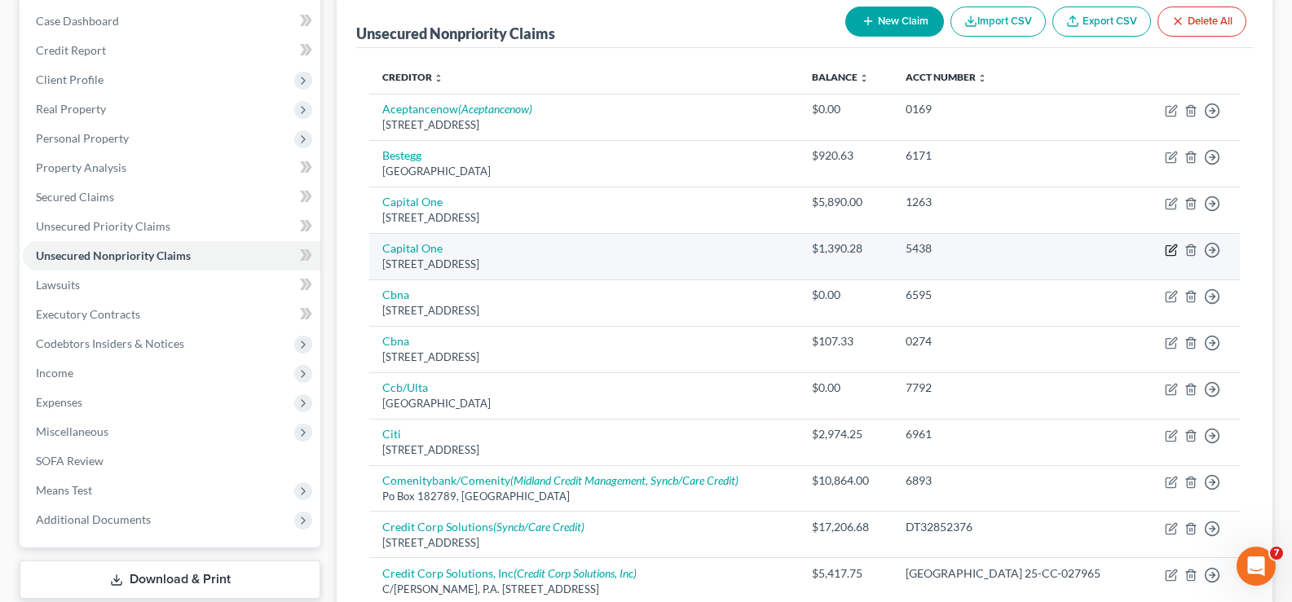
click at [1169, 247] on icon "button" at bounding box center [1171, 250] width 13 height 13
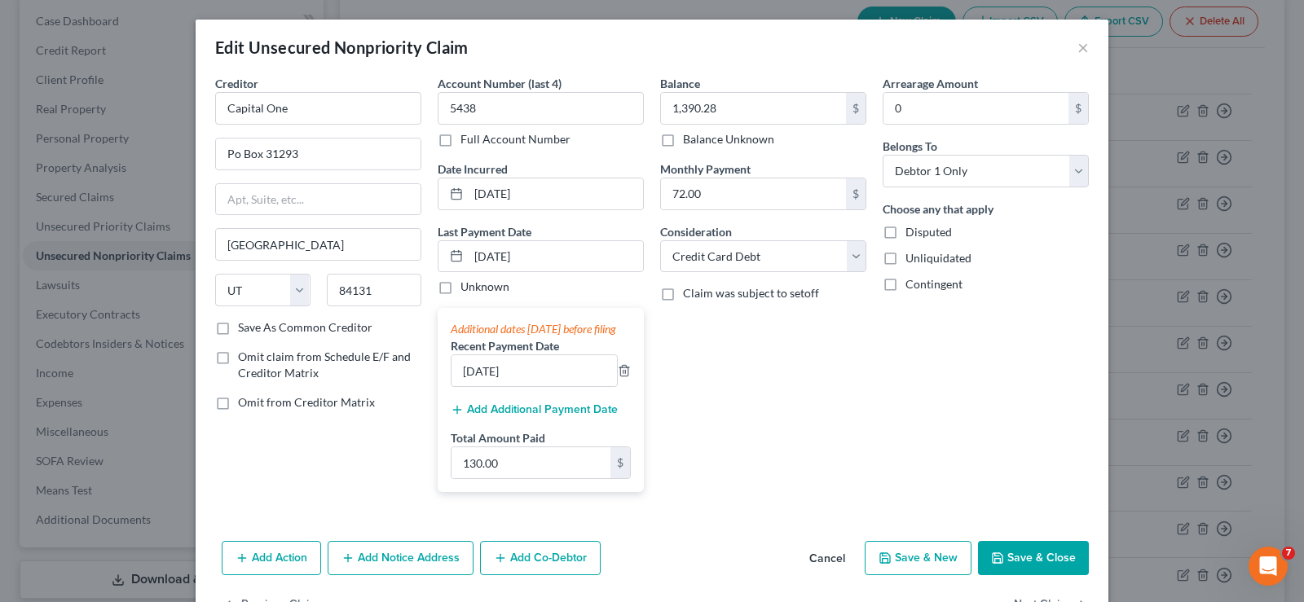
scroll to position [68, 0]
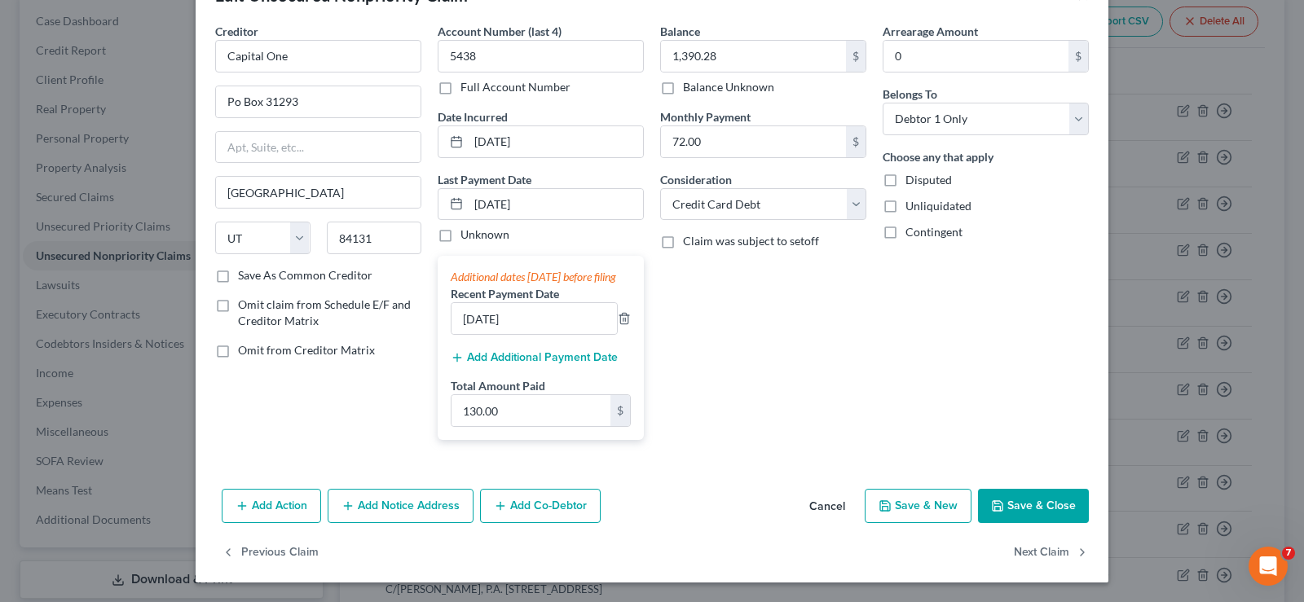
click at [529, 359] on button "Add Additional Payment Date" at bounding box center [534, 357] width 167 height 13
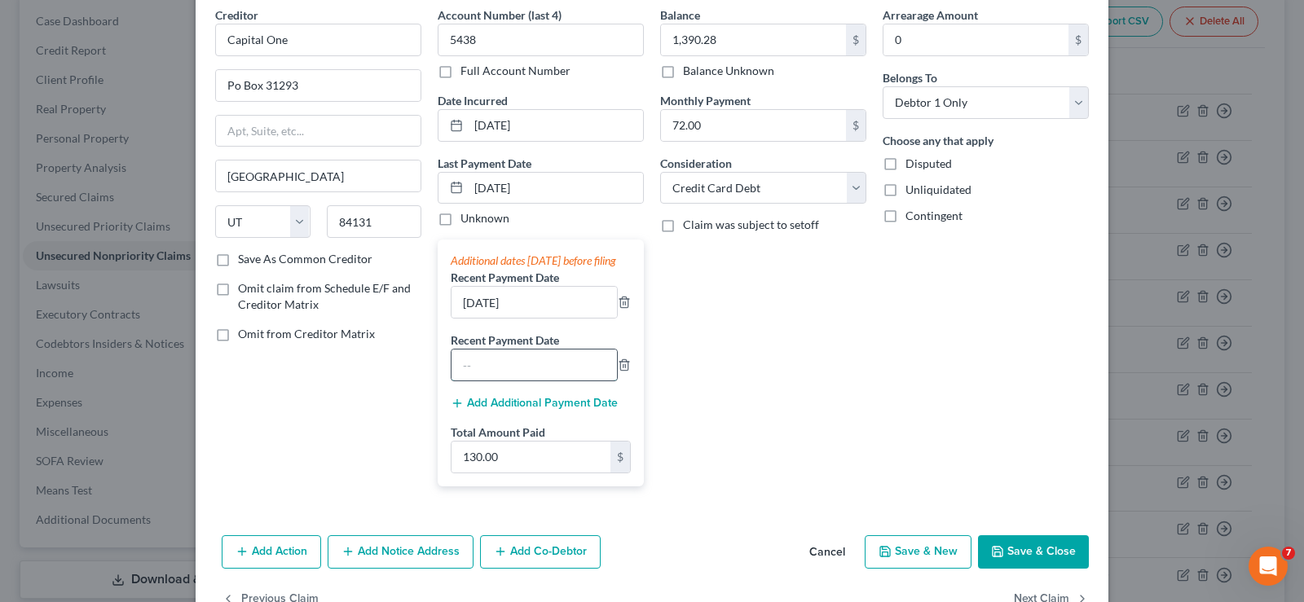
click at [500, 378] on input "text" at bounding box center [534, 365] width 165 height 31
click at [509, 470] on input "130.00" at bounding box center [531, 457] width 159 height 31
click at [1030, 566] on button "Save & Close" at bounding box center [1033, 553] width 111 height 34
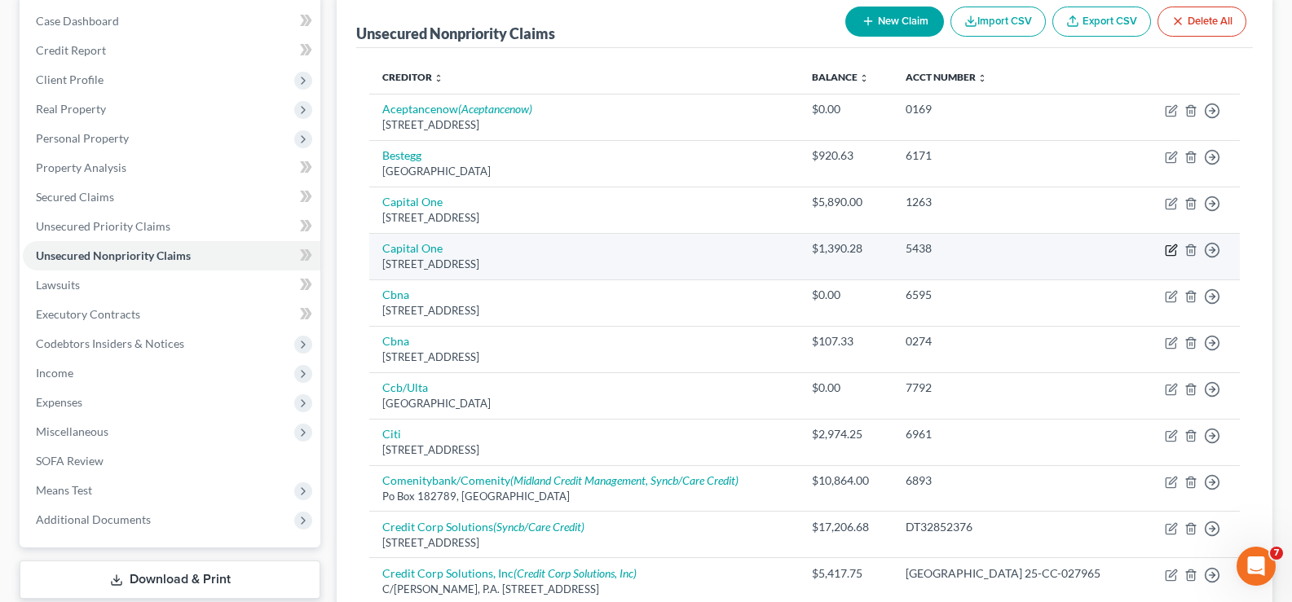
click at [1175, 247] on icon "button" at bounding box center [1171, 250] width 13 height 13
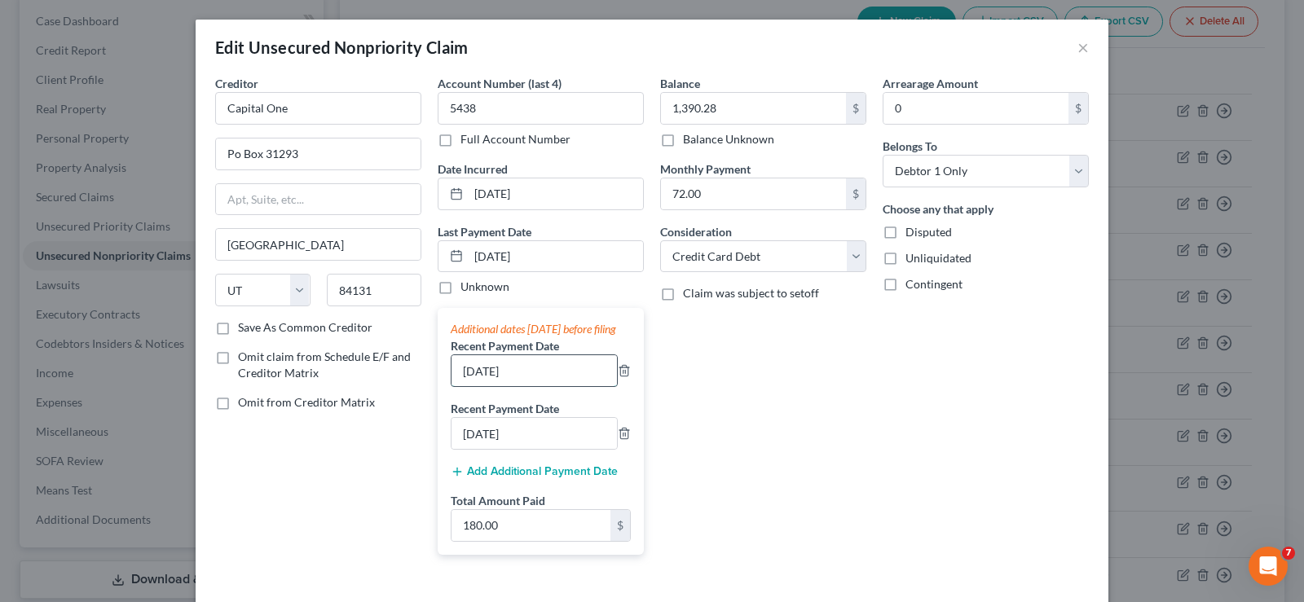
click at [483, 386] on input "[DATE]" at bounding box center [534, 370] width 165 height 31
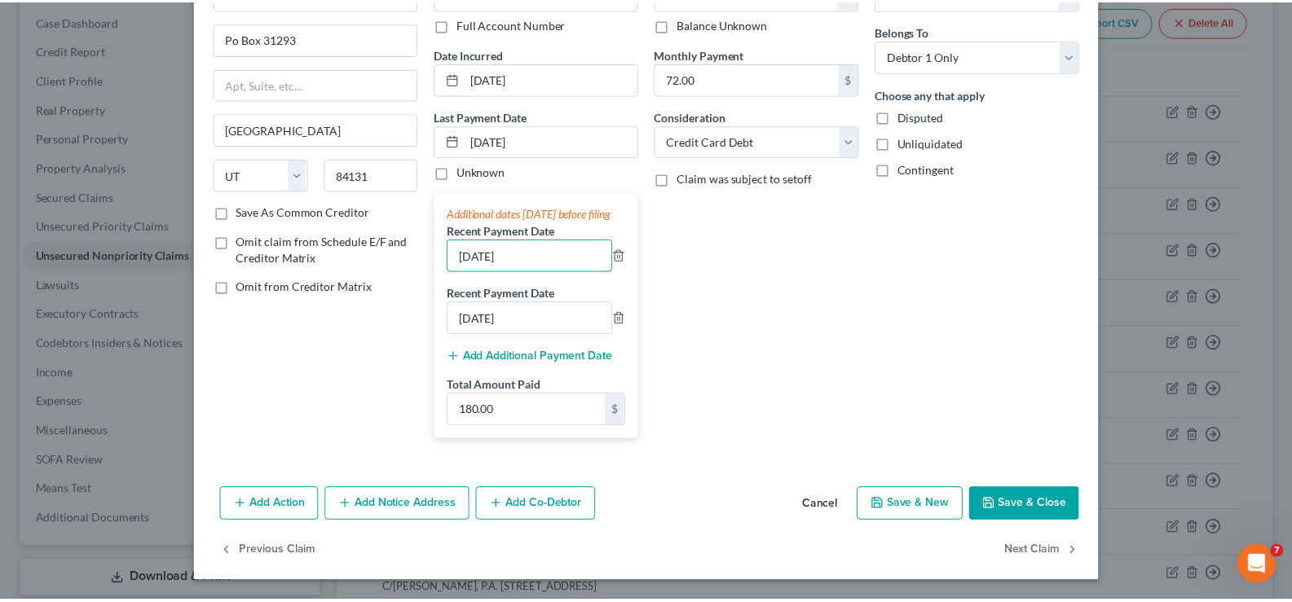
scroll to position [131, 0]
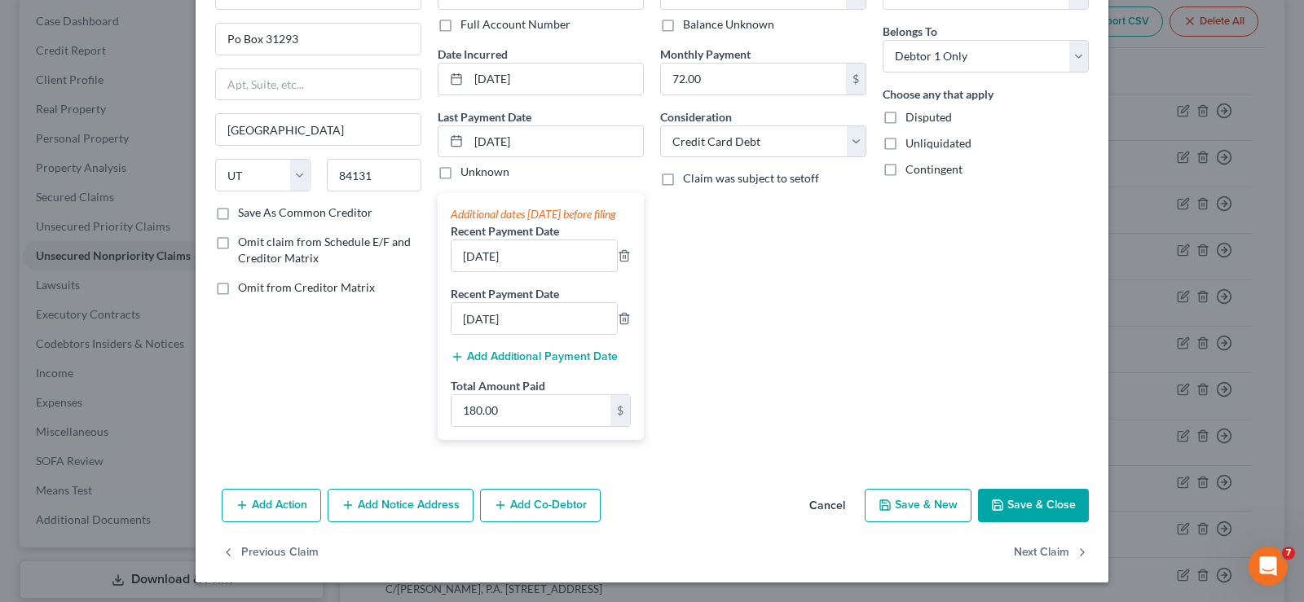
click at [1016, 494] on button "Save & Close" at bounding box center [1033, 506] width 111 height 34
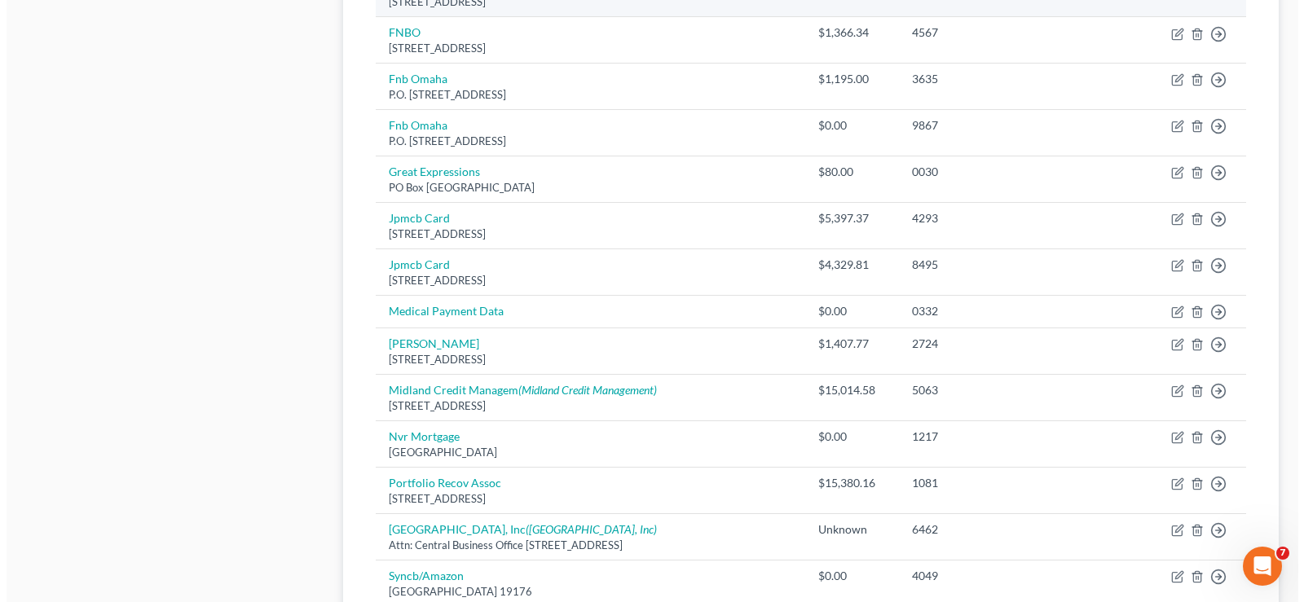
scroll to position [897, 0]
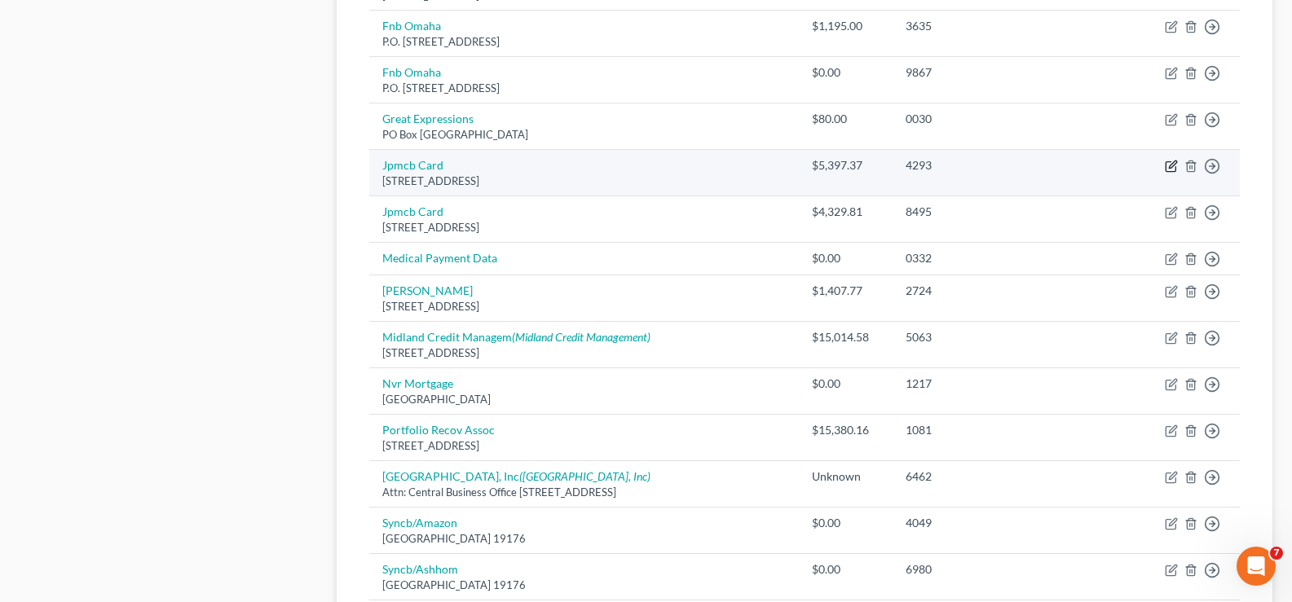
click at [1169, 168] on icon "button" at bounding box center [1172, 164] width 7 height 7
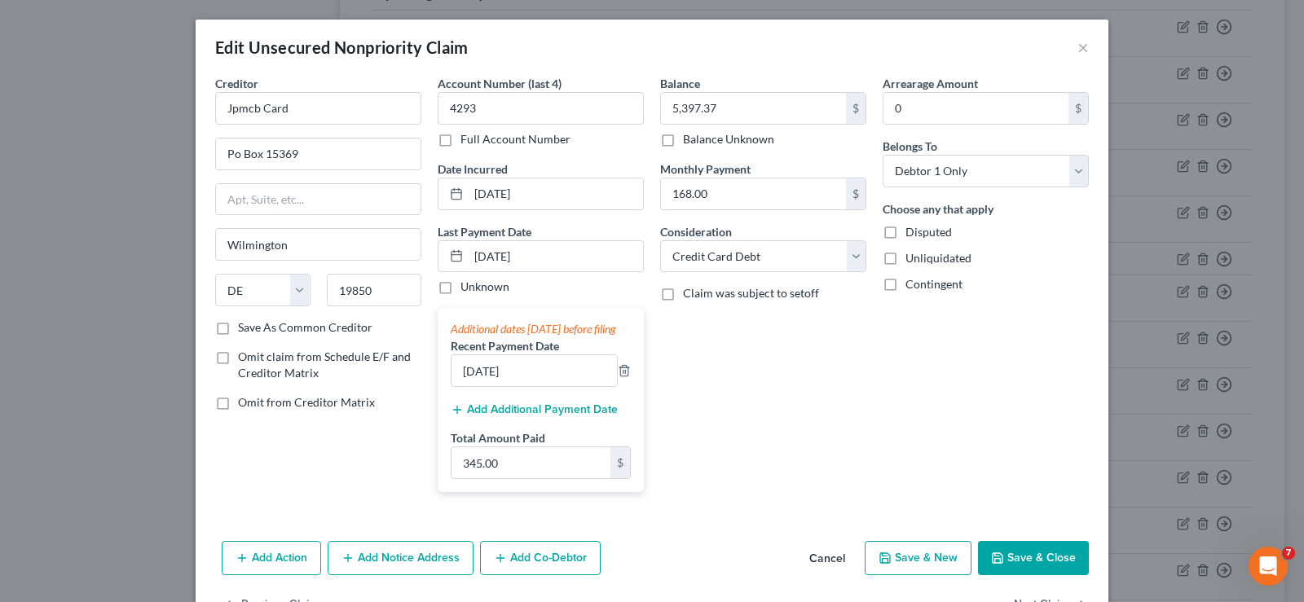
click at [509, 417] on button "Add Additional Payment Date" at bounding box center [534, 409] width 167 height 13
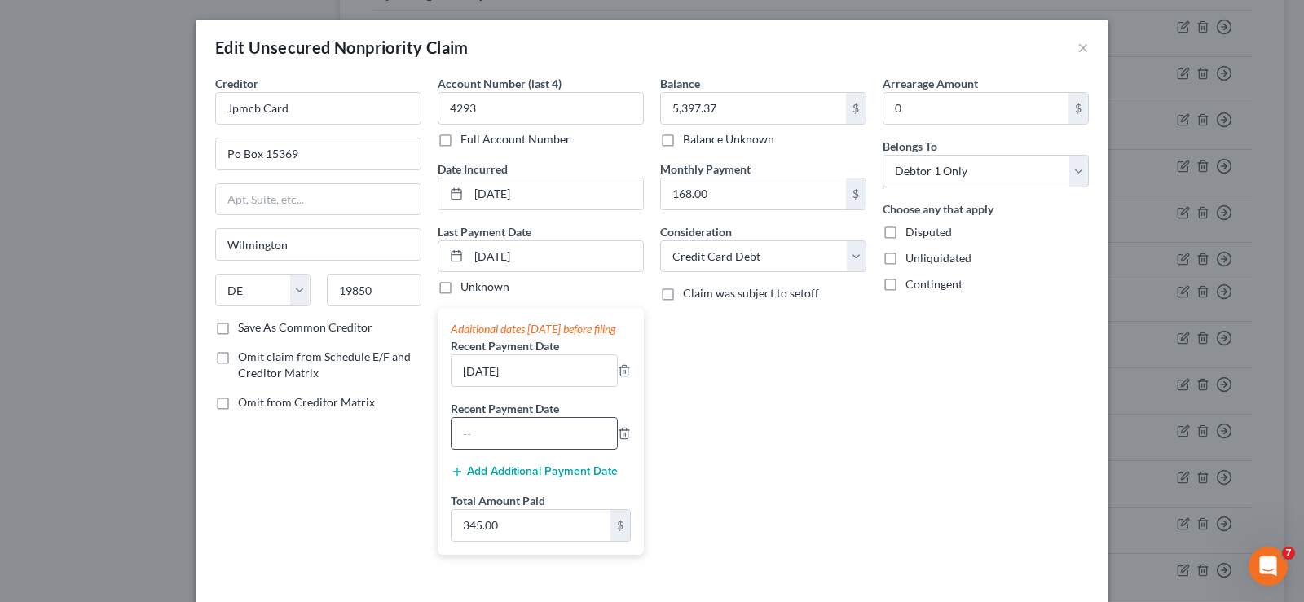
click at [492, 443] on input "text" at bounding box center [534, 433] width 165 height 31
click at [514, 541] on input "345.00" at bounding box center [531, 525] width 159 height 31
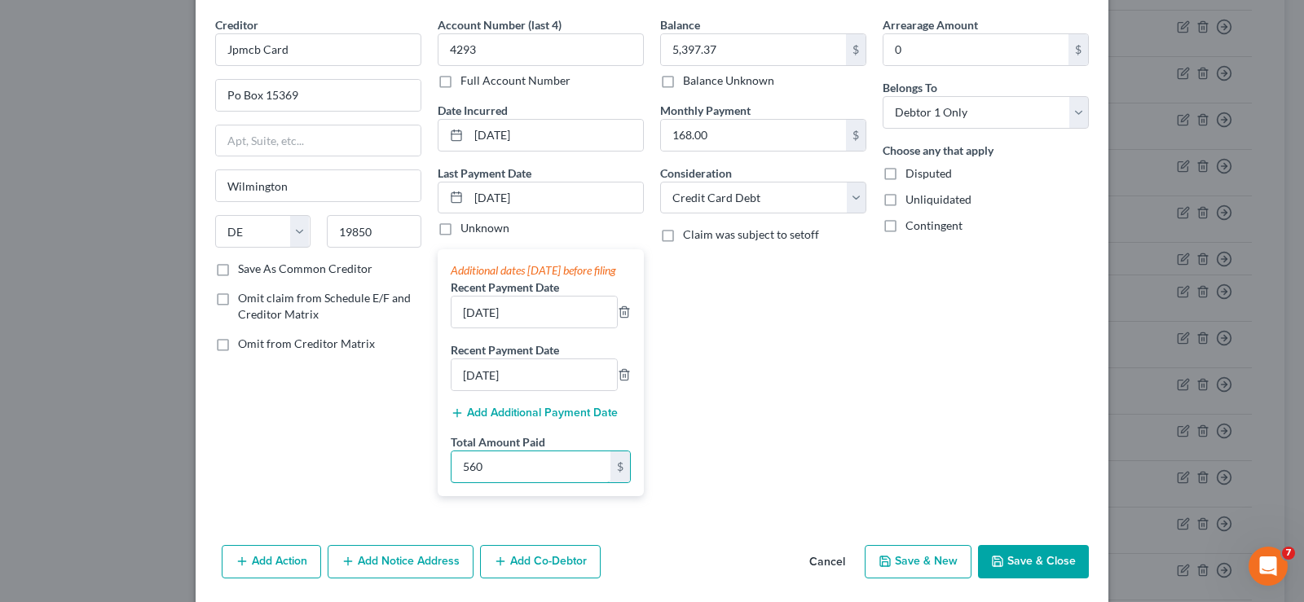
scroll to position [131, 0]
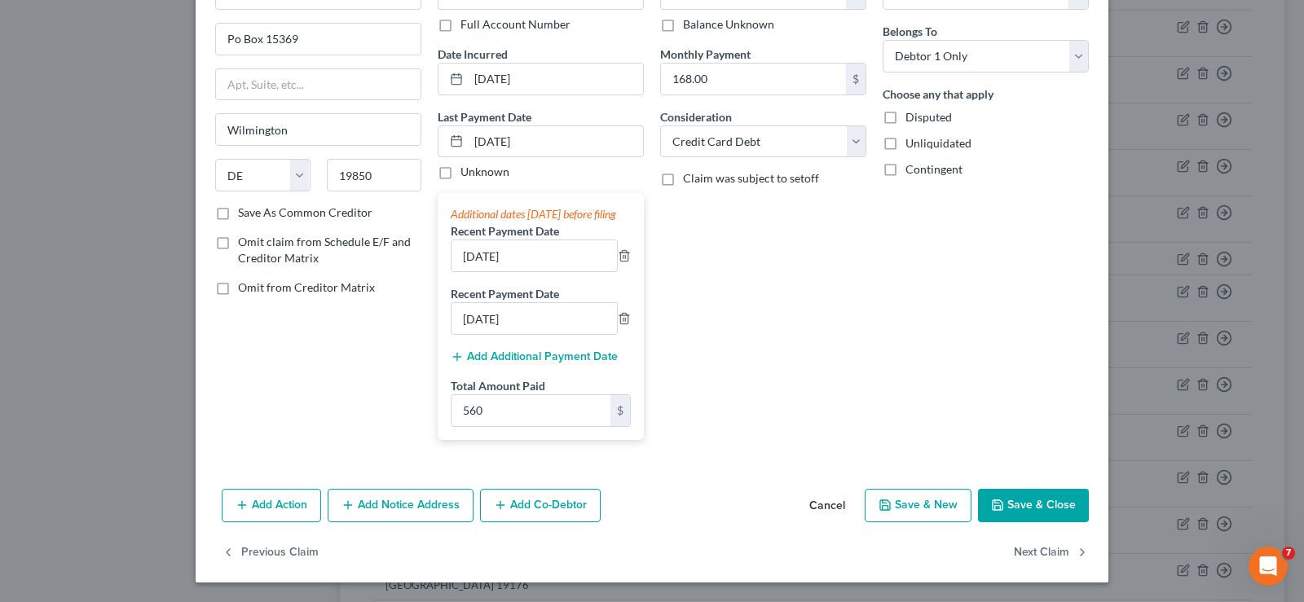
click at [1029, 505] on button "Save & Close" at bounding box center [1033, 506] width 111 height 34
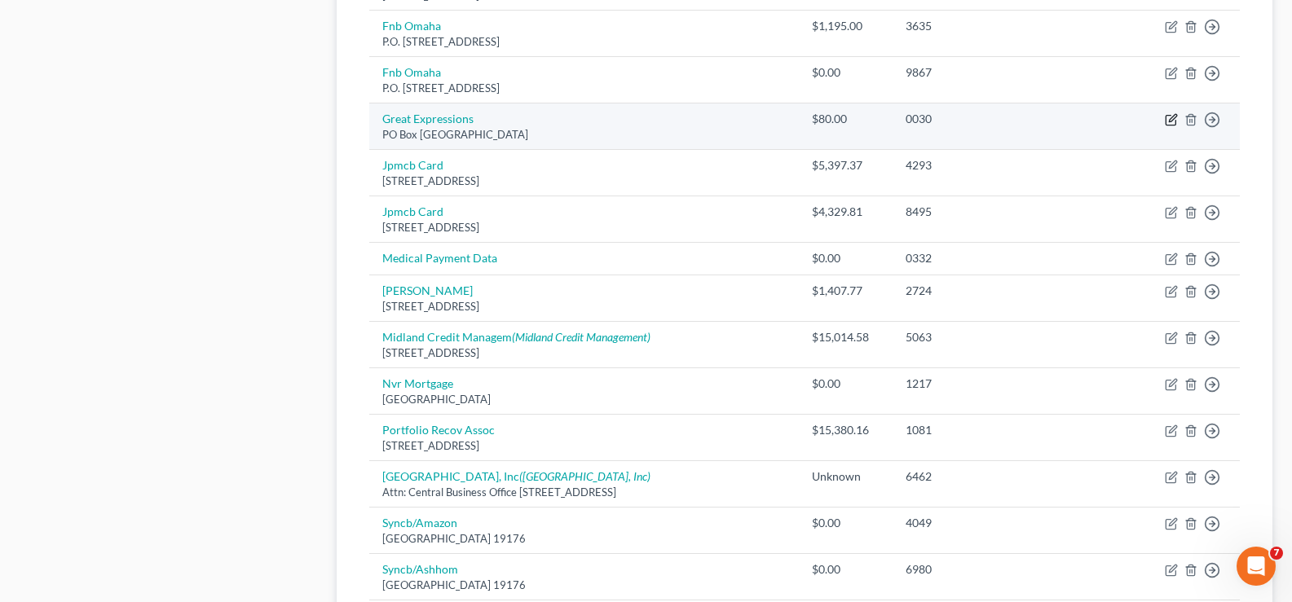
click at [1173, 116] on icon "button" at bounding box center [1171, 119] width 13 height 13
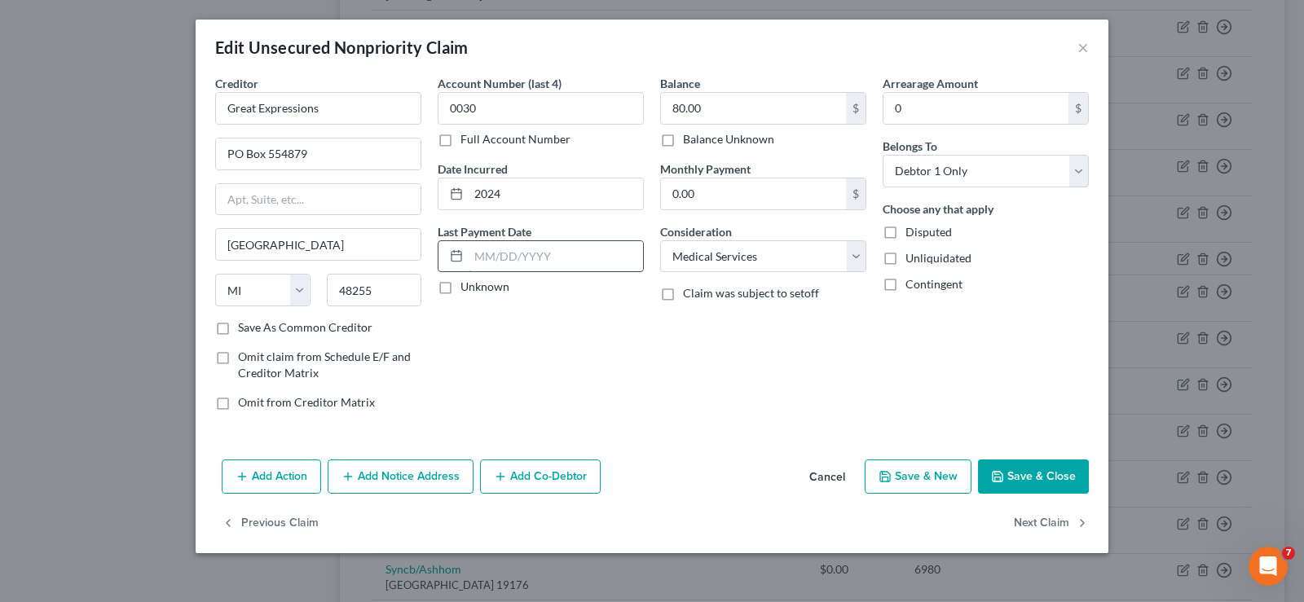
click at [559, 248] on input "text" at bounding box center [556, 256] width 174 height 31
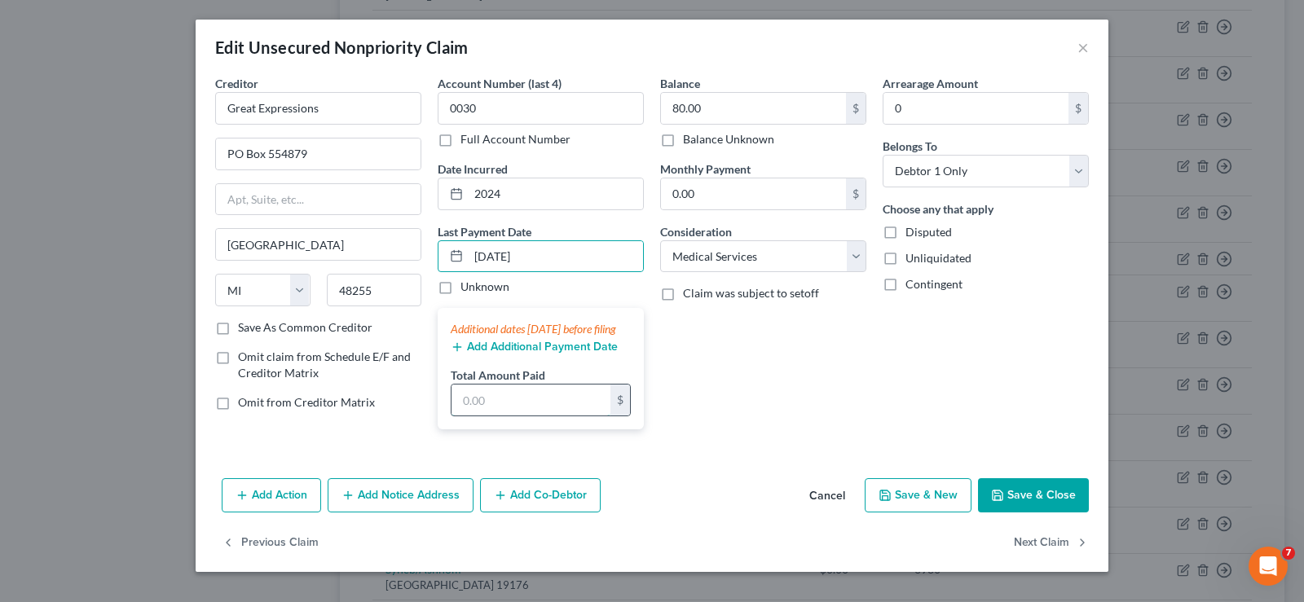
click at [497, 416] on input "text" at bounding box center [531, 400] width 159 height 31
click at [1016, 512] on button "Save & Close" at bounding box center [1033, 495] width 111 height 34
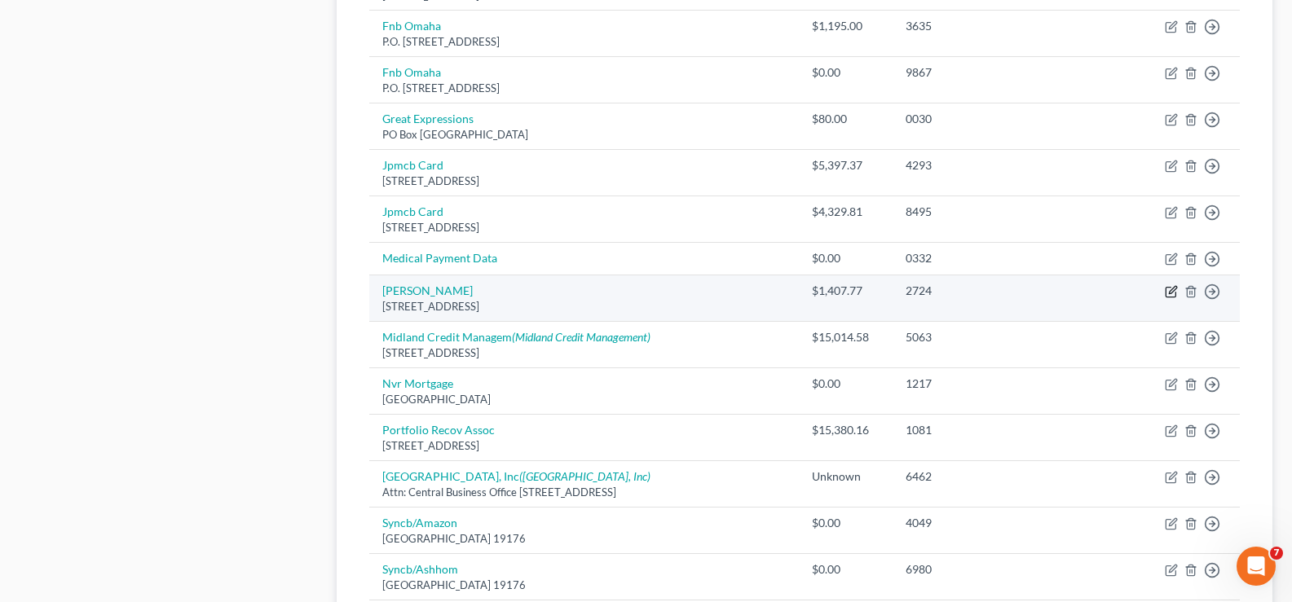
click at [1170, 289] on icon "button" at bounding box center [1171, 291] width 13 height 13
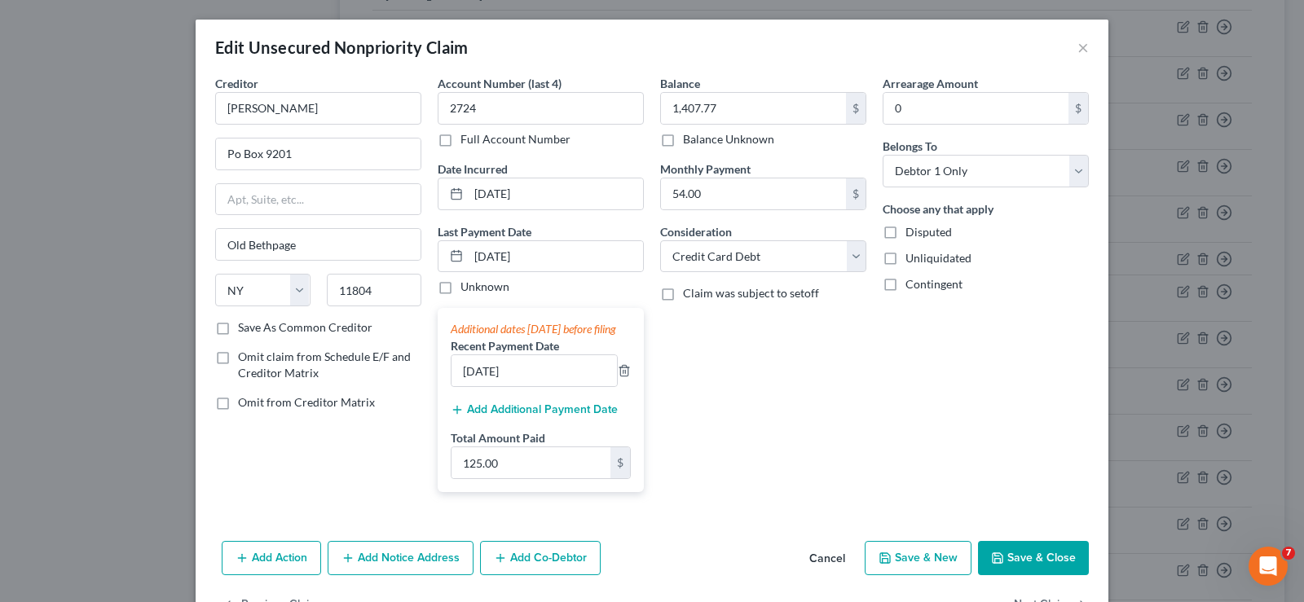
click at [507, 417] on button "Add Additional Payment Date" at bounding box center [534, 409] width 167 height 13
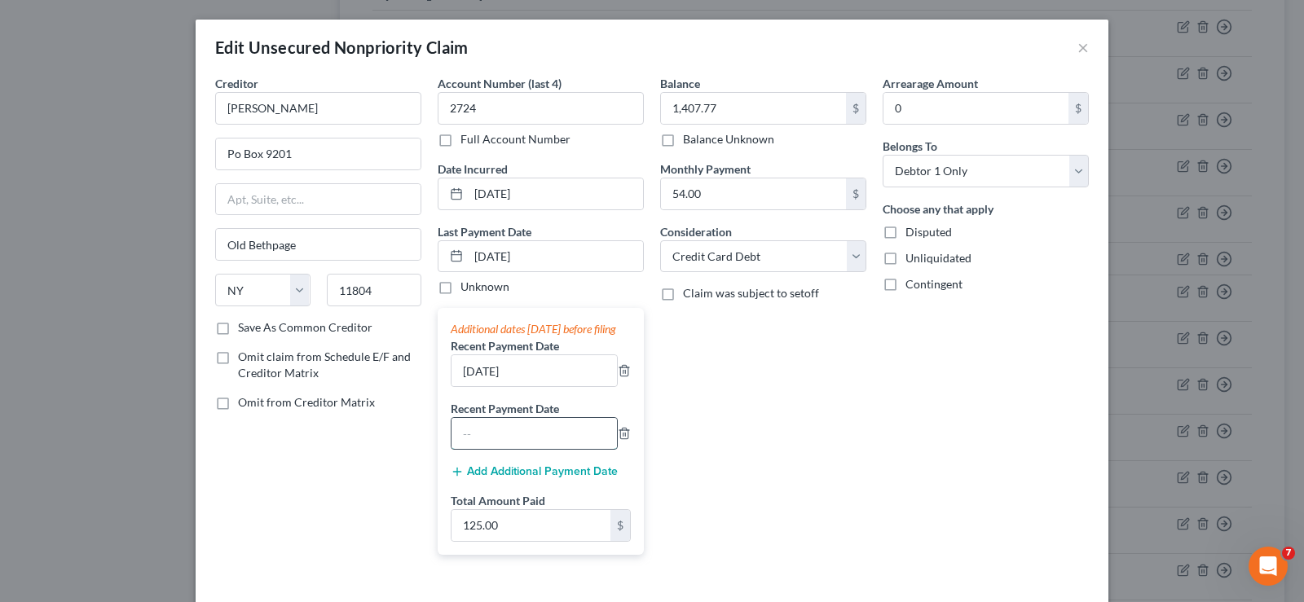
click at [490, 445] on input "text" at bounding box center [534, 433] width 165 height 31
click at [505, 541] on input "125.00" at bounding box center [531, 525] width 159 height 31
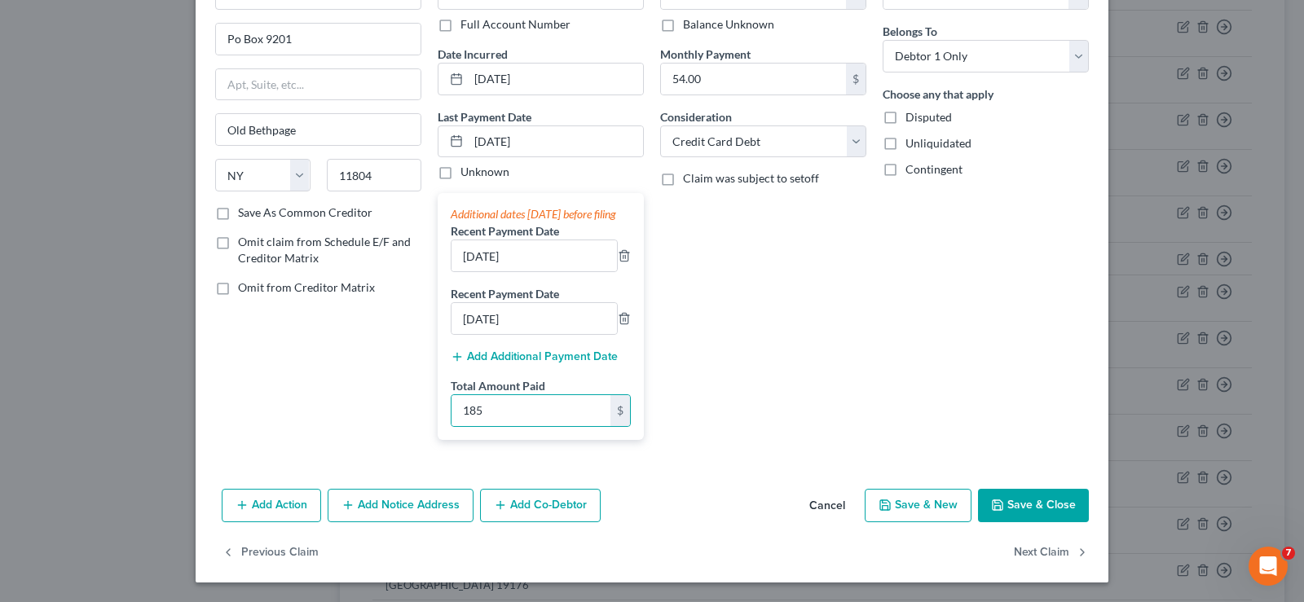
click at [1031, 505] on button "Save & Close" at bounding box center [1033, 506] width 111 height 34
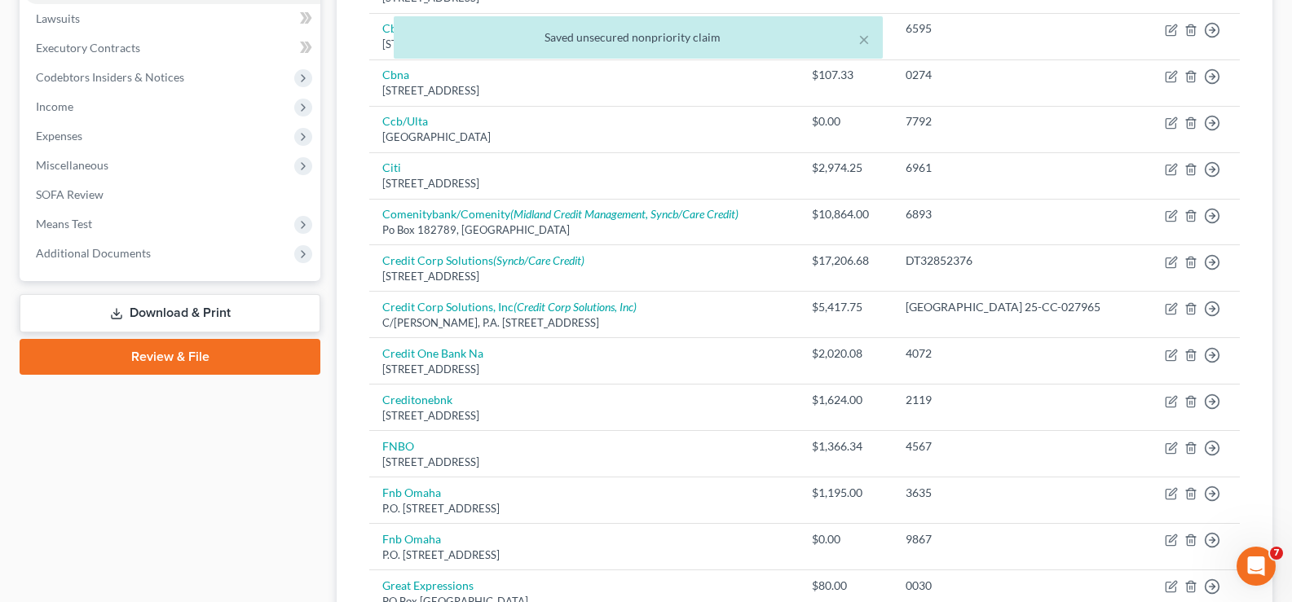
scroll to position [571, 0]
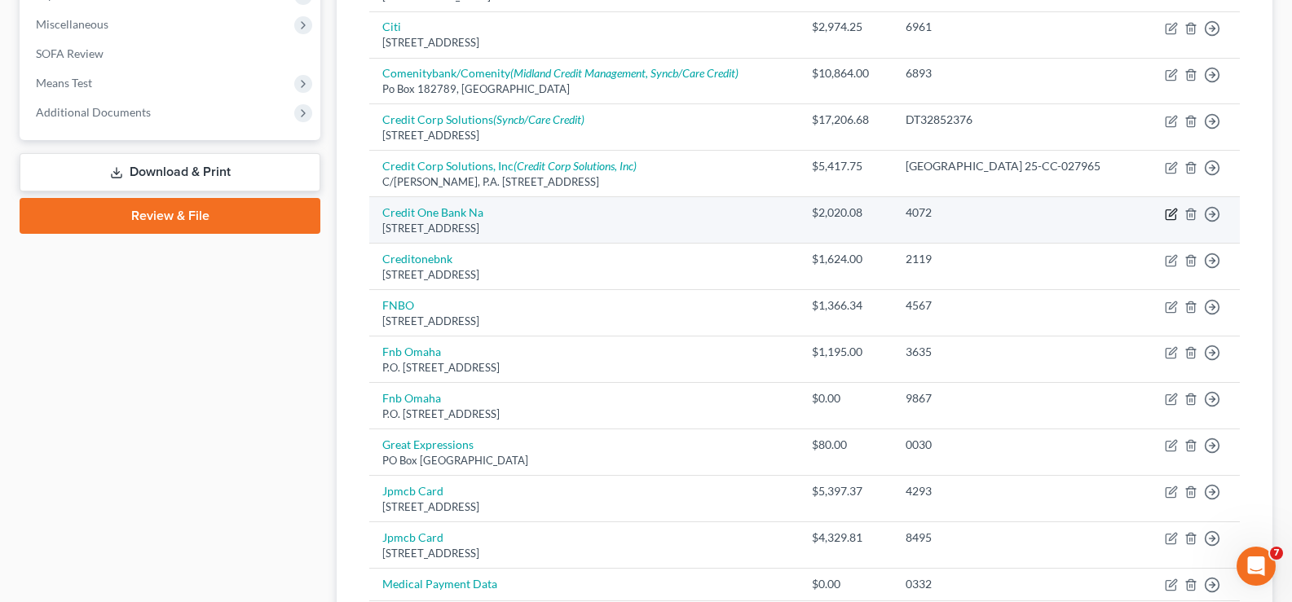
click at [1172, 209] on icon "button" at bounding box center [1171, 214] width 13 height 13
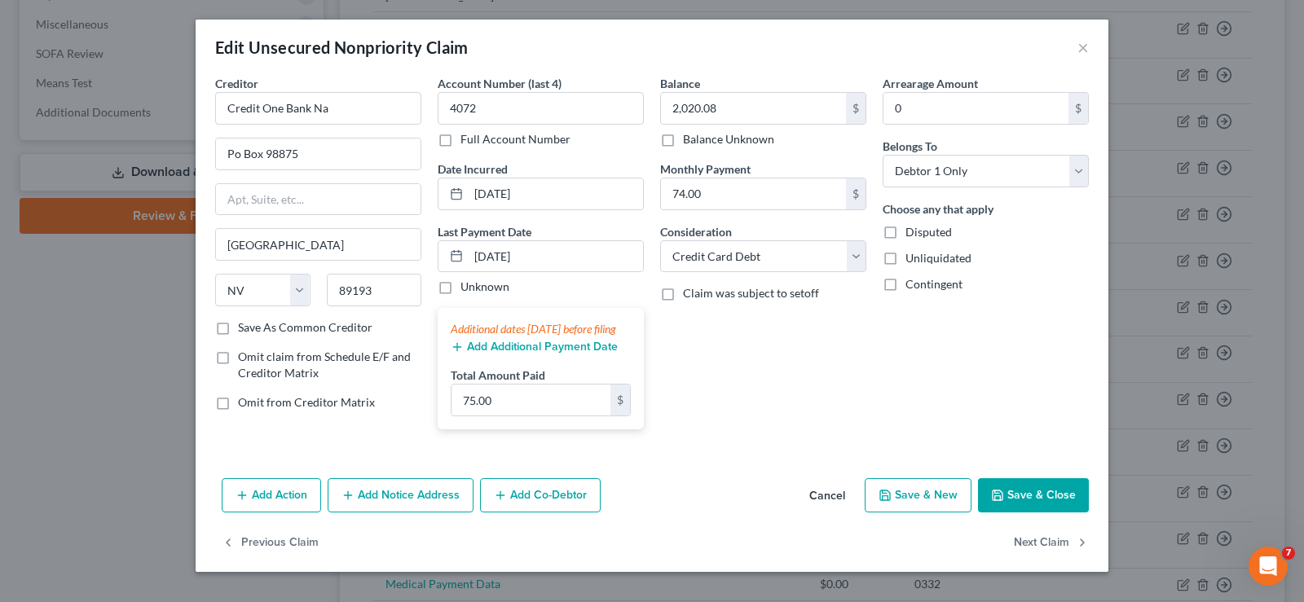
click at [533, 354] on button "Add Additional Payment Date" at bounding box center [534, 347] width 167 height 13
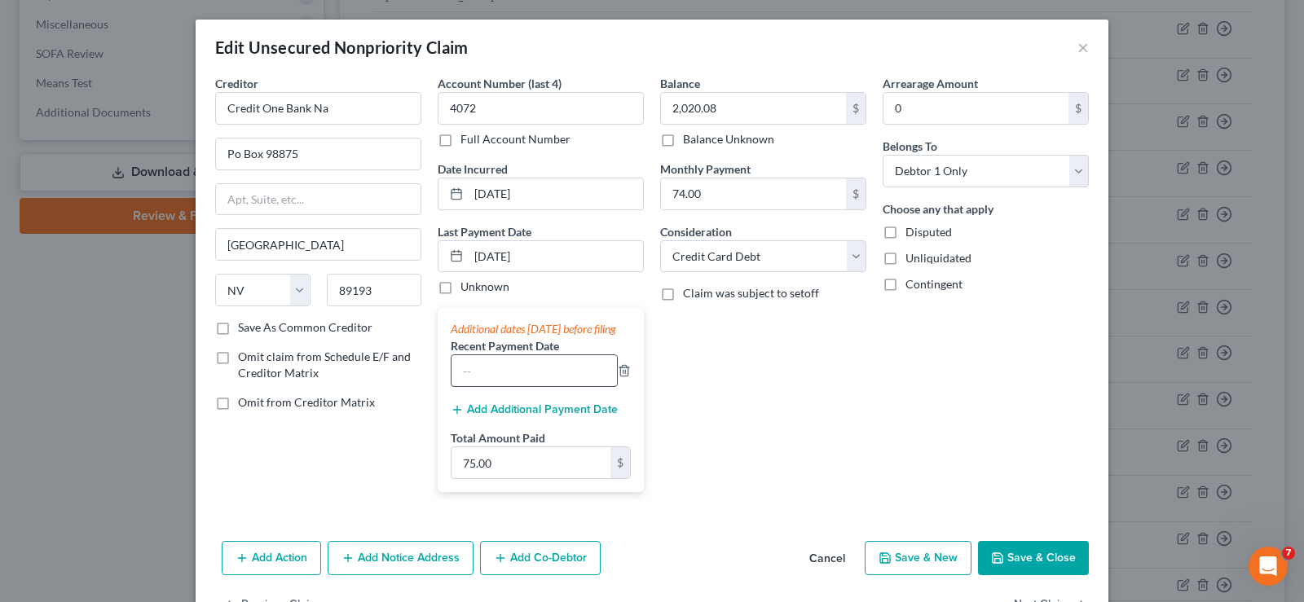
click at [491, 382] on input "text" at bounding box center [534, 370] width 165 height 31
click at [509, 475] on input "75.00" at bounding box center [531, 462] width 159 height 31
click at [1015, 572] on button "Save & Close" at bounding box center [1033, 558] width 111 height 34
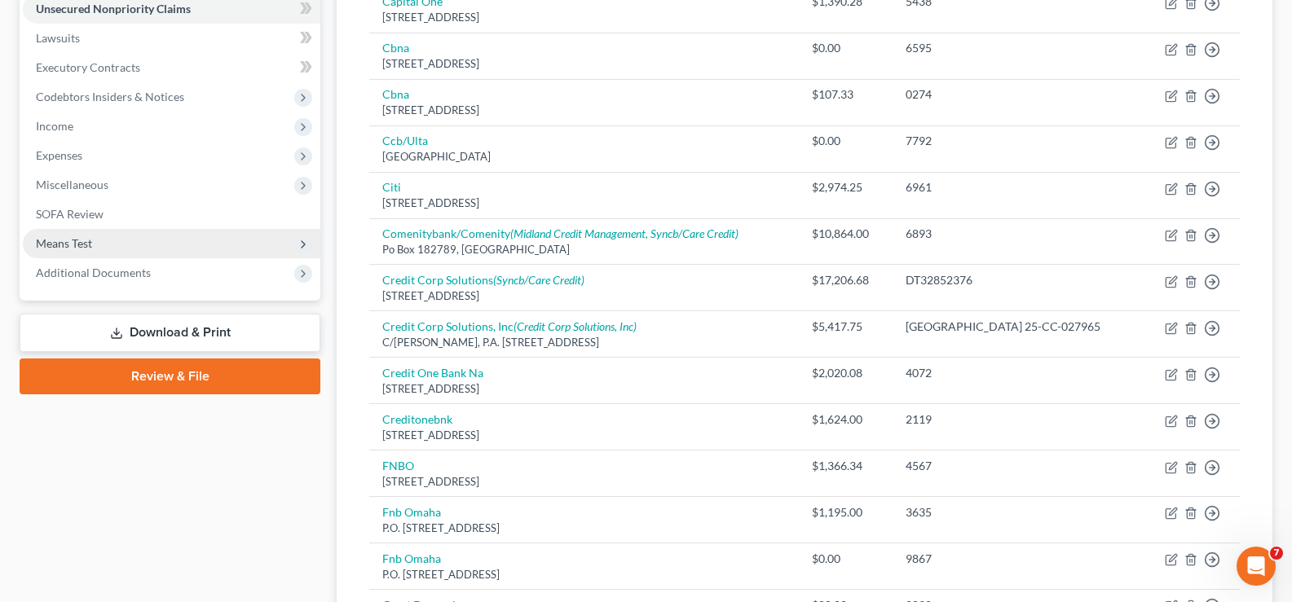
scroll to position [408, 0]
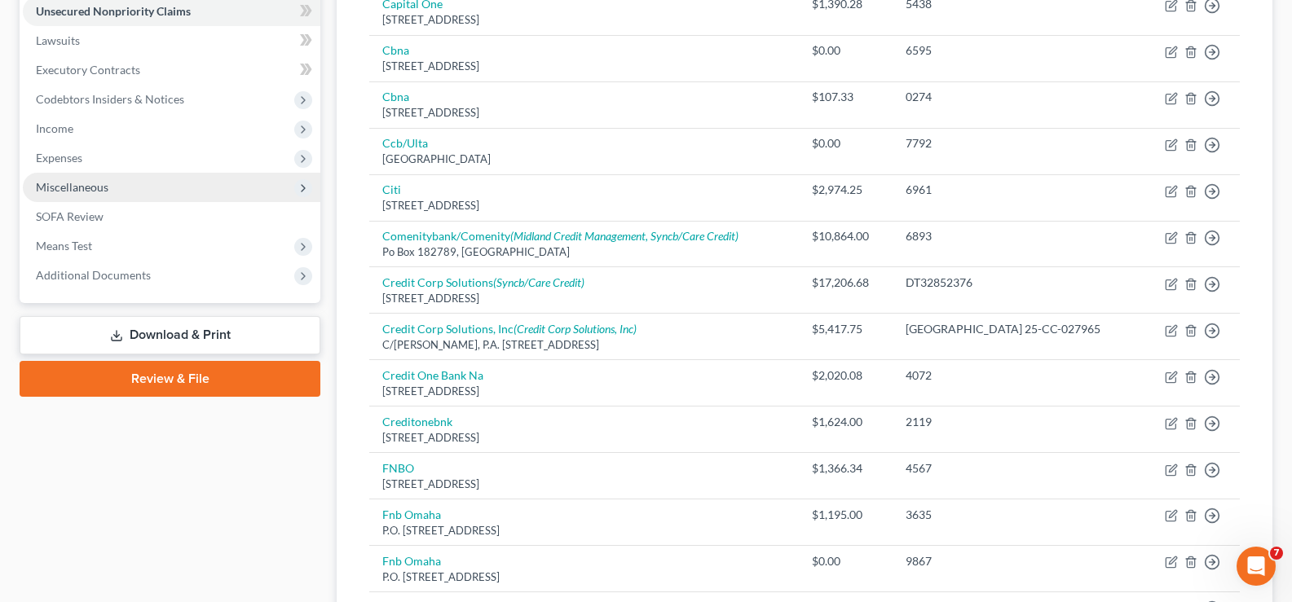
click at [113, 190] on span "Miscellaneous" at bounding box center [172, 187] width 298 height 29
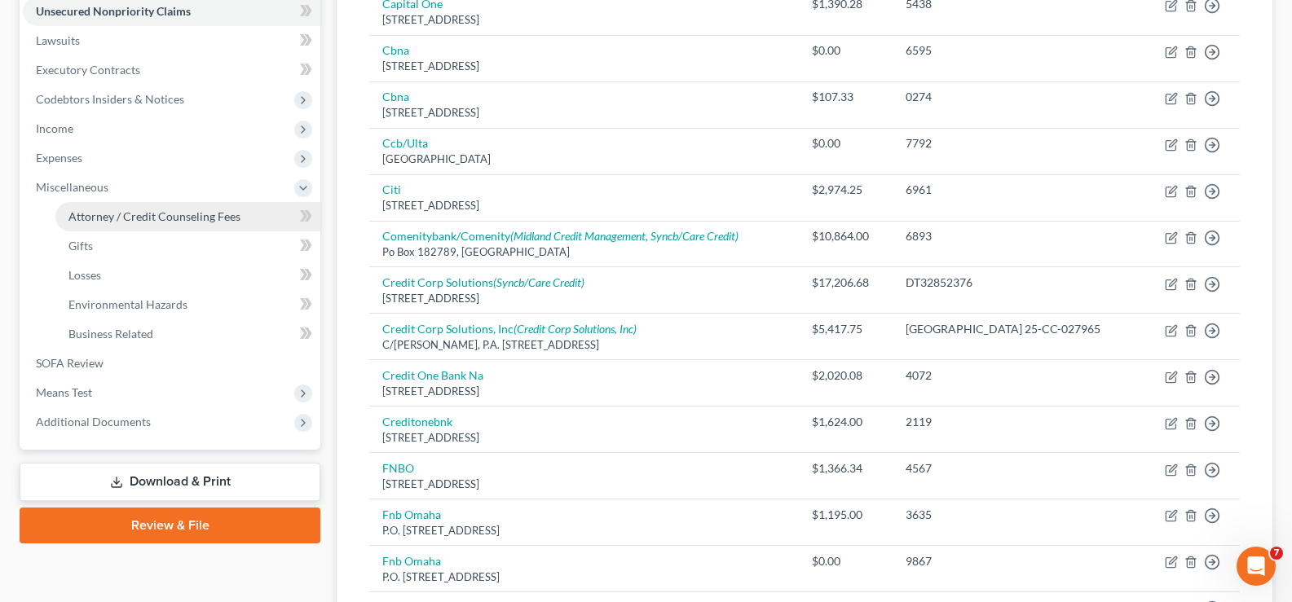
click at [142, 210] on span "Attorney / Credit Counseling Fees" at bounding box center [154, 216] width 172 height 14
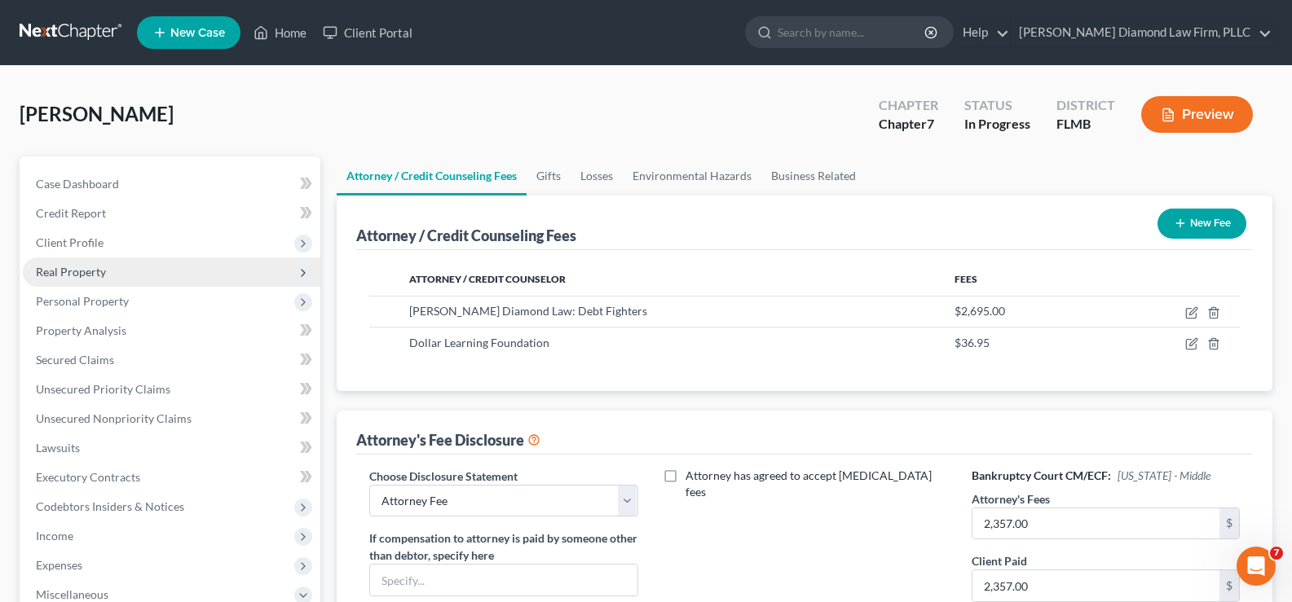
click at [77, 266] on span "Real Property" at bounding box center [71, 272] width 70 height 14
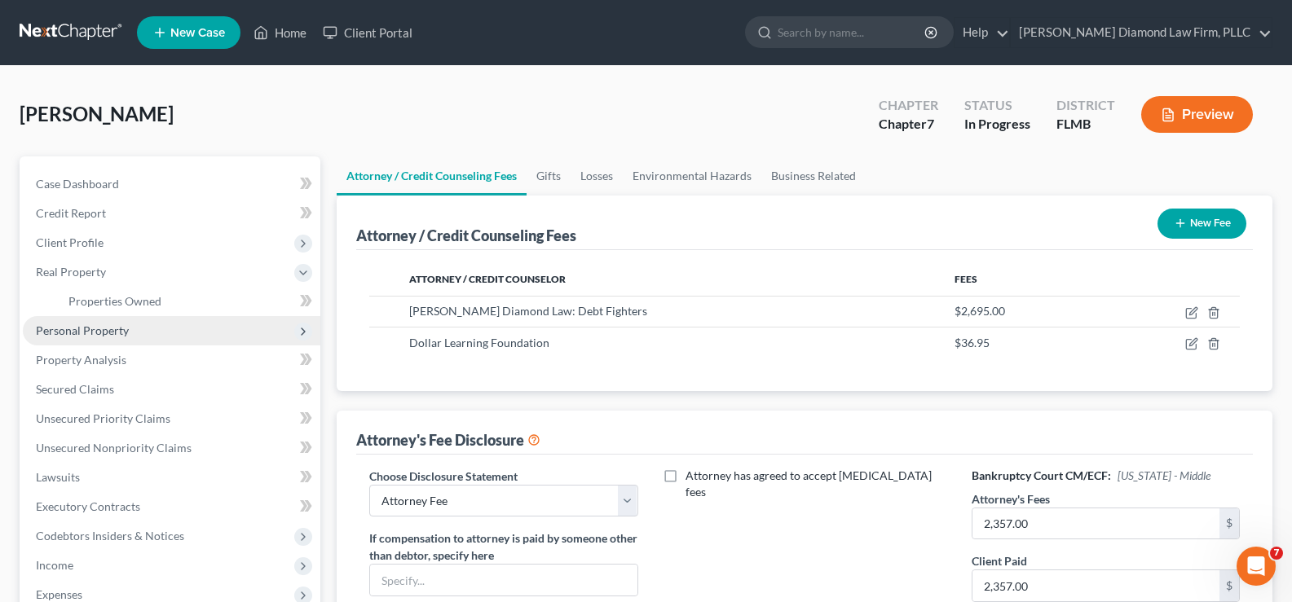
click at [133, 328] on span "Personal Property" at bounding box center [172, 330] width 298 height 29
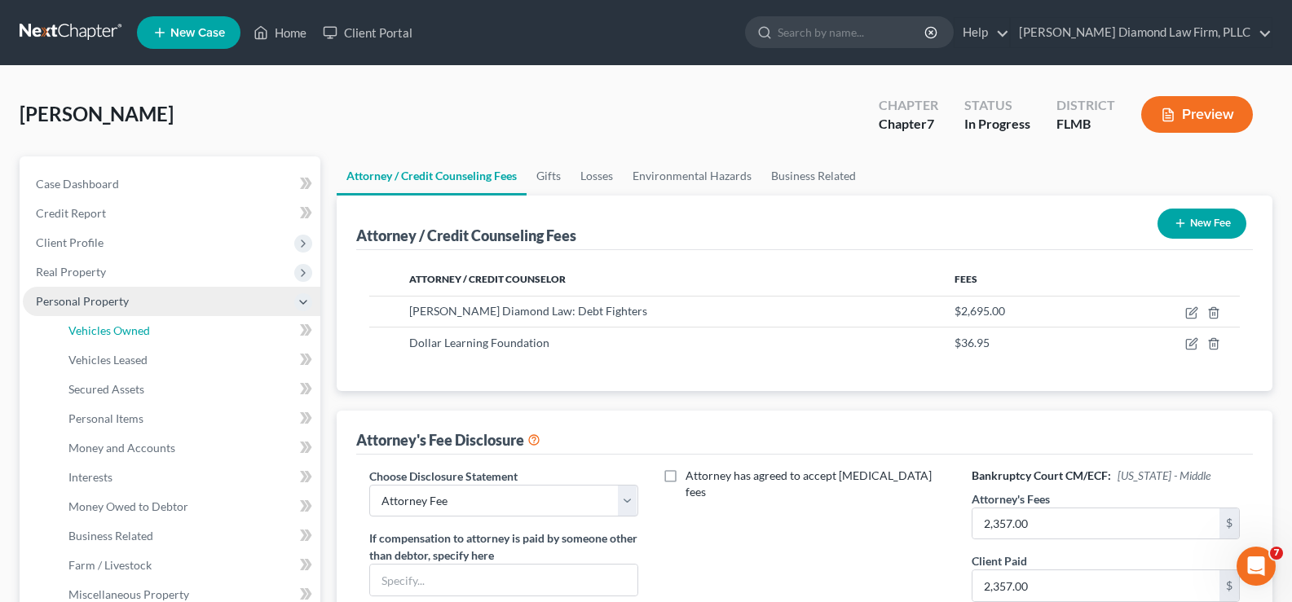
click at [133, 328] on span "Vehicles Owned" at bounding box center [109, 331] width 82 height 14
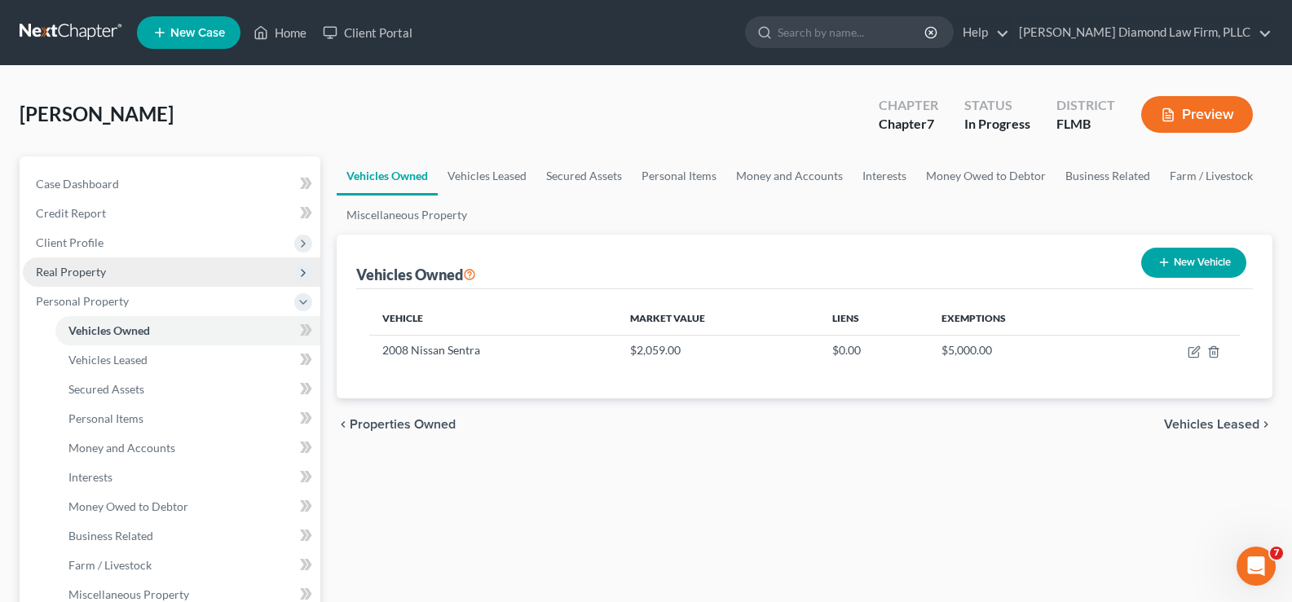
click at [119, 275] on span "Real Property" at bounding box center [172, 272] width 298 height 29
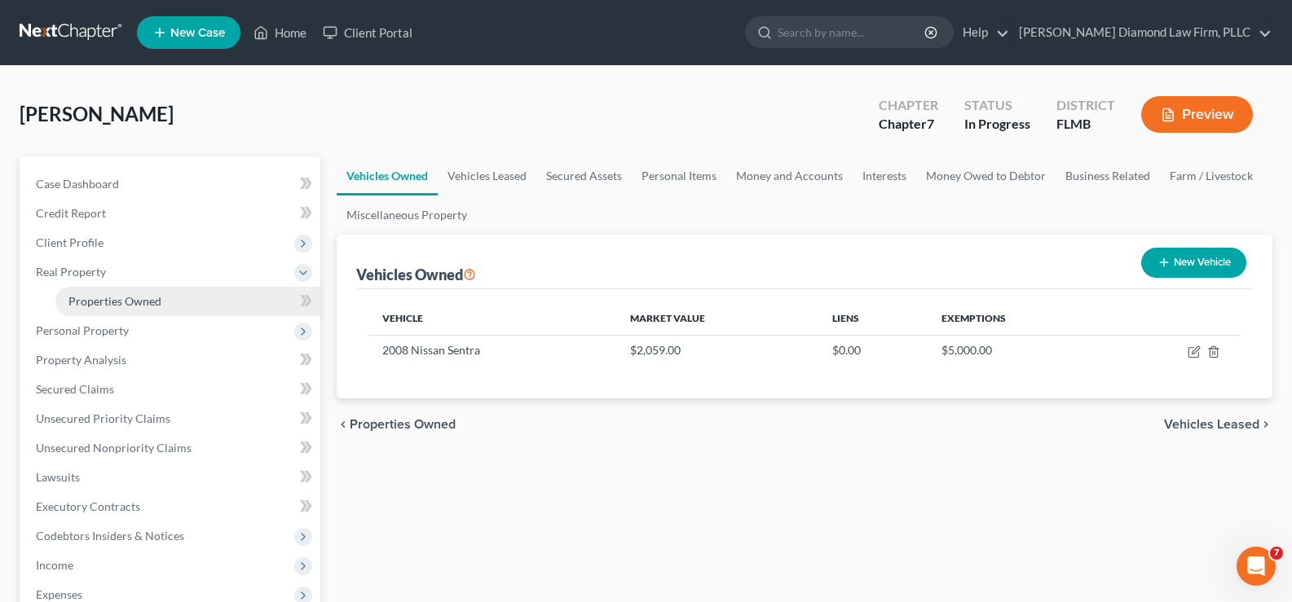
click at [133, 301] on span "Properties Owned" at bounding box center [114, 301] width 93 height 14
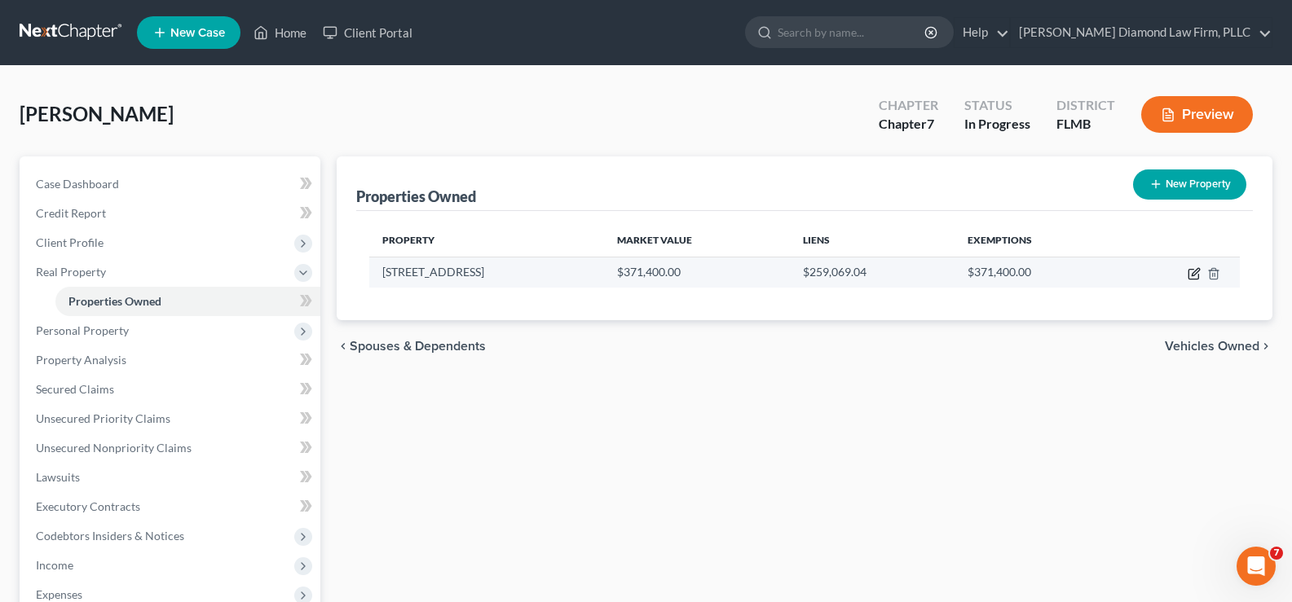
click at [1195, 275] on icon "button" at bounding box center [1195, 271] width 7 height 7
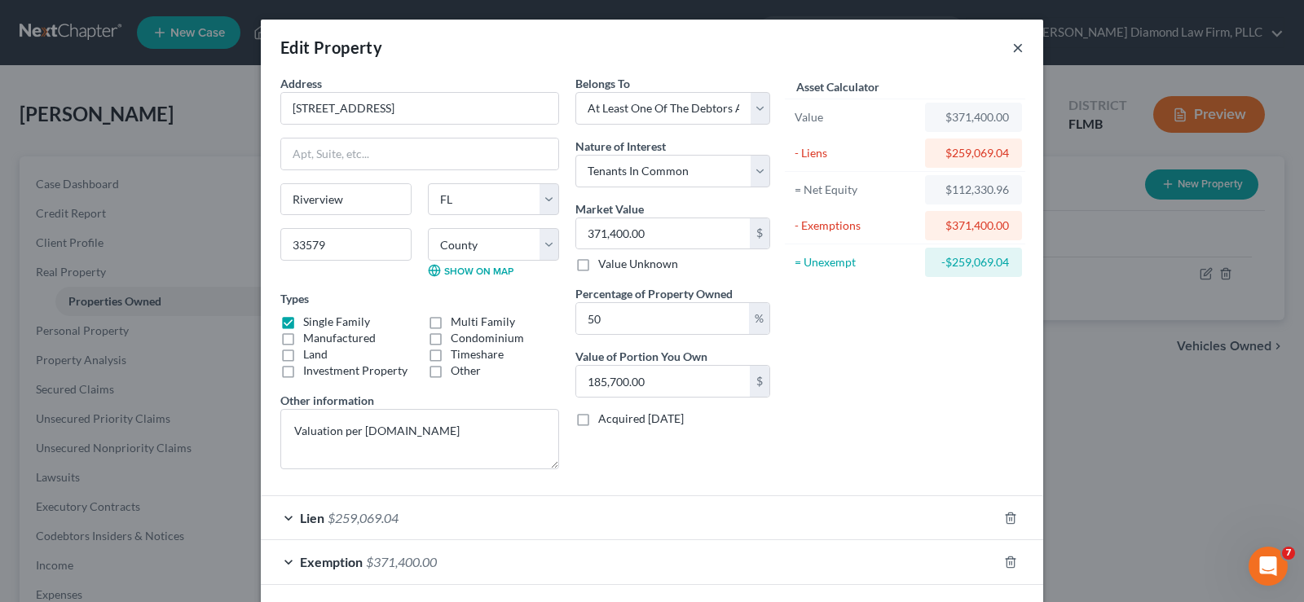
click at [1014, 48] on button "×" at bounding box center [1017, 47] width 11 height 20
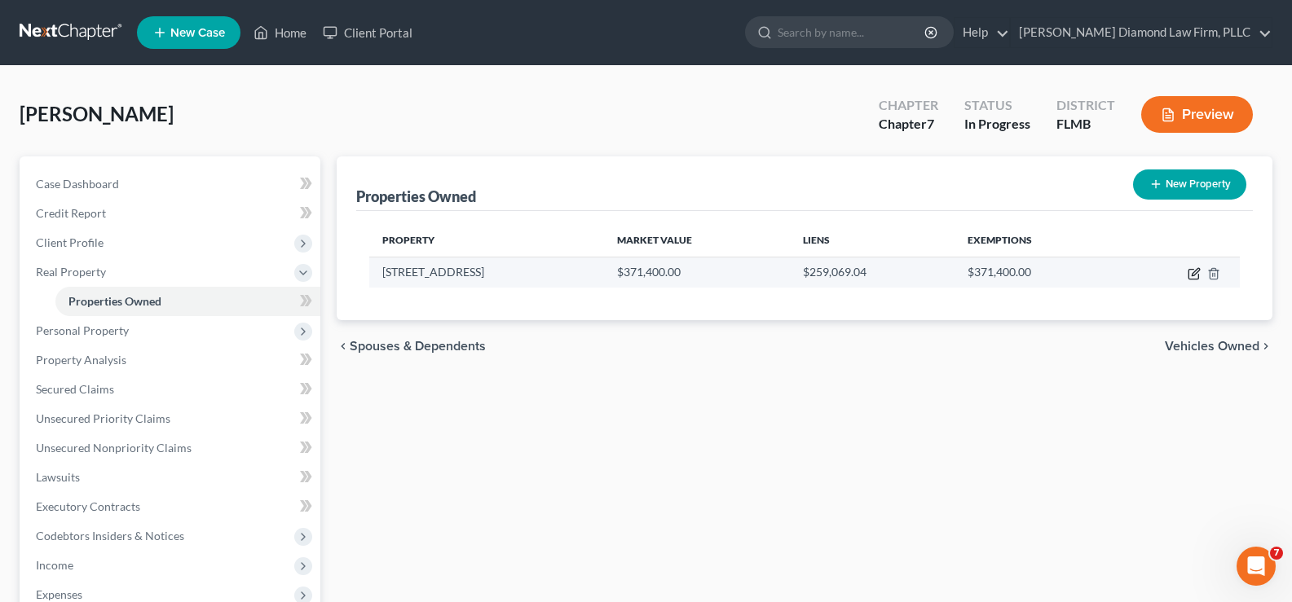
click at [1195, 271] on icon "button" at bounding box center [1195, 271] width 7 height 7
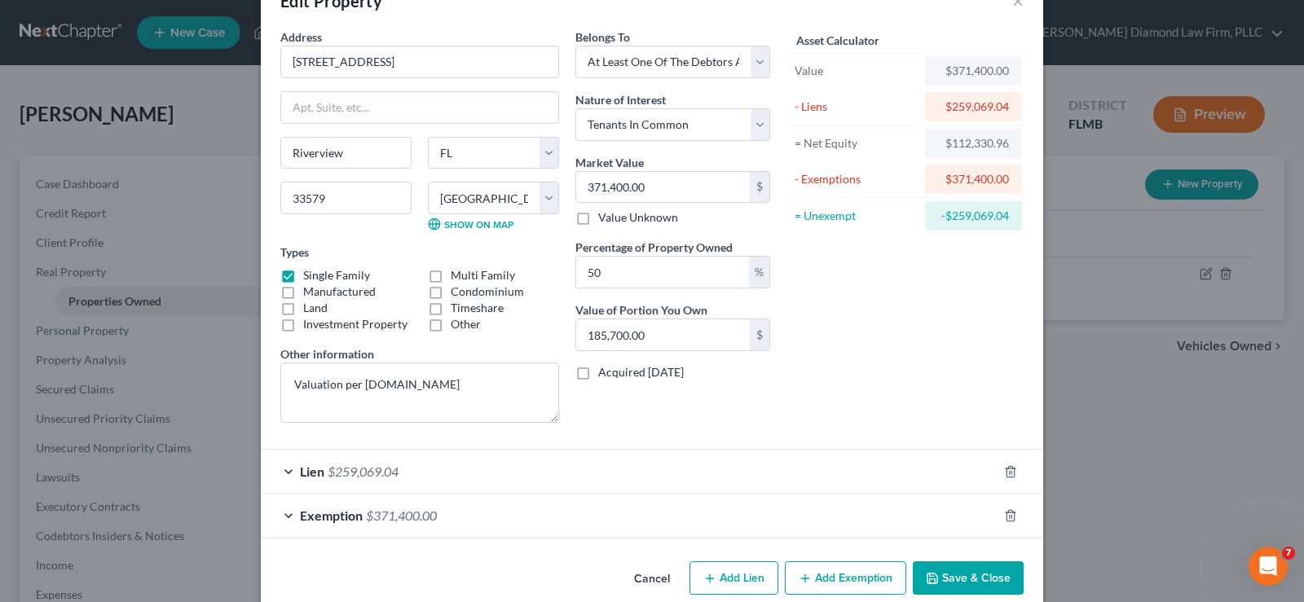
scroll to position [72, 0]
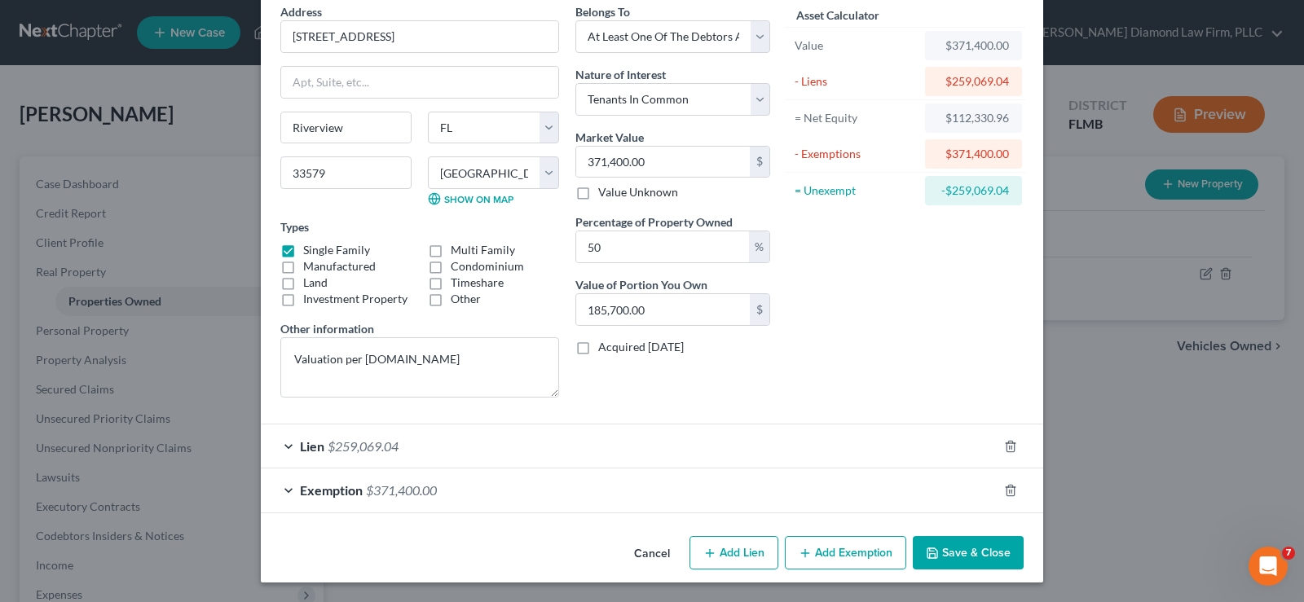
click at [372, 496] on span "$371,400.00" at bounding box center [401, 490] width 71 height 15
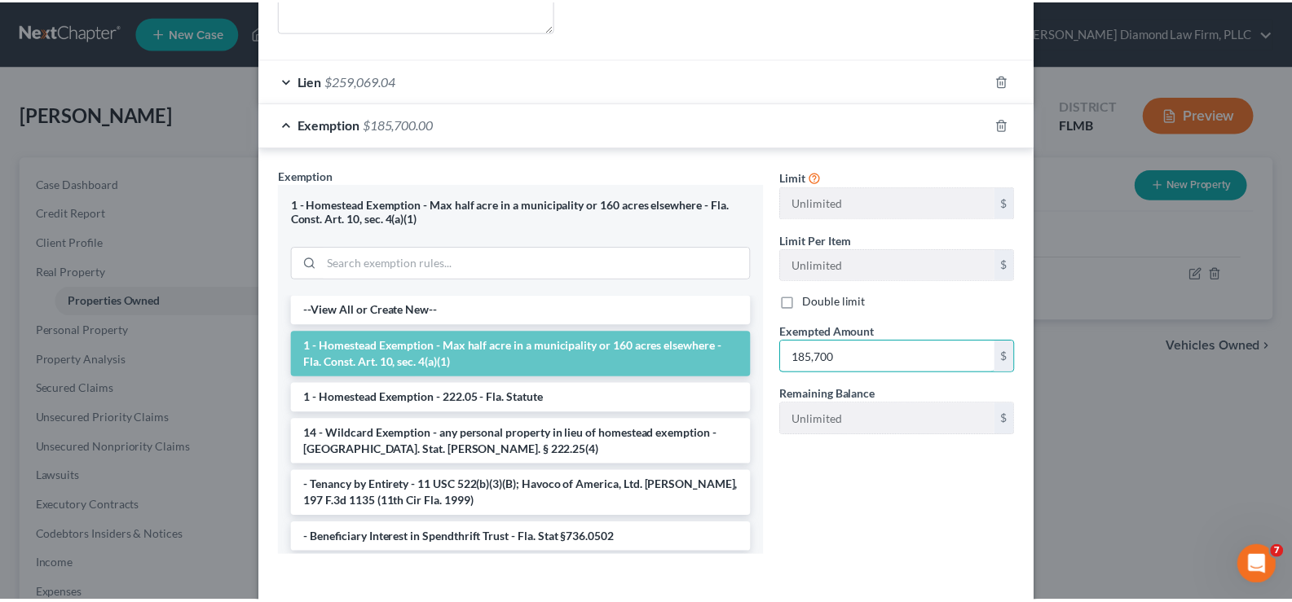
scroll to position [479, 0]
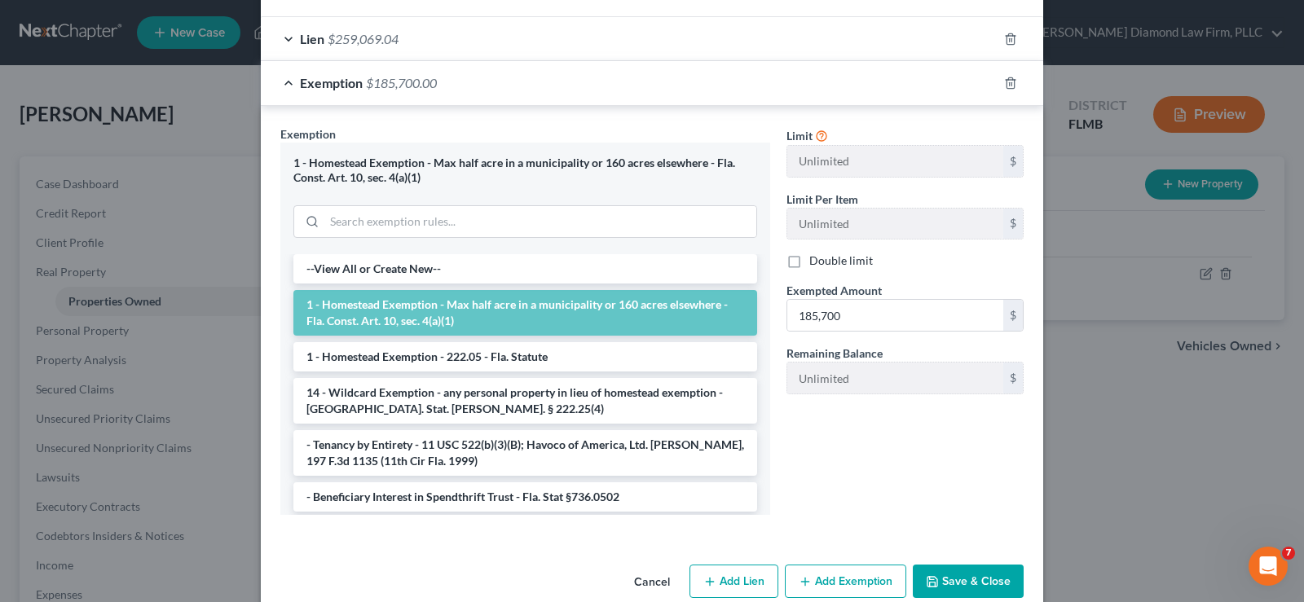
click at [962, 582] on button "Save & Close" at bounding box center [968, 582] width 111 height 34
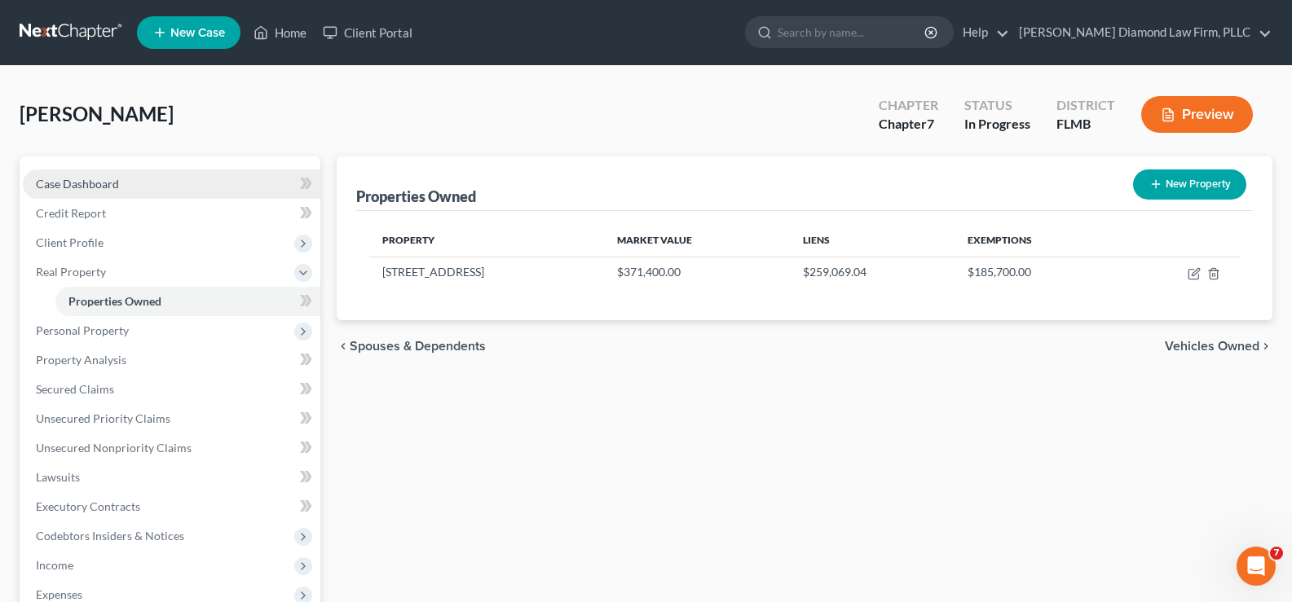
click at [157, 176] on link "Case Dashboard" at bounding box center [172, 184] width 298 height 29
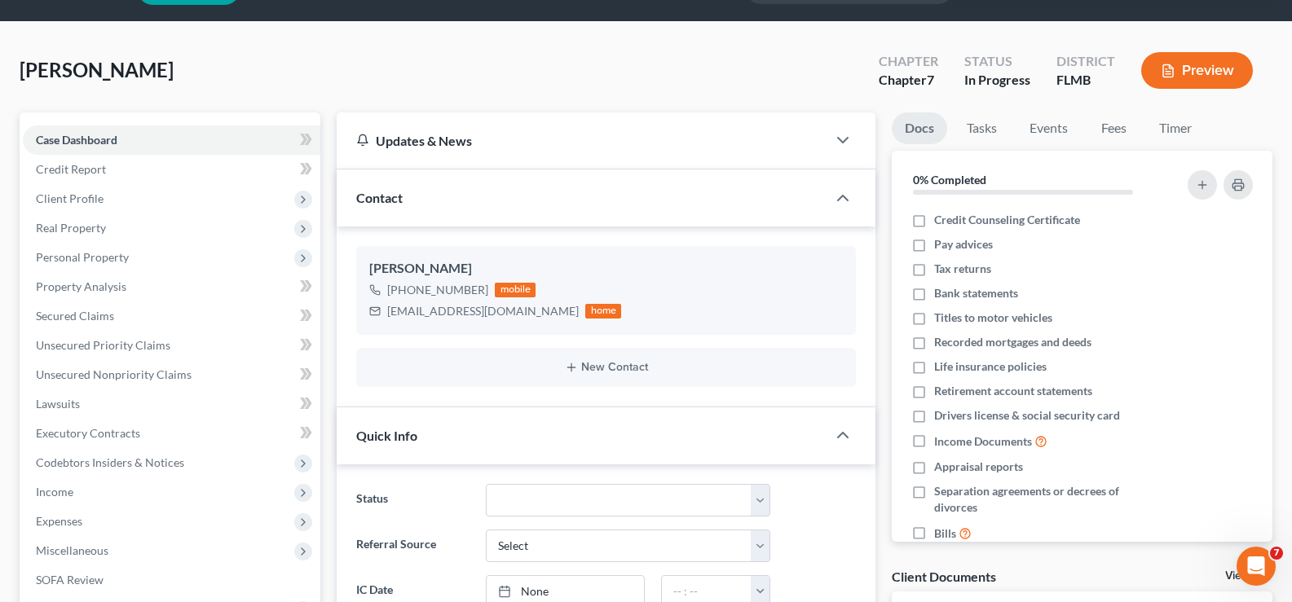
scroll to position [82, 0]
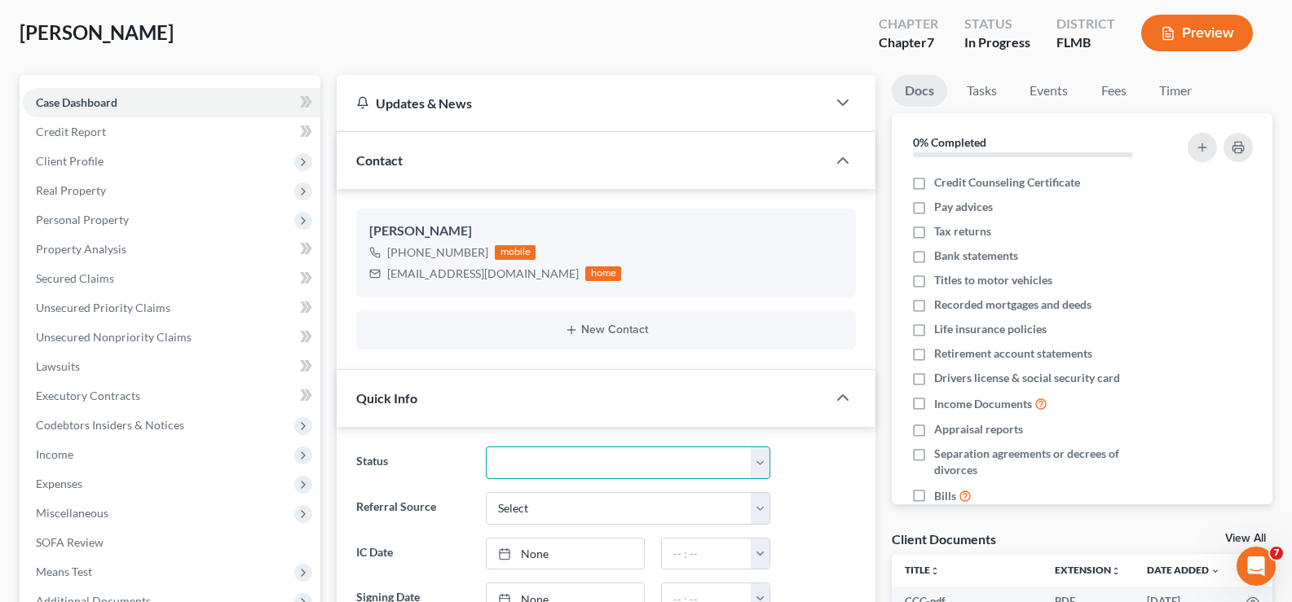
click at [593, 469] on select "Discharged Discharge Litigation Dismissal Notice Dismissed Filed Filed / Pre 34…" at bounding box center [628, 463] width 284 height 33
click at [486, 447] on select "Discharged Discharge Litigation Dismissal Notice Dismissed Filed Filed / Pre 34…" at bounding box center [628, 463] width 284 height 33
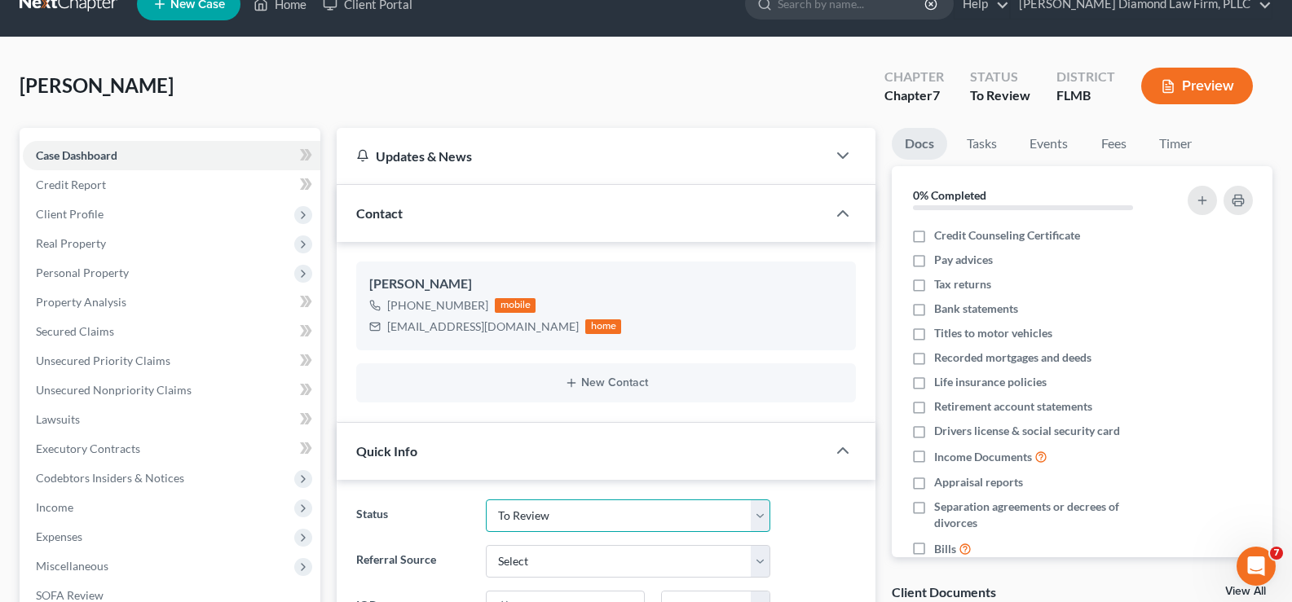
scroll to position [0, 0]
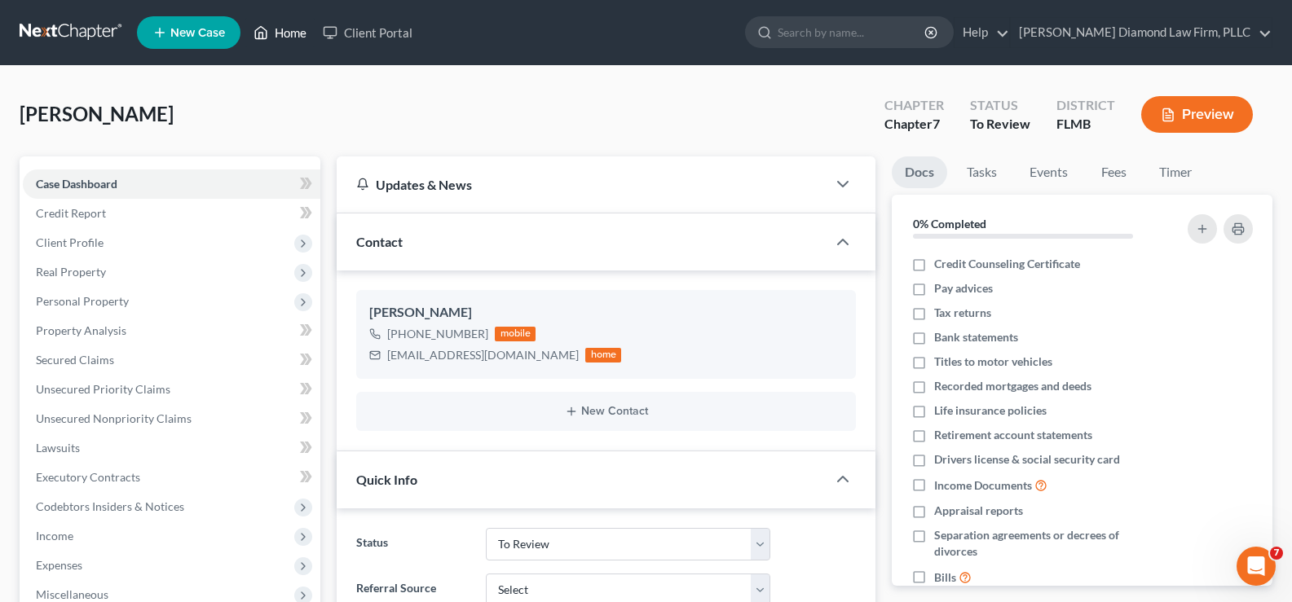
click at [284, 29] on link "Home" at bounding box center [279, 32] width 69 height 29
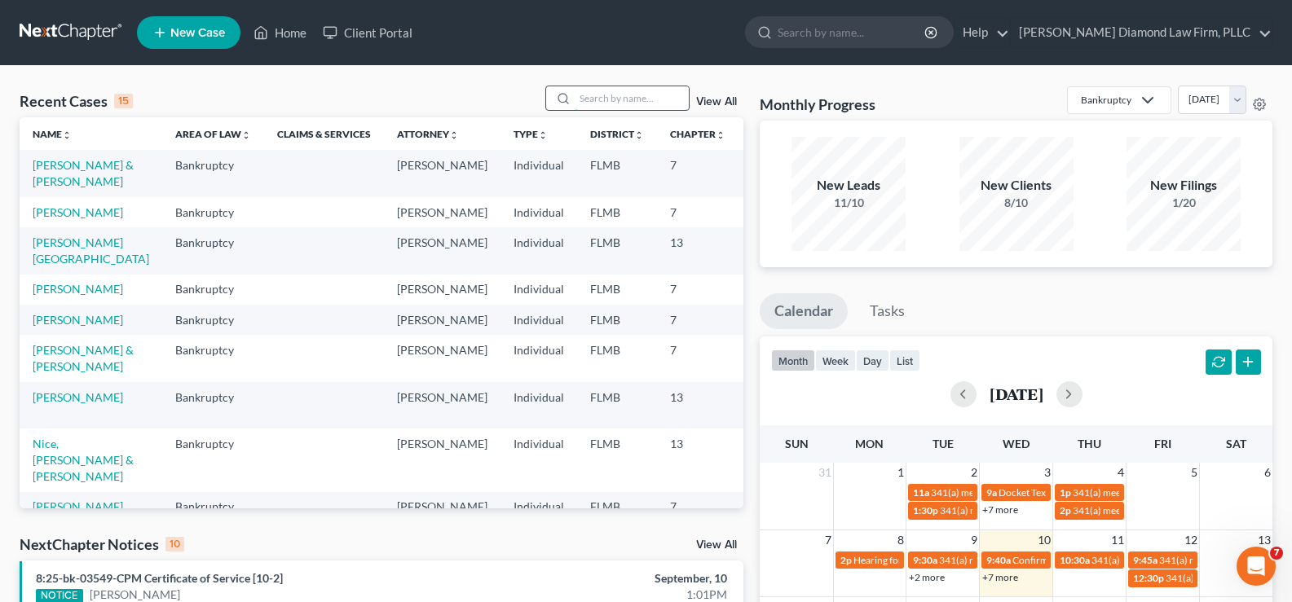
click at [619, 100] on input "search" at bounding box center [632, 98] width 114 height 24
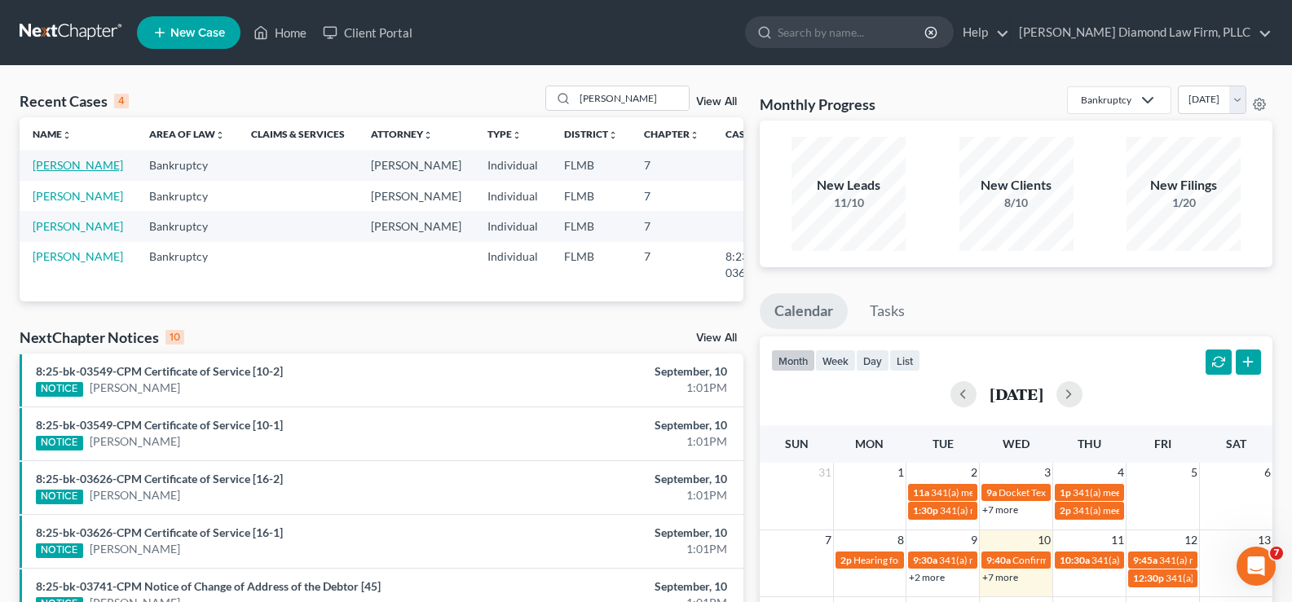
click at [72, 172] on link "[PERSON_NAME]" at bounding box center [78, 165] width 90 height 14
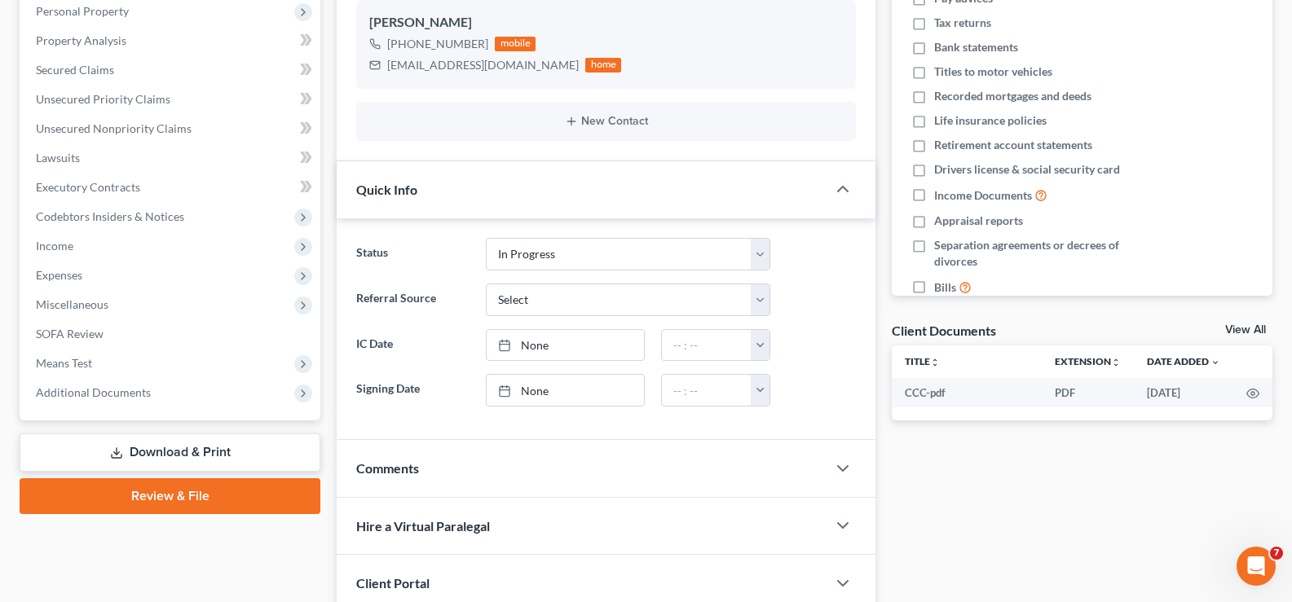
scroll to position [326, 0]
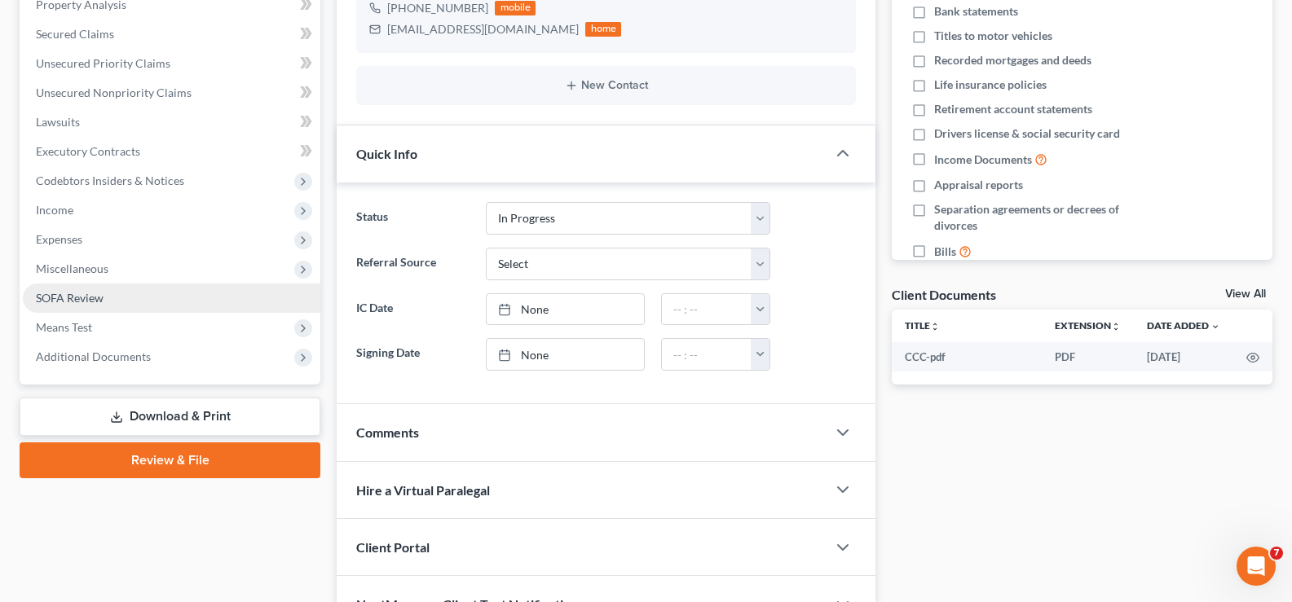
click at [140, 302] on link "SOFA Review" at bounding box center [172, 298] width 298 height 29
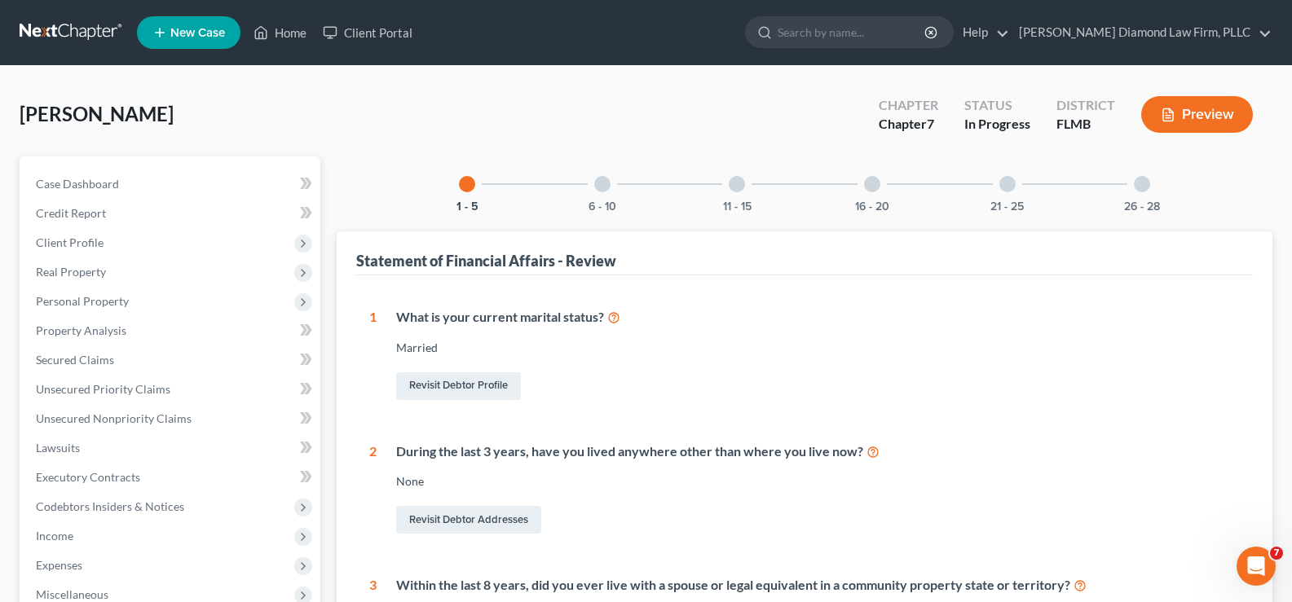
click at [871, 187] on div at bounding box center [872, 184] width 16 height 16
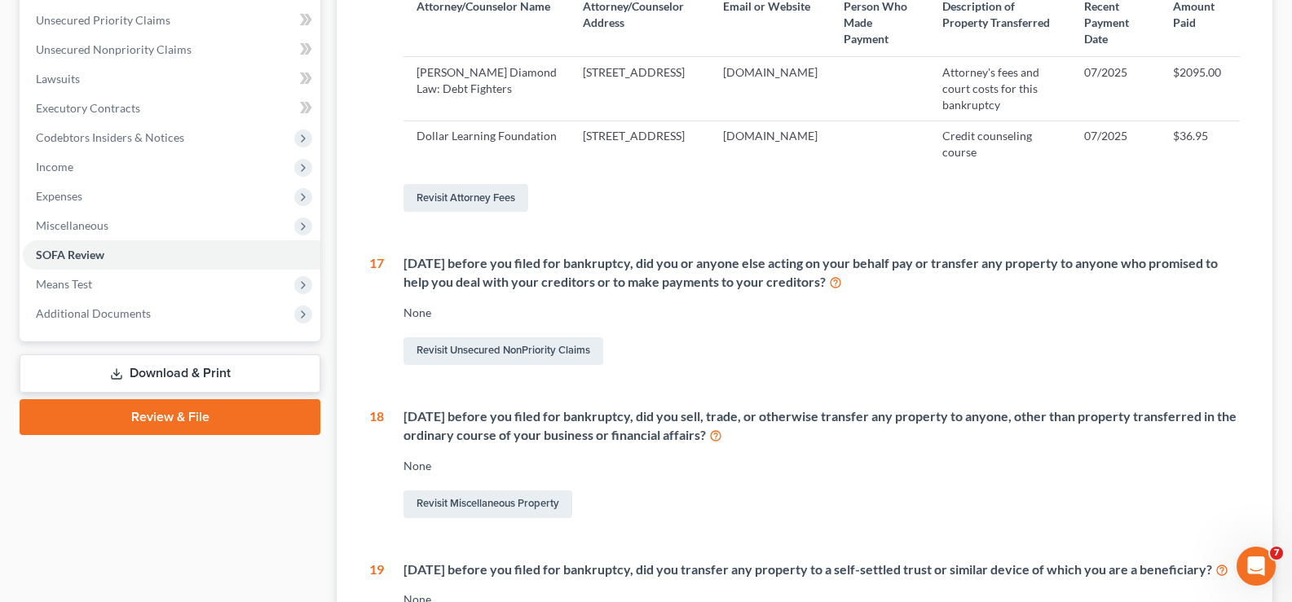
scroll to position [408, 0]
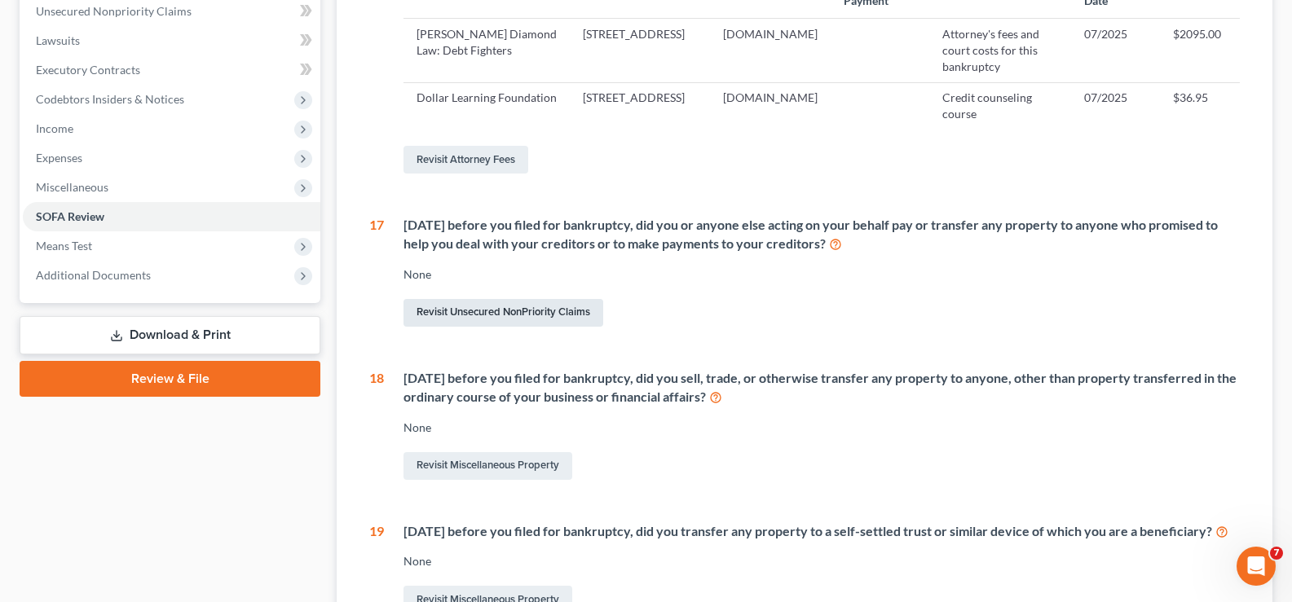
click at [491, 327] on link "Revisit Unsecured NonPriority Claims" at bounding box center [503, 313] width 200 height 28
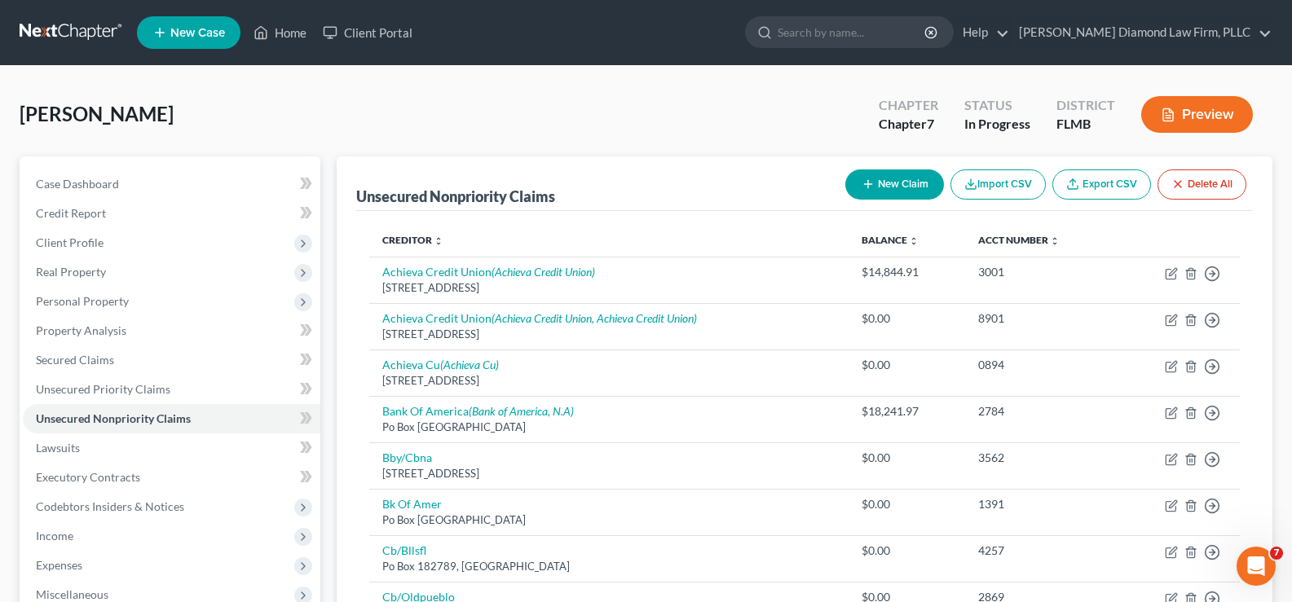
click at [872, 182] on button "New Claim" at bounding box center [894, 185] width 99 height 30
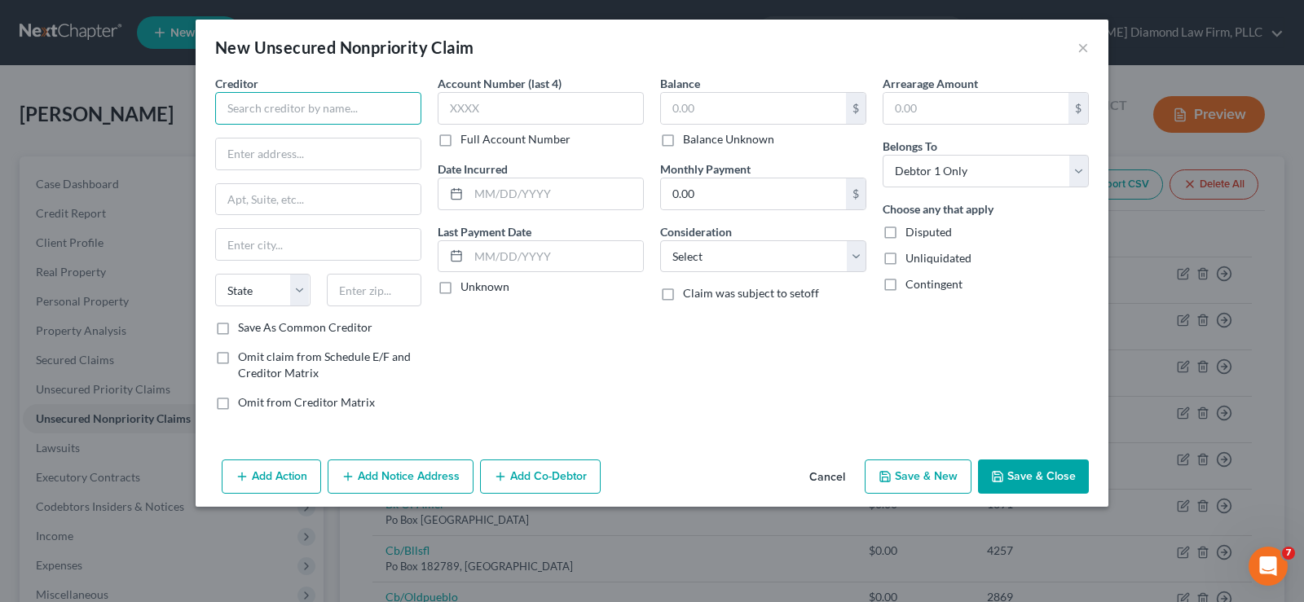
click at [322, 109] on input "text" at bounding box center [318, 108] width 206 height 33
paste input "[STREET_ADDRESS][PERSON_NAME]"
click at [530, 189] on input "text" at bounding box center [556, 194] width 174 height 31
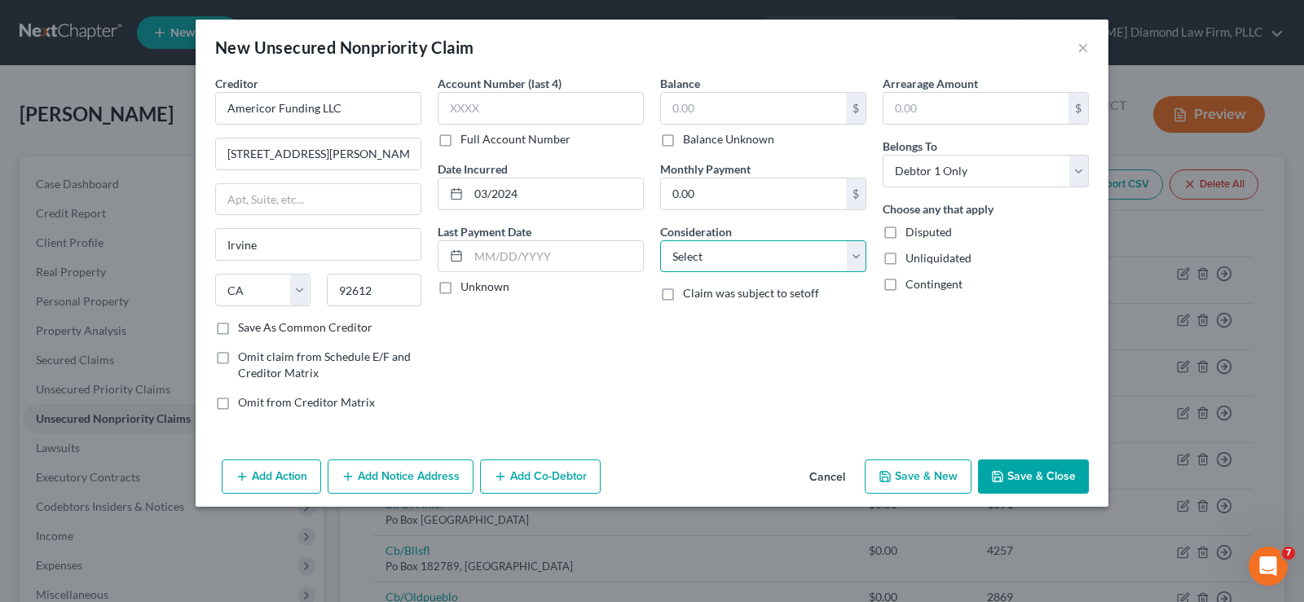
click at [750, 257] on select "Select Cable / Satellite Services Collection Agency Credit Card Debt Debt Couns…" at bounding box center [763, 256] width 206 height 33
click at [660, 240] on select "Select Cable / Satellite Services Collection Agency Credit Card Debt Debt Couns…" at bounding box center [763, 256] width 206 height 33
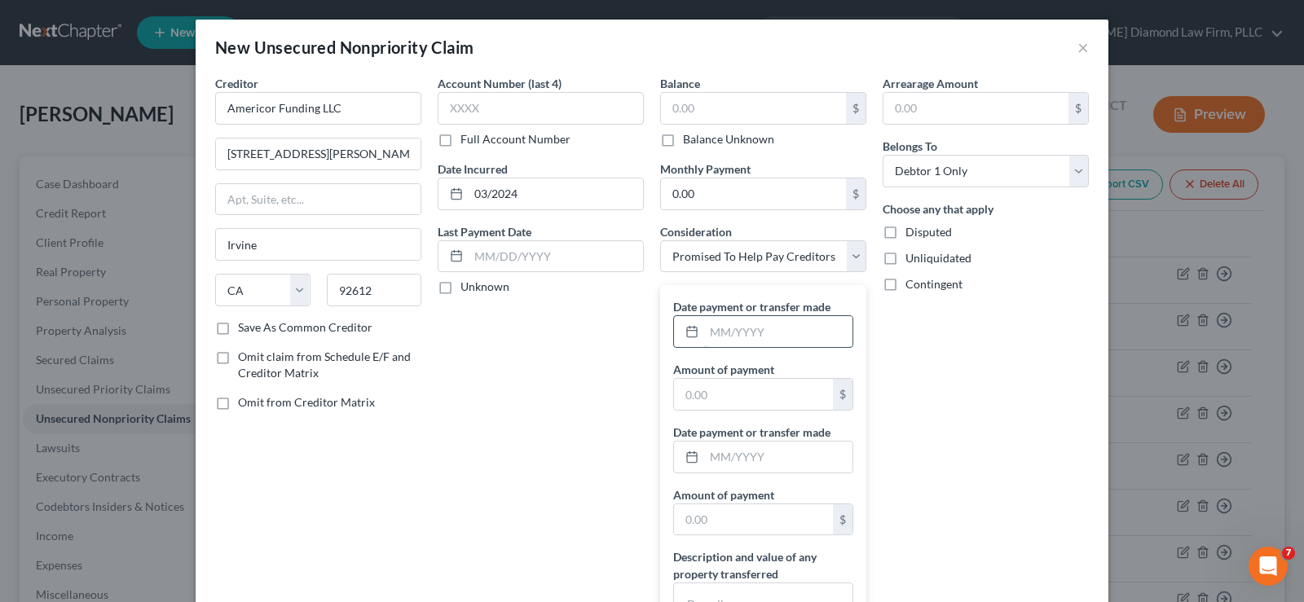
click at [756, 337] on input "text" at bounding box center [778, 331] width 148 height 31
click at [729, 386] on input "text" at bounding box center [753, 394] width 159 height 31
click at [733, 451] on input "text" at bounding box center [778, 457] width 148 height 31
click at [716, 517] on input "text" at bounding box center [753, 520] width 159 height 31
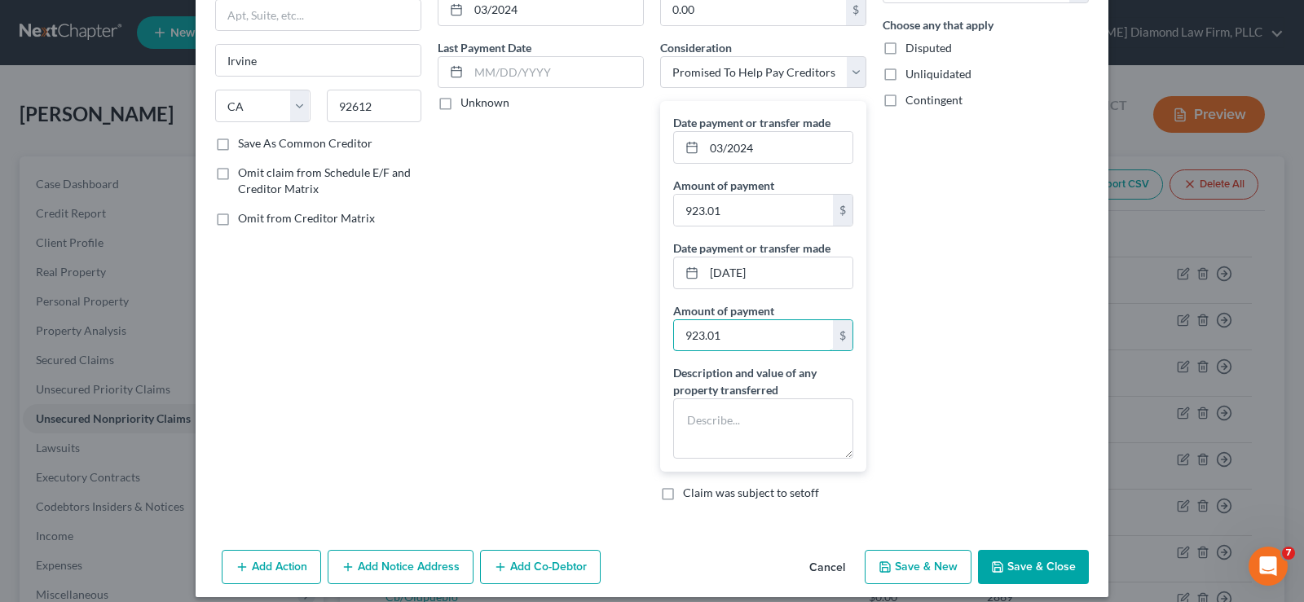
scroll to position [199, 0]
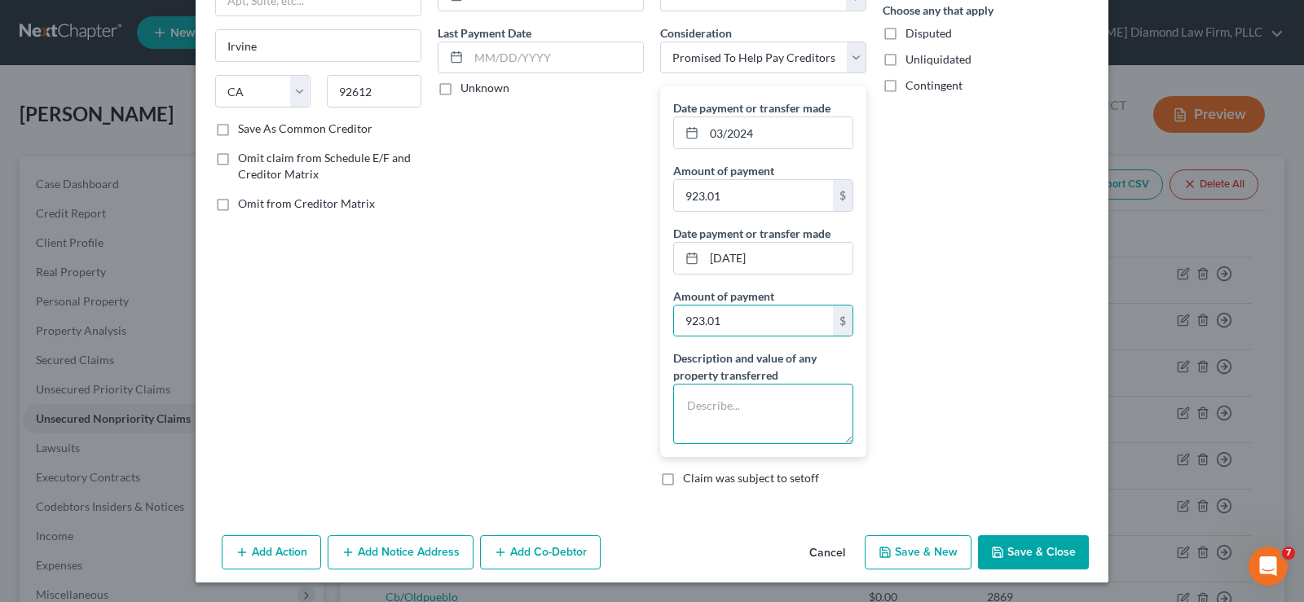
click at [699, 399] on textarea at bounding box center [763, 414] width 180 height 60
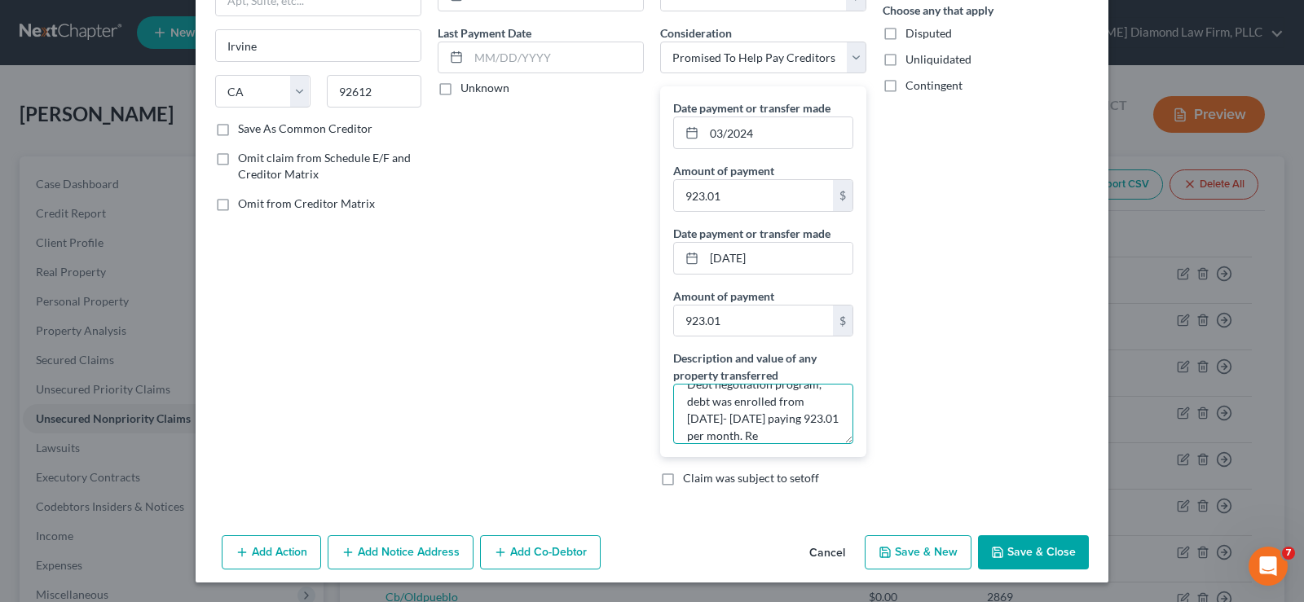
scroll to position [38, 0]
click at [749, 433] on textarea "Debt negotiation program, debt was enrolled from [DATE]- [DATE] paying 923.01 p…" at bounding box center [763, 414] width 180 height 60
paste textarea "$2851.0"
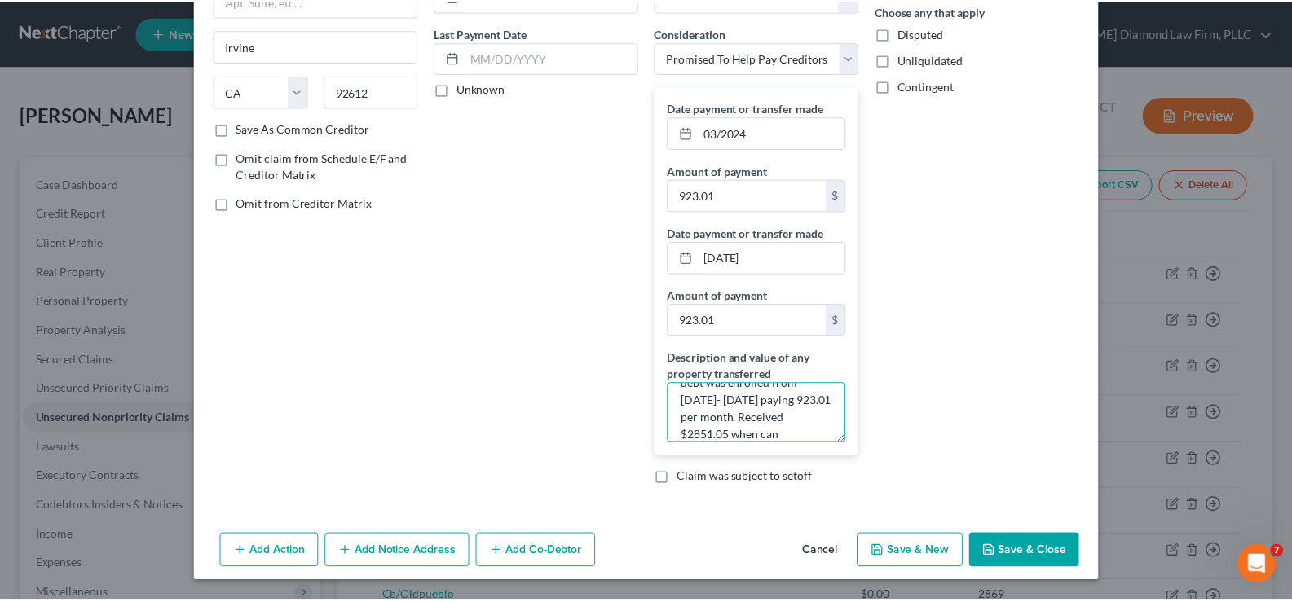
scroll to position [55, 0]
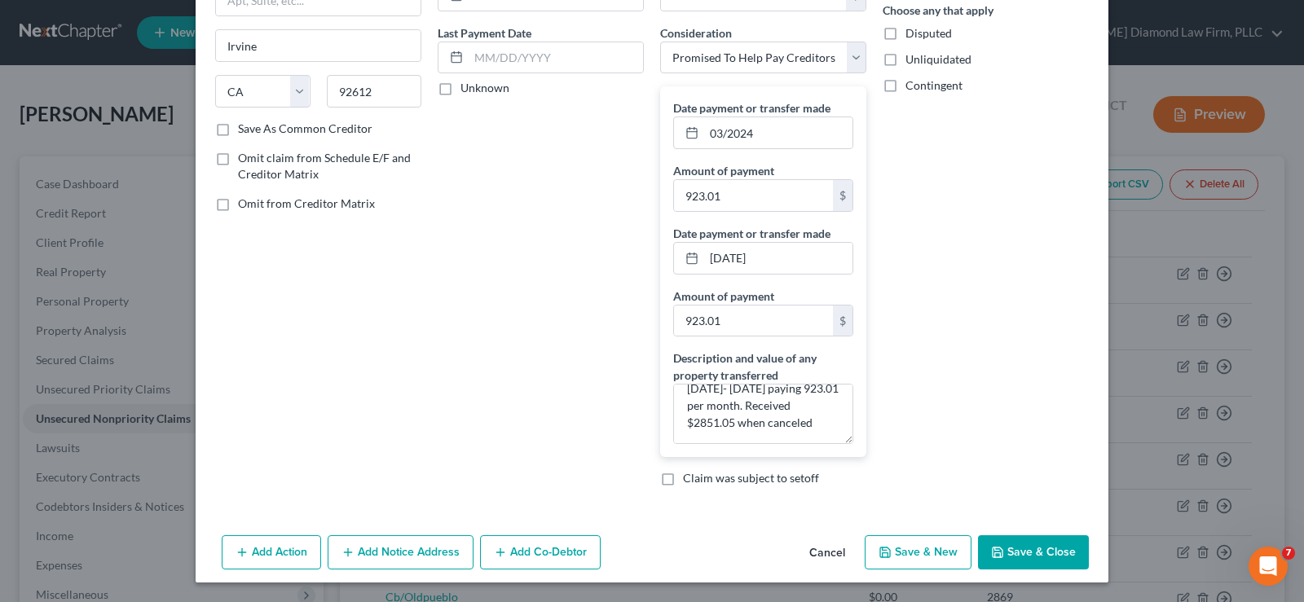
click at [1025, 550] on button "Save & Close" at bounding box center [1033, 553] width 111 height 34
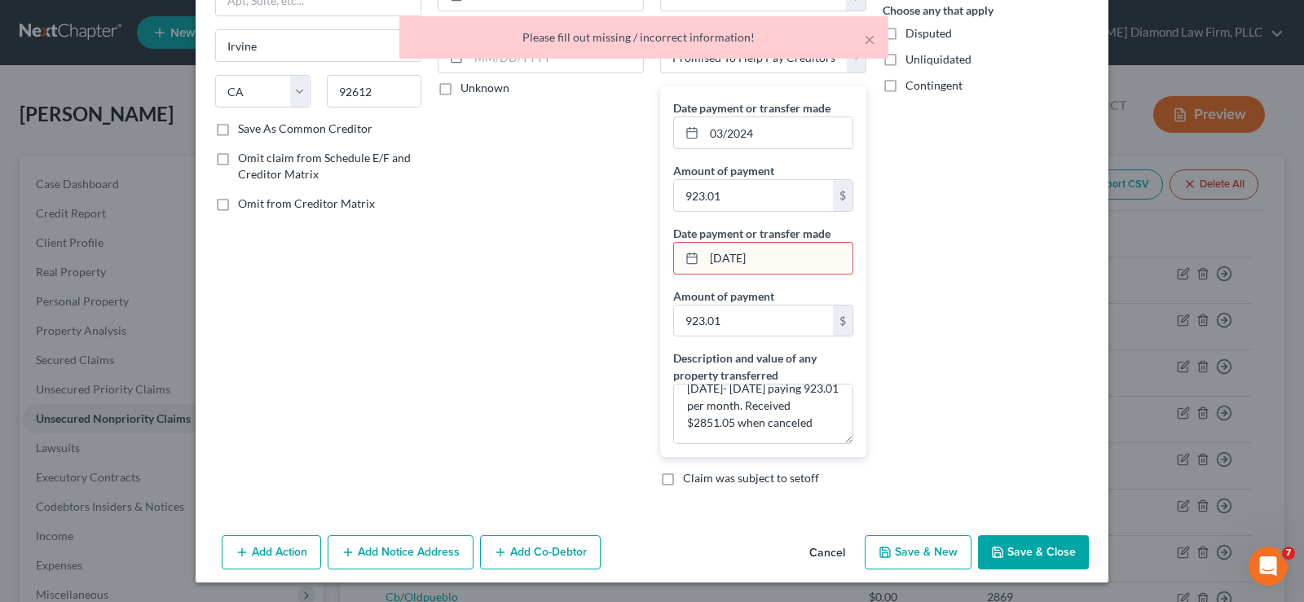
drag, startPoint x: 778, startPoint y: 262, endPoint x: 692, endPoint y: 253, distance: 86.9
click at [692, 253] on div "[DATE]" at bounding box center [763, 258] width 180 height 33
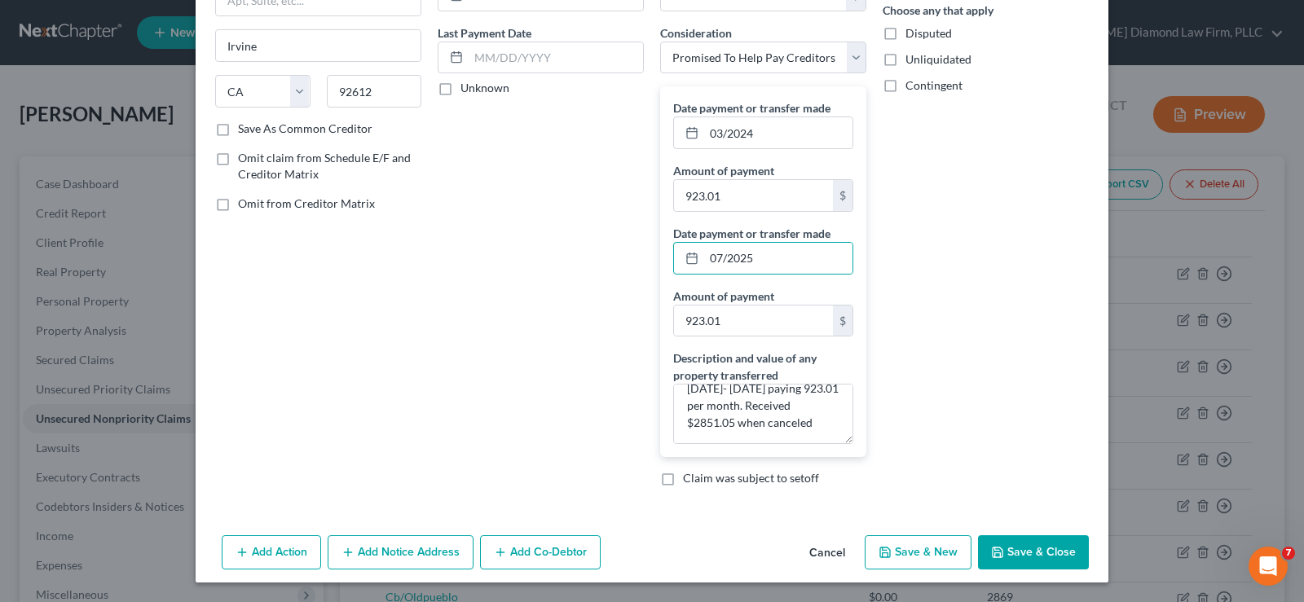
click at [1020, 547] on button "Save & Close" at bounding box center [1033, 553] width 111 height 34
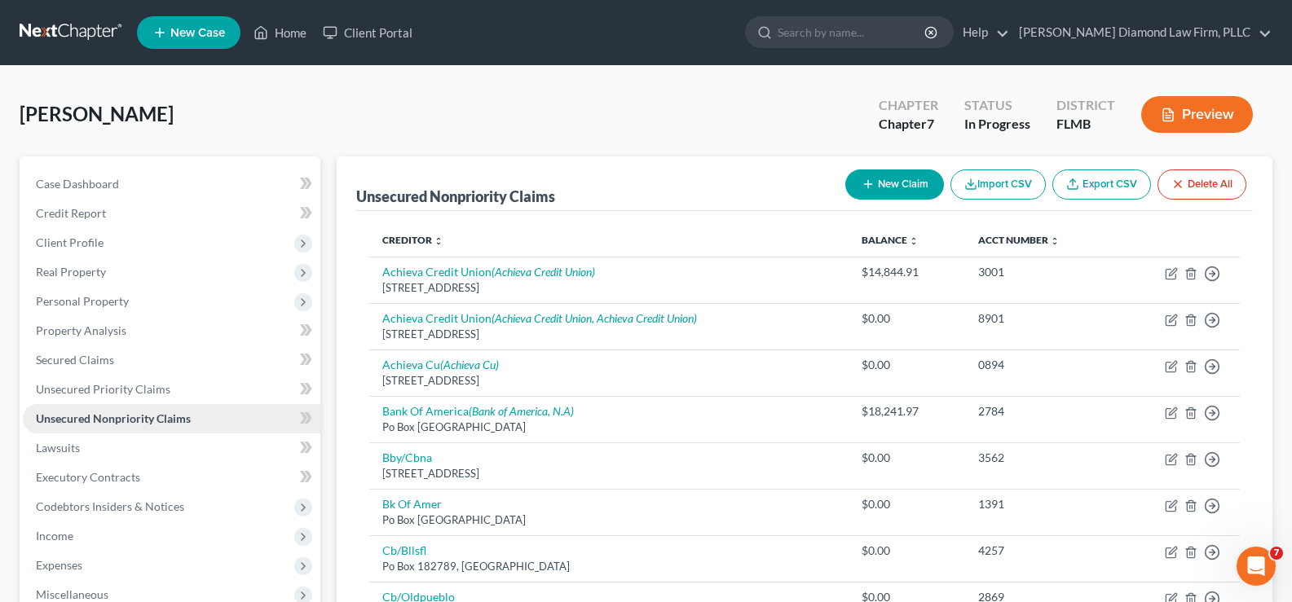
scroll to position [489, 0]
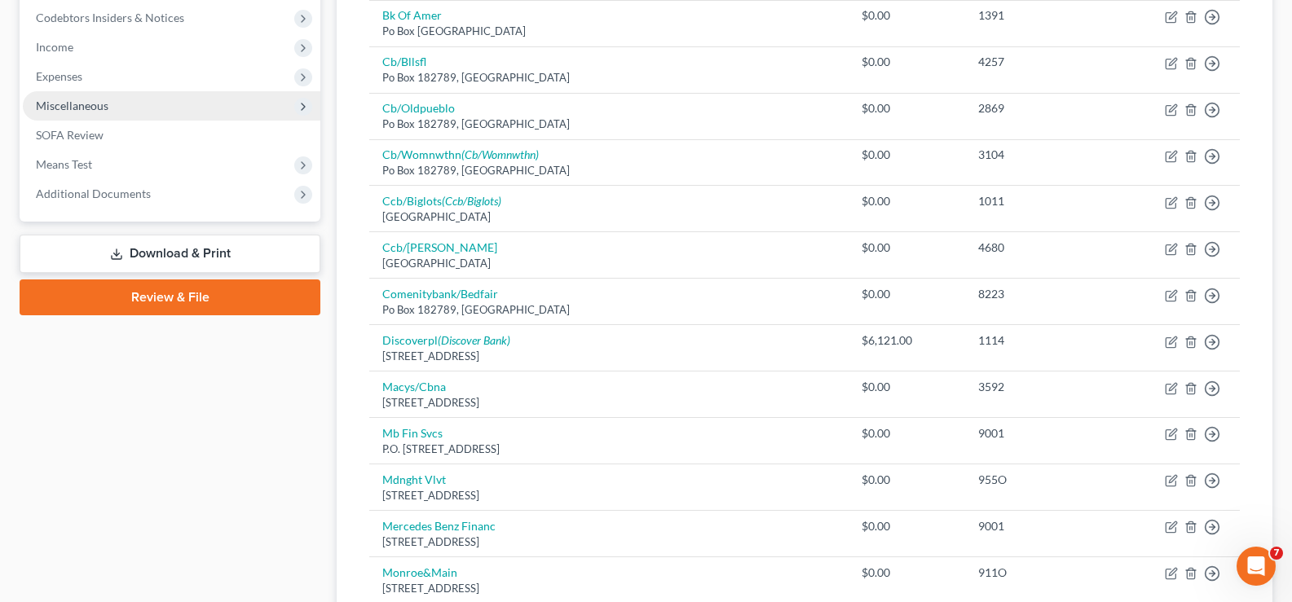
click at [131, 106] on span "Miscellaneous" at bounding box center [172, 105] width 298 height 29
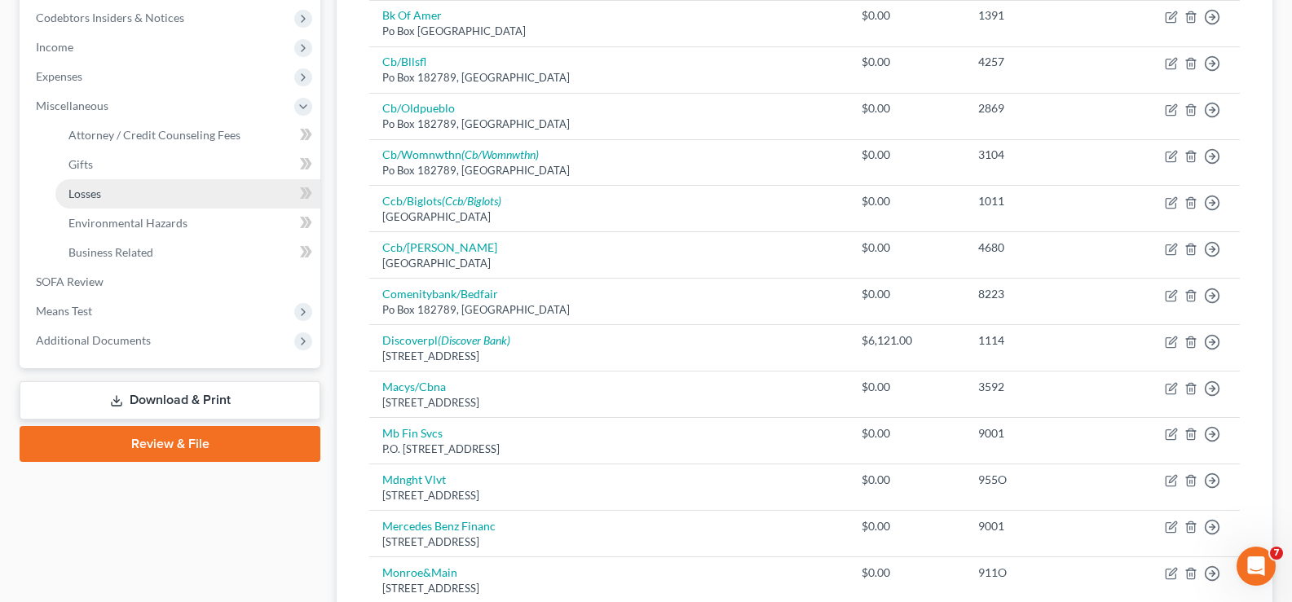
click at [153, 201] on link "Losses" at bounding box center [187, 193] width 265 height 29
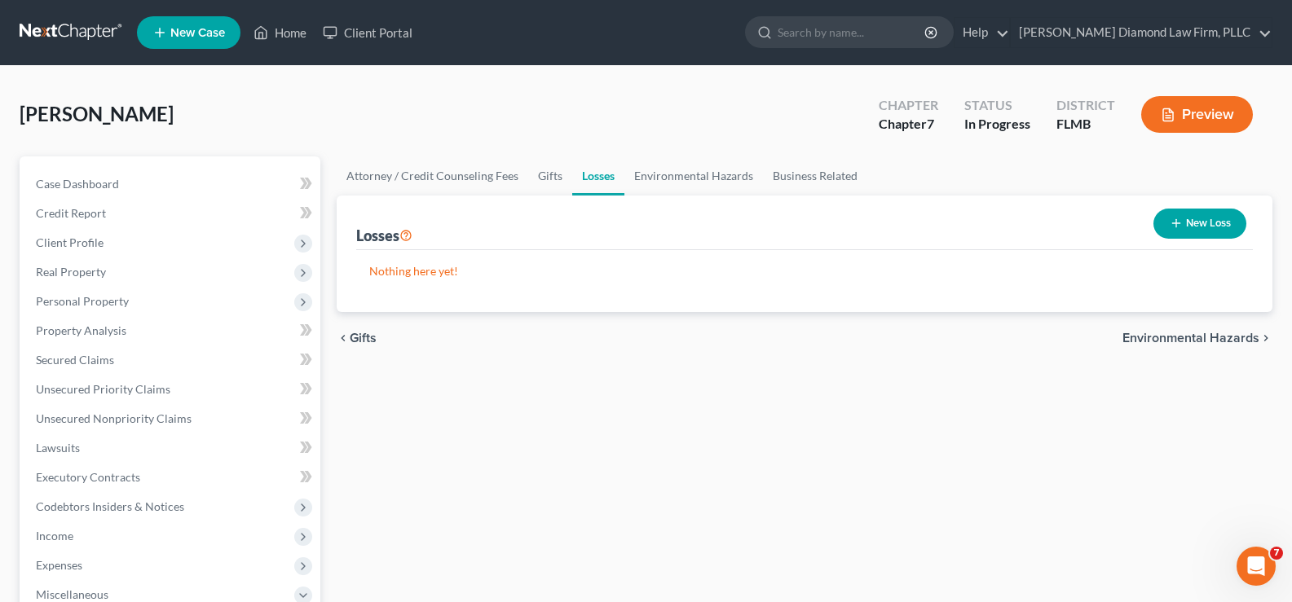
click at [1211, 218] on button "New Loss" at bounding box center [1199, 224] width 93 height 30
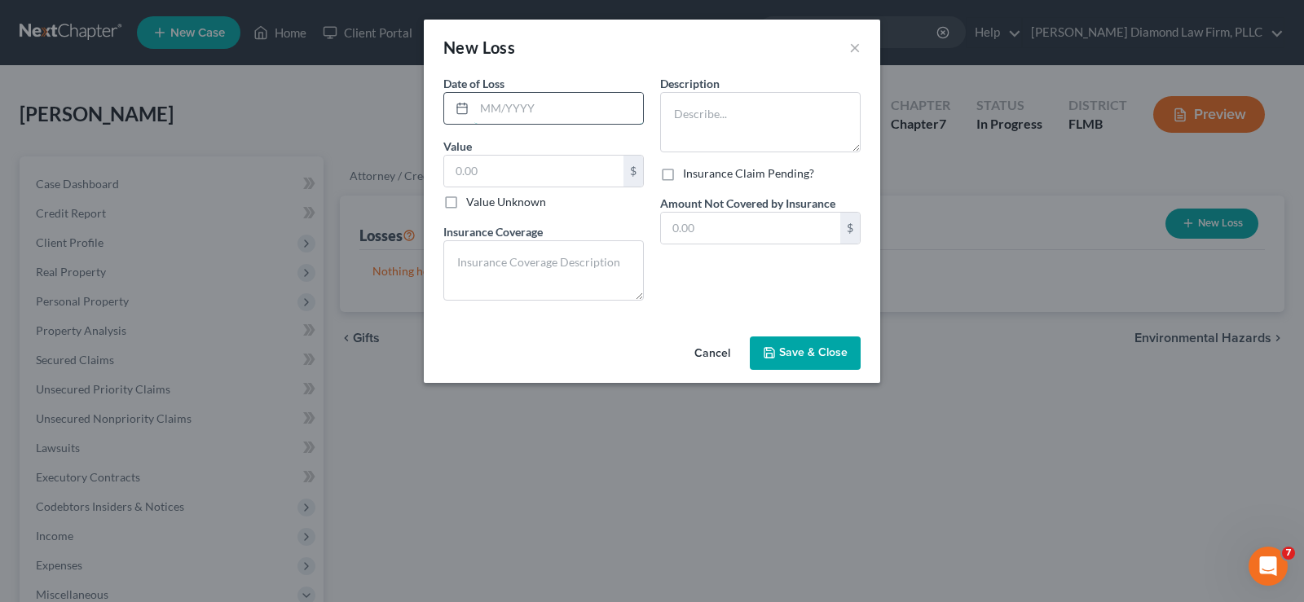
click at [531, 113] on input "text" at bounding box center [558, 108] width 169 height 31
click at [491, 181] on input "text" at bounding box center [533, 171] width 179 height 31
click at [491, 265] on textarea at bounding box center [543, 270] width 201 height 60
click at [500, 170] on input "800" at bounding box center [533, 171] width 179 height 31
click at [491, 171] on input "800" at bounding box center [533, 171] width 179 height 31
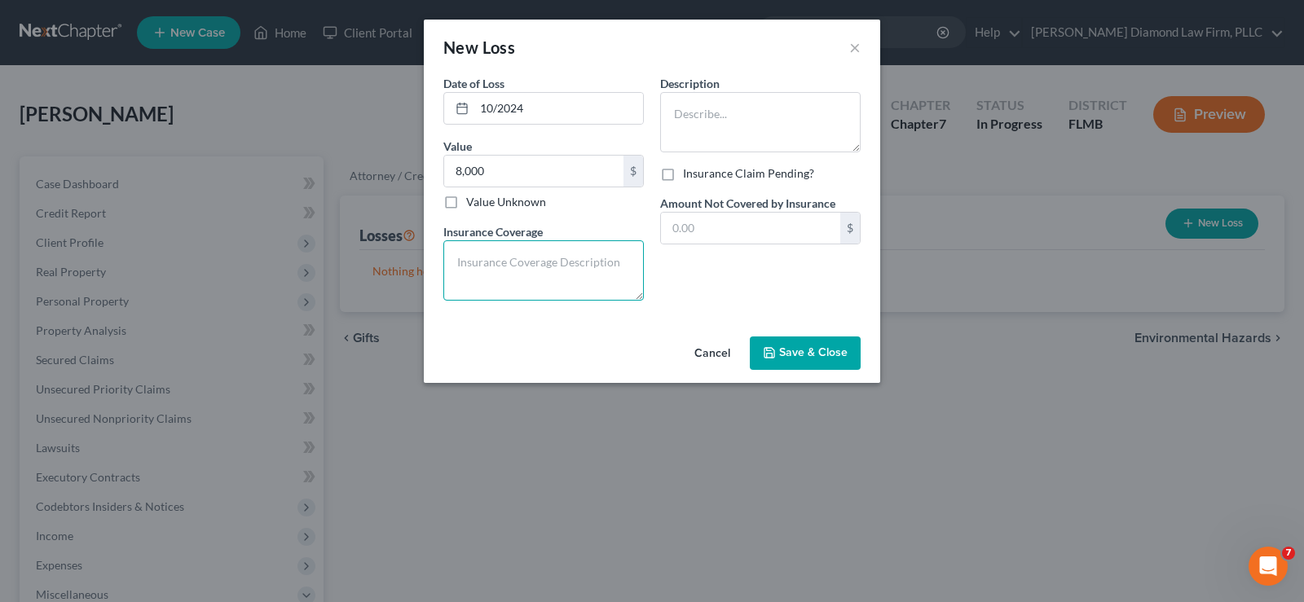
click at [483, 253] on textarea at bounding box center [543, 270] width 201 height 60
click at [717, 96] on textarea at bounding box center [760, 122] width 201 height 60
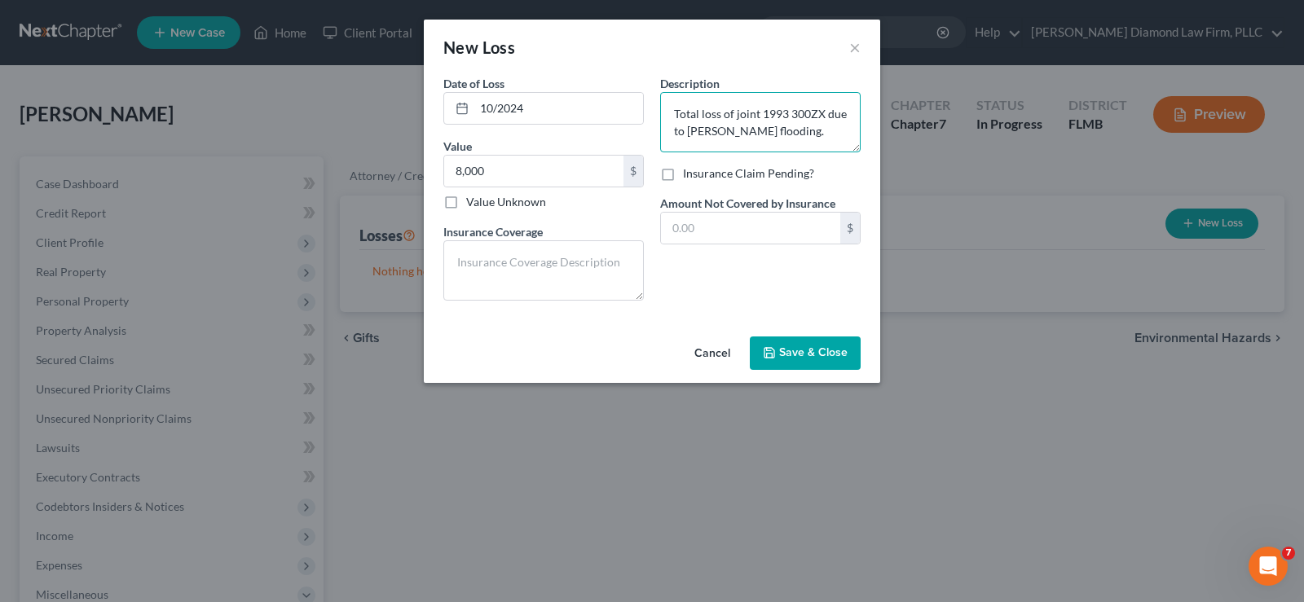
click at [734, 112] on textarea "Total loss of joint 1993 300ZX due to [PERSON_NAME] flooding." at bounding box center [760, 122] width 201 height 60
click at [555, 251] on textarea at bounding box center [543, 270] width 201 height 60
click at [804, 355] on span "Save & Close" at bounding box center [813, 353] width 68 height 14
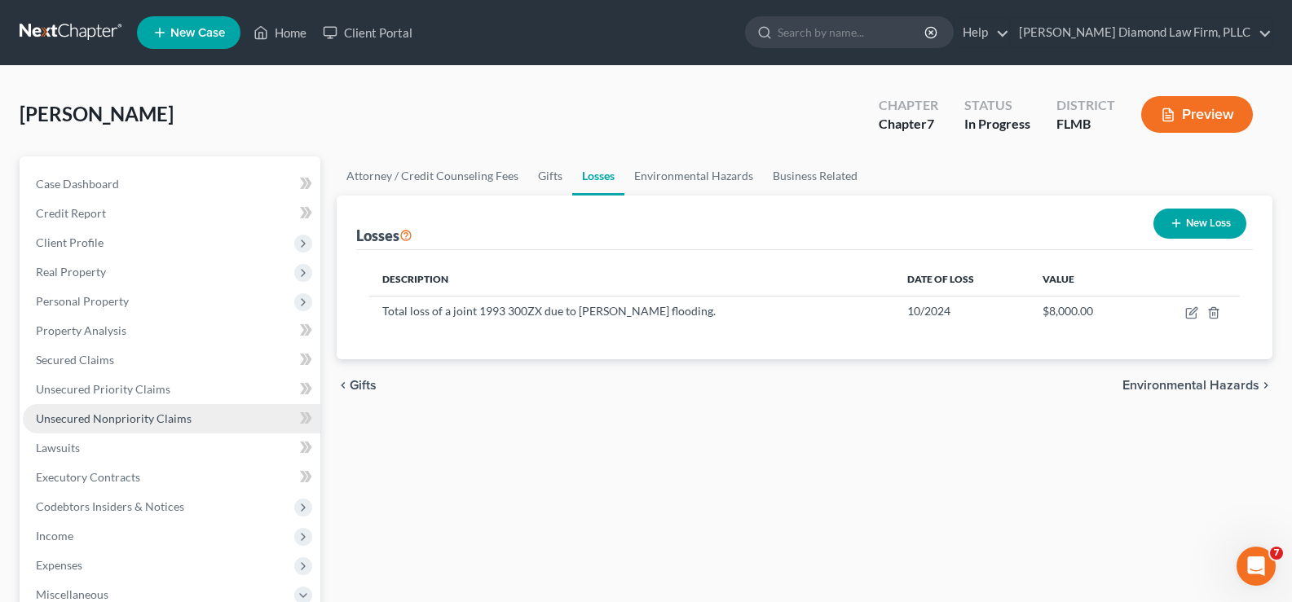
click at [122, 419] on span "Unsecured Nonpriority Claims" at bounding box center [114, 419] width 156 height 14
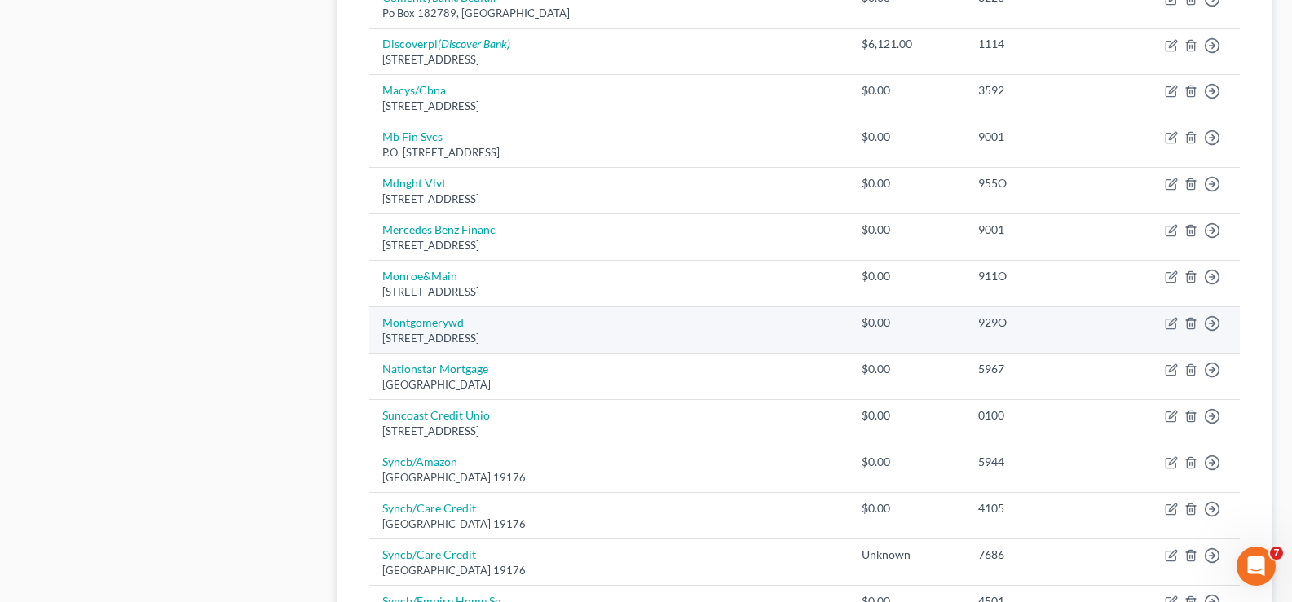
scroll to position [815, 0]
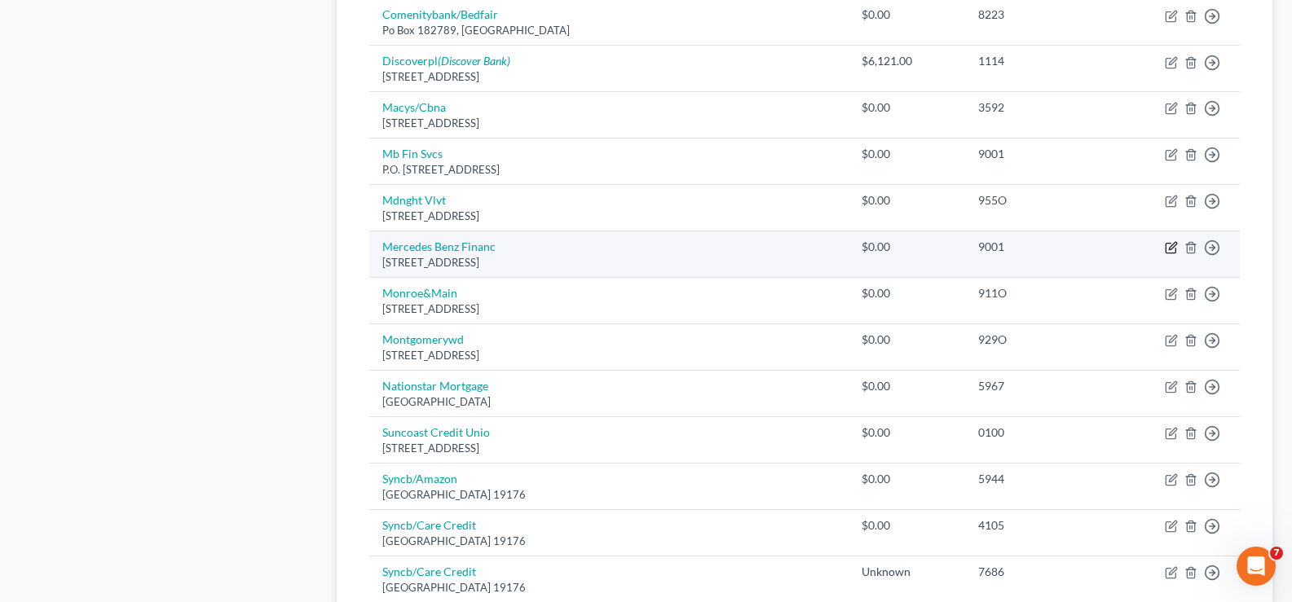
click at [1175, 247] on icon "button" at bounding box center [1172, 246] width 7 height 7
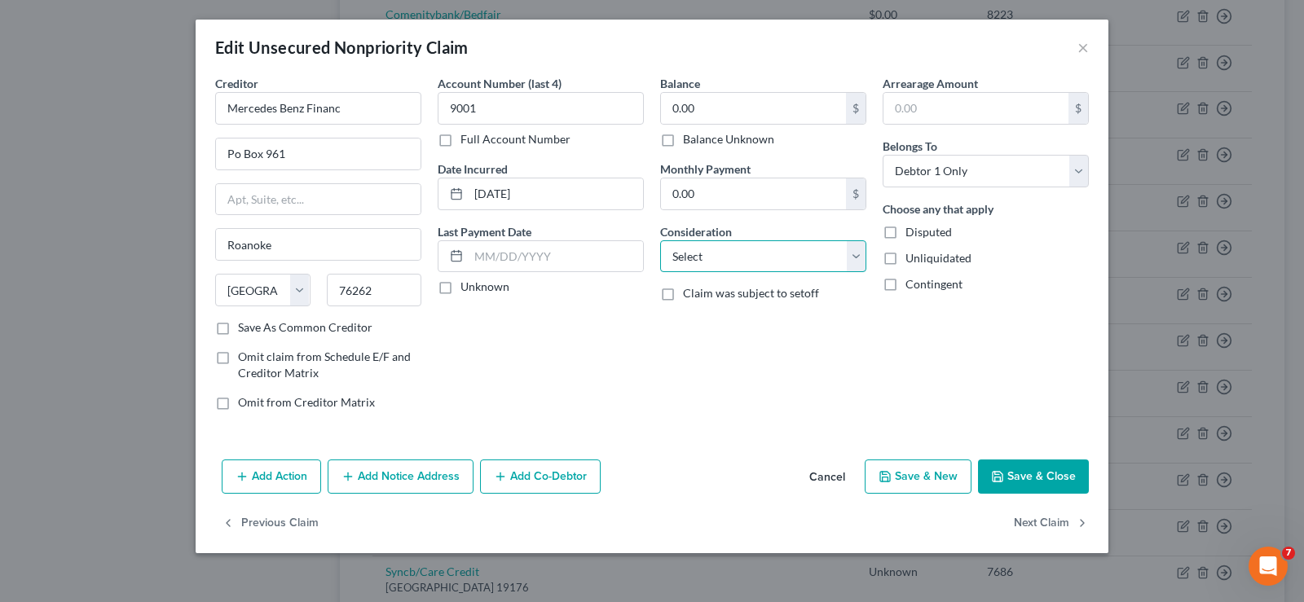
click at [730, 259] on select "Select Cable / Satellite Services Collection Agency Credit Card Debt Debt Couns…" at bounding box center [763, 256] width 206 height 33
click at [660, 240] on select "Select Cable / Satellite Services Collection Agency Credit Card Debt Debt Couns…" at bounding box center [763, 256] width 206 height 33
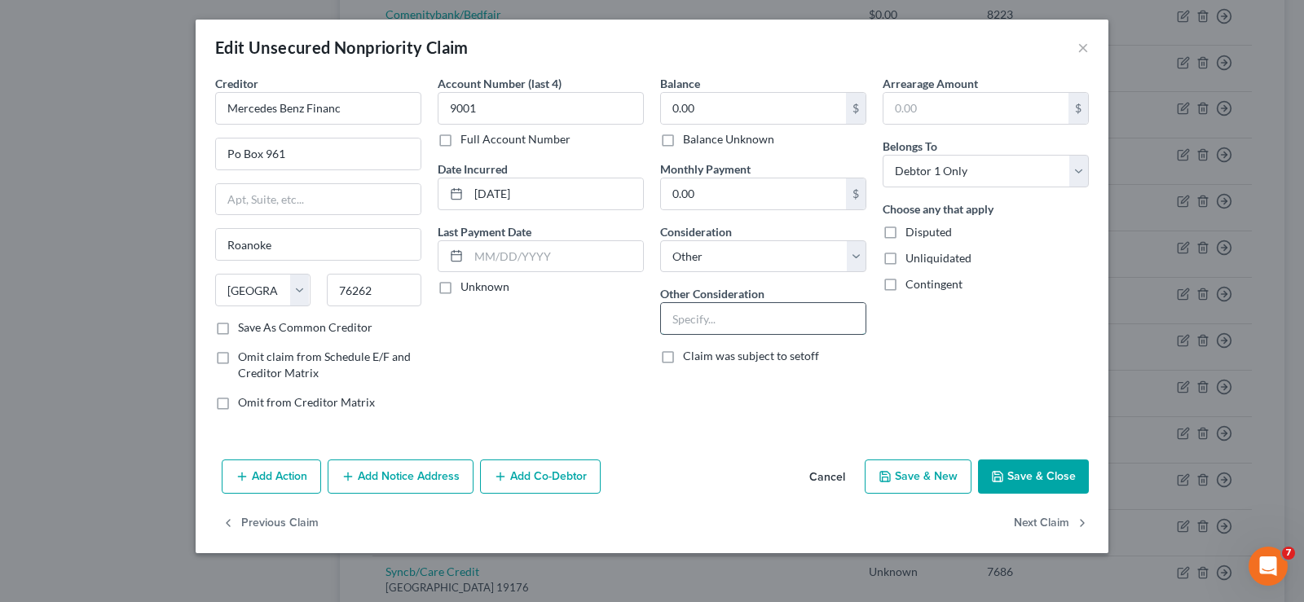
click at [728, 322] on input "text" at bounding box center [763, 318] width 205 height 31
click at [1032, 474] on button "Save & Close" at bounding box center [1033, 477] width 111 height 34
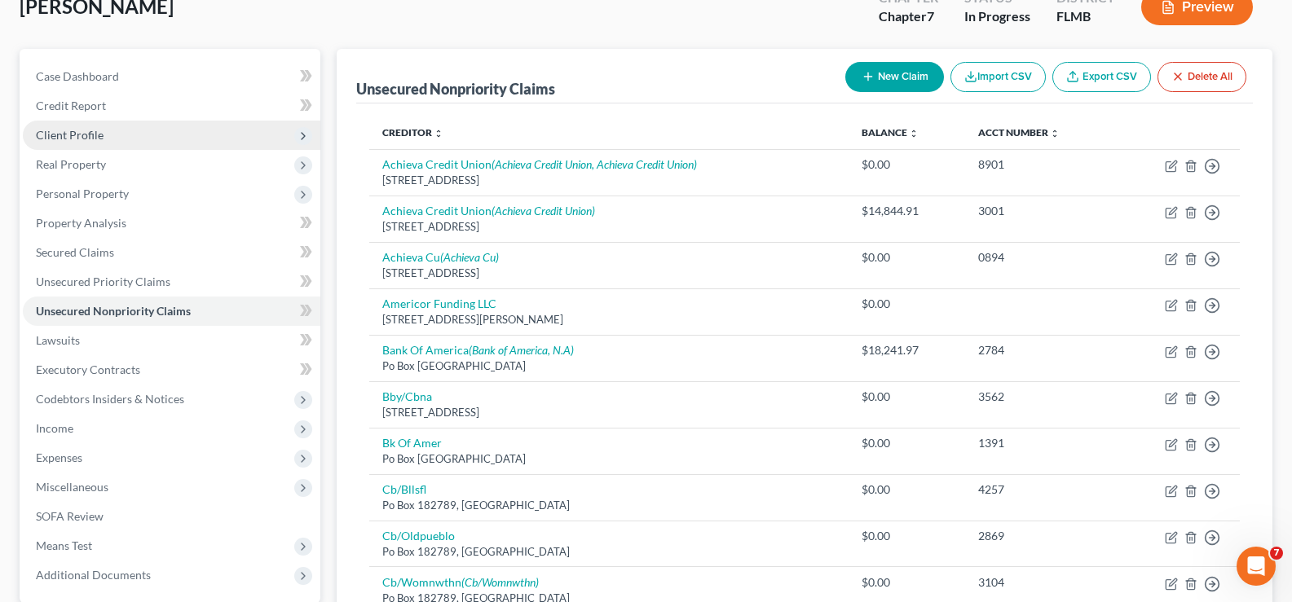
scroll to position [0, 0]
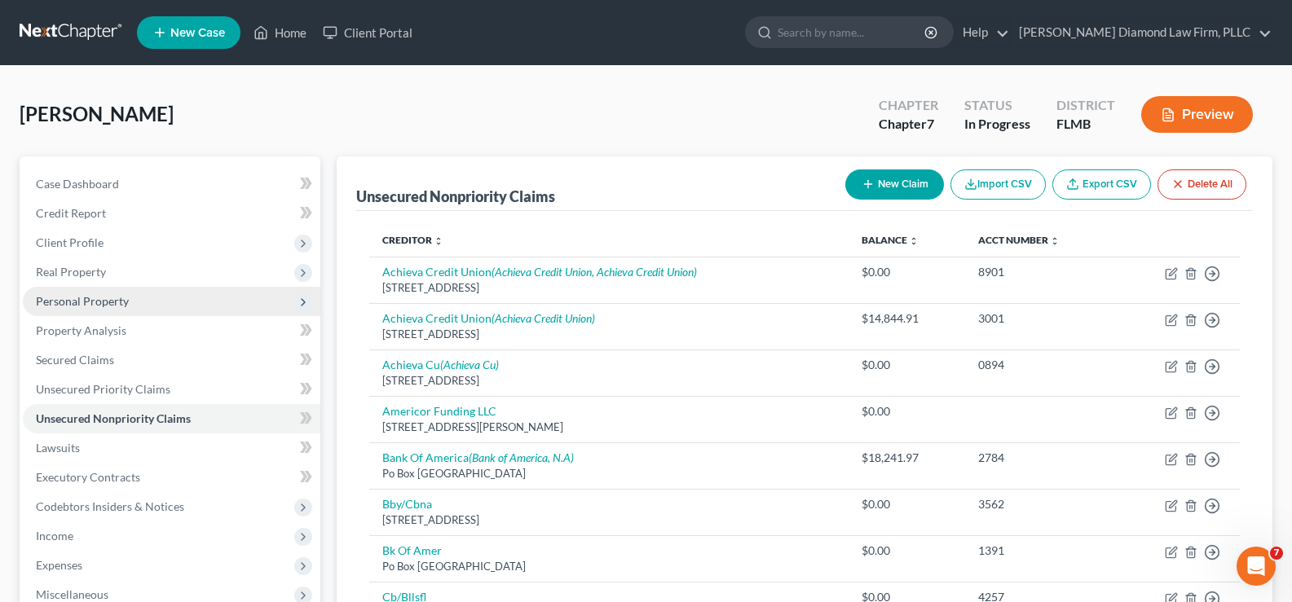
click at [122, 307] on span "Personal Property" at bounding box center [82, 301] width 93 height 14
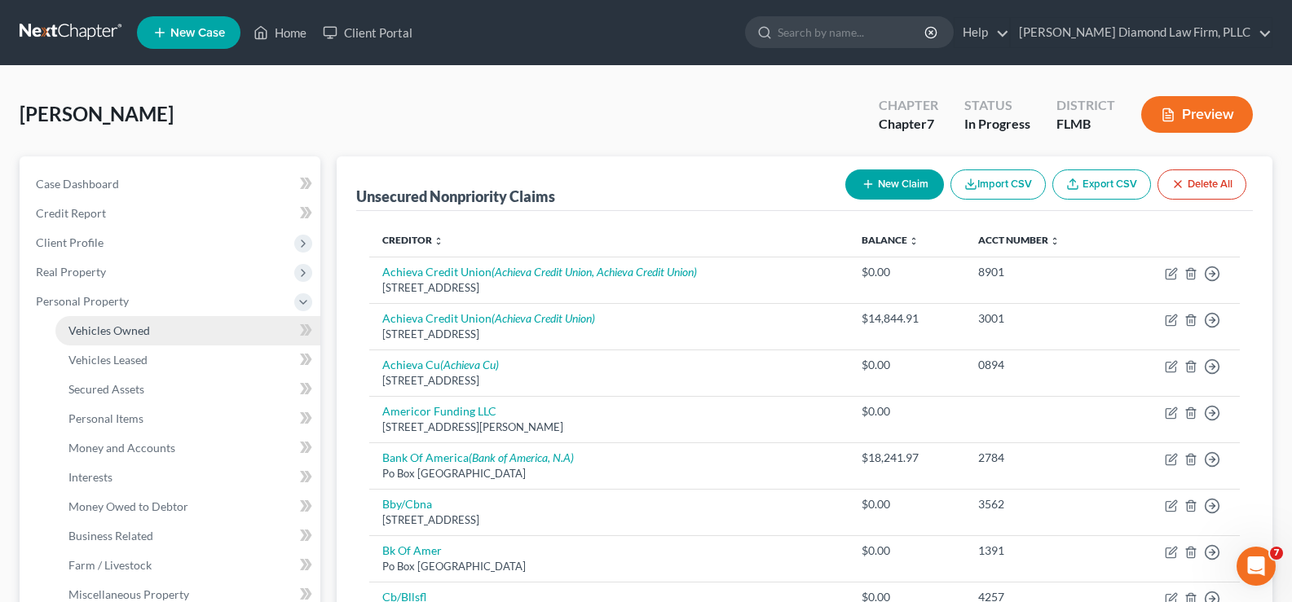
click at [153, 333] on link "Vehicles Owned" at bounding box center [187, 330] width 265 height 29
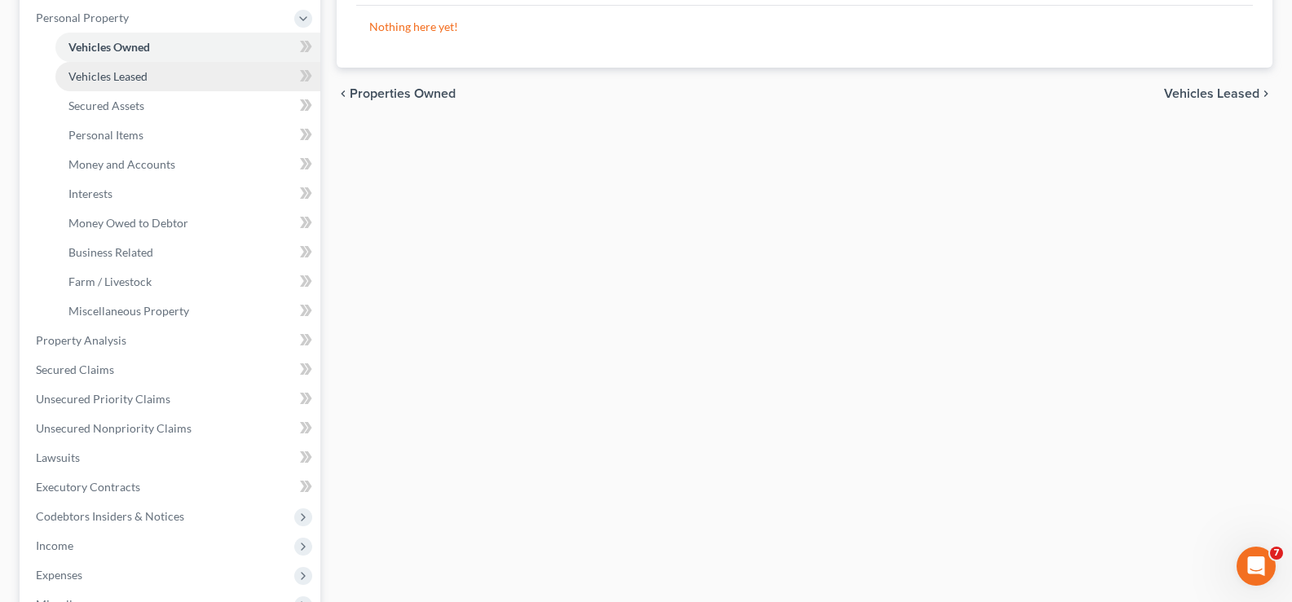
scroll to position [326, 0]
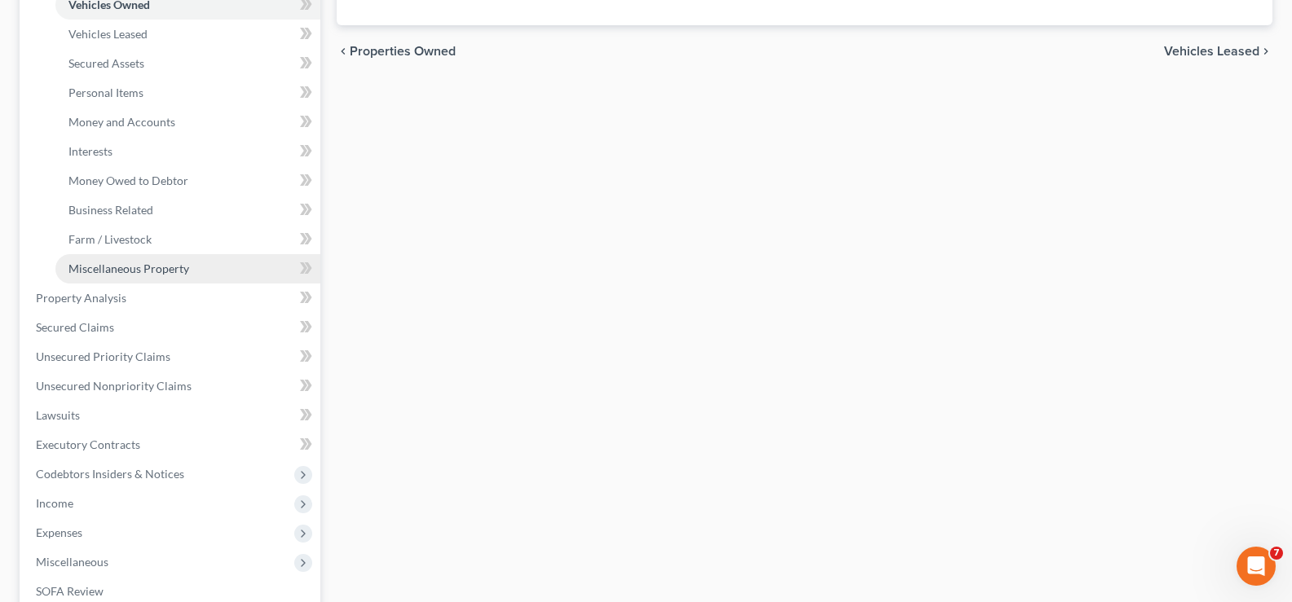
click at [145, 271] on span "Miscellaneous Property" at bounding box center [128, 269] width 121 height 14
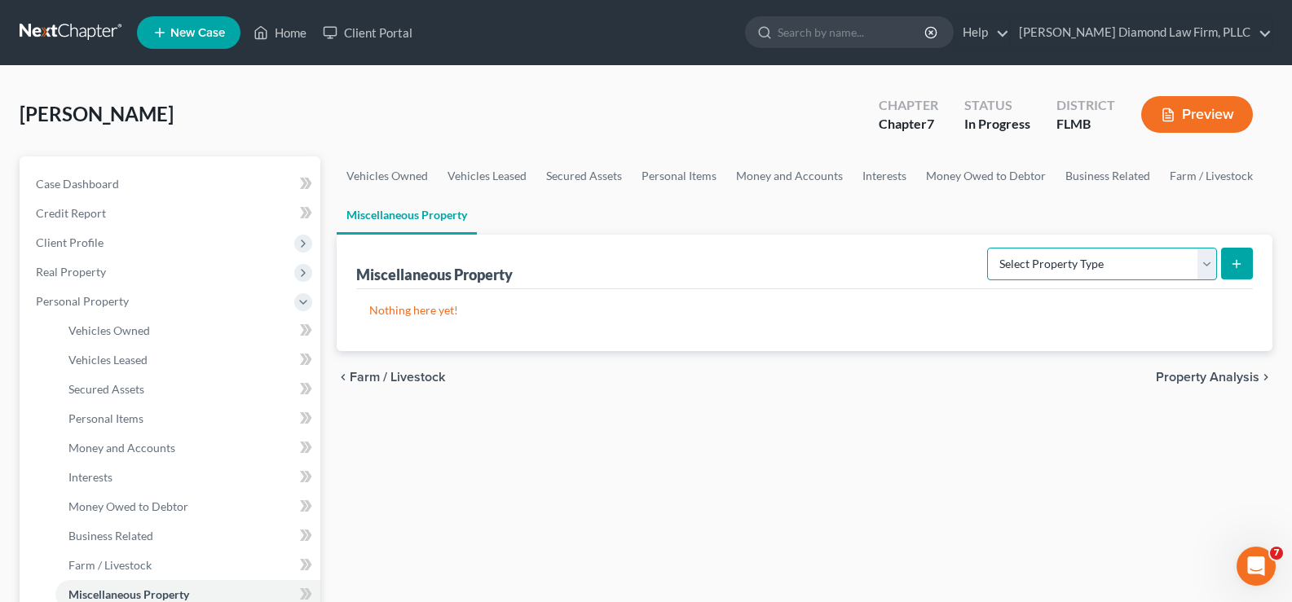
click at [1145, 264] on select "Select Property Type Assigned for Creditor Benefit [DATE] Holding for Another N…" at bounding box center [1102, 264] width 230 height 33
click at [987, 248] on select "Select Property Type Assigned for Creditor Benefit [DATE] Holding for Another N…" at bounding box center [1102, 264] width 230 height 33
click at [1240, 260] on icon "submit" at bounding box center [1236, 264] width 13 height 13
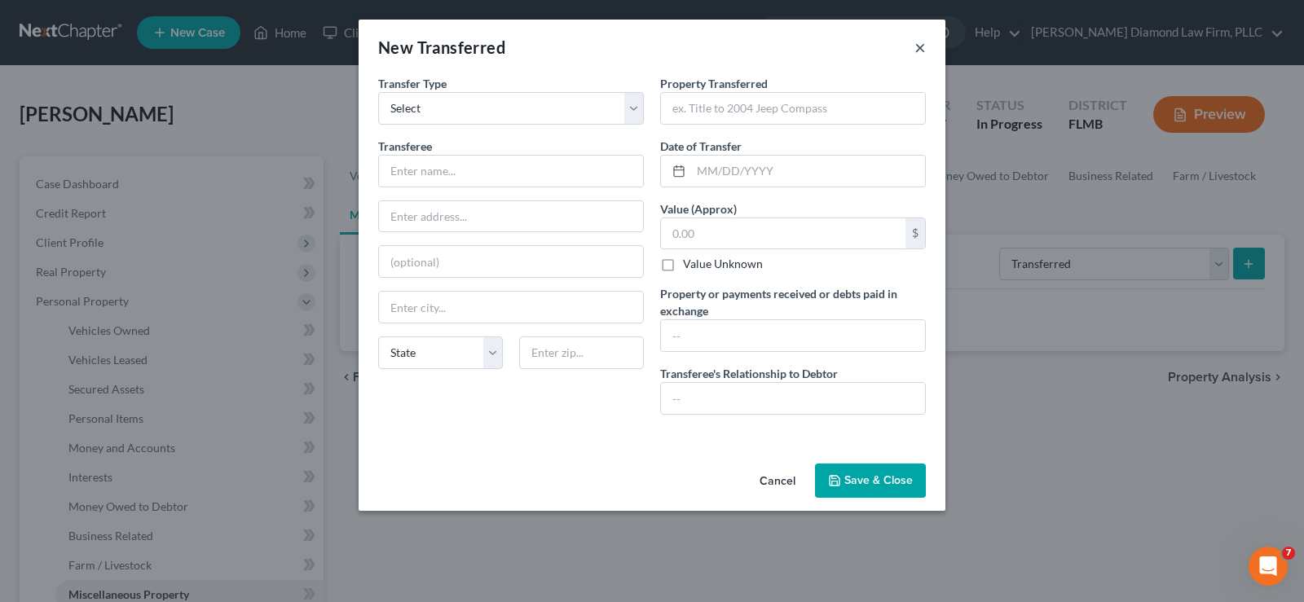
click at [920, 49] on button "×" at bounding box center [920, 47] width 11 height 20
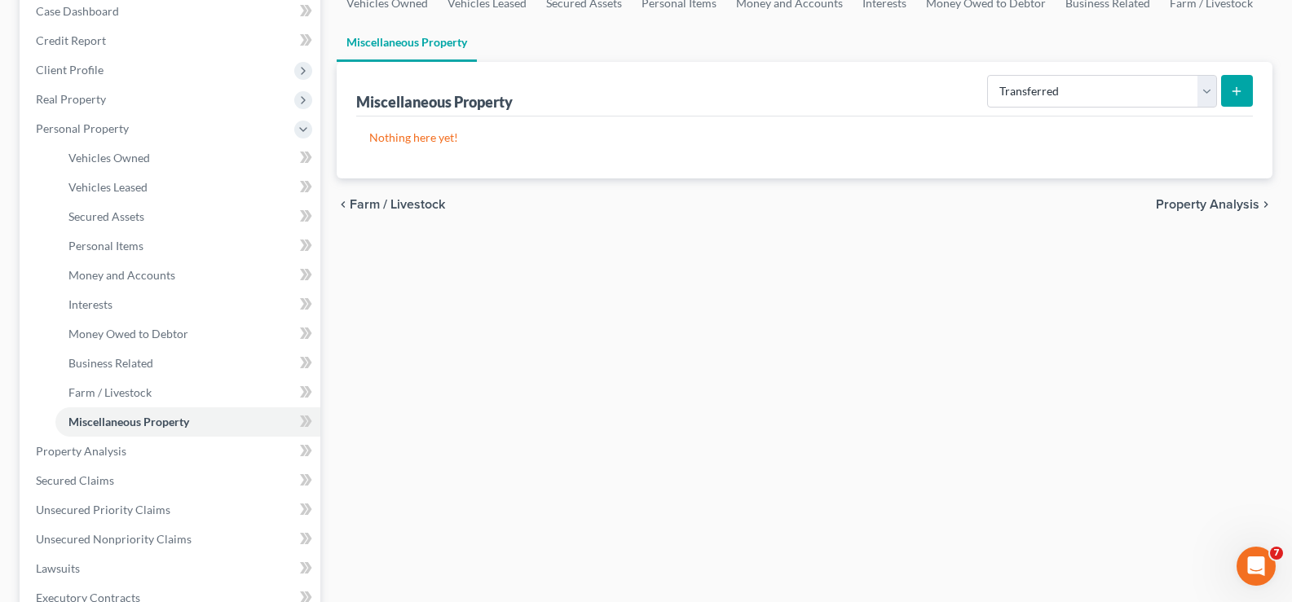
scroll to position [82, 0]
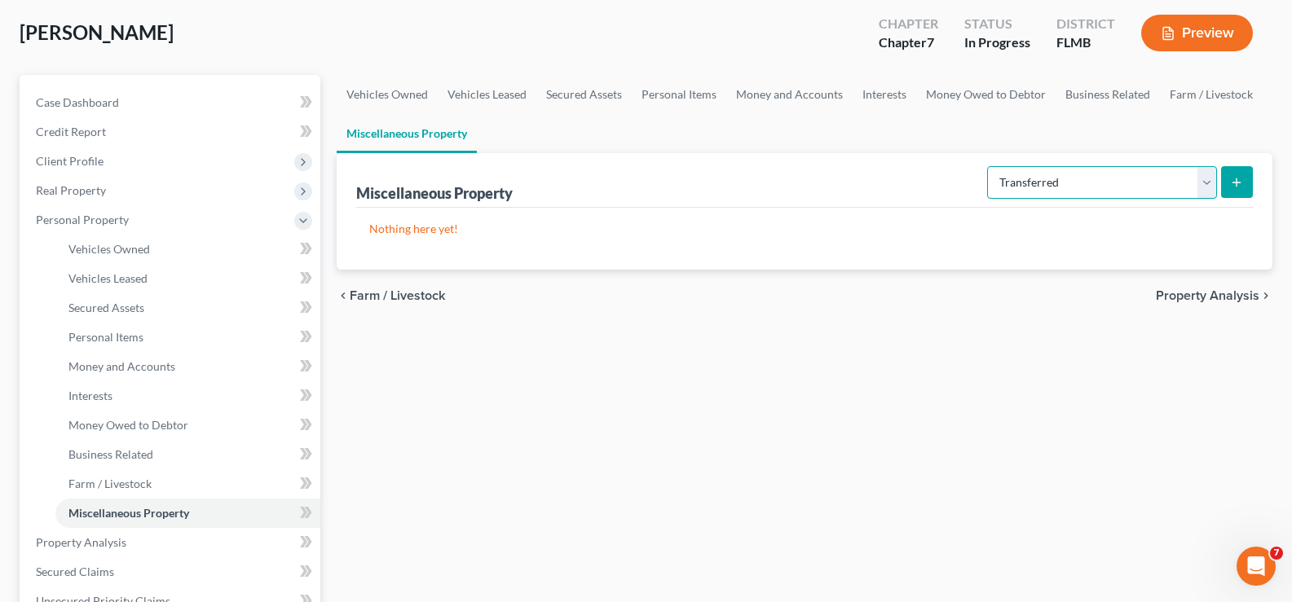
click at [1196, 174] on select "Select Property Type Assigned for Creditor Benefit [DATE] Holding for Another N…" at bounding box center [1102, 182] width 230 height 33
click at [1107, 185] on select "Select Property Type Assigned for Creditor Benefit [DATE] Holding for Another N…" at bounding box center [1102, 182] width 230 height 33
click at [987, 166] on select "Select Property Type Assigned for Creditor Benefit [DATE] Holding for Another N…" at bounding box center [1102, 182] width 230 height 33
click at [1243, 177] on icon "submit" at bounding box center [1236, 182] width 13 height 13
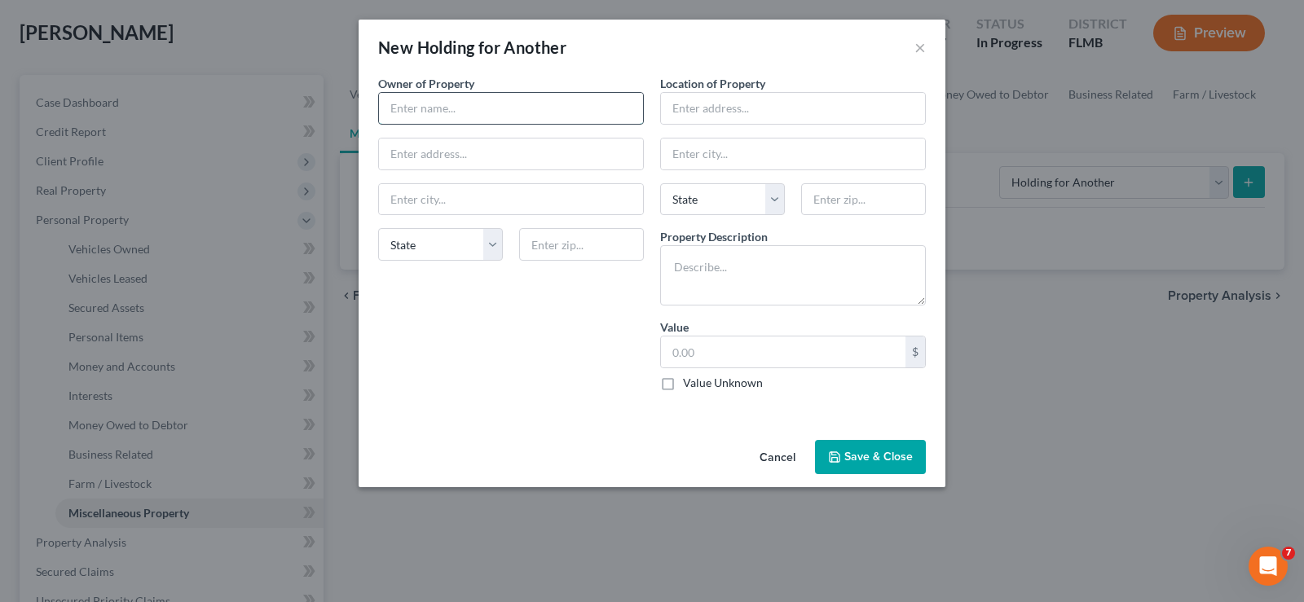
click at [524, 110] on input "text" at bounding box center [511, 108] width 264 height 31
click at [505, 153] on input "text" at bounding box center [511, 154] width 264 height 31
paste input "[STREET_ADDRESS]"
click at [758, 98] on input "text" at bounding box center [793, 108] width 264 height 31
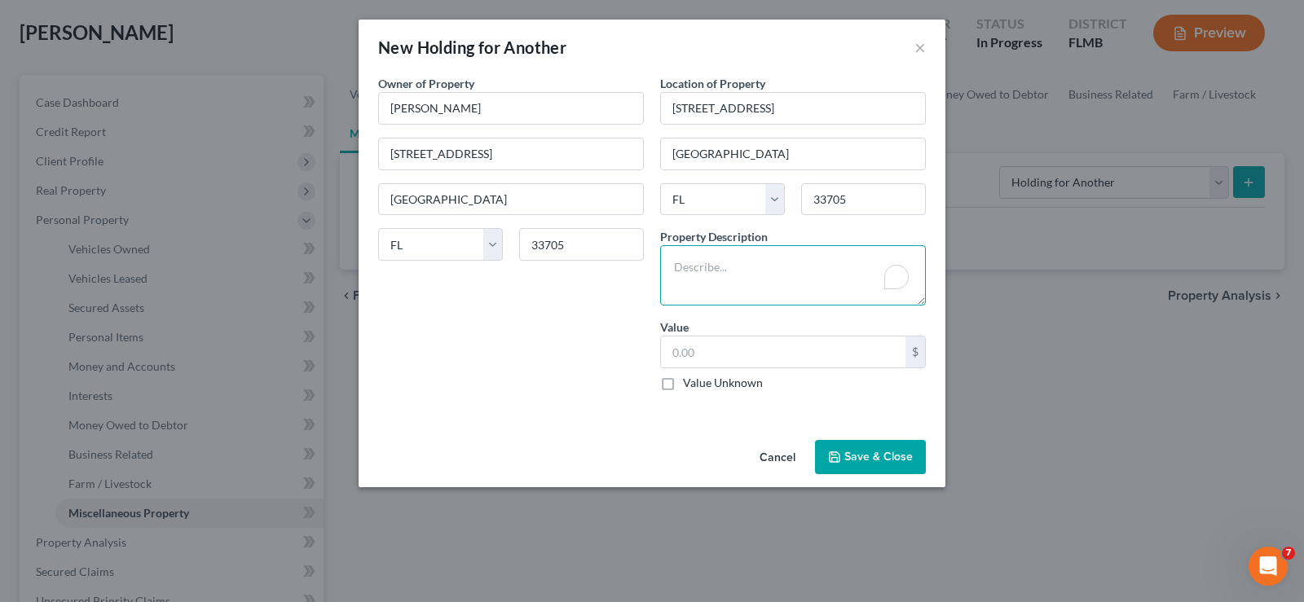
click at [712, 265] on textarea "To enrich screen reader interactions, please activate Accessibility in Grammarl…" at bounding box center [793, 275] width 266 height 60
click at [683, 381] on label "Value Unknown" at bounding box center [723, 383] width 80 height 16
click at [690, 381] on input "Value Unknown" at bounding box center [695, 380] width 11 height 11
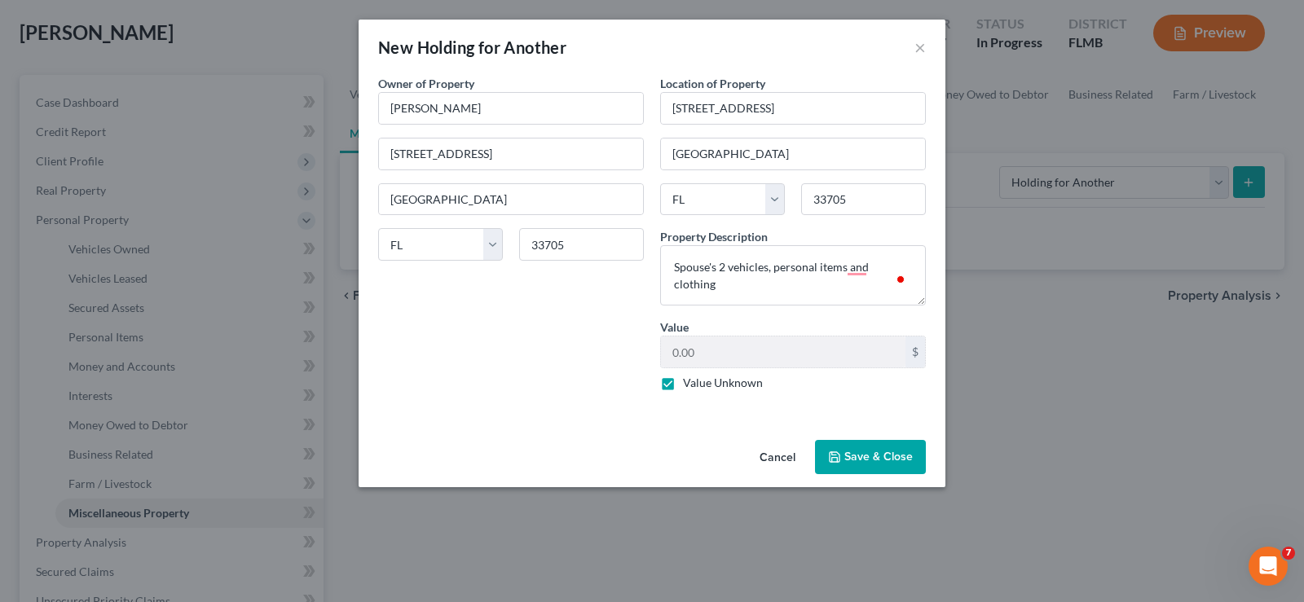
click at [882, 460] on button "Save & Close" at bounding box center [870, 457] width 111 height 34
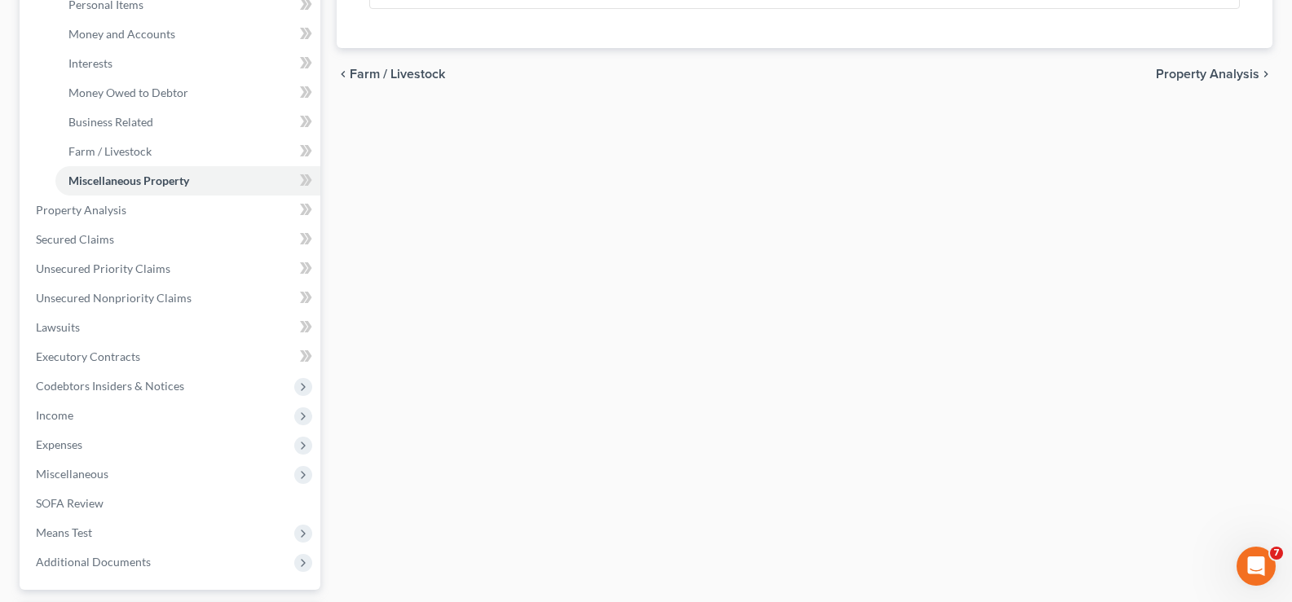
scroll to position [489, 0]
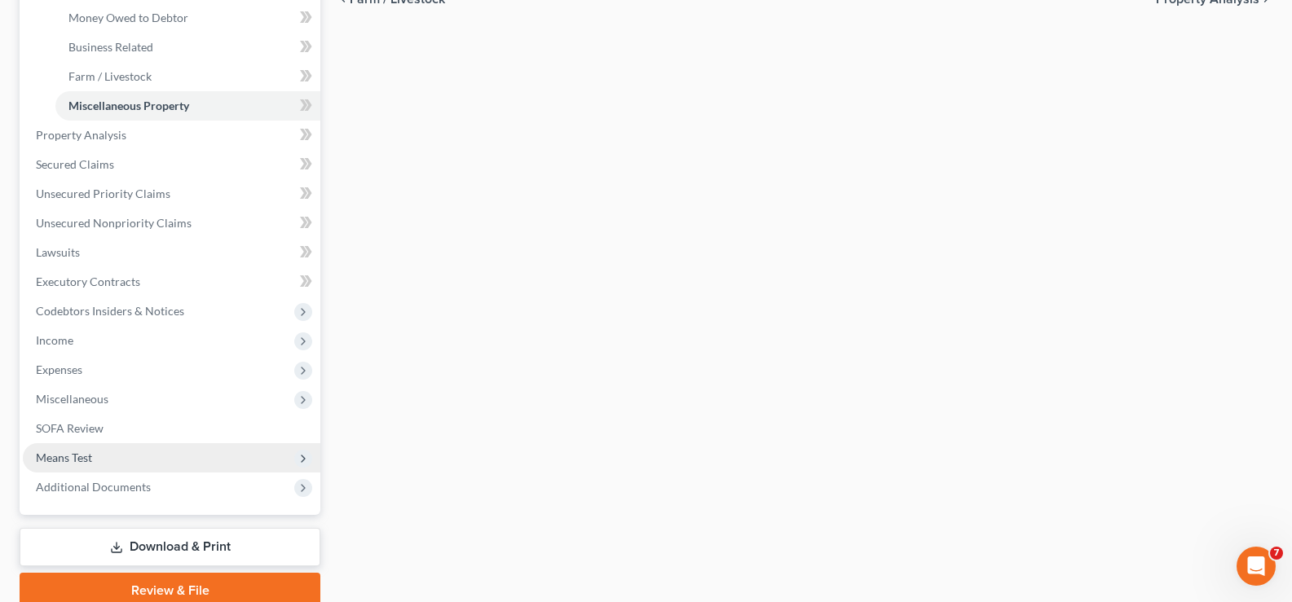
click at [126, 455] on span "Means Test" at bounding box center [172, 457] width 298 height 29
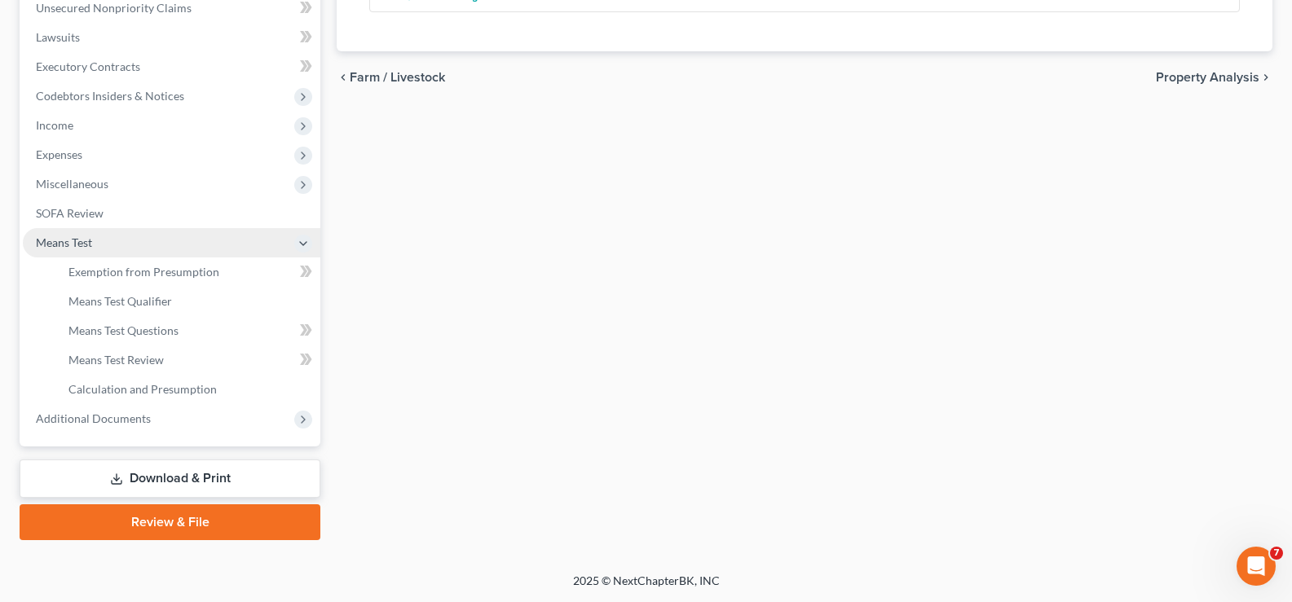
scroll to position [411, 0]
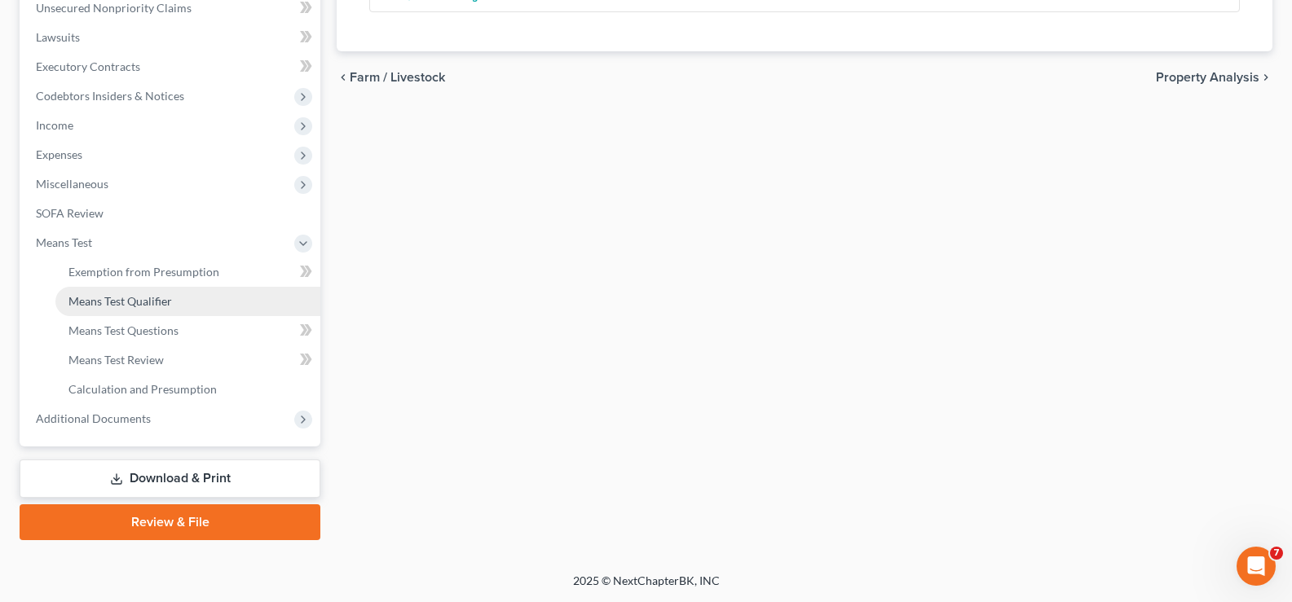
click at [186, 306] on link "Means Test Qualifier" at bounding box center [187, 301] width 265 height 29
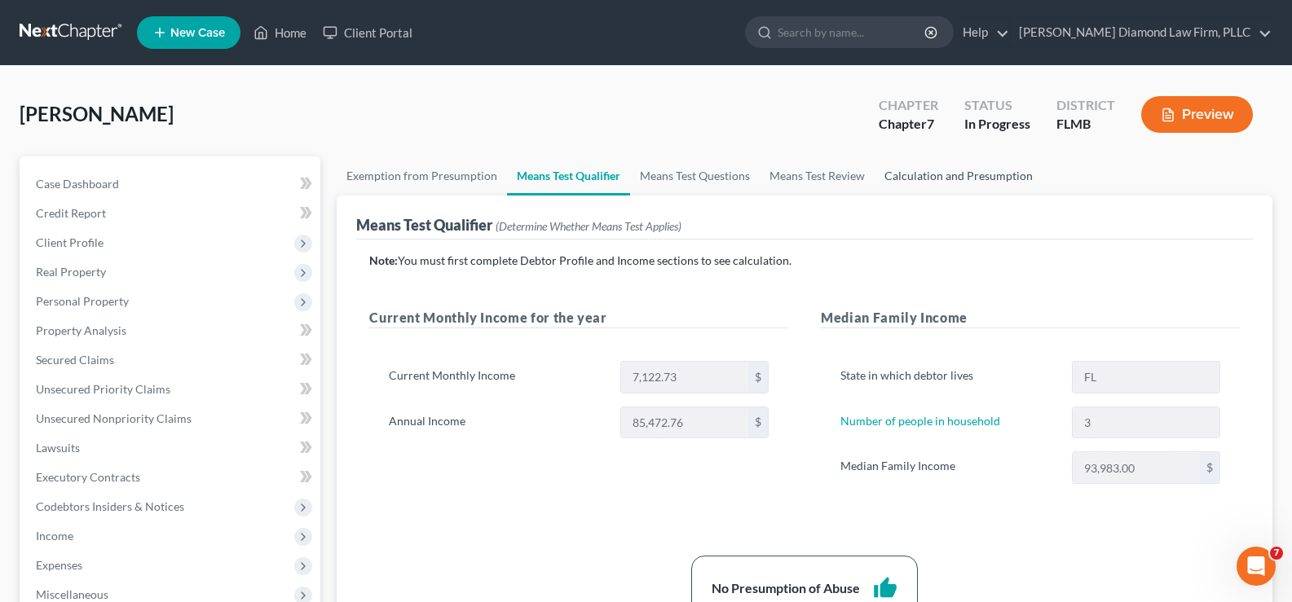
click at [964, 177] on link "Calculation and Presumption" at bounding box center [959, 175] width 168 height 39
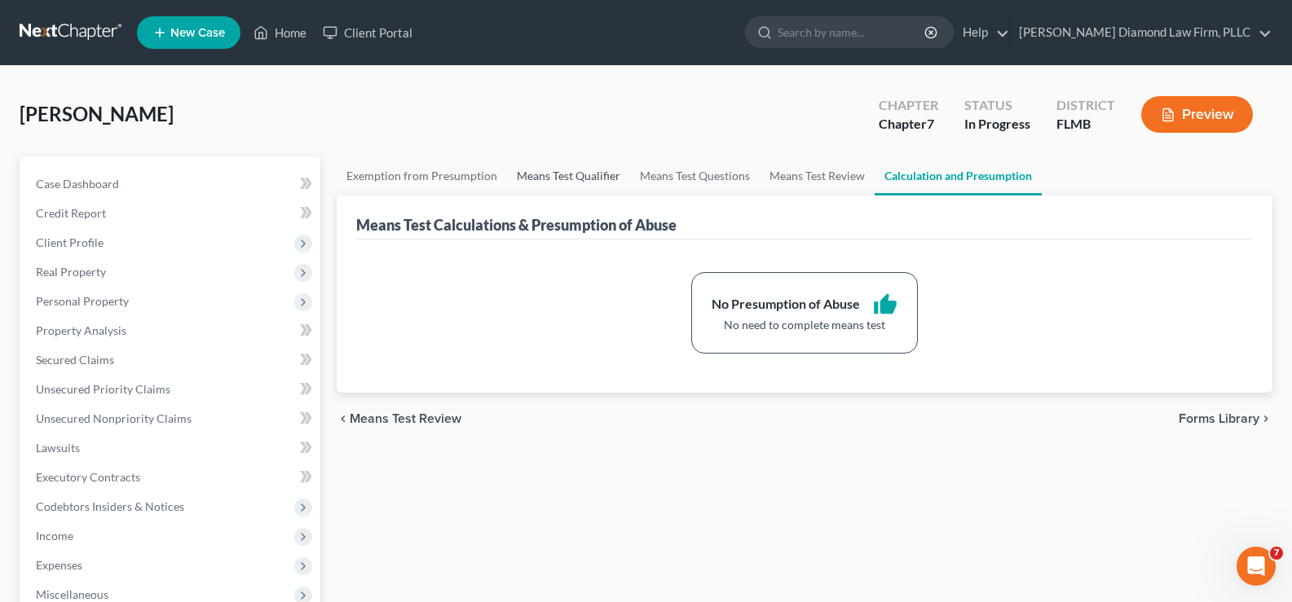
click at [599, 174] on link "Means Test Qualifier" at bounding box center [568, 175] width 123 height 39
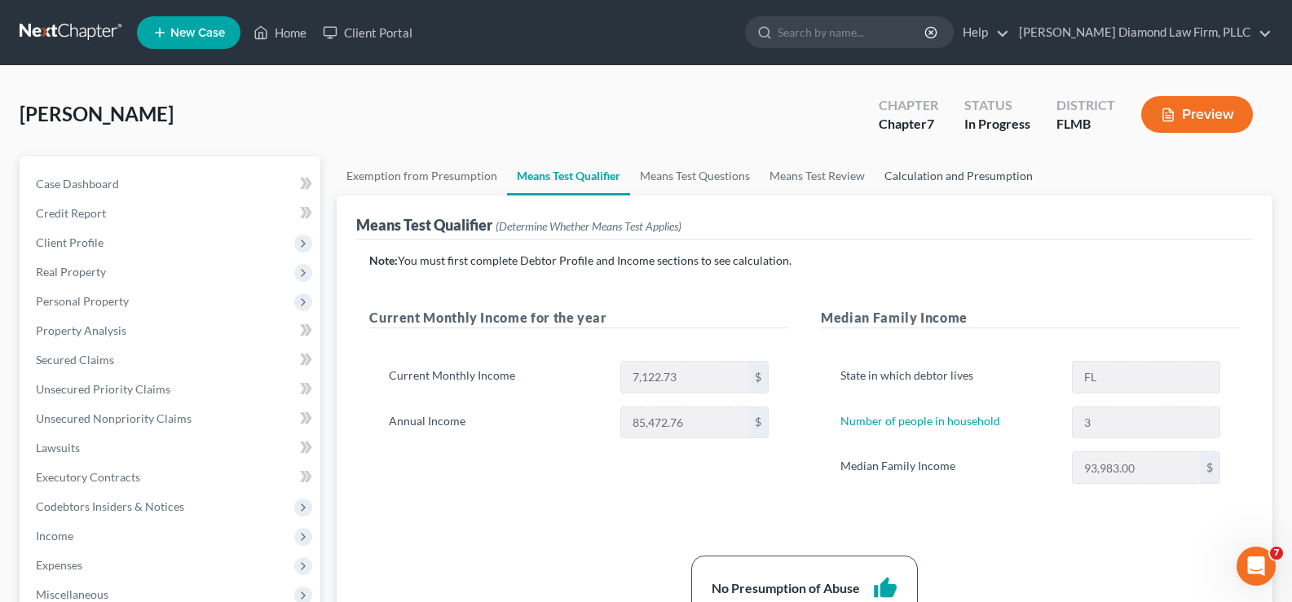
click at [950, 172] on link "Calculation and Presumption" at bounding box center [959, 175] width 168 height 39
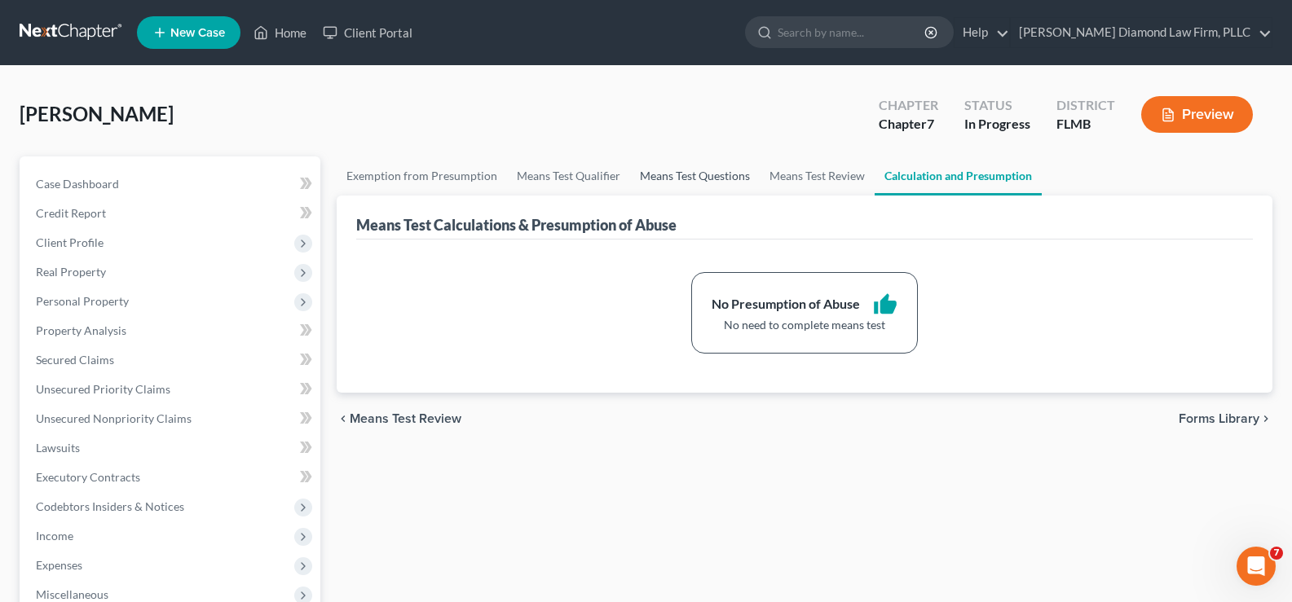
click at [713, 175] on link "Means Test Questions" at bounding box center [695, 175] width 130 height 39
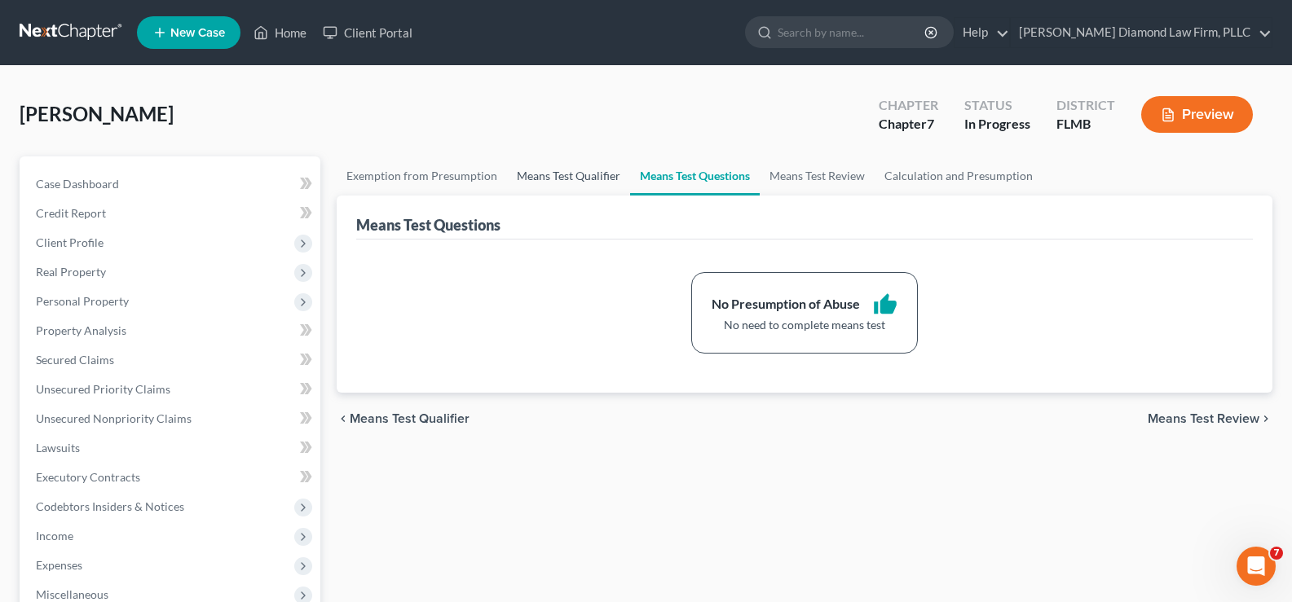
click at [589, 176] on link "Means Test Qualifier" at bounding box center [568, 175] width 123 height 39
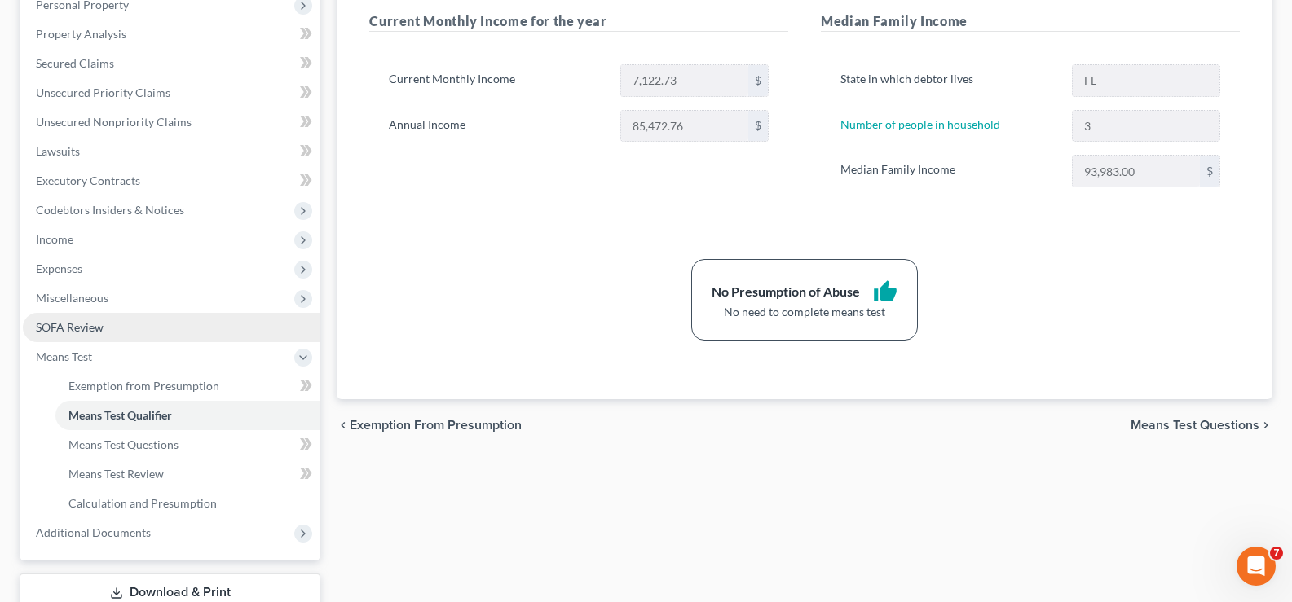
scroll to position [326, 0]
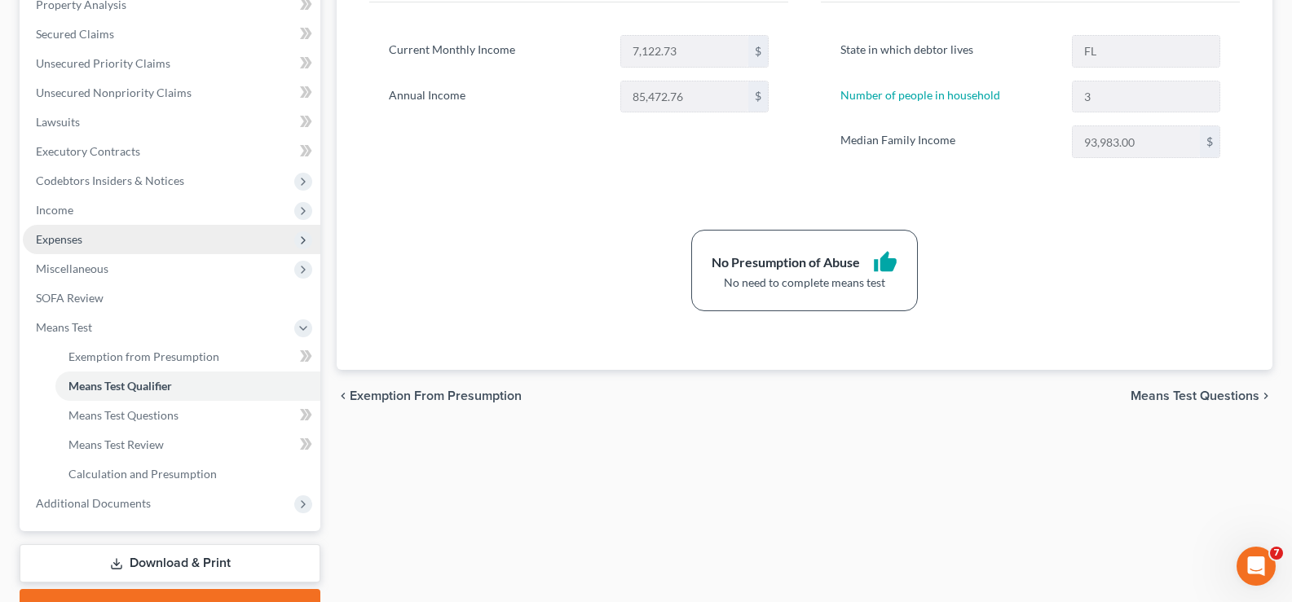
click at [108, 245] on span "Expenses" at bounding box center [172, 239] width 298 height 29
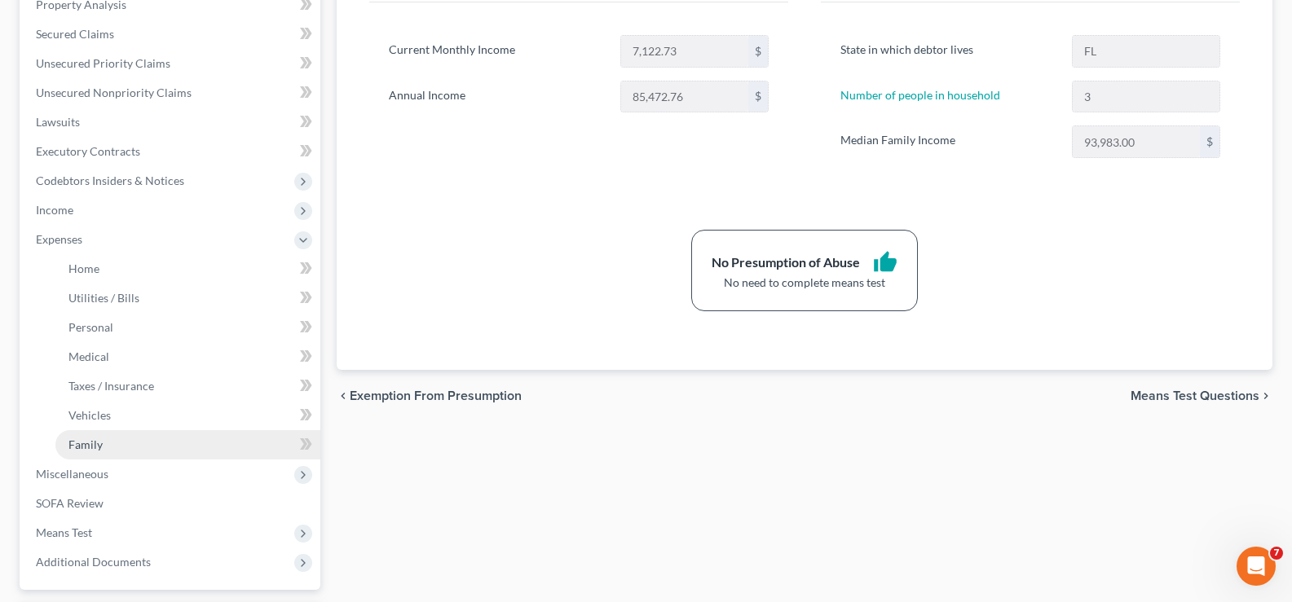
click at [126, 442] on link "Family" at bounding box center [187, 444] width 265 height 29
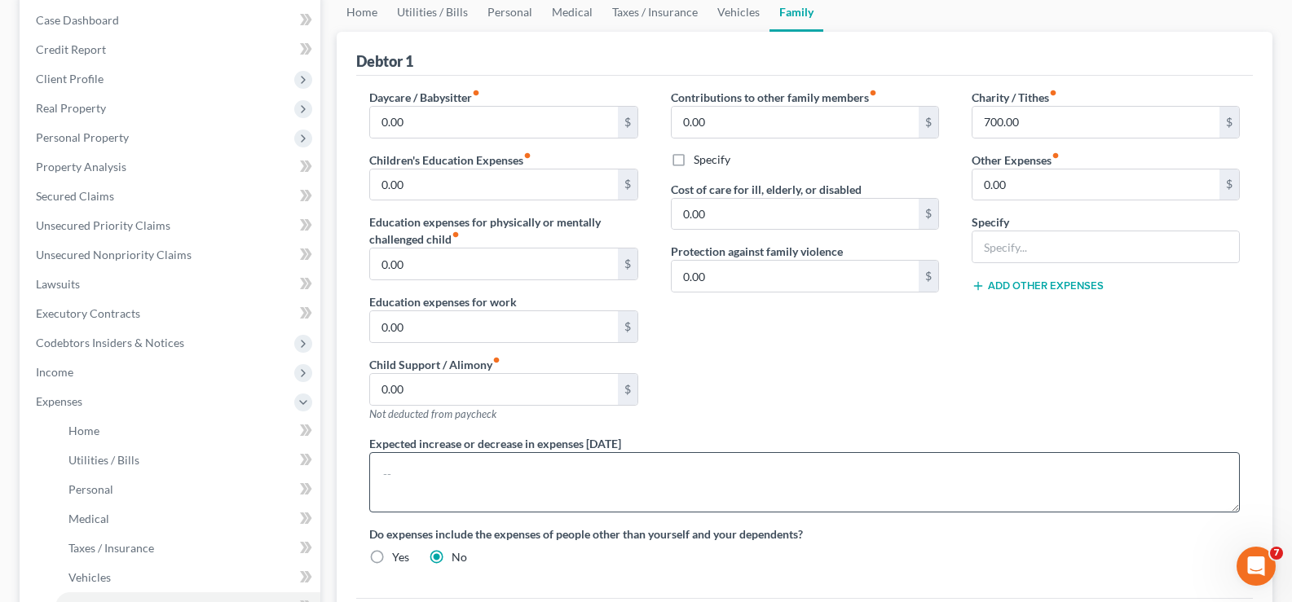
scroll to position [163, 0]
click at [105, 426] on link "Home" at bounding box center [187, 431] width 265 height 29
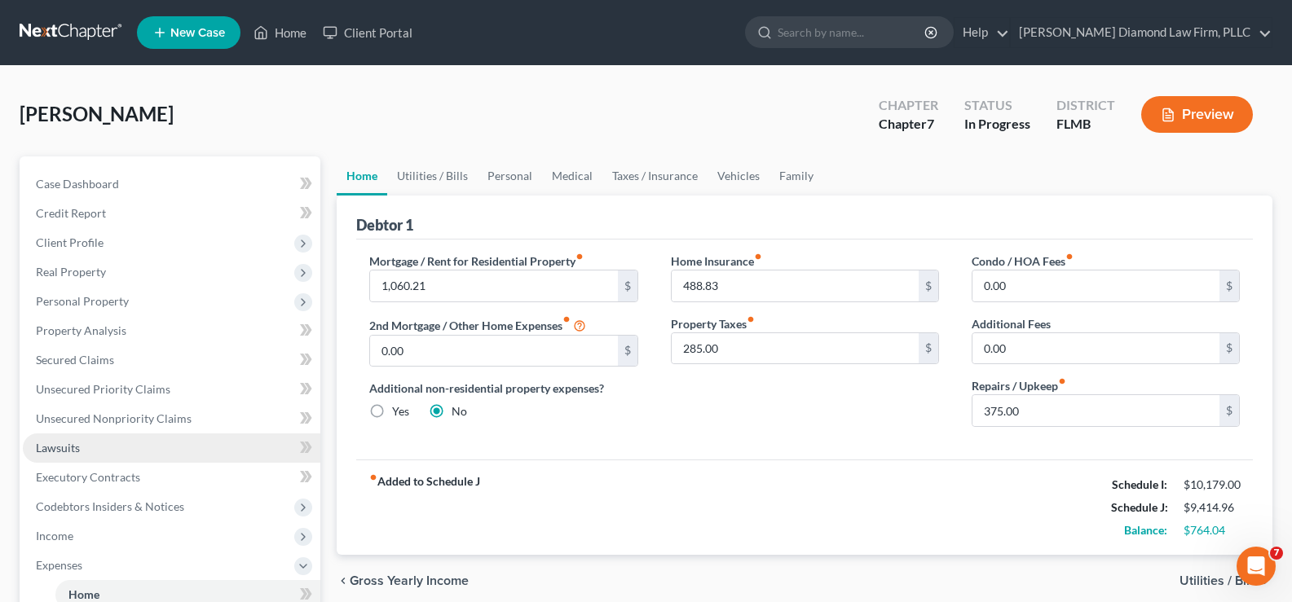
scroll to position [163, 0]
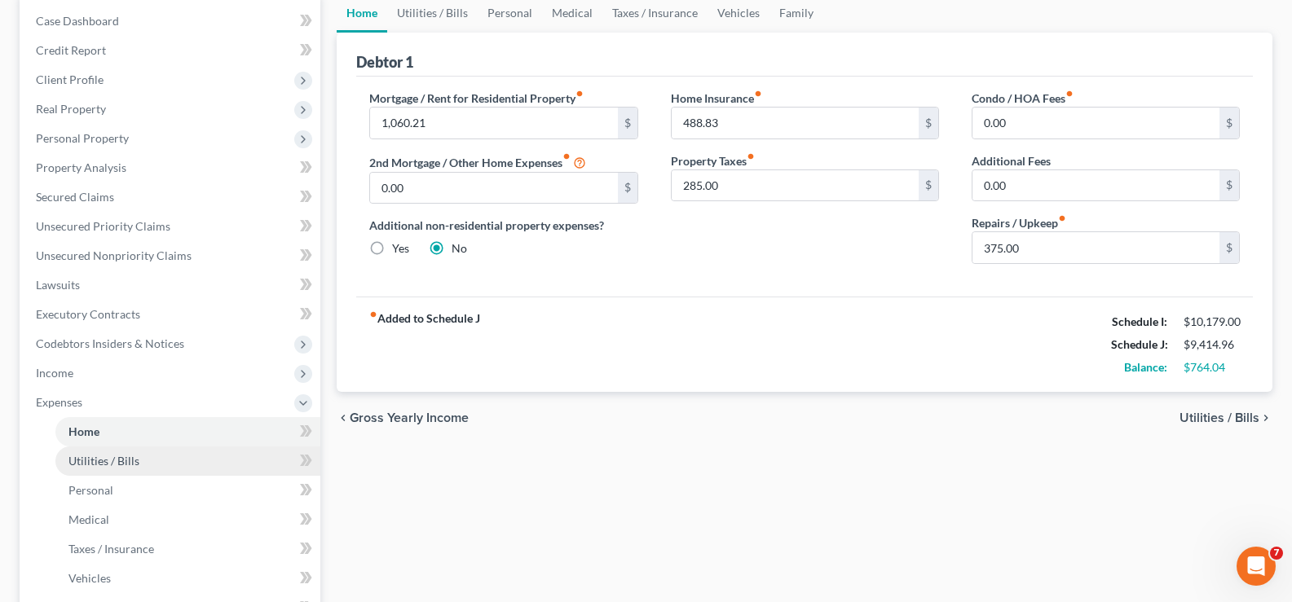
click at [136, 466] on span "Utilities / Bills" at bounding box center [103, 461] width 71 height 14
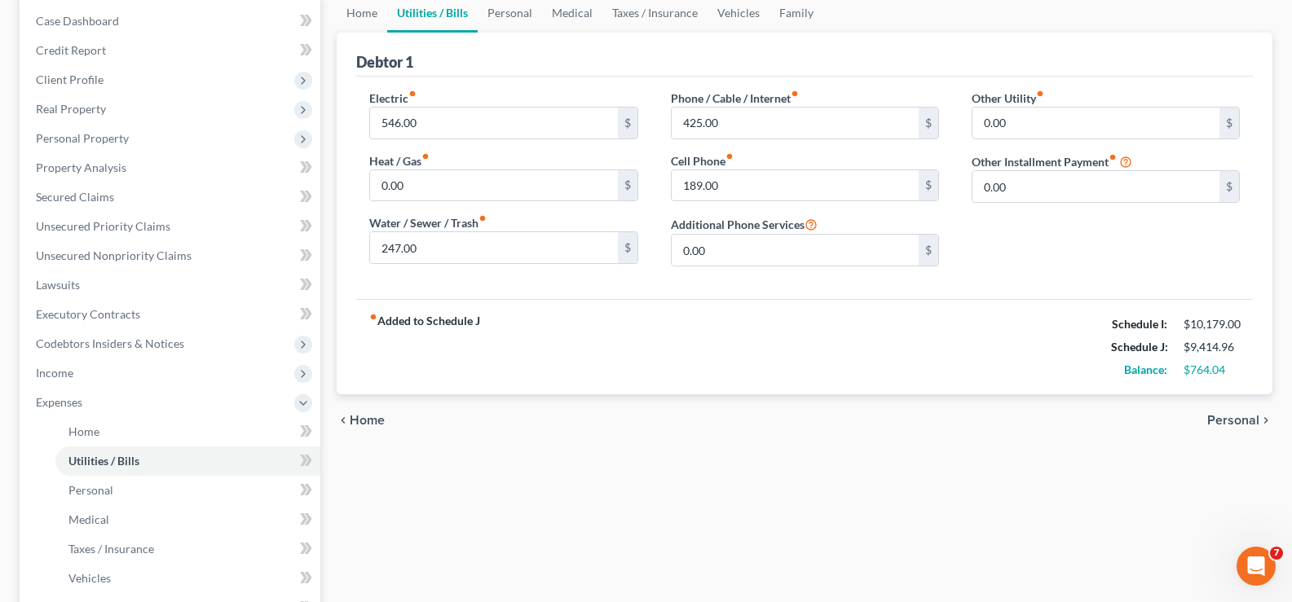
scroll to position [245, 0]
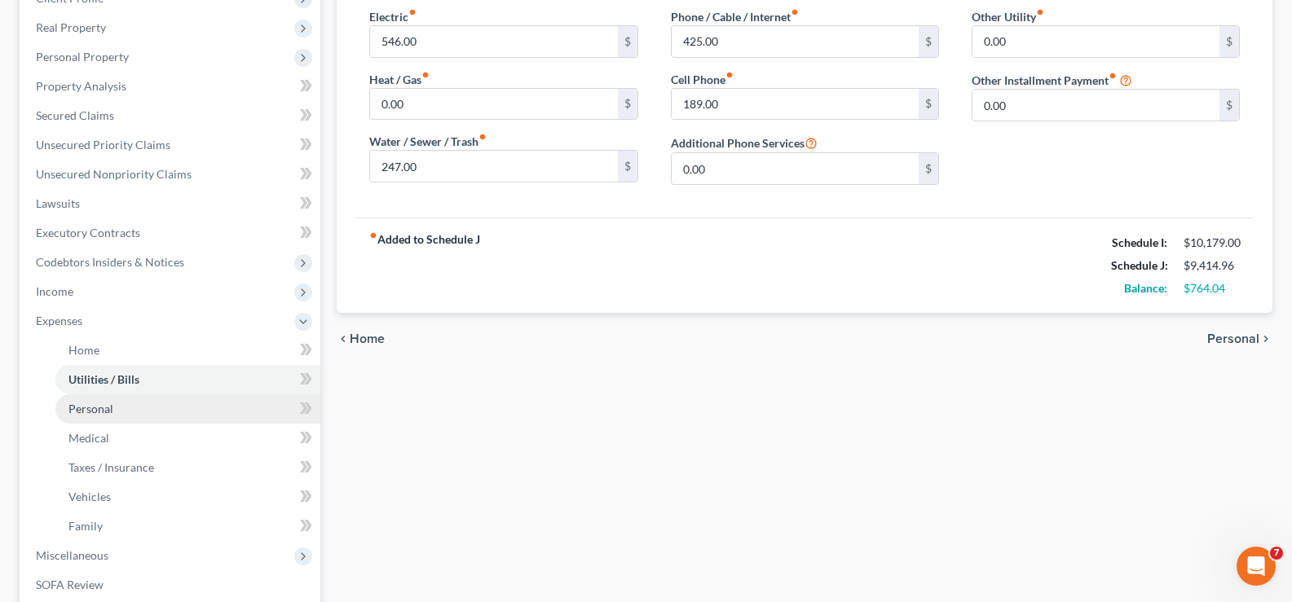
click at [99, 416] on link "Personal" at bounding box center [187, 408] width 265 height 29
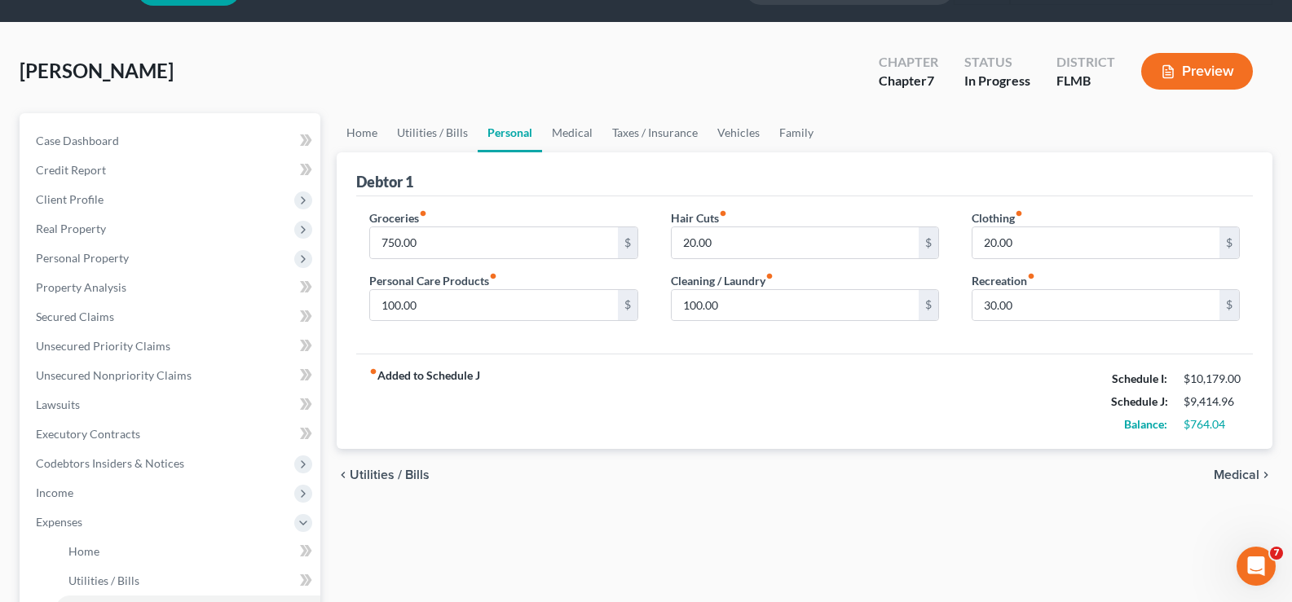
scroll to position [82, 0]
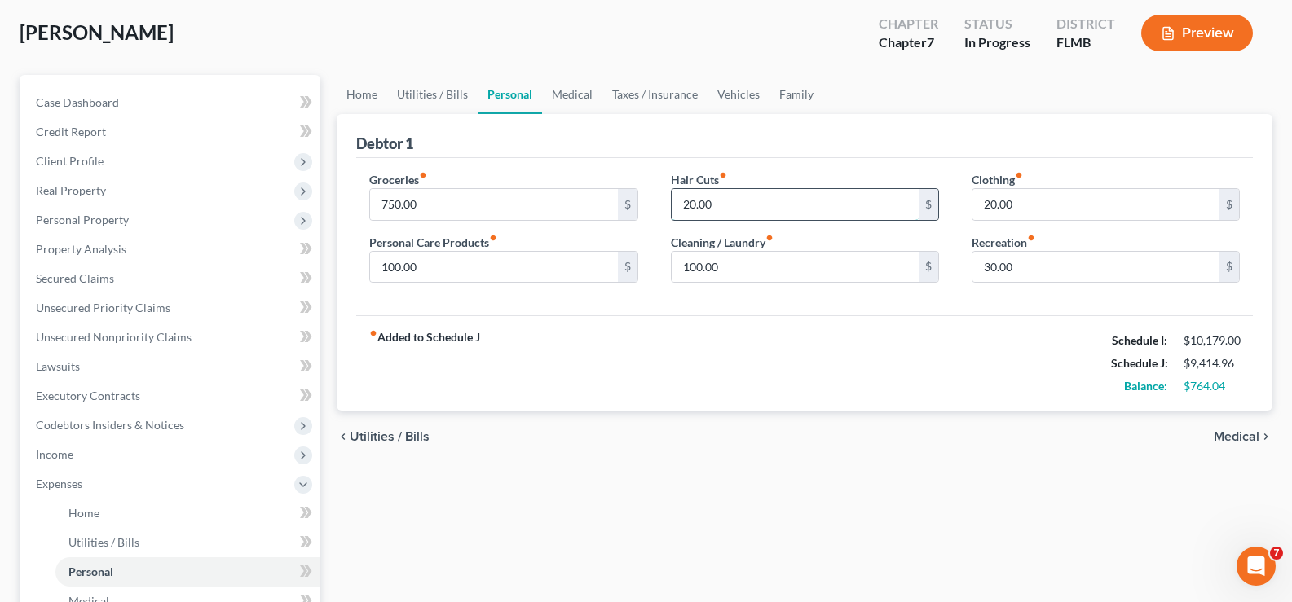
click at [729, 213] on input "20.00" at bounding box center [795, 204] width 247 height 31
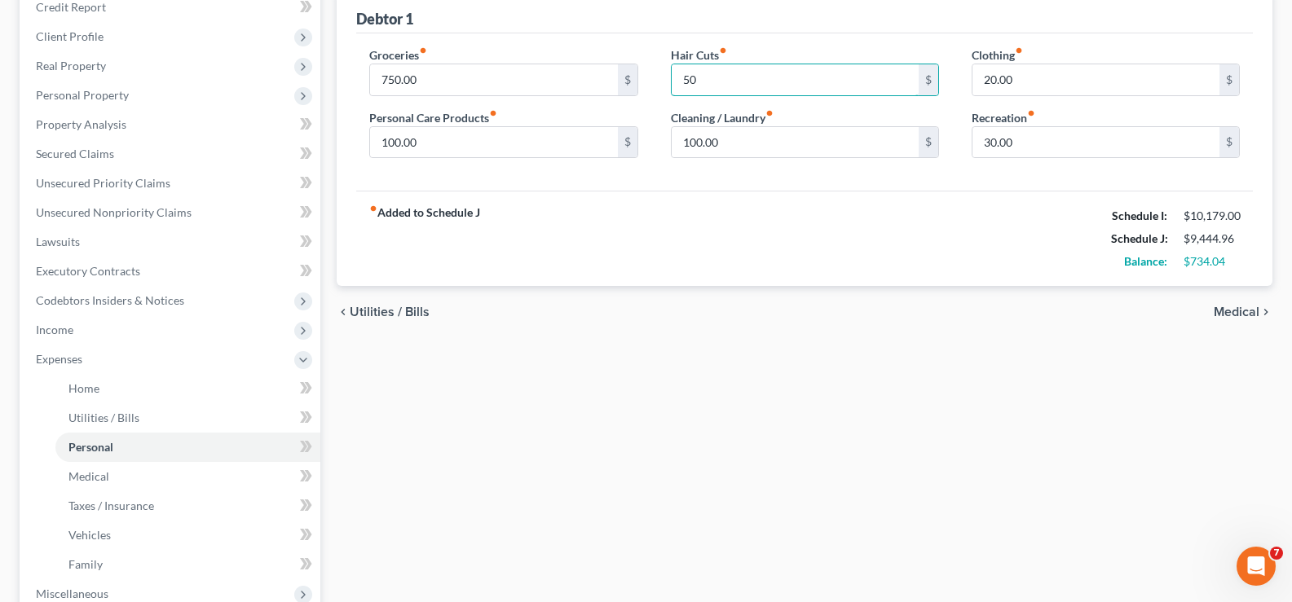
scroll to position [245, 0]
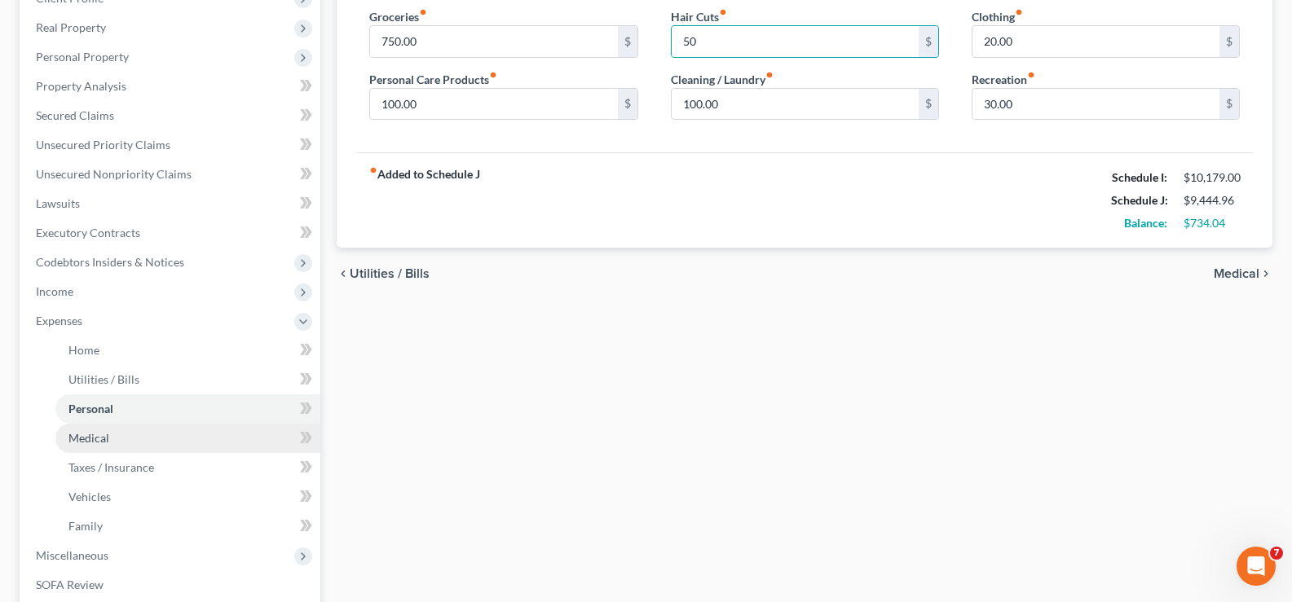
click at [128, 447] on link "Medical" at bounding box center [187, 438] width 265 height 29
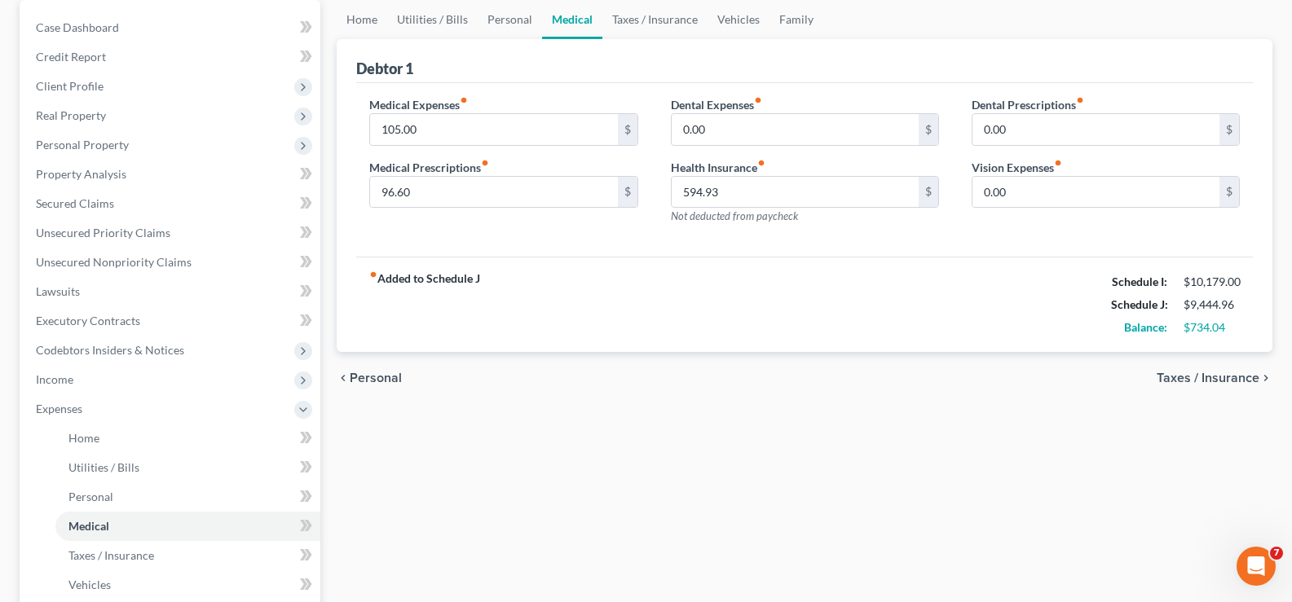
scroll to position [163, 0]
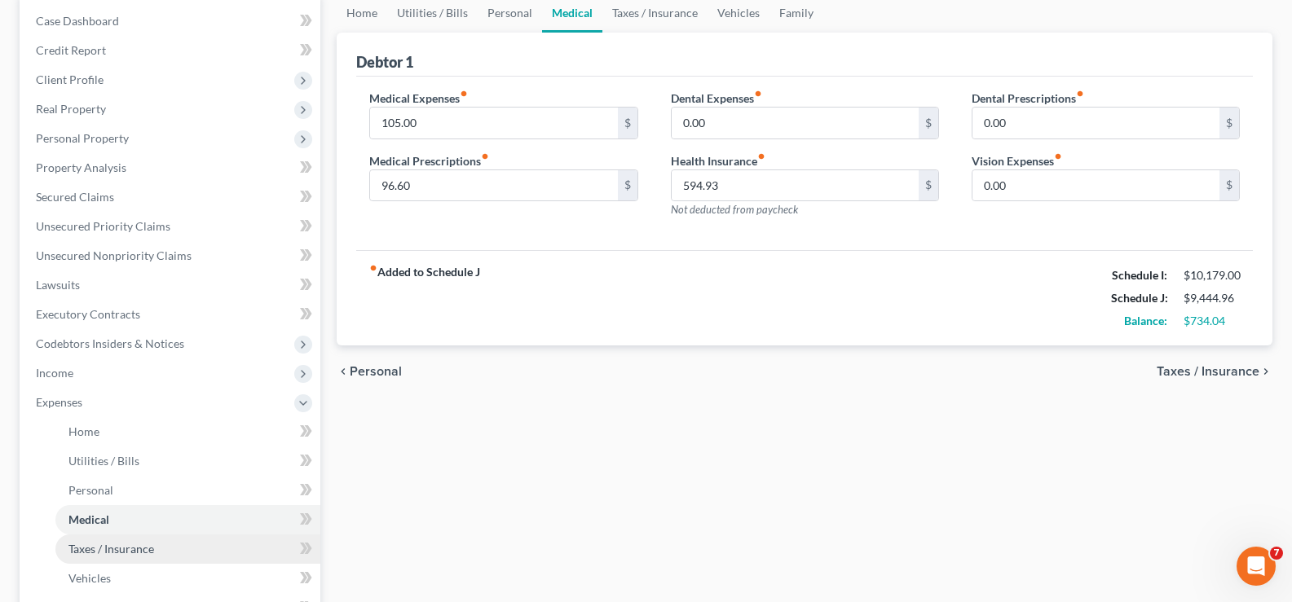
click at [146, 549] on span "Taxes / Insurance" at bounding box center [111, 549] width 86 height 14
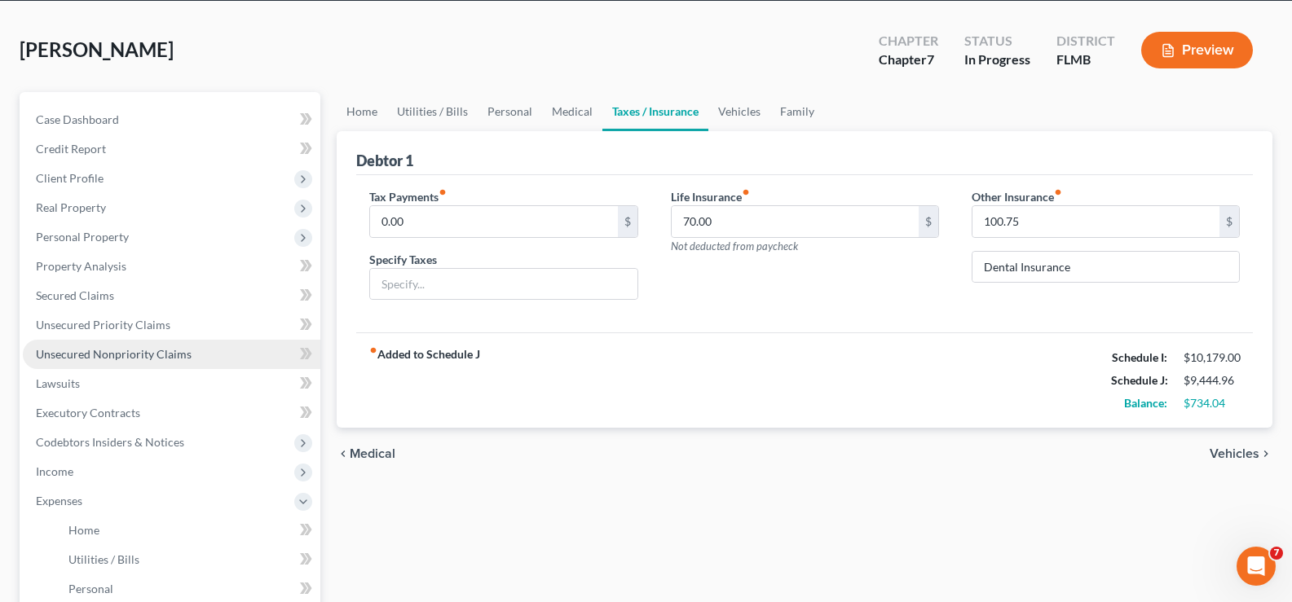
scroll to position [245, 0]
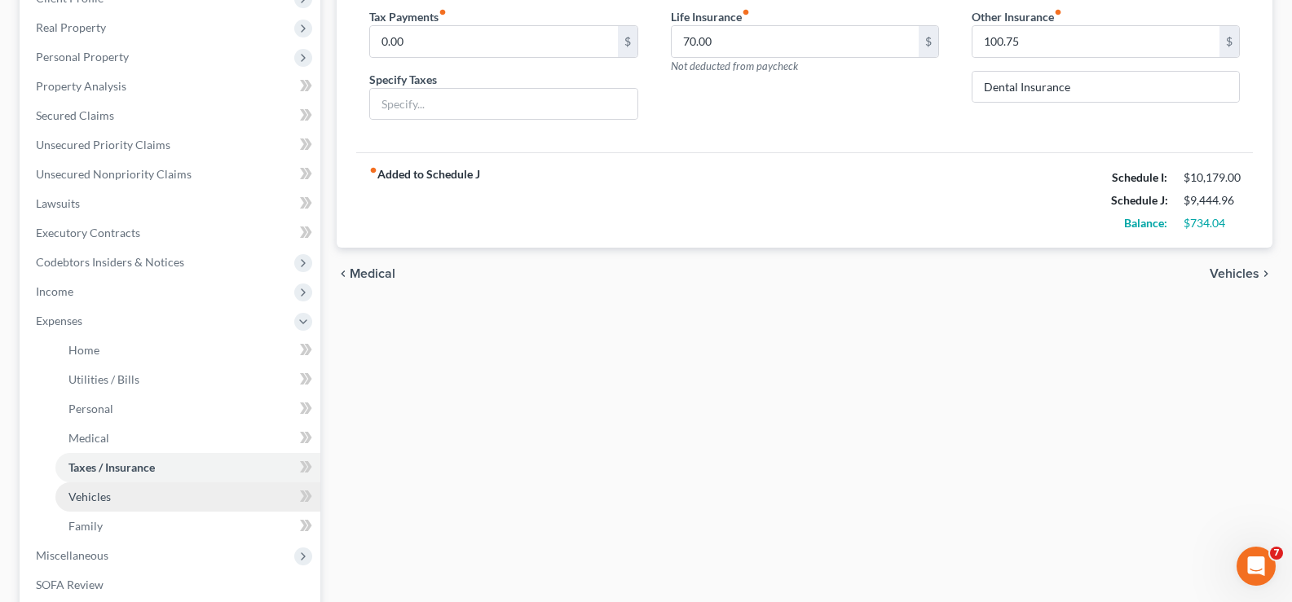
click at [137, 497] on link "Vehicles" at bounding box center [187, 497] width 265 height 29
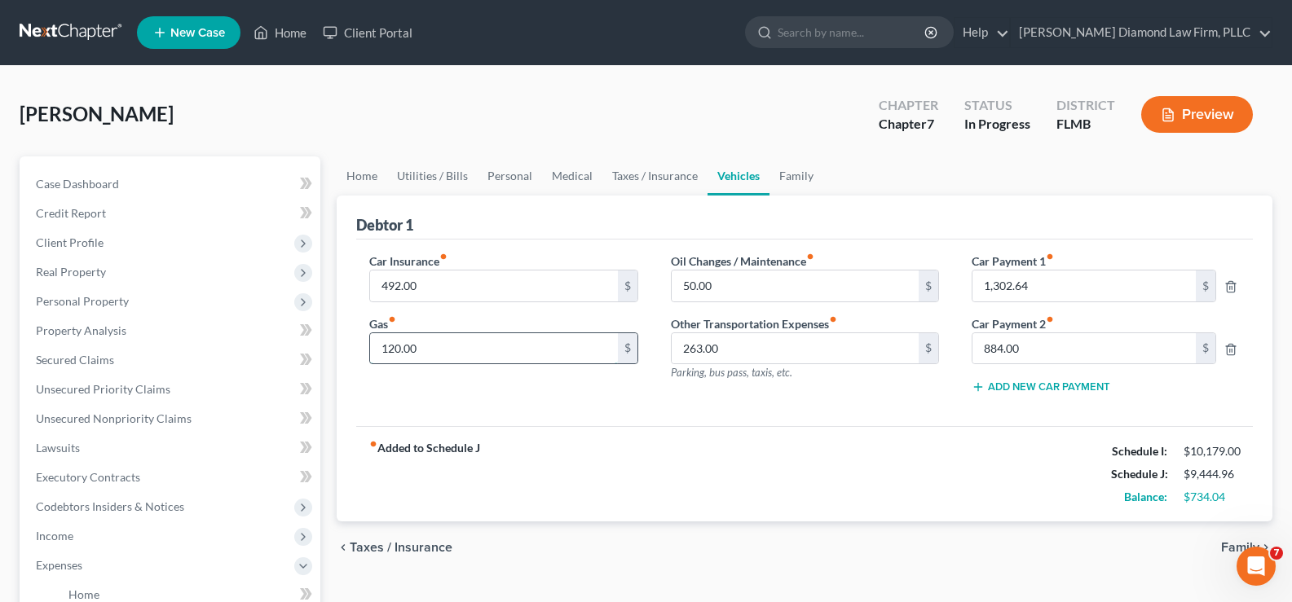
click at [429, 355] on input "120.00" at bounding box center [493, 348] width 247 height 31
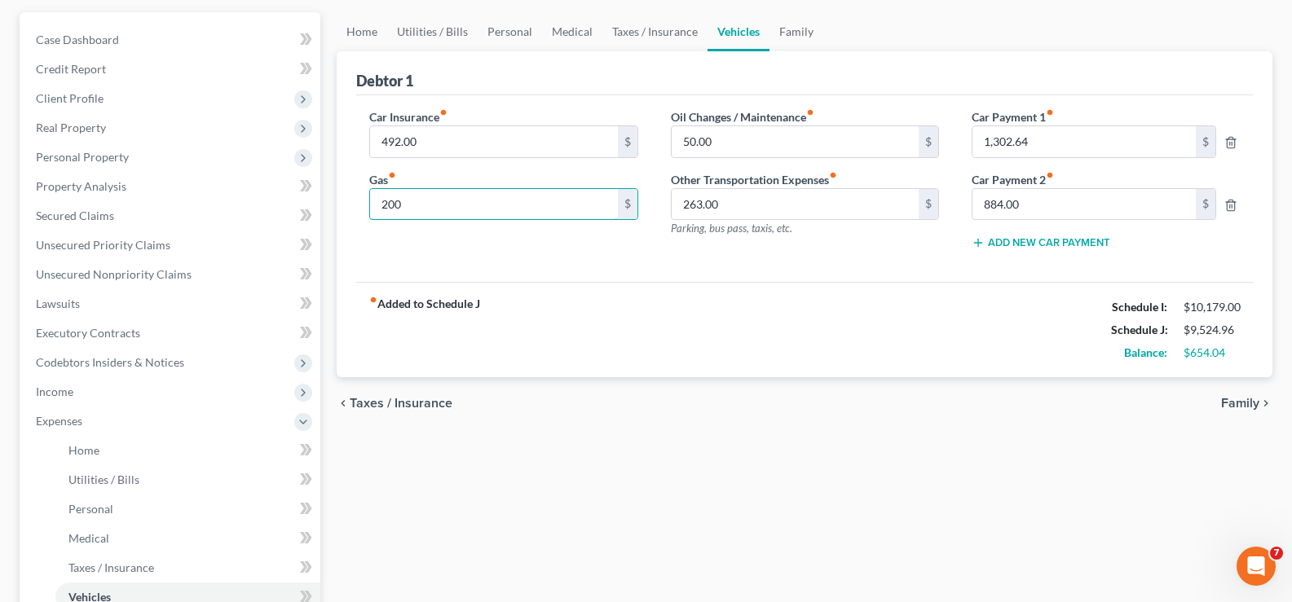
scroll to position [326, 0]
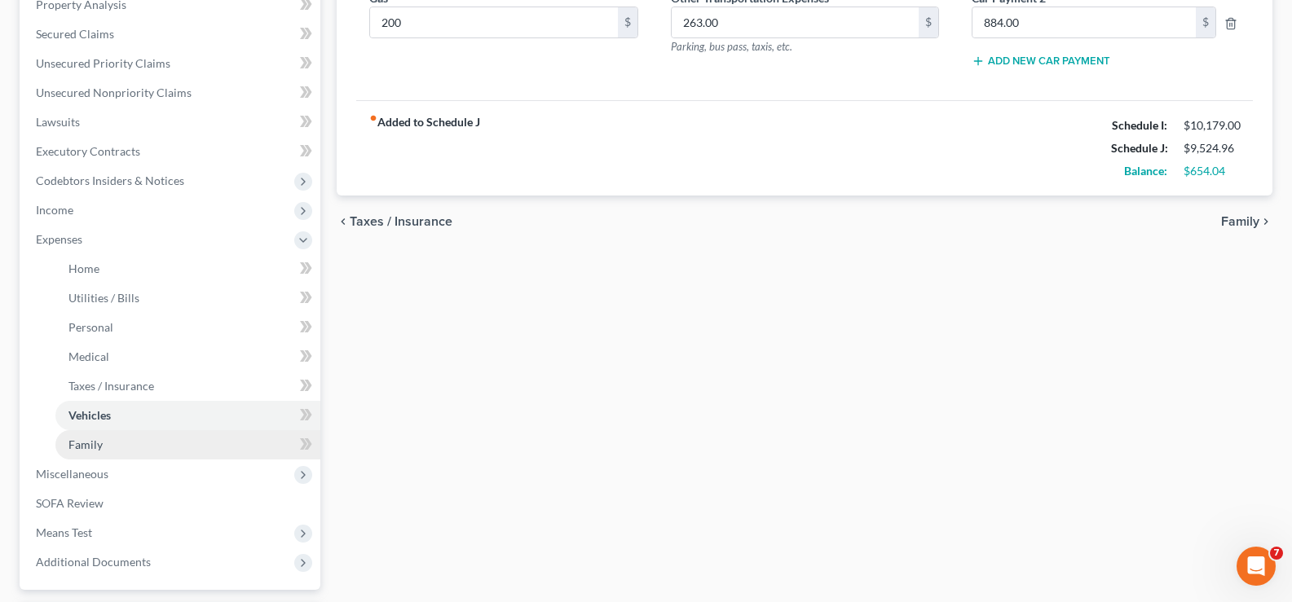
click at [124, 450] on link "Family" at bounding box center [187, 444] width 265 height 29
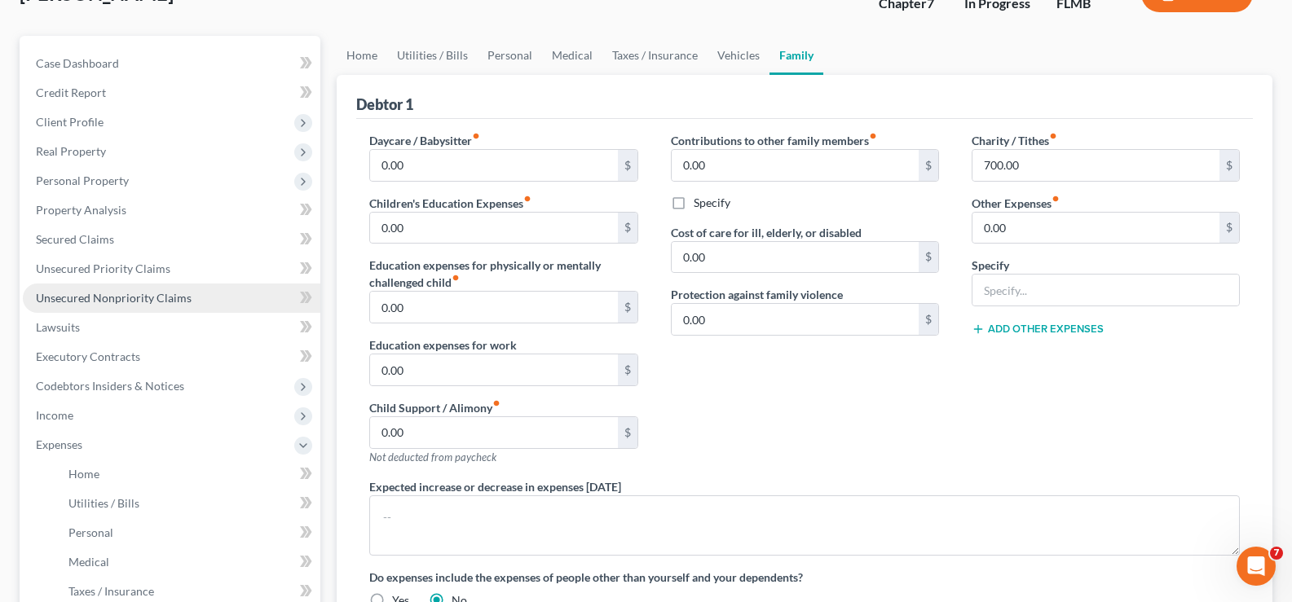
scroll to position [163, 0]
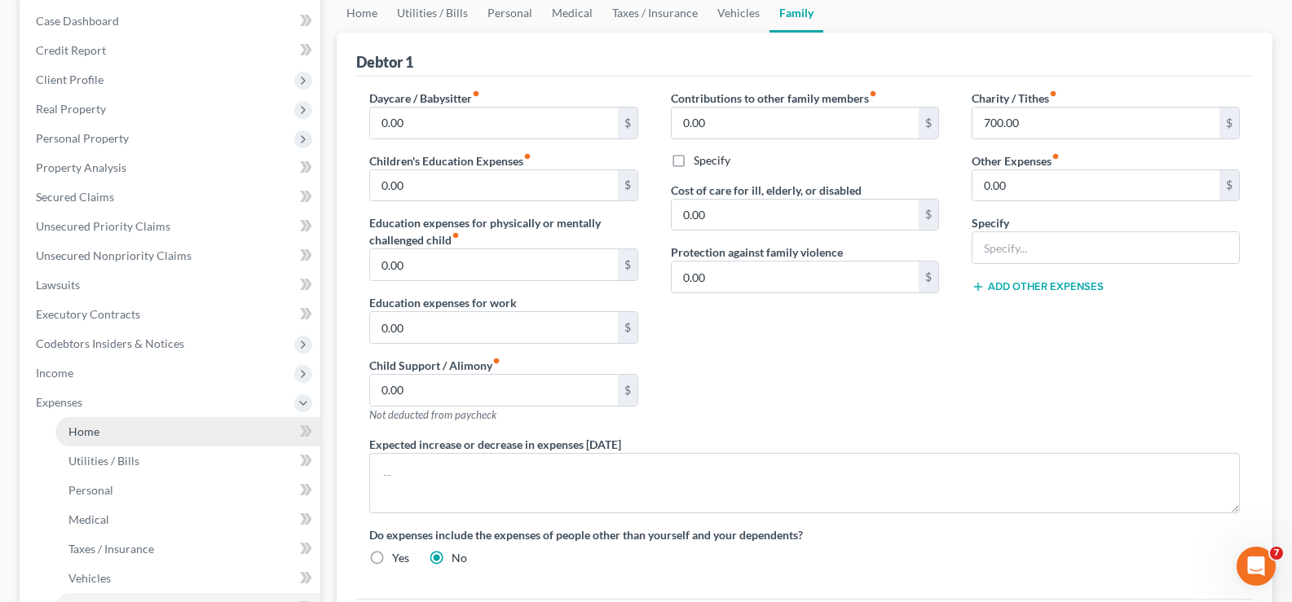
click at [130, 430] on link "Home" at bounding box center [187, 431] width 265 height 29
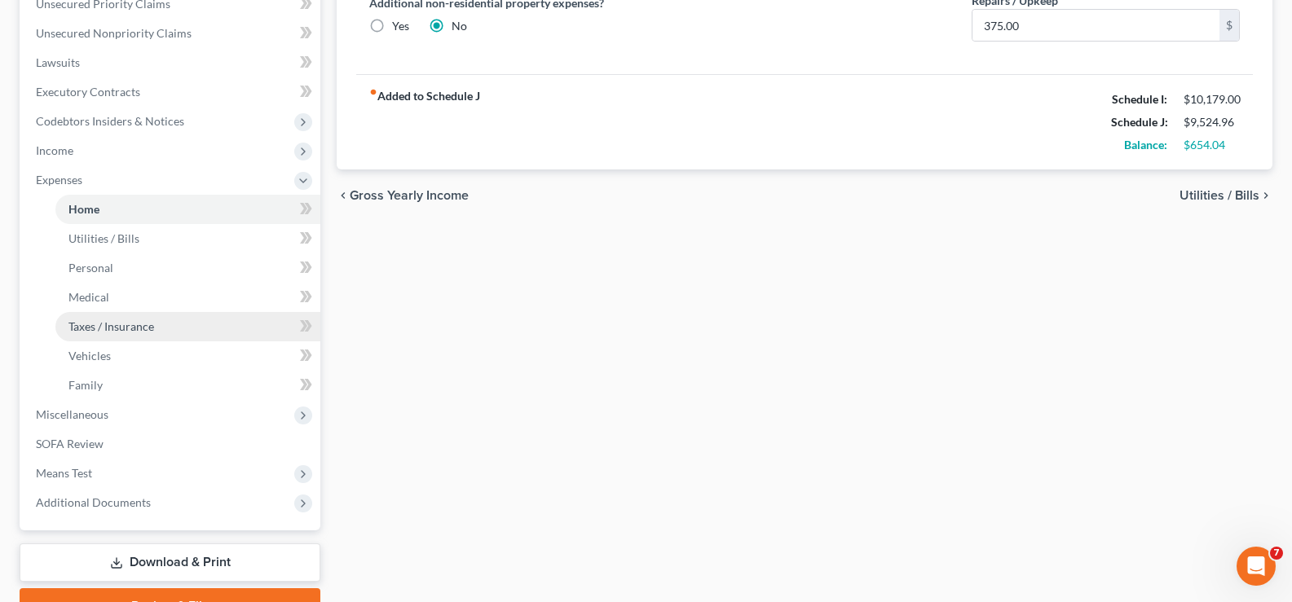
scroll to position [408, 0]
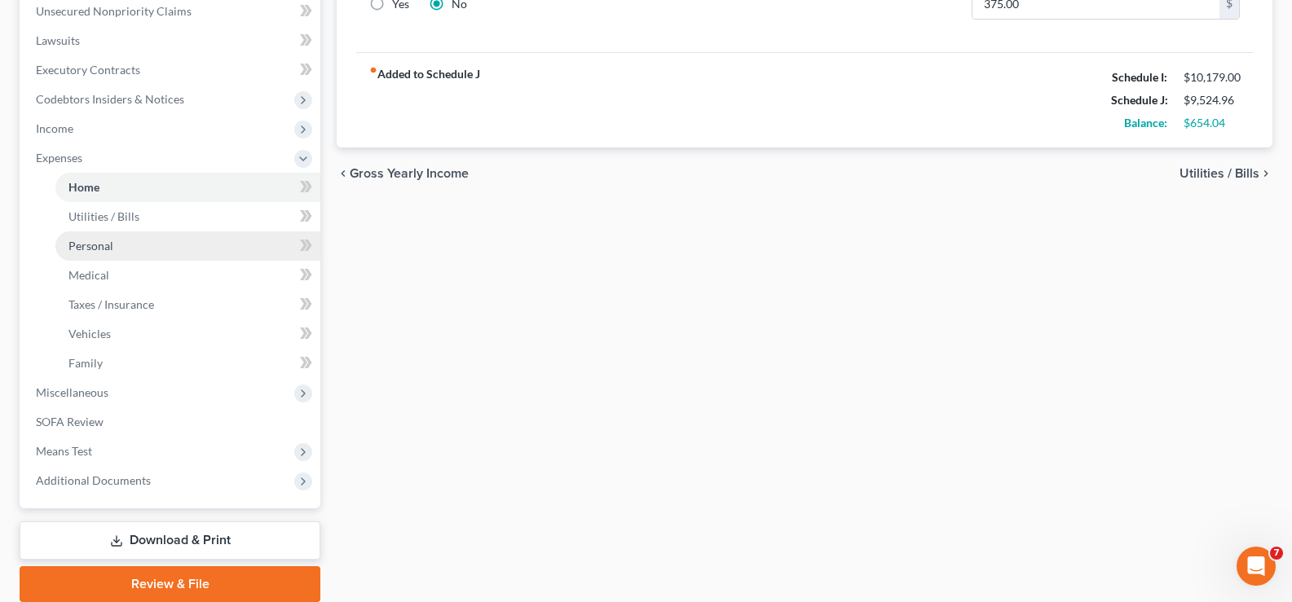
click at [151, 250] on link "Personal" at bounding box center [187, 245] width 265 height 29
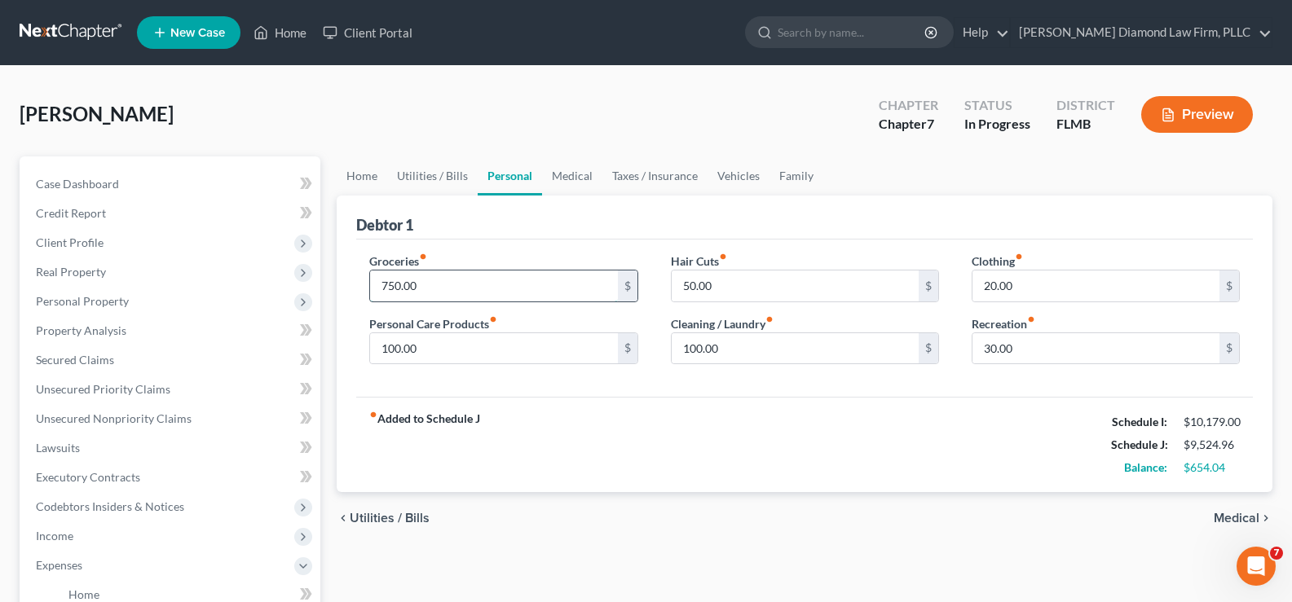
click at [431, 293] on input "750.00" at bounding box center [493, 286] width 247 height 31
drag, startPoint x: 417, startPoint y: 293, endPoint x: 353, endPoint y: 293, distance: 64.4
click at [353, 293] on div "Groceries fiber_manual_record 8,550 $ Personal Care Products fiber_manual_recor…" at bounding box center [503, 316] width 301 height 126
click at [1015, 284] on input "20.00" at bounding box center [1095, 286] width 247 height 31
click at [1012, 350] on input "30.00" at bounding box center [1095, 348] width 247 height 31
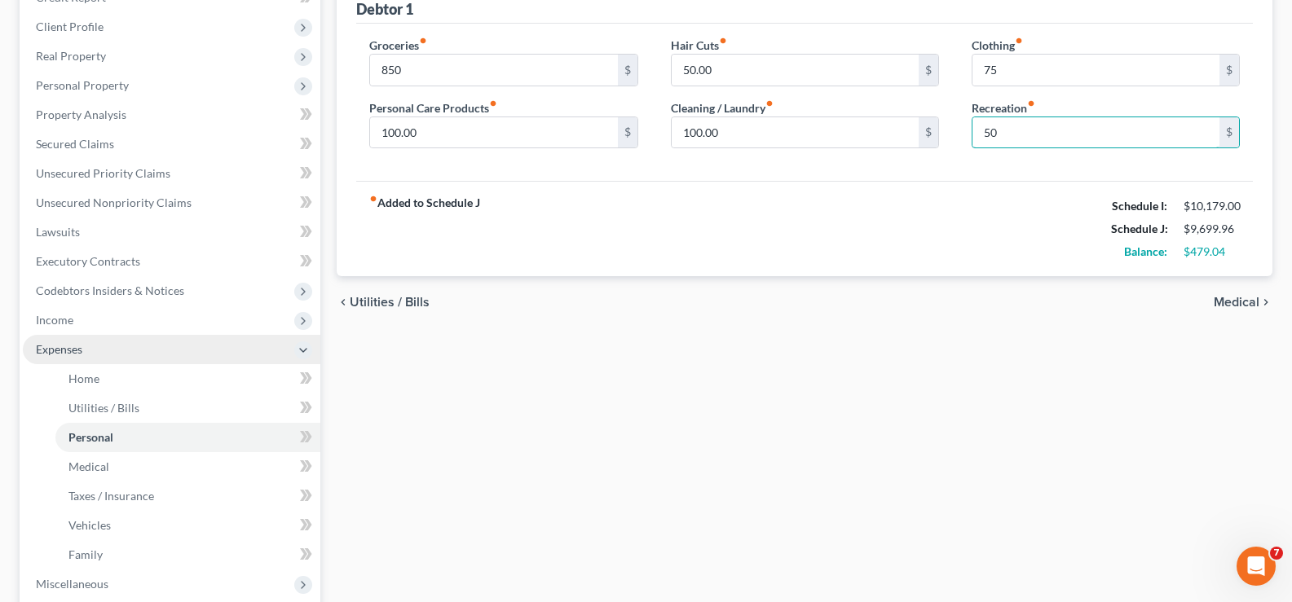
scroll to position [245, 0]
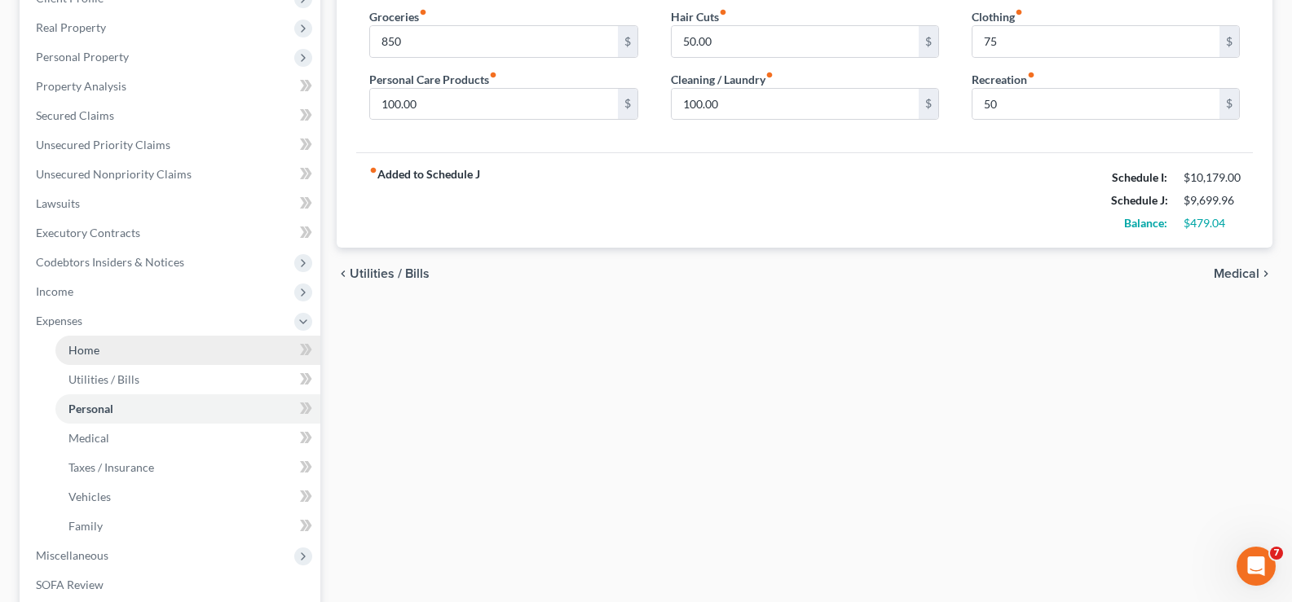
click at [127, 360] on link "Home" at bounding box center [187, 350] width 265 height 29
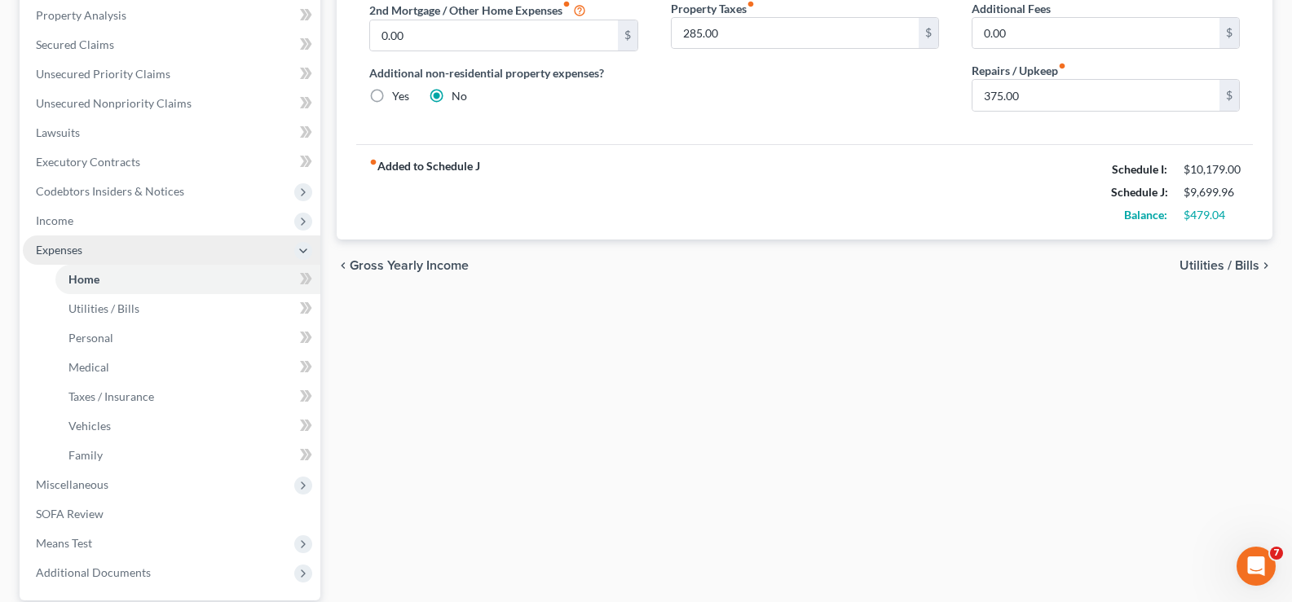
scroll to position [326, 0]
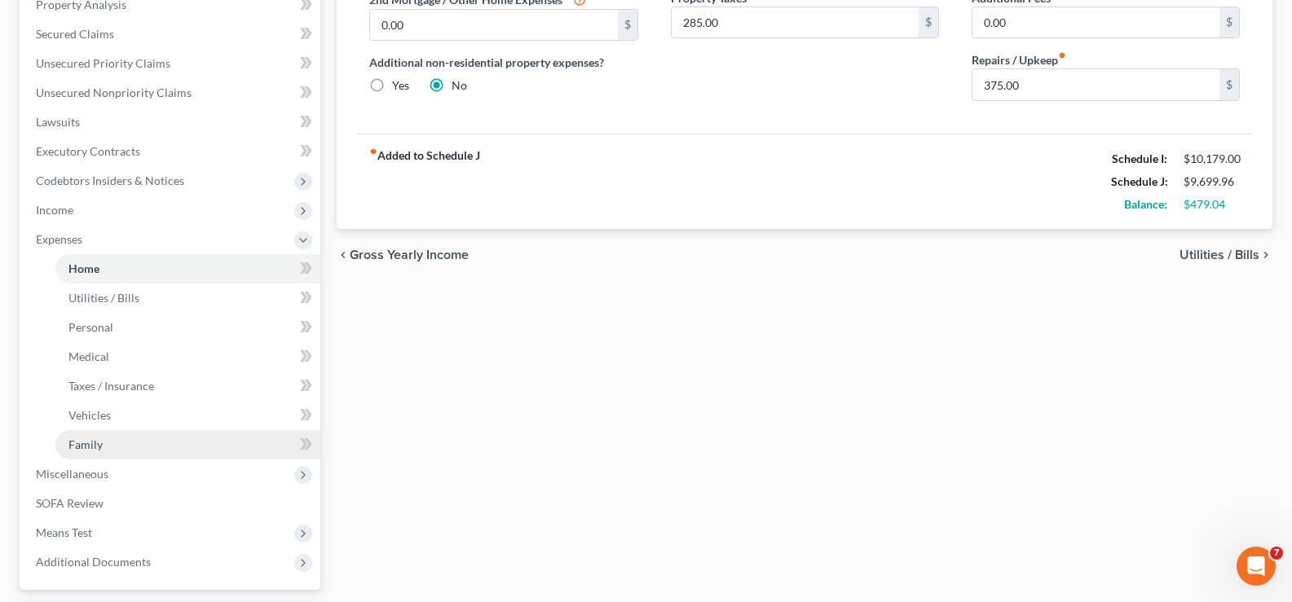
click at [93, 451] on span "Family" at bounding box center [85, 445] width 34 height 14
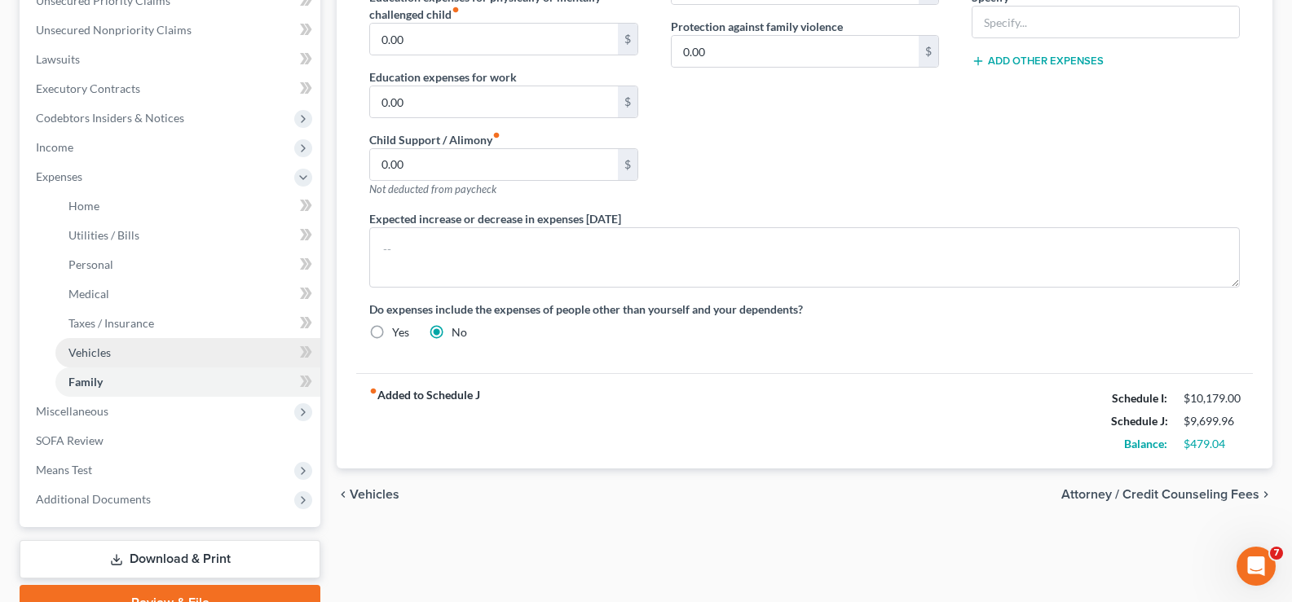
scroll to position [408, 0]
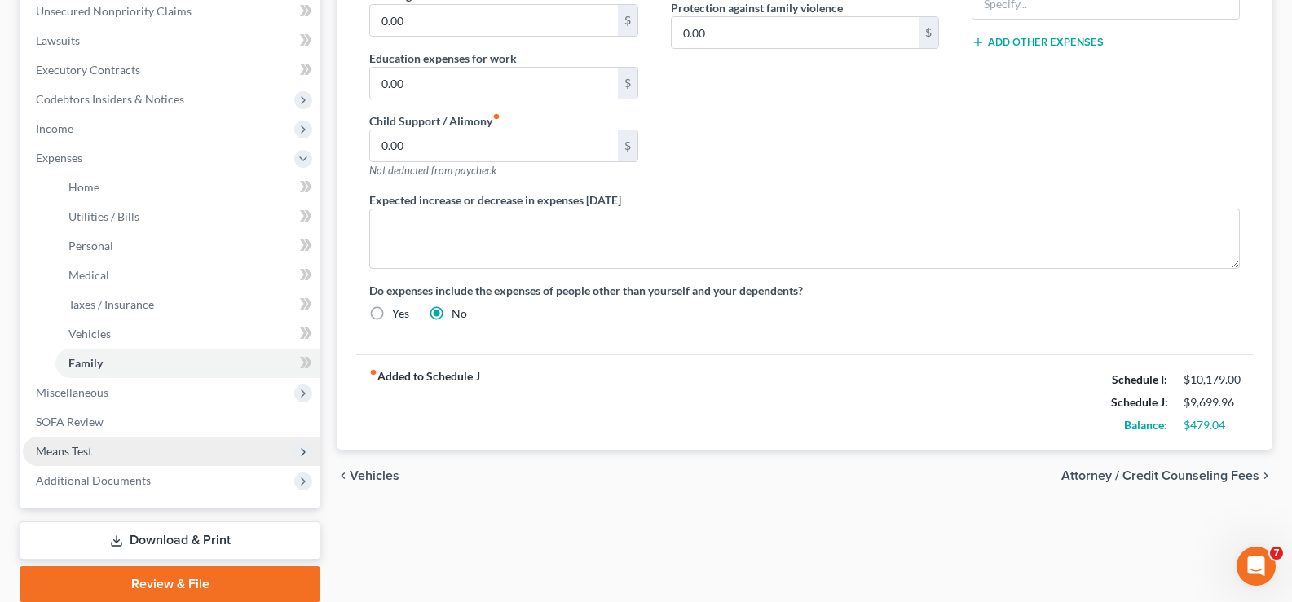
click at [126, 462] on span "Means Test" at bounding box center [172, 451] width 298 height 29
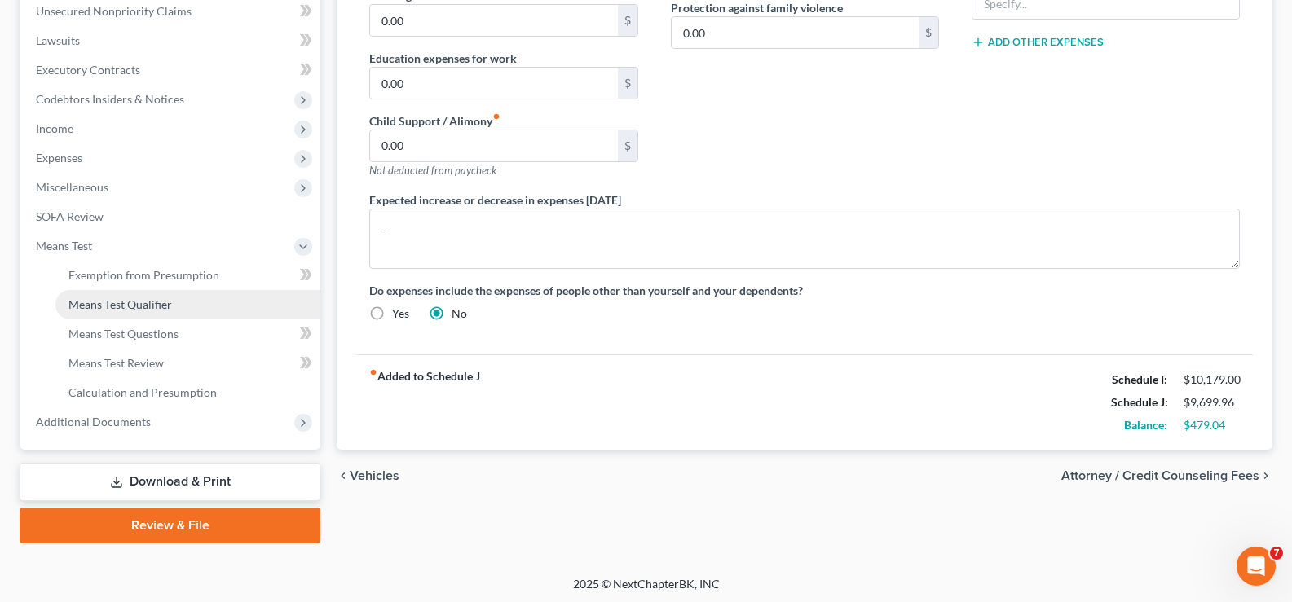
click at [152, 308] on span "Means Test Qualifier" at bounding box center [120, 305] width 104 height 14
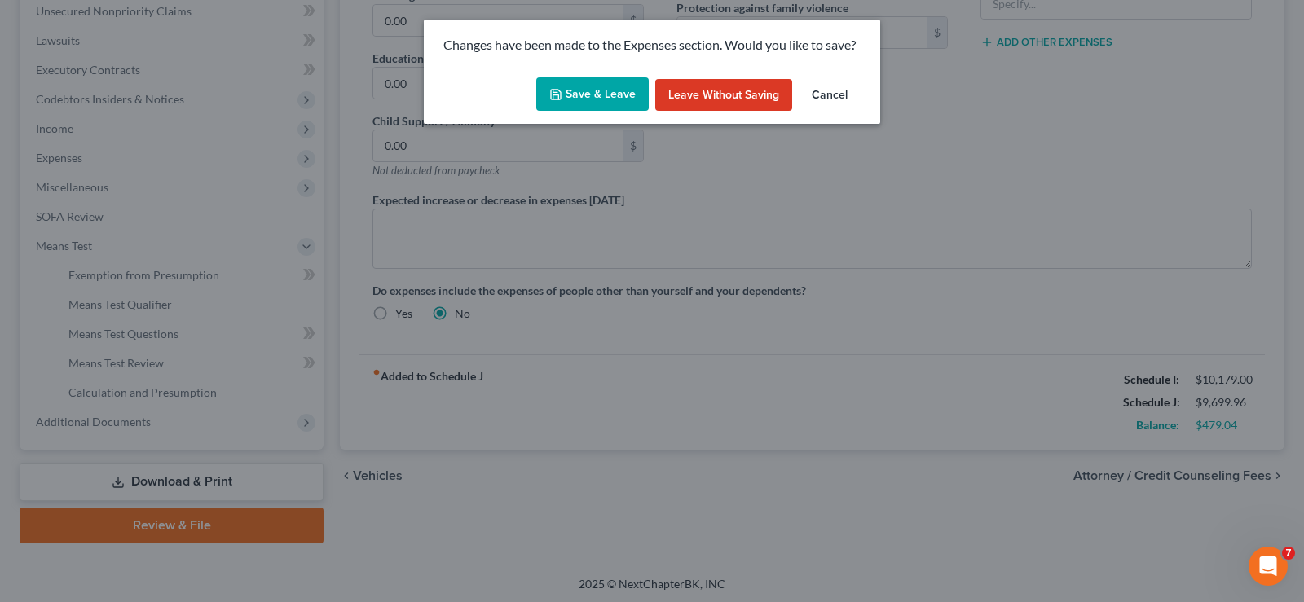
click at [625, 89] on button "Save & Leave" at bounding box center [592, 94] width 112 height 34
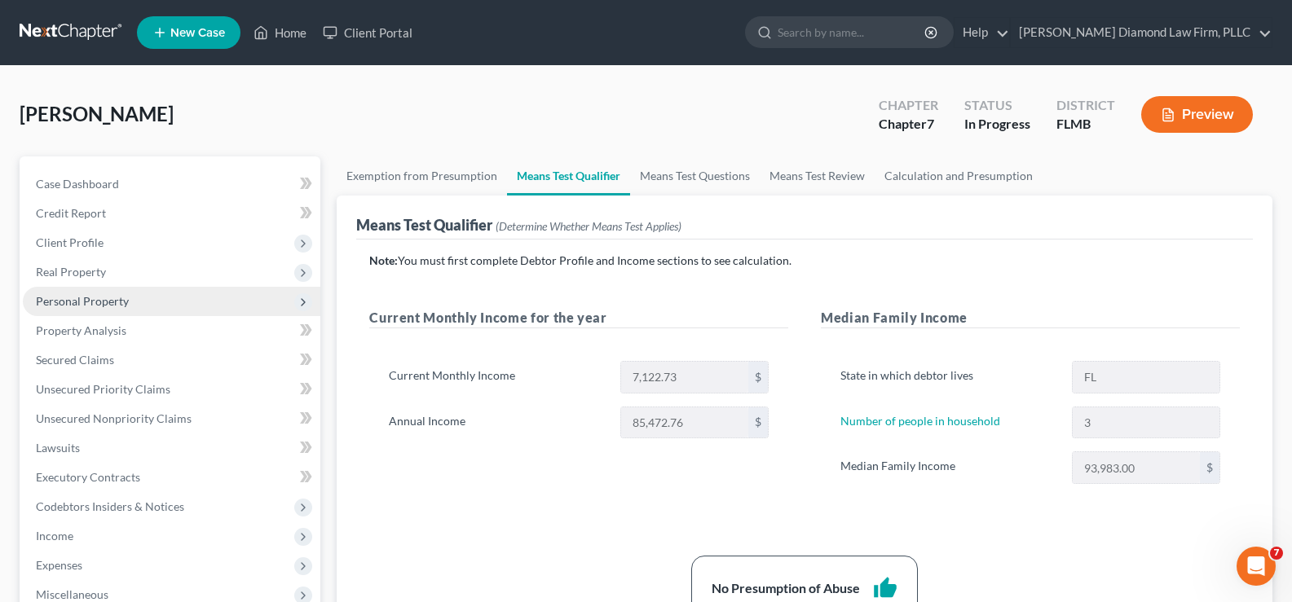
click at [144, 302] on span "Personal Property" at bounding box center [172, 301] width 298 height 29
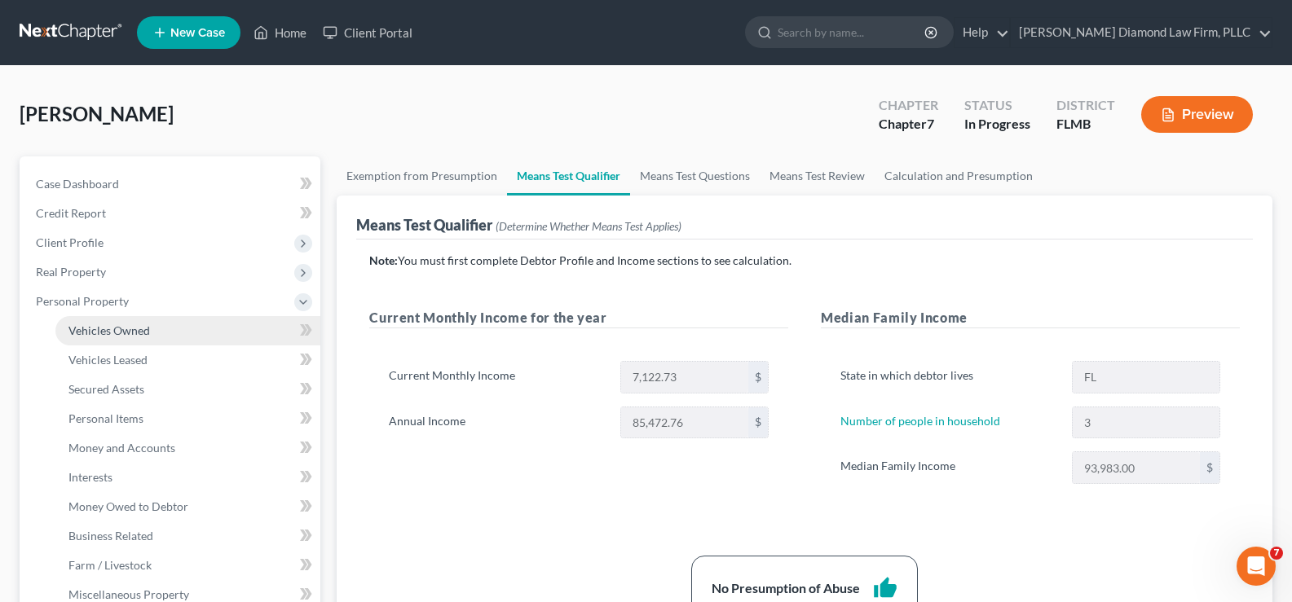
click at [153, 328] on link "Vehicles Owned" at bounding box center [187, 330] width 265 height 29
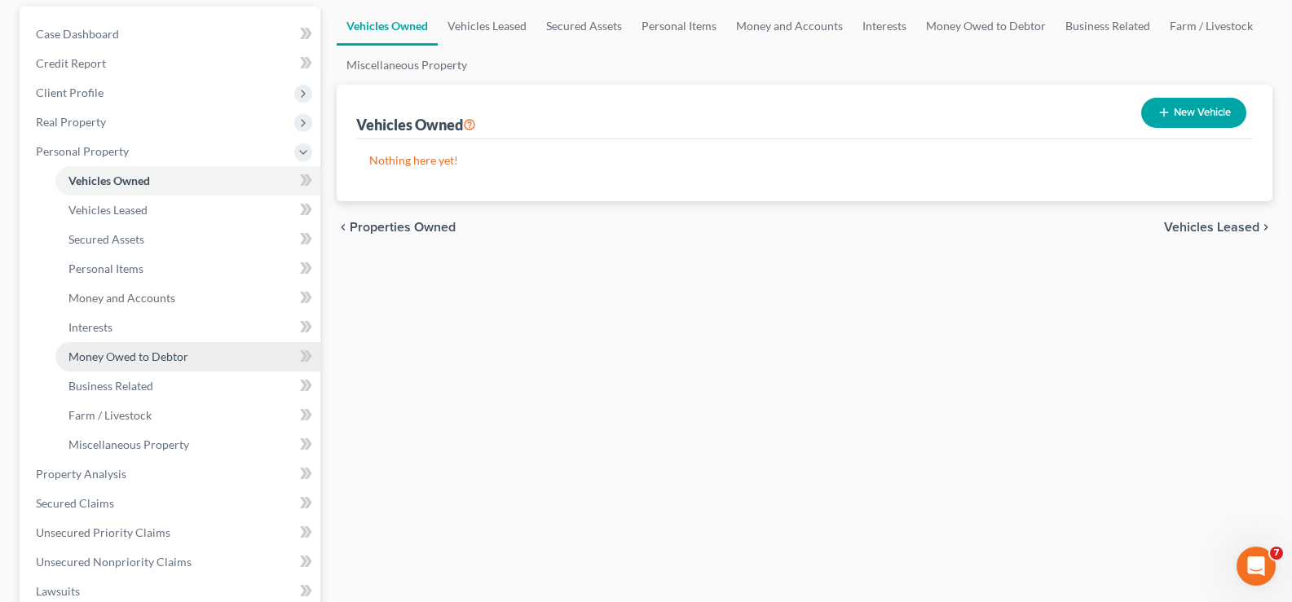
scroll to position [163, 0]
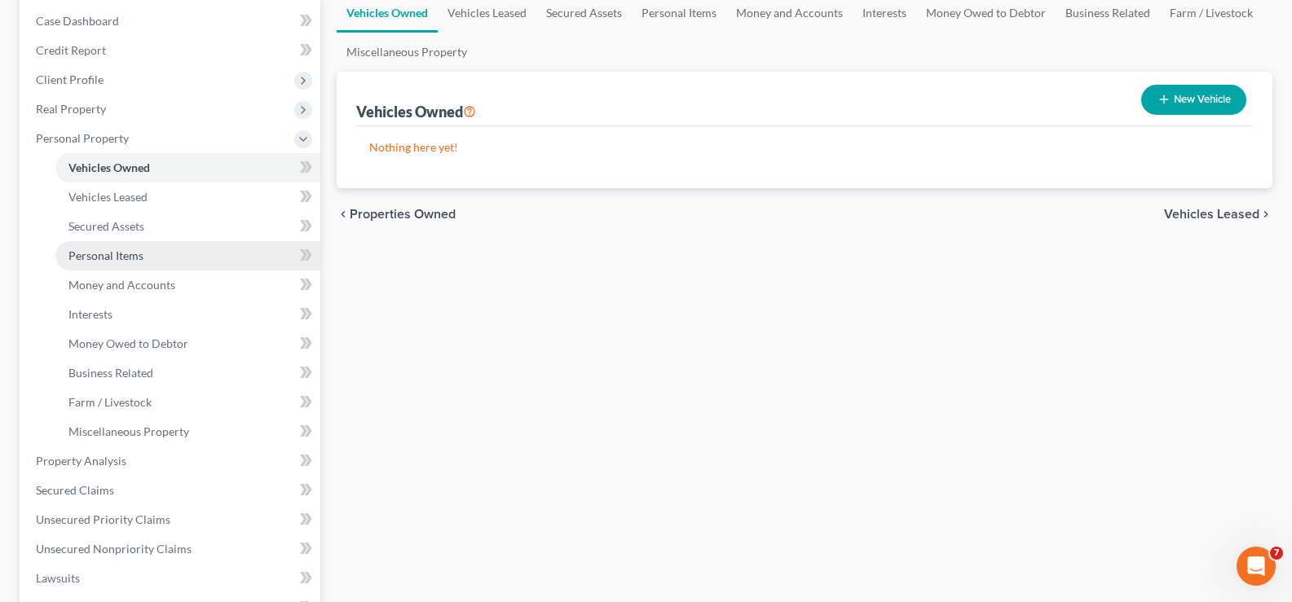
click at [143, 256] on link "Personal Items" at bounding box center [187, 255] width 265 height 29
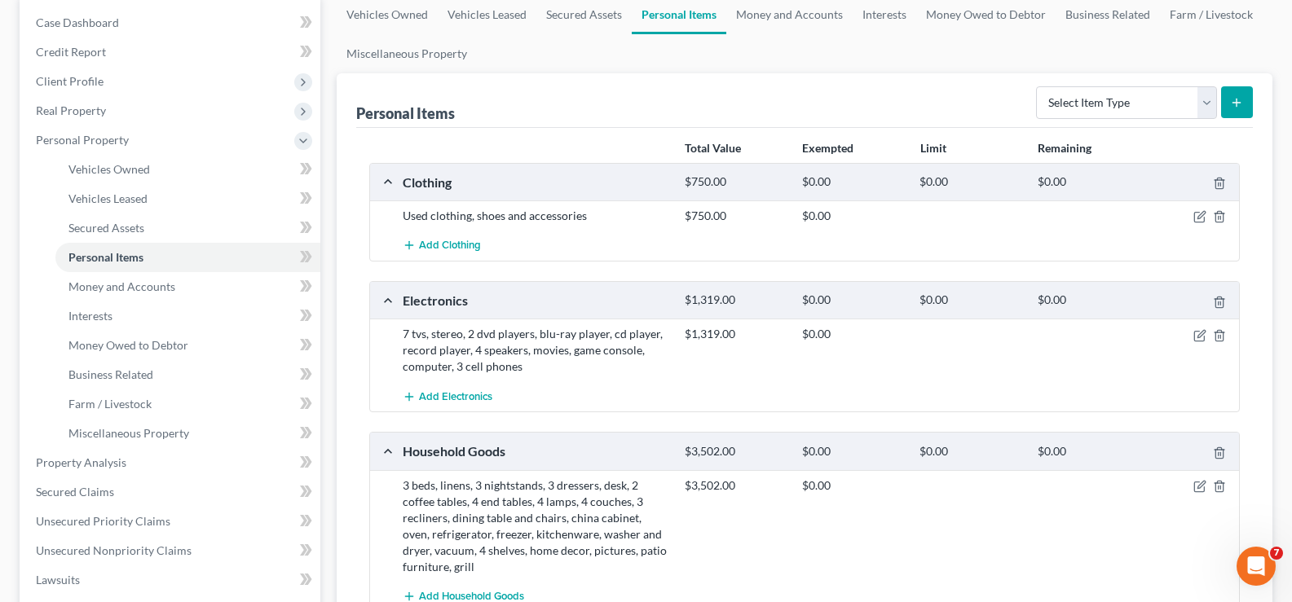
scroll to position [163, 0]
click at [132, 115] on span "Real Property" at bounding box center [172, 109] width 298 height 29
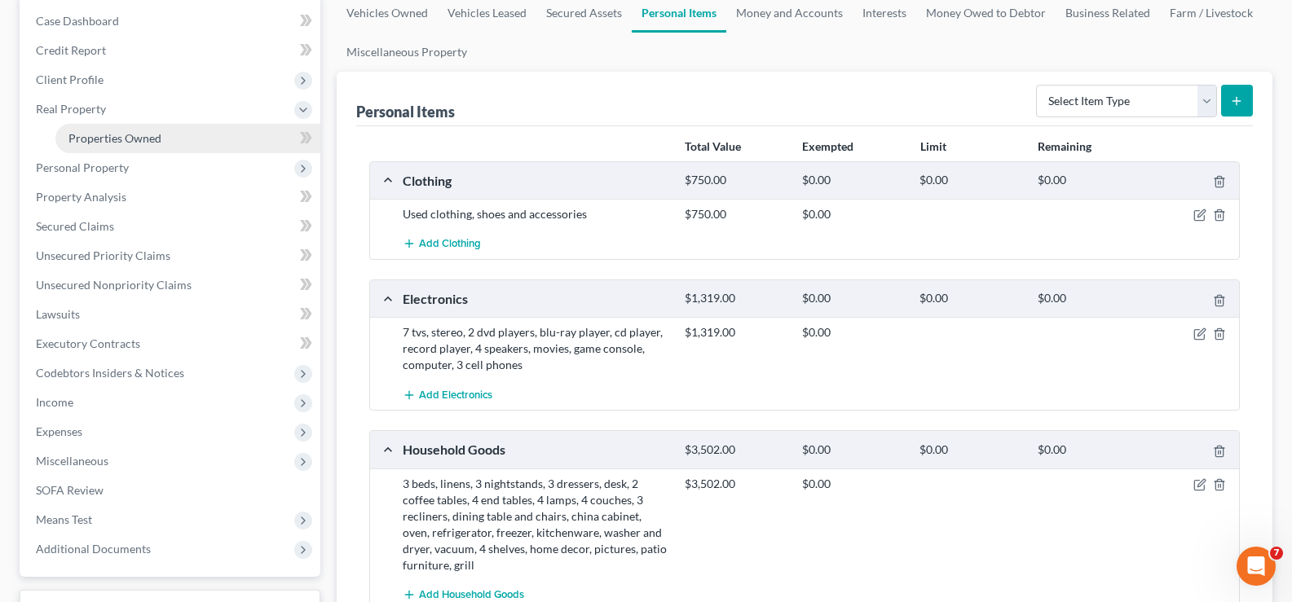
click at [153, 136] on span "Properties Owned" at bounding box center [114, 138] width 93 height 14
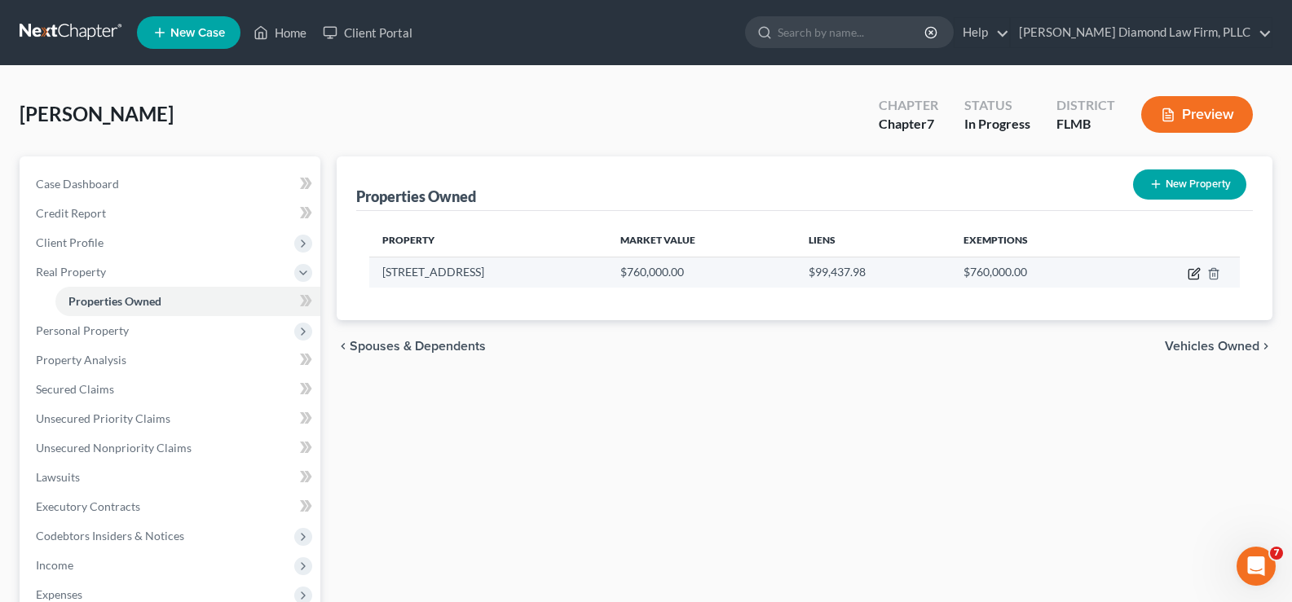
click at [1195, 274] on icon "button" at bounding box center [1195, 271] width 7 height 7
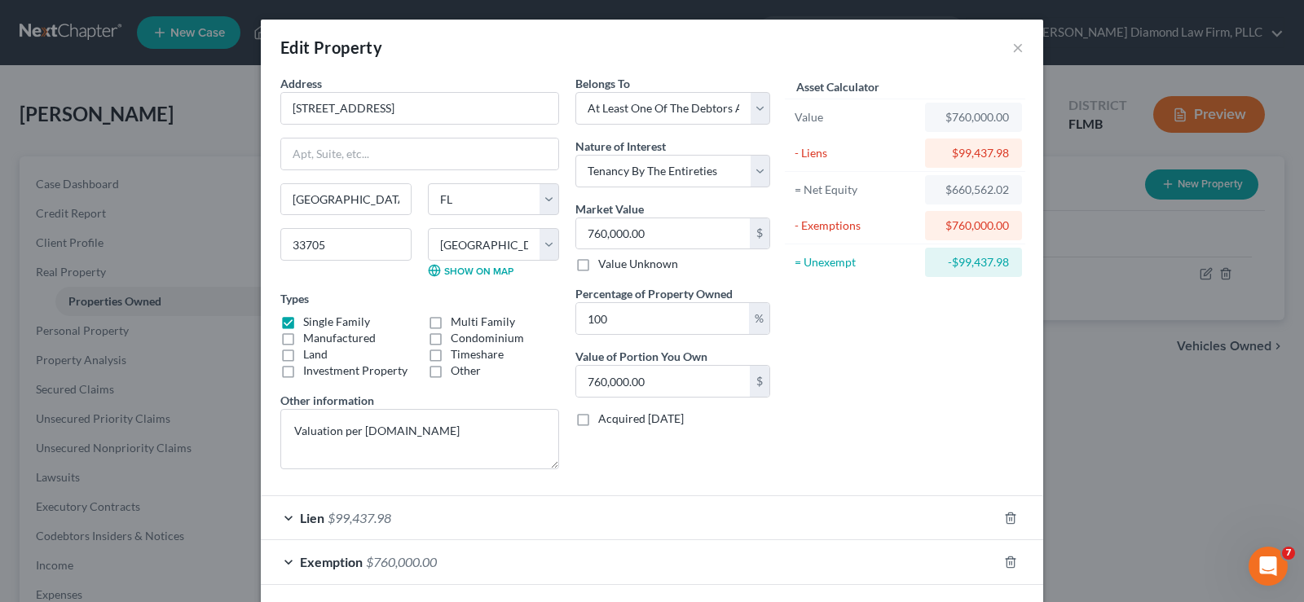
scroll to position [72, 0]
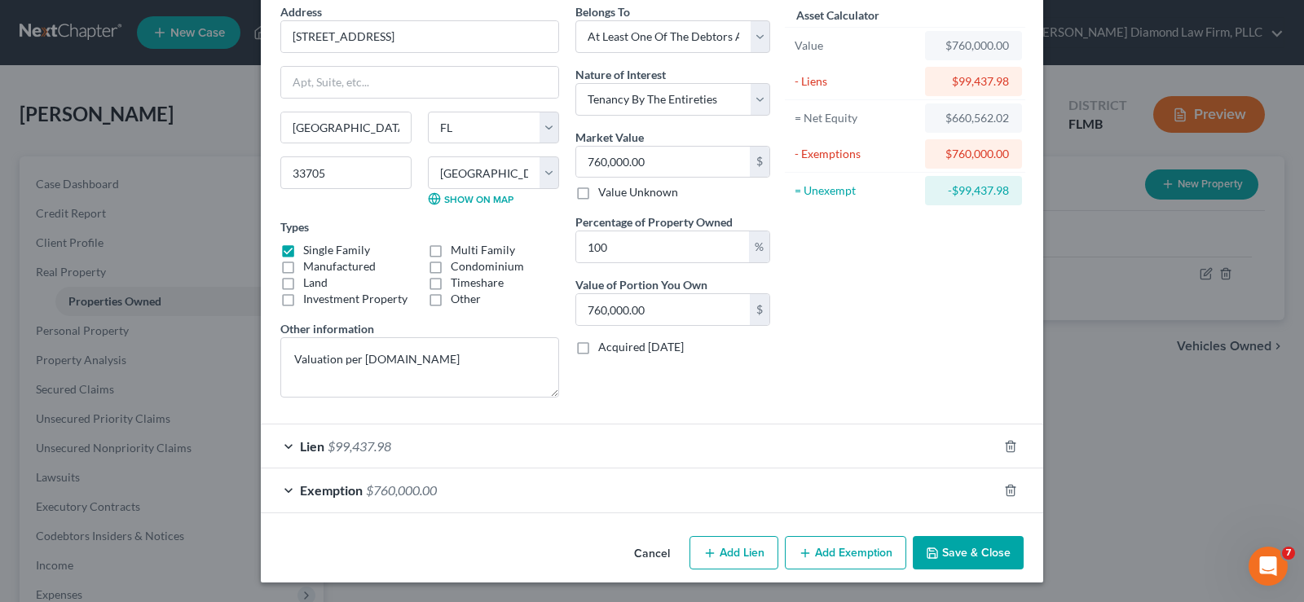
click at [978, 553] on button "Save & Close" at bounding box center [968, 553] width 111 height 34
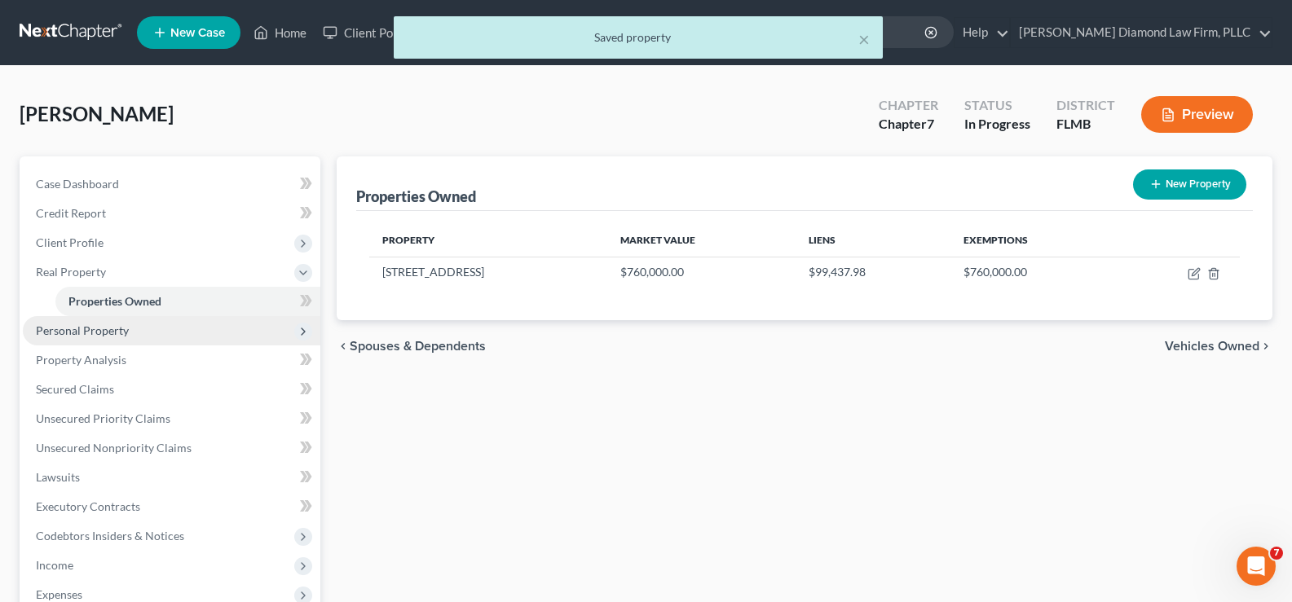
click at [109, 329] on span "Personal Property" at bounding box center [82, 331] width 93 height 14
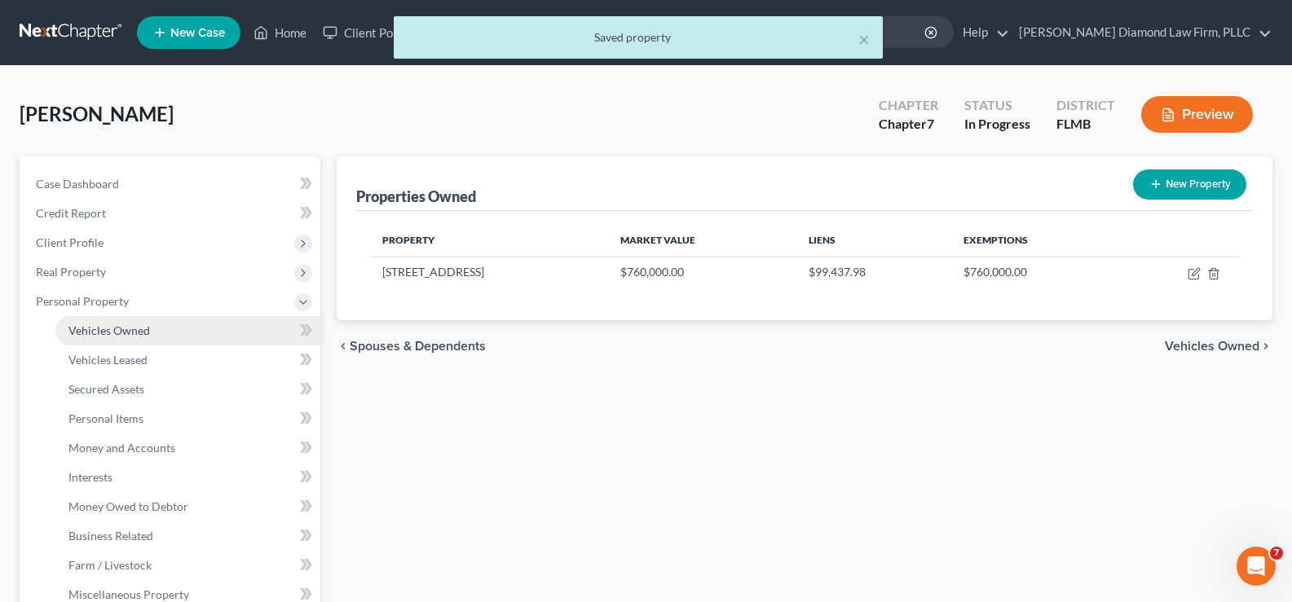
click at [114, 333] on span "Vehicles Owned" at bounding box center [109, 331] width 82 height 14
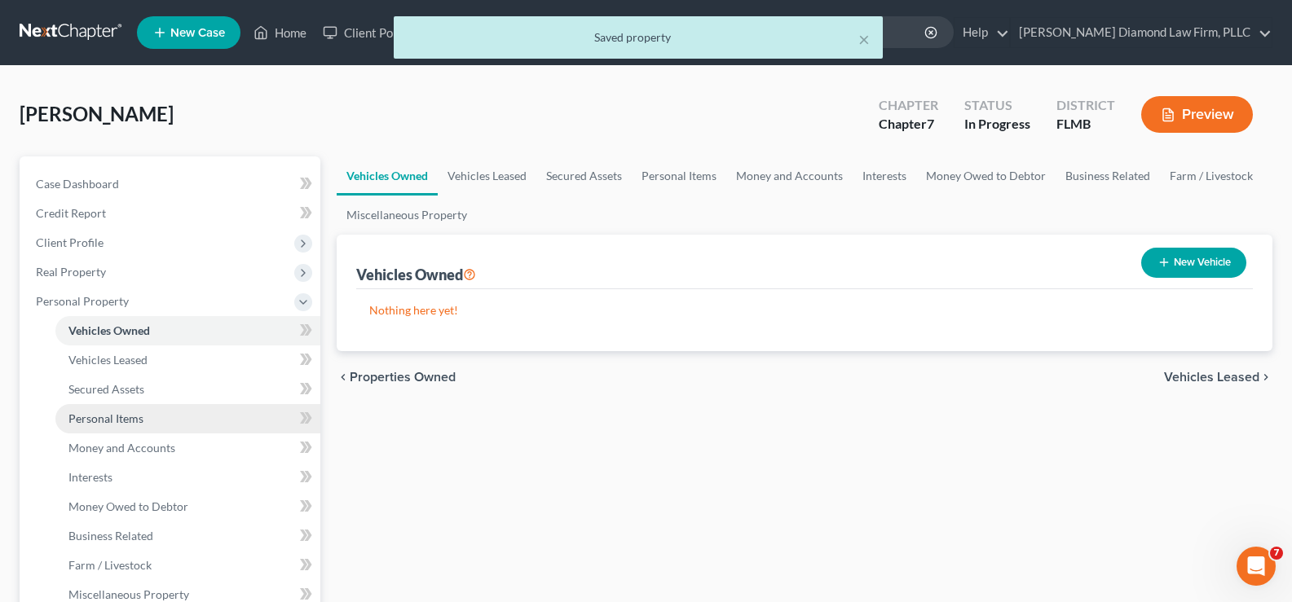
click at [123, 419] on span "Personal Items" at bounding box center [105, 419] width 75 height 14
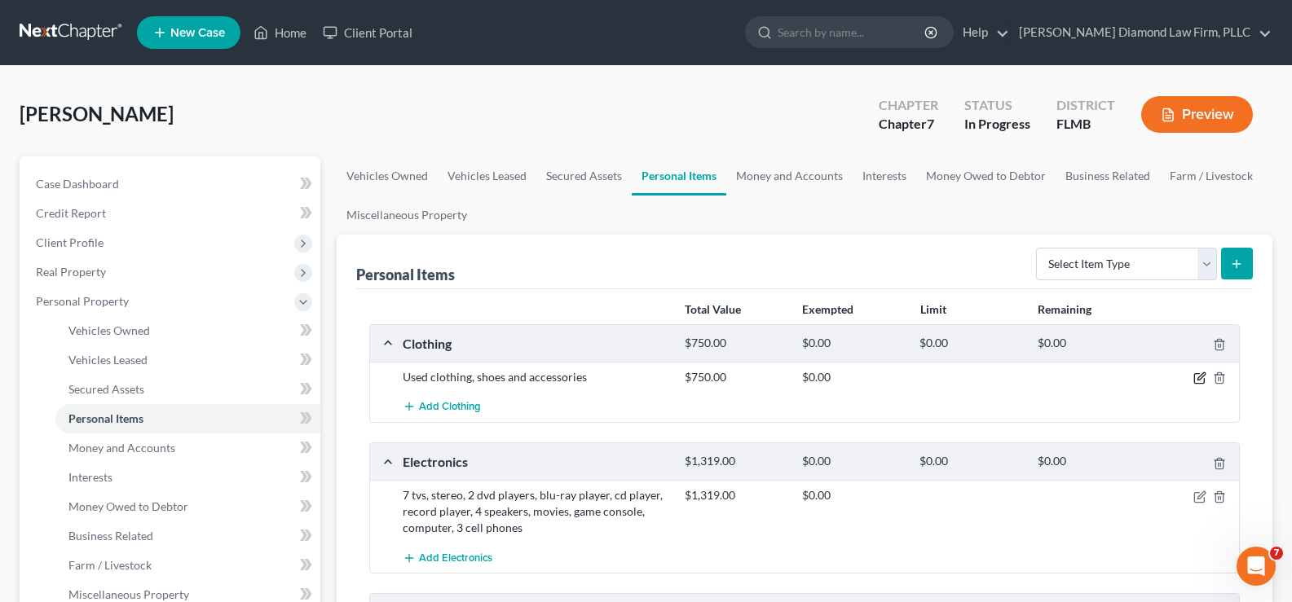
click at [1201, 373] on icon "button" at bounding box center [1199, 378] width 13 height 13
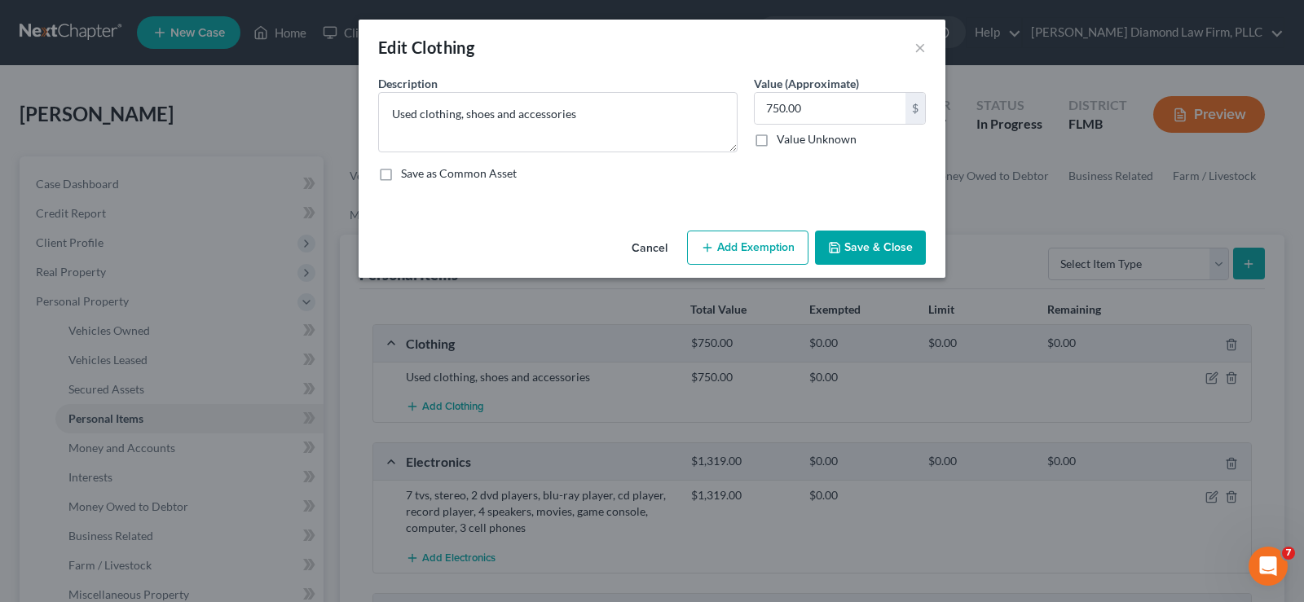
click at [756, 236] on button "Add Exemption" at bounding box center [747, 248] width 121 height 34
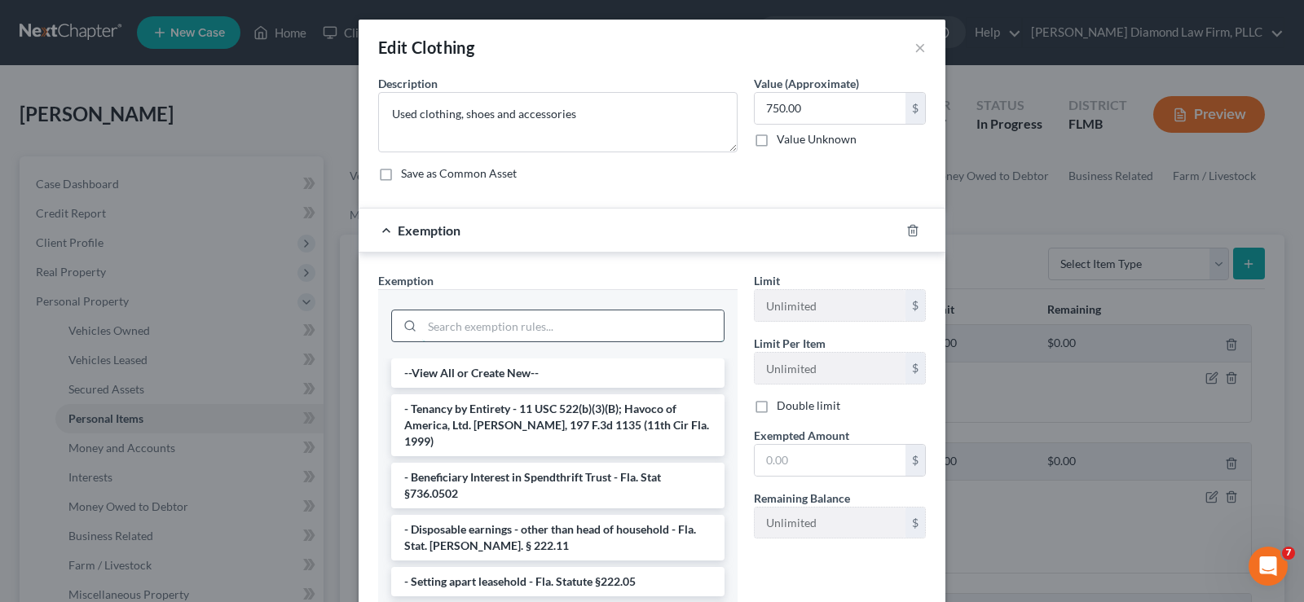
click at [462, 330] on input "search" at bounding box center [573, 326] width 302 height 31
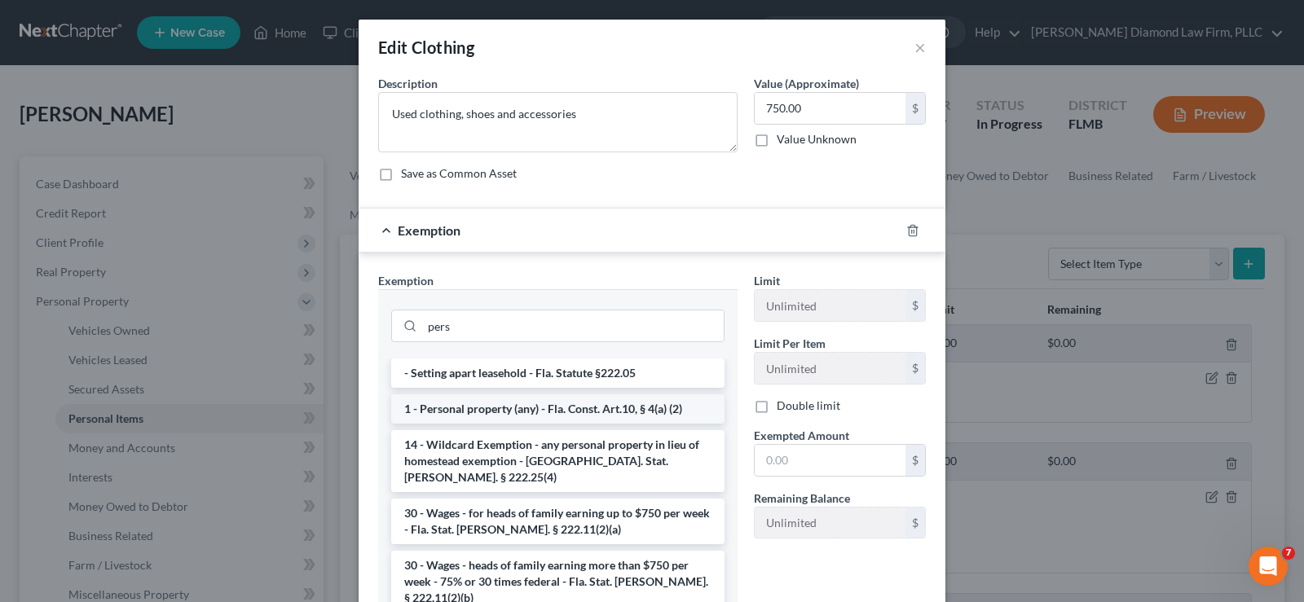
click at [579, 417] on li "1 - Personal property (any) - Fla. Const. Art.10, § 4(a) (2)" at bounding box center [557, 408] width 333 height 29
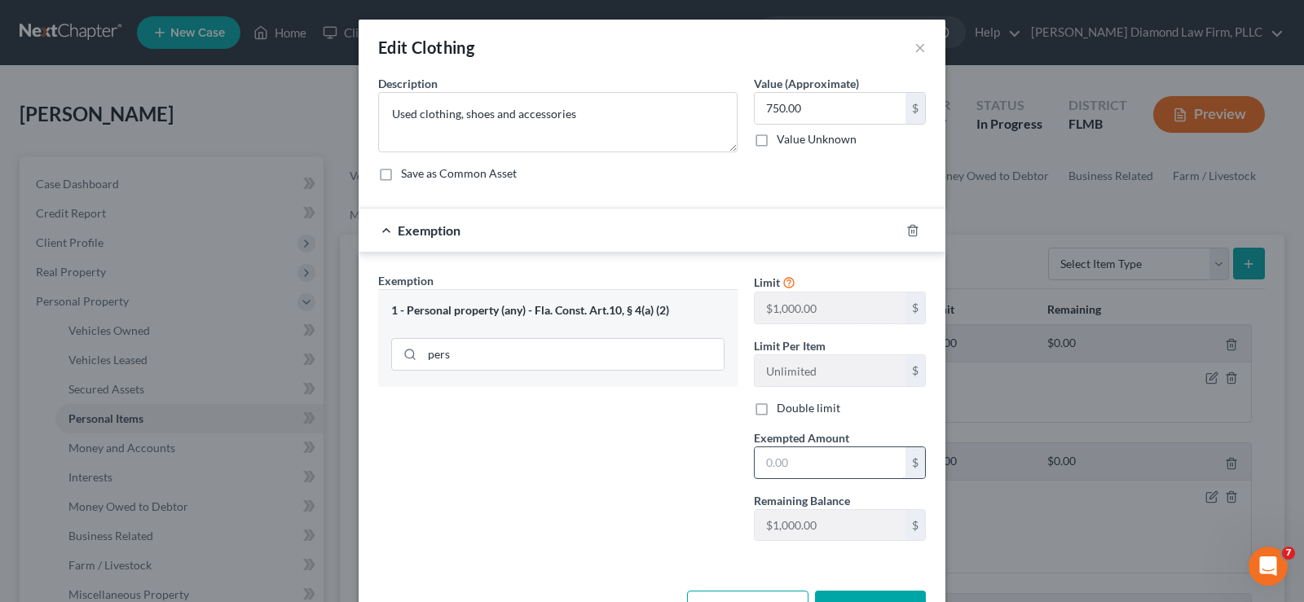
click at [797, 460] on input "text" at bounding box center [830, 462] width 151 height 31
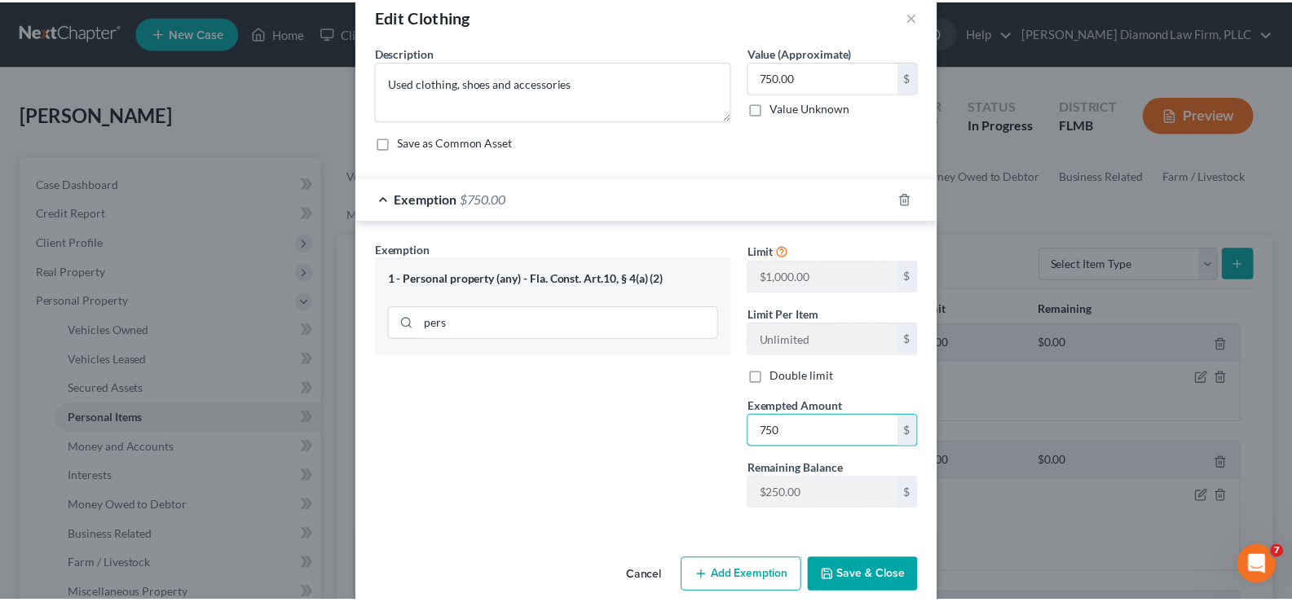
scroll to position [55, 0]
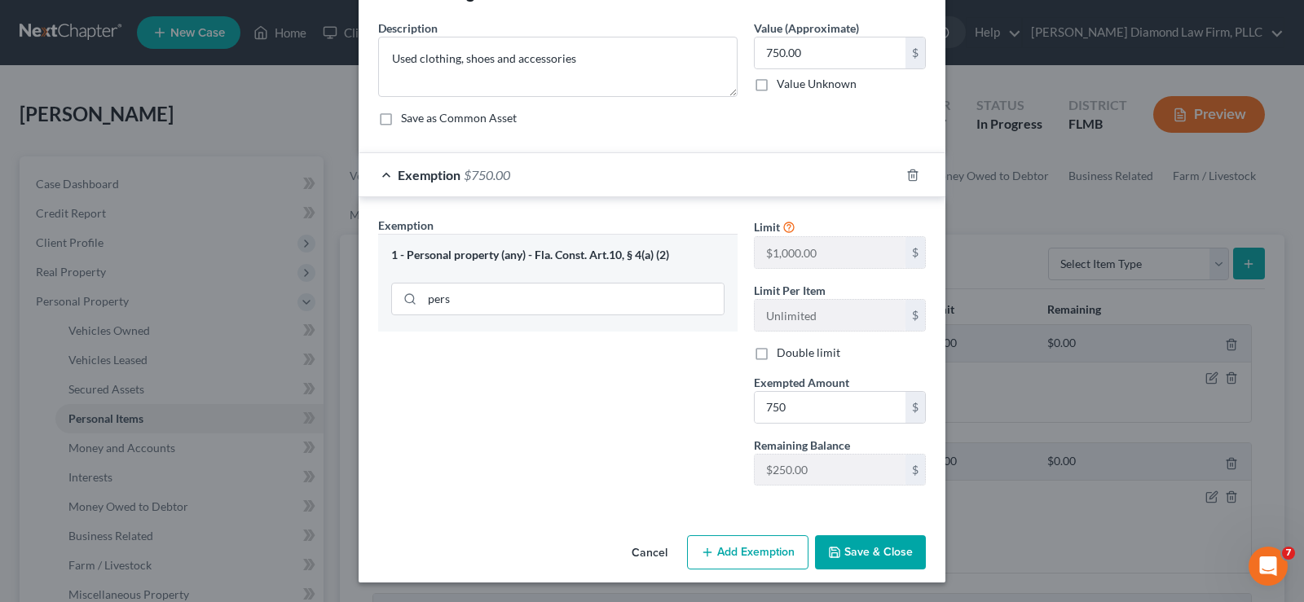
click at [868, 556] on button "Save & Close" at bounding box center [870, 553] width 111 height 34
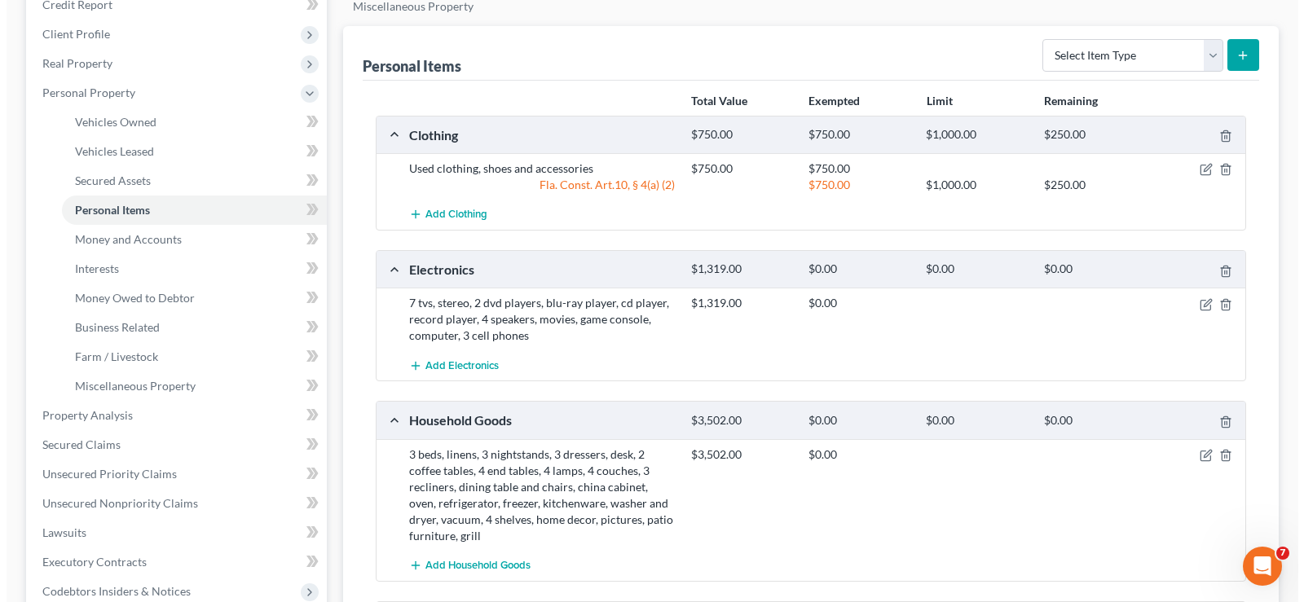
scroll to position [245, 0]
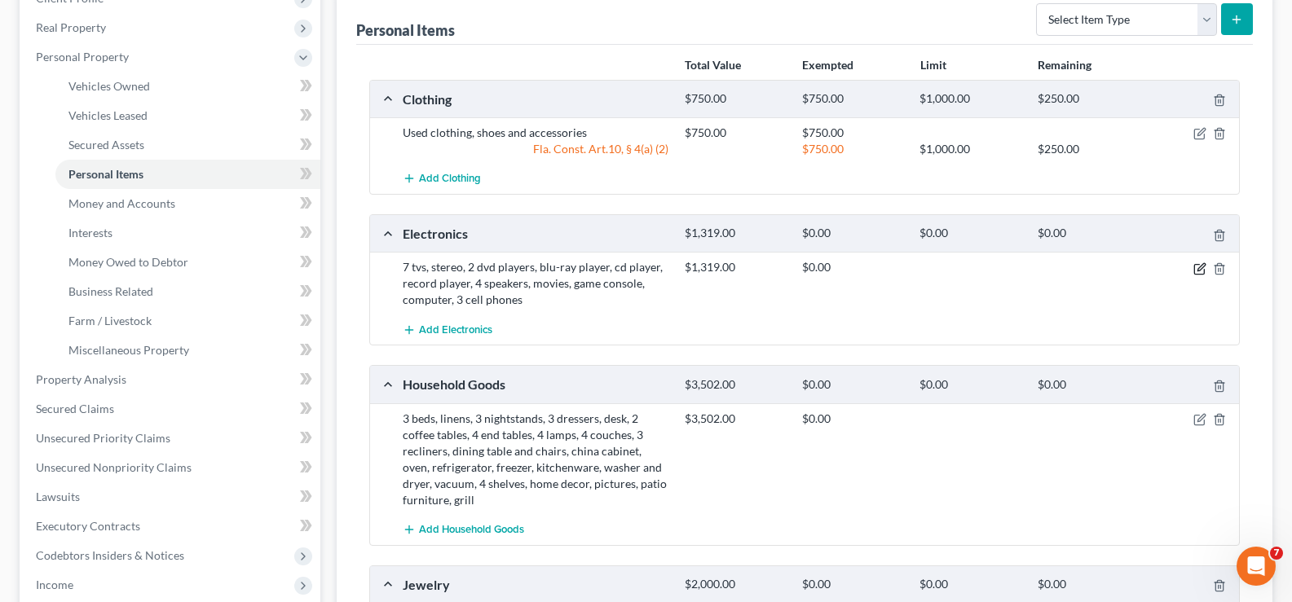
click at [1202, 267] on icon "button" at bounding box center [1199, 268] width 13 height 13
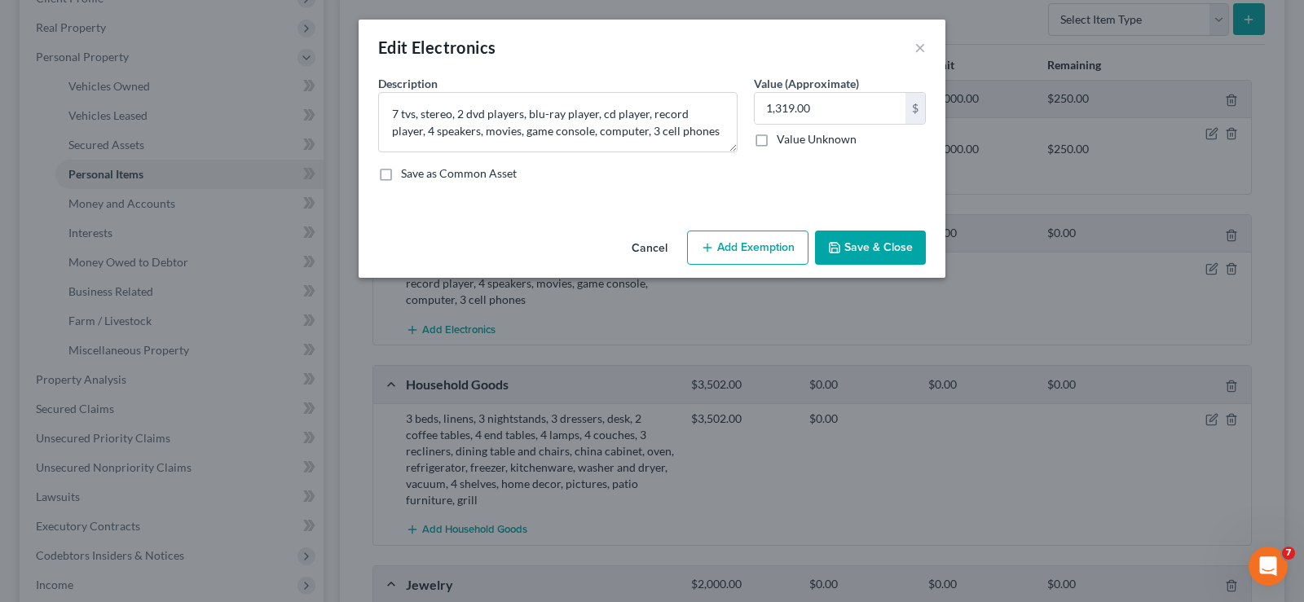
click at [737, 253] on button "Add Exemption" at bounding box center [747, 248] width 121 height 34
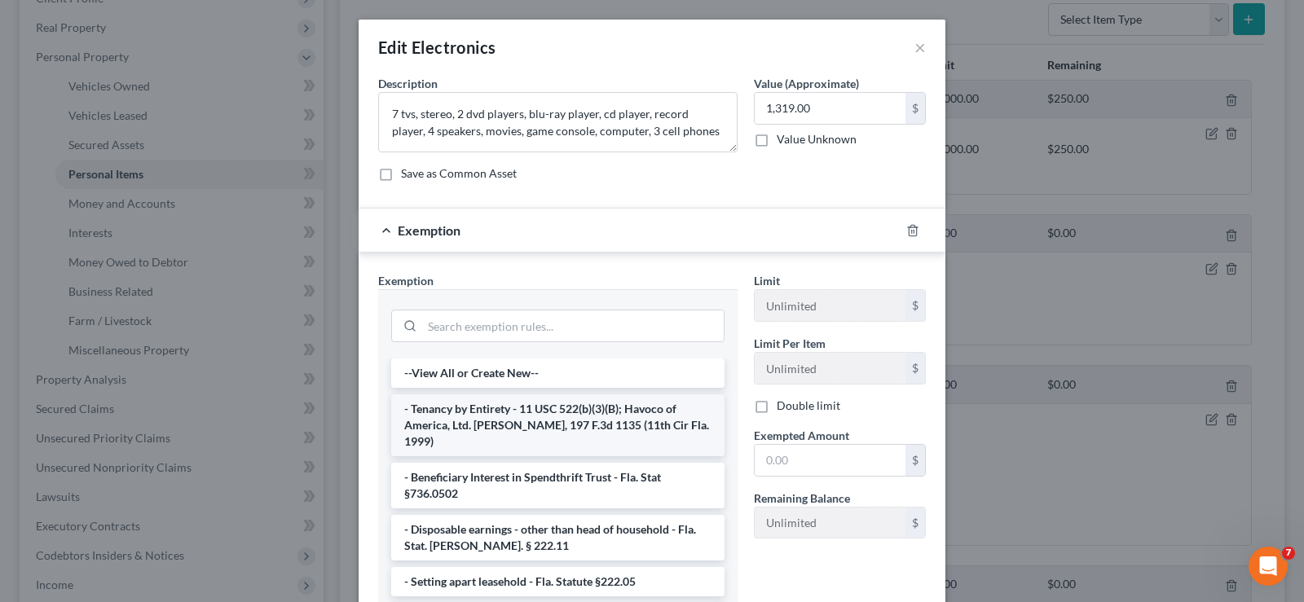
click at [485, 410] on li "- Tenancy by Entirety - 11 USC 522(b)(3)(B); Havoco of America, Ltd. [PERSON_NA…" at bounding box center [557, 425] width 333 height 62
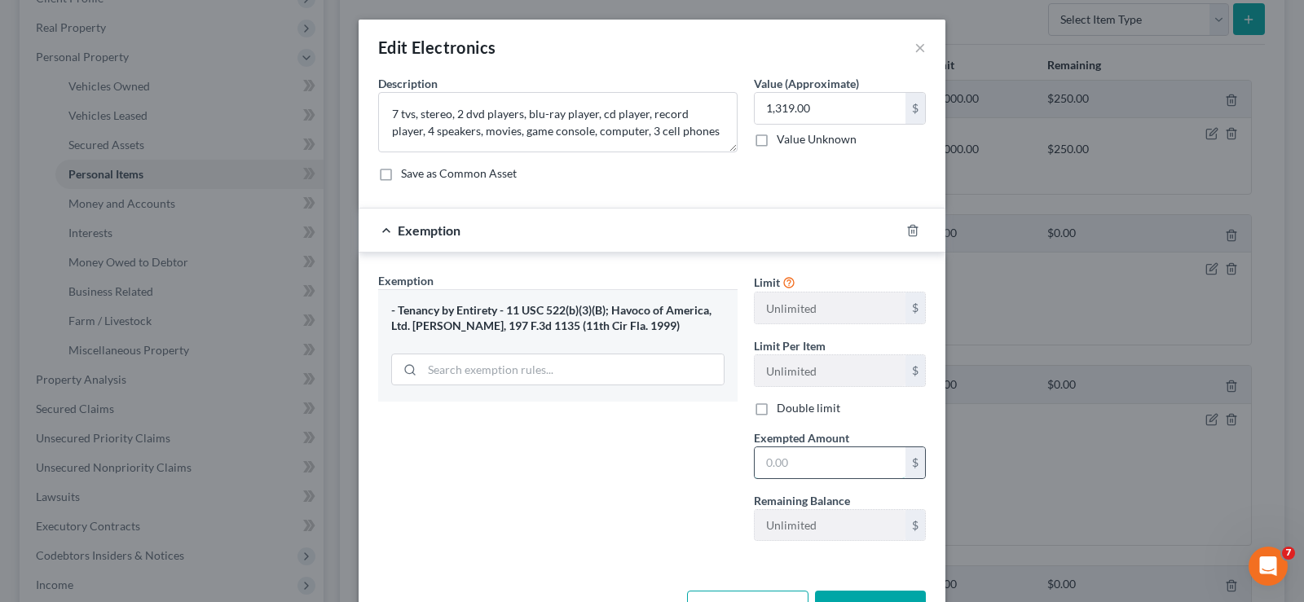
click at [787, 472] on input "text" at bounding box center [830, 462] width 151 height 31
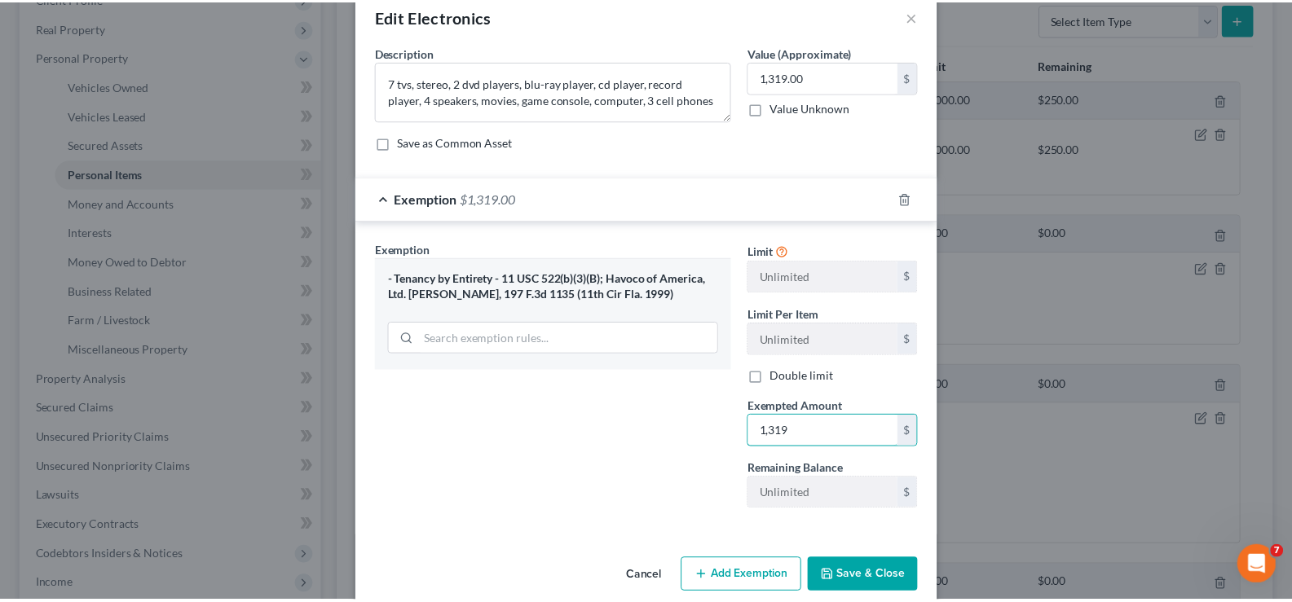
scroll to position [55, 0]
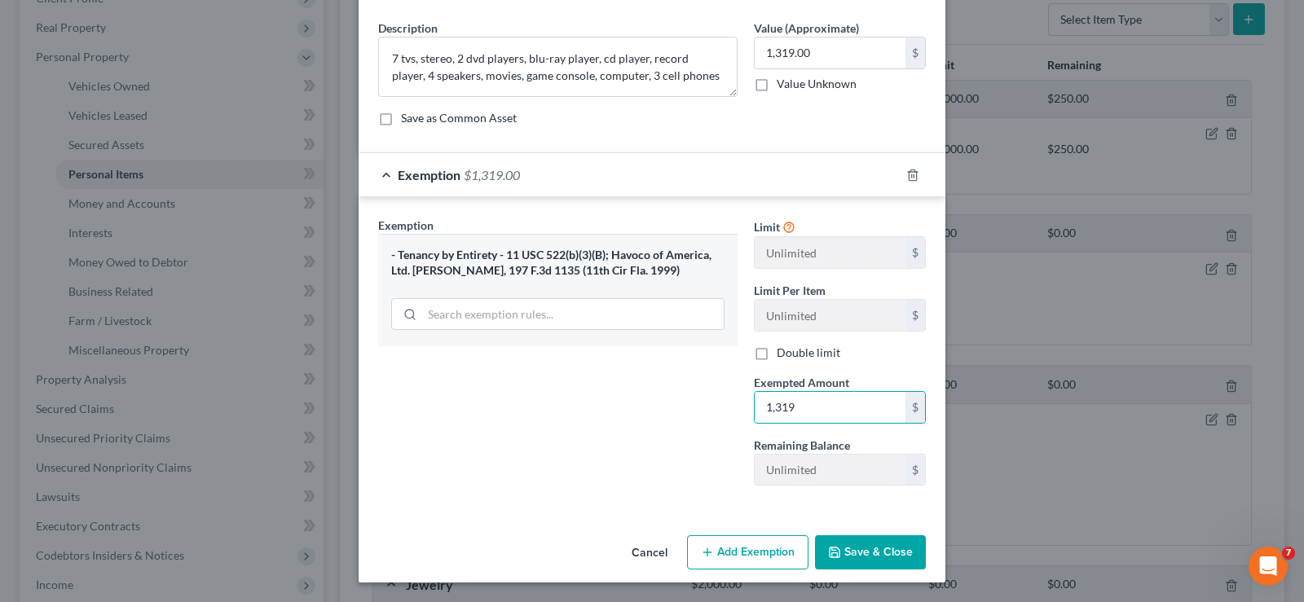
click at [896, 562] on button "Save & Close" at bounding box center [870, 553] width 111 height 34
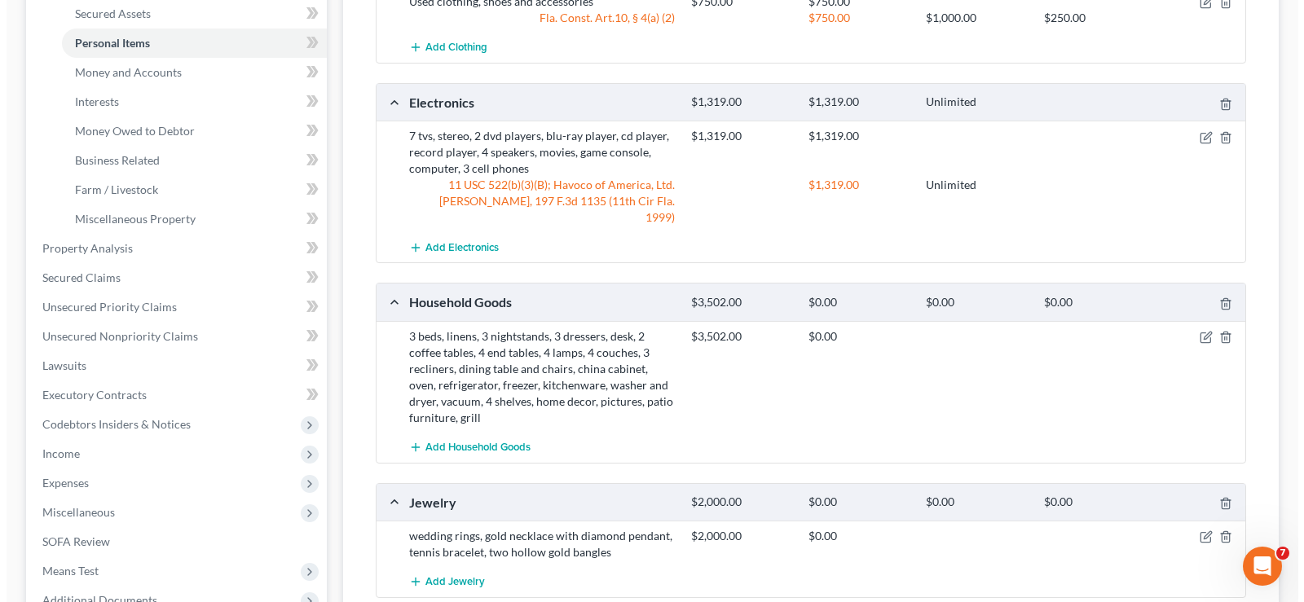
scroll to position [408, 0]
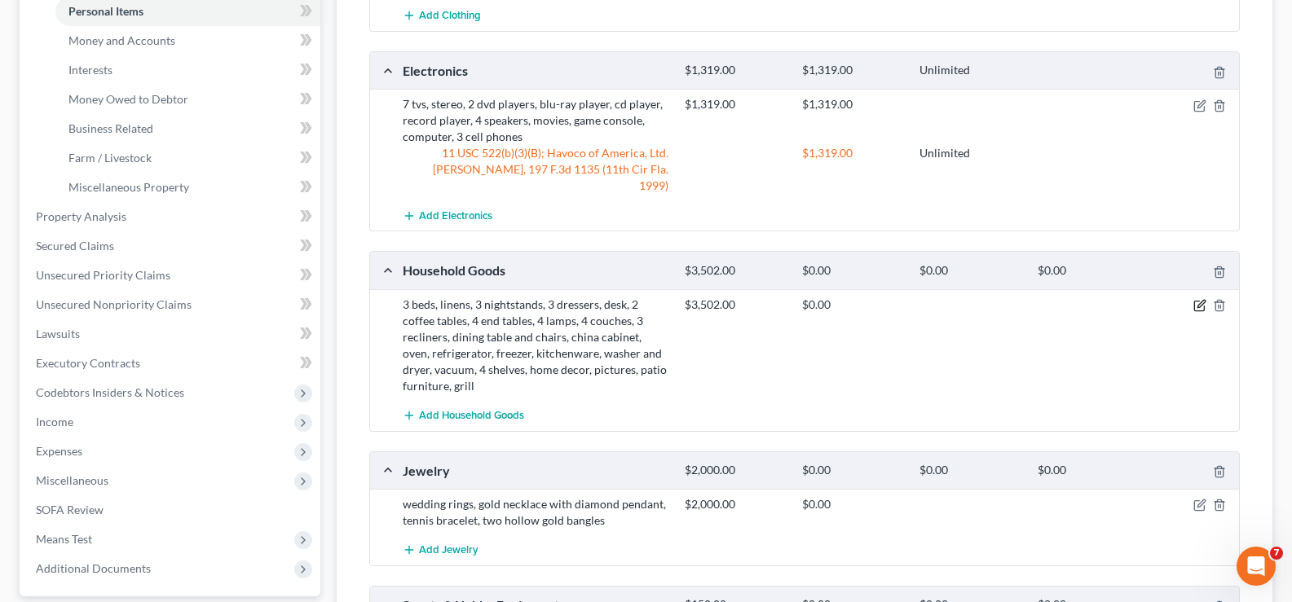
click at [1203, 299] on icon "button" at bounding box center [1199, 305] width 13 height 13
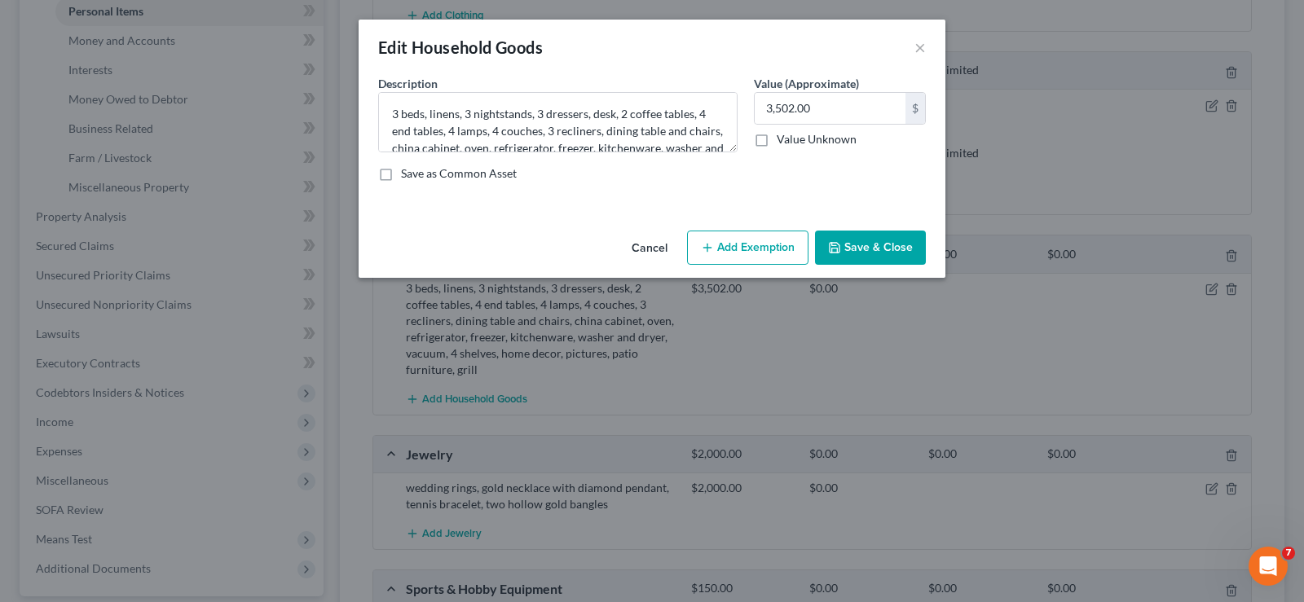
click at [746, 242] on button "Add Exemption" at bounding box center [747, 248] width 121 height 34
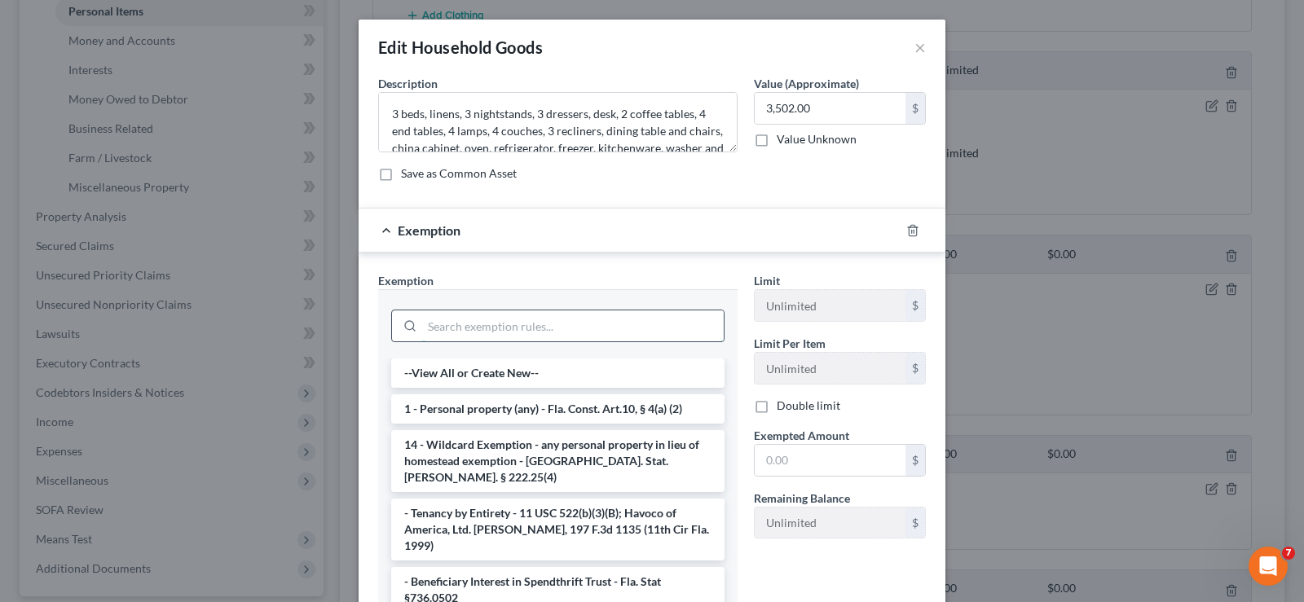
click at [534, 324] on input "search" at bounding box center [573, 326] width 302 height 31
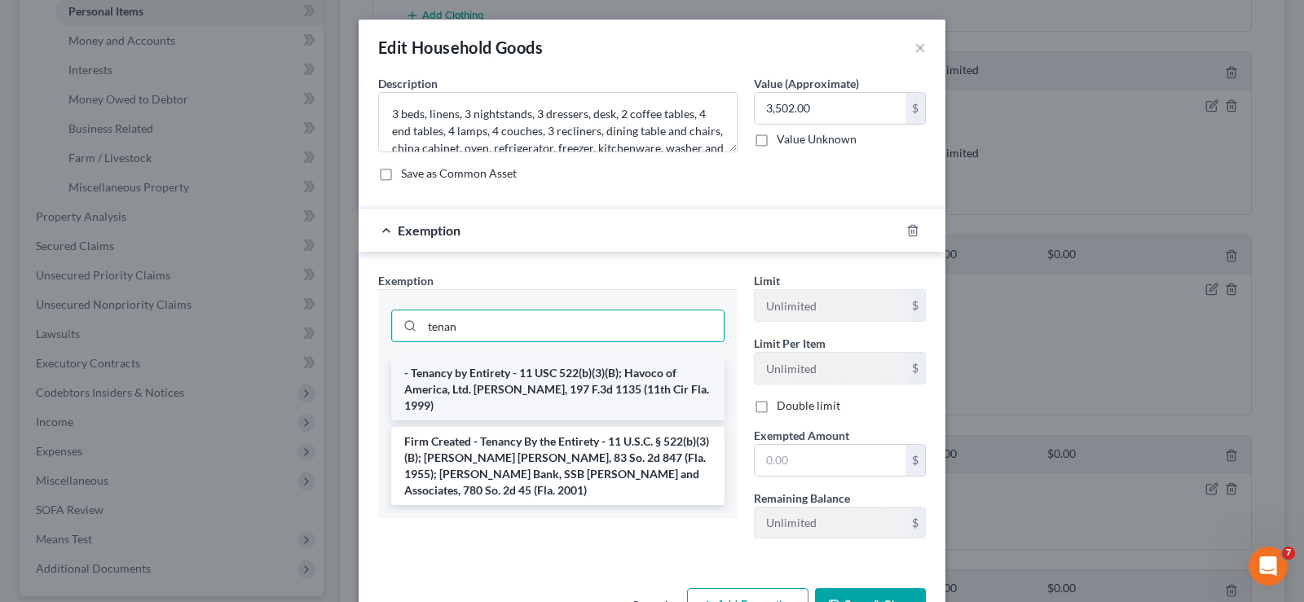
click at [549, 382] on li "- Tenancy by Entirety - 11 USC 522(b)(3)(B); Havoco of America, Ltd. [PERSON_NA…" at bounding box center [557, 390] width 333 height 62
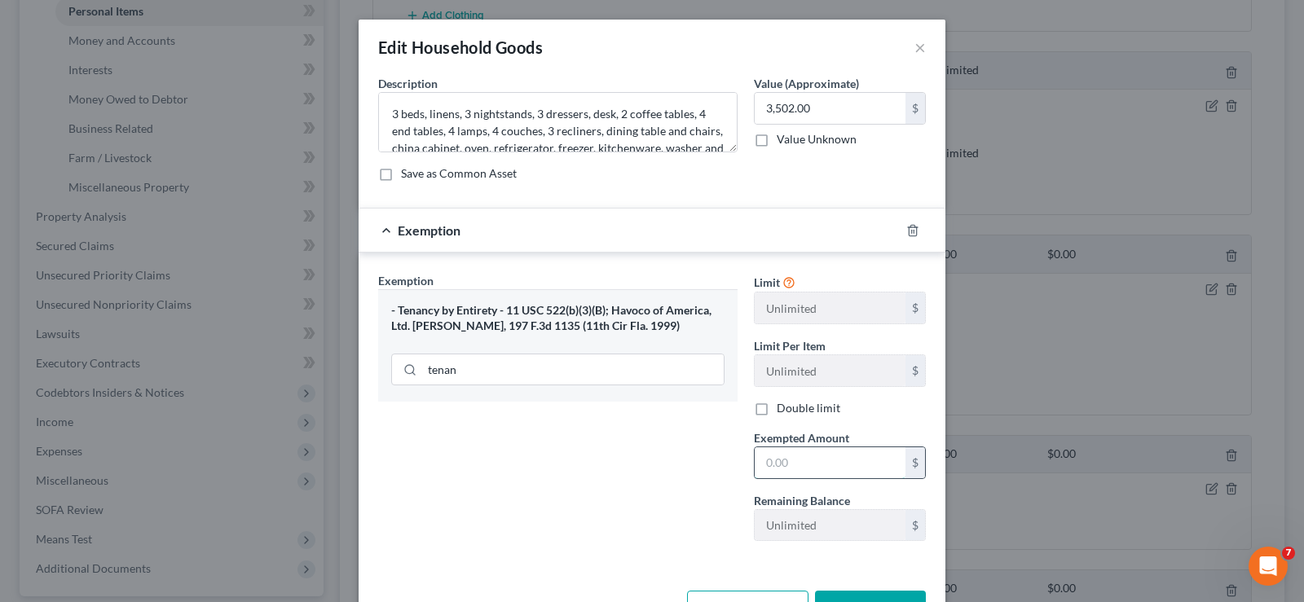
click at [774, 469] on input "text" at bounding box center [830, 462] width 151 height 31
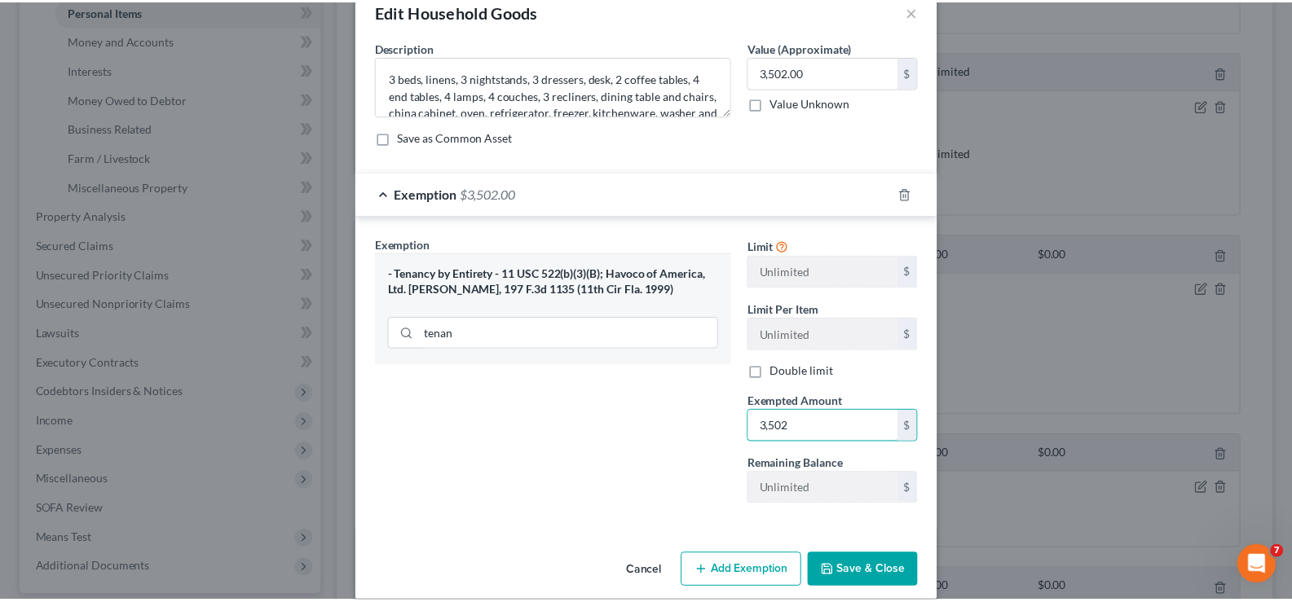
scroll to position [55, 0]
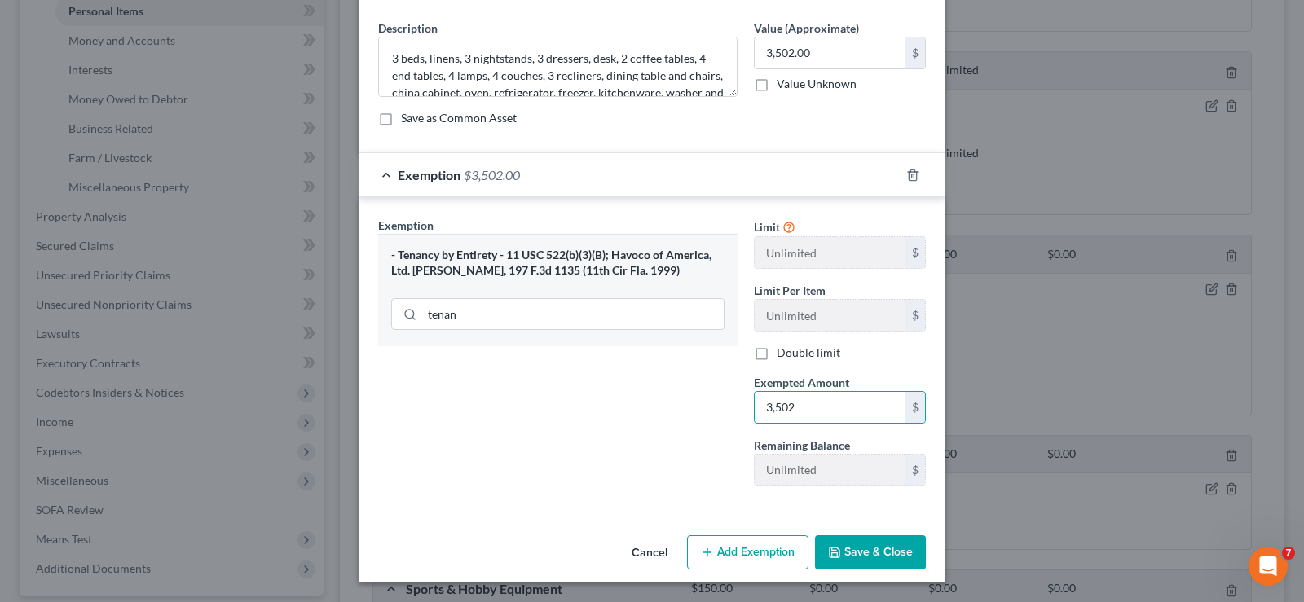
click at [864, 548] on button "Save & Close" at bounding box center [870, 553] width 111 height 34
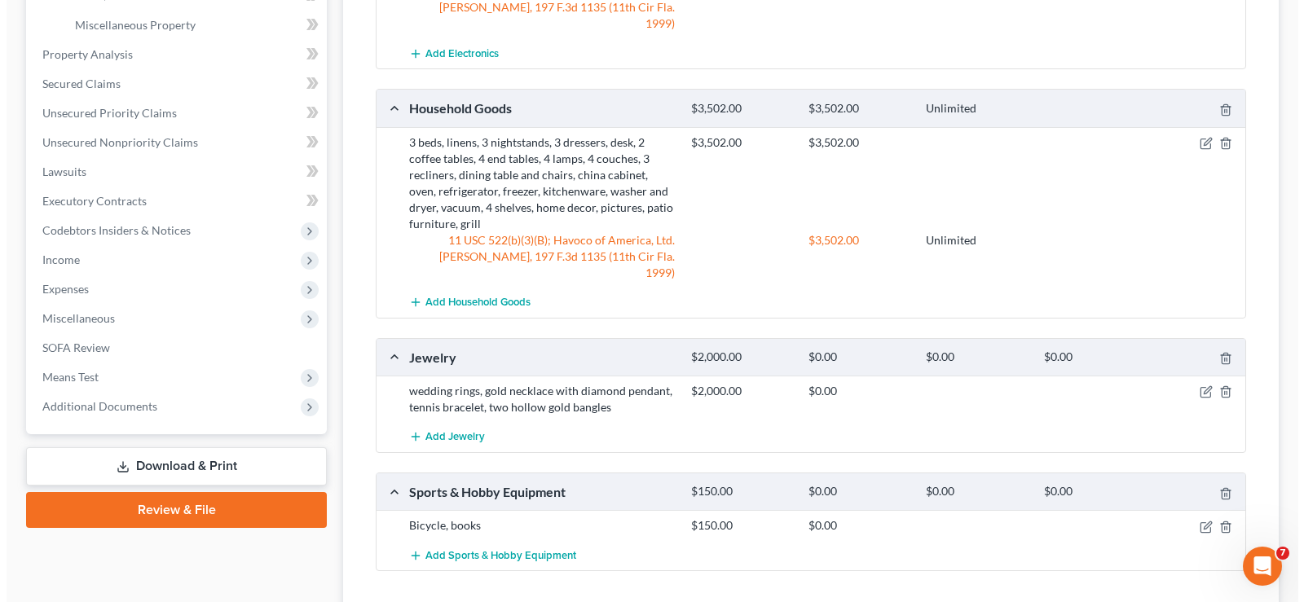
scroll to position [571, 0]
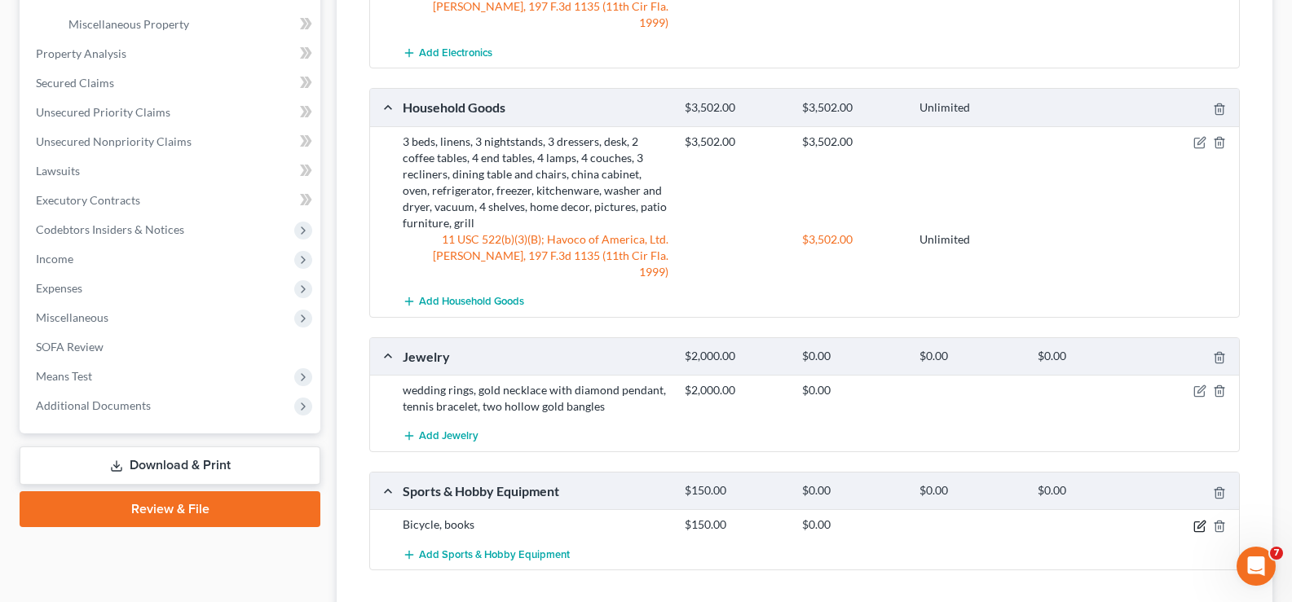
click at [1204, 522] on icon "button" at bounding box center [1199, 527] width 10 height 10
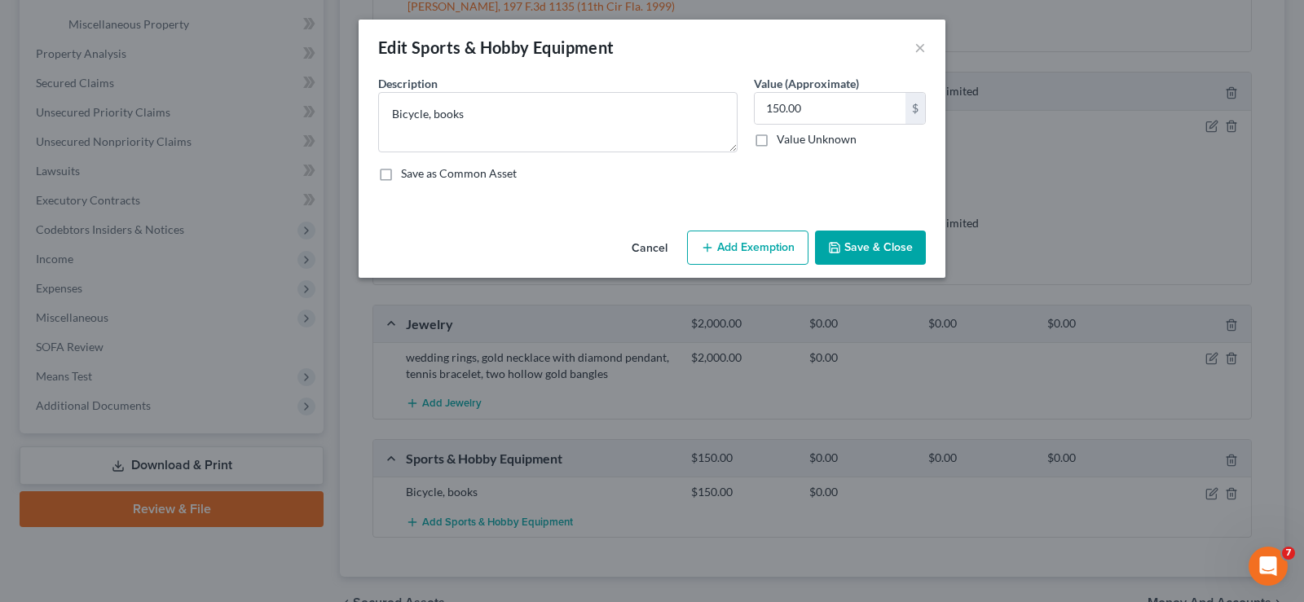
click at [718, 236] on button "Add Exemption" at bounding box center [747, 248] width 121 height 34
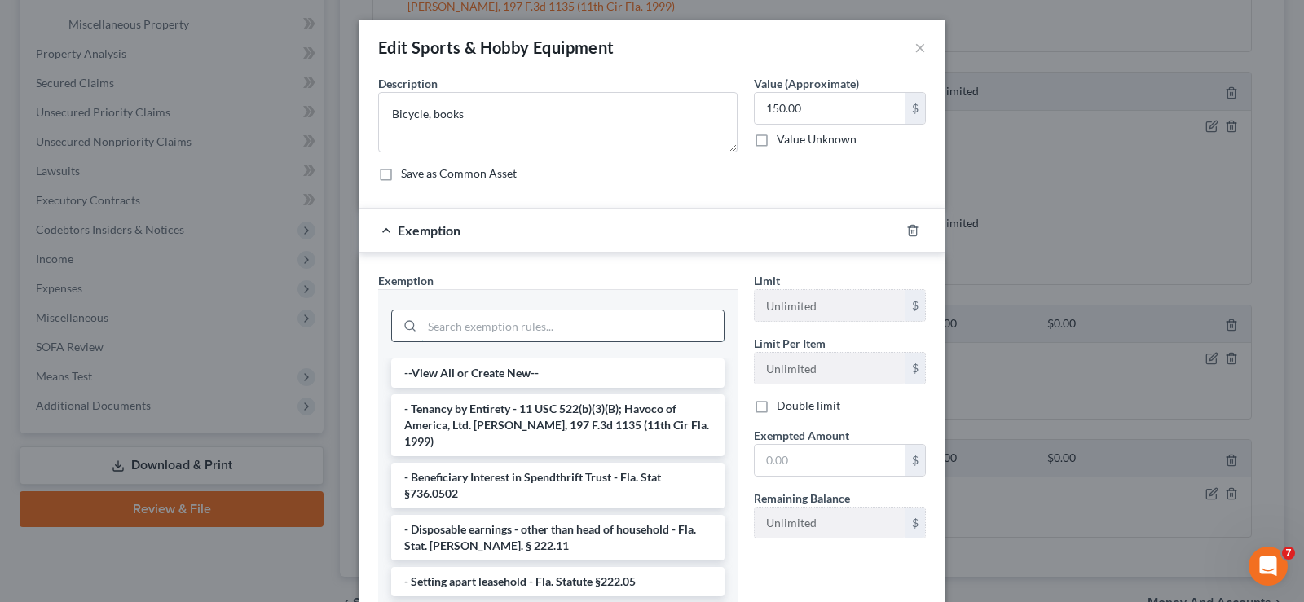
click at [481, 320] on input "search" at bounding box center [573, 326] width 302 height 31
click at [513, 420] on li "- Tenancy by Entirety - 11 USC 522(b)(3)(B); Havoco of America, Ltd. [PERSON_NA…" at bounding box center [557, 425] width 333 height 62
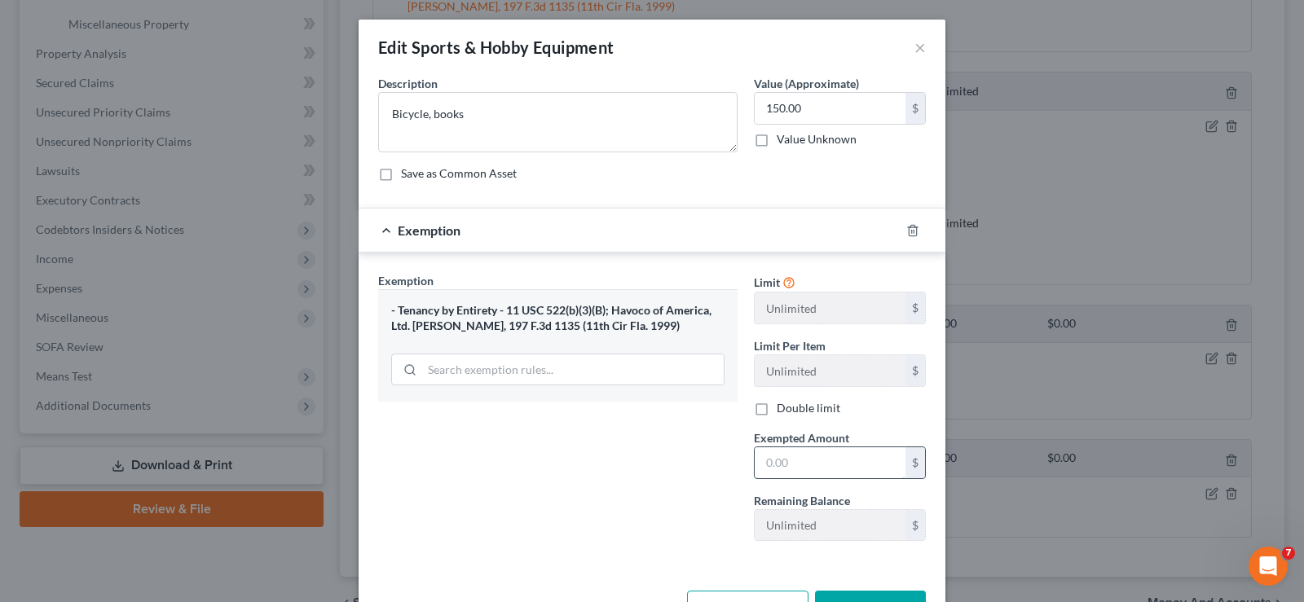
click at [804, 474] on input "text" at bounding box center [830, 462] width 151 height 31
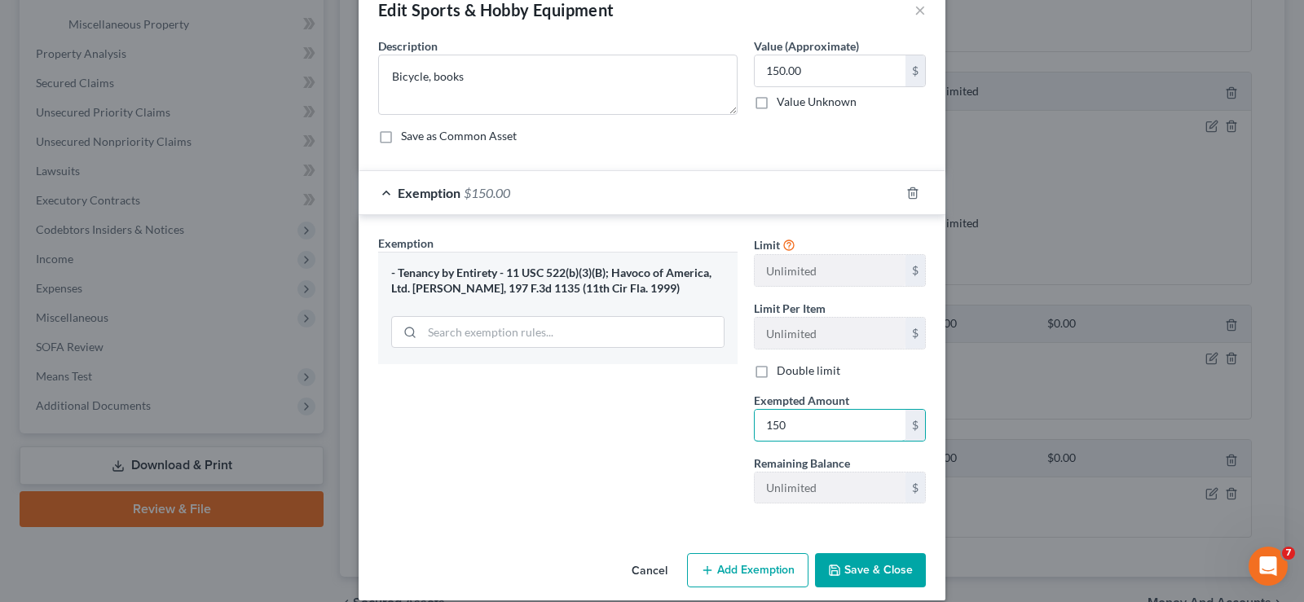
scroll to position [55, 0]
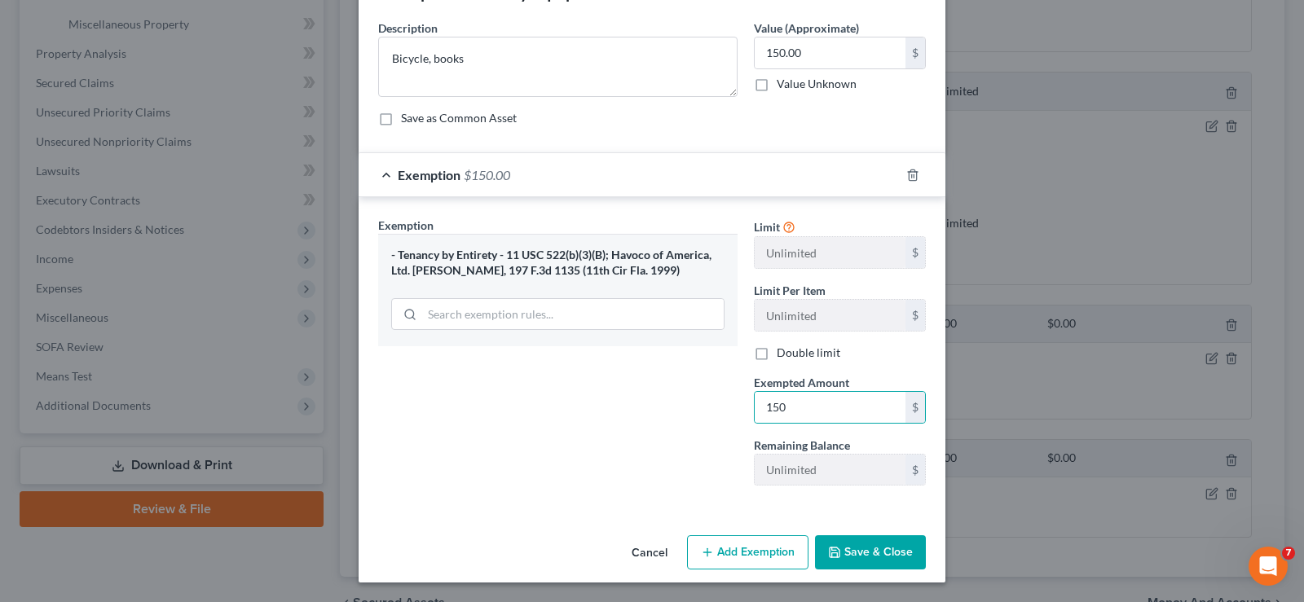
click at [860, 550] on button "Save & Close" at bounding box center [870, 553] width 111 height 34
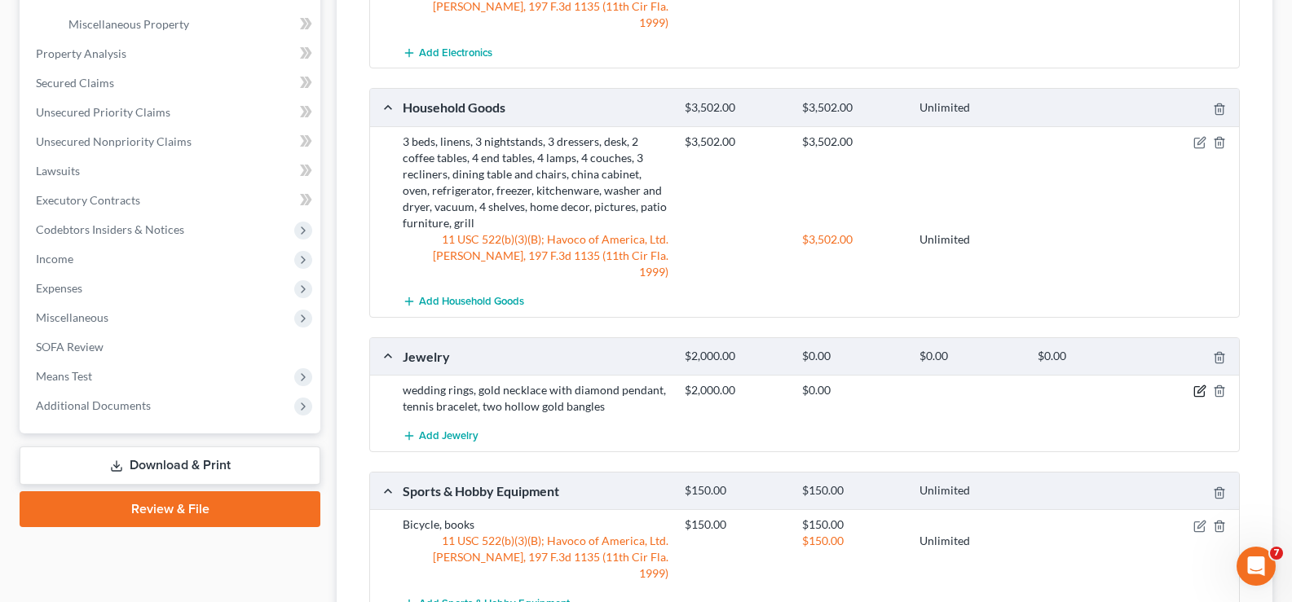
click at [1200, 385] on icon "button" at bounding box center [1199, 391] width 13 height 13
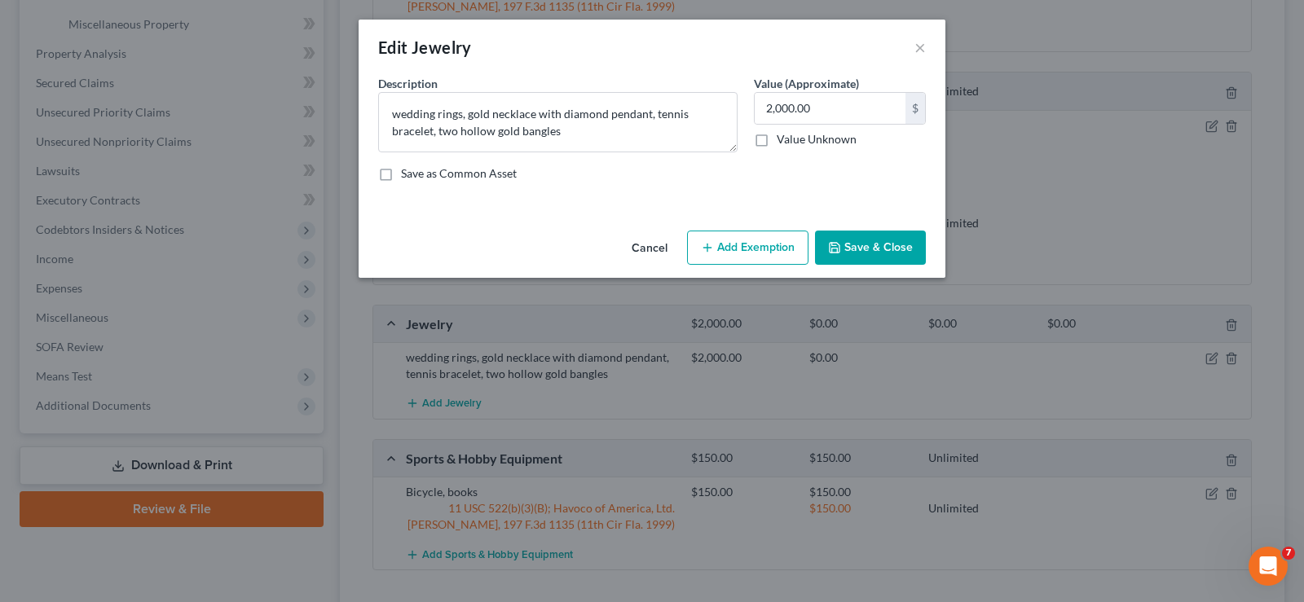
click at [756, 236] on button "Add Exemption" at bounding box center [747, 248] width 121 height 34
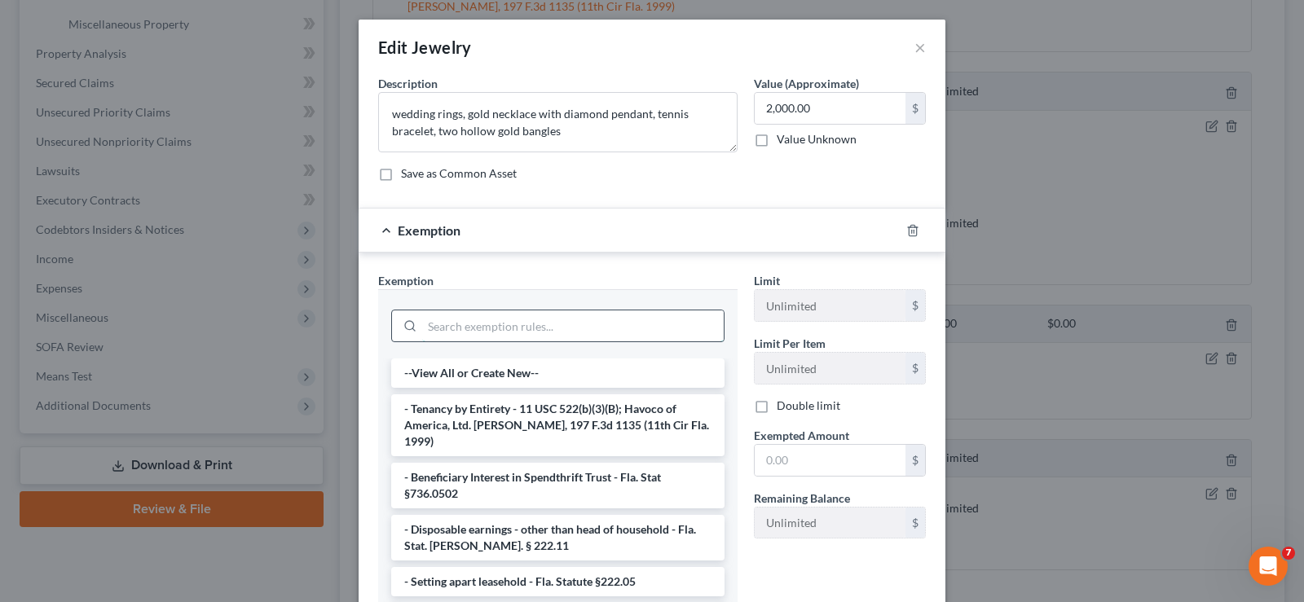
click at [501, 327] on input "search" at bounding box center [573, 326] width 302 height 31
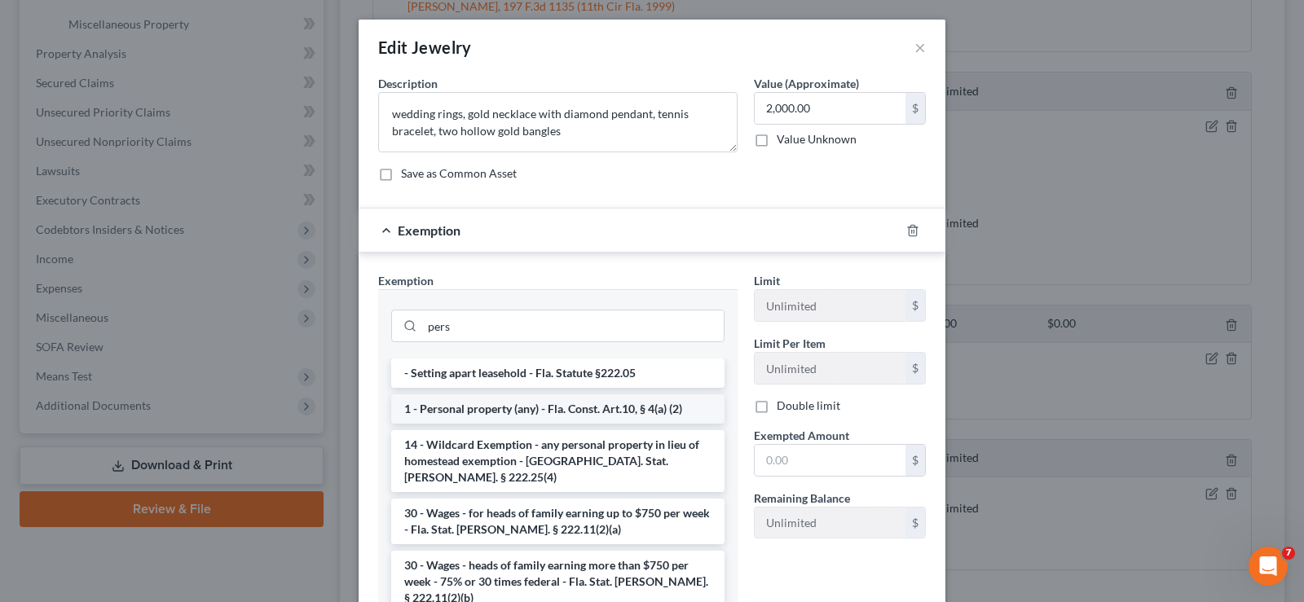
click at [551, 414] on li "1 - Personal property (any) - Fla. Const. Art.10, § 4(a) (2)" at bounding box center [557, 408] width 333 height 29
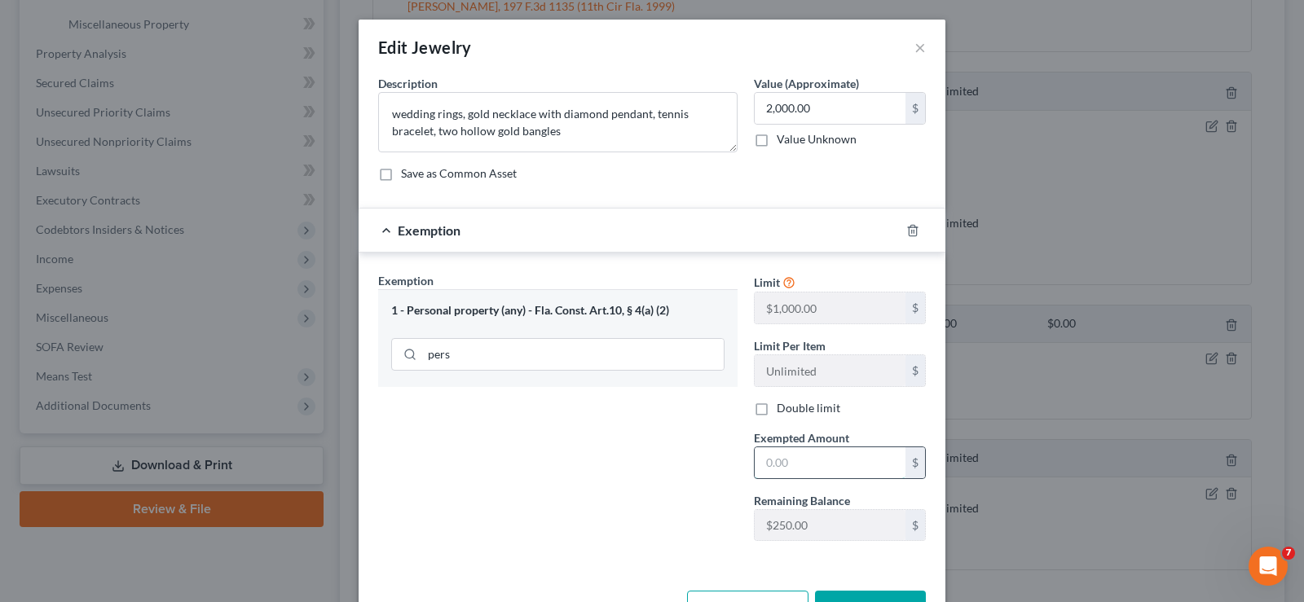
click at [836, 461] on input "text" at bounding box center [830, 462] width 151 height 31
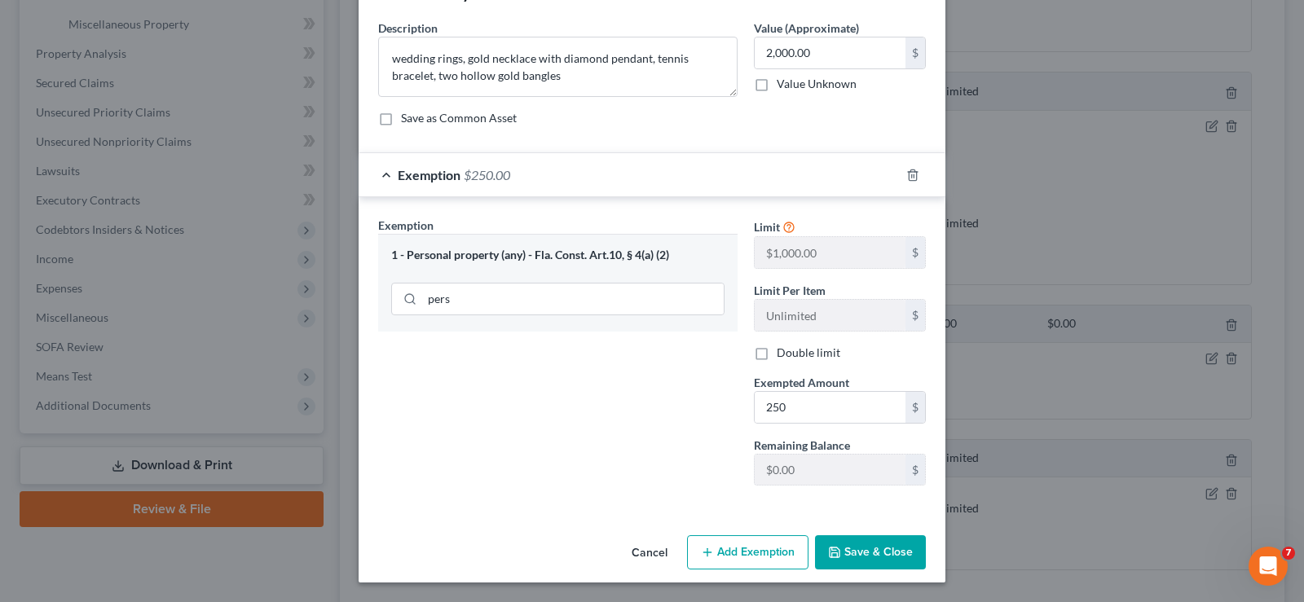
click at [855, 556] on button "Save & Close" at bounding box center [870, 553] width 111 height 34
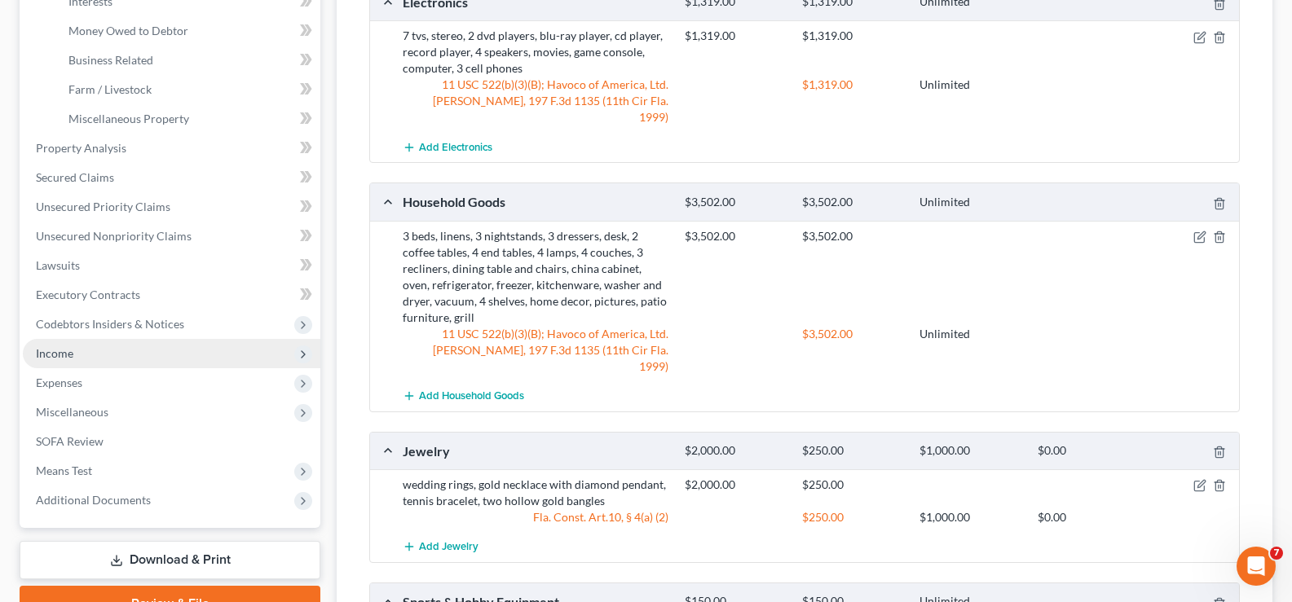
scroll to position [326, 0]
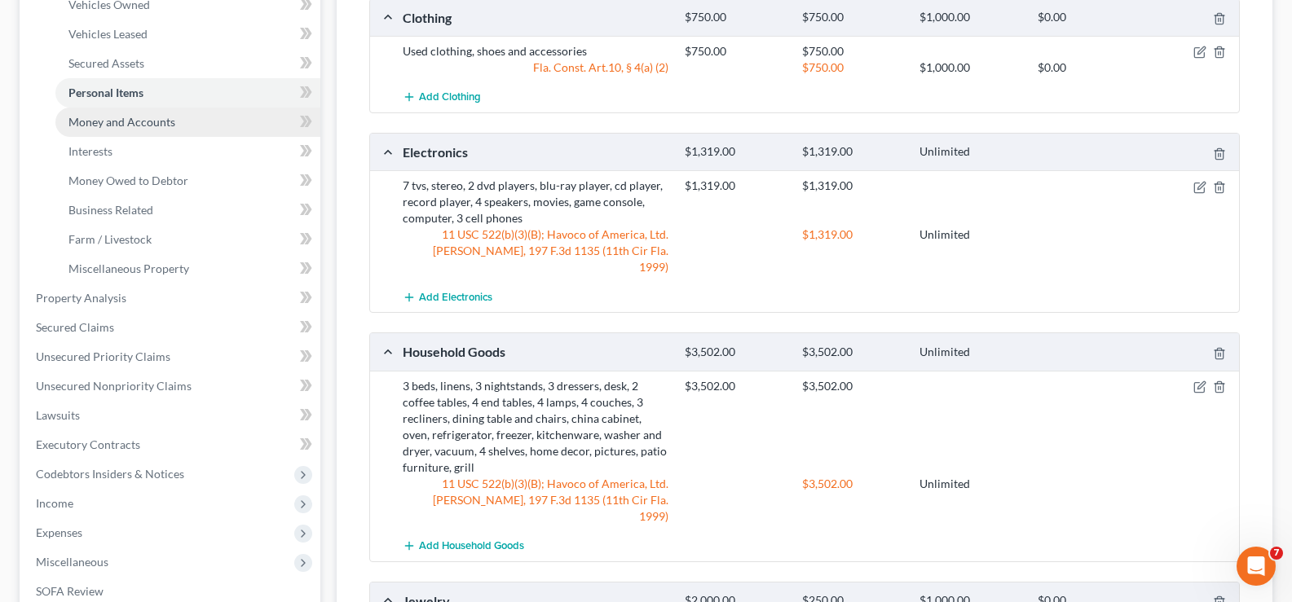
click at [164, 121] on span "Money and Accounts" at bounding box center [121, 122] width 107 height 14
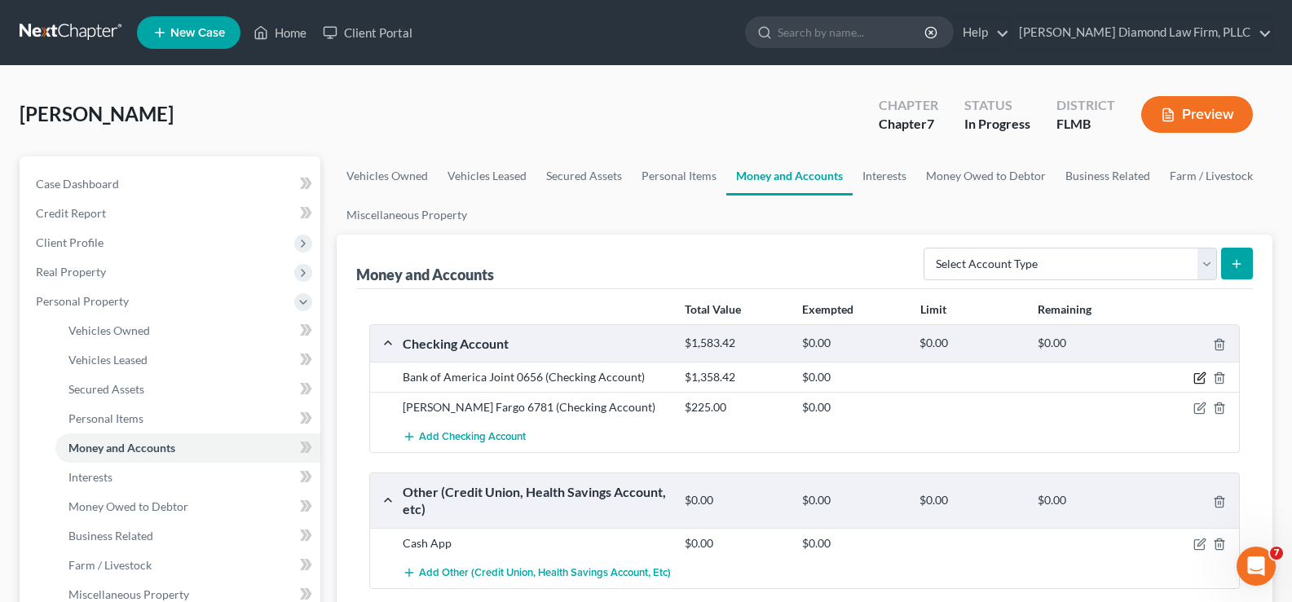
click at [1201, 381] on icon "button" at bounding box center [1199, 378] width 13 height 13
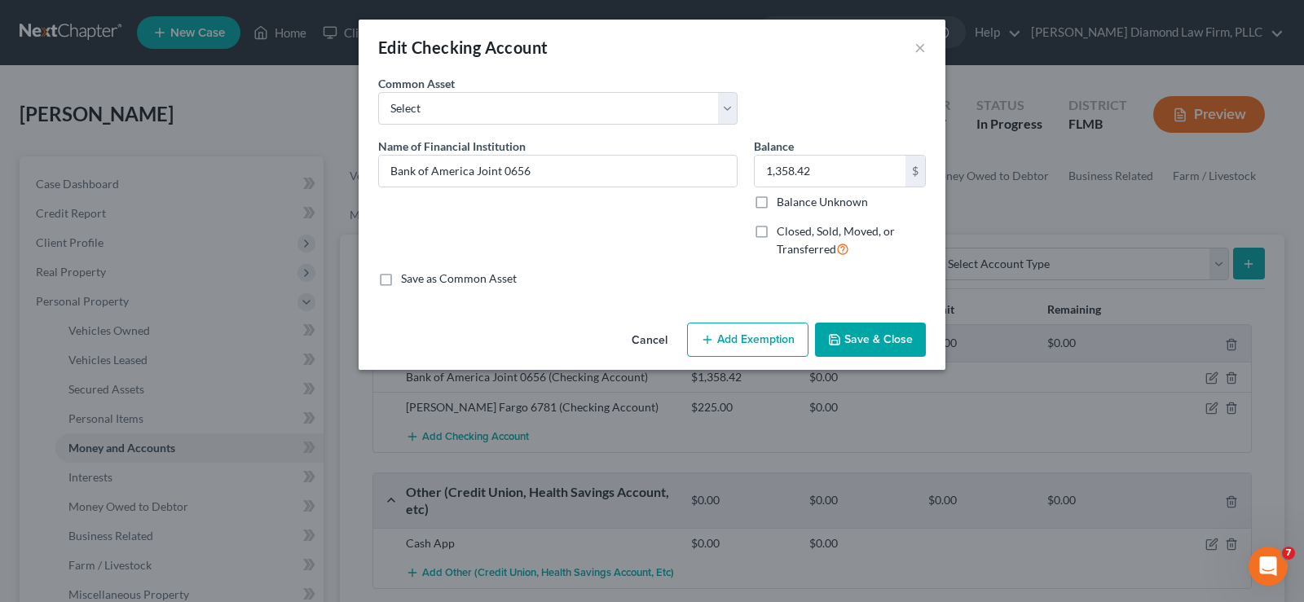
click at [749, 338] on button "Add Exemption" at bounding box center [747, 340] width 121 height 34
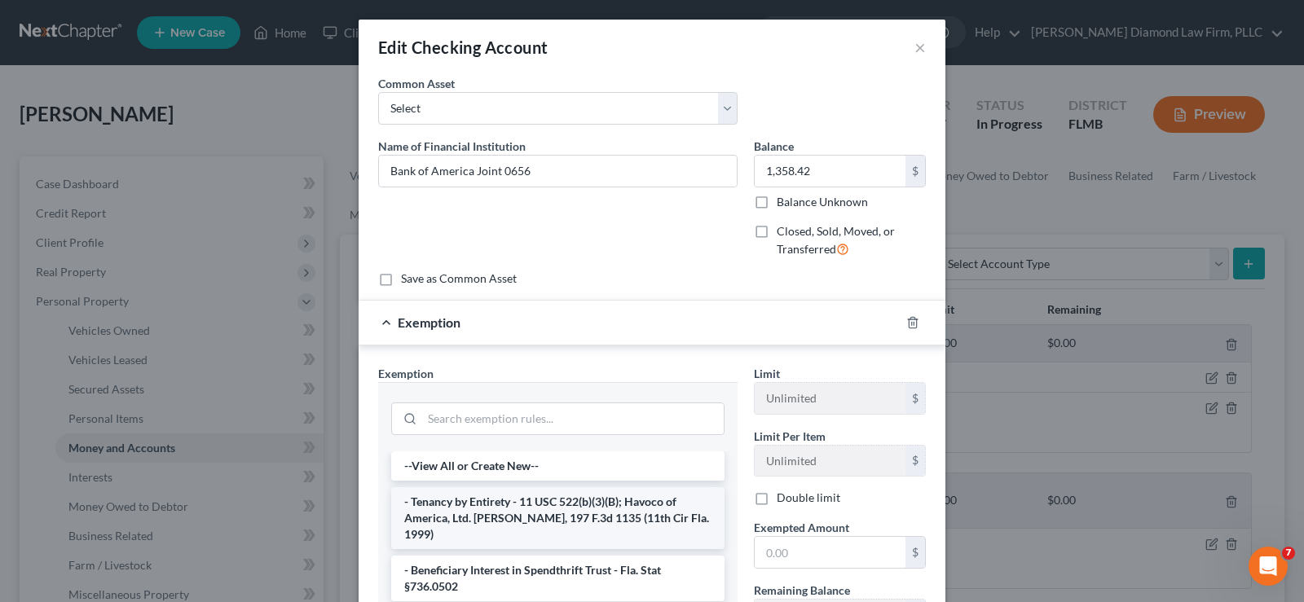
click at [517, 498] on li "- Tenancy by Entirety - 11 USC 522(b)(3)(B); Havoco of America, Ltd. [PERSON_NA…" at bounding box center [557, 518] width 333 height 62
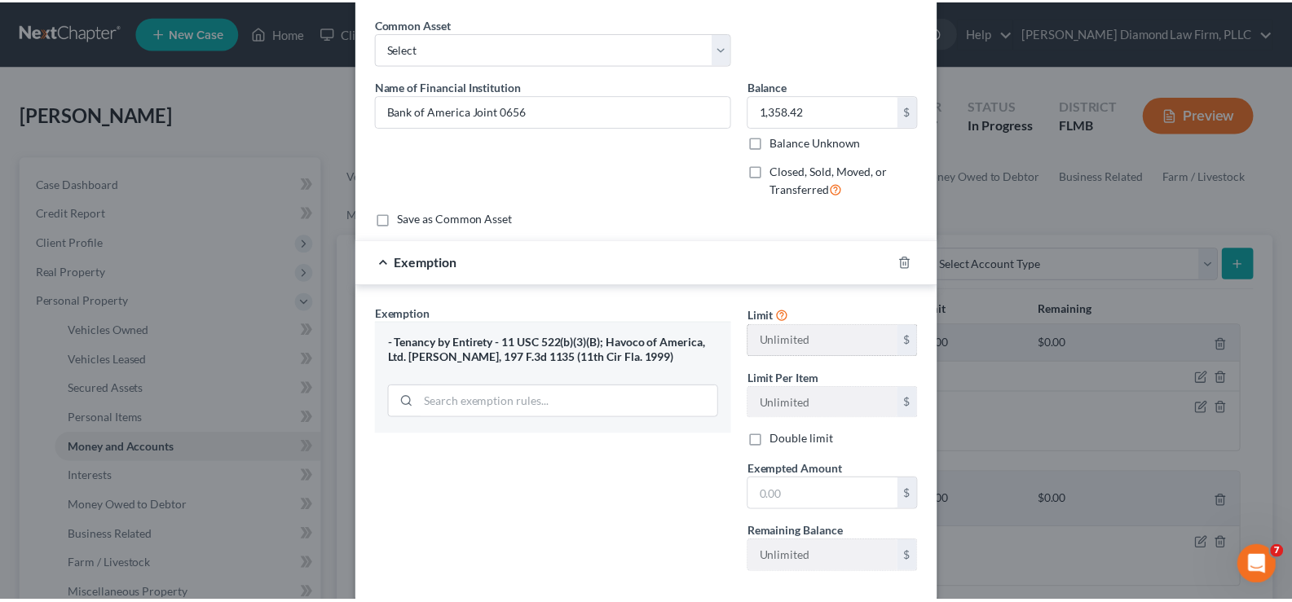
scroll to position [148, 0]
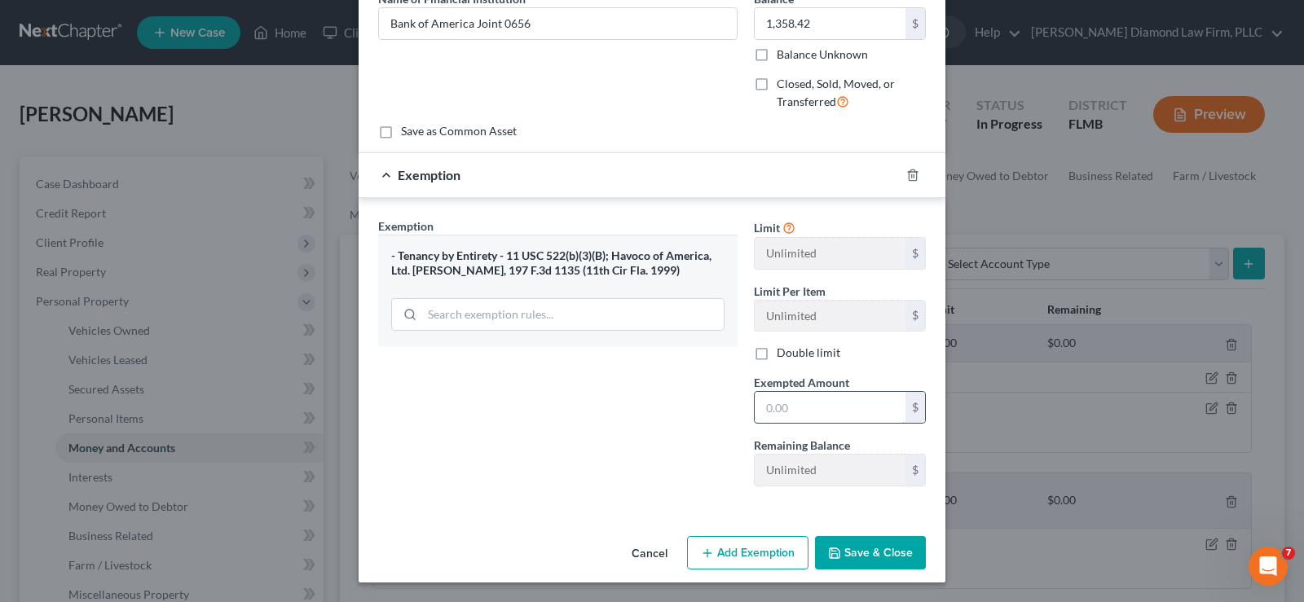
click at [815, 394] on input "text" at bounding box center [830, 407] width 151 height 31
click at [848, 557] on button "Save & Close" at bounding box center [870, 553] width 111 height 34
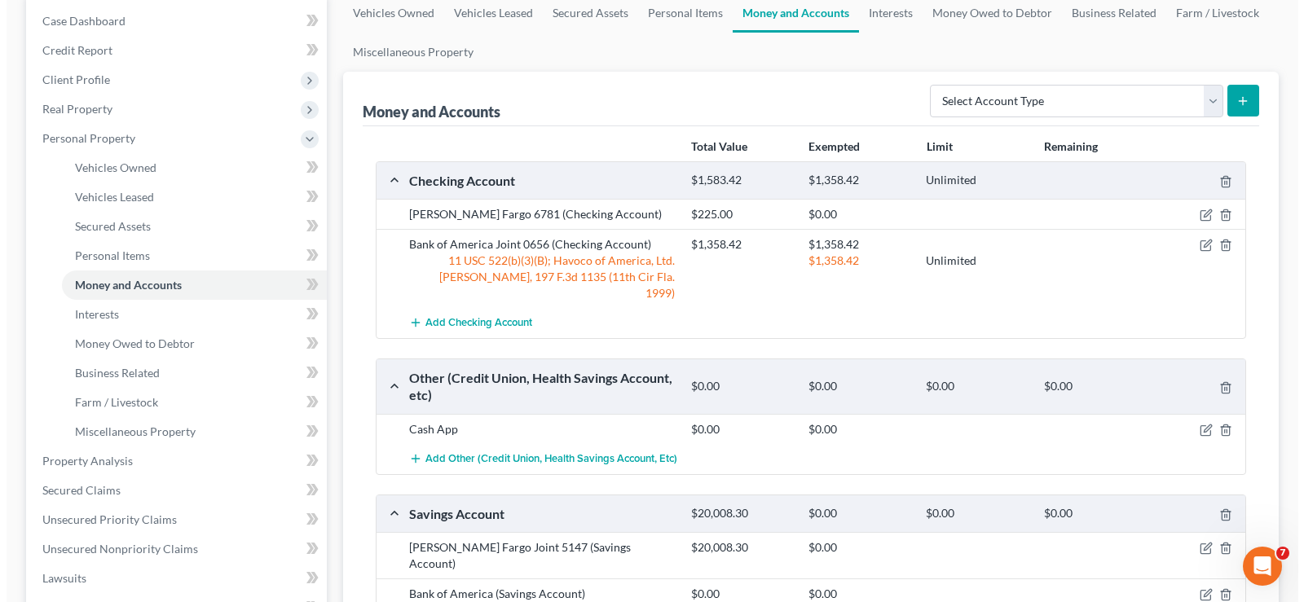
scroll to position [245, 0]
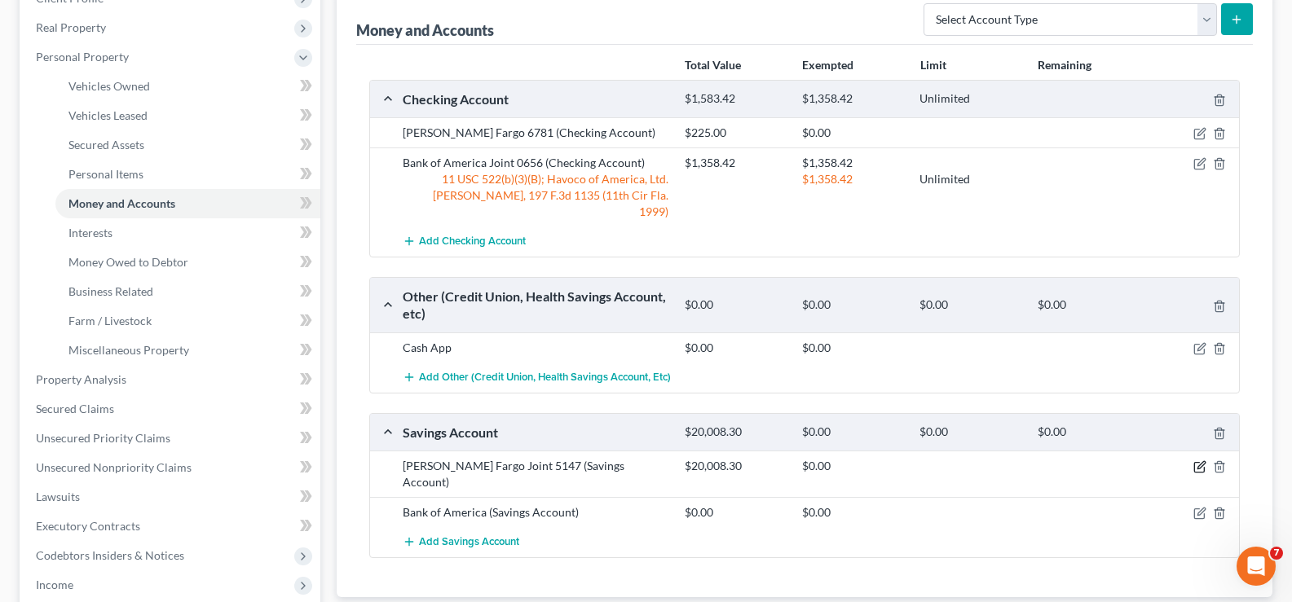
click at [1197, 461] on icon "button" at bounding box center [1199, 467] width 13 height 13
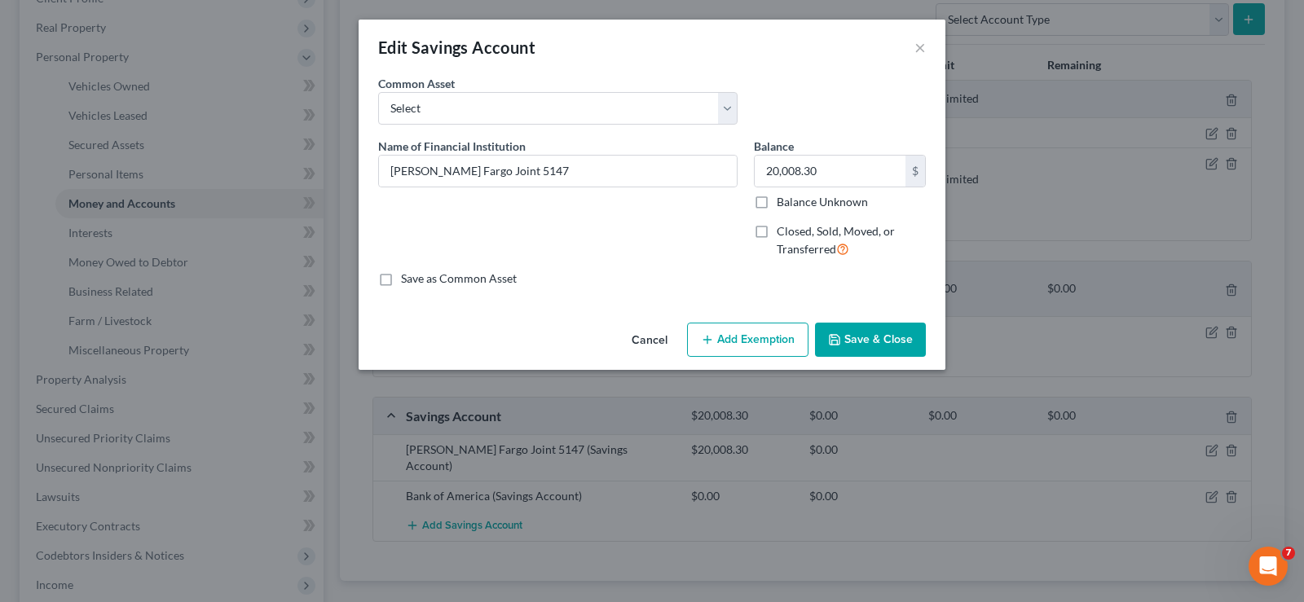
click at [729, 324] on button "Add Exemption" at bounding box center [747, 340] width 121 height 34
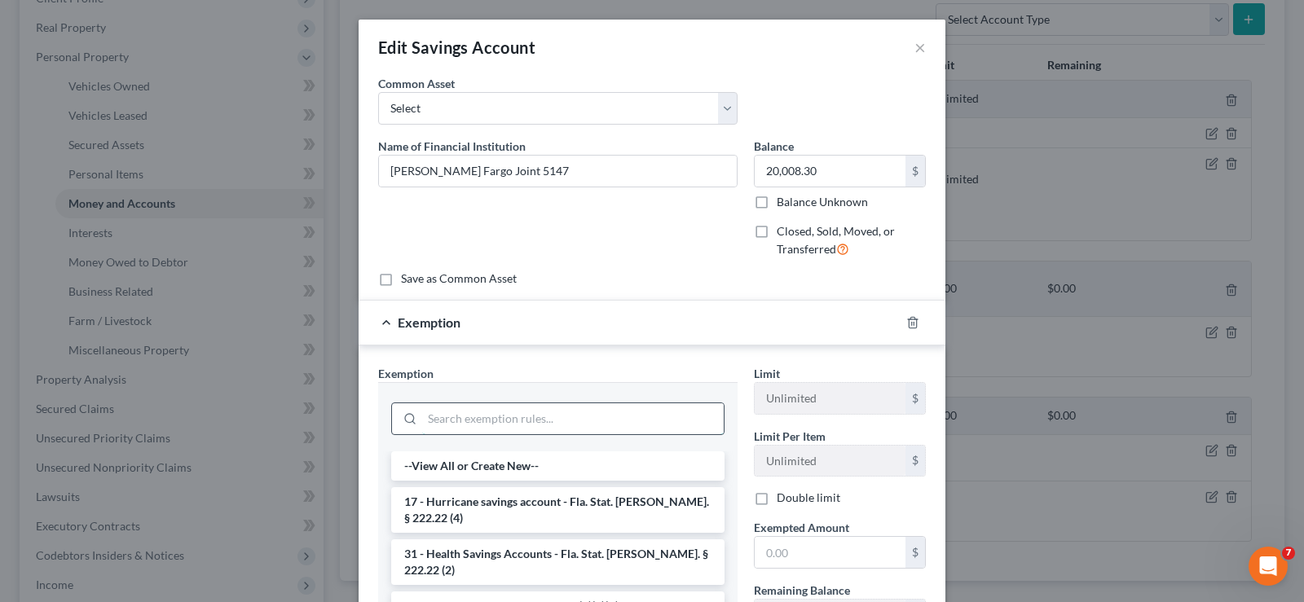
drag, startPoint x: 443, startPoint y: 417, endPoint x: 444, endPoint y: 404, distance: 13.1
click at [443, 411] on input "search" at bounding box center [573, 418] width 302 height 31
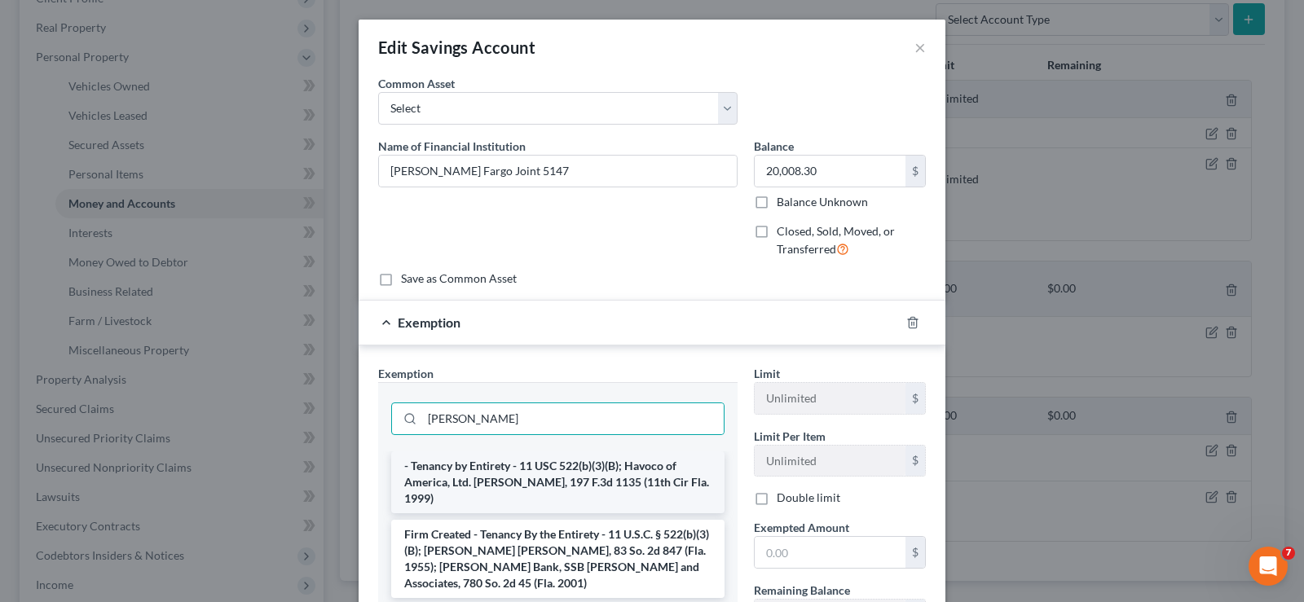
click at [507, 478] on li "- Tenancy by Entirety - 11 USC 522(b)(3)(B); Havoco of America, Ltd. [PERSON_NA…" at bounding box center [557, 483] width 333 height 62
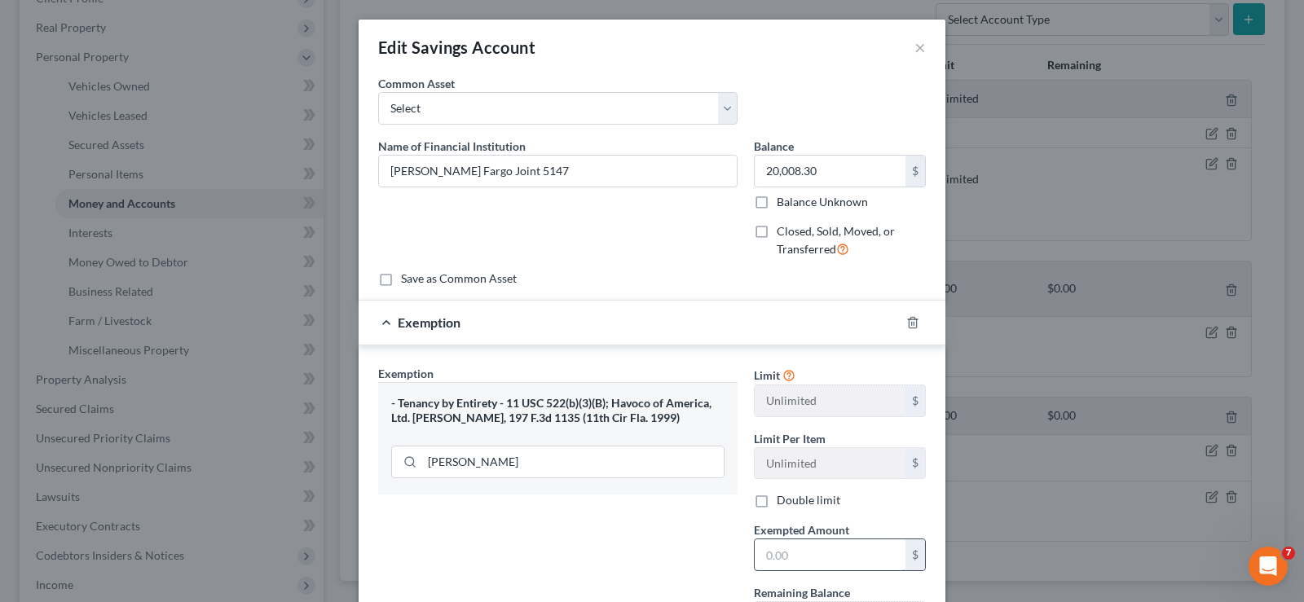
click at [841, 544] on input "text" at bounding box center [830, 555] width 151 height 31
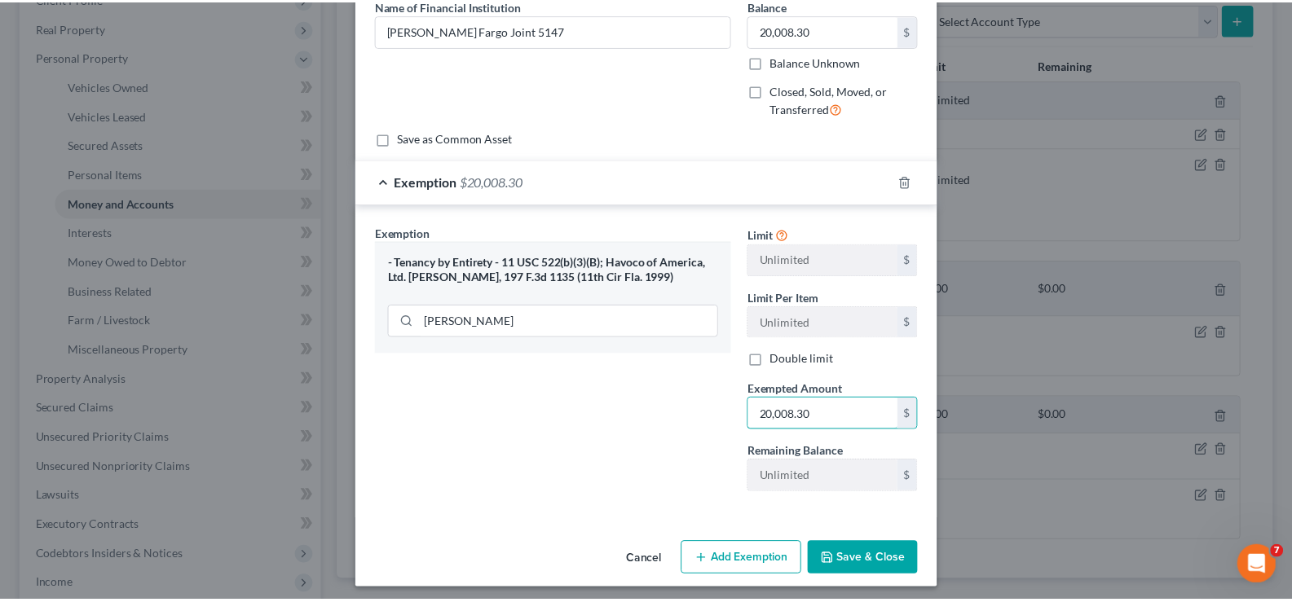
scroll to position [148, 0]
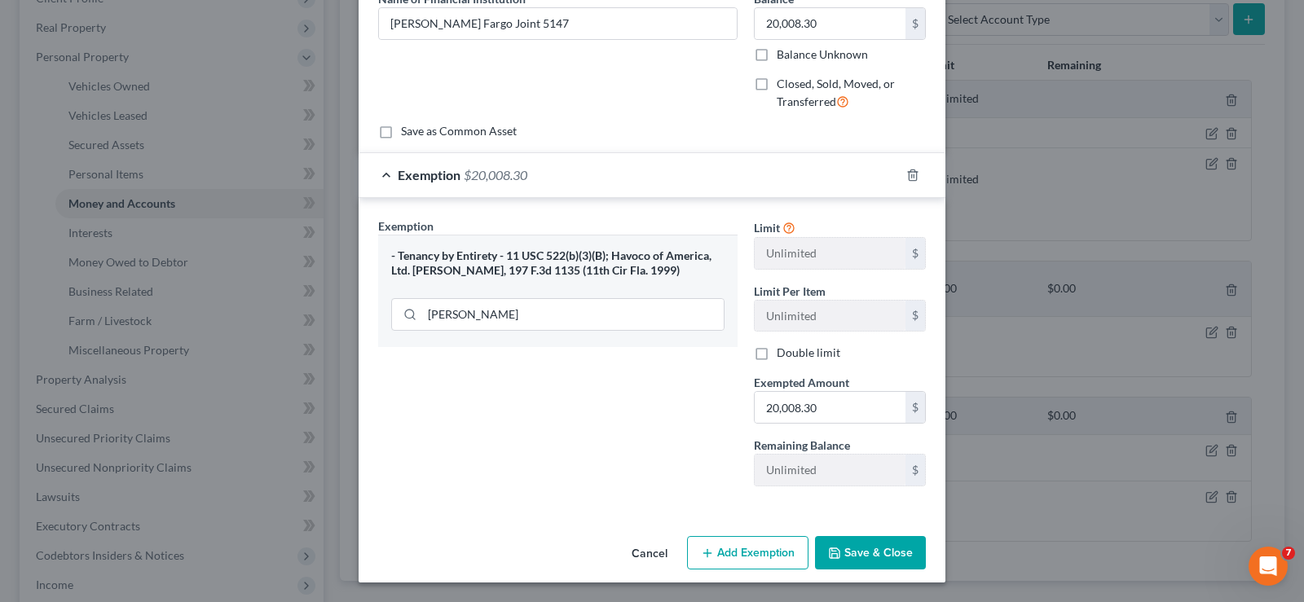
click at [875, 556] on button "Save & Close" at bounding box center [870, 553] width 111 height 34
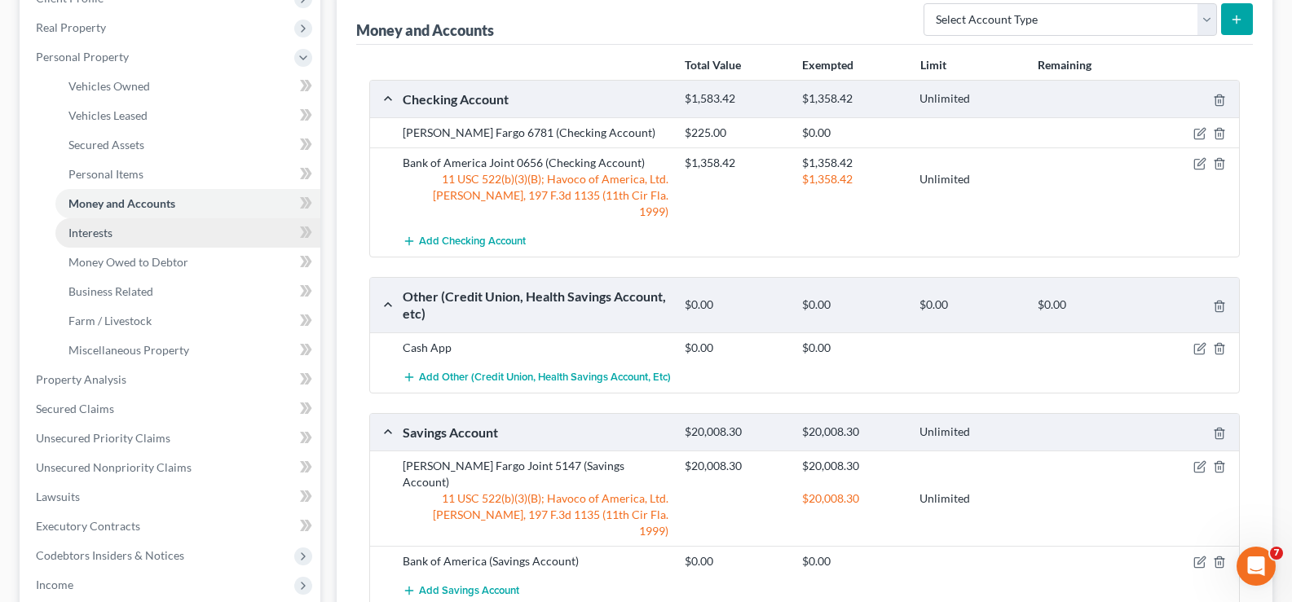
click at [98, 236] on span "Interests" at bounding box center [90, 233] width 44 height 14
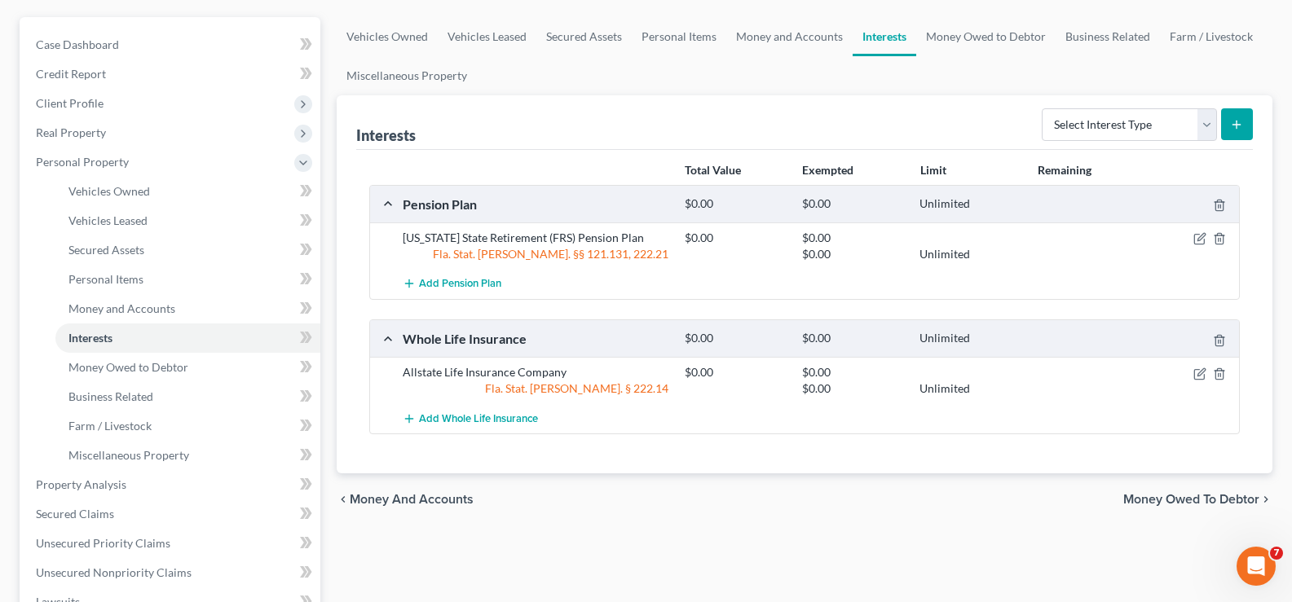
scroll to position [163, 0]
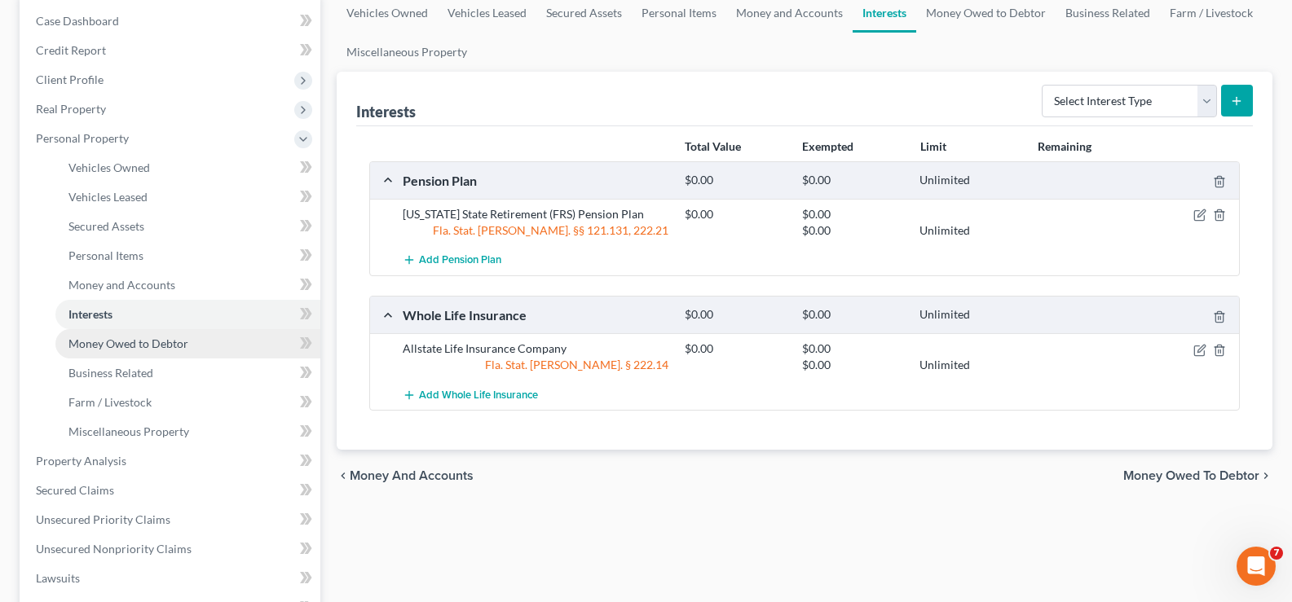
click at [150, 350] on span "Money Owed to Debtor" at bounding box center [128, 344] width 120 height 14
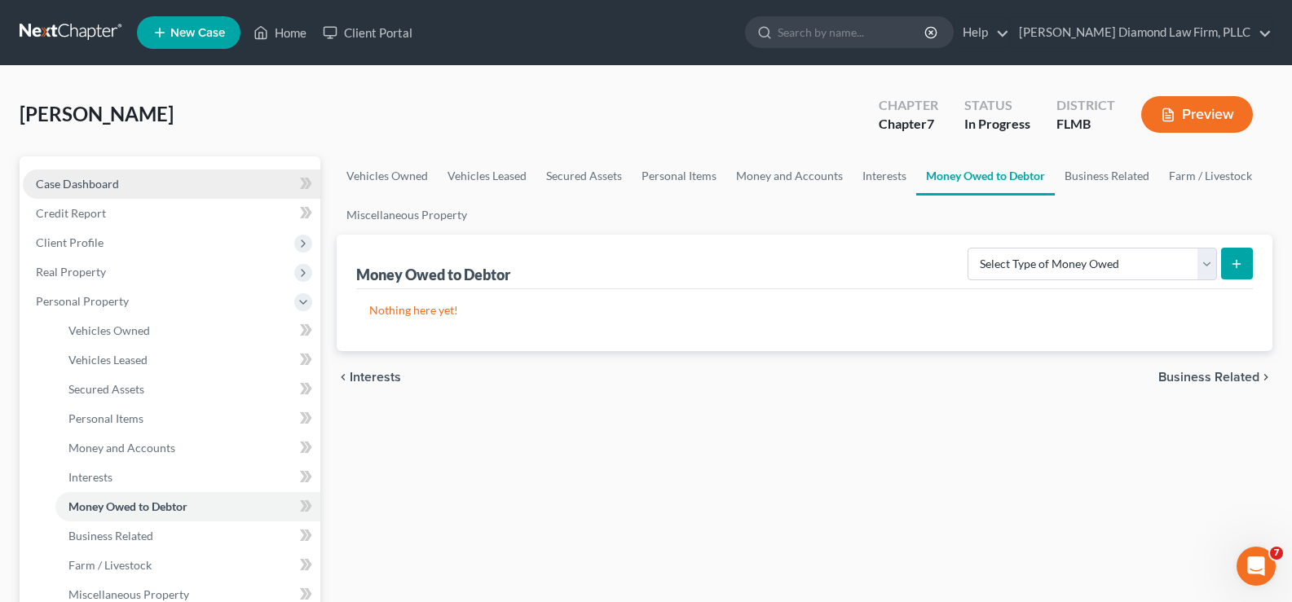
click at [158, 193] on link "Case Dashboard" at bounding box center [172, 184] width 298 height 29
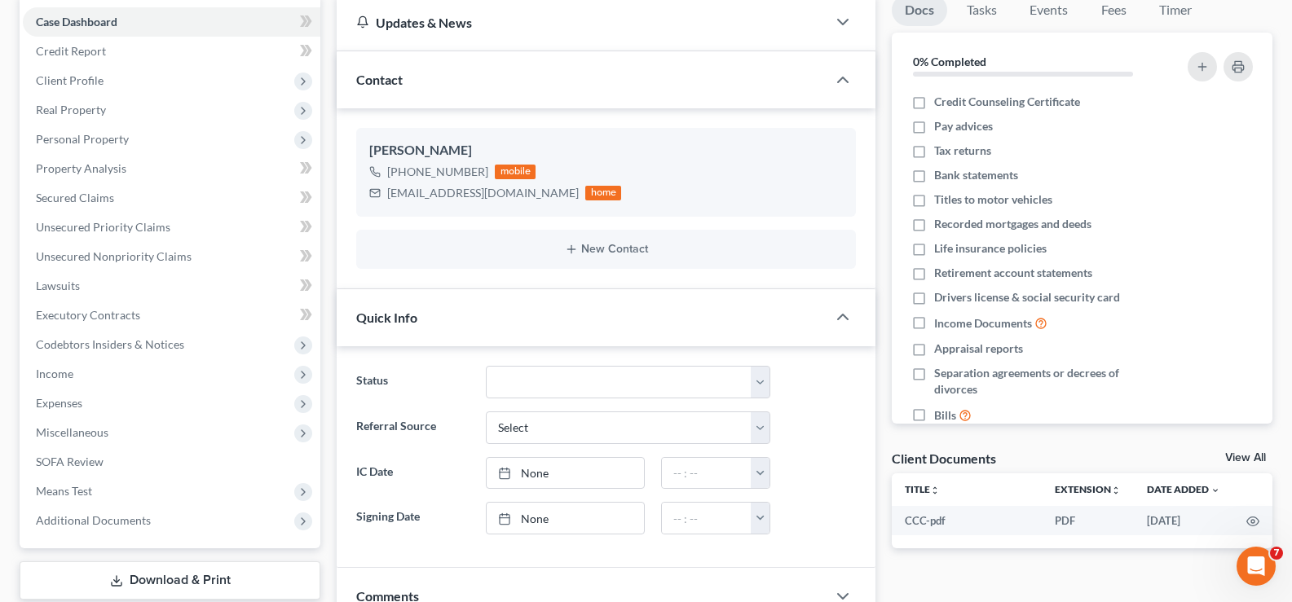
scroll to position [163, 0]
click at [622, 381] on select "Discharged Discharge Litigation Dismissal Notice Dismissed Filed Filed / Pre 34…" at bounding box center [628, 381] width 284 height 33
click at [486, 365] on select "Discharged Discharge Litigation Dismissal Notice Dismissed Filed Filed / Pre 34…" at bounding box center [628, 381] width 284 height 33
click at [121, 421] on span "Miscellaneous" at bounding box center [172, 431] width 298 height 29
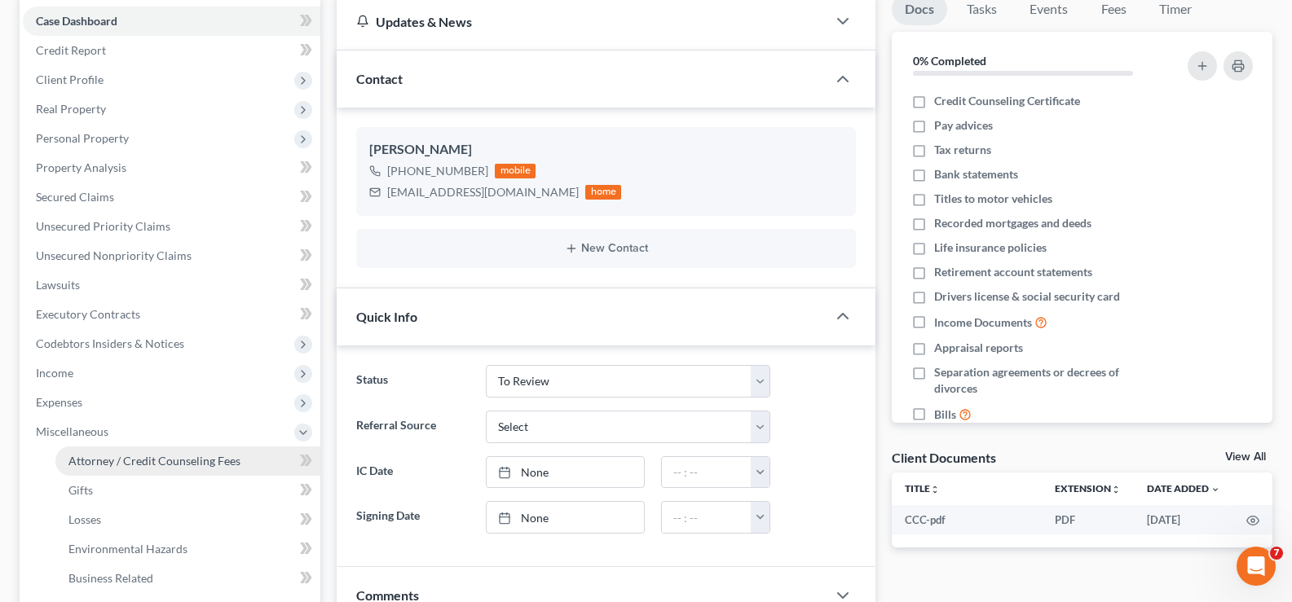
click at [151, 462] on span "Attorney / Credit Counseling Fees" at bounding box center [154, 461] width 172 height 14
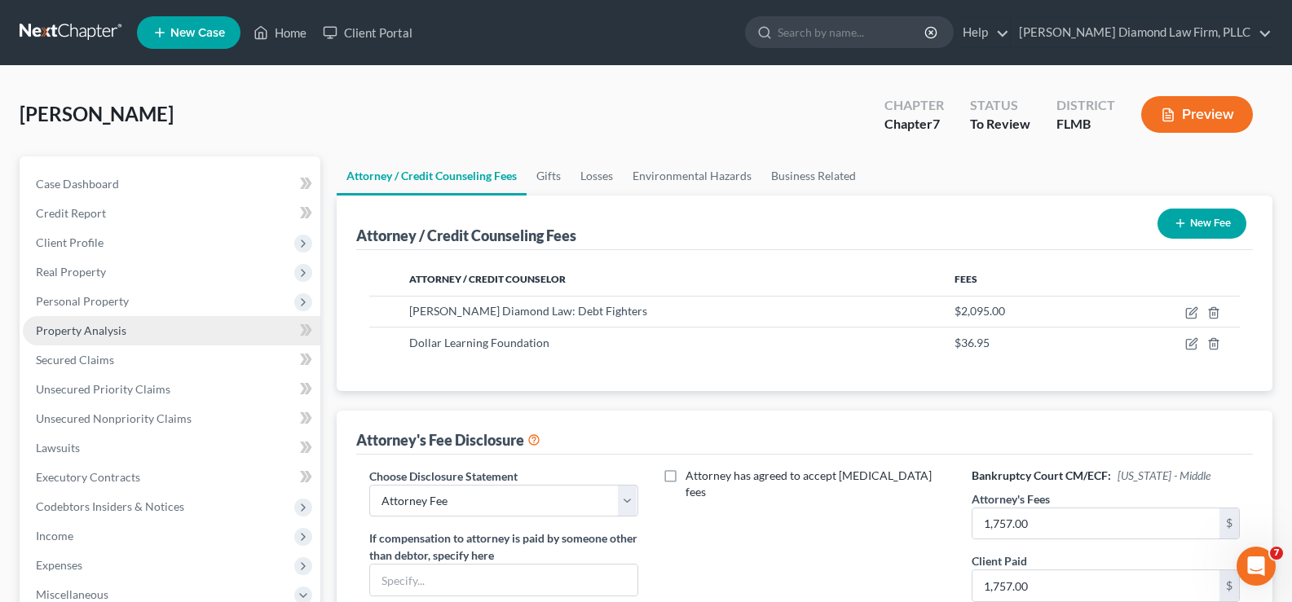
click at [118, 335] on span "Property Analysis" at bounding box center [81, 331] width 90 height 14
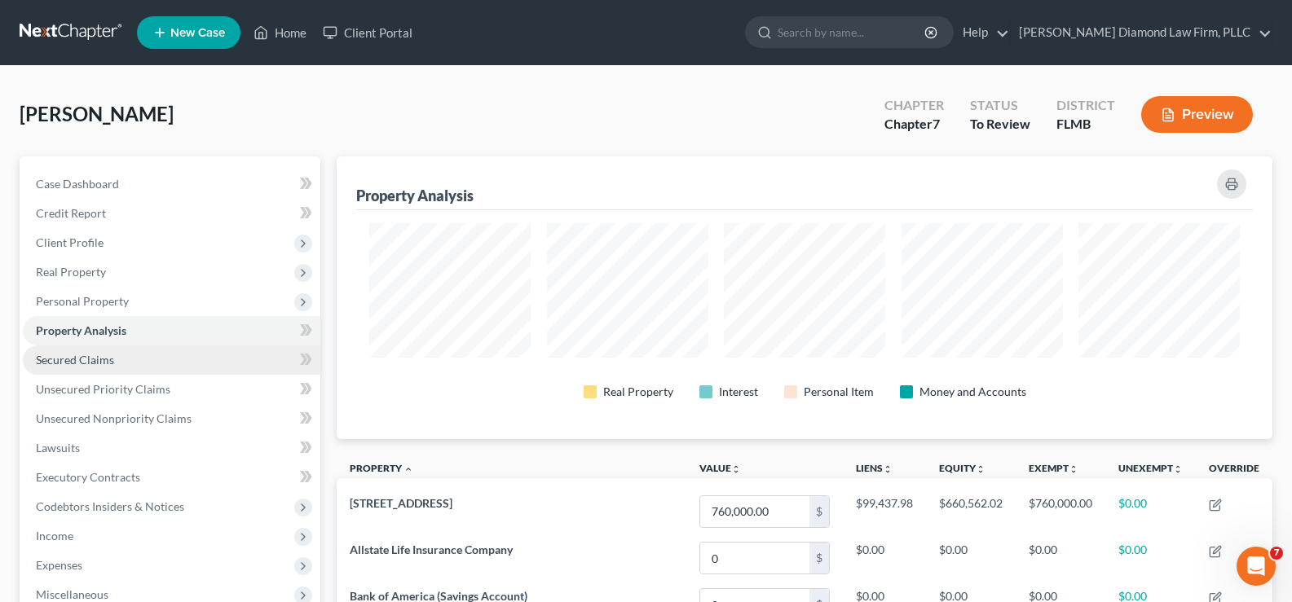
click at [104, 355] on span "Secured Claims" at bounding box center [75, 360] width 78 height 14
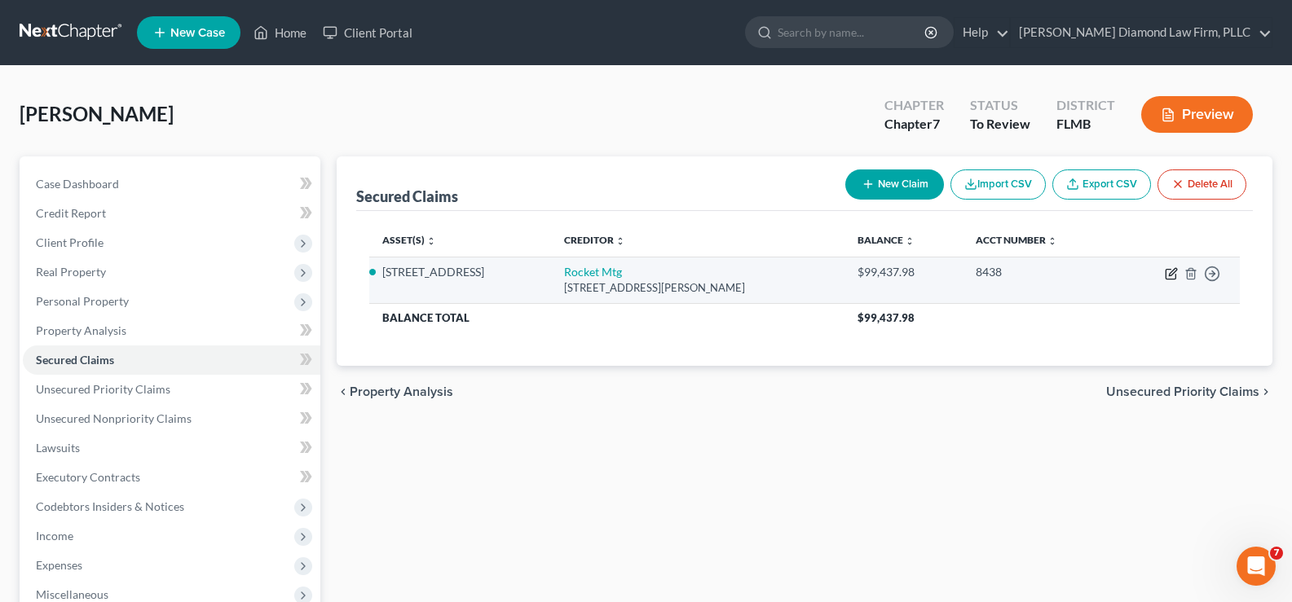
click at [1166, 272] on icon "button" at bounding box center [1171, 275] width 10 height 10
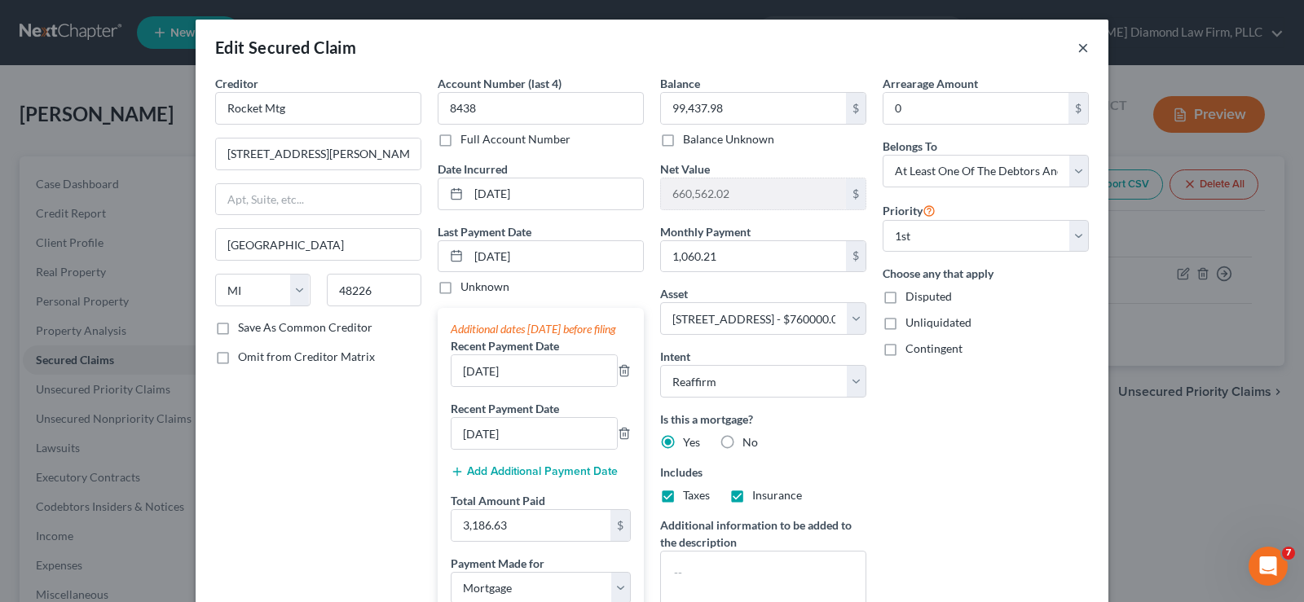
click at [1081, 46] on button "×" at bounding box center [1083, 47] width 11 height 20
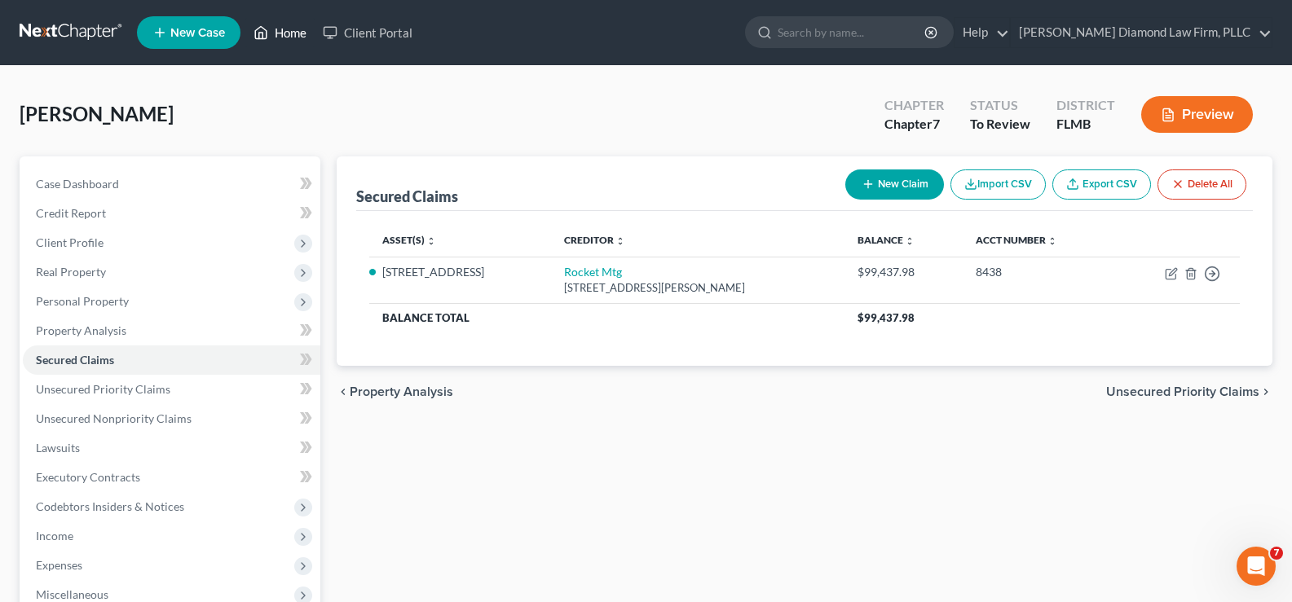
click at [290, 36] on link "Home" at bounding box center [279, 32] width 69 height 29
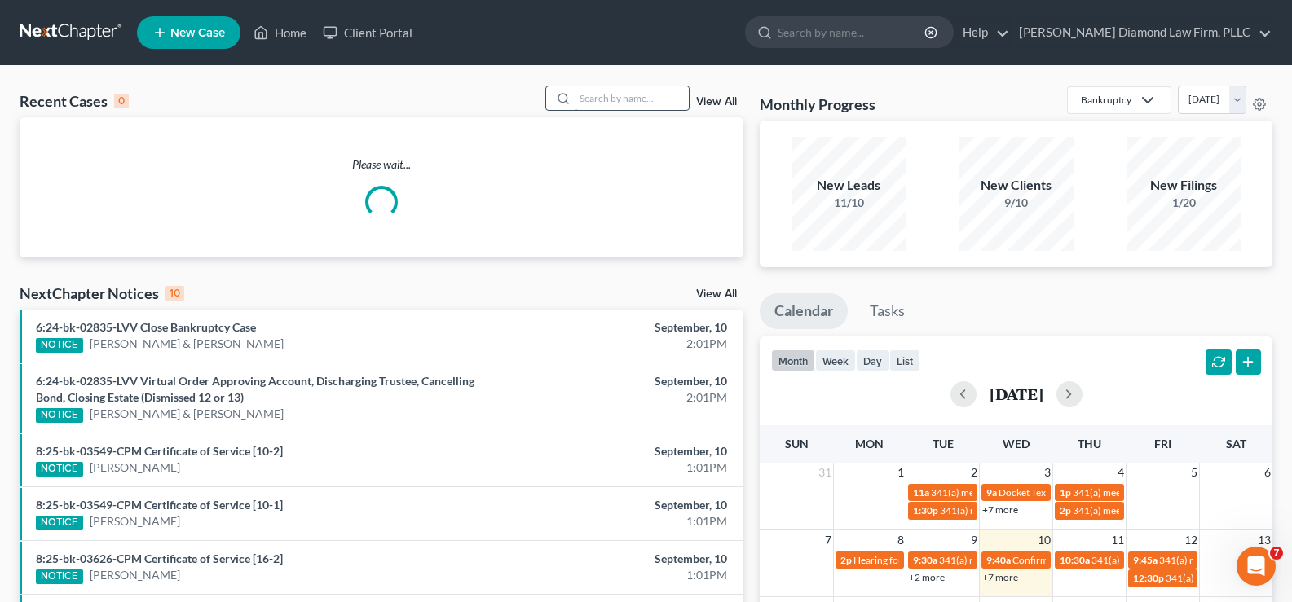
click at [590, 90] on input "search" at bounding box center [632, 98] width 114 height 24
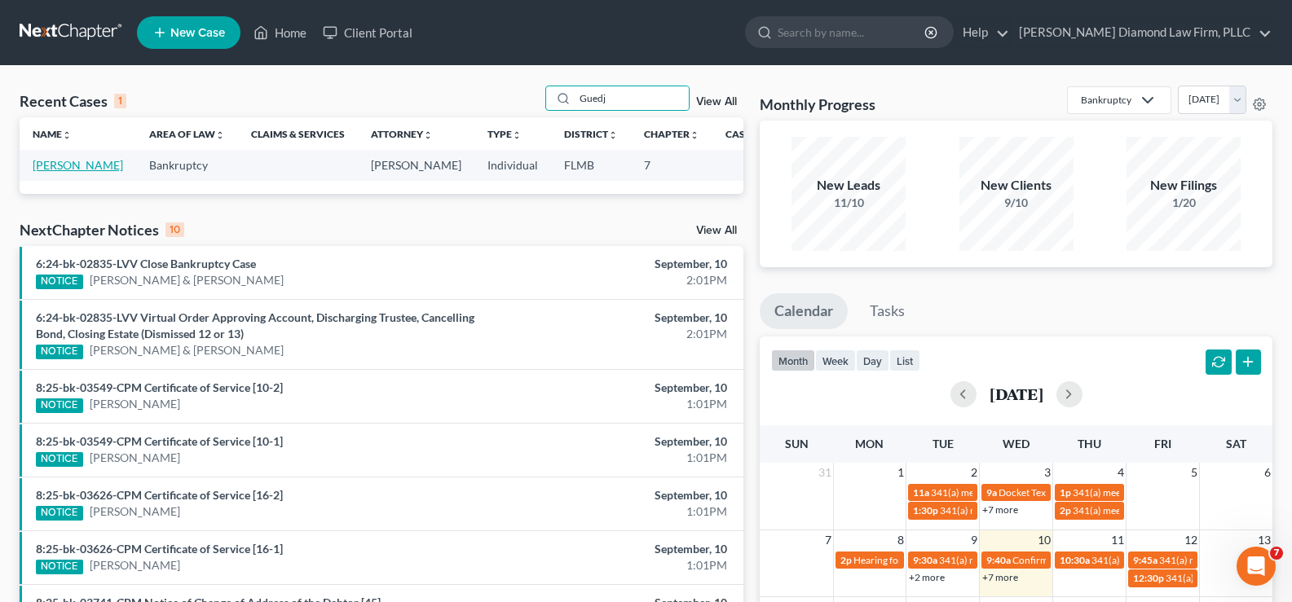
click at [48, 172] on link "[PERSON_NAME]" at bounding box center [78, 165] width 90 height 14
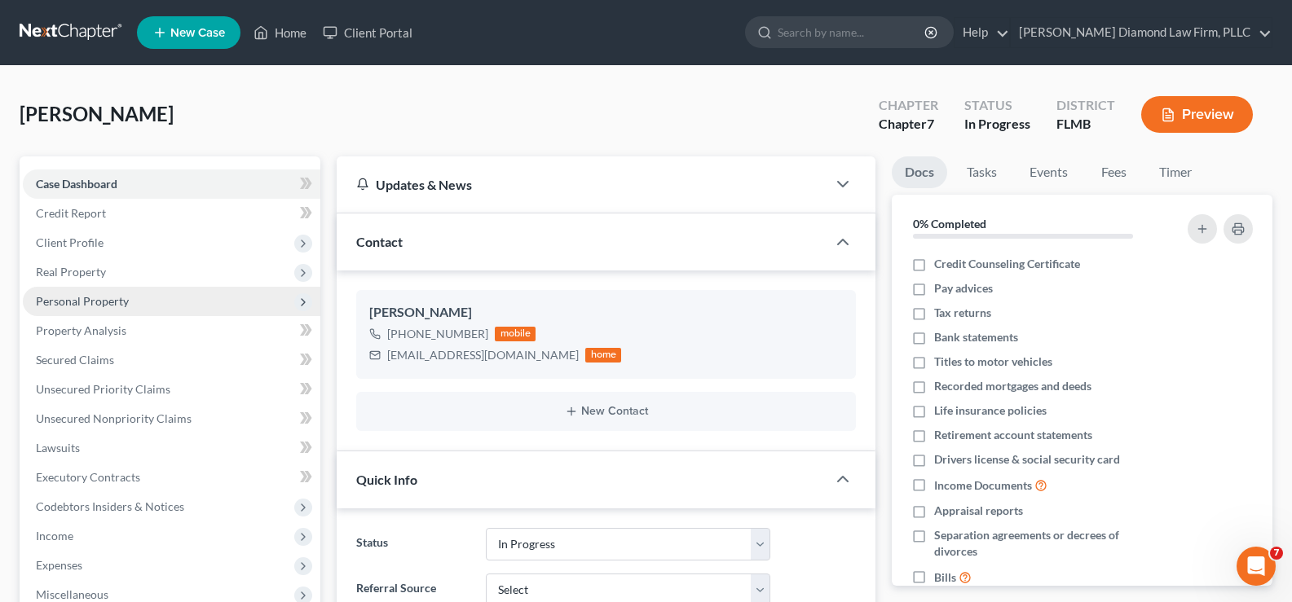
click at [92, 298] on span "Personal Property" at bounding box center [82, 301] width 93 height 14
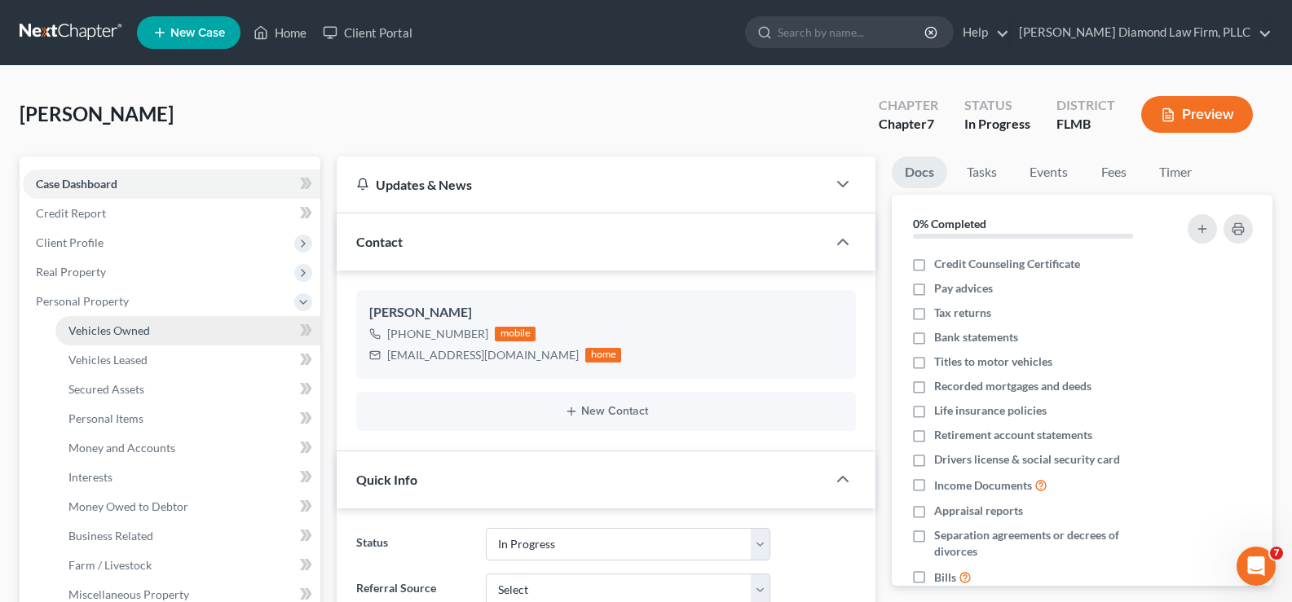
click at [115, 334] on span "Vehicles Owned" at bounding box center [109, 331] width 82 height 14
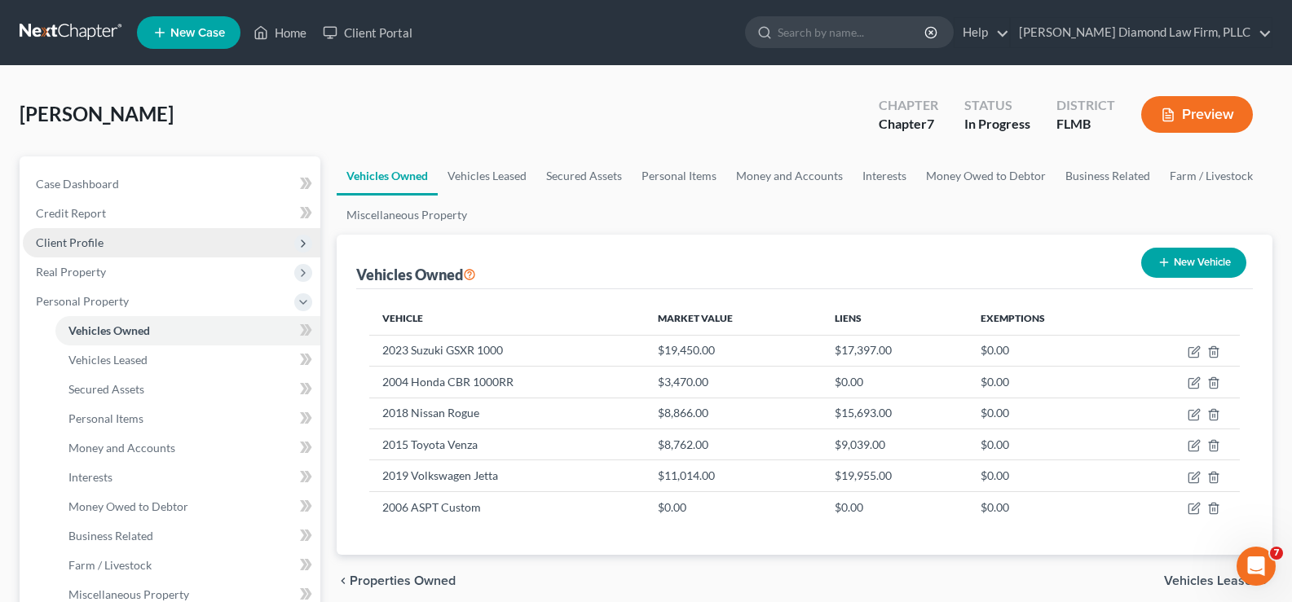
click at [98, 247] on span "Client Profile" at bounding box center [70, 243] width 68 height 14
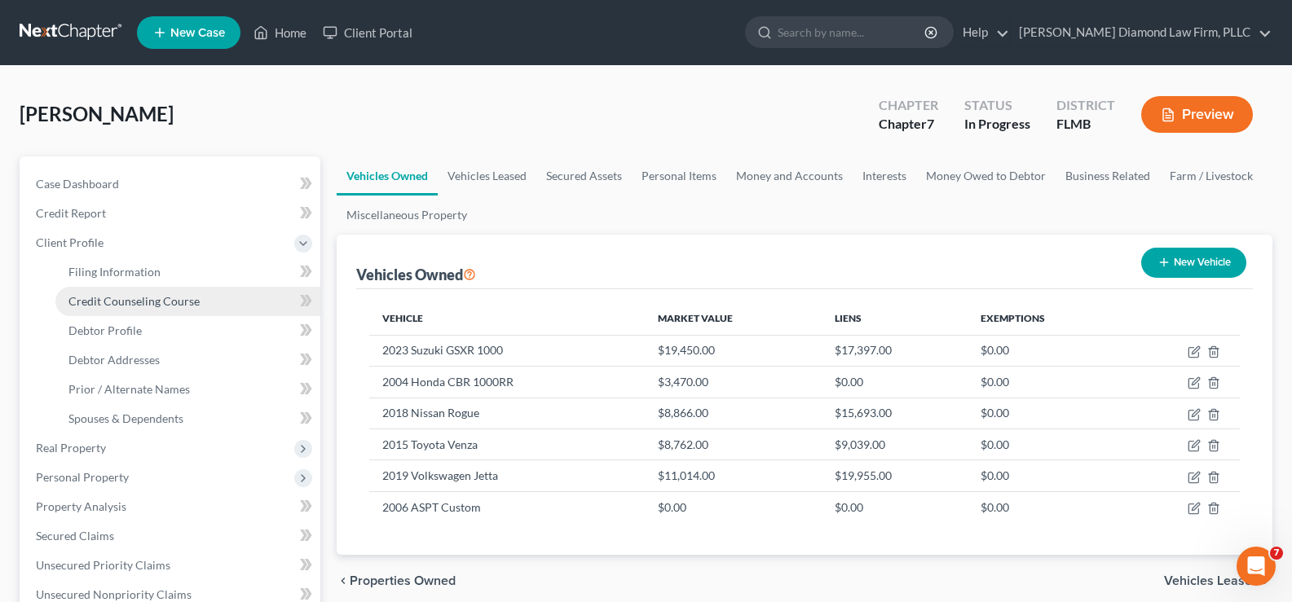
click at [164, 307] on span "Credit Counseling Course" at bounding box center [133, 301] width 131 height 14
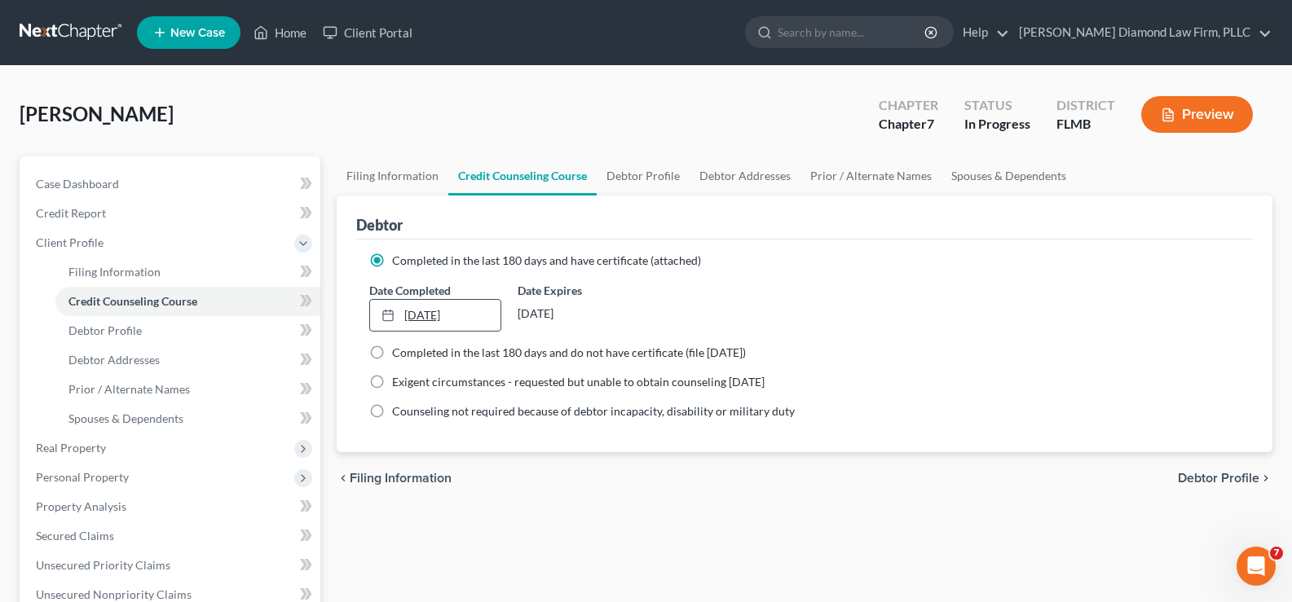
click at [486, 316] on link "[DATE]" at bounding box center [435, 315] width 130 height 31
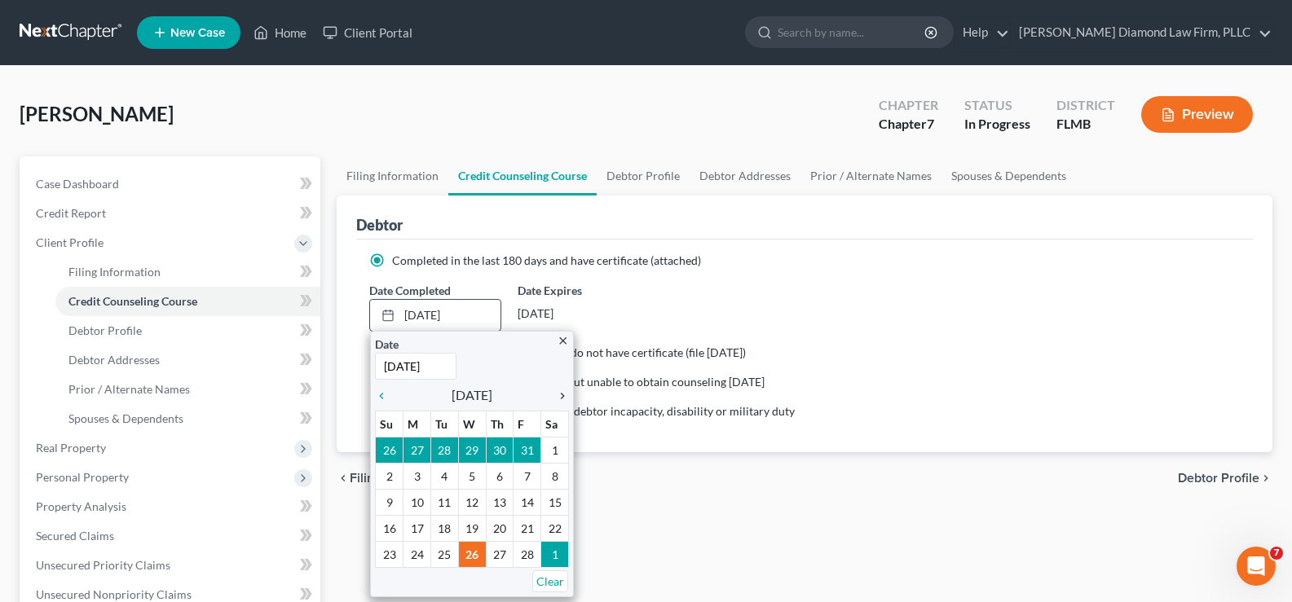
click at [562, 399] on icon "chevron_right" at bounding box center [558, 396] width 21 height 13
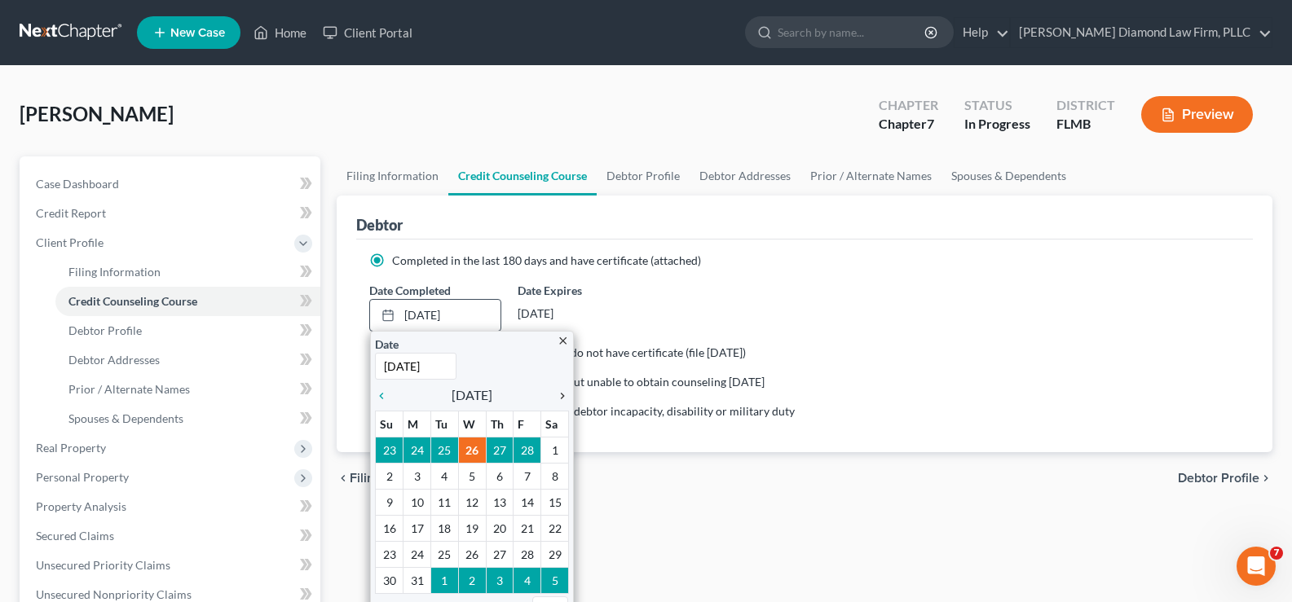
click at [562, 399] on icon "chevron_right" at bounding box center [558, 396] width 21 height 13
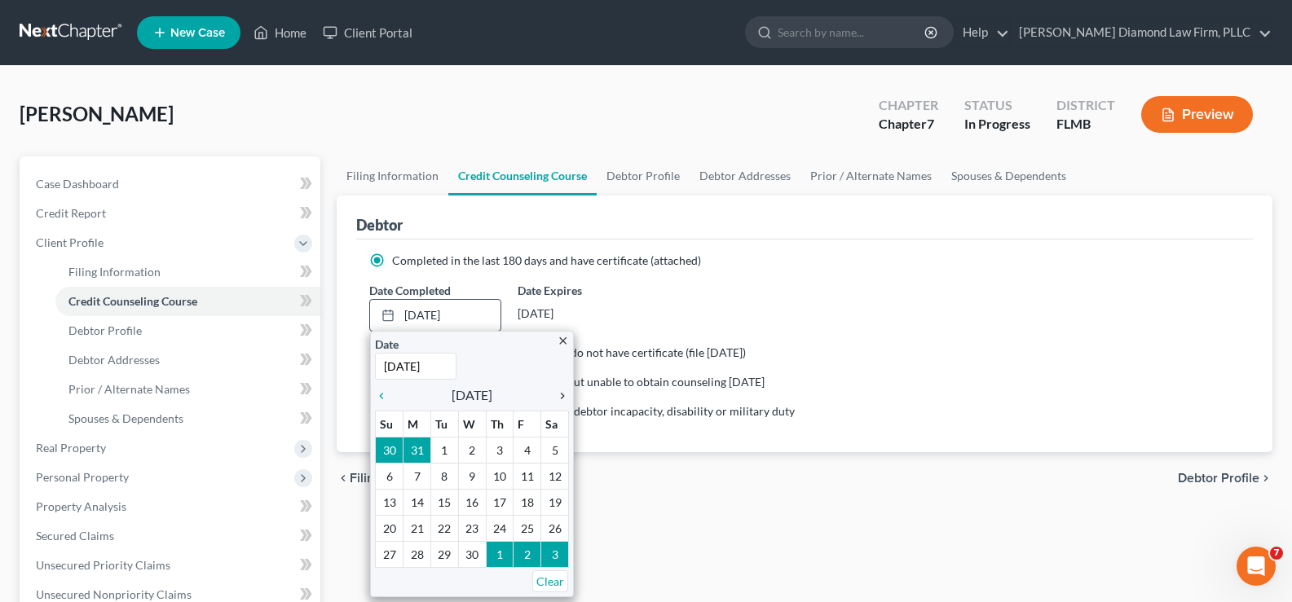
click at [562, 399] on icon "chevron_right" at bounding box center [558, 396] width 21 height 13
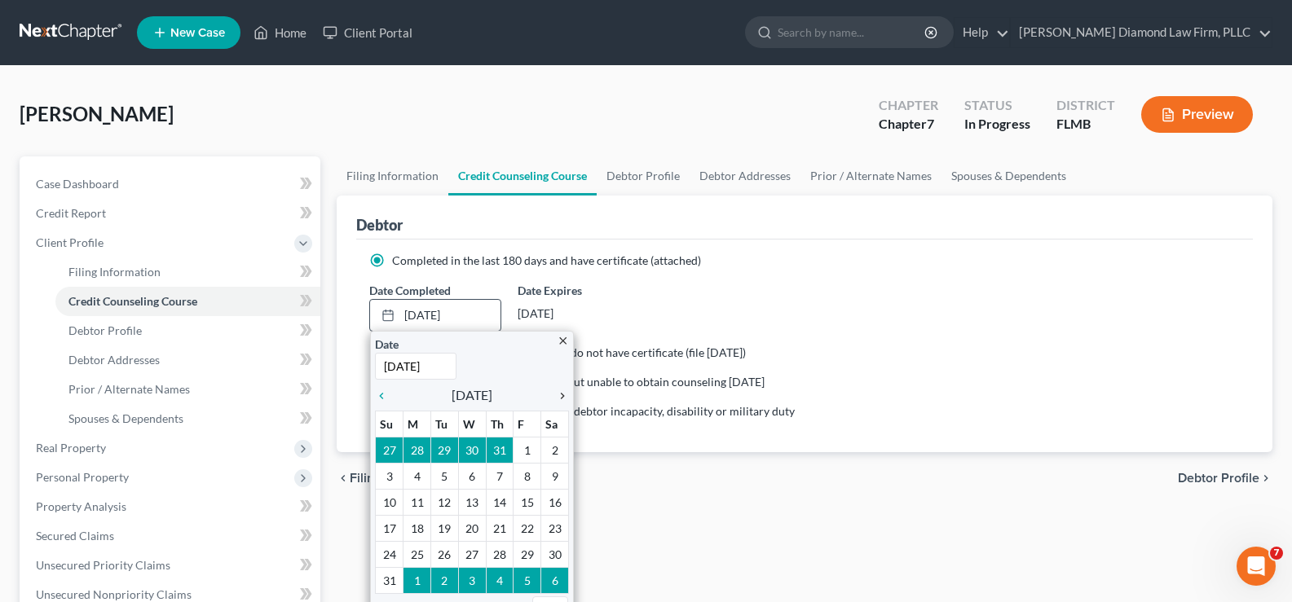
click at [562, 399] on icon "chevron_right" at bounding box center [558, 396] width 21 height 13
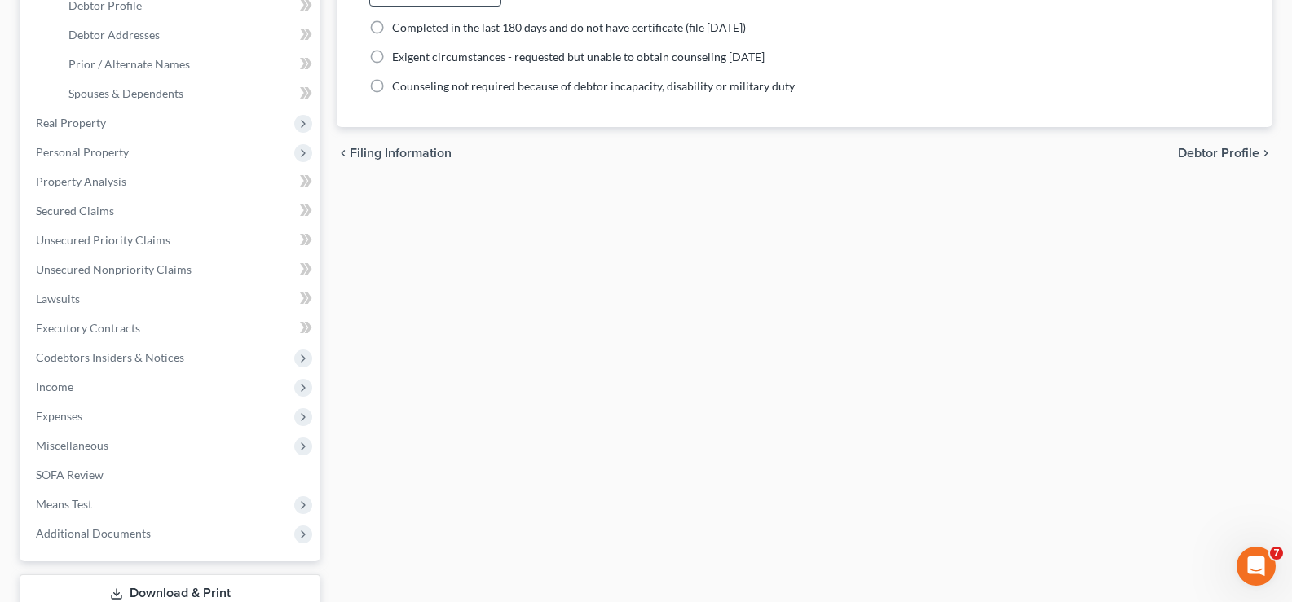
scroll to position [440, 0]
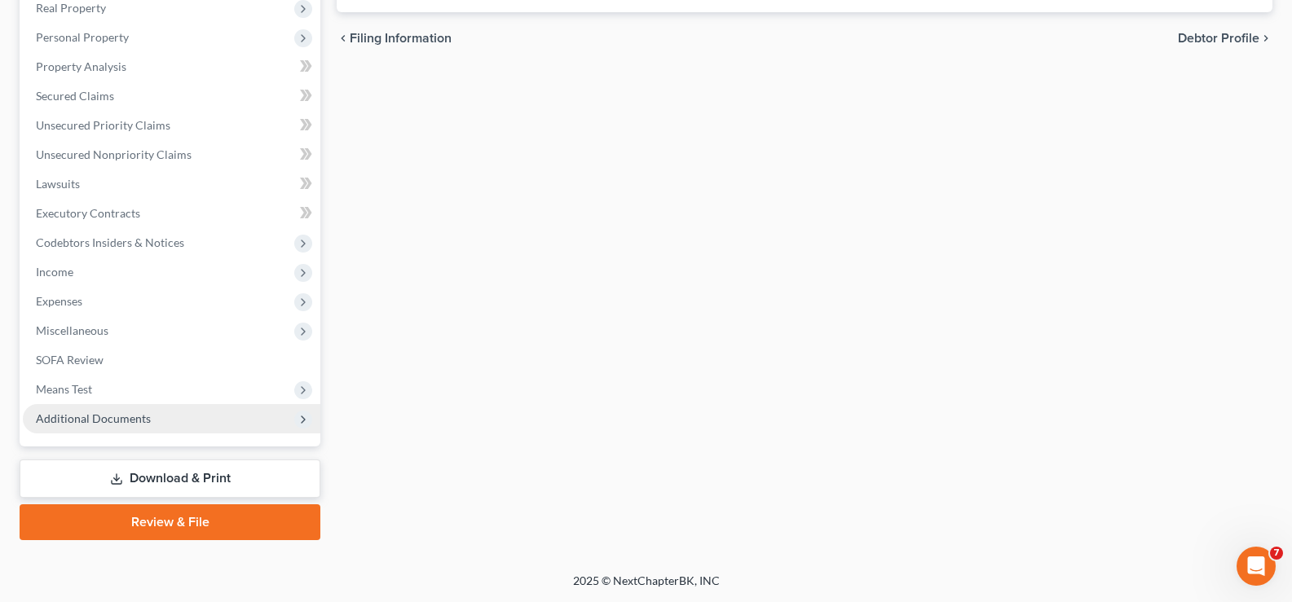
click at [137, 418] on span "Additional Documents" at bounding box center [93, 419] width 115 height 14
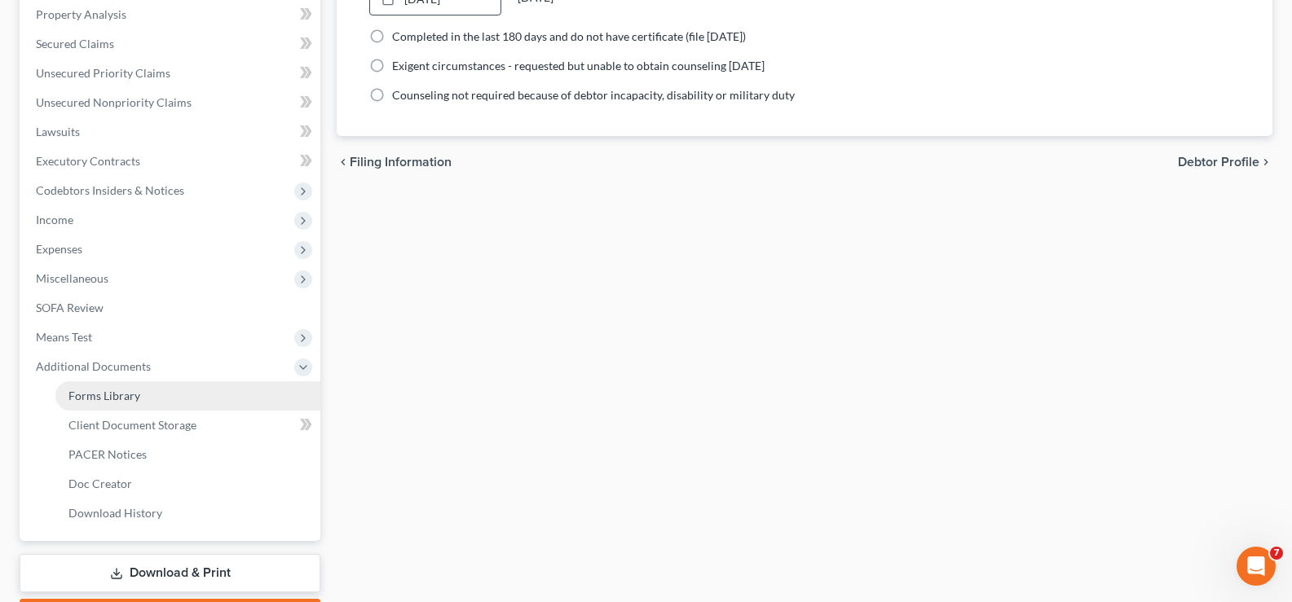
scroll to position [264, 0]
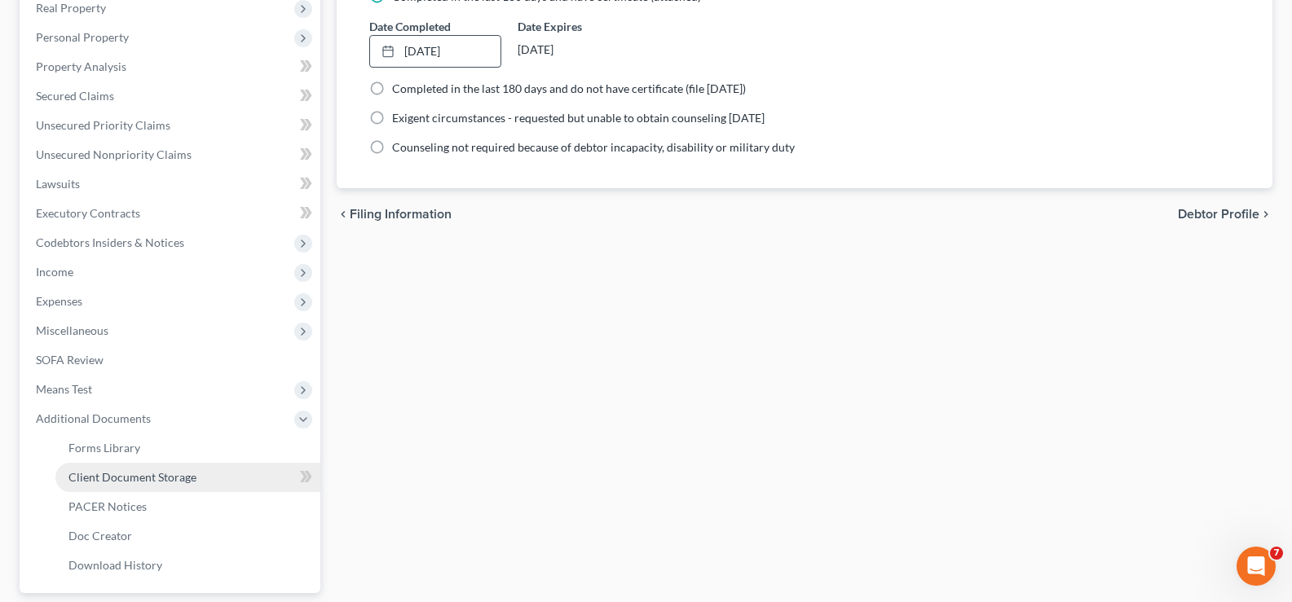
click at [176, 476] on span "Client Document Storage" at bounding box center [132, 477] width 128 height 14
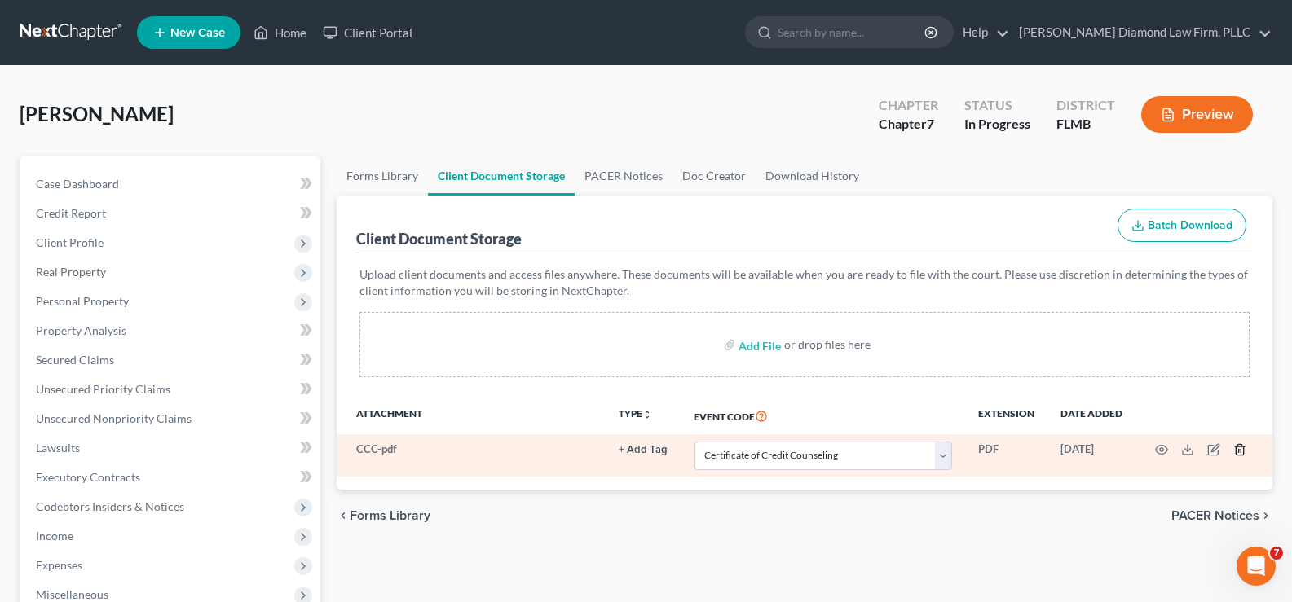
click at [1243, 451] on icon "button" at bounding box center [1239, 450] width 7 height 11
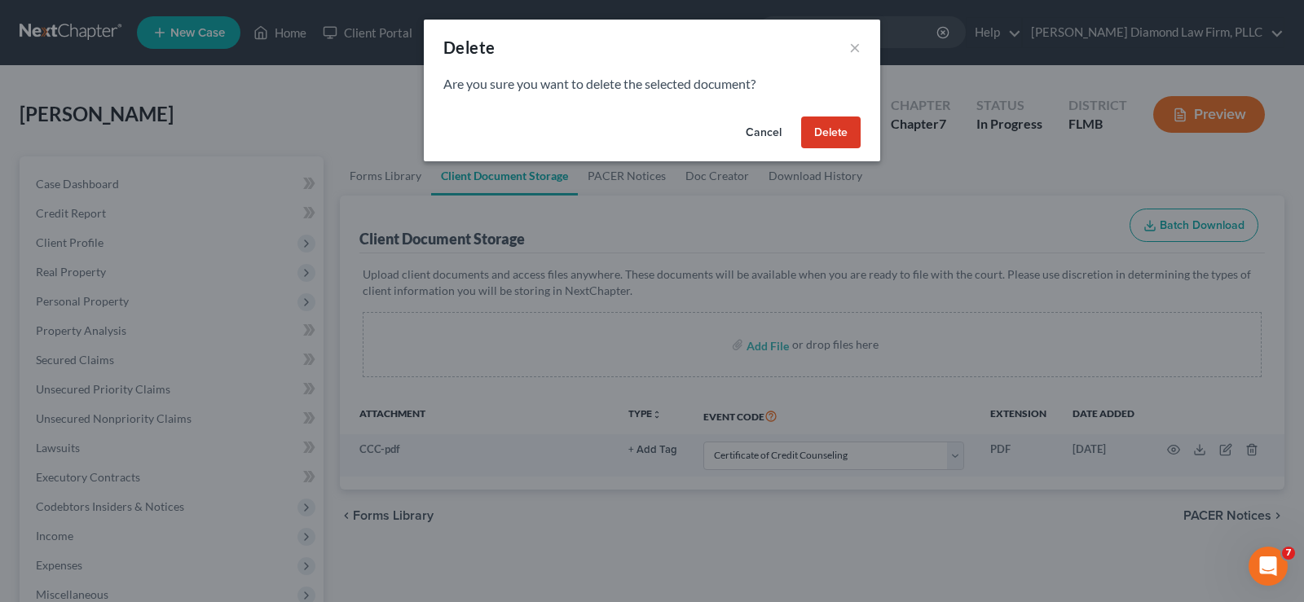
click at [826, 134] on button "Delete" at bounding box center [831, 133] width 60 height 33
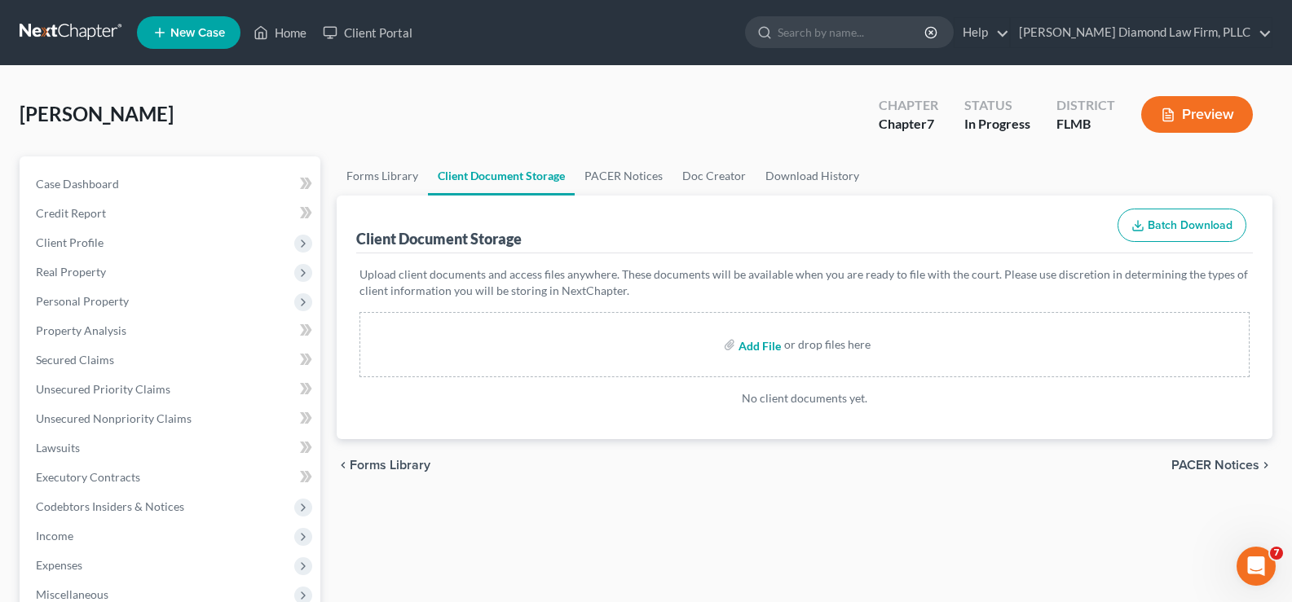
click at [761, 348] on input "file" at bounding box center [757, 344] width 39 height 29
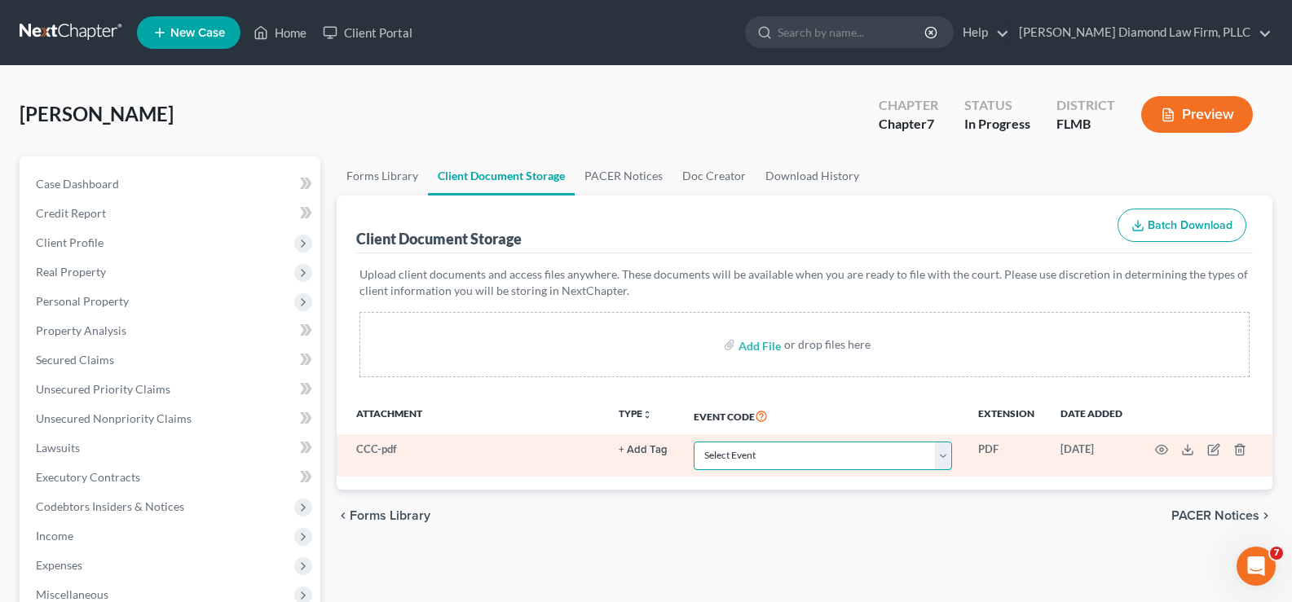
click at [864, 449] on select "Select Event 20 Largest Unsecured Creditors Amended Chapter 13 Plan Amended Cre…" at bounding box center [823, 456] width 258 height 29
click at [694, 442] on select "Select Event 20 Largest Unsecured Creditors Amended Chapter 13 Plan Amended Cre…" at bounding box center [823, 456] width 258 height 29
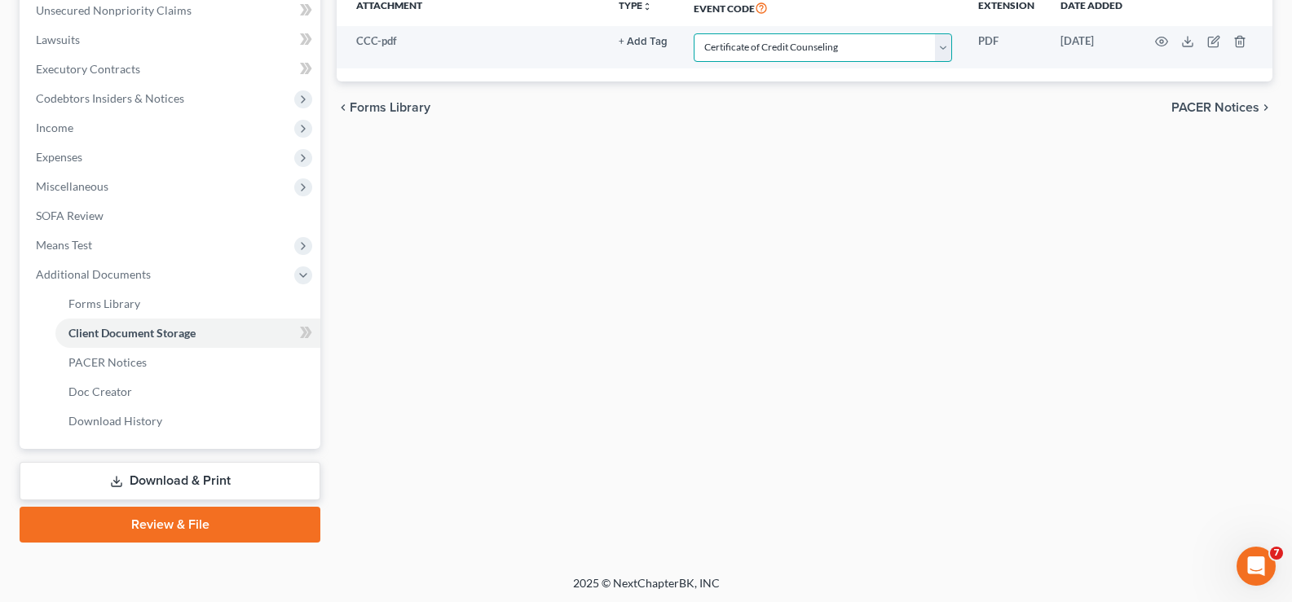
scroll to position [411, 0]
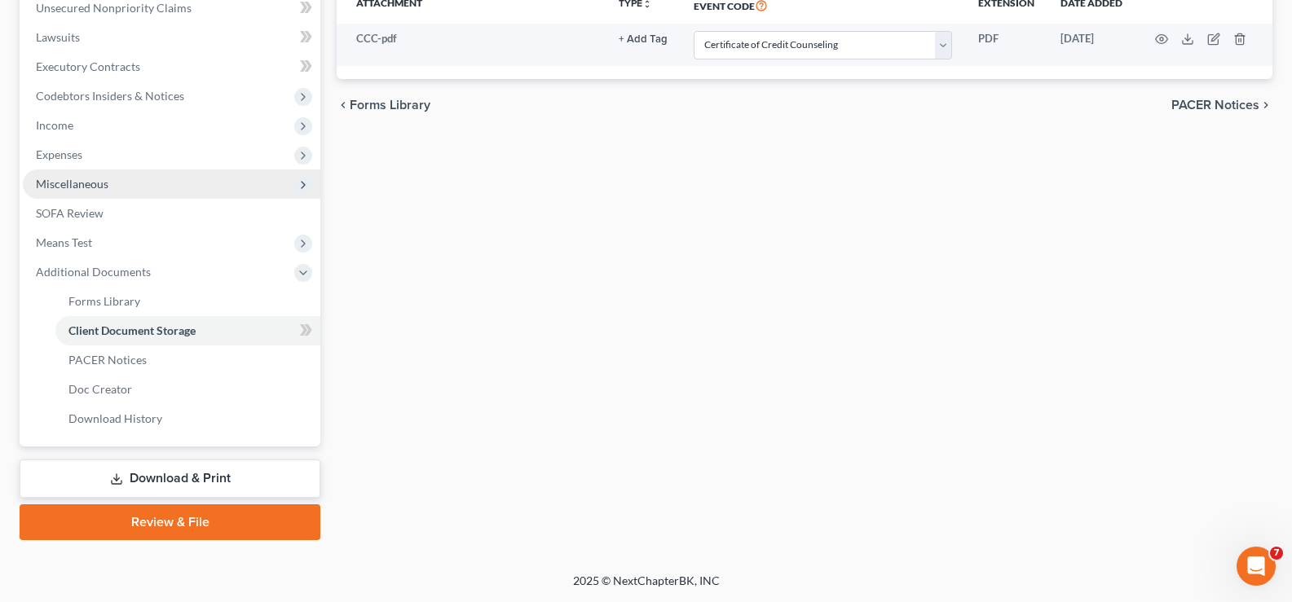
click at [161, 192] on span "Miscellaneous" at bounding box center [172, 184] width 298 height 29
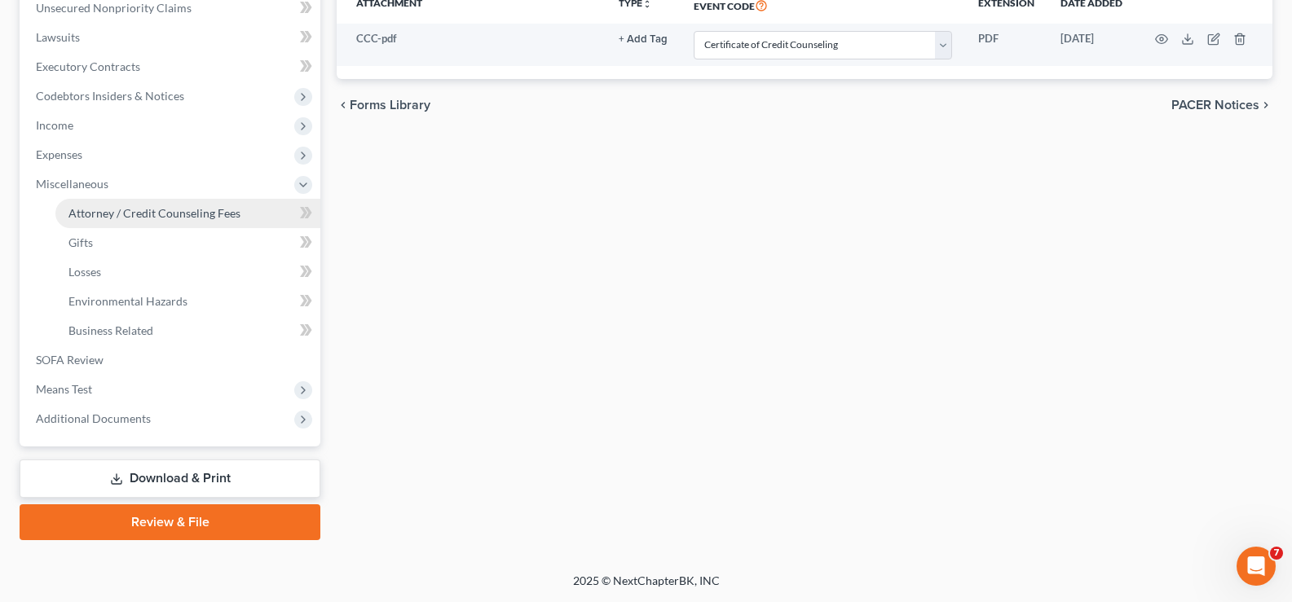
click at [228, 214] on span "Attorney / Credit Counseling Fees" at bounding box center [154, 213] width 172 height 14
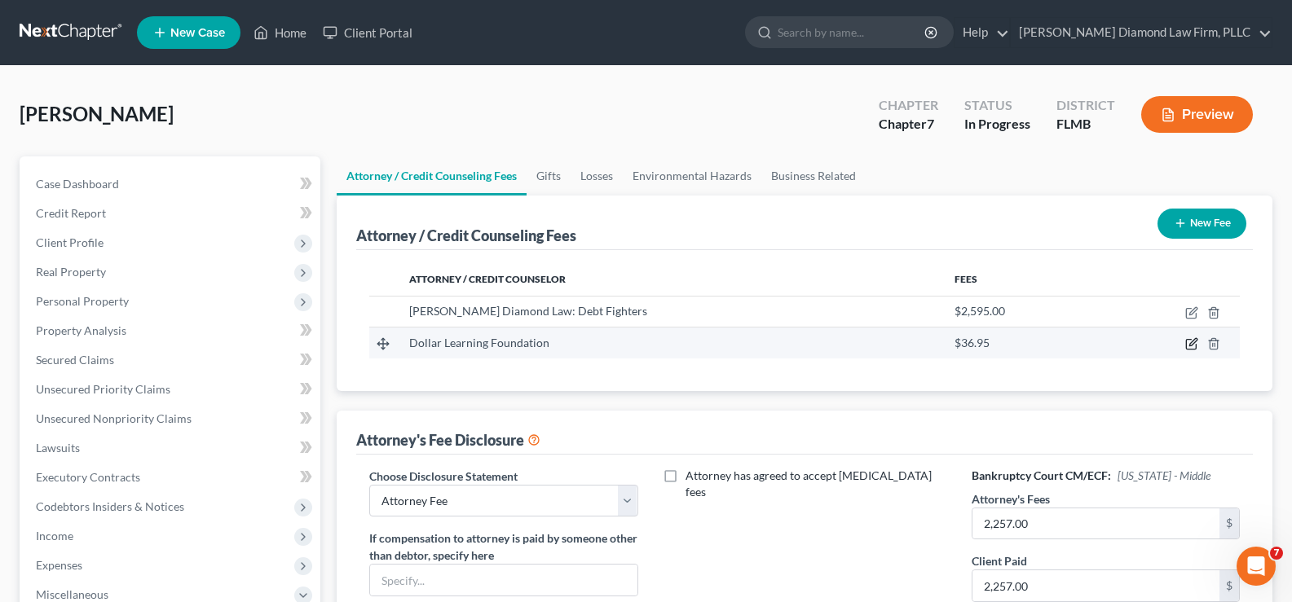
click at [1192, 345] on icon "button" at bounding box center [1192, 342] width 7 height 7
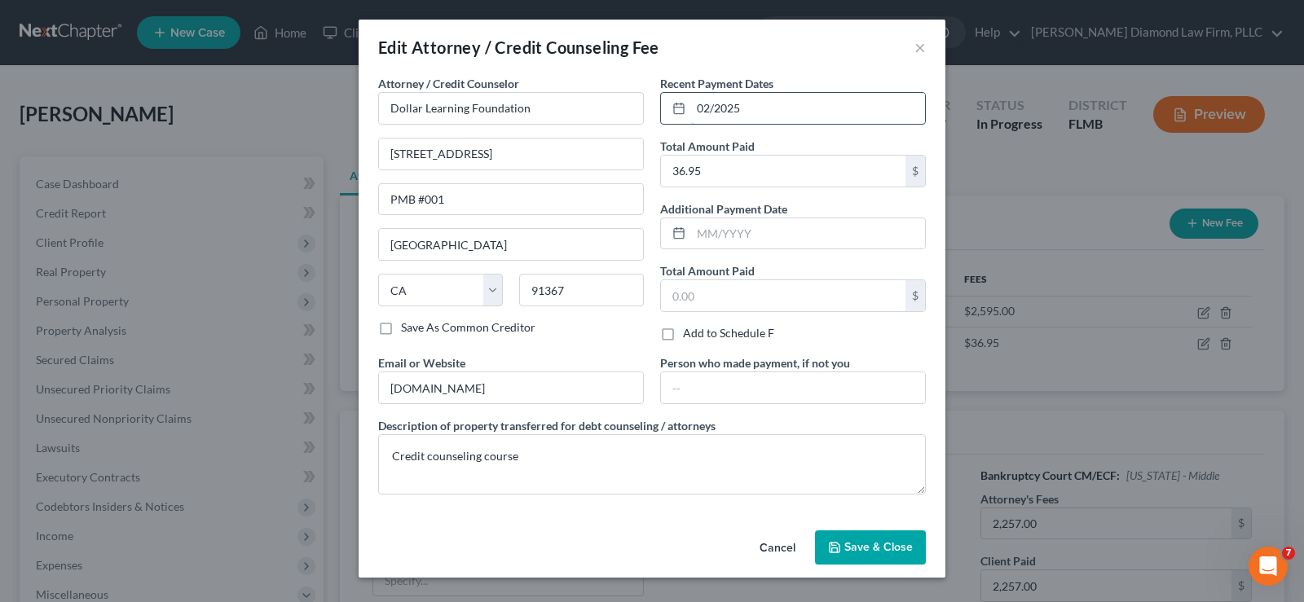
drag, startPoint x: 760, startPoint y: 109, endPoint x: 688, endPoint y: 110, distance: 72.5
click at [688, 110] on div "02/2025" at bounding box center [793, 108] width 266 height 33
click at [857, 544] on span "Save & Close" at bounding box center [878, 547] width 68 height 14
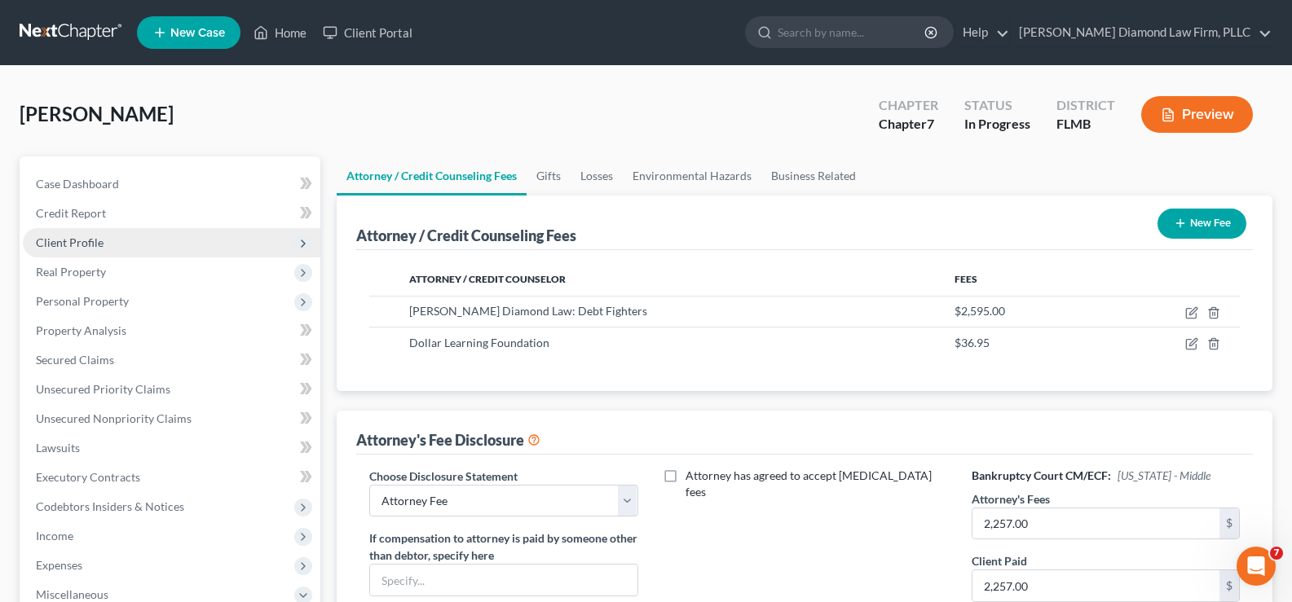
click at [86, 248] on span "Client Profile" at bounding box center [70, 243] width 68 height 14
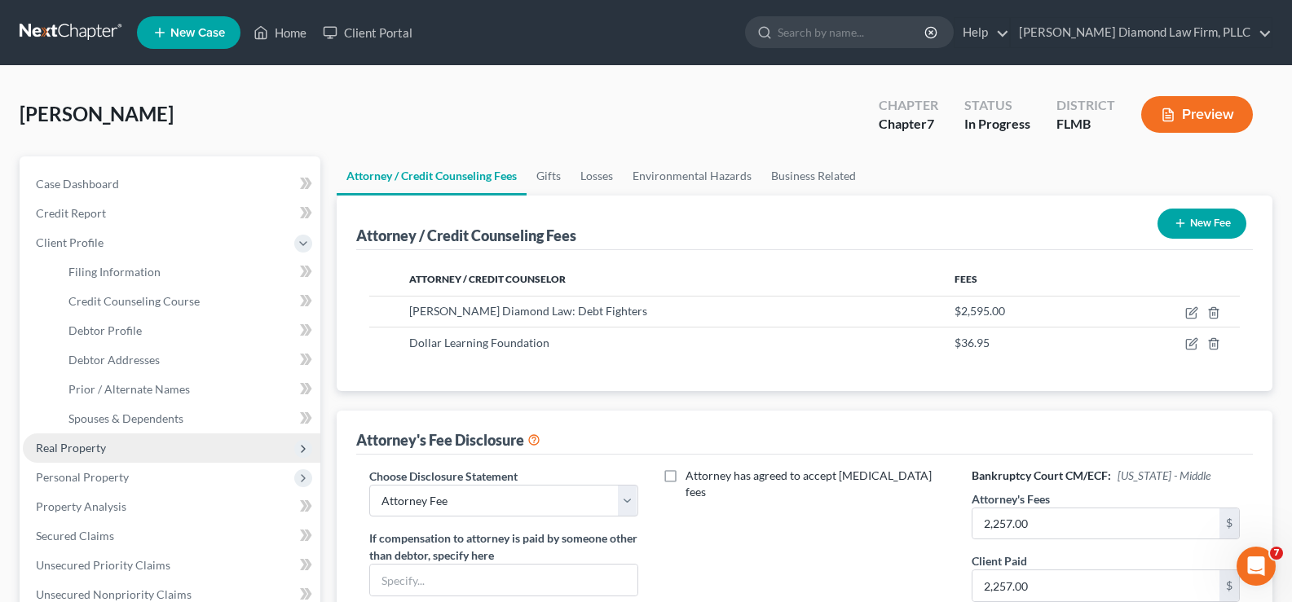
click at [130, 455] on span "Real Property" at bounding box center [172, 448] width 298 height 29
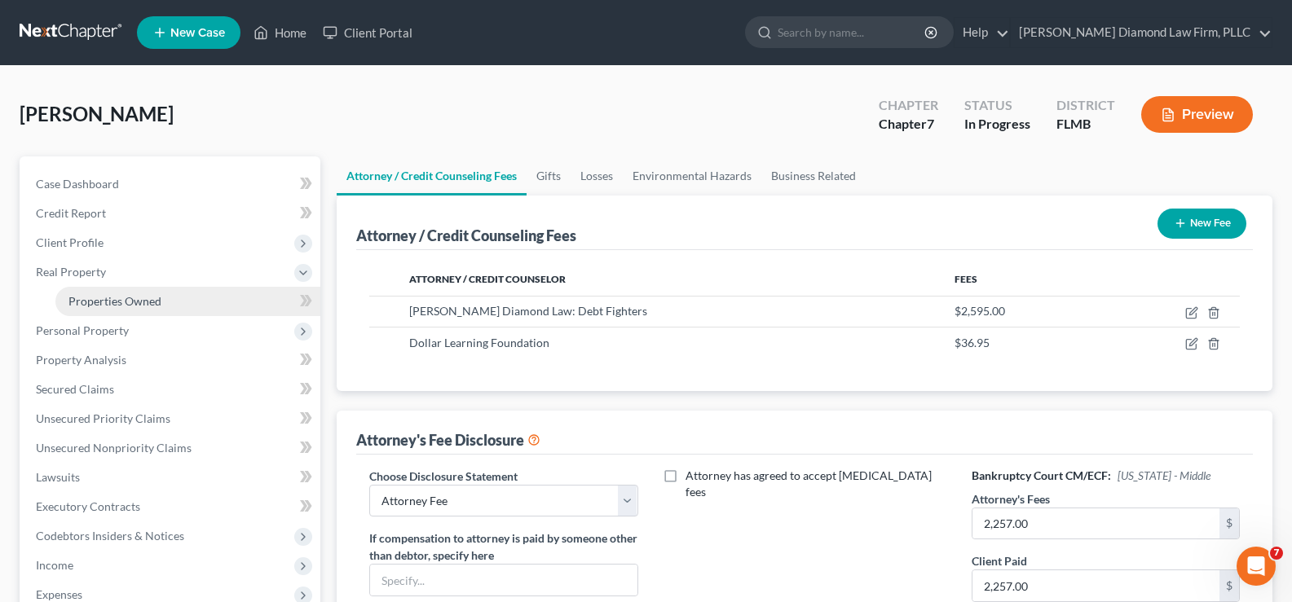
click at [148, 297] on span "Properties Owned" at bounding box center [114, 301] width 93 height 14
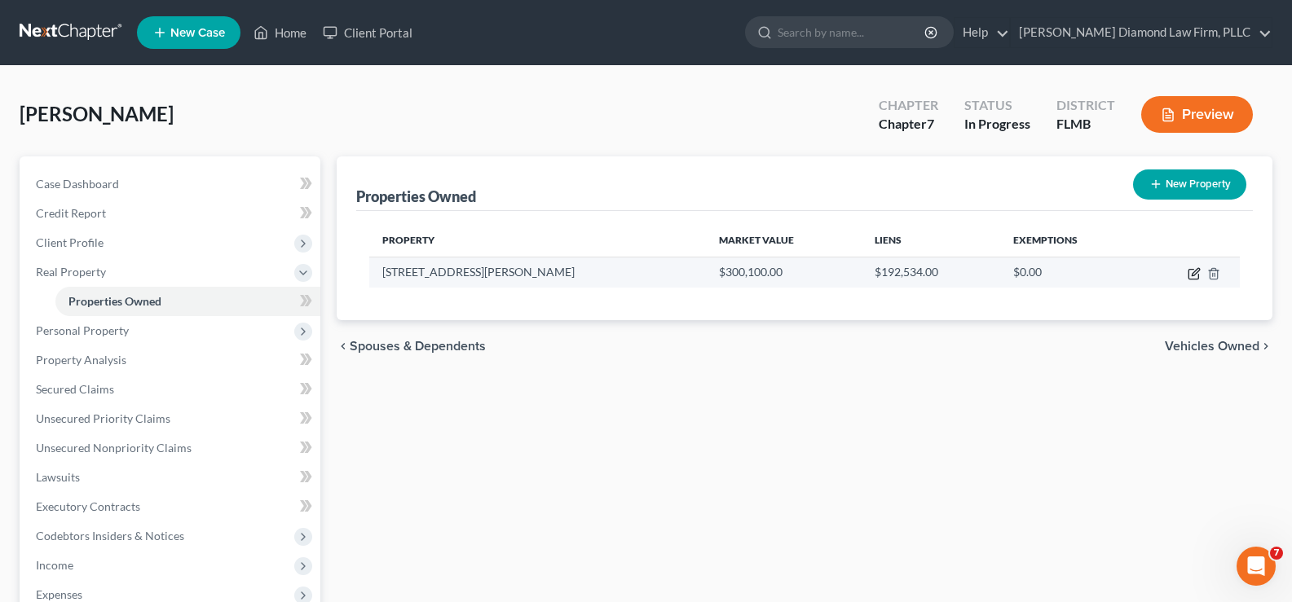
click at [1194, 271] on icon "button" at bounding box center [1194, 273] width 13 height 13
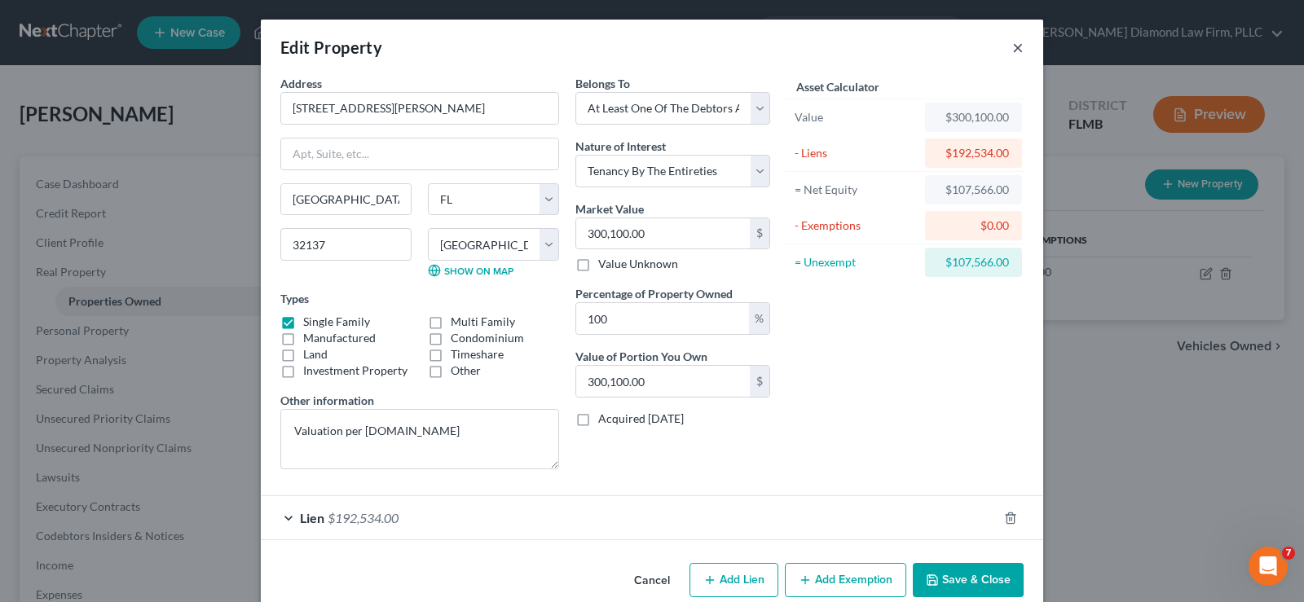
click at [1016, 50] on button "×" at bounding box center [1017, 47] width 11 height 20
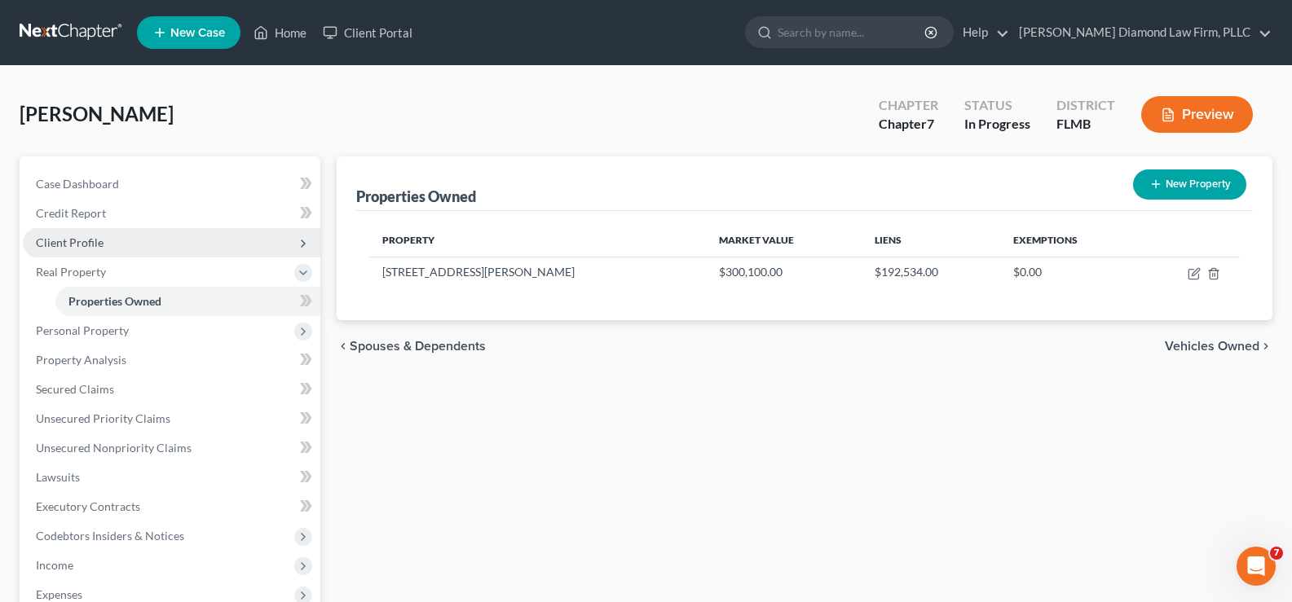
click at [105, 248] on span "Client Profile" at bounding box center [172, 242] width 298 height 29
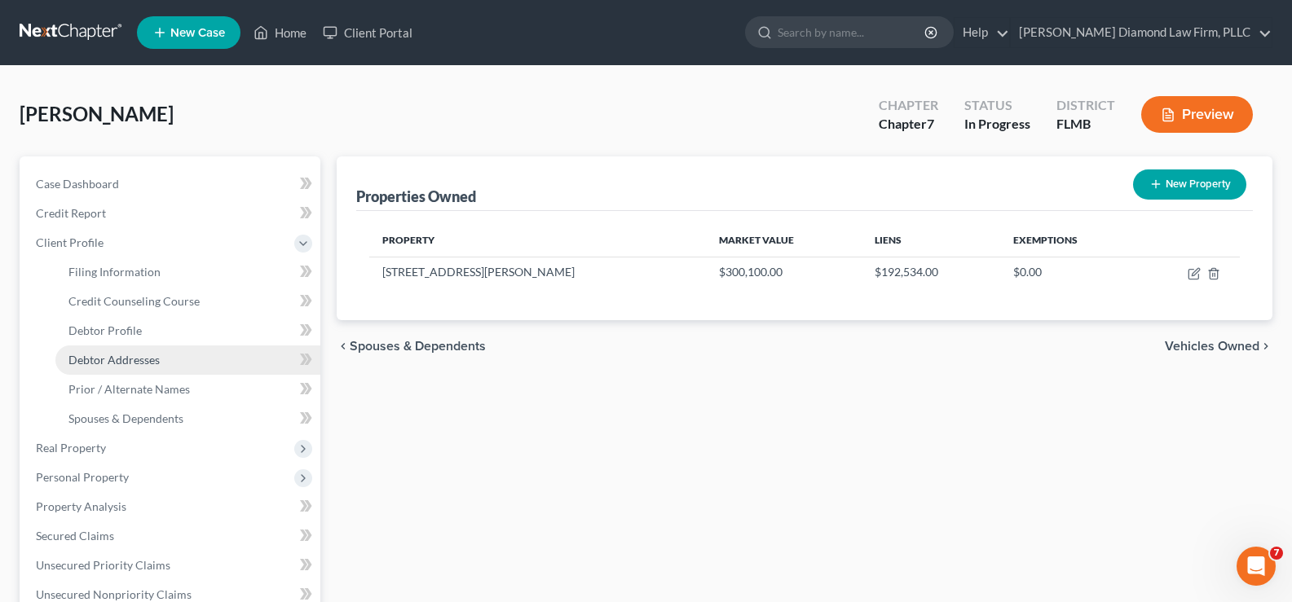
click at [157, 359] on span "Debtor Addresses" at bounding box center [113, 360] width 91 height 14
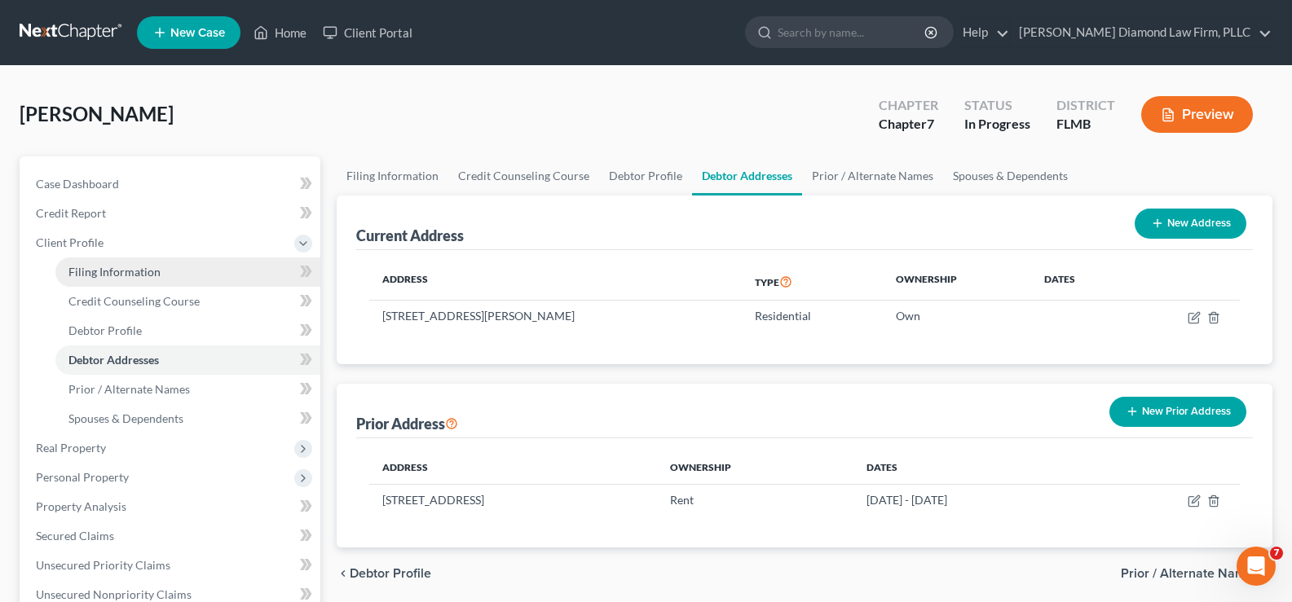
click at [176, 280] on link "Filing Information" at bounding box center [187, 272] width 265 height 29
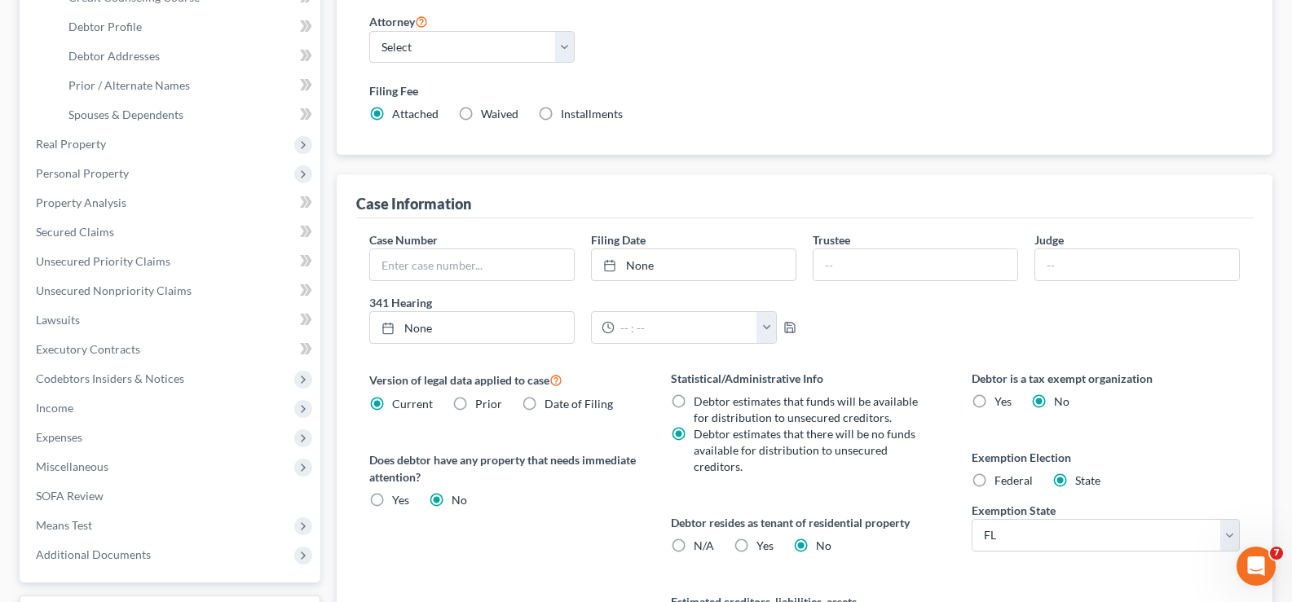
scroll to position [163, 0]
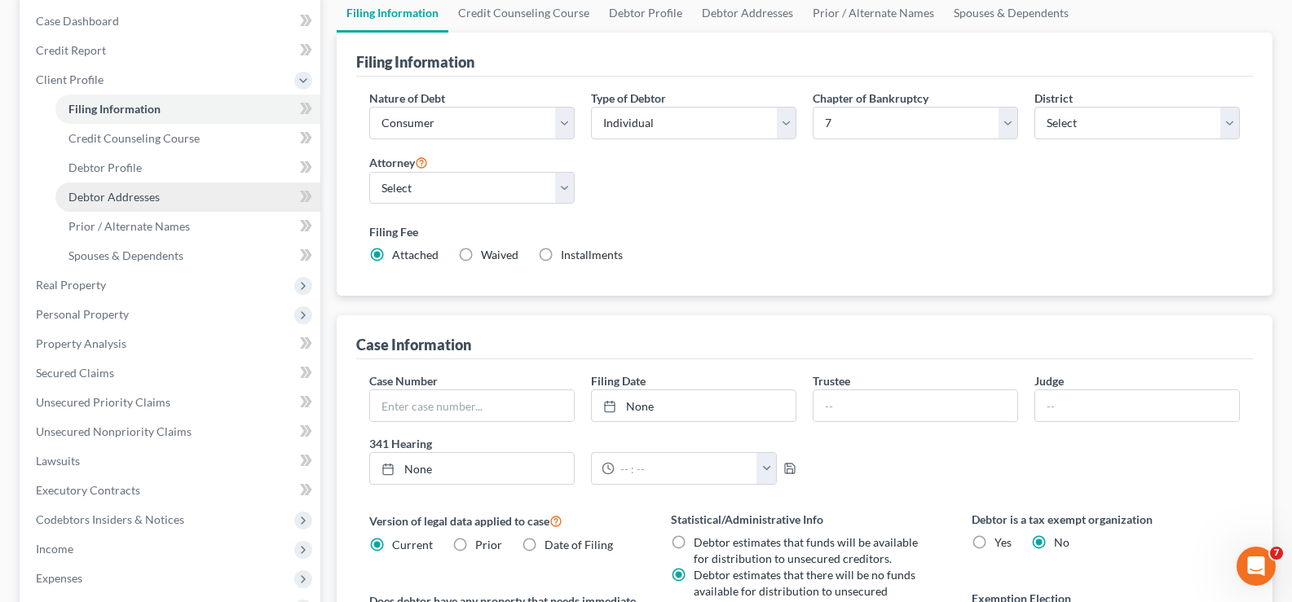
click at [143, 201] on span "Debtor Addresses" at bounding box center [113, 197] width 91 height 14
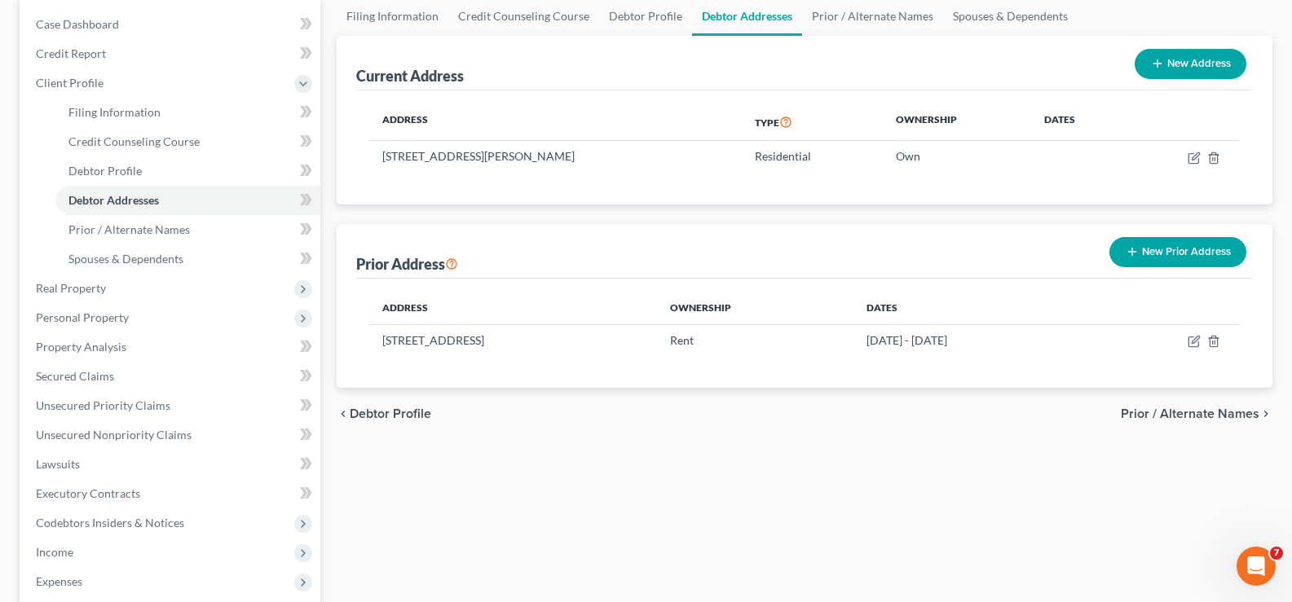
scroll to position [163, 0]
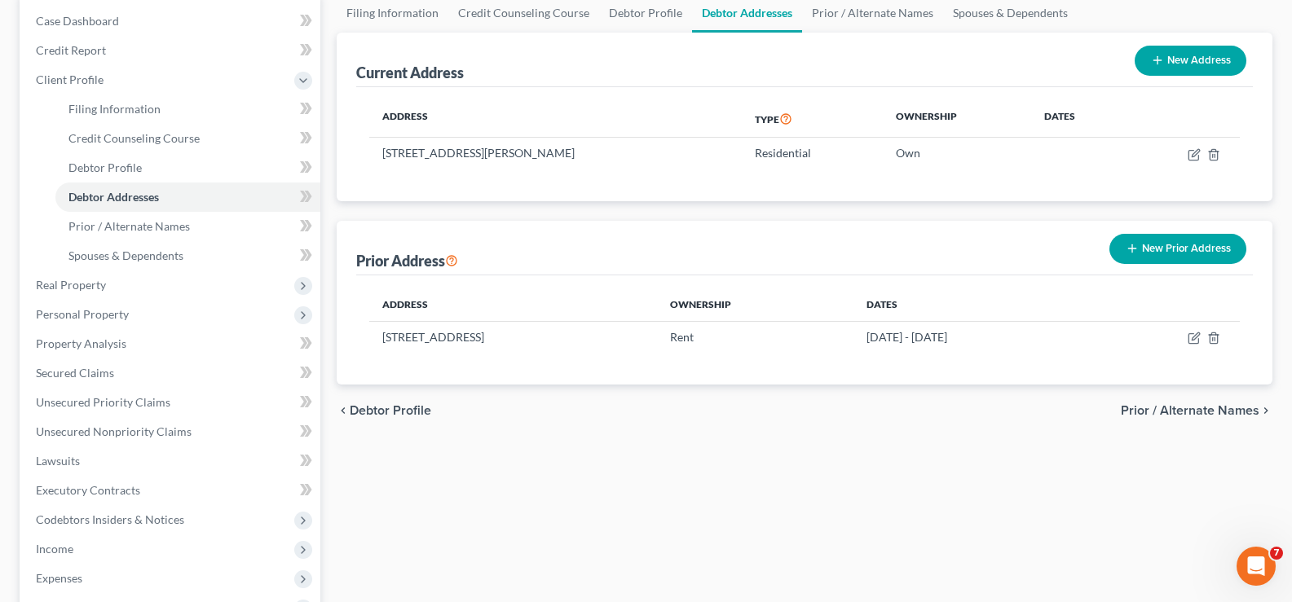
click at [1170, 248] on button "New Prior Address" at bounding box center [1177, 249] width 137 height 30
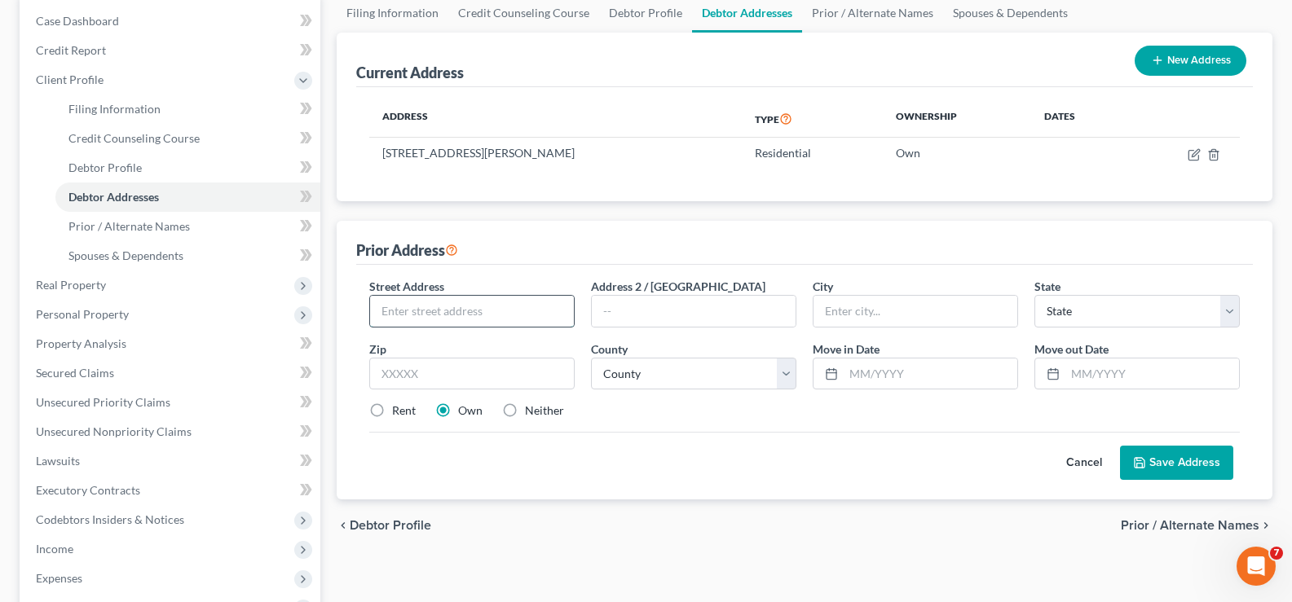
click at [468, 309] on input "text" at bounding box center [472, 311] width 204 height 31
click at [704, 367] on select "County [GEOGRAPHIC_DATA] [GEOGRAPHIC_DATA] [GEOGRAPHIC_DATA] [GEOGRAPHIC_DATA] …" at bounding box center [693, 374] width 205 height 33
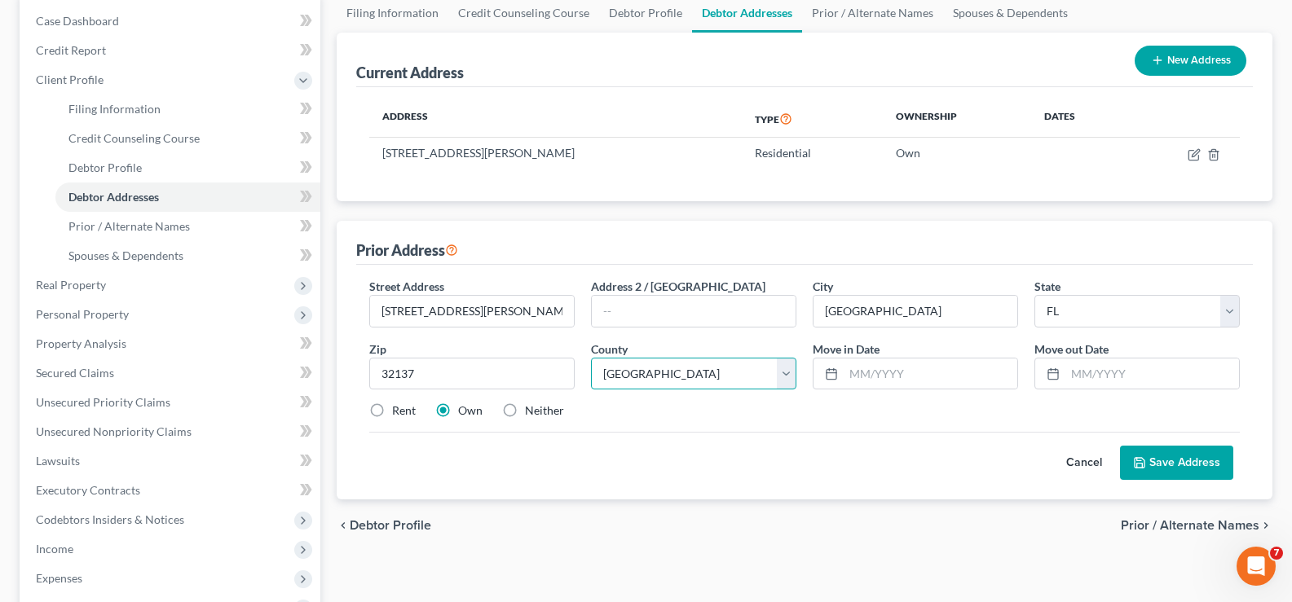
click at [591, 358] on select "County [GEOGRAPHIC_DATA] [GEOGRAPHIC_DATA] [GEOGRAPHIC_DATA] [GEOGRAPHIC_DATA] …" at bounding box center [693, 374] width 205 height 33
click at [860, 363] on input "text" at bounding box center [931, 374] width 174 height 31
click at [1099, 364] on input "text" at bounding box center [1152, 374] width 174 height 31
click at [1187, 468] on button "Save Address" at bounding box center [1176, 463] width 113 height 34
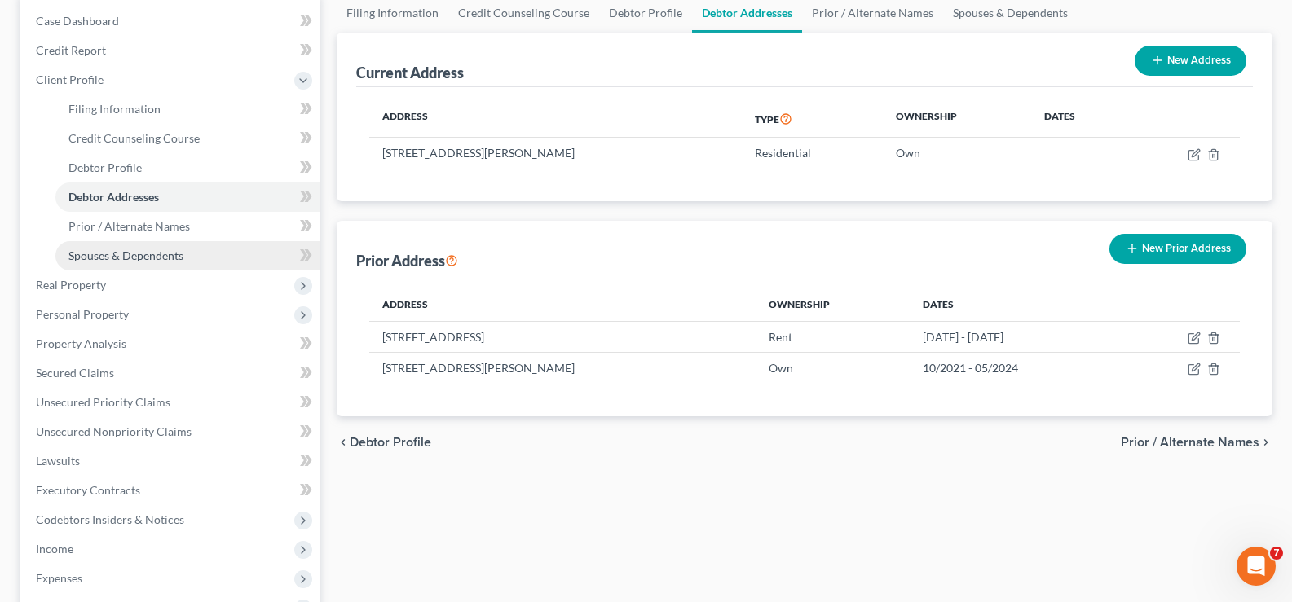
click at [146, 253] on span "Spouses & Dependents" at bounding box center [125, 256] width 115 height 14
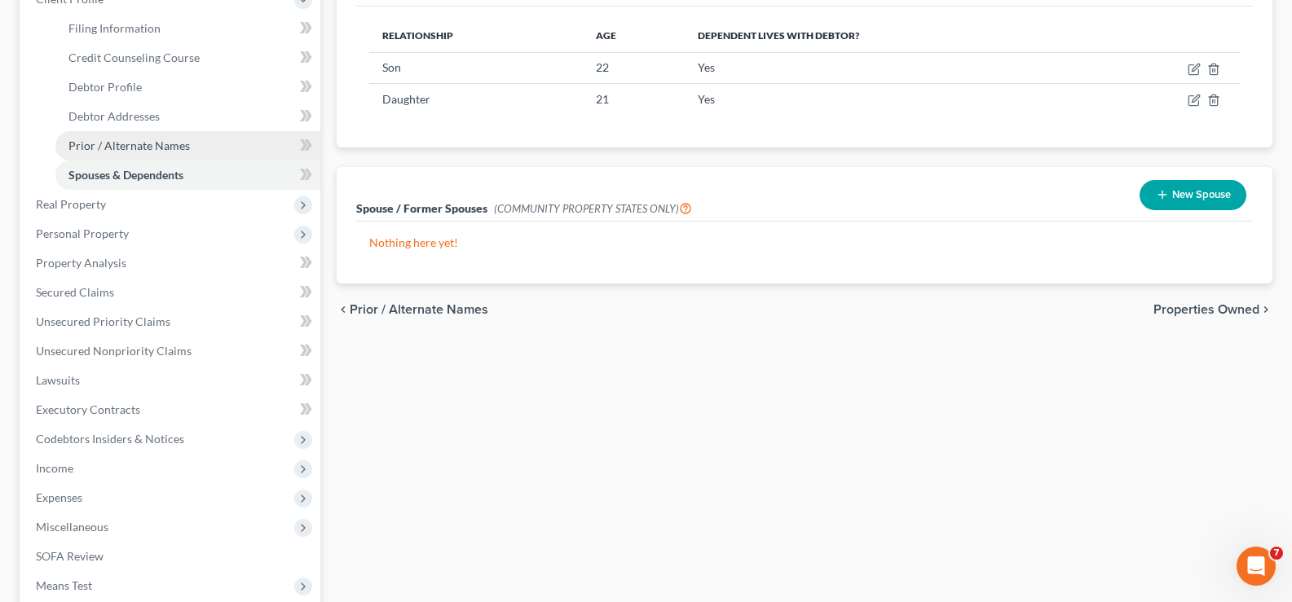
scroll to position [245, 0]
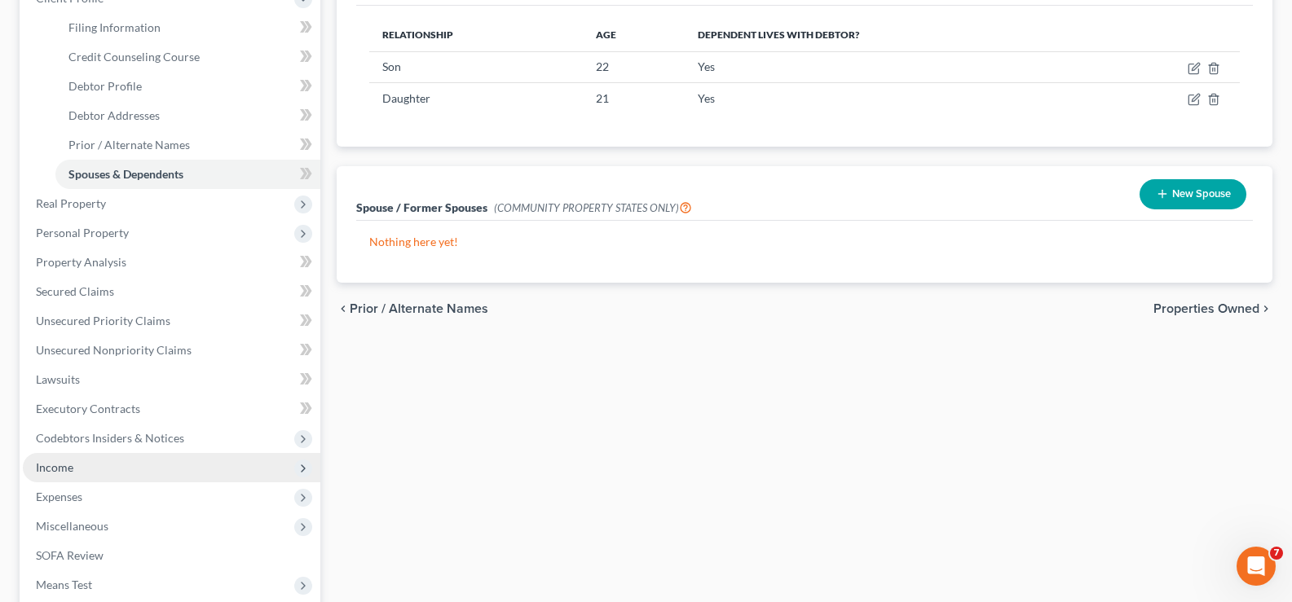
click at [137, 471] on span "Income" at bounding box center [172, 467] width 298 height 29
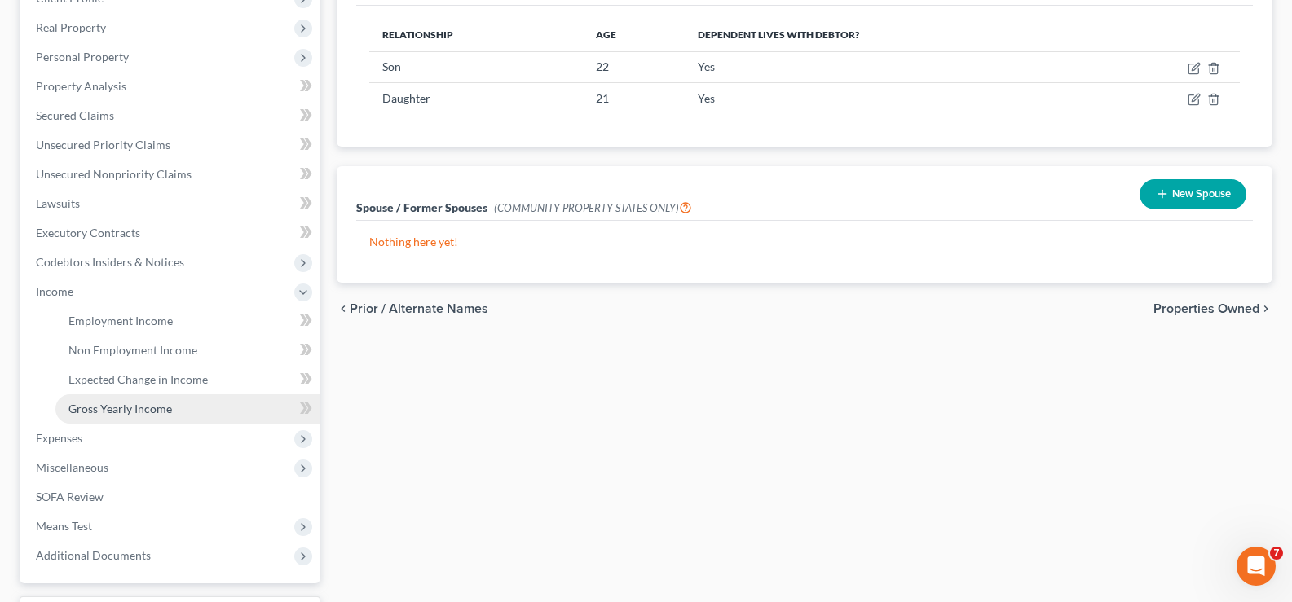
click at [170, 405] on span "Gross Yearly Income" at bounding box center [120, 409] width 104 height 14
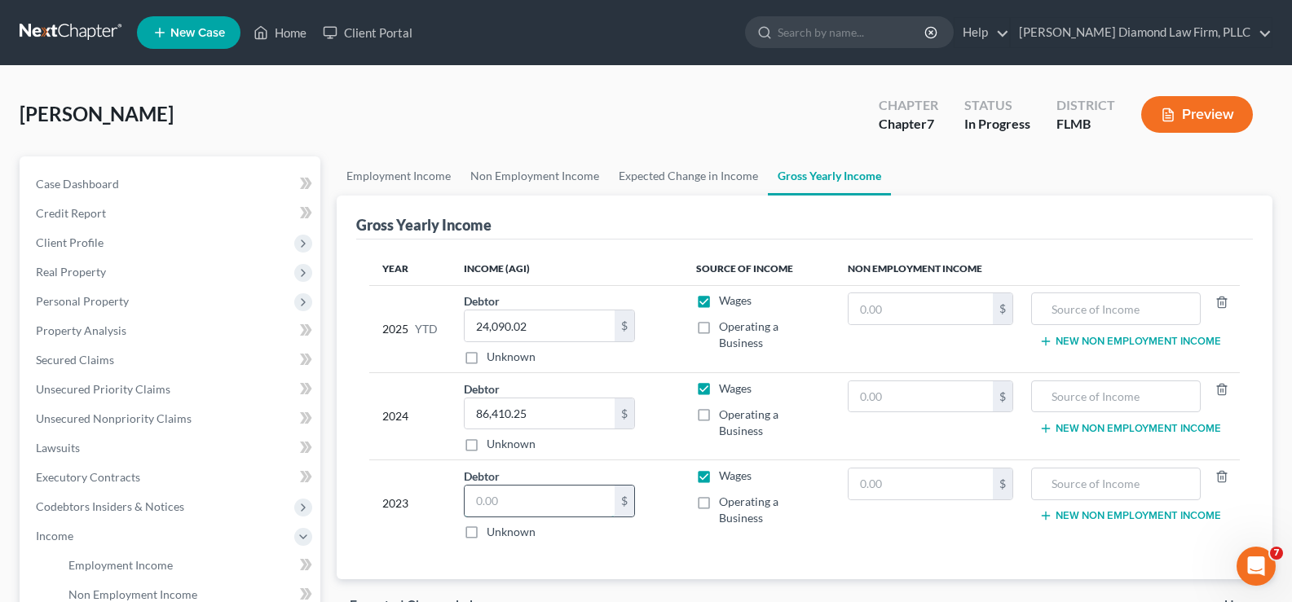
click at [562, 510] on input "text" at bounding box center [540, 501] width 150 height 31
click at [555, 415] on input "86,410.25" at bounding box center [540, 414] width 150 height 31
click at [539, 326] on input "24,090.02" at bounding box center [540, 326] width 150 height 31
click at [558, 329] on input "40,133.94" at bounding box center [540, 326] width 150 height 31
drag, startPoint x: 559, startPoint y: 329, endPoint x: 425, endPoint y: 332, distance: 134.5
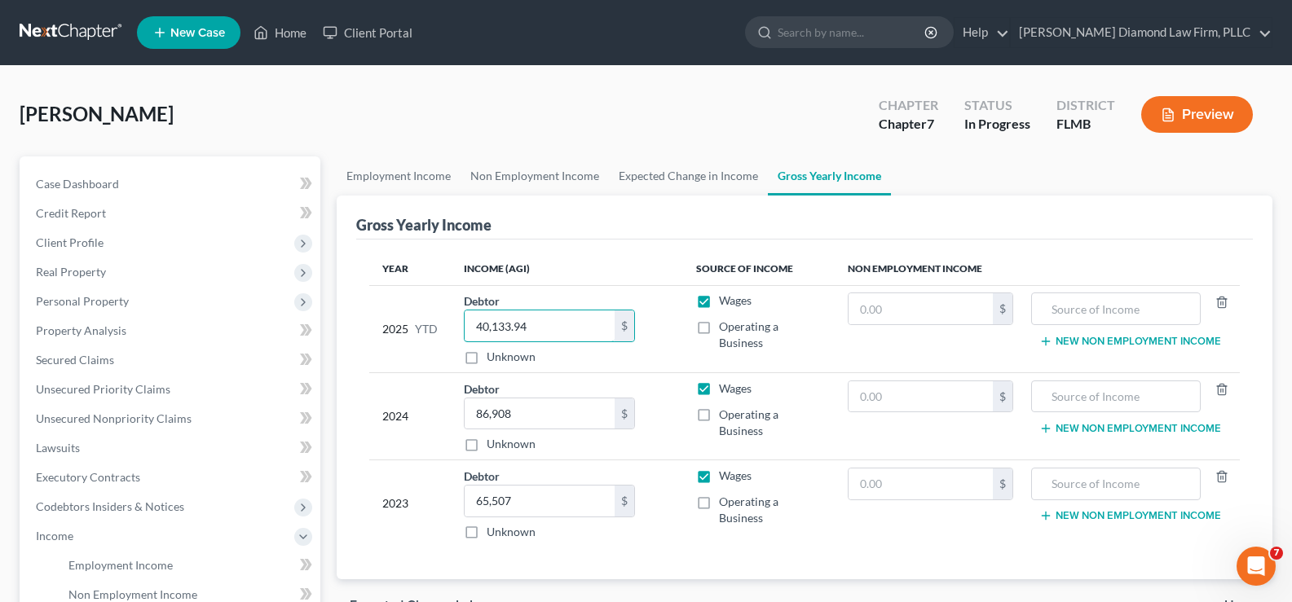
click at [425, 332] on tr "2025 YTD Debtor 40,133.94 $ Unknown Balance Undetermined 40,133.94 $ Unknown Wa…" at bounding box center [804, 328] width 871 height 87
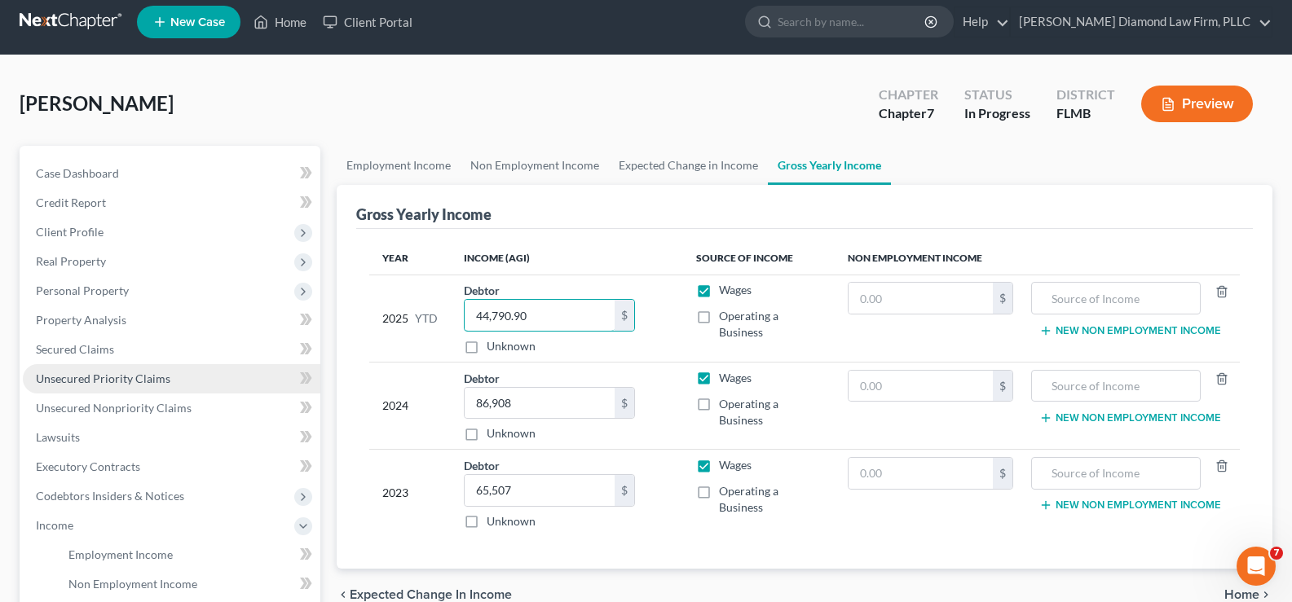
scroll to position [245, 0]
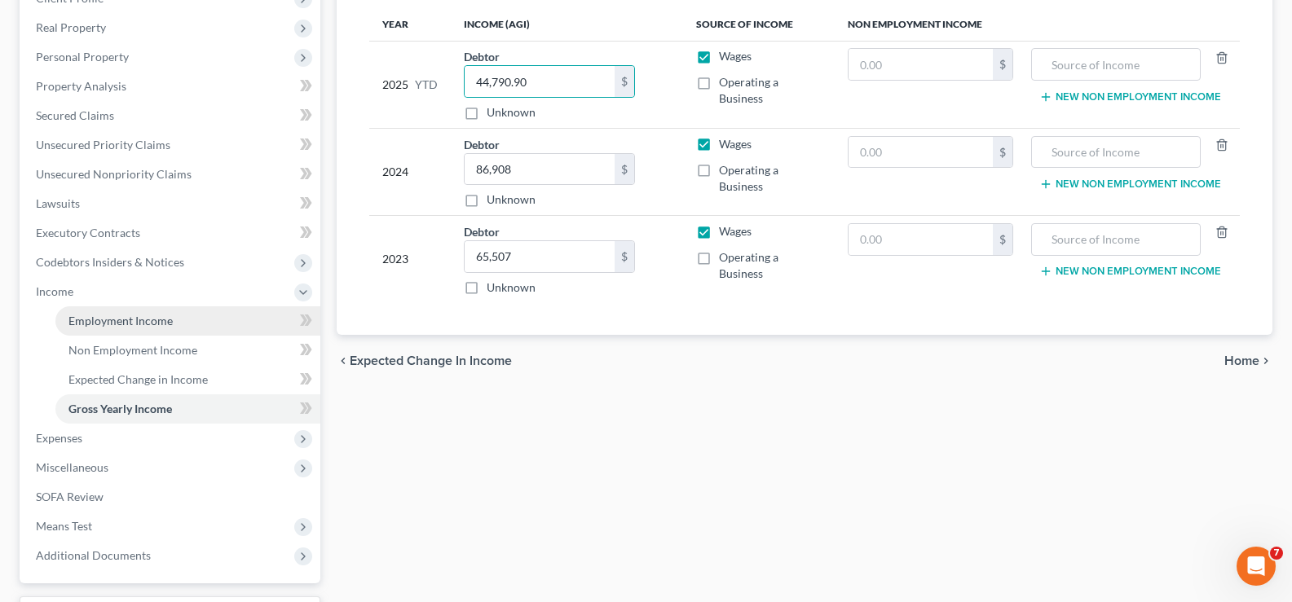
click at [139, 322] on span "Employment Income" at bounding box center [120, 321] width 104 height 14
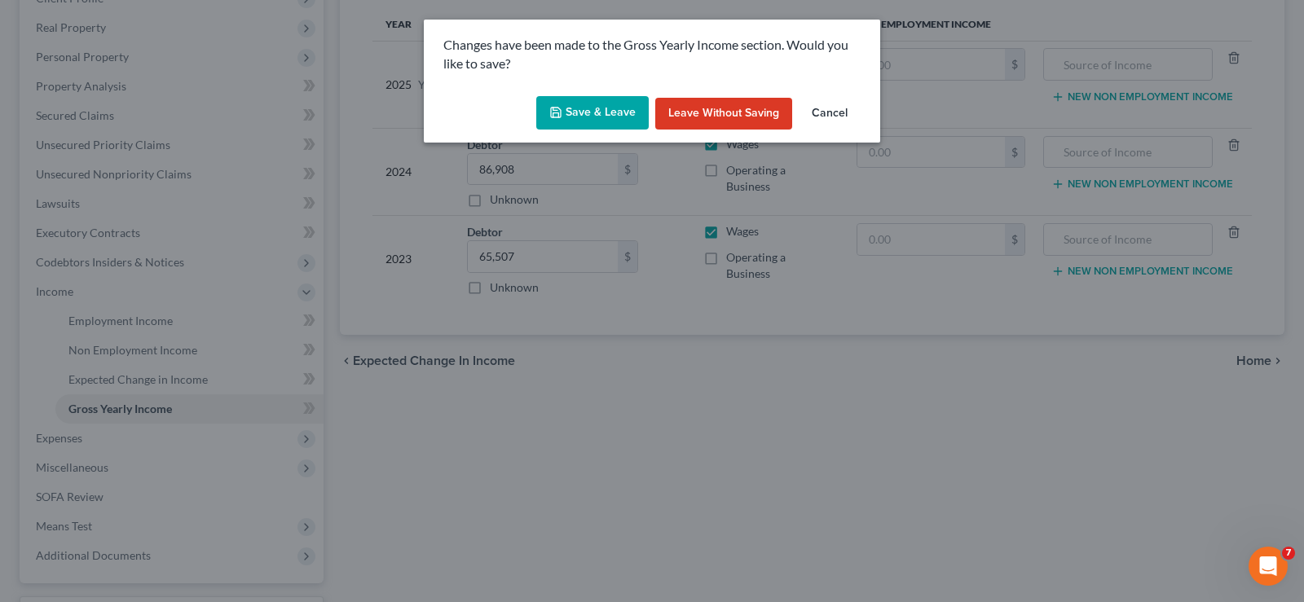
click at [585, 120] on button "Save & Leave" at bounding box center [592, 113] width 112 height 34
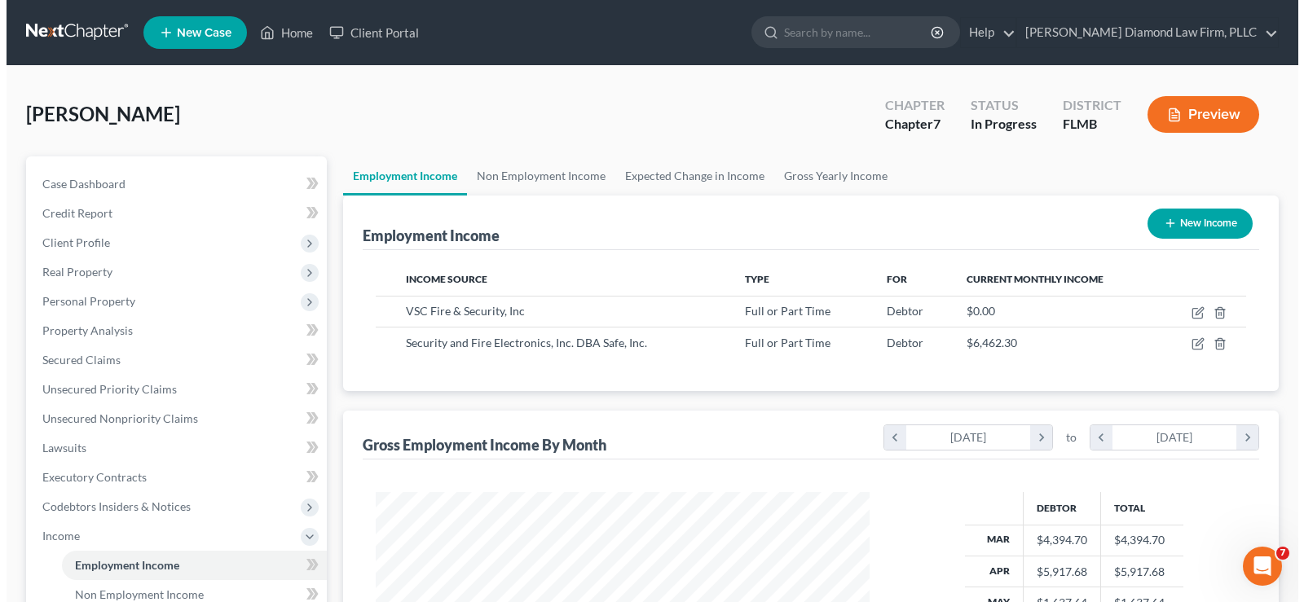
scroll to position [293, 527]
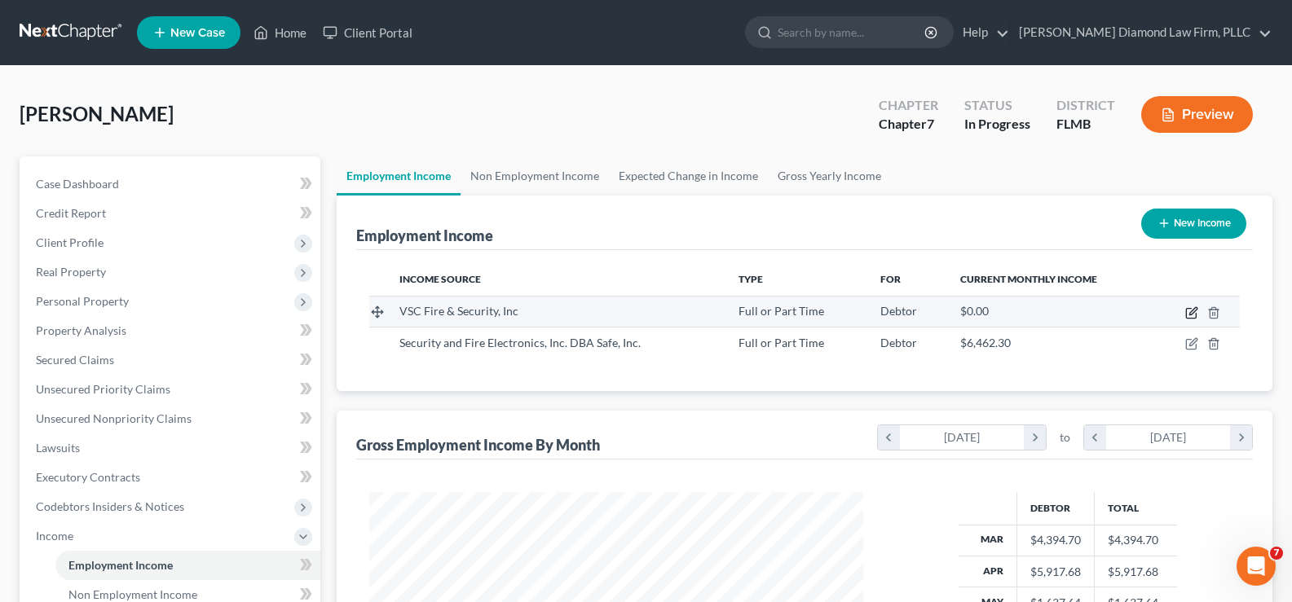
click at [1192, 311] on icon "button" at bounding box center [1192, 310] width 7 height 7
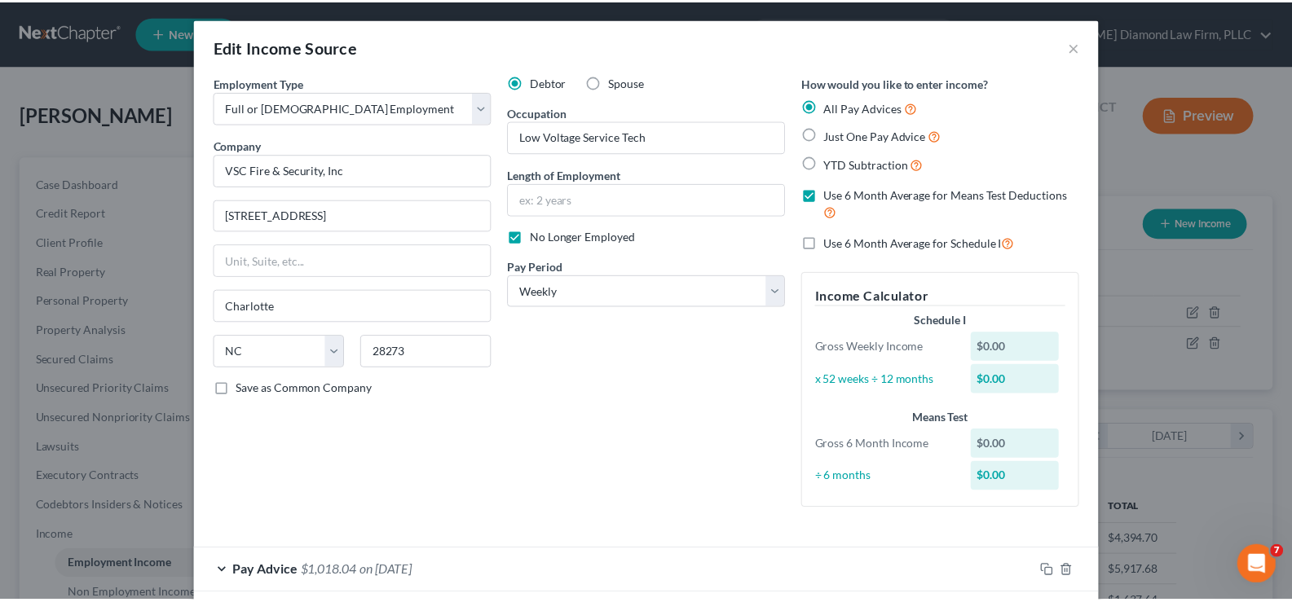
scroll to position [0, 0]
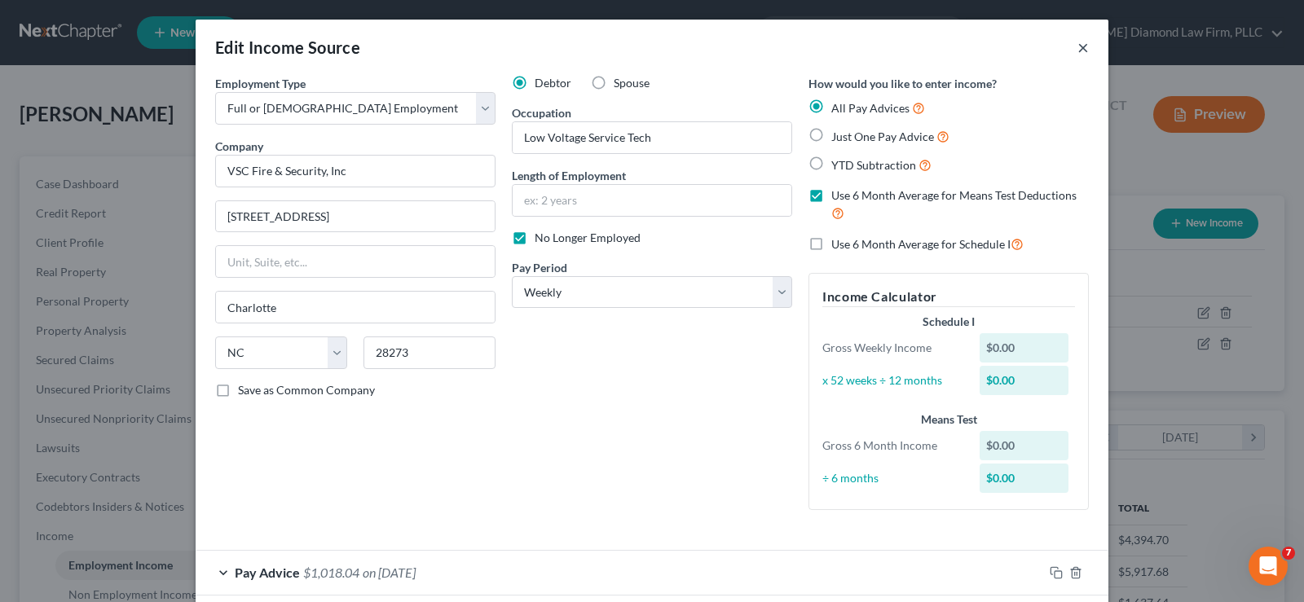
click at [1078, 46] on button "×" at bounding box center [1083, 47] width 11 height 20
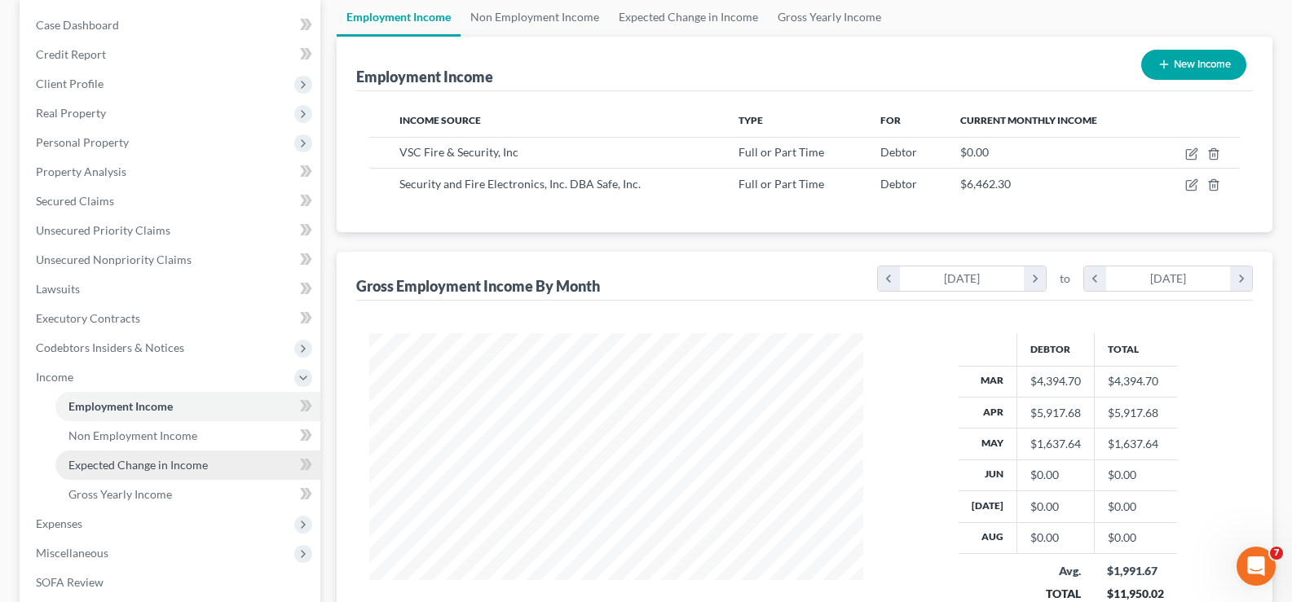
scroll to position [163, 0]
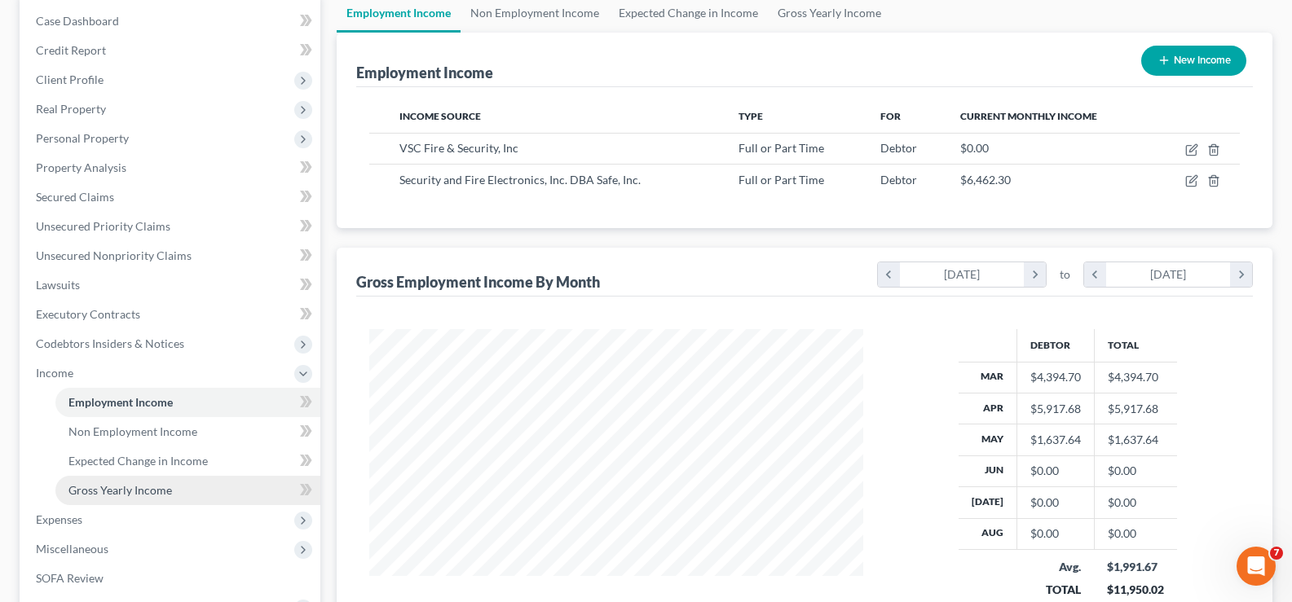
click at [139, 491] on span "Gross Yearly Income" at bounding box center [120, 490] width 104 height 14
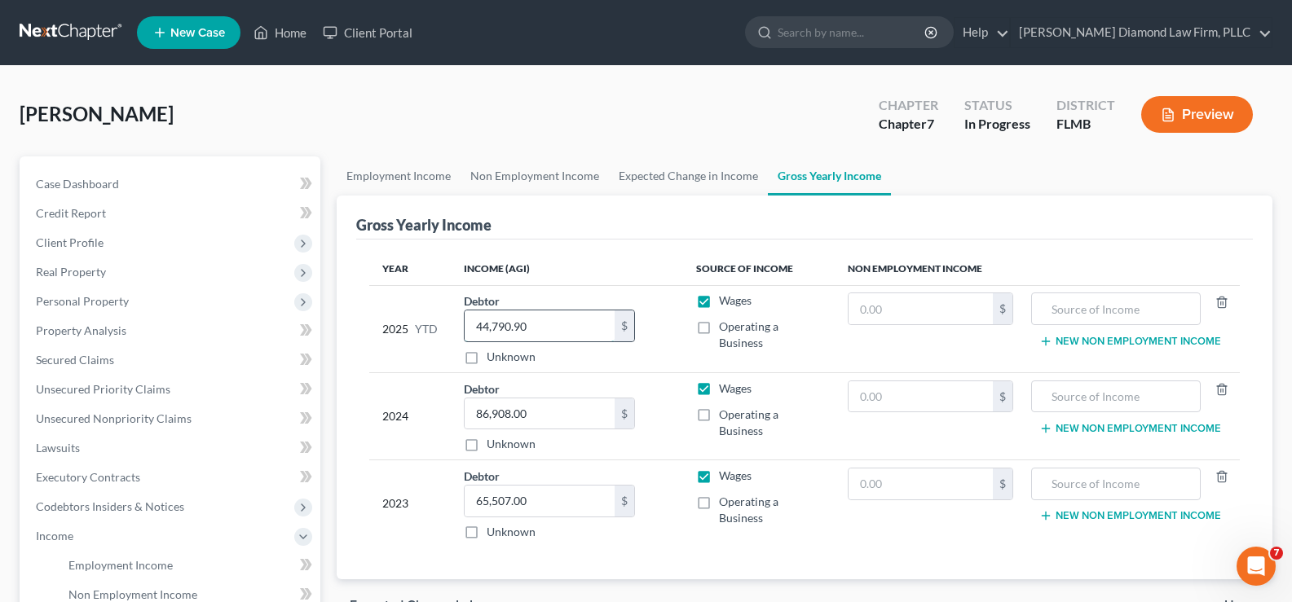
click at [586, 331] on input "44,790.90" at bounding box center [540, 326] width 150 height 31
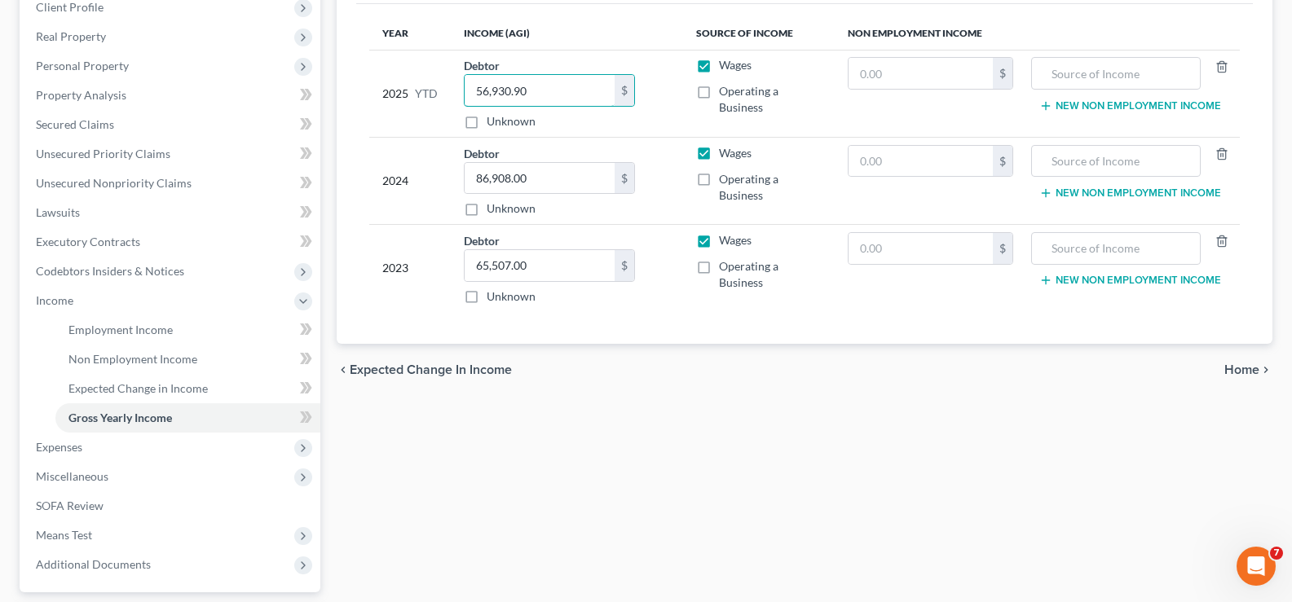
scroll to position [245, 0]
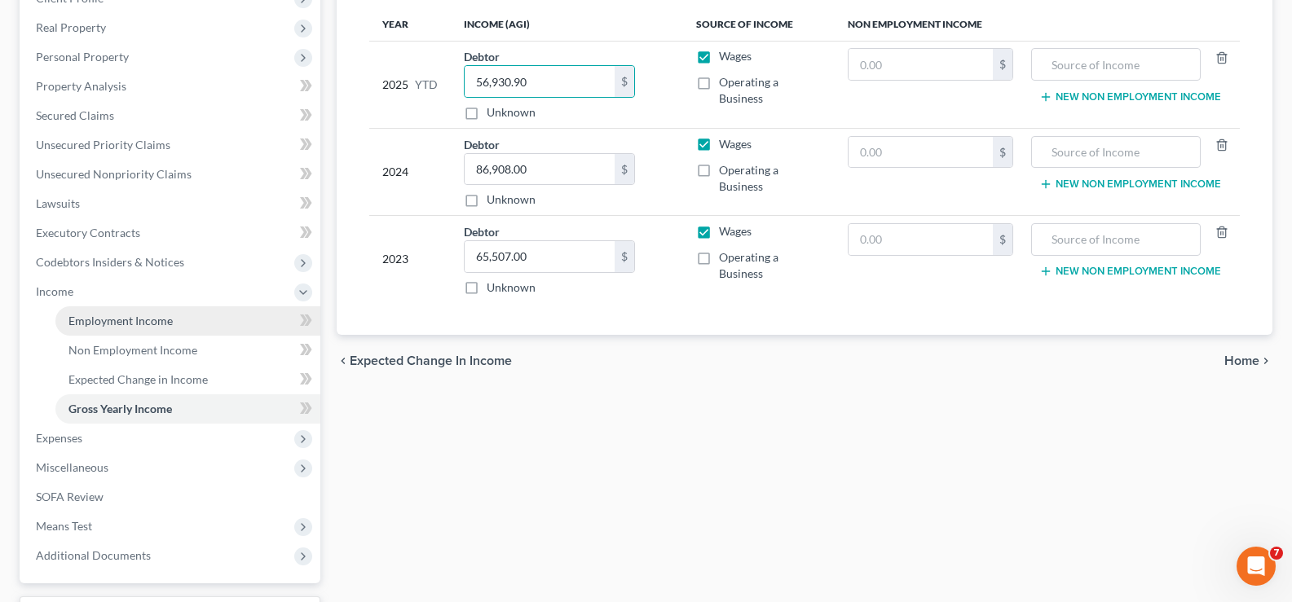
click at [162, 318] on span "Employment Income" at bounding box center [120, 321] width 104 height 14
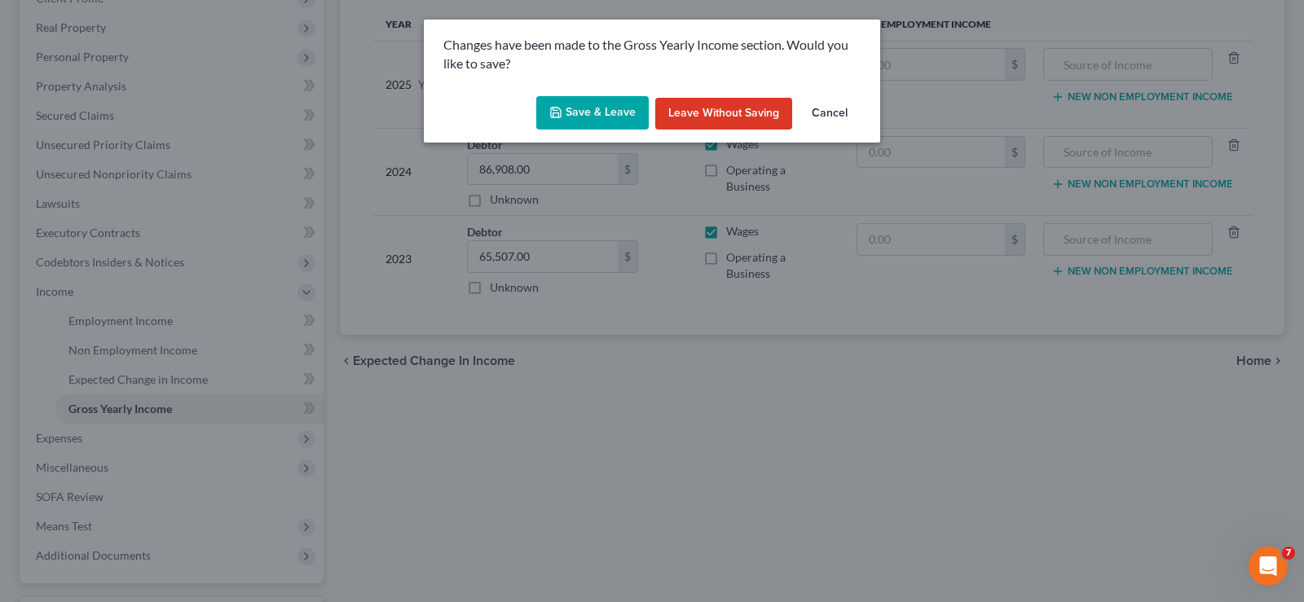
click at [571, 104] on button "Save & Leave" at bounding box center [592, 113] width 112 height 34
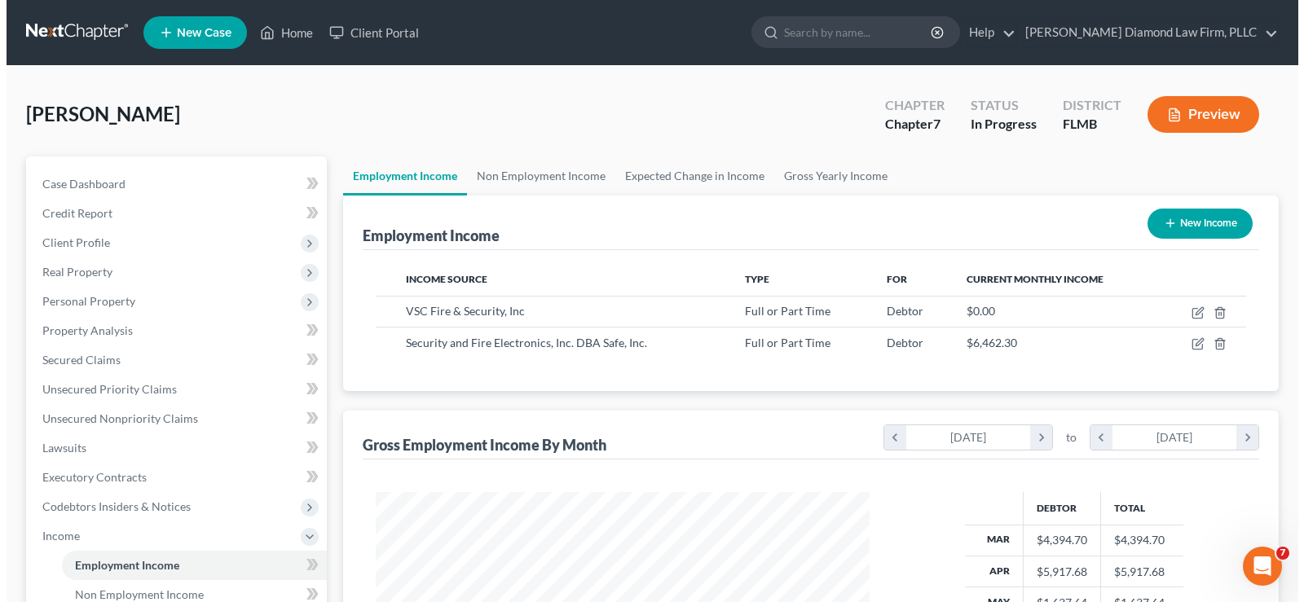
scroll to position [293, 527]
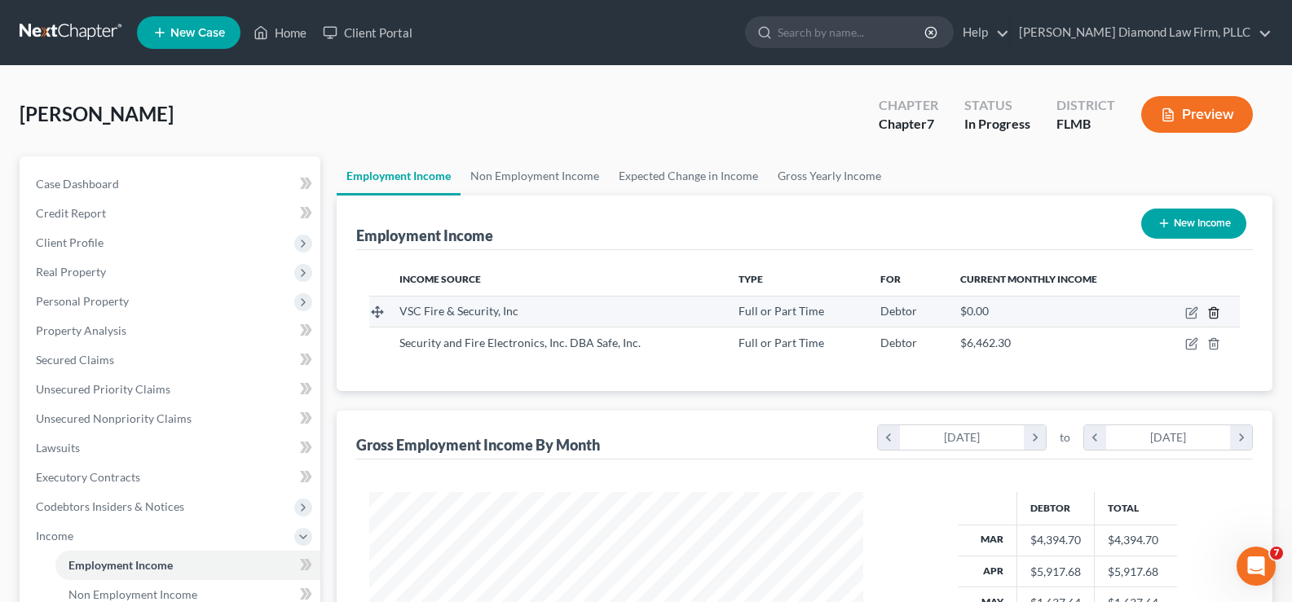
click at [1214, 315] on icon "button" at bounding box center [1213, 312] width 13 height 13
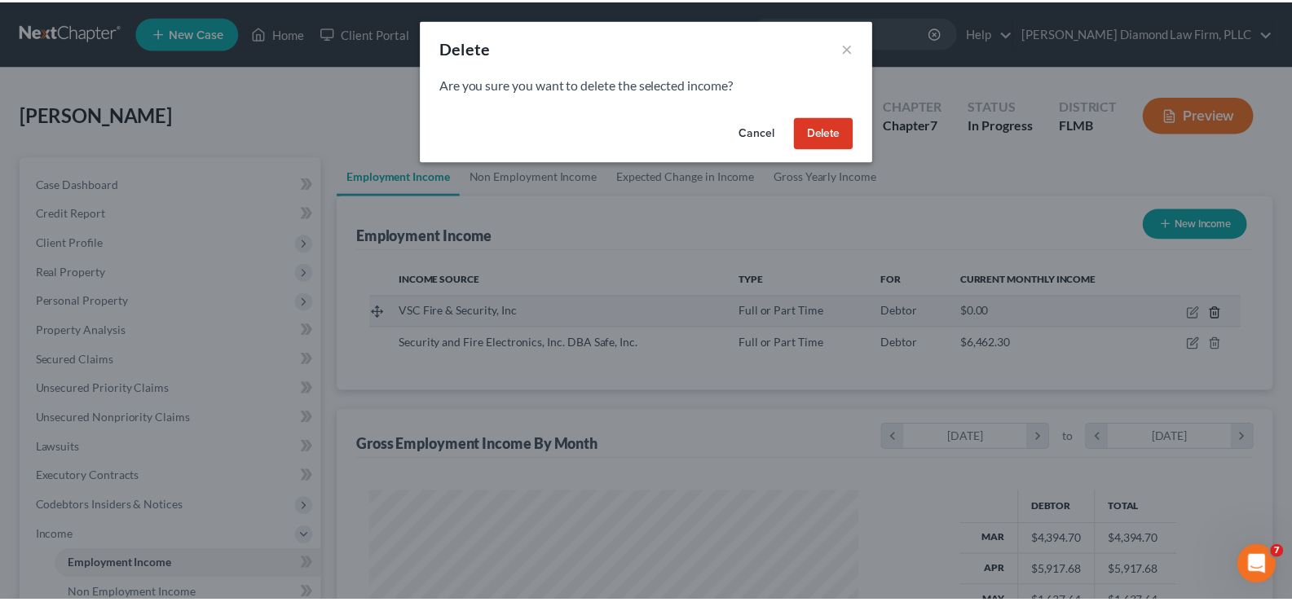
scroll to position [293, 532]
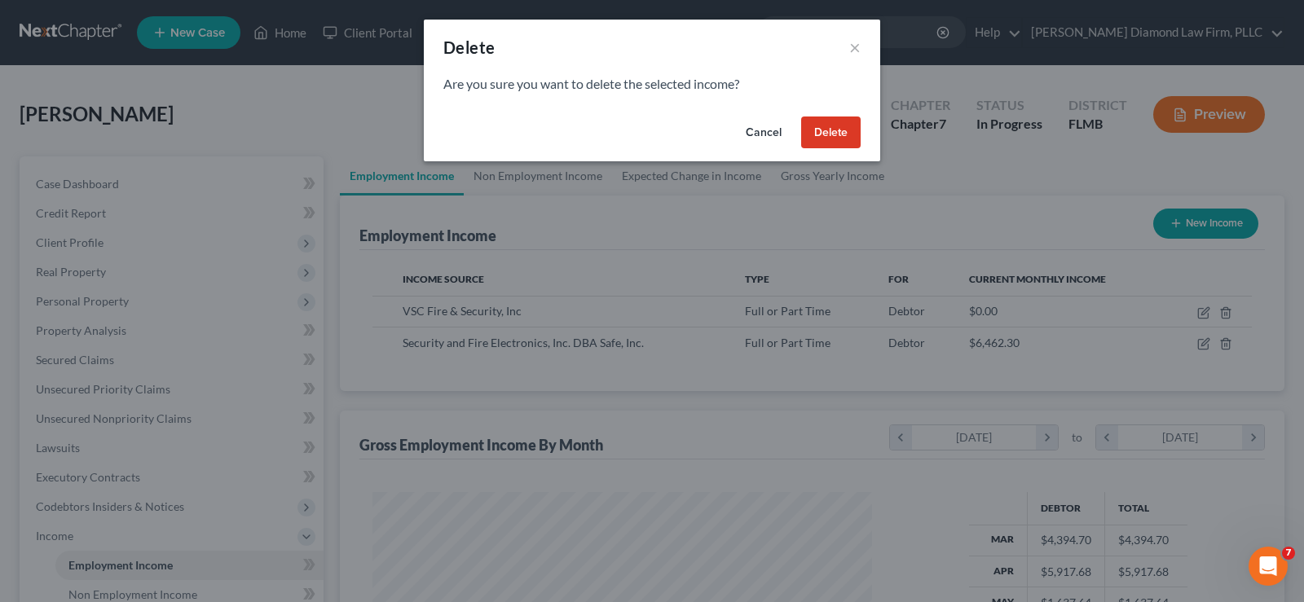
click at [844, 135] on button "Delete" at bounding box center [831, 133] width 60 height 33
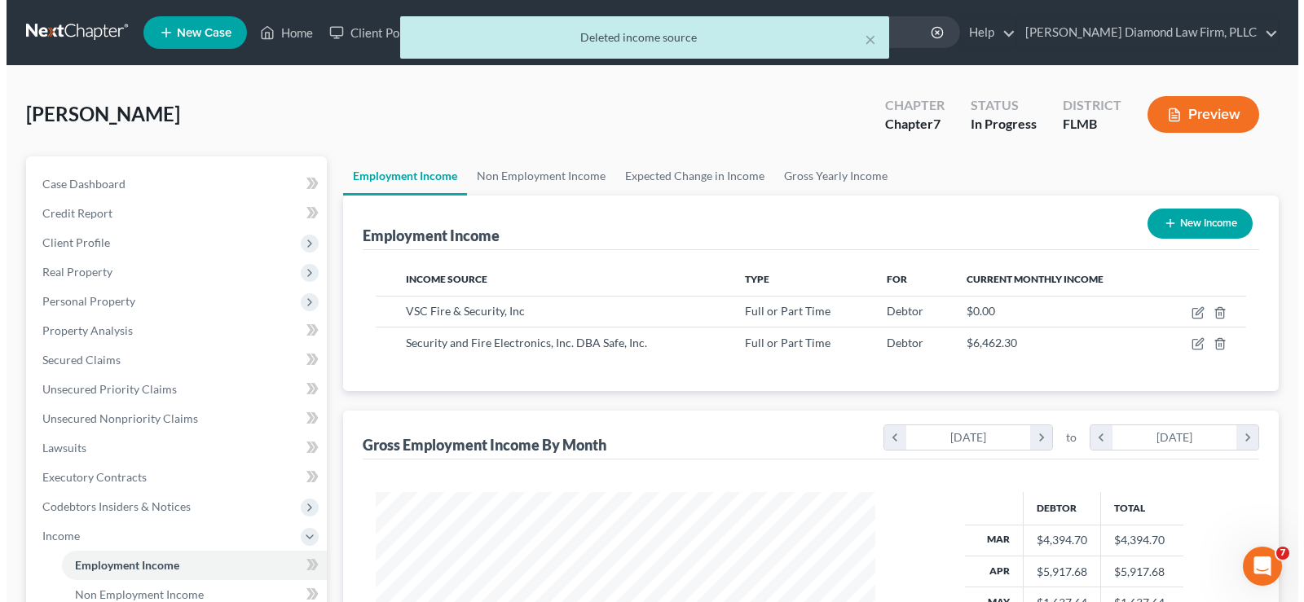
scroll to position [814787, 814553]
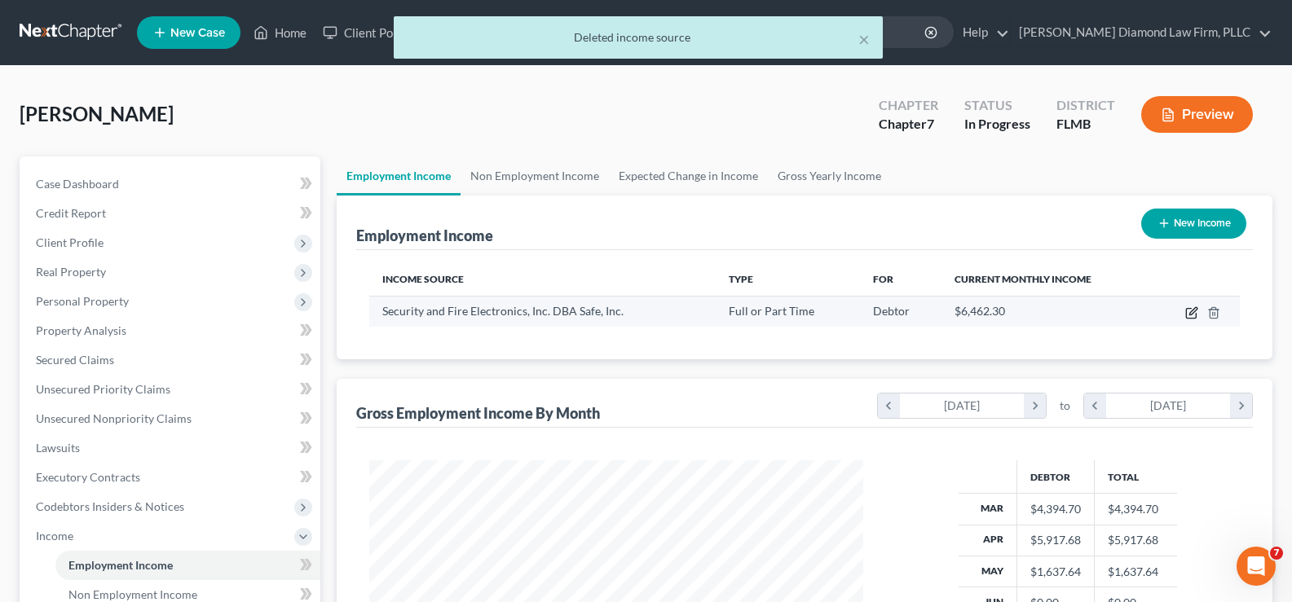
click at [1192, 312] on icon "button" at bounding box center [1192, 310] width 7 height 7
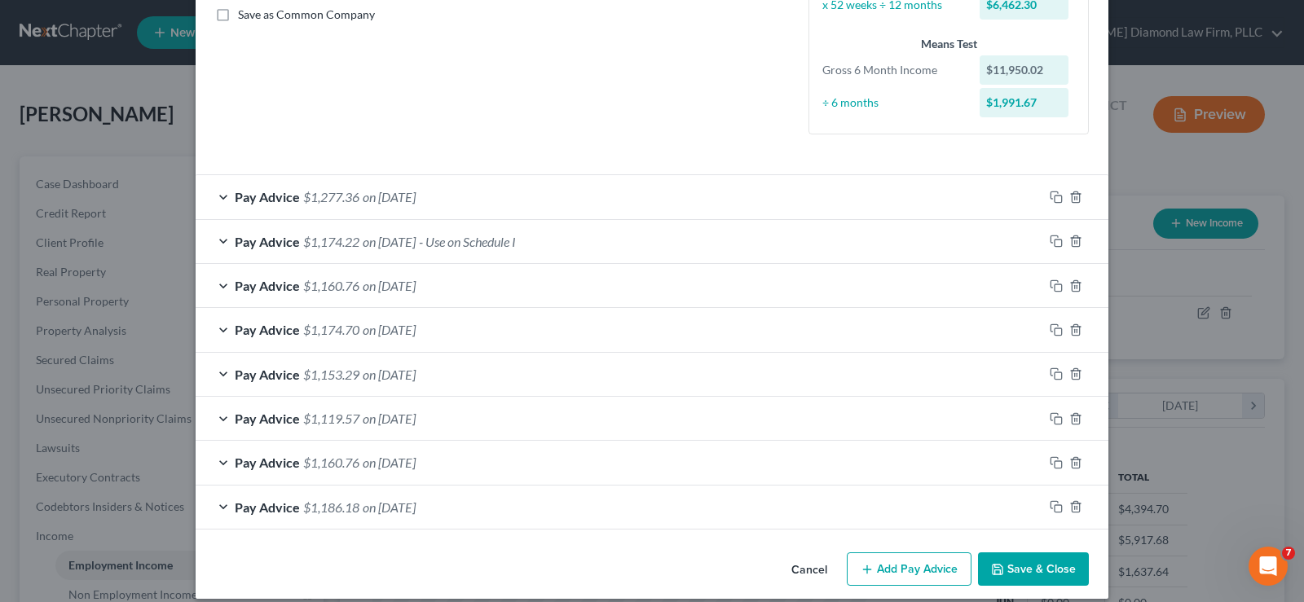
scroll to position [392, 0]
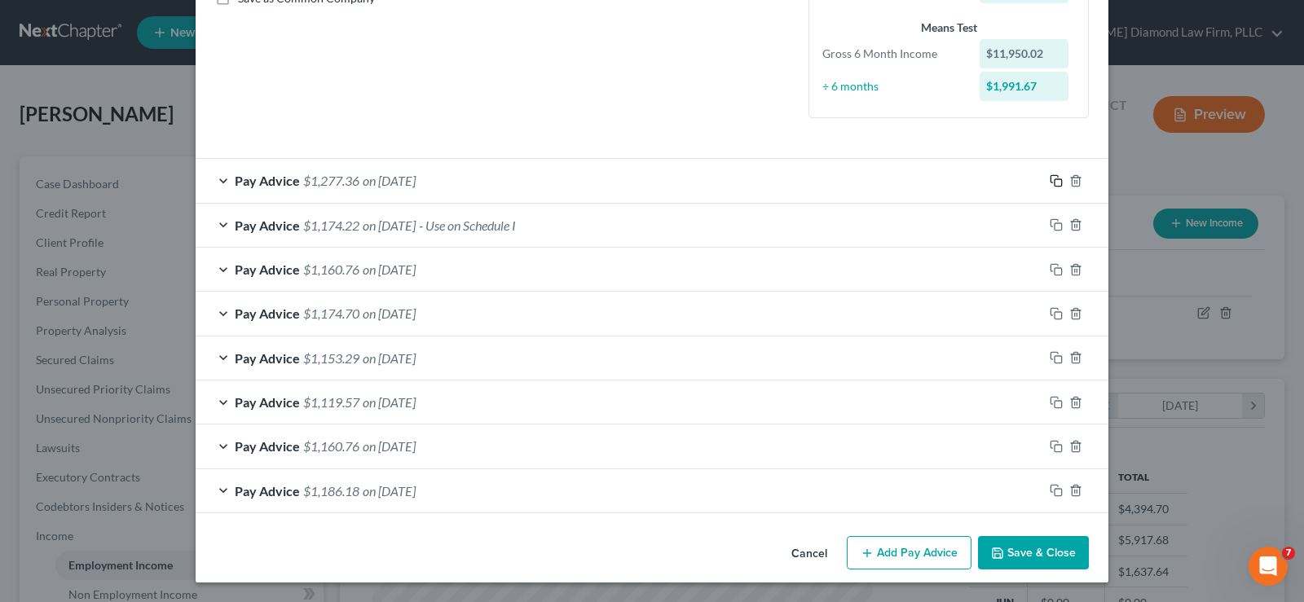
click at [1051, 178] on icon "button" at bounding box center [1056, 180] width 13 height 13
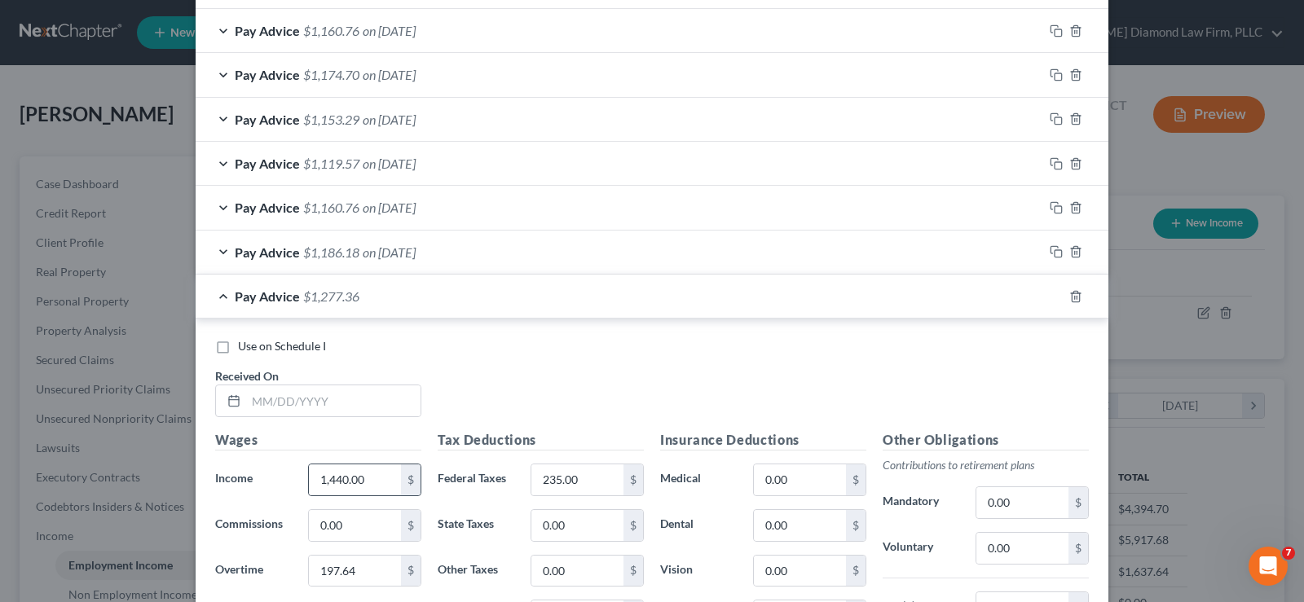
scroll to position [637, 0]
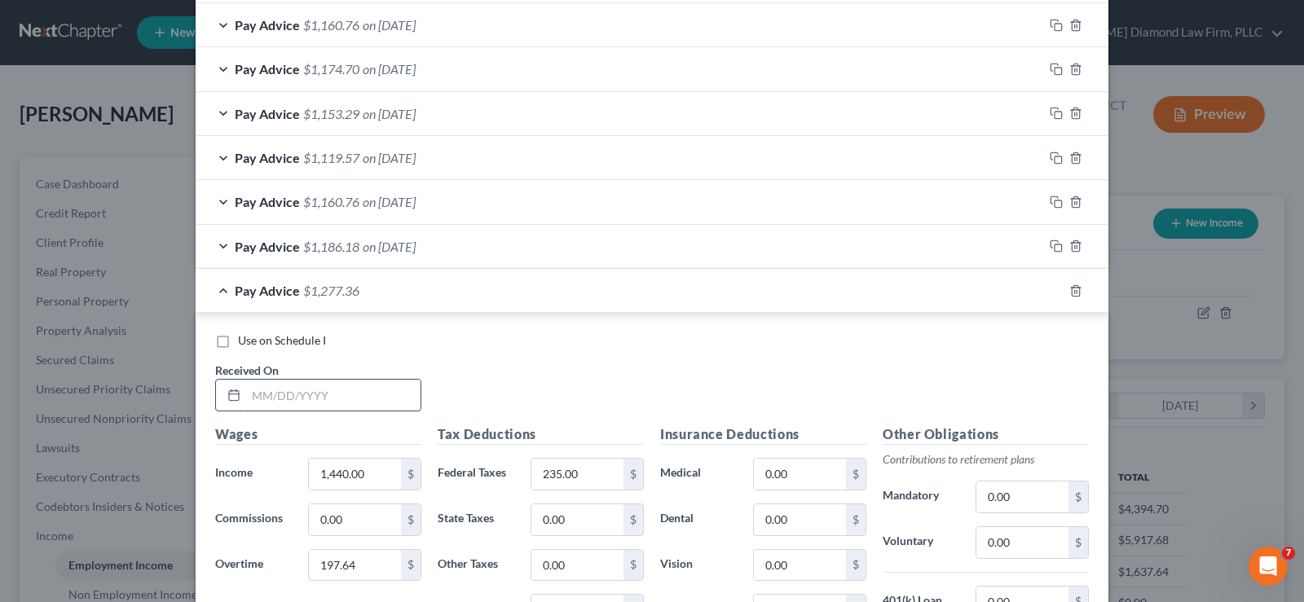
click at [323, 401] on input "text" at bounding box center [333, 395] width 174 height 31
click at [371, 575] on input "197.64" at bounding box center [355, 565] width 92 height 31
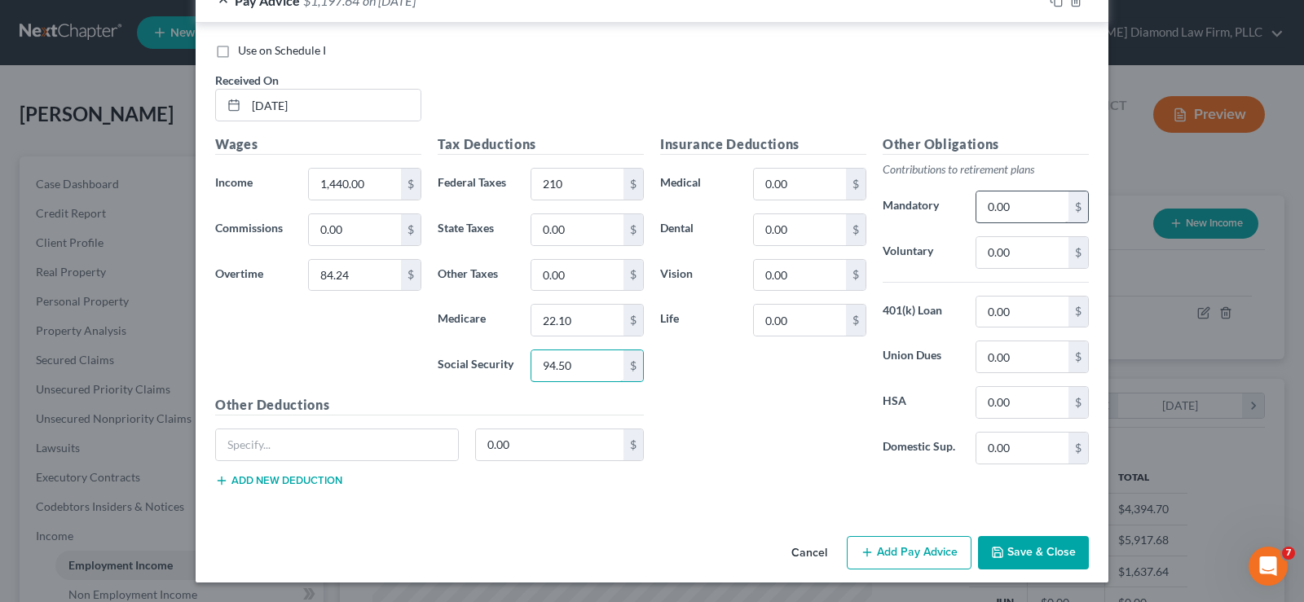
scroll to position [764, 0]
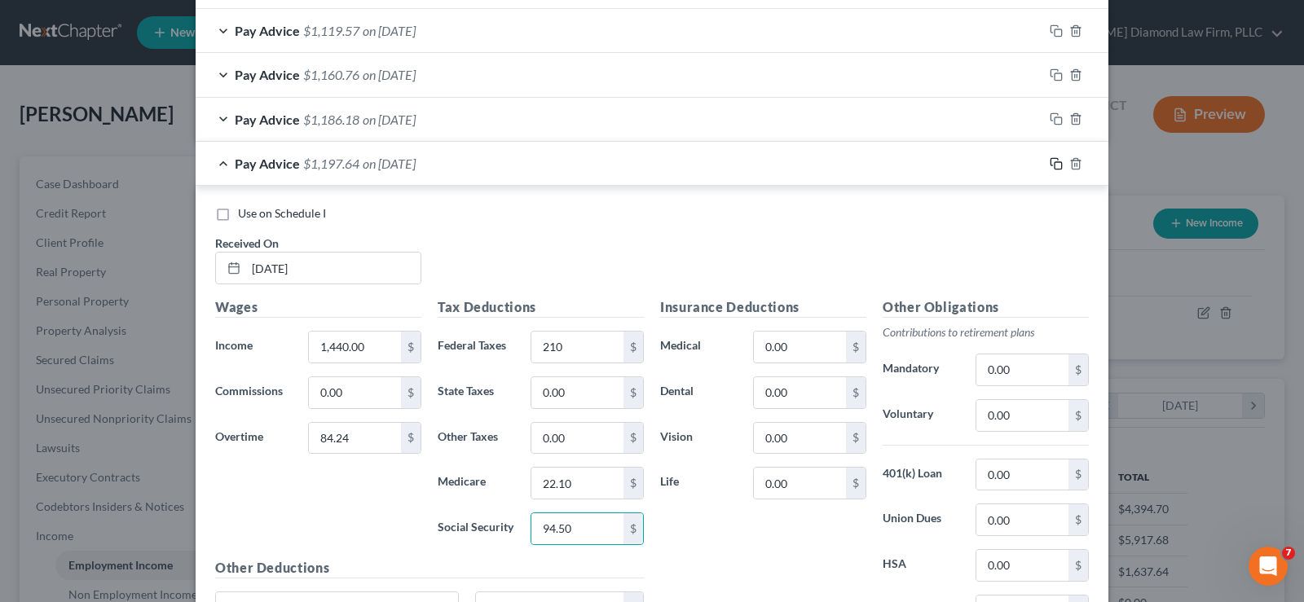
click at [1051, 165] on icon "button" at bounding box center [1056, 163] width 13 height 13
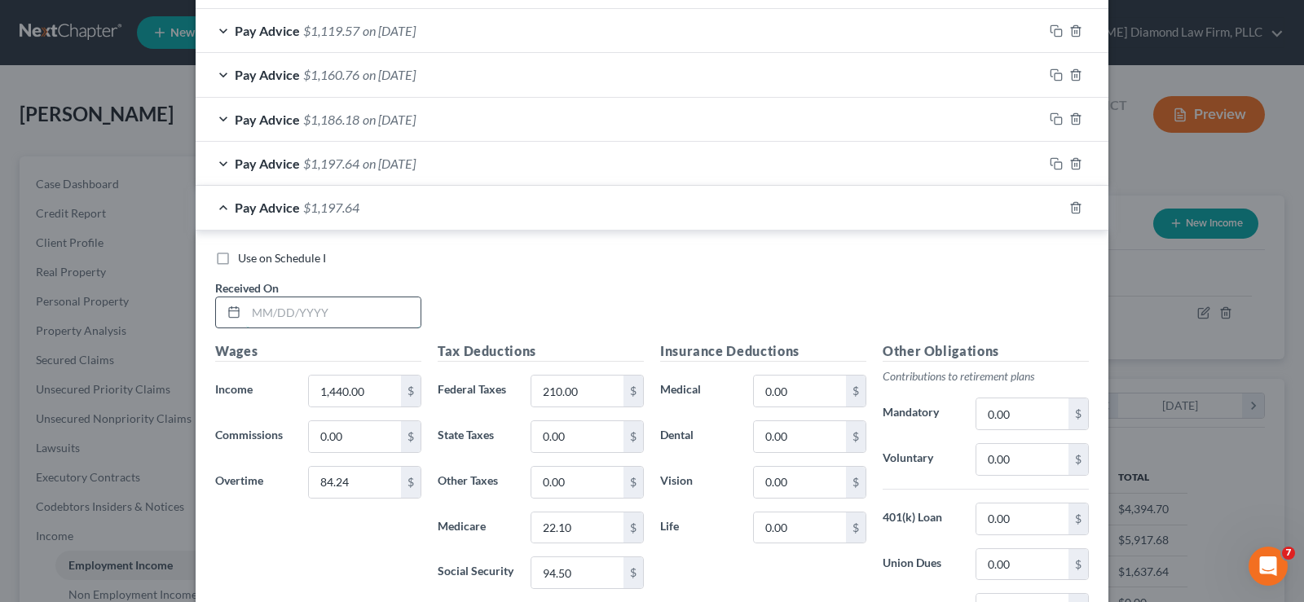
click at [288, 318] on input "text" at bounding box center [333, 313] width 174 height 31
click at [364, 487] on input "84.24" at bounding box center [355, 482] width 92 height 31
click at [574, 394] on input "210.00" at bounding box center [577, 391] width 92 height 31
click at [1052, 208] on icon "button" at bounding box center [1056, 207] width 13 height 13
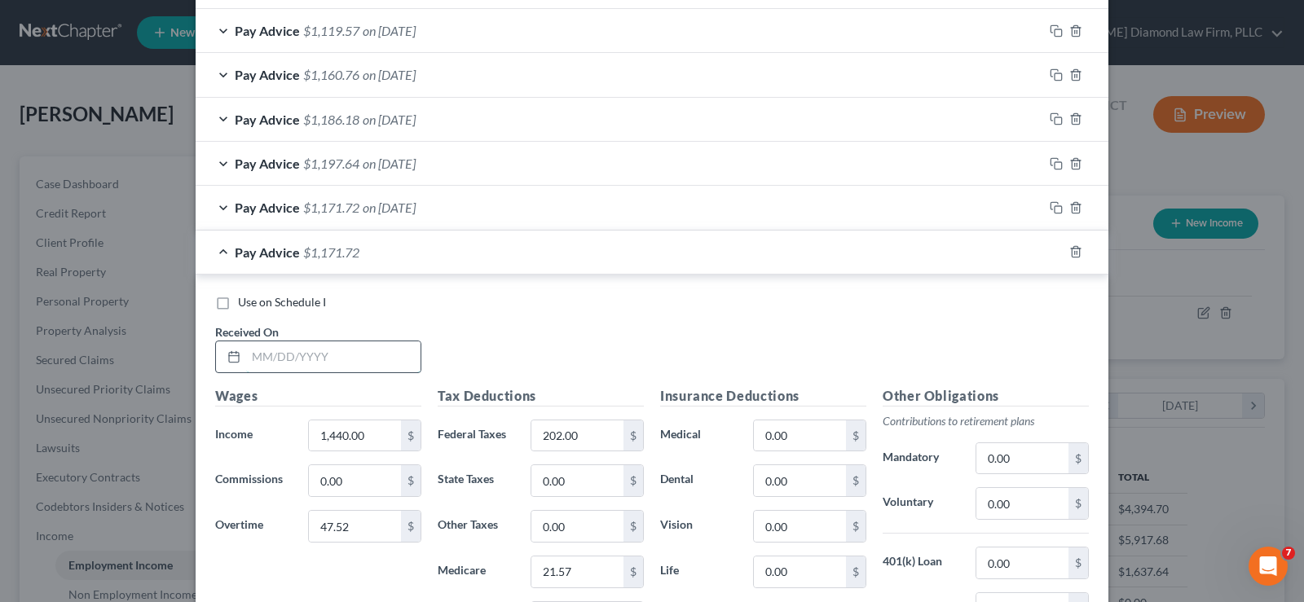
drag, startPoint x: 331, startPoint y: 351, endPoint x: 342, endPoint y: 358, distance: 13.1
click at [331, 351] on input "text" at bounding box center [333, 357] width 174 height 31
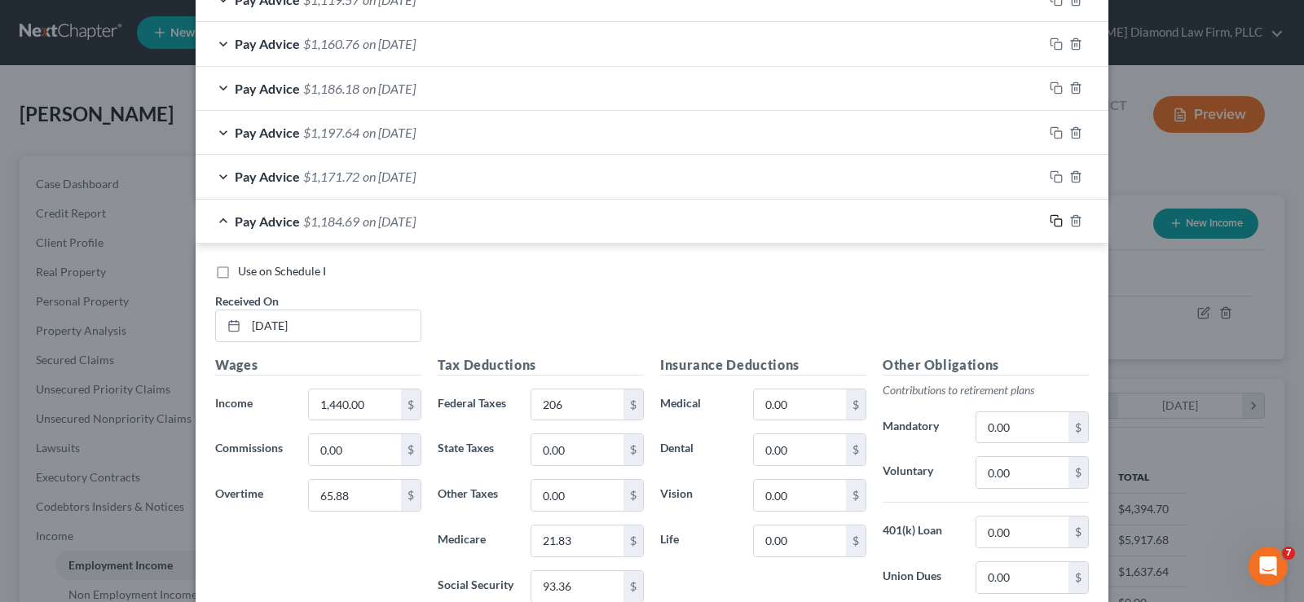
click at [1051, 220] on icon "button" at bounding box center [1056, 220] width 13 height 13
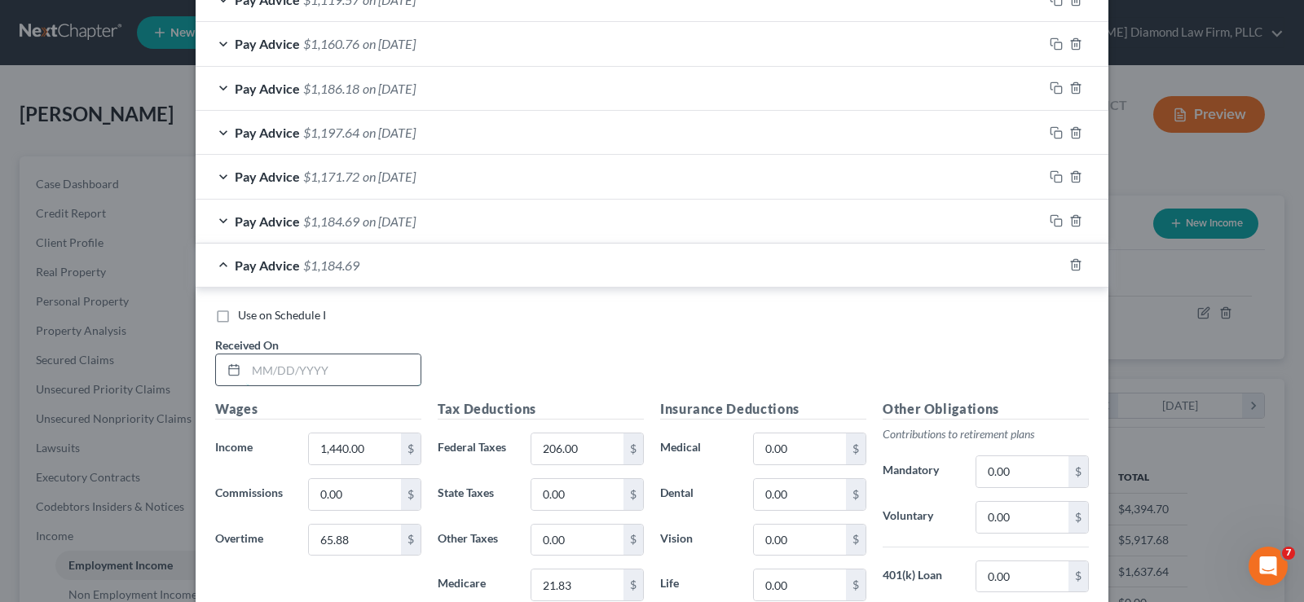
click at [341, 359] on input "text" at bounding box center [333, 370] width 174 height 31
click at [361, 551] on input "65.88" at bounding box center [355, 540] width 92 height 31
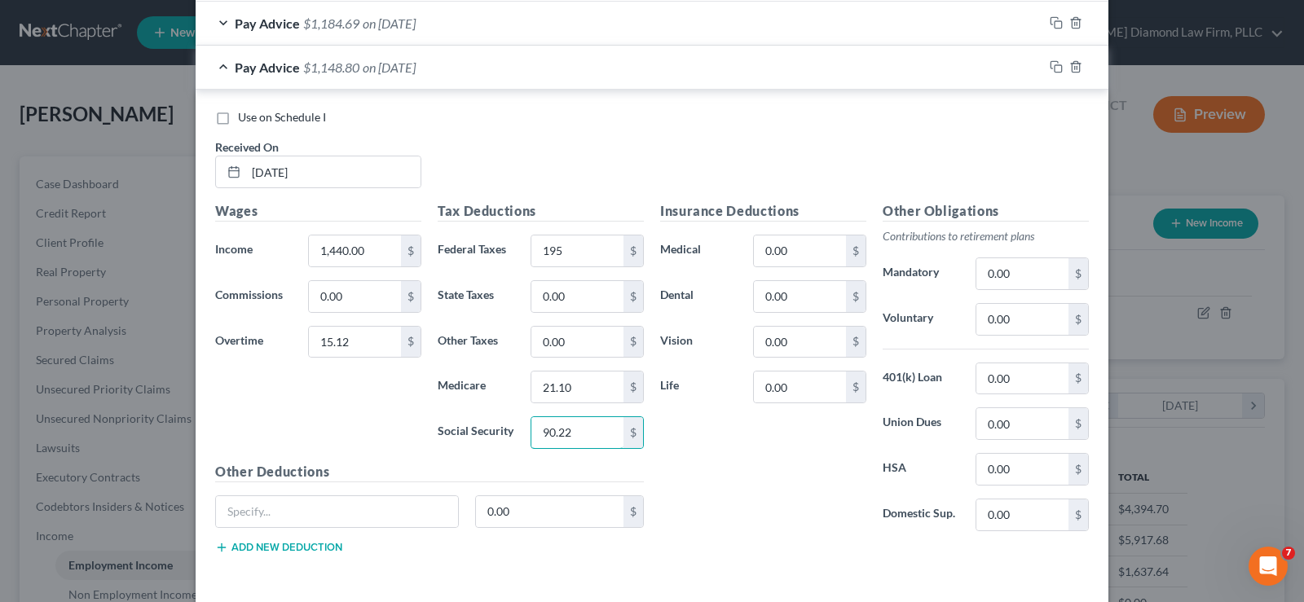
scroll to position [815, 0]
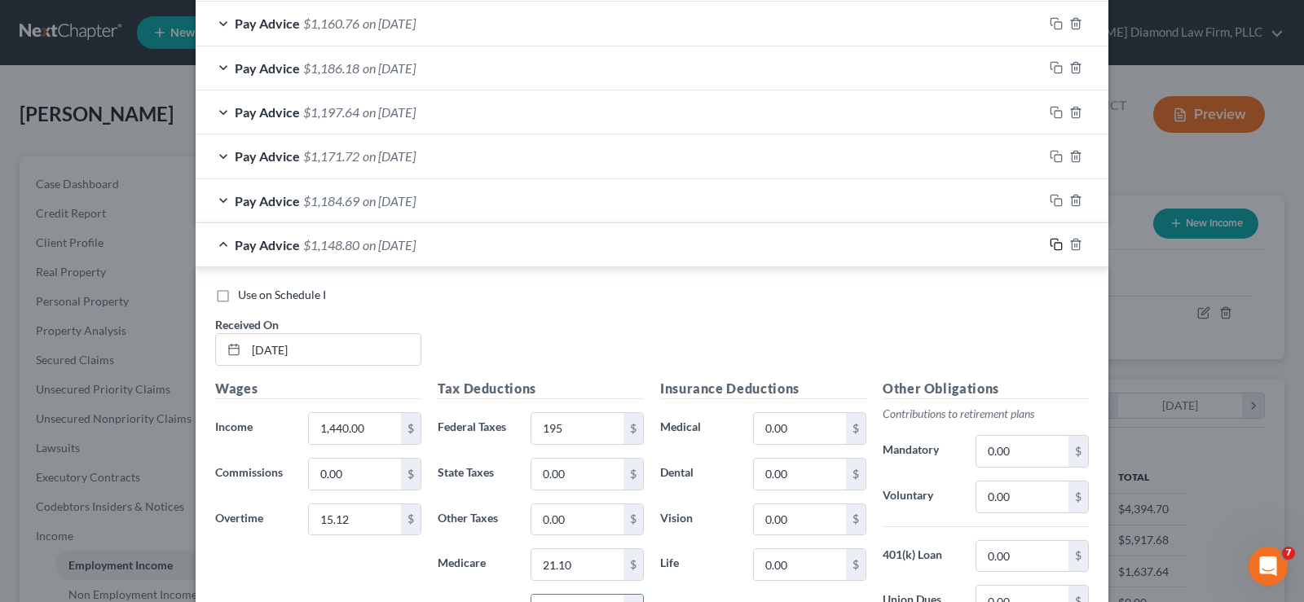
click at [1055, 241] on icon "button" at bounding box center [1056, 244] width 13 height 13
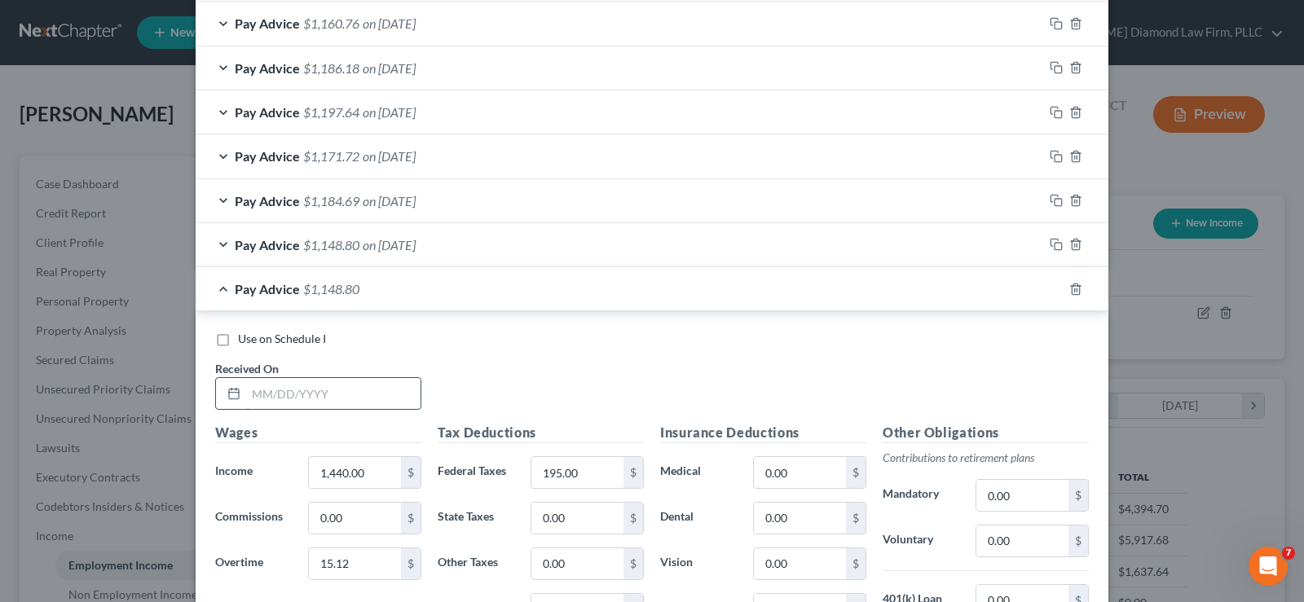
click at [322, 389] on input "text" at bounding box center [333, 393] width 174 height 31
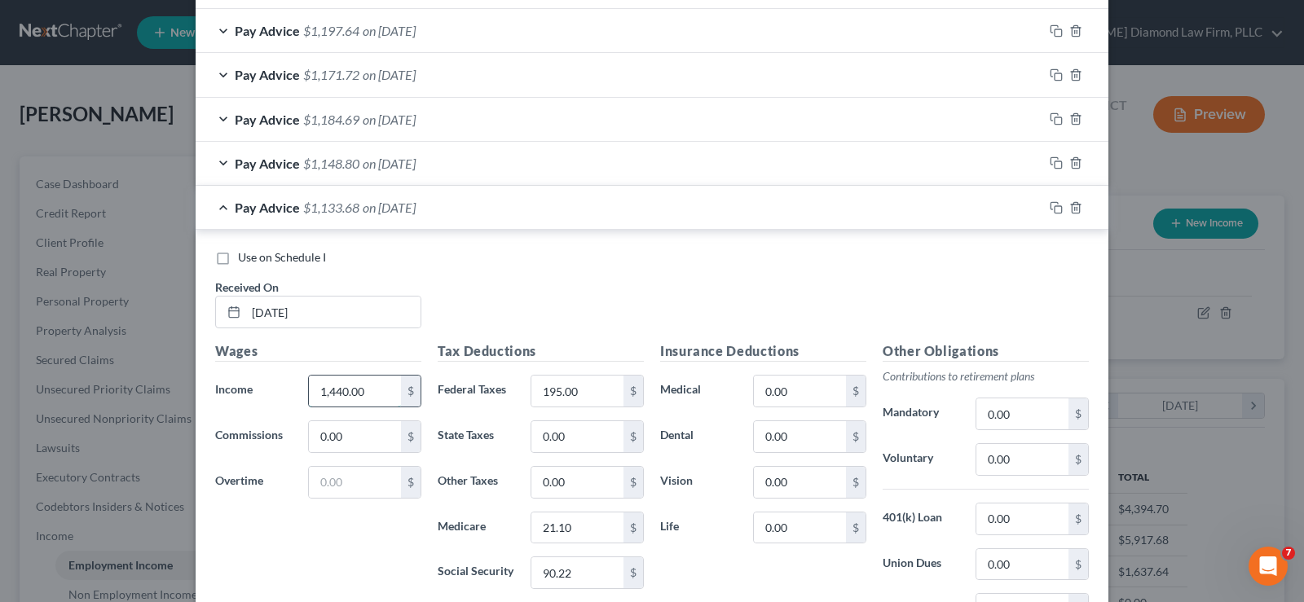
click at [374, 392] on input "1,440.00" at bounding box center [355, 391] width 92 height 31
click at [1053, 166] on icon "button" at bounding box center [1056, 162] width 13 height 13
click at [222, 205] on div "Pay Advice $4,369.47 on [DATE]" at bounding box center [620, 207] width 848 height 43
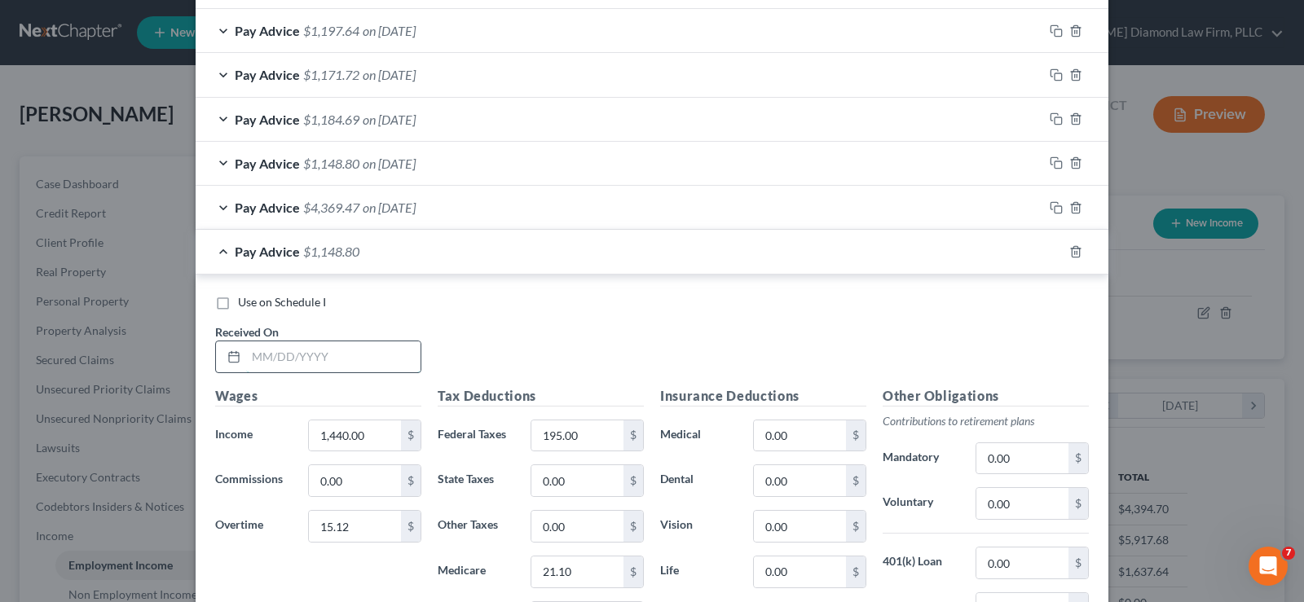
click at [300, 349] on input "text" at bounding box center [333, 357] width 174 height 31
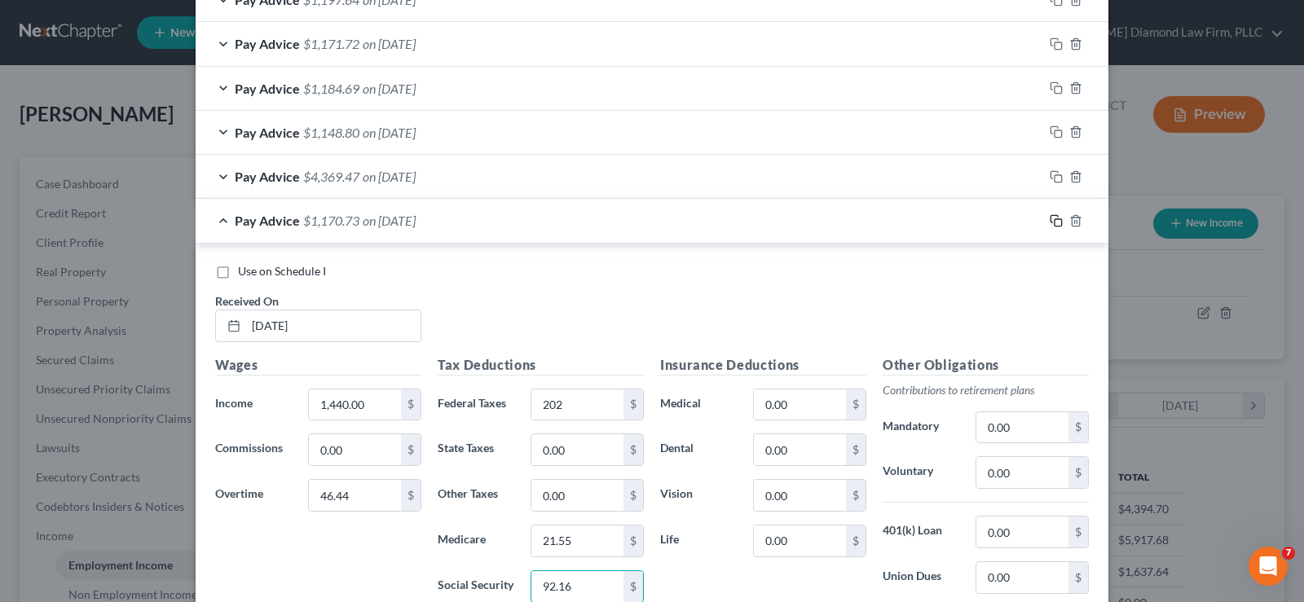
click at [1051, 216] on icon "button" at bounding box center [1054, 218] width 7 height 7
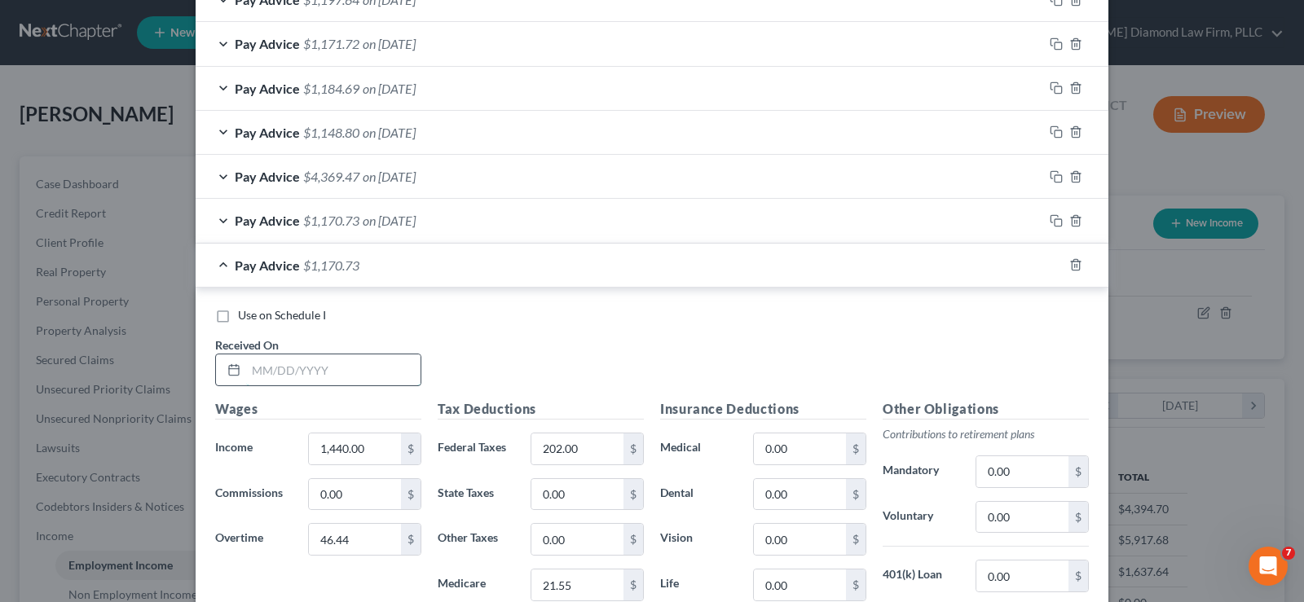
click at [331, 371] on input "text" at bounding box center [333, 370] width 174 height 31
click at [365, 546] on input "46.44" at bounding box center [355, 539] width 92 height 31
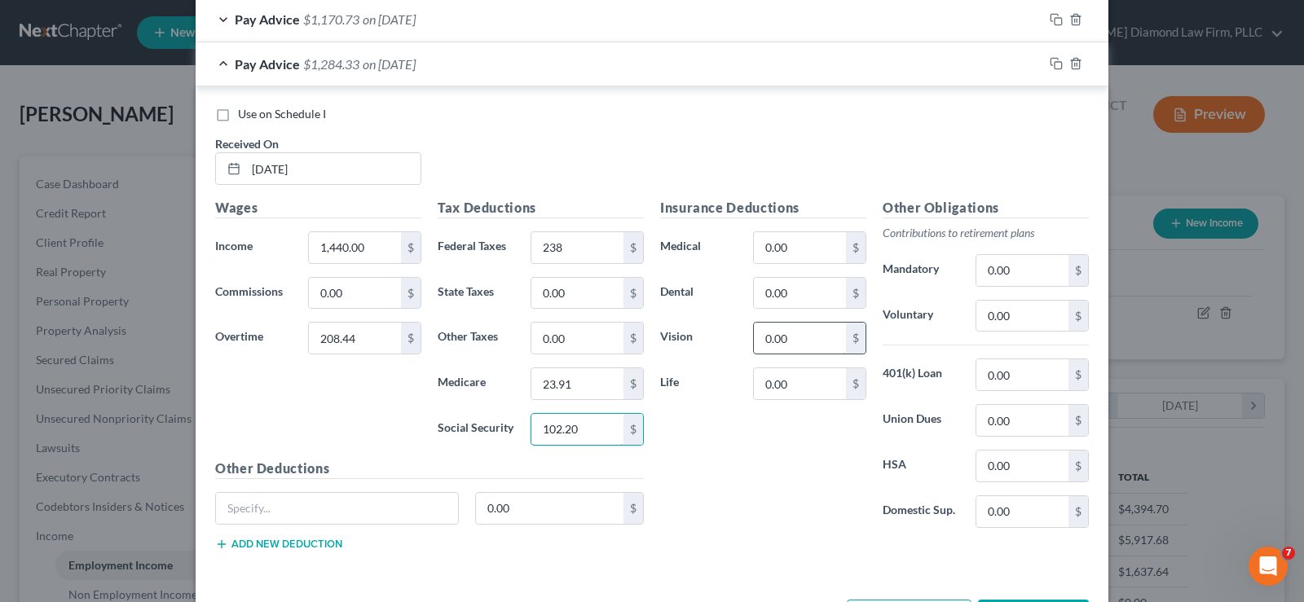
scroll to position [1029, 0]
